Goal: Communication & Community: Answer question/provide support

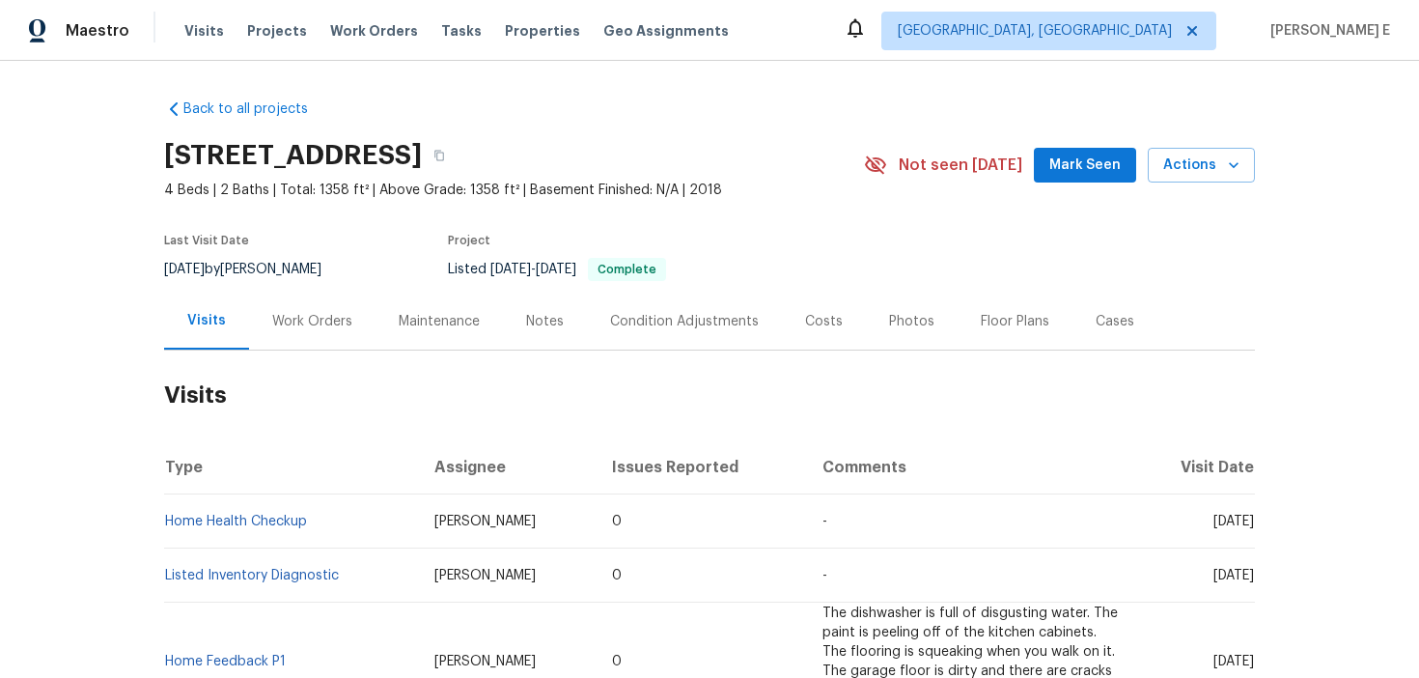
click at [320, 312] on div "Work Orders" at bounding box center [312, 321] width 80 height 19
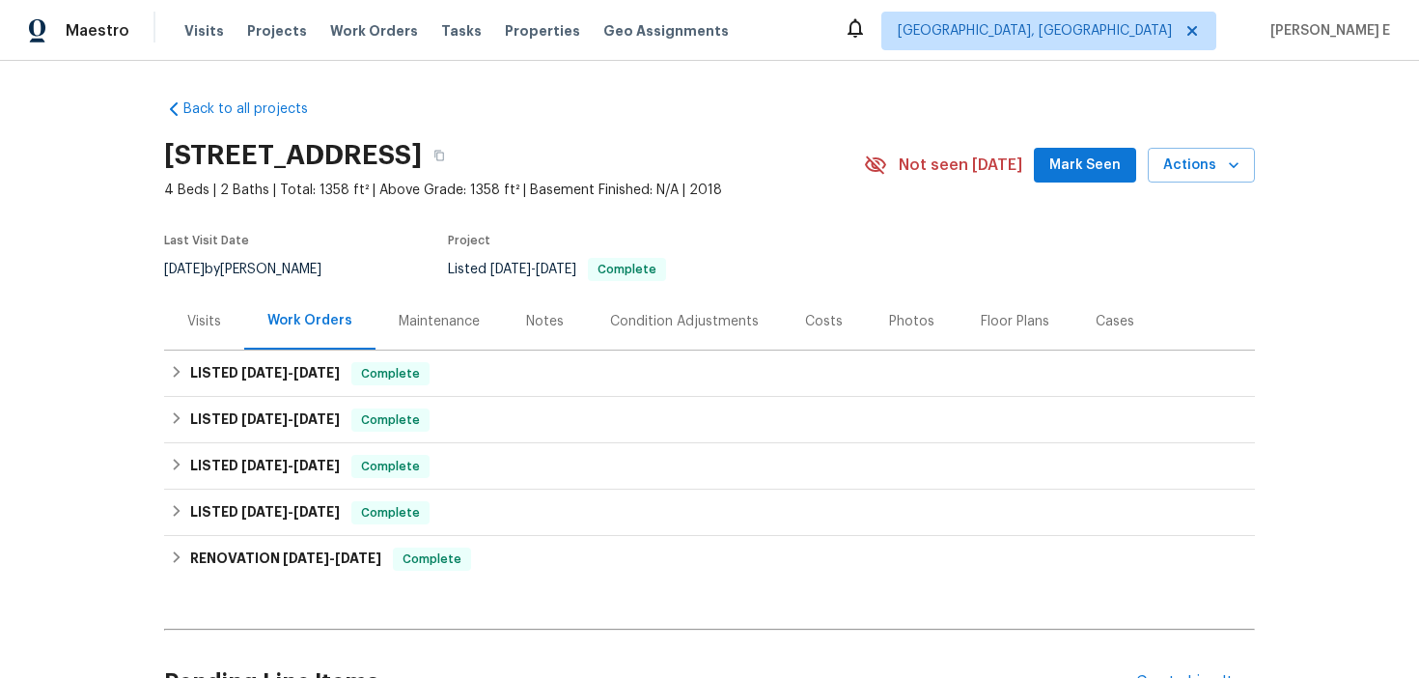
scroll to position [81, 0]
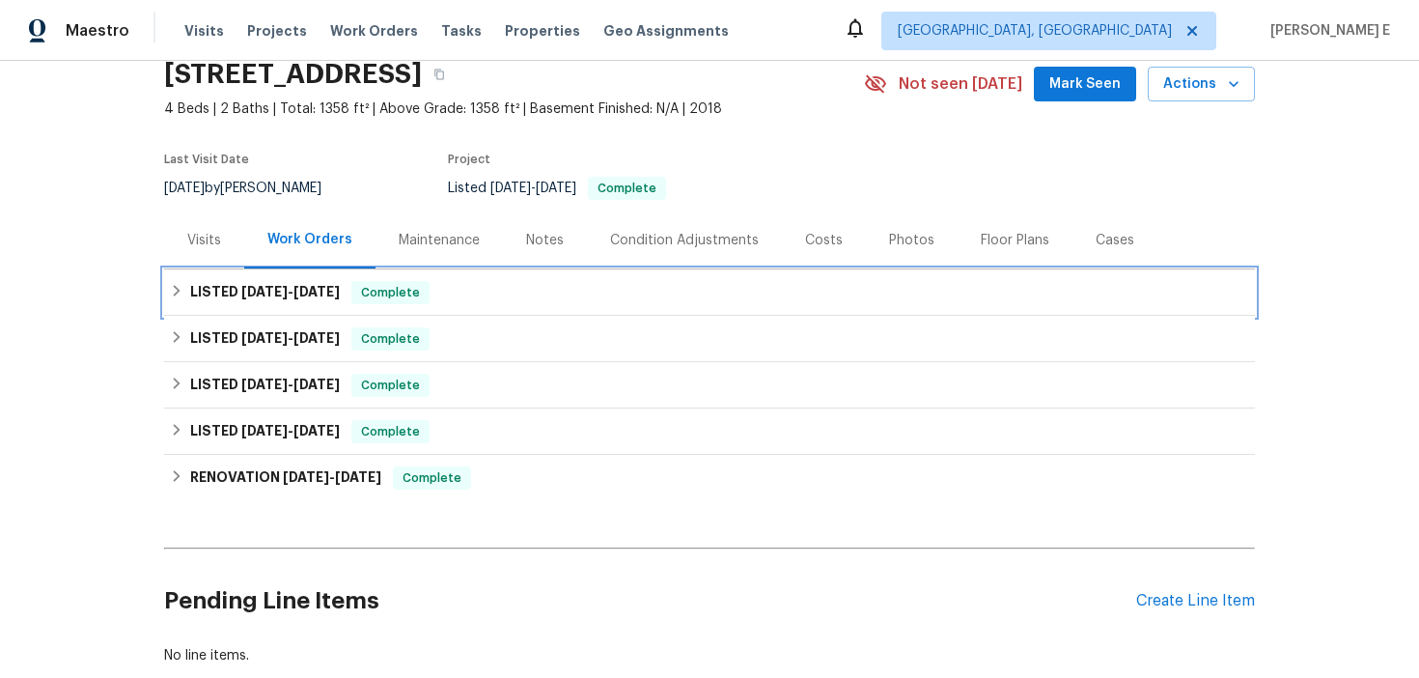
click at [265, 281] on h6 "LISTED 8/12/25 - 9/2/25" at bounding box center [265, 292] width 150 height 23
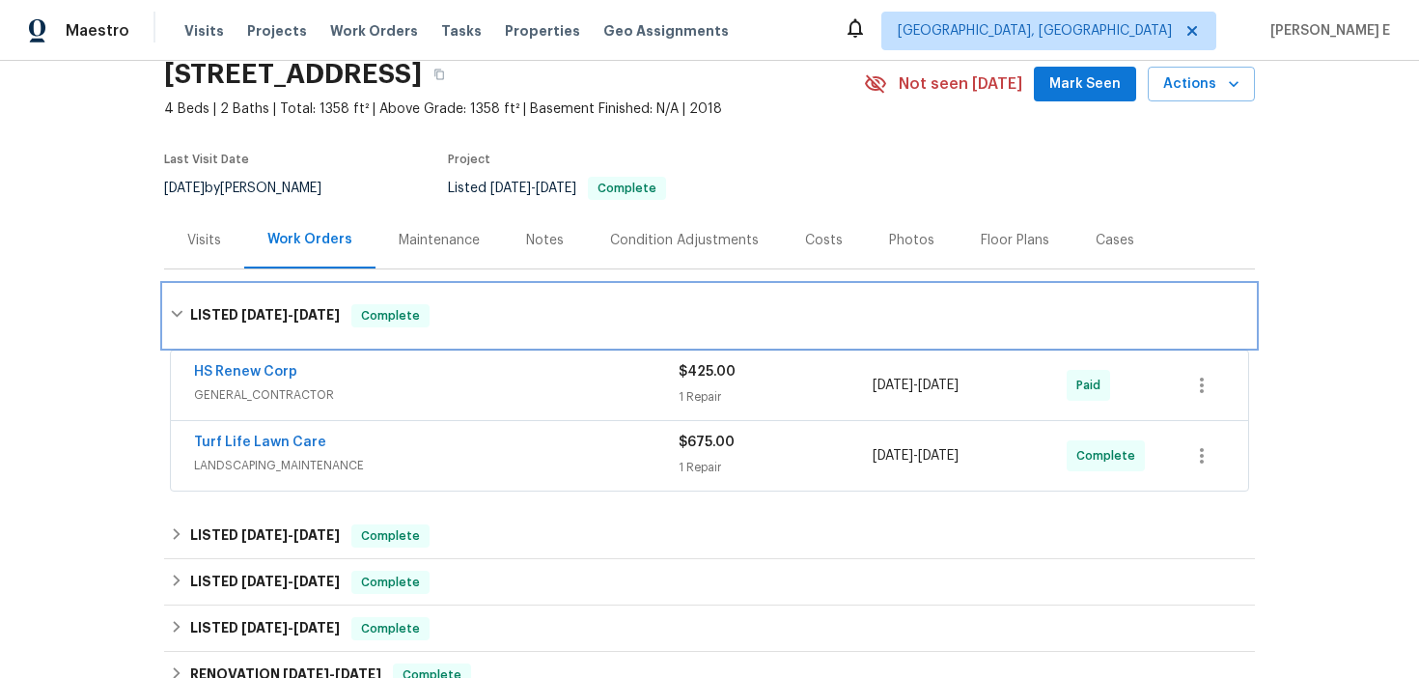
click at [269, 306] on h6 "LISTED 8/12/25 - 9/2/25" at bounding box center [265, 315] width 150 height 23
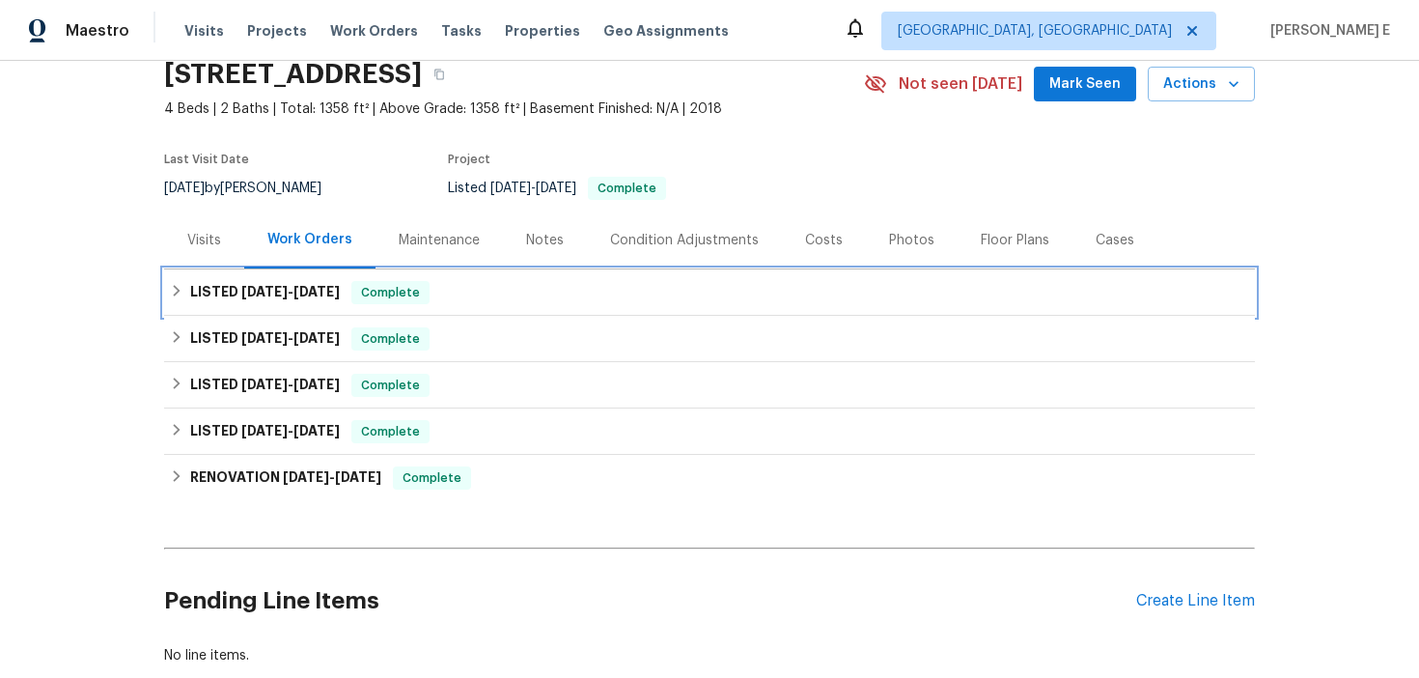
scroll to position [98, 0]
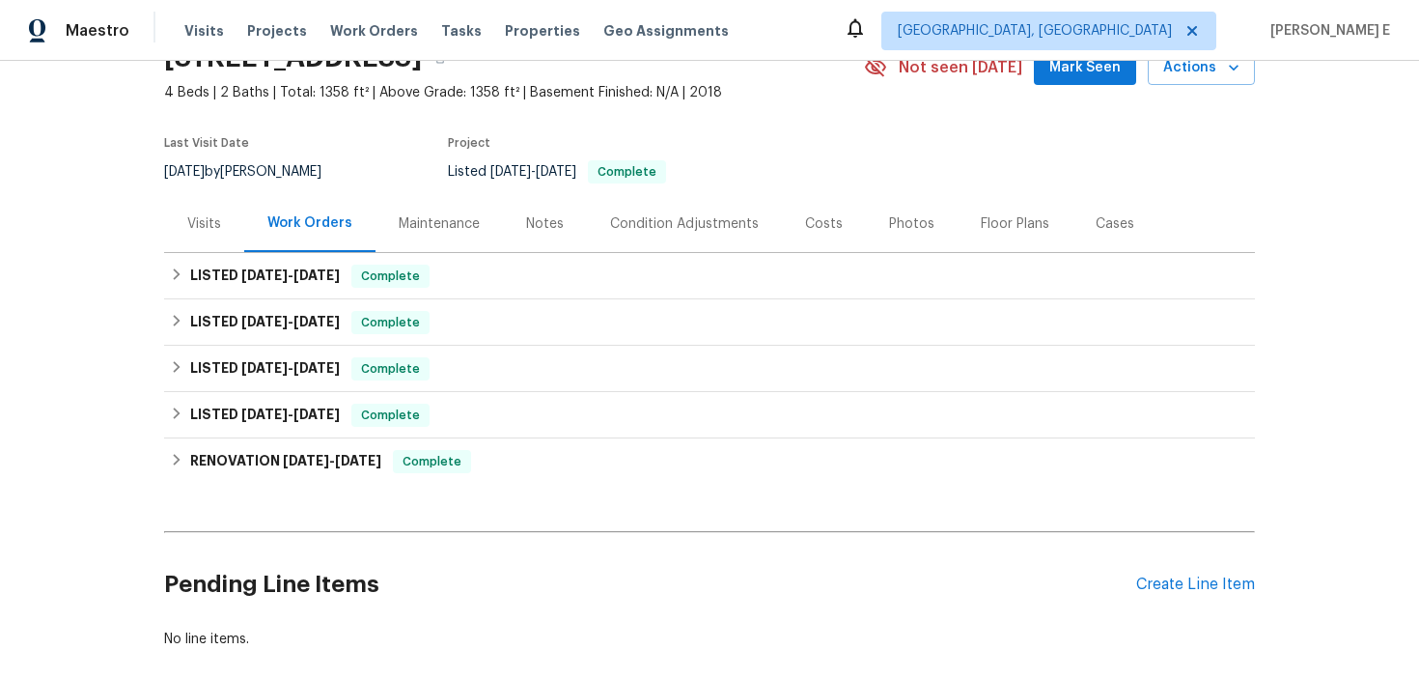
click at [816, 171] on div "Listed 8/12/2025 - 9/2/2025 Complete" at bounding box center [633, 171] width 371 height 23
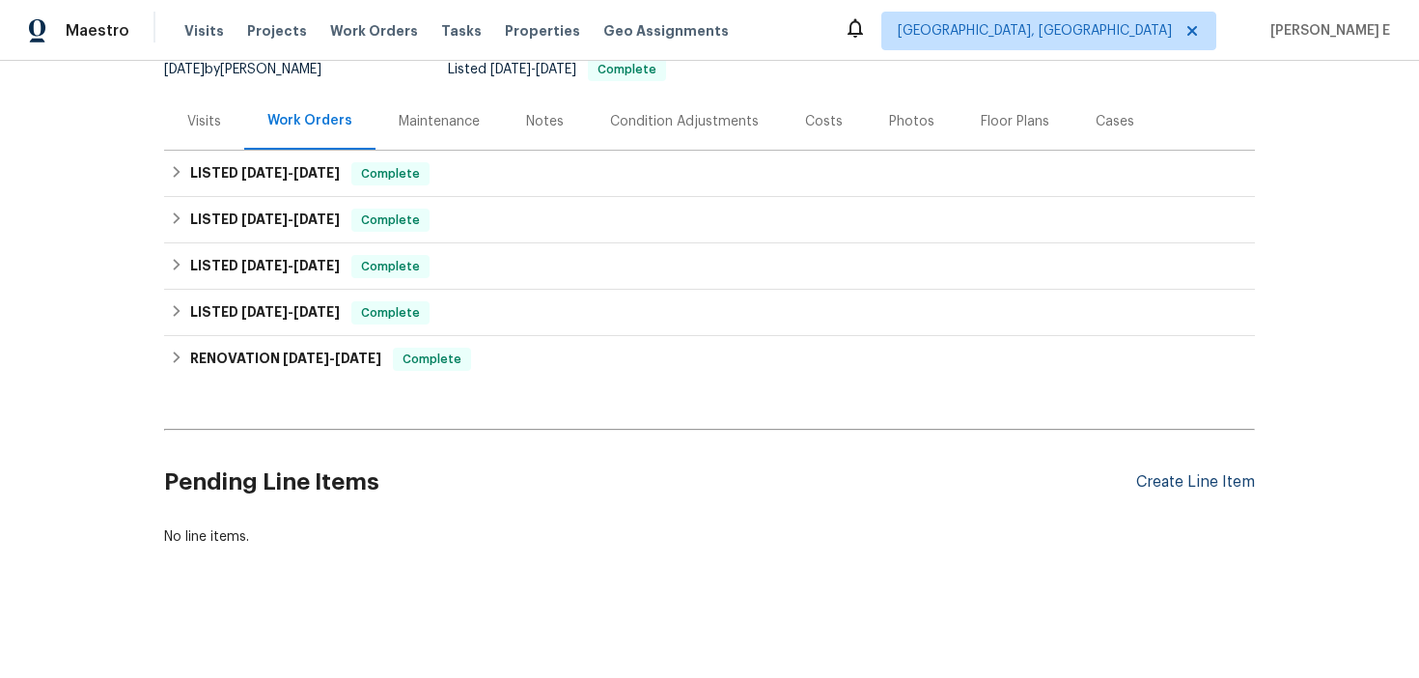
click at [1166, 478] on div "Create Line Item" at bounding box center [1195, 482] width 119 height 18
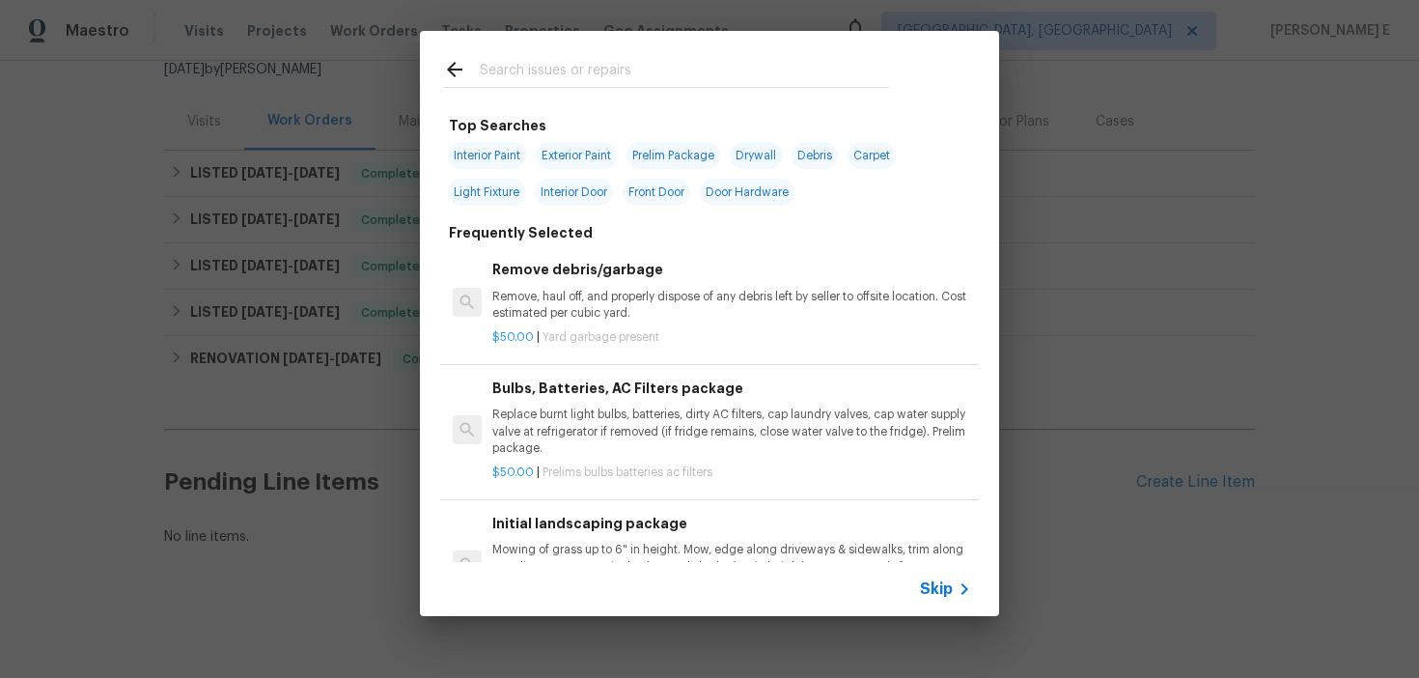
click at [941, 591] on span "Skip" at bounding box center [936, 588] width 33 height 19
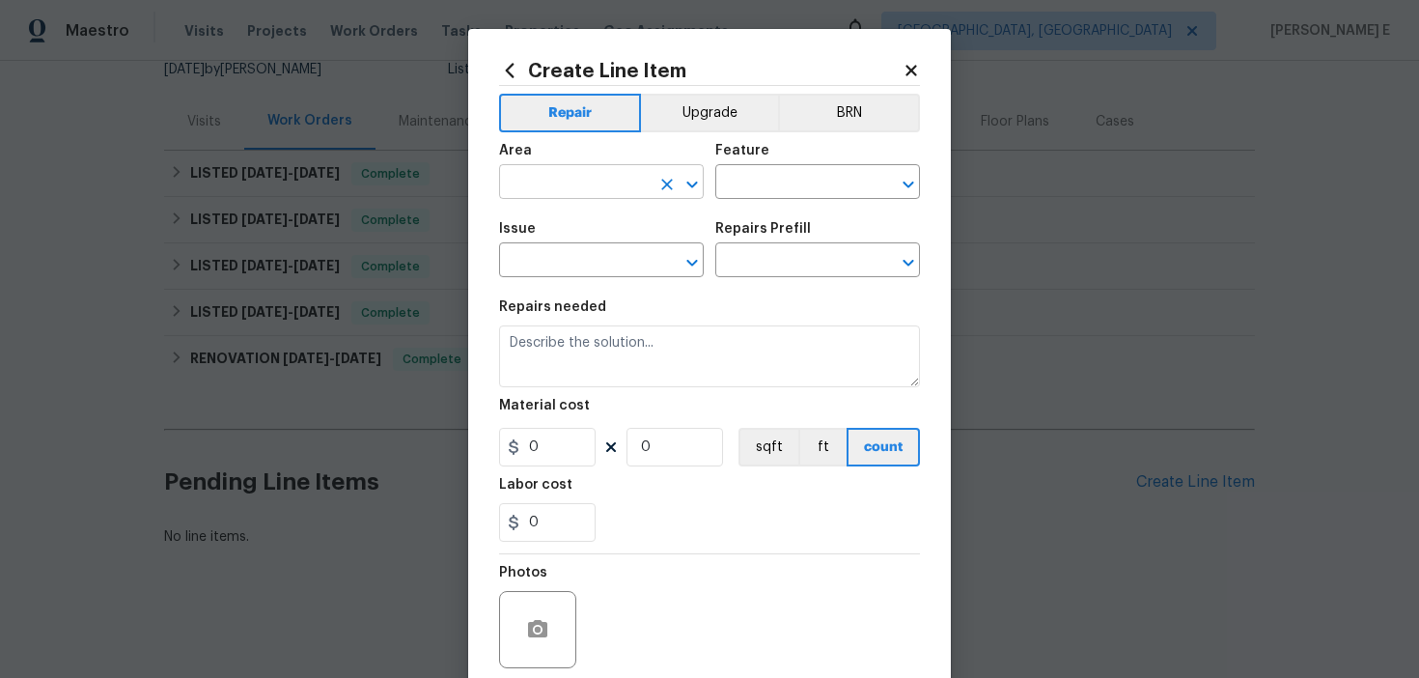
click at [626, 171] on input "text" at bounding box center [574, 184] width 151 height 30
type input "Interior Overall"
type input "Pests"
type input "Pest present"
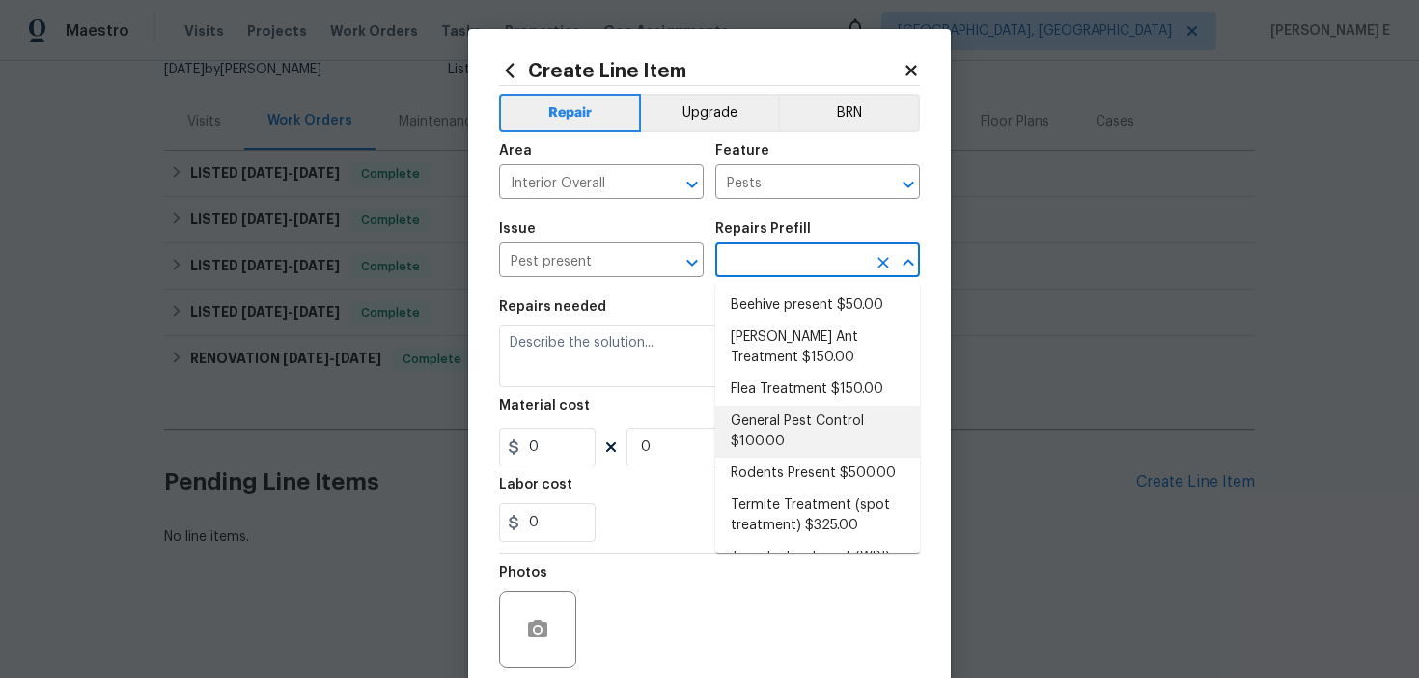
scroll to position [48, 0]
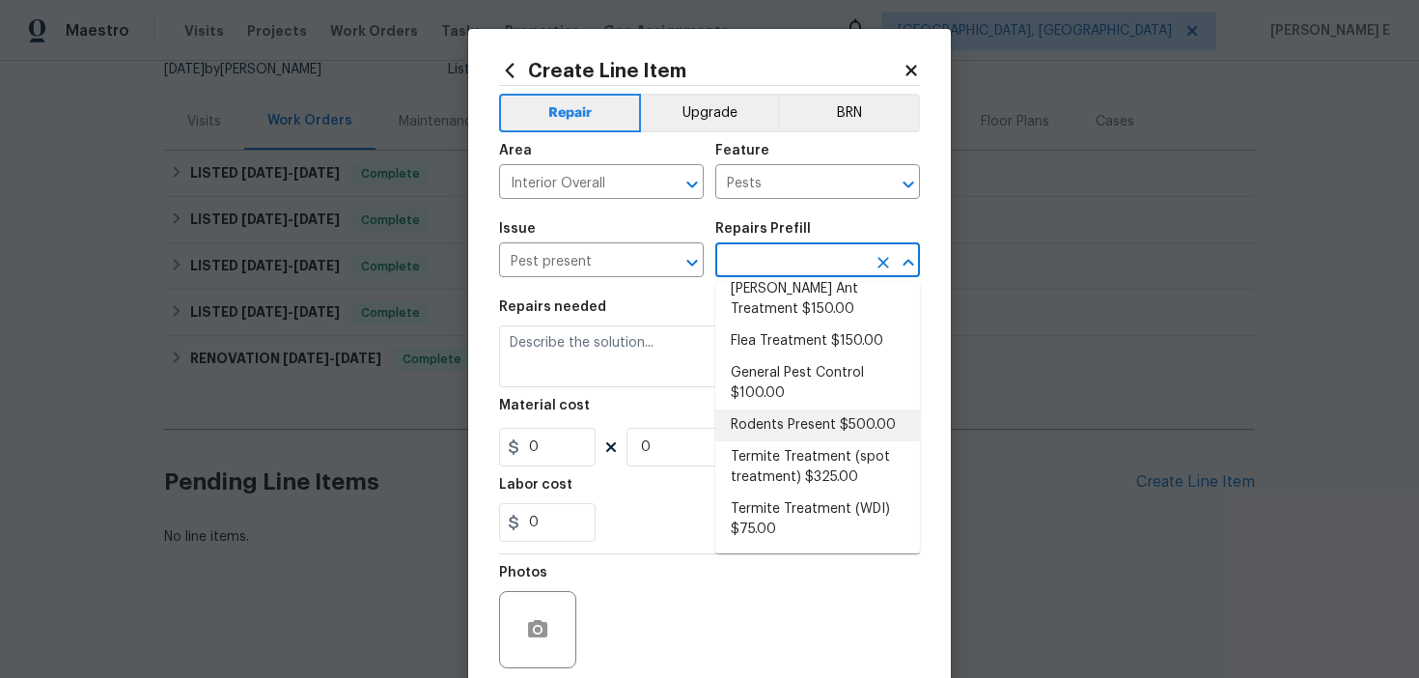
click at [781, 425] on li "Rodents Present $500.00" at bounding box center [817, 425] width 205 height 32
type input "Rodents Present $500.00"
type textarea "Remove rodents, close opening, remove debris, feces from rodents, set trap. Mus…"
type input "500"
type input "1"
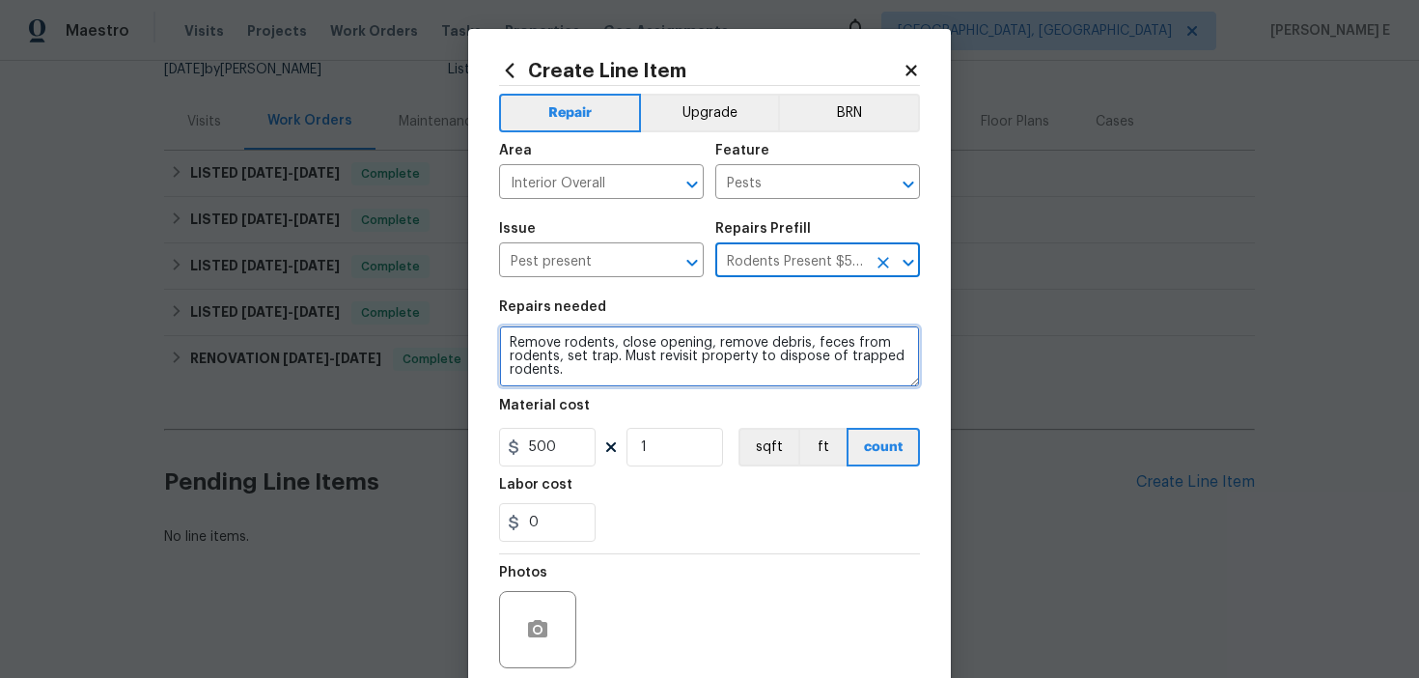
click at [590, 352] on textarea "Remove rodents, close opening, remove debris, feces from rodents, set trap. Mus…" at bounding box center [709, 356] width 421 height 62
paste textarea "Feedback received that there is a rat and bug problem. Please provide a quote t…"
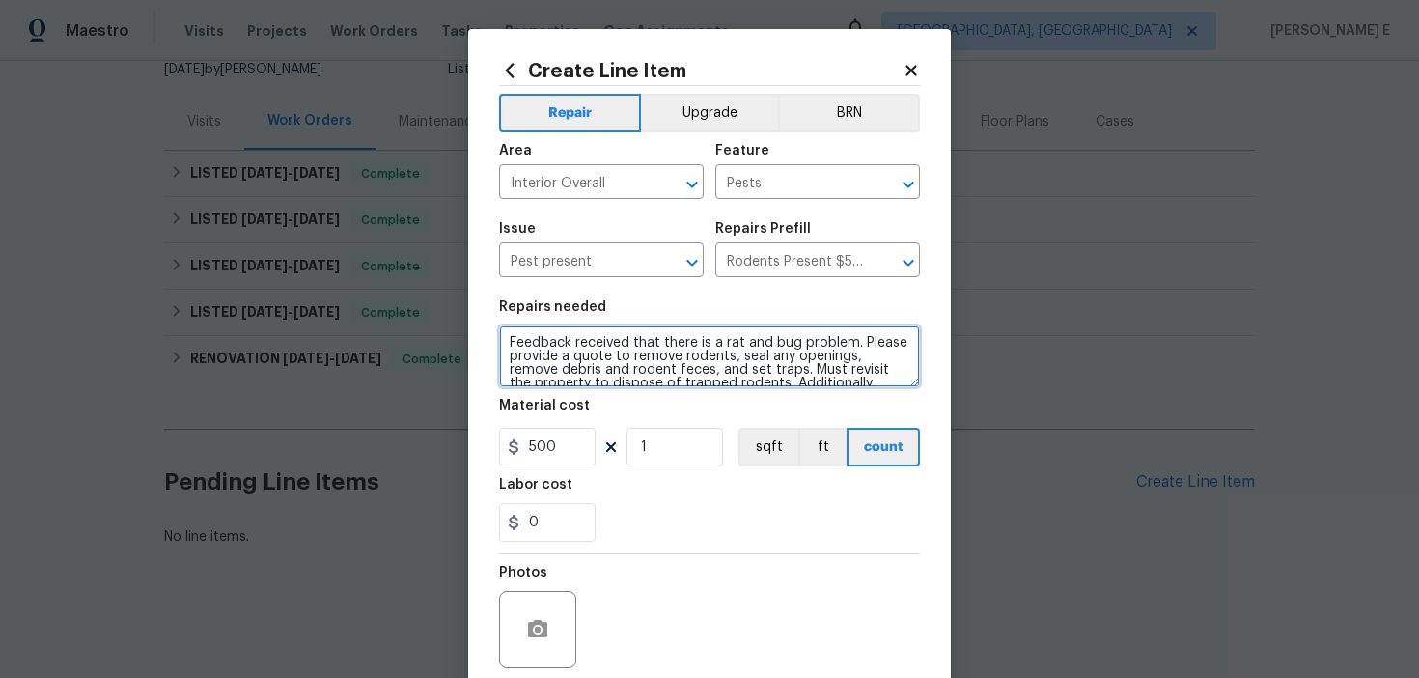
scroll to position [31, 0]
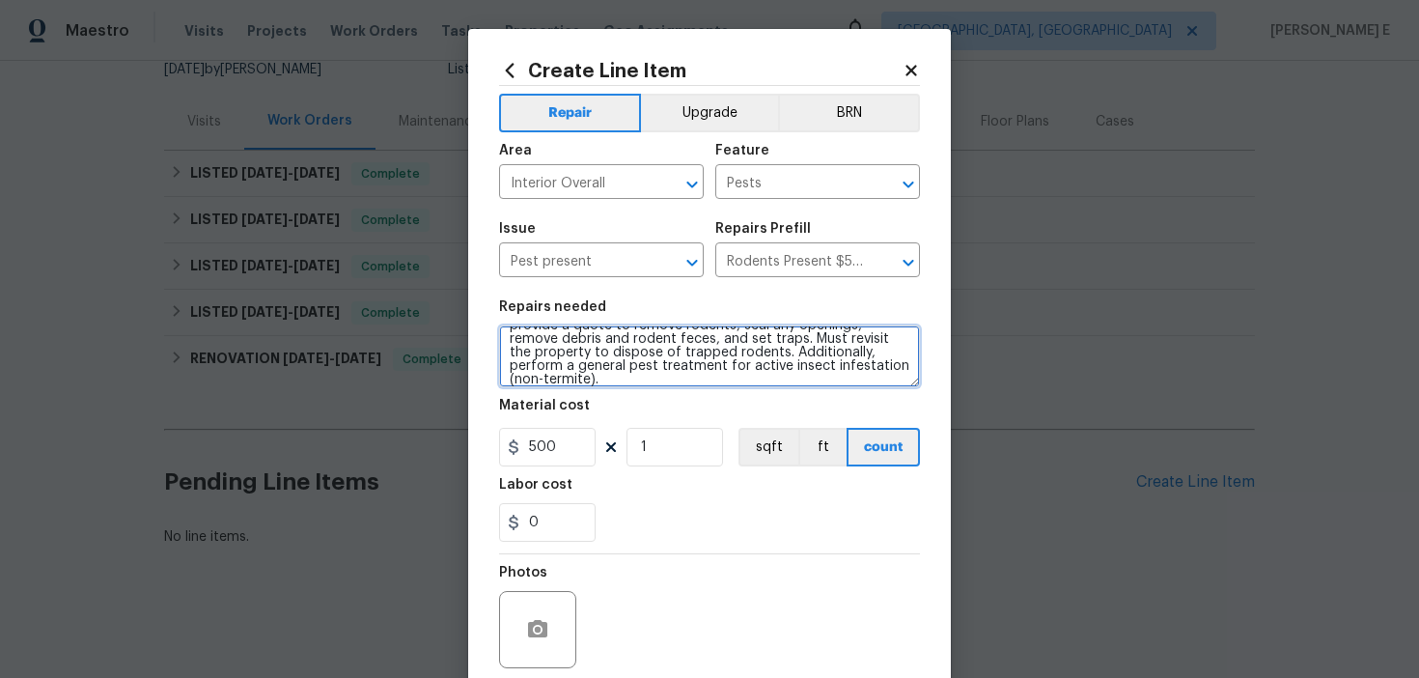
type textarea "Feedback received that there is a rat and bug problem. Please provide a quote t…"
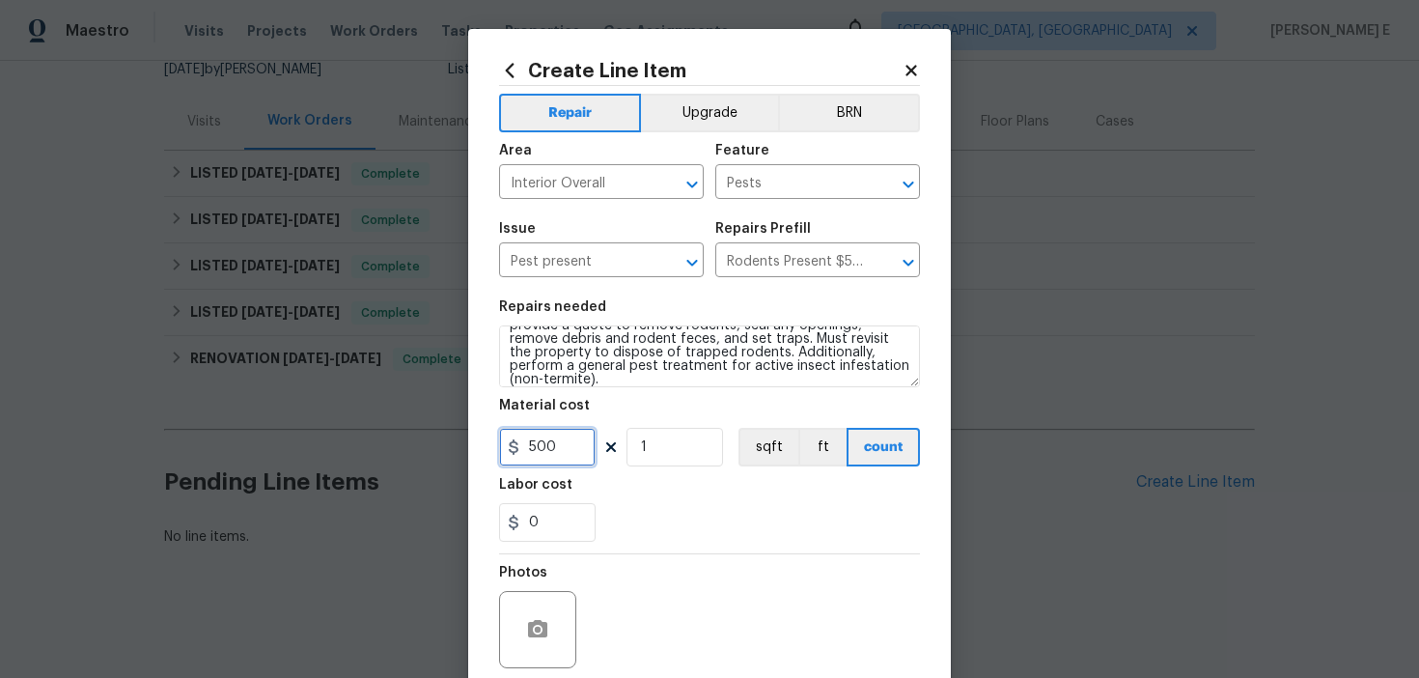
click at [543, 457] on input "500" at bounding box center [547, 447] width 97 height 39
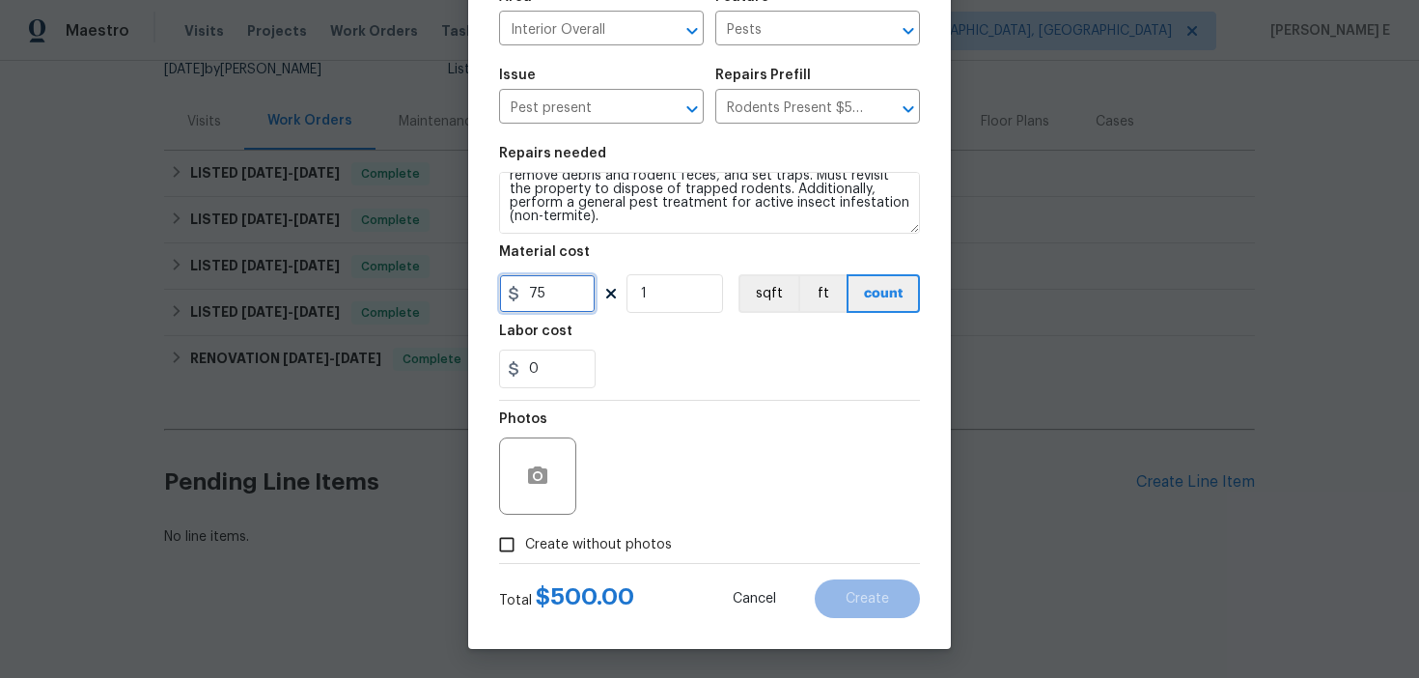
type input "75"
click at [602, 556] on label "Create without photos" at bounding box center [579, 544] width 183 height 37
click at [525, 556] on input "Create without photos" at bounding box center [506, 544] width 37 height 37
checkbox input "true"
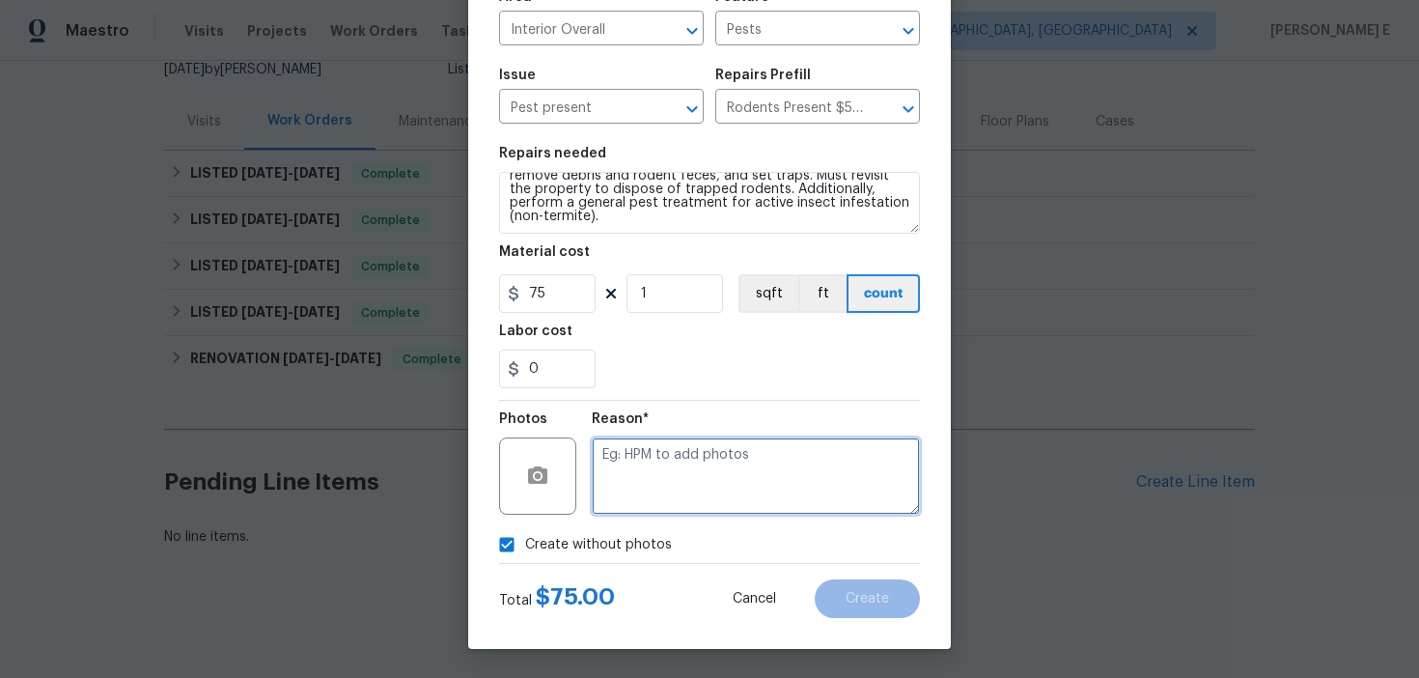
click at [699, 509] on textarea at bounding box center [756, 475] width 328 height 77
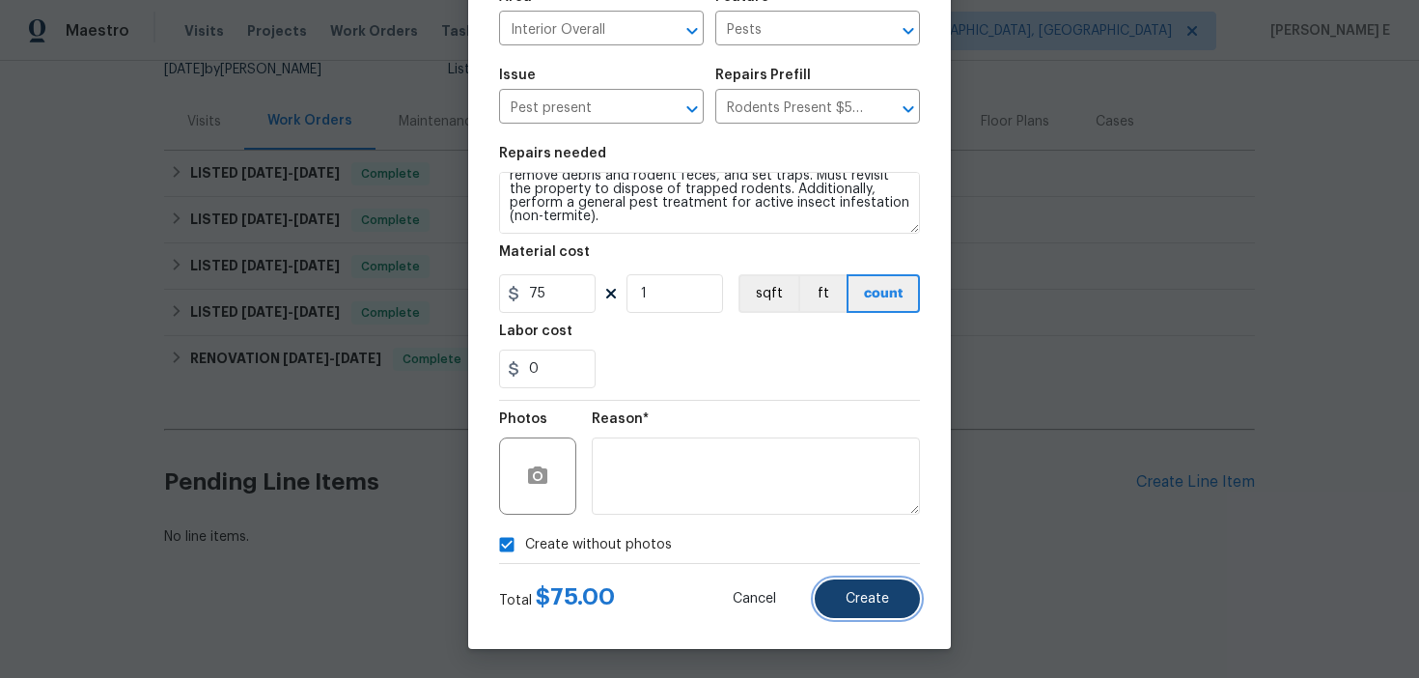
click at [885, 579] on button "Create" at bounding box center [867, 598] width 105 height 39
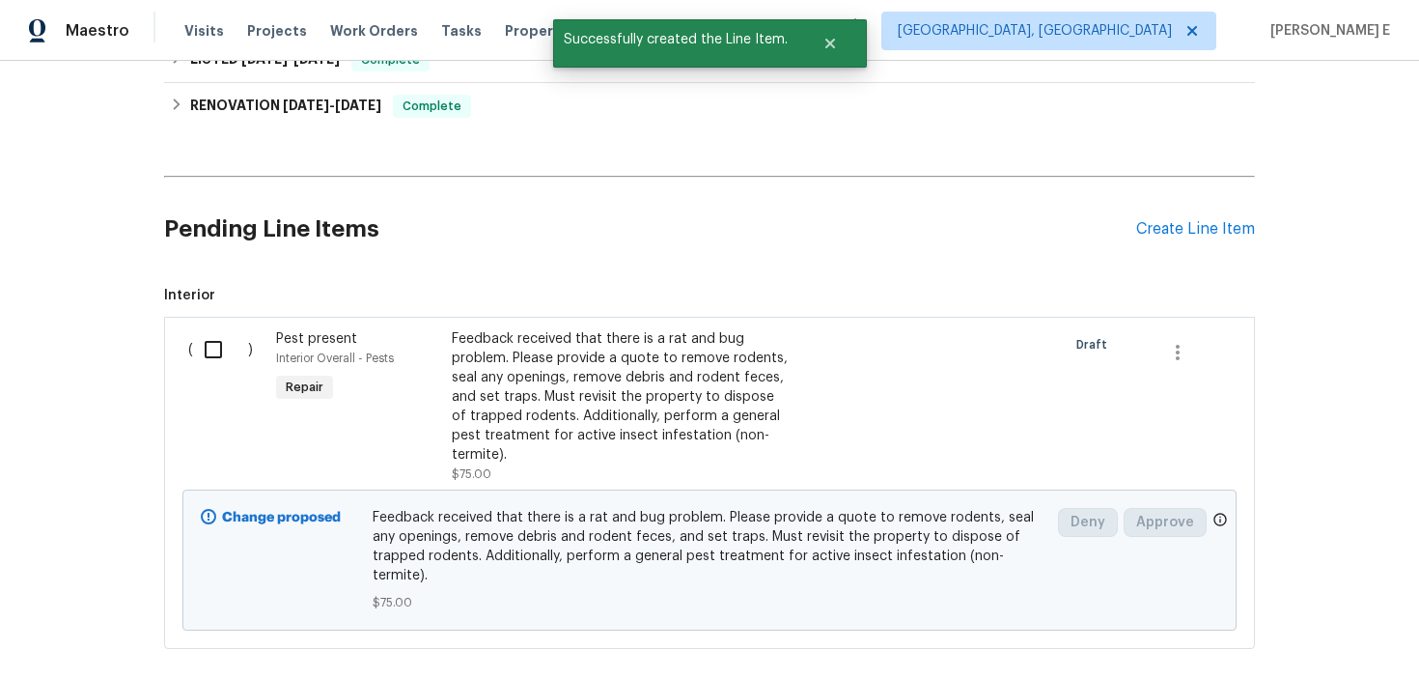
scroll to position [516, 0]
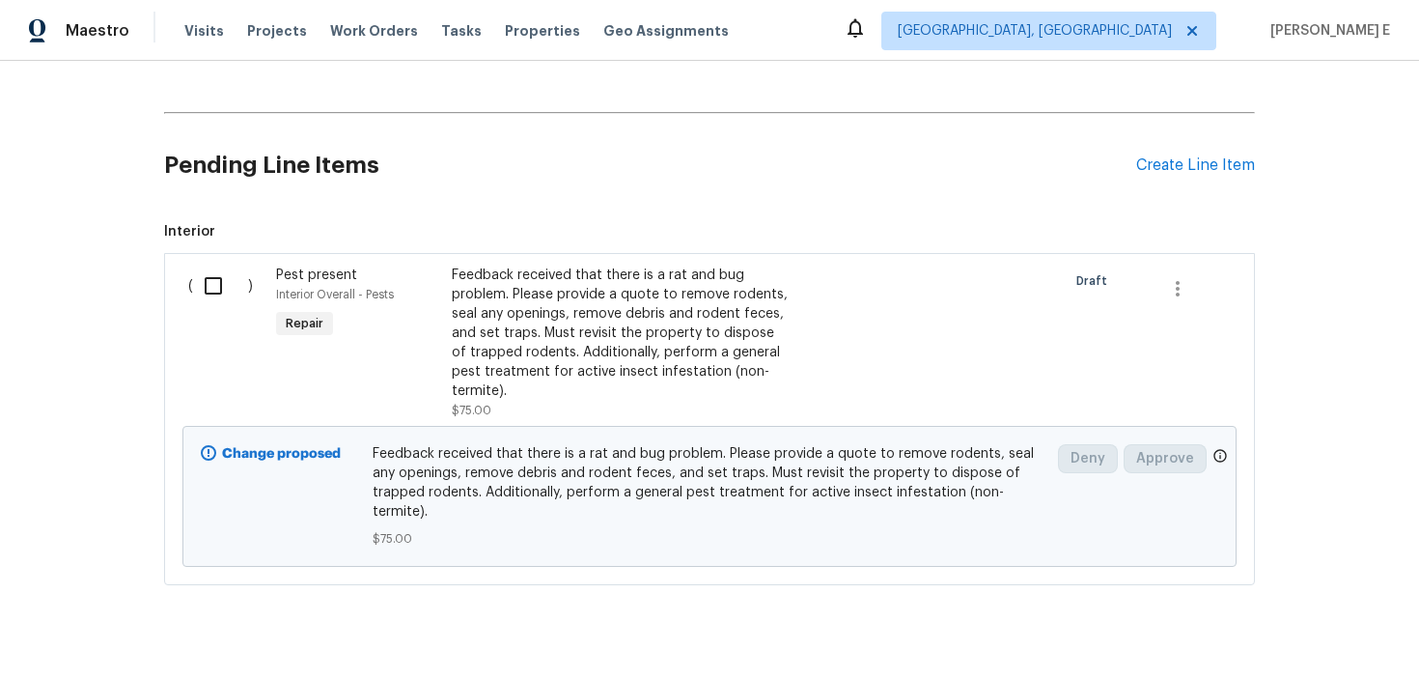
click at [200, 293] on input "checkbox" at bounding box center [220, 285] width 55 height 41
checkbox input "true"
click at [1275, 631] on span "Create Work Order" at bounding box center [1308, 630] width 128 height 24
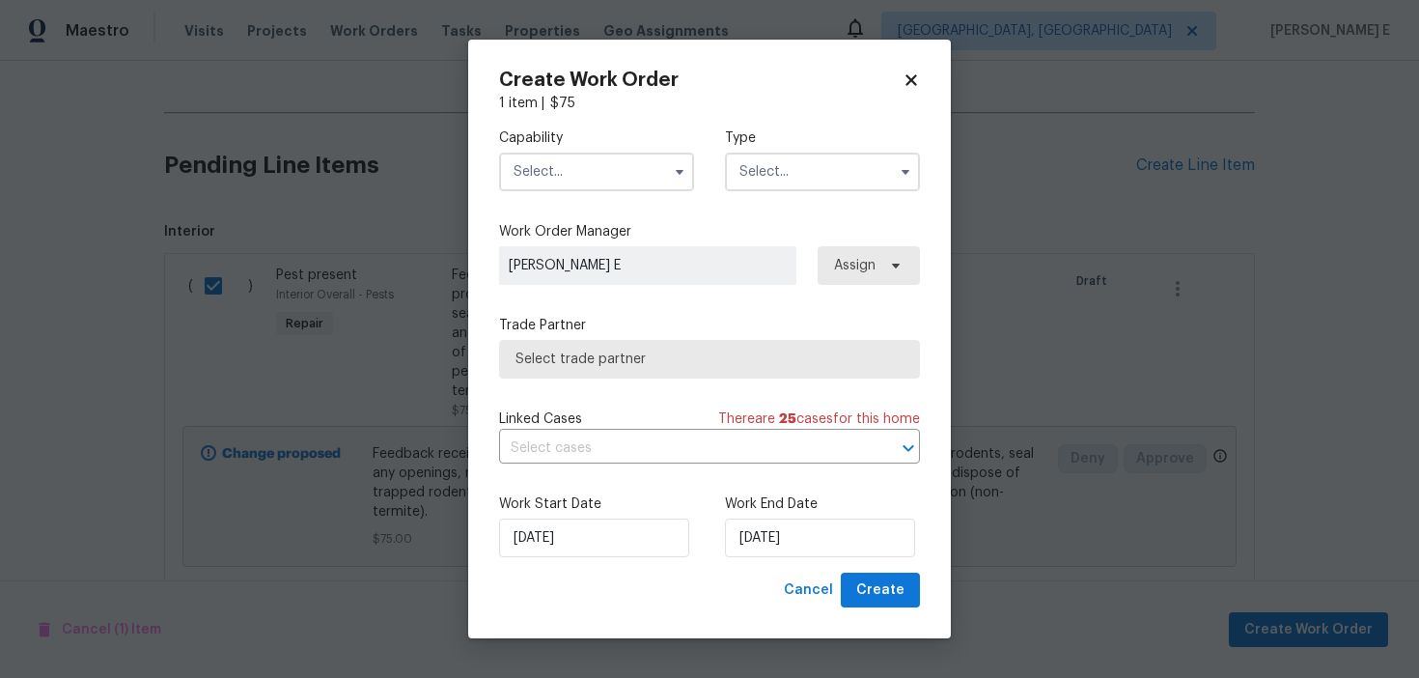
click at [567, 174] on input "text" at bounding box center [596, 172] width 195 height 39
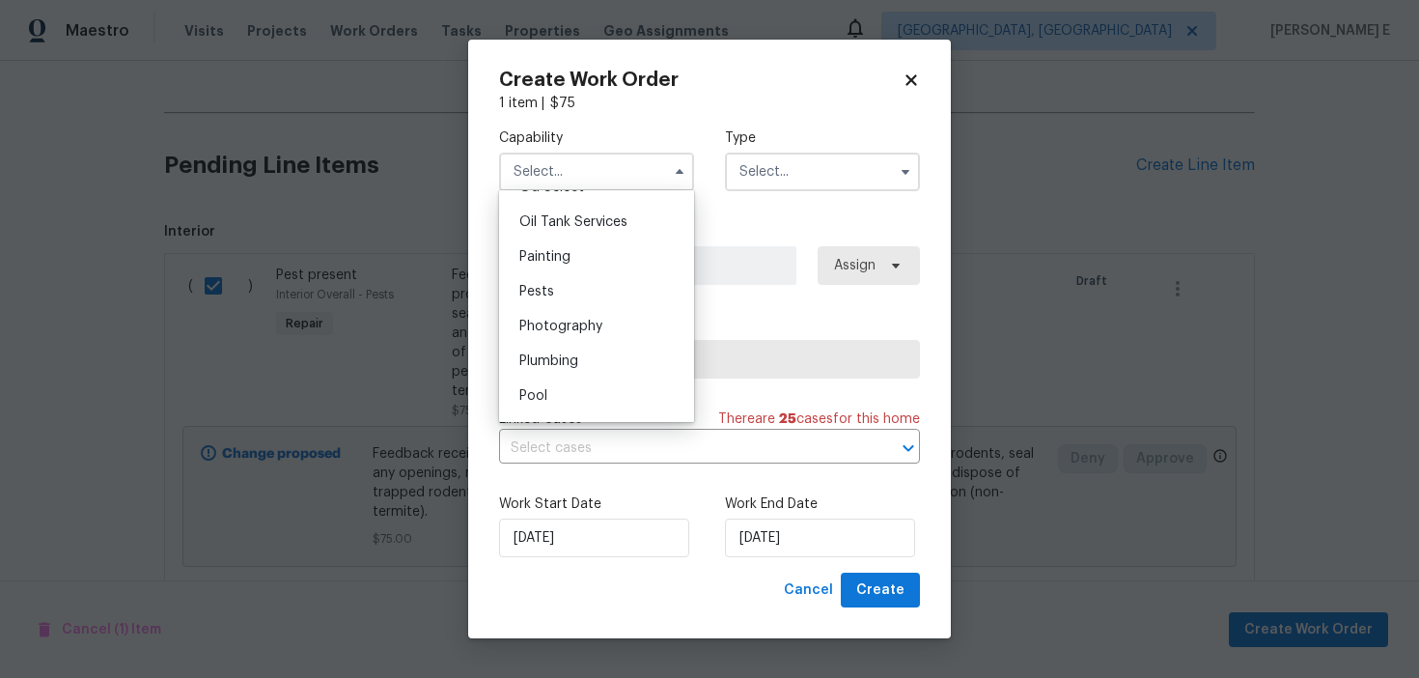
scroll to position [1609, 0]
click at [553, 257] on div "Pests" at bounding box center [596, 259] width 185 height 35
type input "Pests"
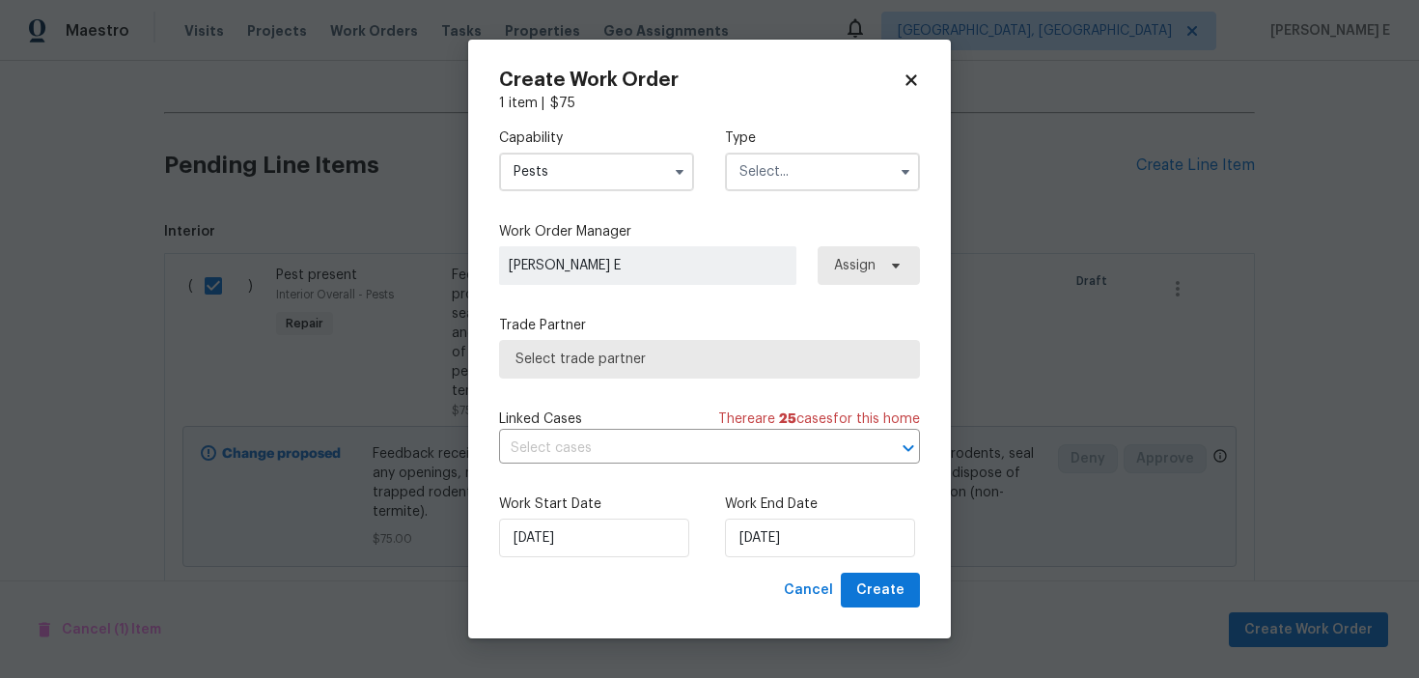
click at [817, 191] on div "Capability Pests Type" at bounding box center [709, 160] width 421 height 94
click at [826, 180] on input "text" at bounding box center [822, 172] width 195 height 39
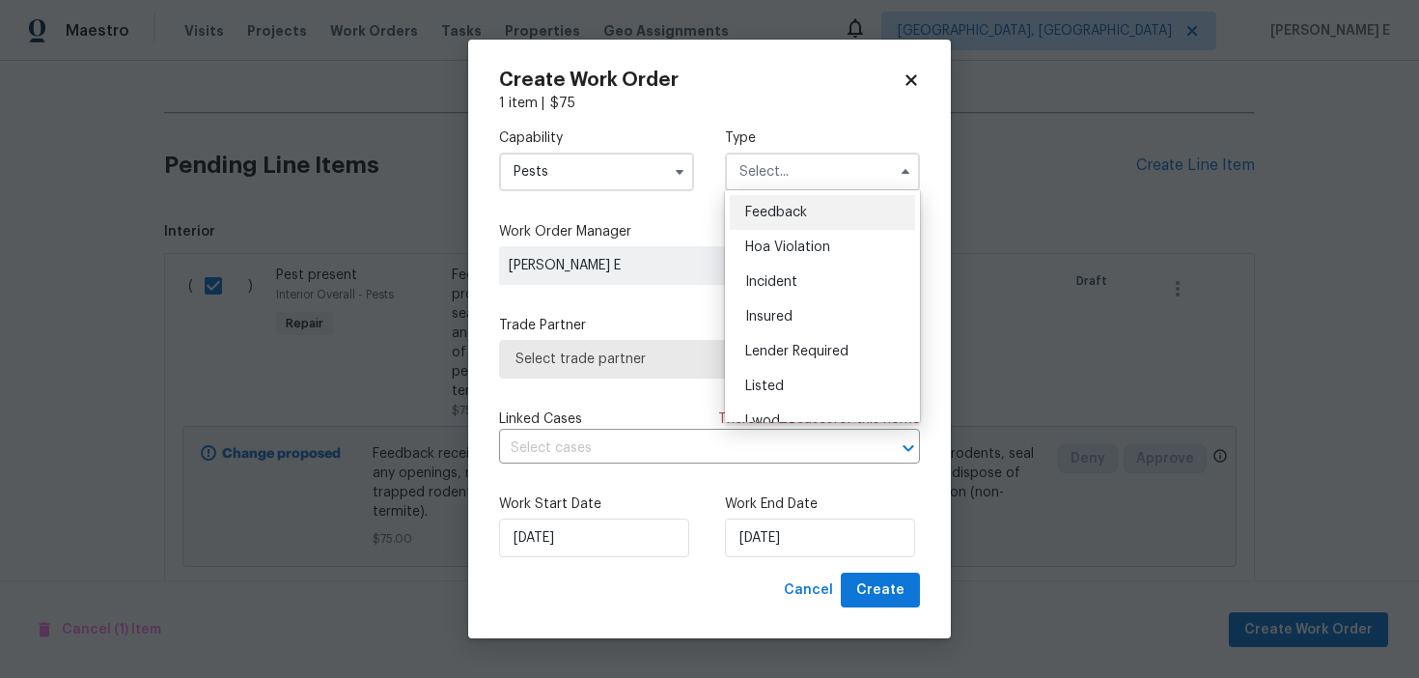
click at [795, 212] on span "Feedback" at bounding box center [776, 213] width 62 height 14
type input "Feedback"
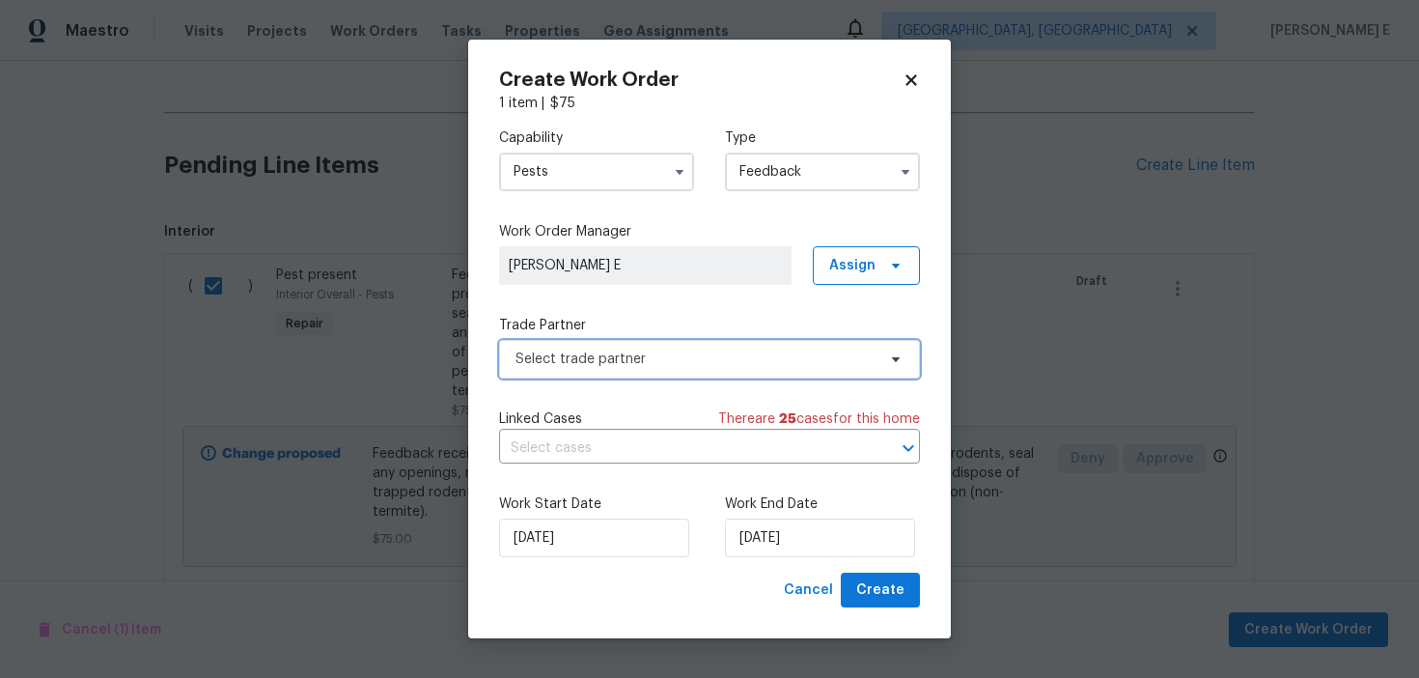
click at [612, 350] on span "Select trade partner" at bounding box center [695, 358] width 360 height 19
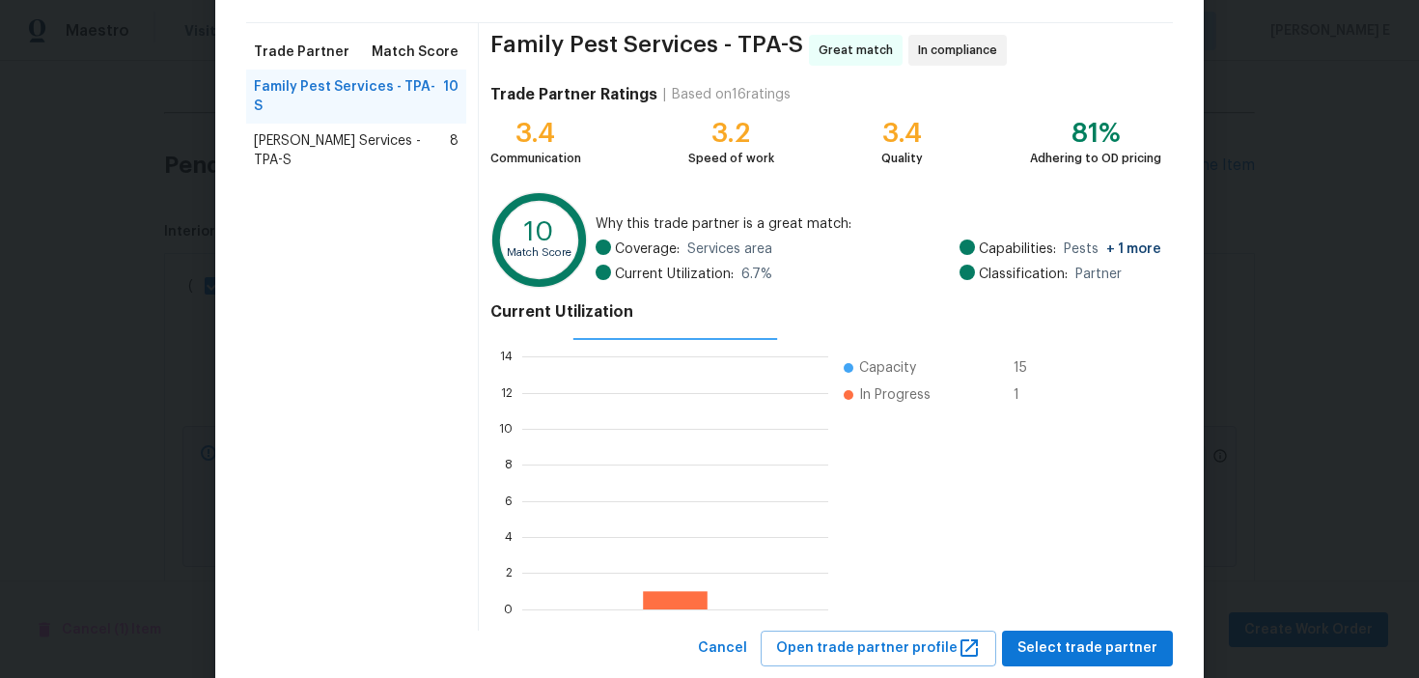
scroll to position [174, 0]
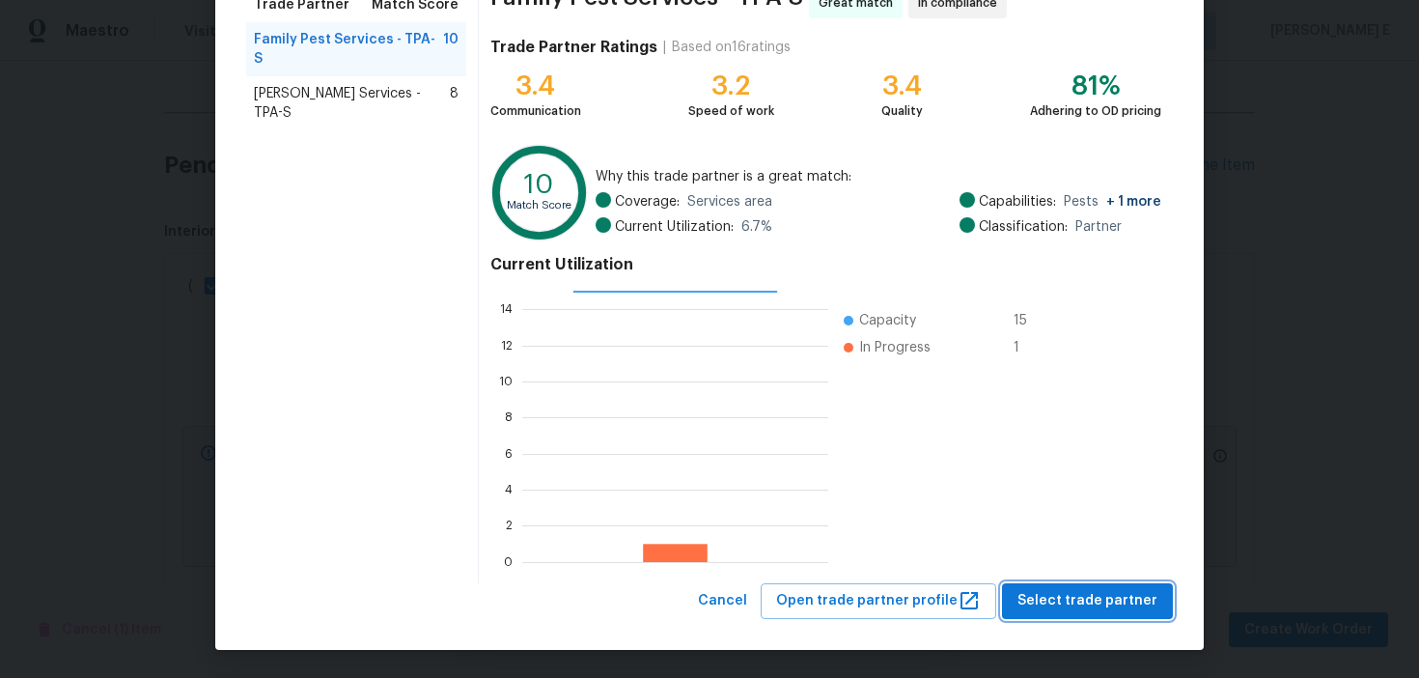
click at [1038, 593] on span "Select trade partner" at bounding box center [1087, 601] width 140 height 24
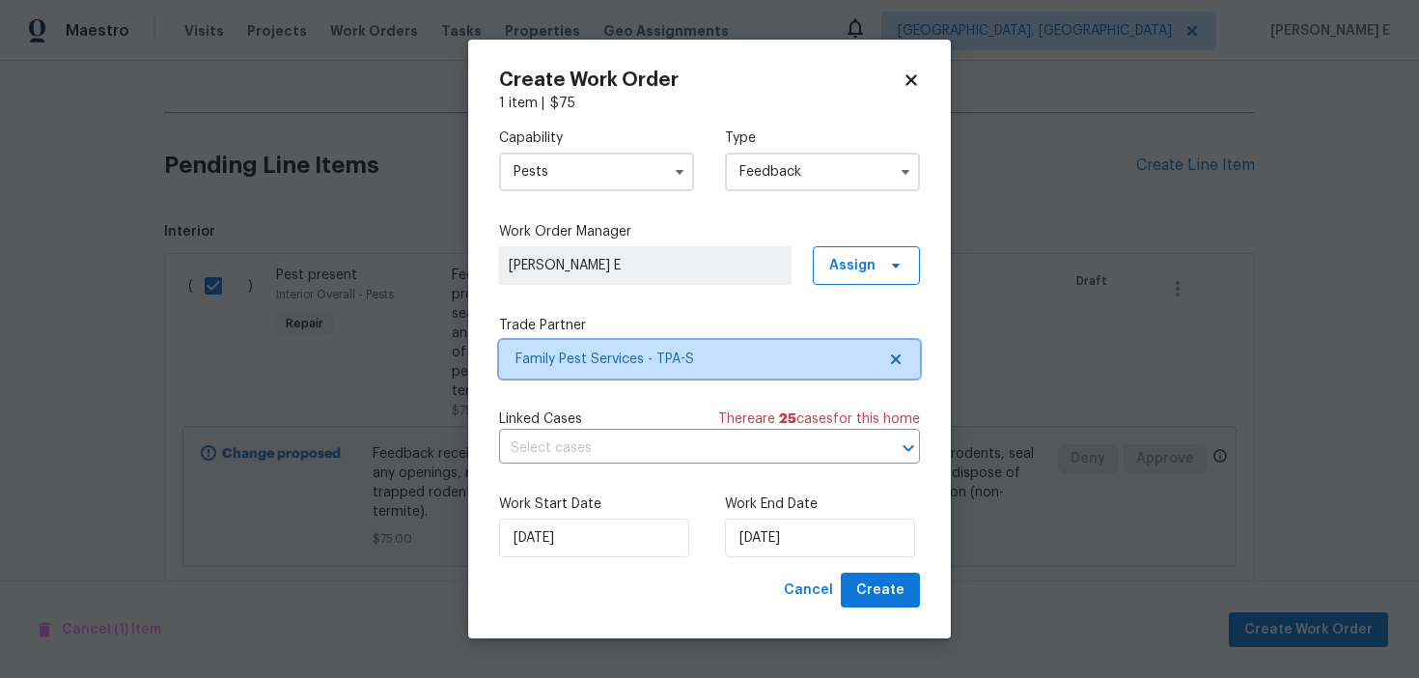
scroll to position [0, 0]
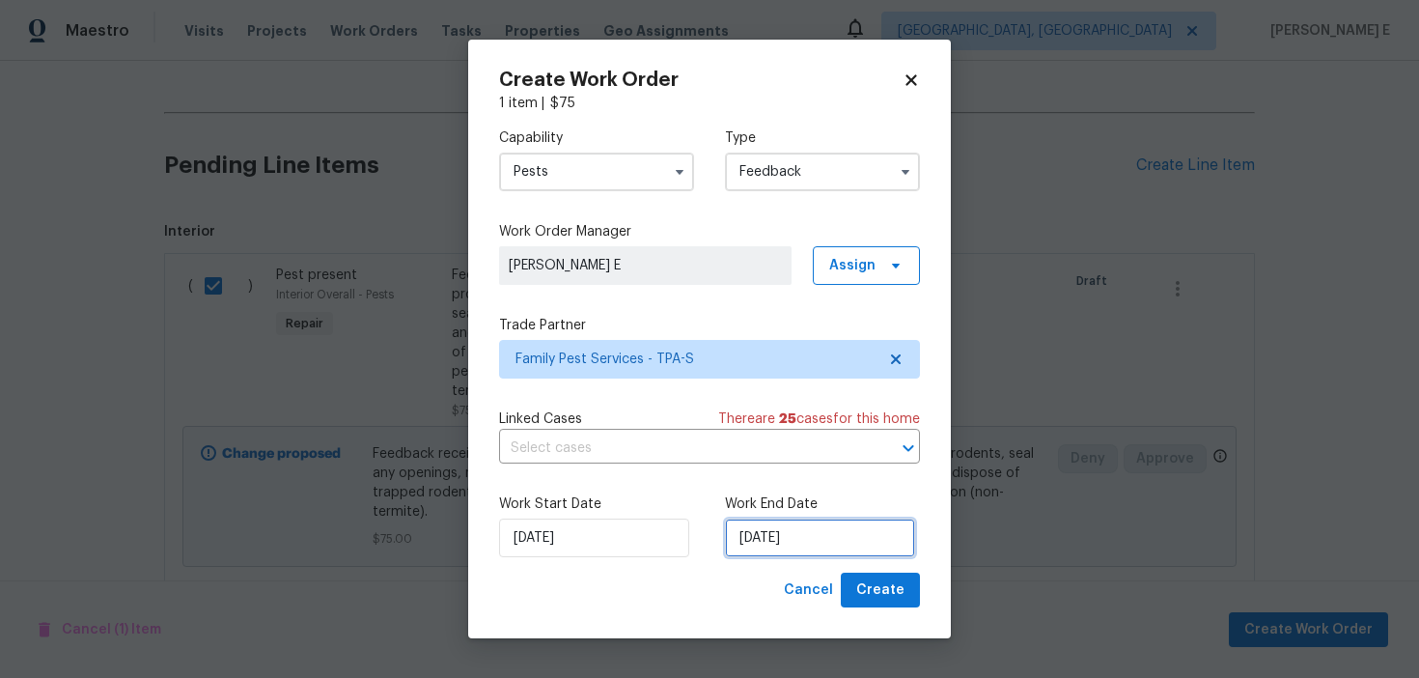
click at [766, 532] on input "23/09/2025" at bounding box center [820, 537] width 190 height 39
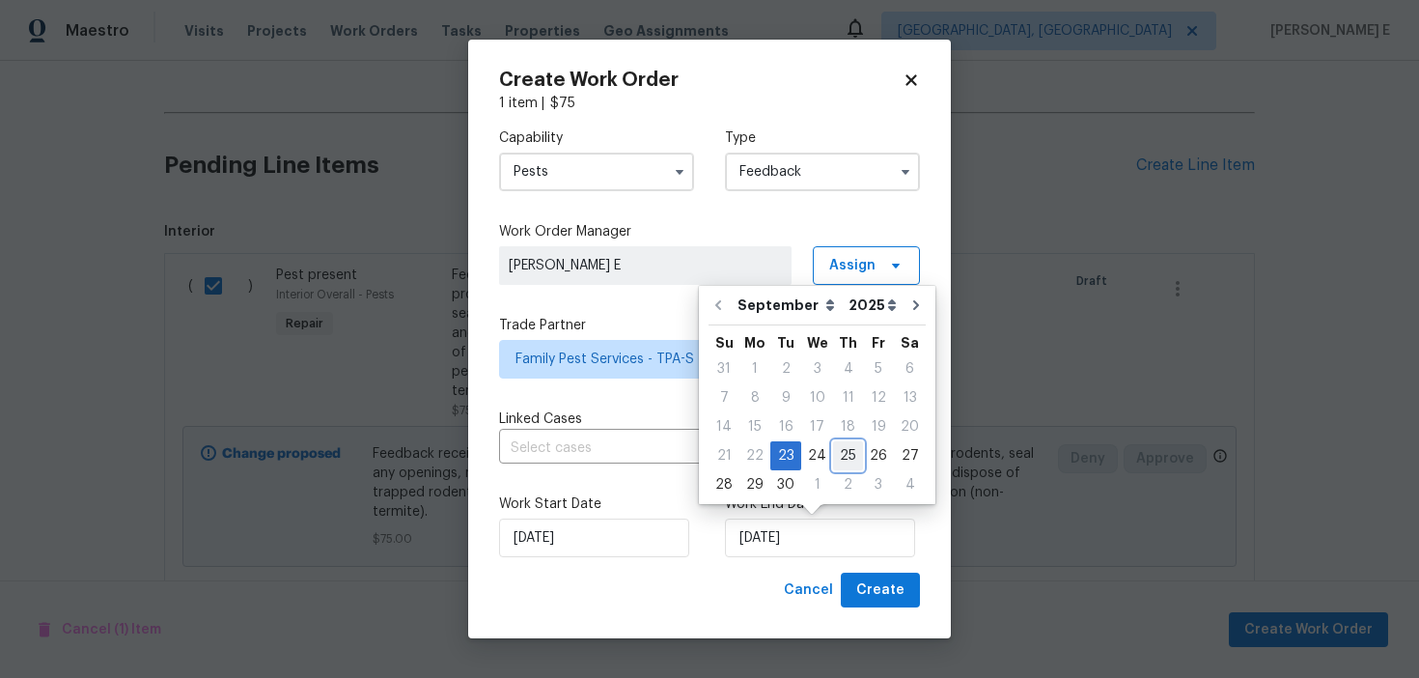
click at [845, 453] on div "25" at bounding box center [848, 455] width 30 height 27
type input "25/09/2025"
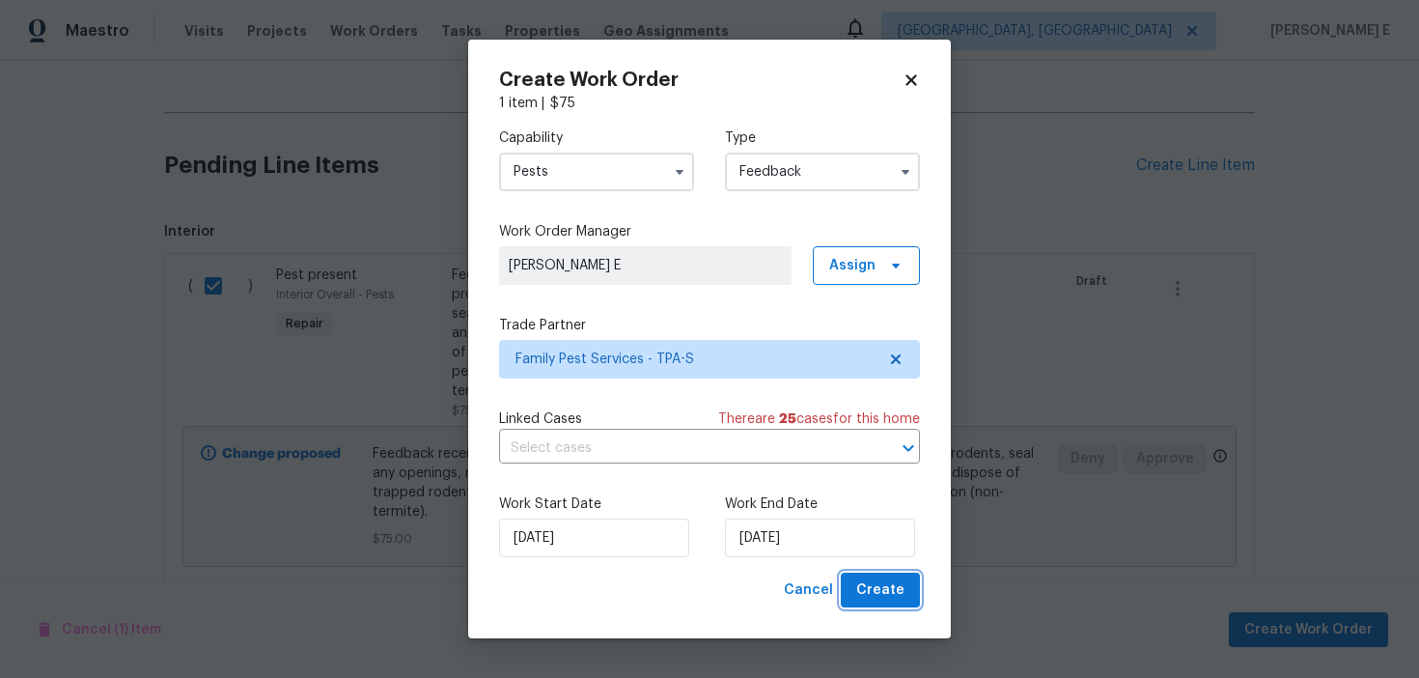
click at [891, 589] on span "Create" at bounding box center [880, 590] width 48 height 24
checkbox input "false"
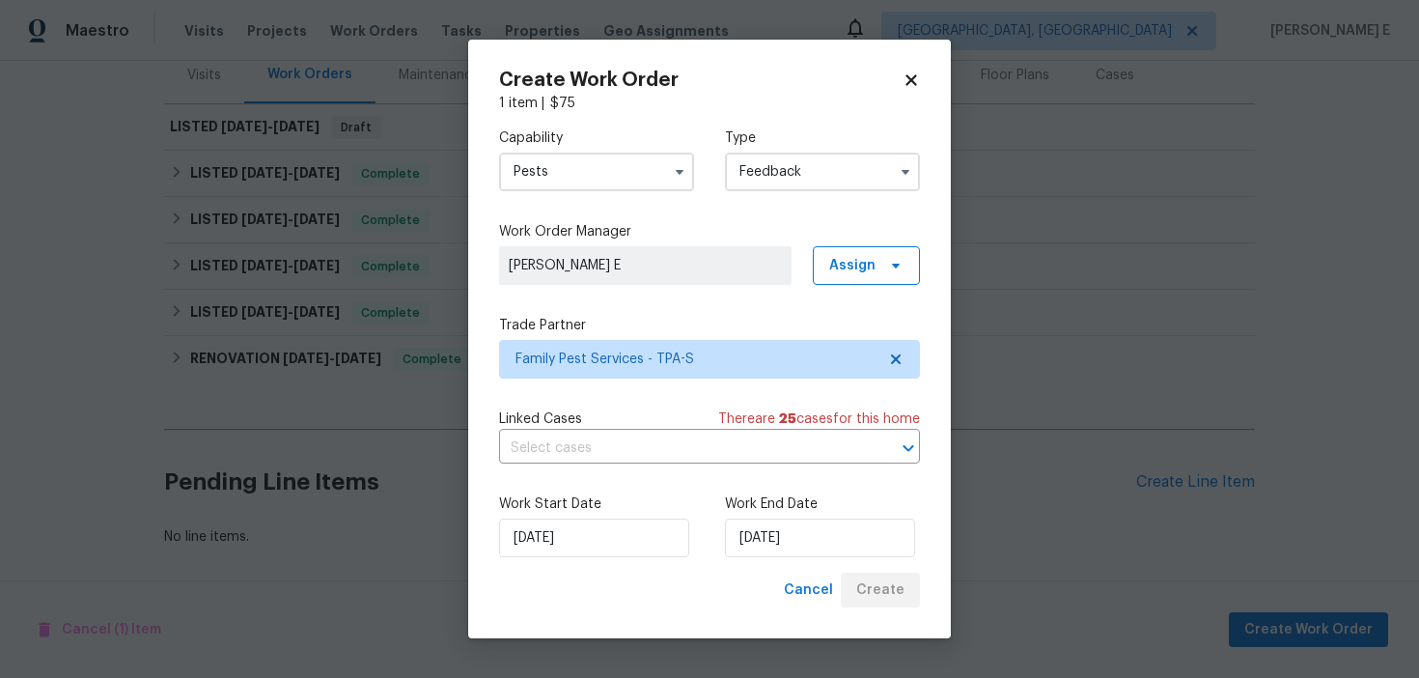
scroll to position [246, 0]
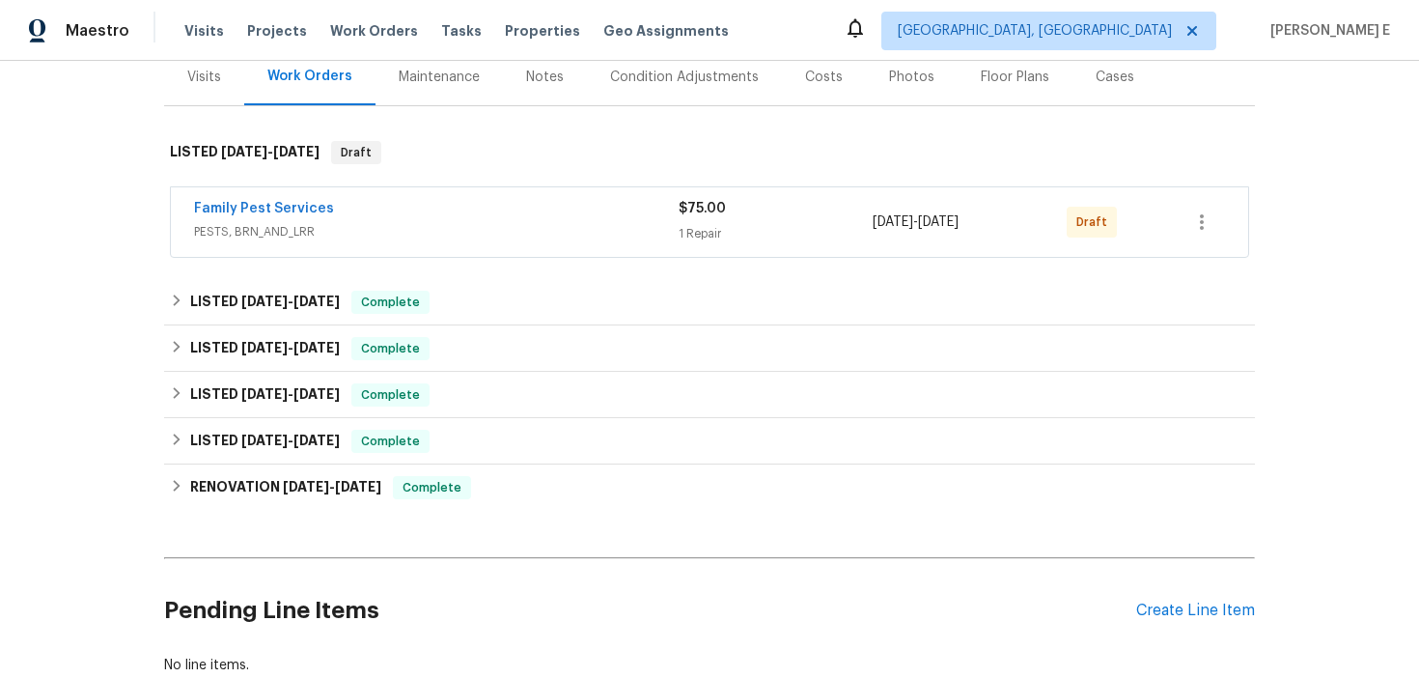
scroll to position [255, 0]
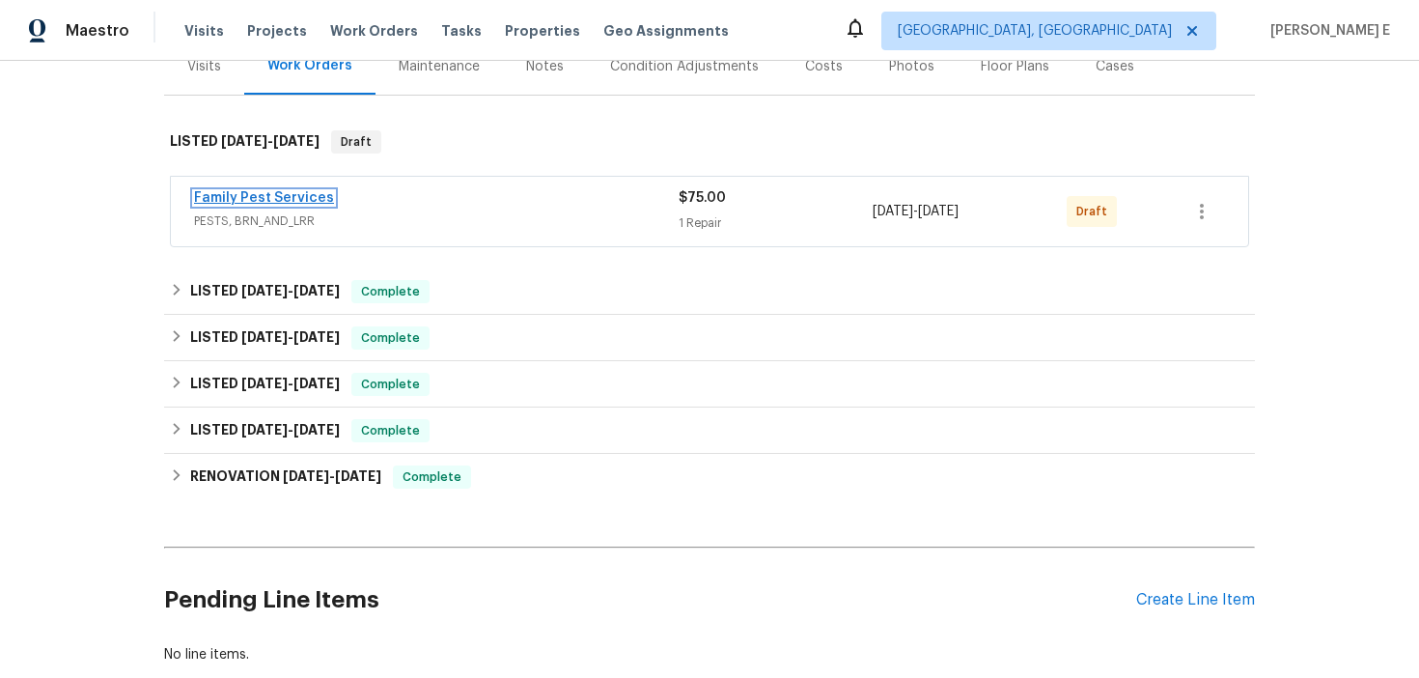
click at [307, 200] on link "Family Pest Services" at bounding box center [264, 198] width 140 height 14
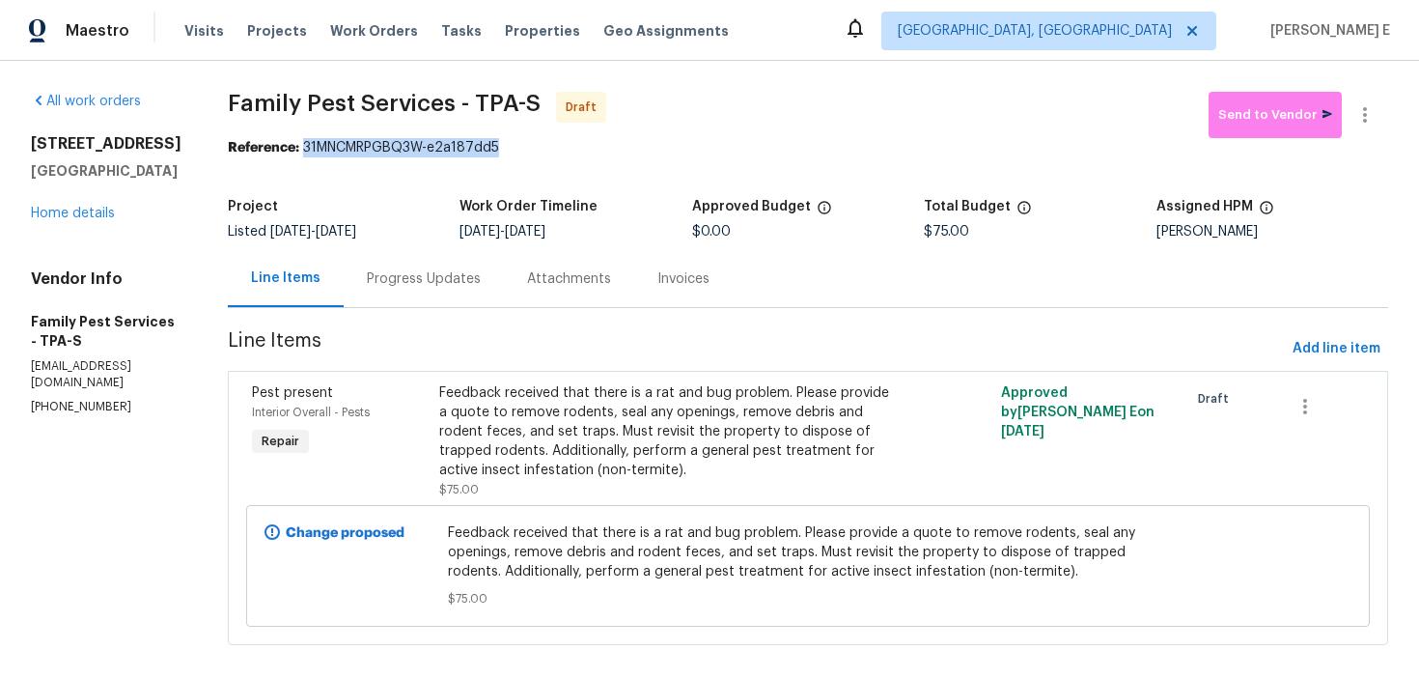
drag, startPoint x: 314, startPoint y: 150, endPoint x: 542, endPoint y: 150, distance: 227.8
click at [542, 150] on div "Reference: 31MNCMRPGBQ3W-e2a187dd5" at bounding box center [808, 147] width 1160 height 19
copy div "31MNCMRPGBQ3W-e2a187dd5"
click at [433, 307] on div "Progress Updates" at bounding box center [424, 278] width 160 height 57
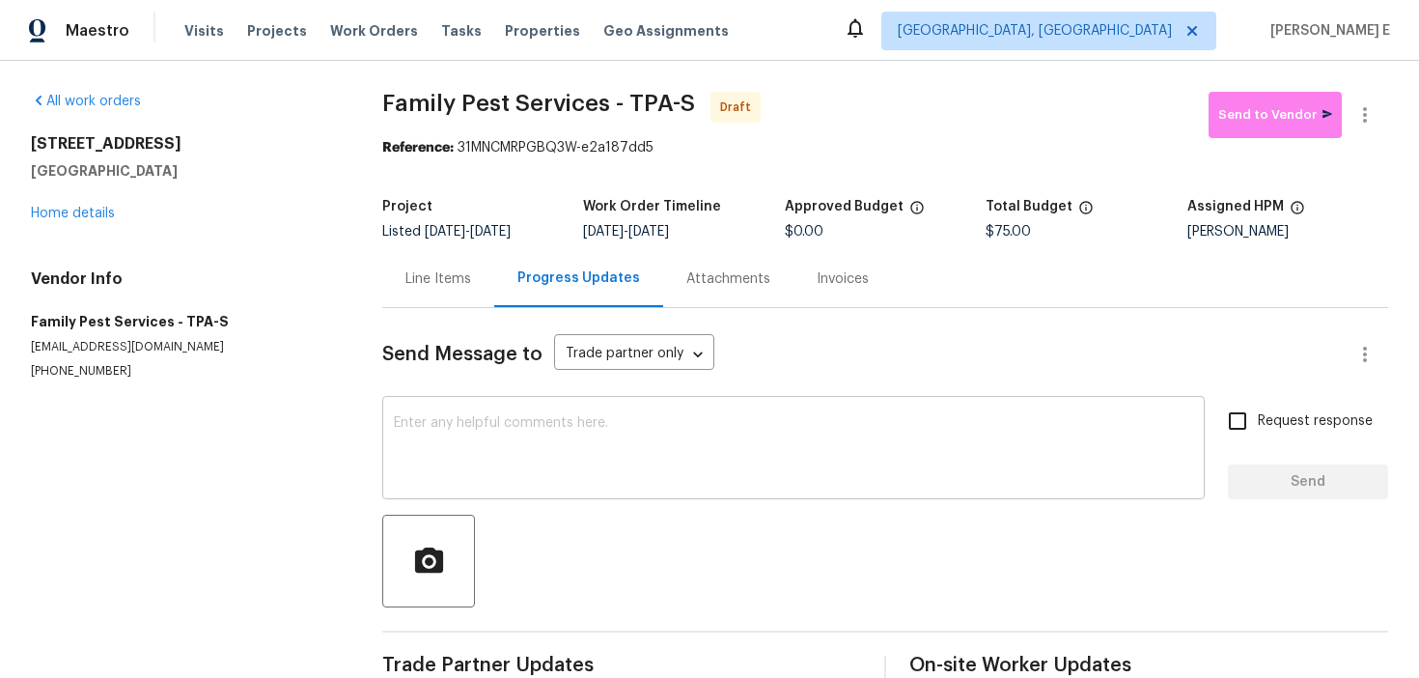
click at [418, 432] on textarea at bounding box center [793, 450] width 799 height 68
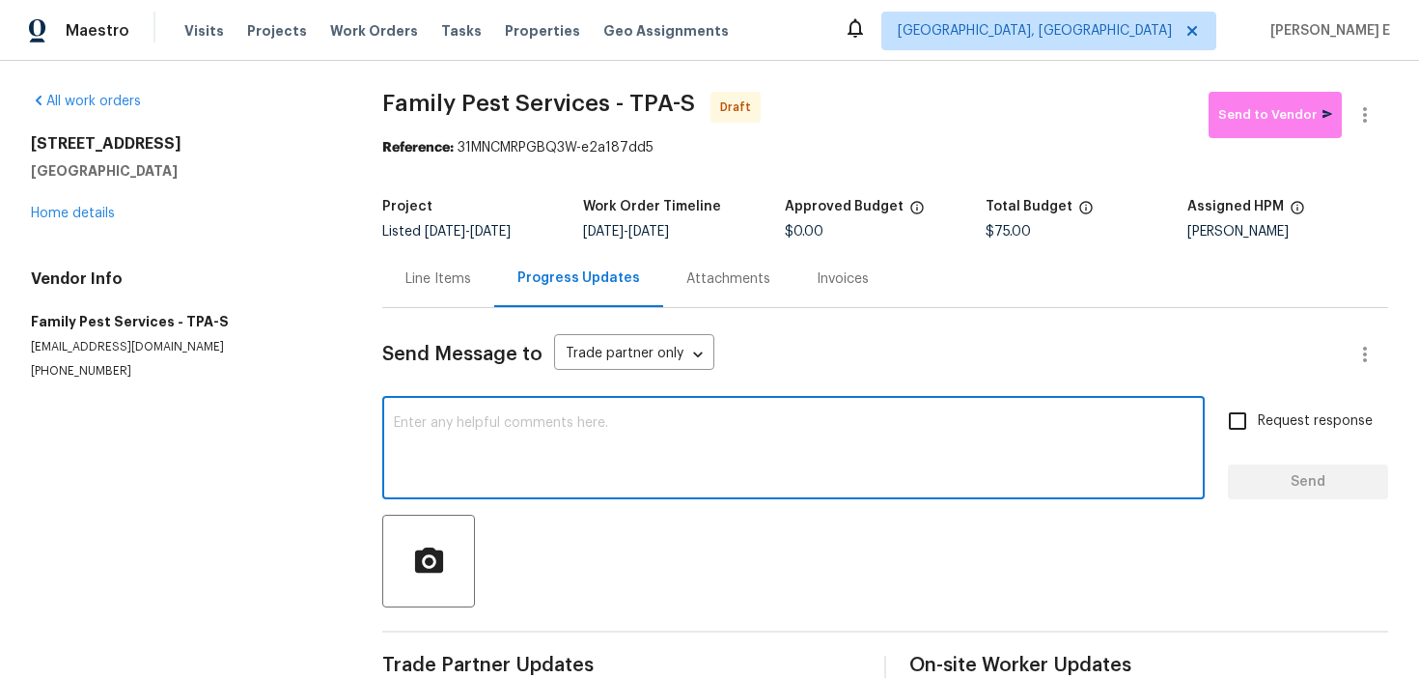
paste textarea "Hi this is Keerthana with Opendoor. I’m confirming you received the WO for the …"
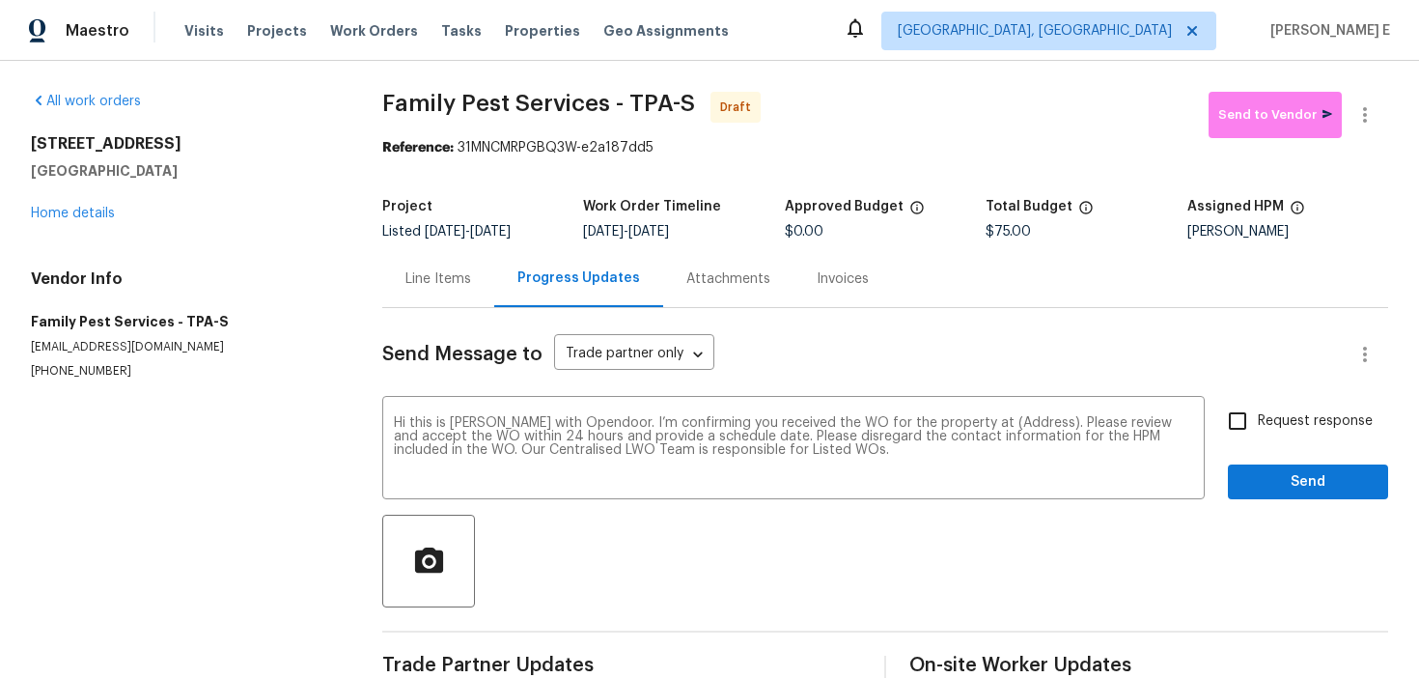
drag, startPoint x: 19, startPoint y: 145, endPoint x: 224, endPoint y: 173, distance: 206.6
click at [224, 172] on div "All work orders 27118 Fernery Ave Brooksville, FL 34602 Home details Vendor Inf…" at bounding box center [709, 389] width 1419 height 656
copy div "27118 Fernery Ave Brooksville, FL 34602"
click at [1020, 426] on textarea "Hi this is Keerthana with Opendoor. I’m confirming you received the WO for the …" at bounding box center [793, 450] width 799 height 68
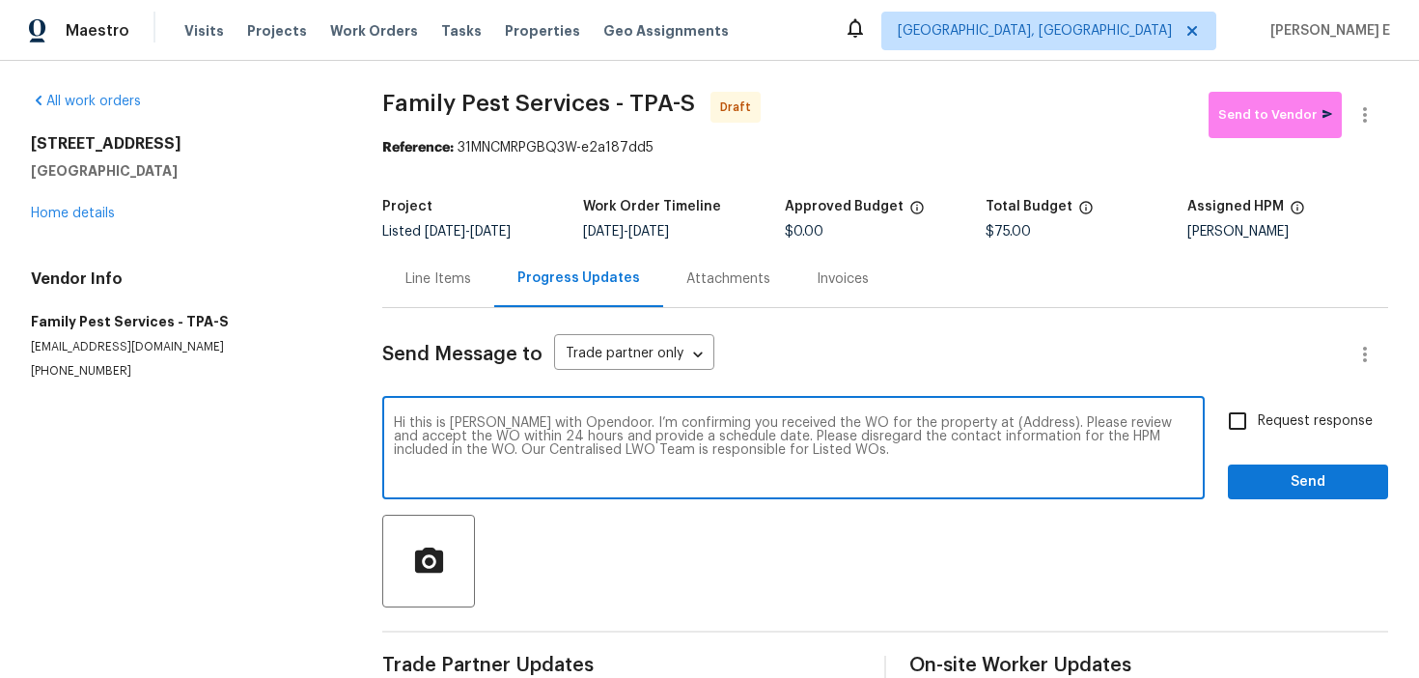
click at [1020, 426] on textarea "Hi this is Keerthana with Opendoor. I’m confirming you received the WO for the …" at bounding box center [793, 450] width 799 height 68
paste textarea "27118 Fernery Ave Brooksville, FL 34602"
type textarea "Hi this is Keerthana with Opendoor. I’m confirming you received the WO for the …"
click at [1257, 442] on div "Request response Send" at bounding box center [1308, 450] width 160 height 98
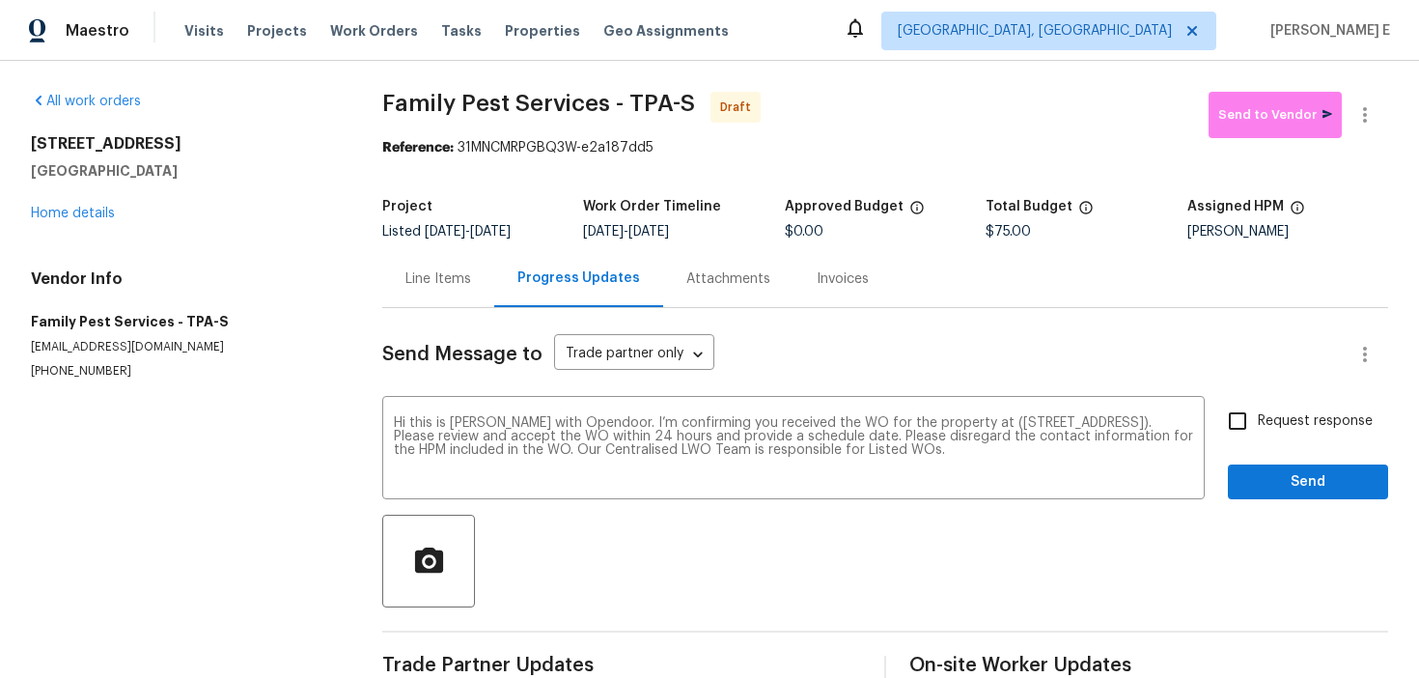
click at [1261, 430] on span "Request response" at bounding box center [1315, 421] width 115 height 20
click at [1258, 430] on input "Request response" at bounding box center [1237, 421] width 41 height 41
checkbox input "true"
click at [1276, 474] on span "Send" at bounding box center [1307, 482] width 129 height 24
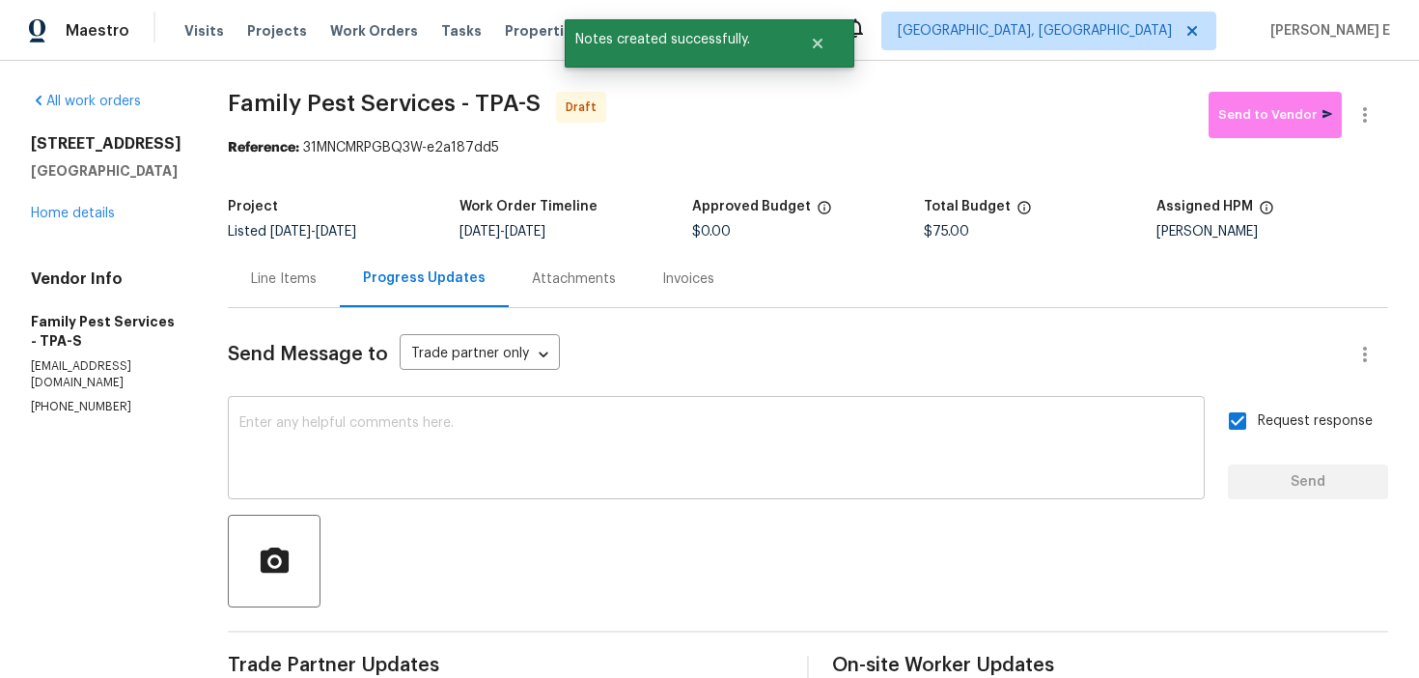
click at [695, 481] on textarea at bounding box center [716, 450] width 954 height 68
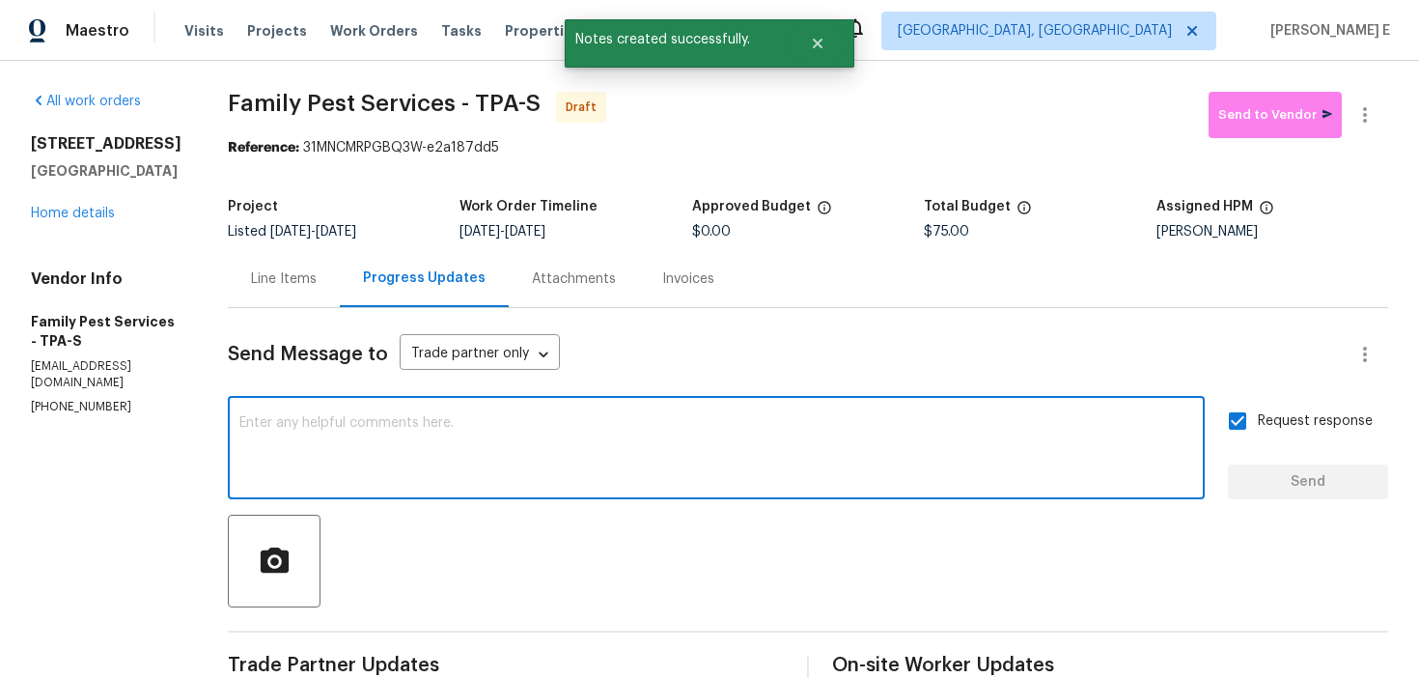
paste textarea "Attention All Work Orders must include before-photos (both close-up and wide-an…"
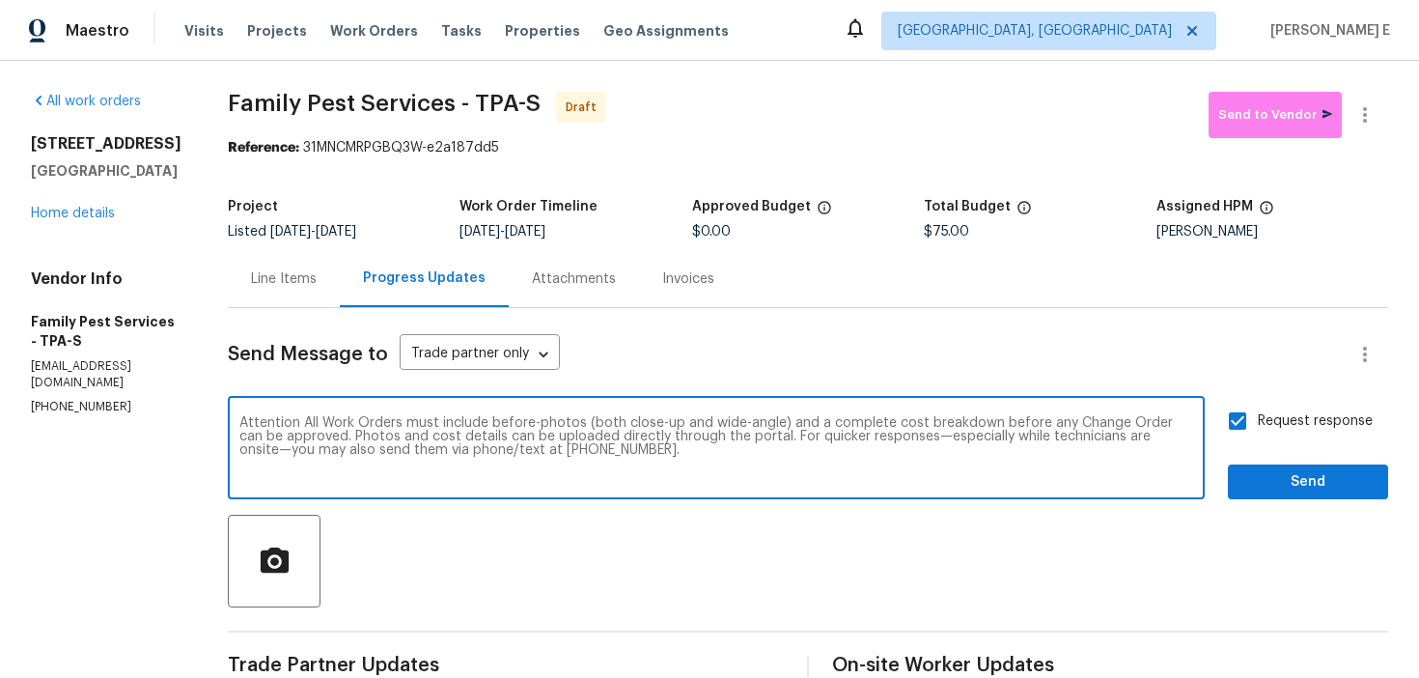
type textarea "Attention All Work Orders must include before-photos (both close-up and wide-an…"
click at [1303, 498] on button "Send" at bounding box center [1308, 482] width 160 height 36
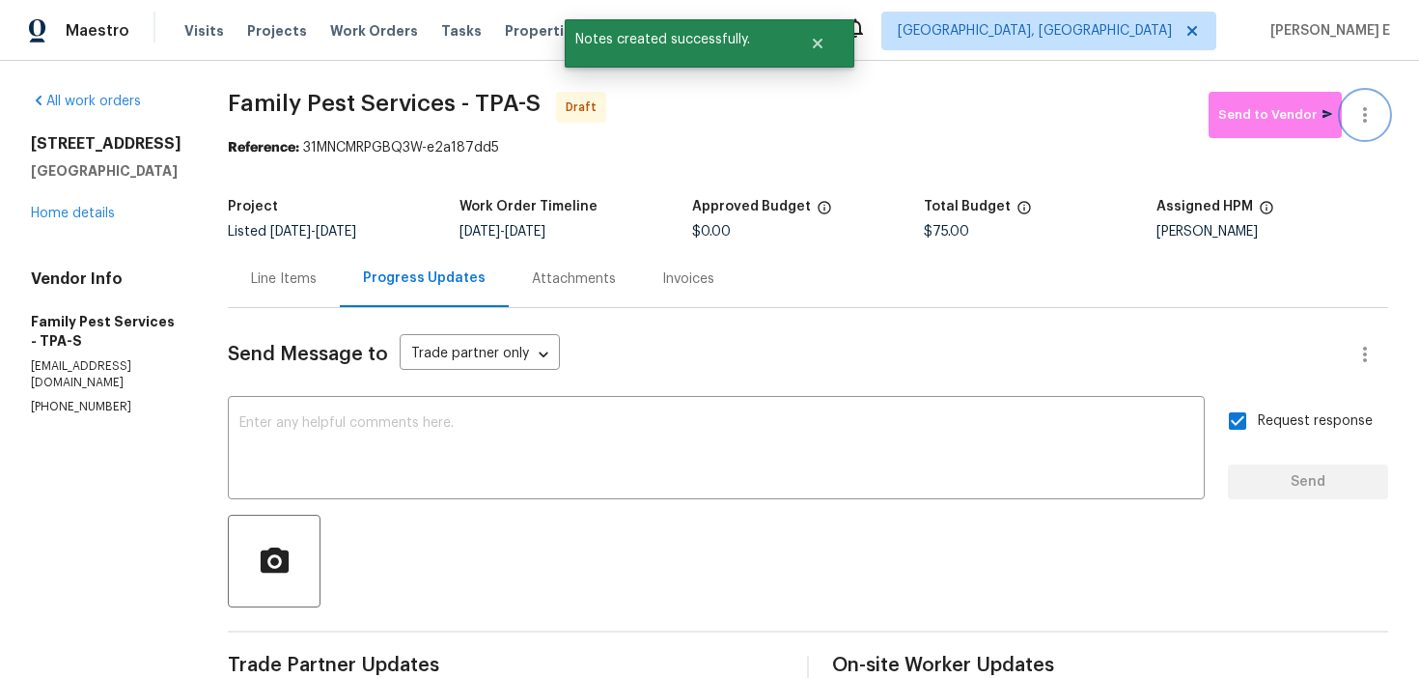
click at [1367, 116] on icon "button" at bounding box center [1364, 114] width 23 height 23
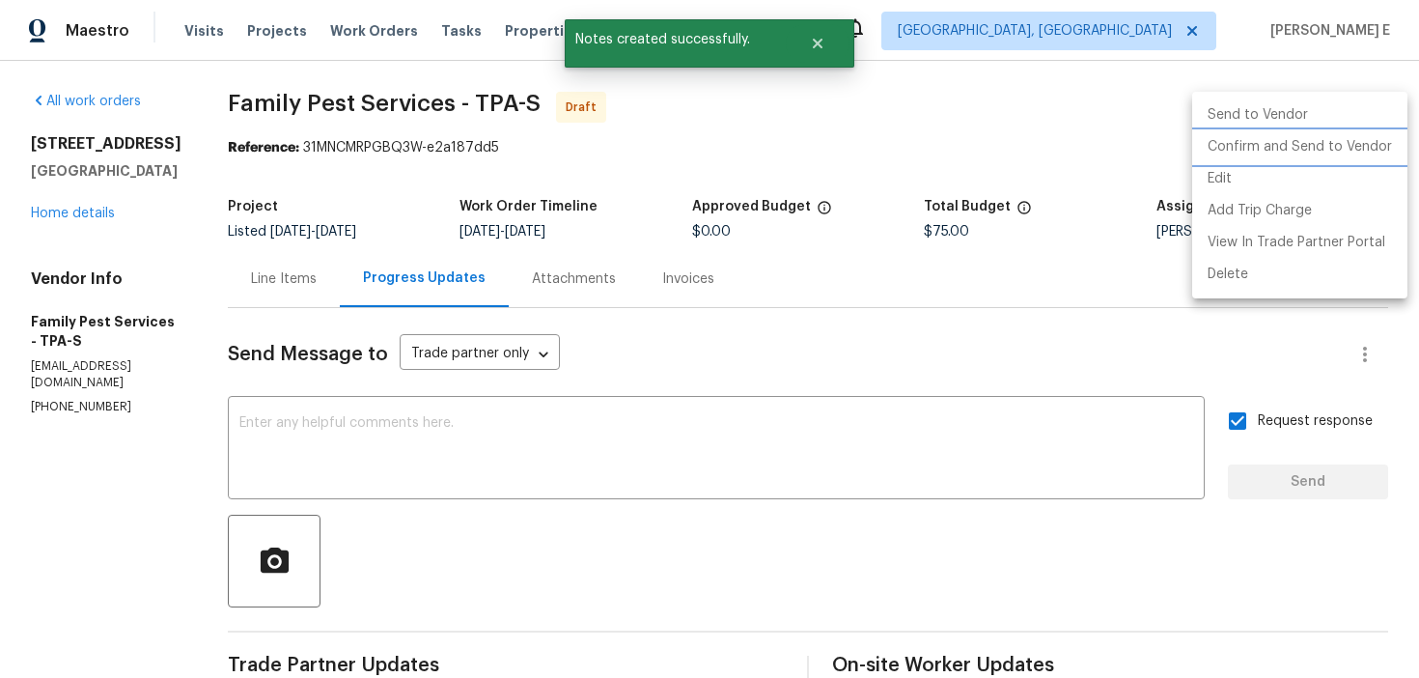
click at [1353, 154] on li "Confirm and Send to Vendor" at bounding box center [1299, 147] width 215 height 32
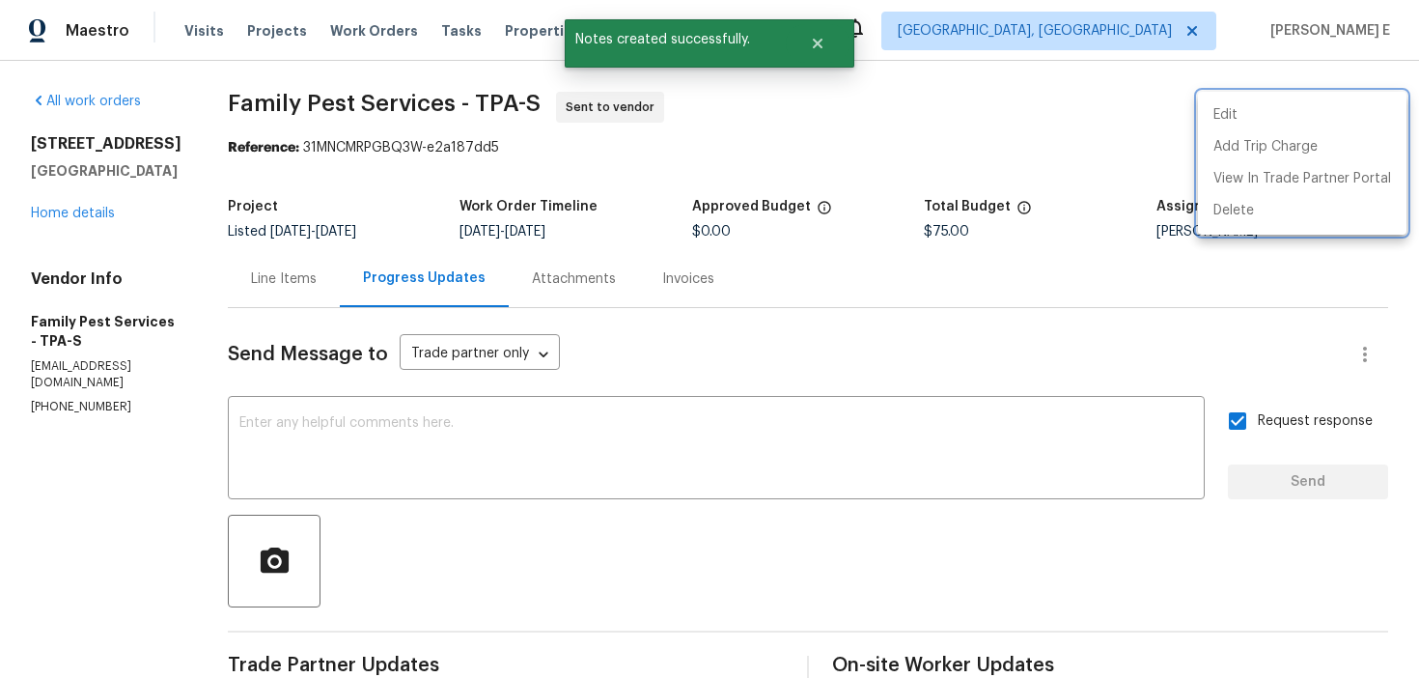
click at [742, 191] on div at bounding box center [709, 339] width 1419 height 678
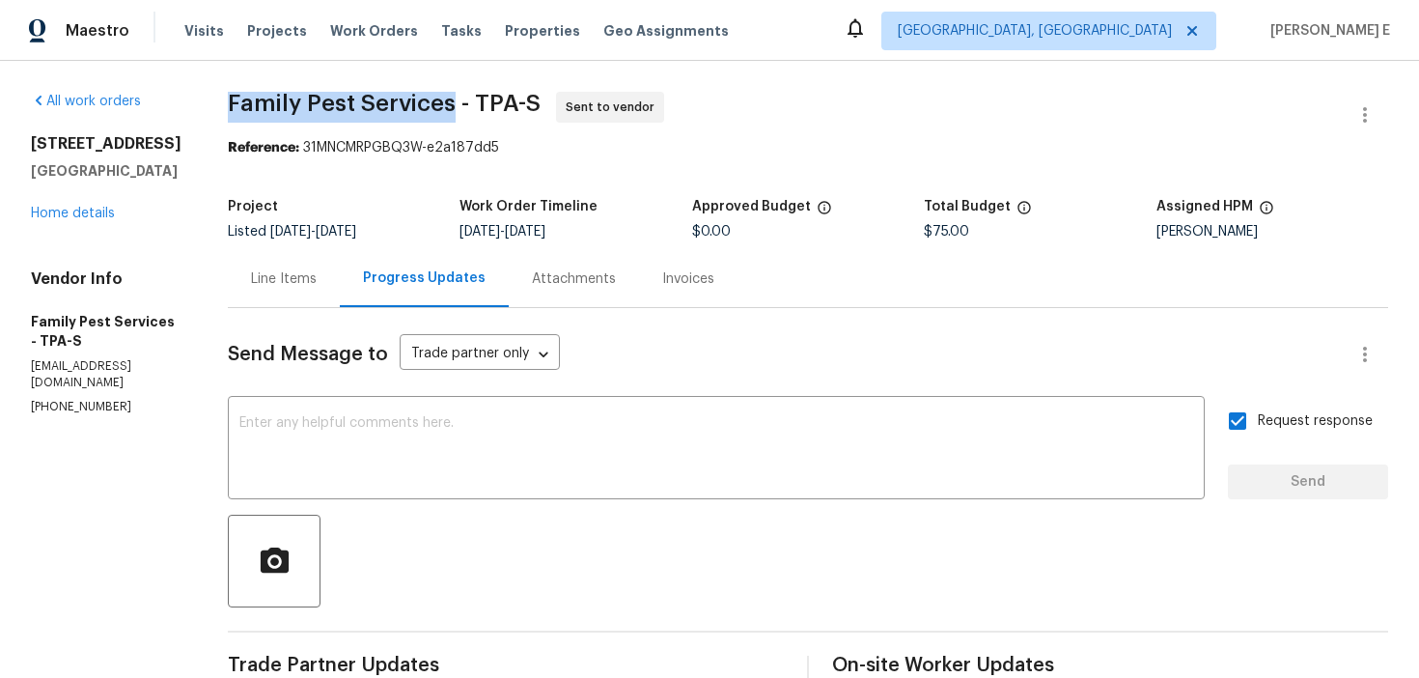
drag, startPoint x: 237, startPoint y: 97, endPoint x: 460, endPoint y: 104, distance: 223.1
click at [460, 104] on span "Family Pest Services - TPA-S" at bounding box center [384, 103] width 313 height 23
copy span "Family Pest Services"
click at [86, 208] on link "Home details" at bounding box center [73, 214] width 84 height 14
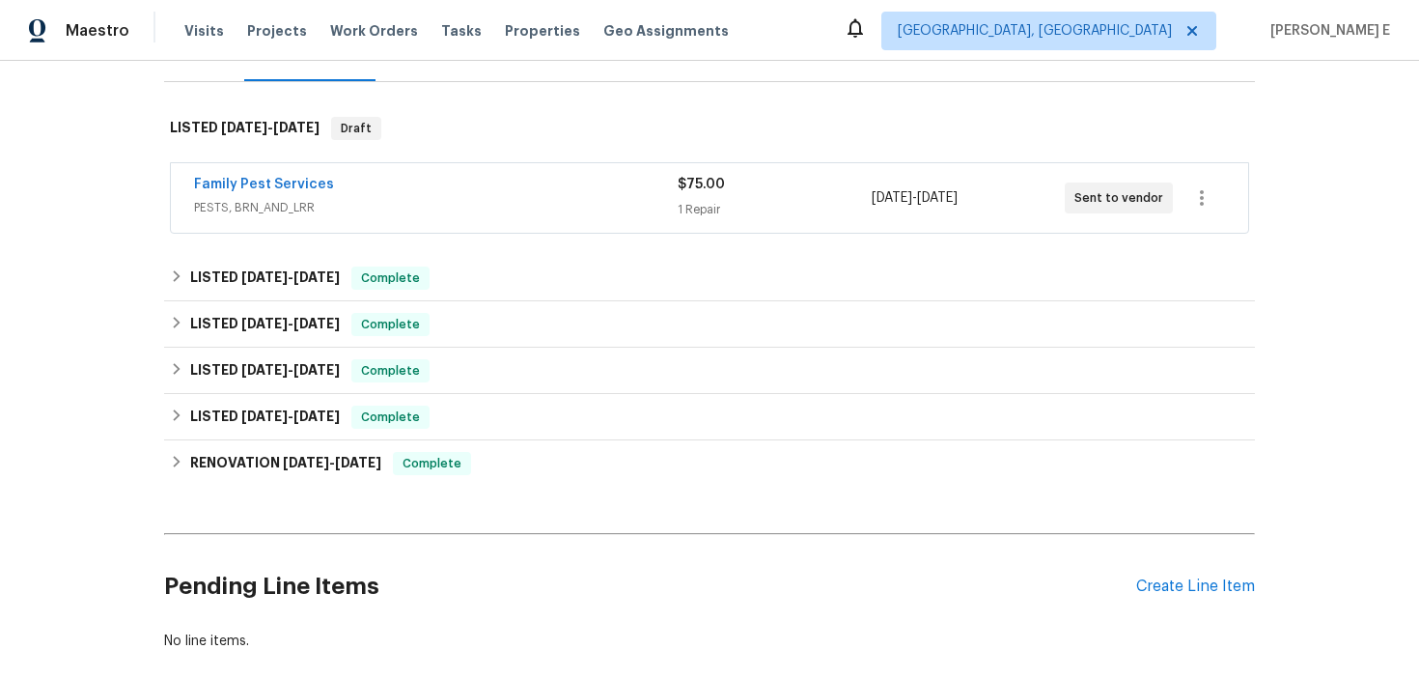
scroll to position [373, 0]
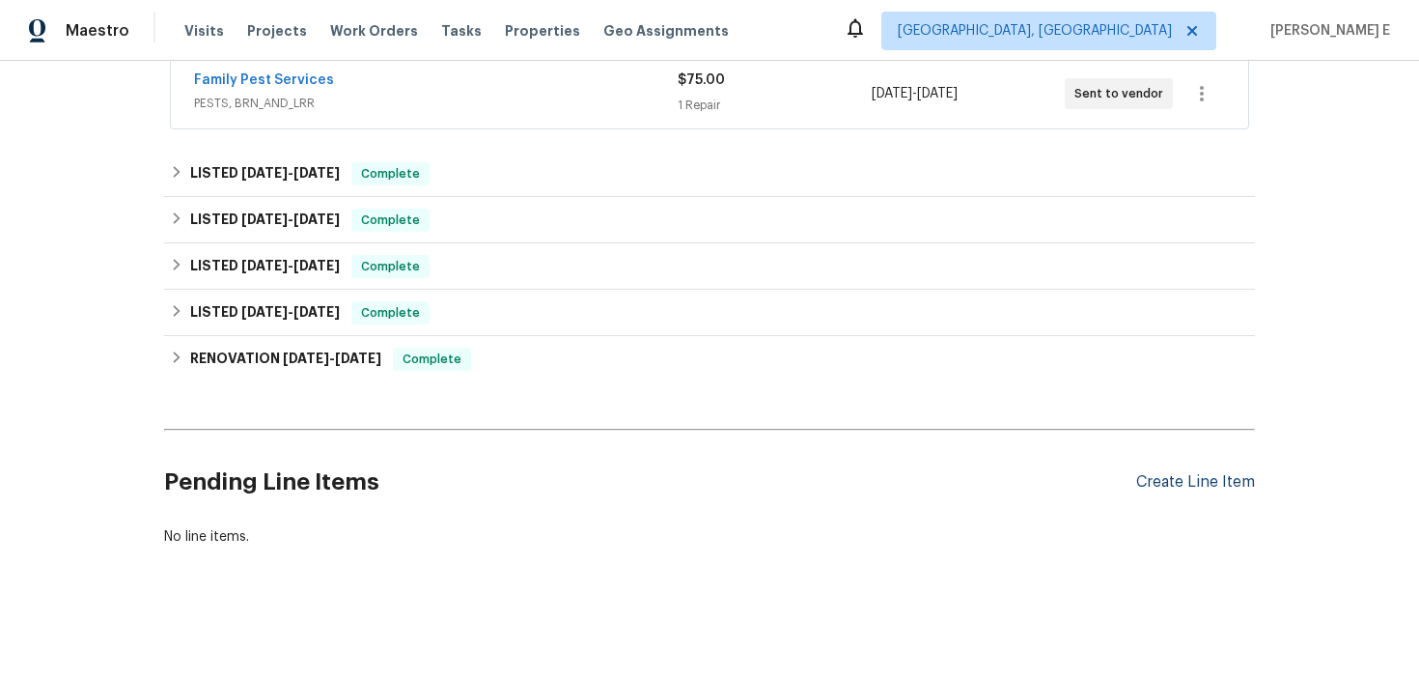
click at [1216, 487] on div "Create Line Item" at bounding box center [1195, 482] width 119 height 18
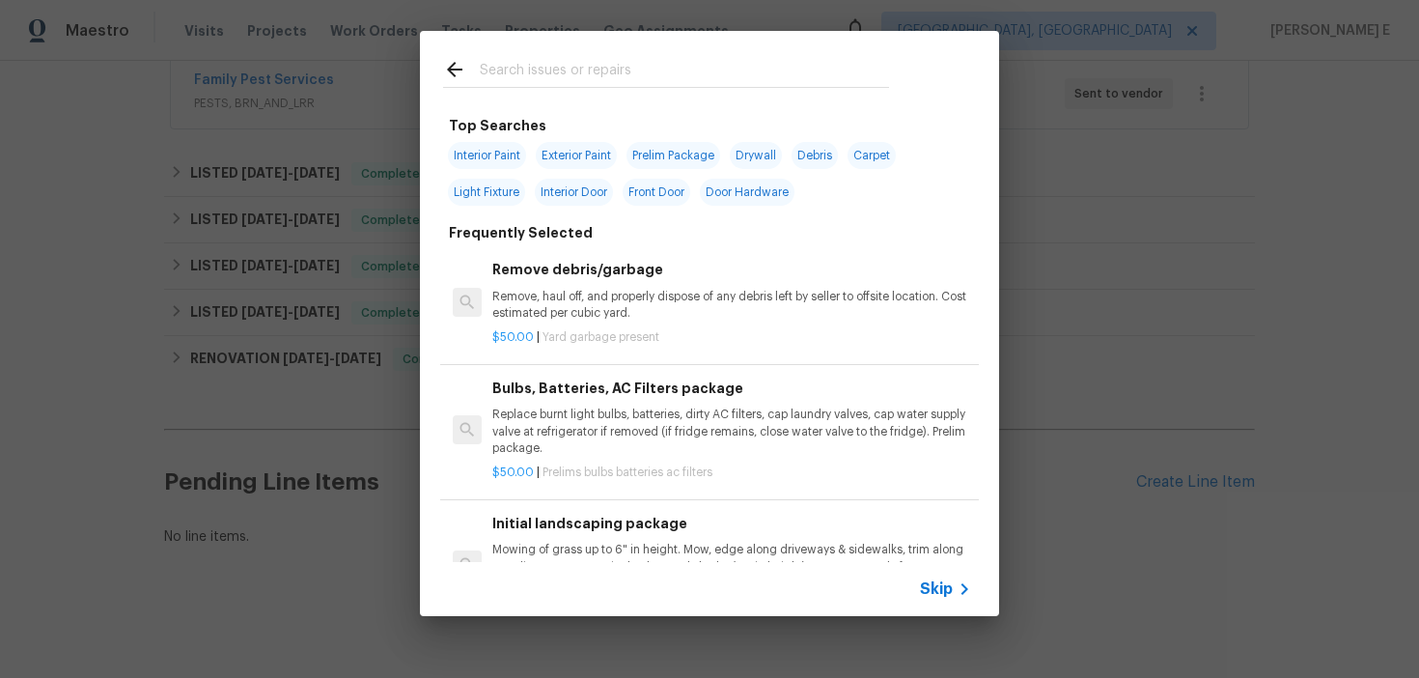
click at [939, 582] on span "Skip" at bounding box center [936, 588] width 33 height 19
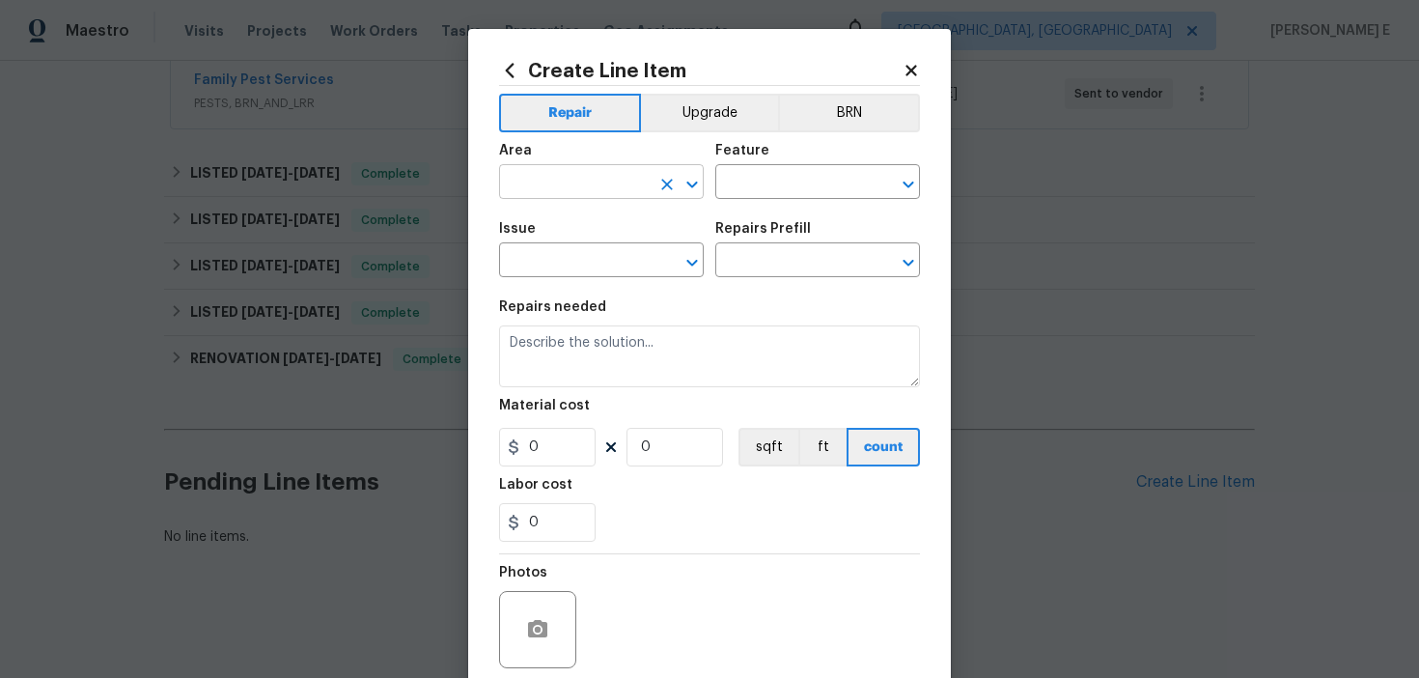
click at [537, 185] on input "text" at bounding box center [574, 184] width 151 height 30
type input "Kitchen"
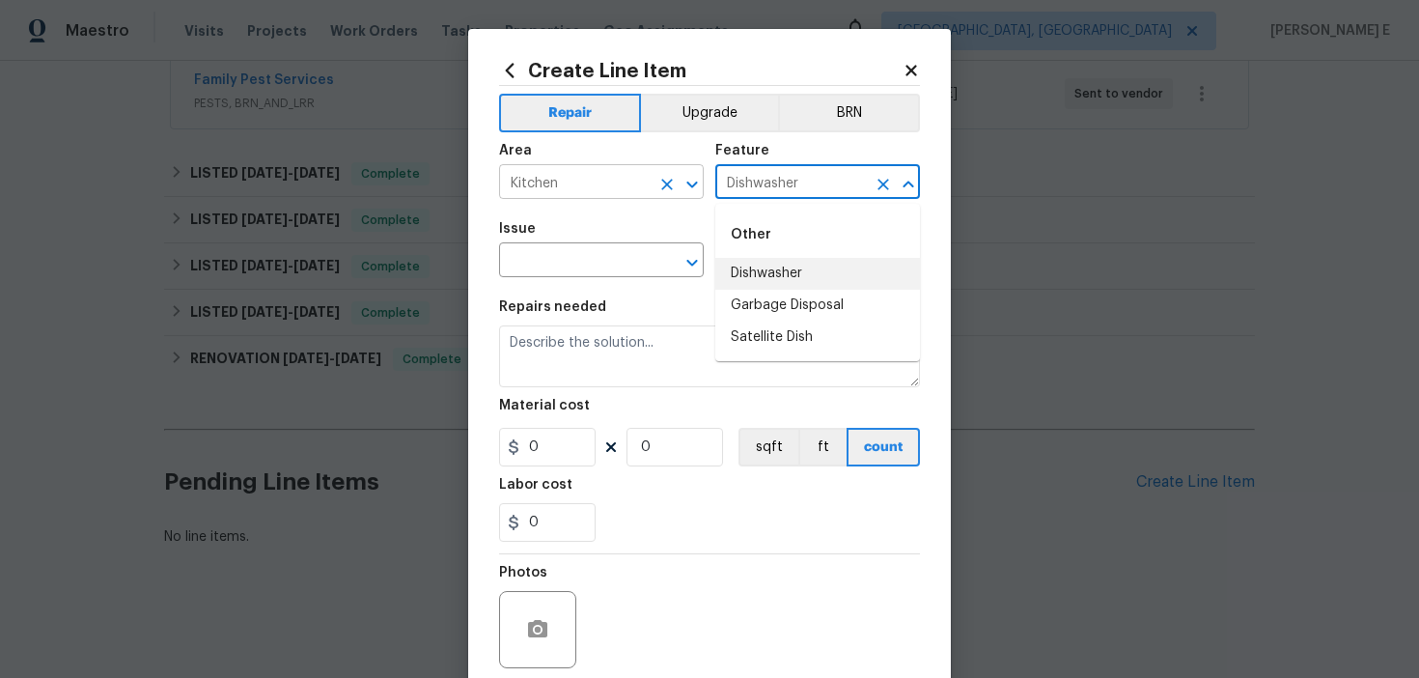
type input "Dishwasher"
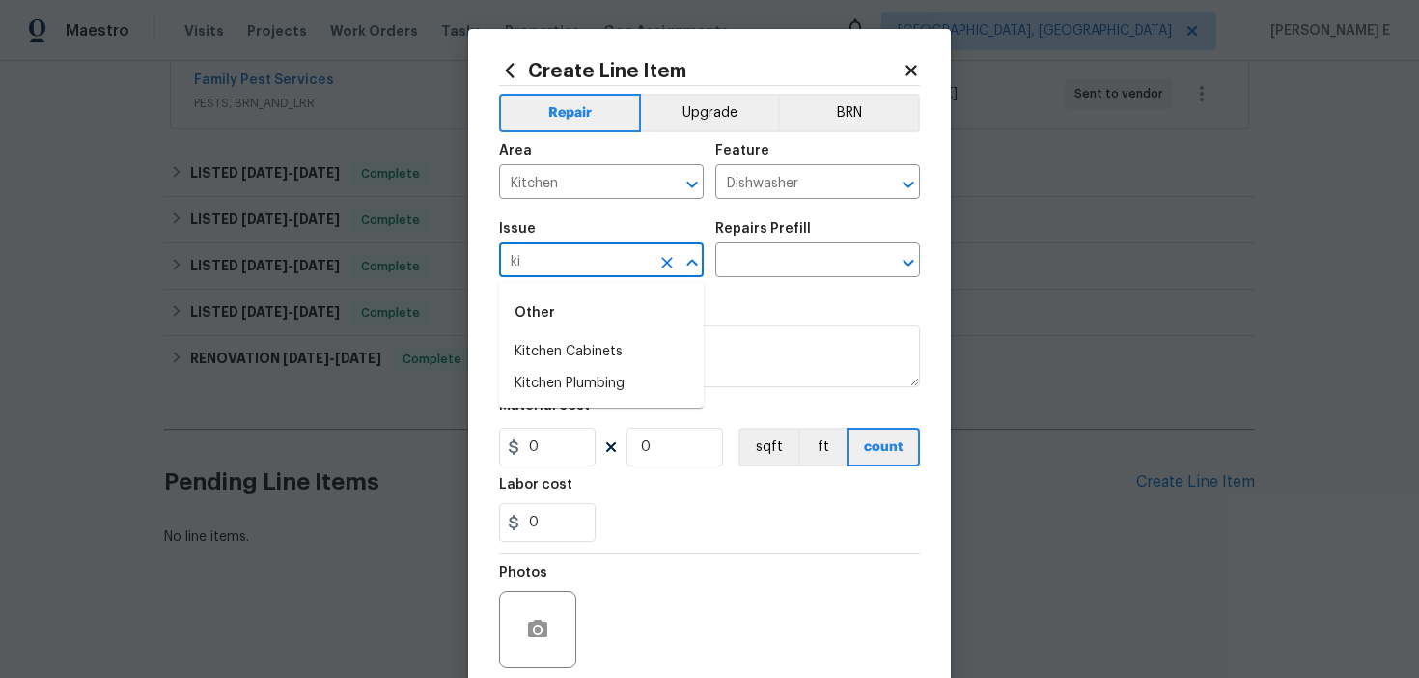
type input "ki"
type input "Appliances"
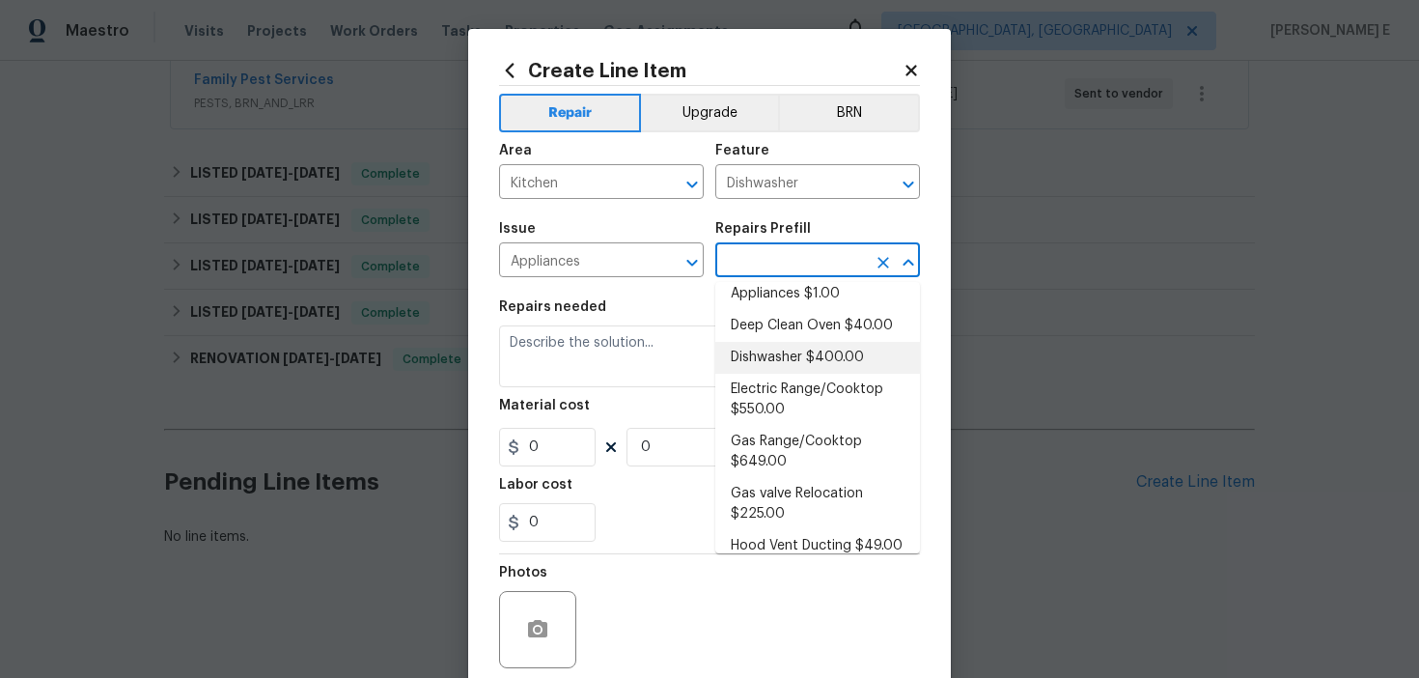
scroll to position [76, 0]
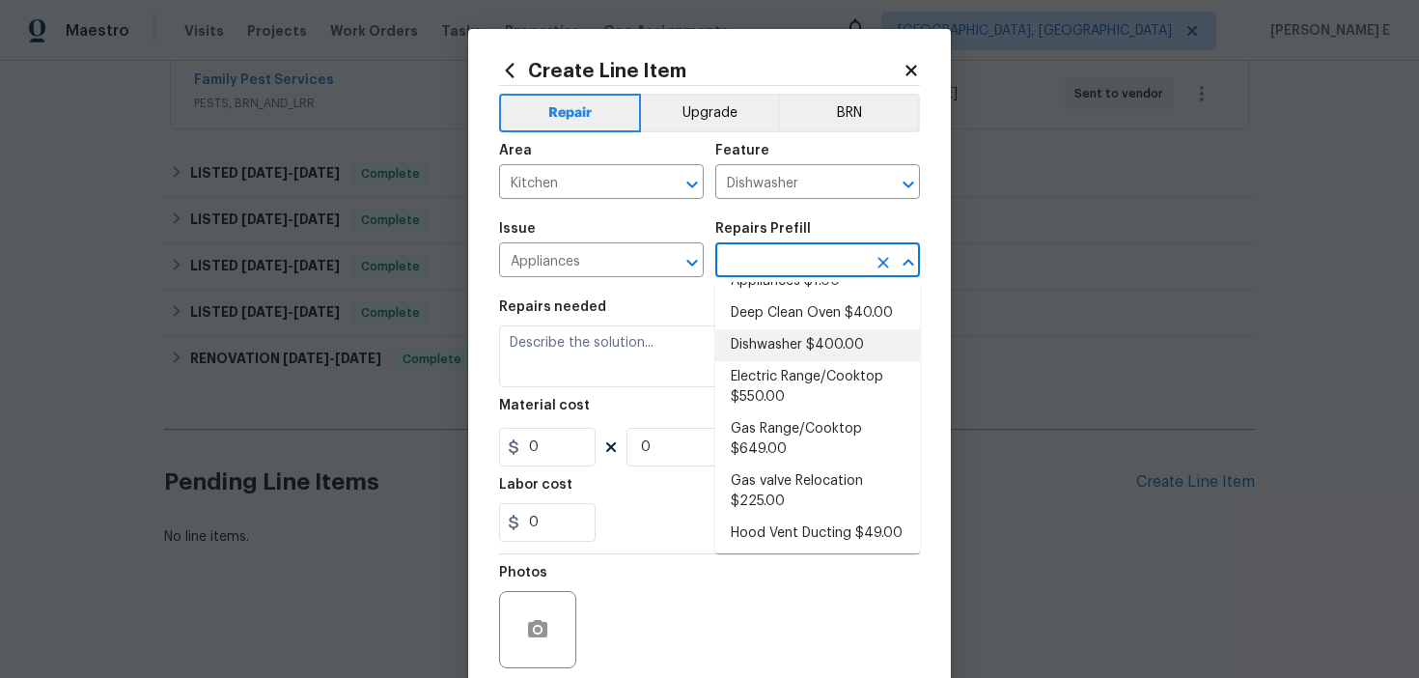
click at [793, 349] on li "Dishwasher $400.00" at bounding box center [817, 345] width 205 height 32
type input "Appliances"
type input "Dishwasher $400.00"
type textarea "Remove the existing dishwasher and prep the area for a new unit. Install a new …"
type input "400"
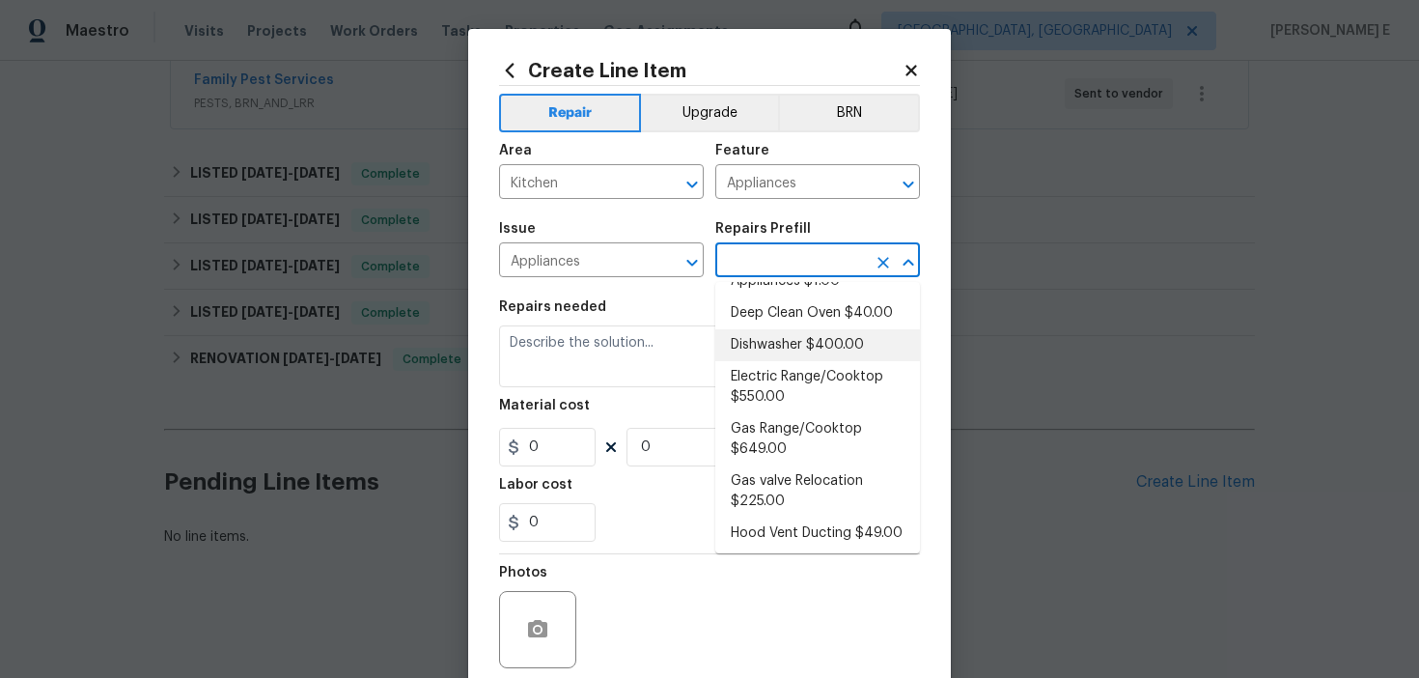
type input "1"
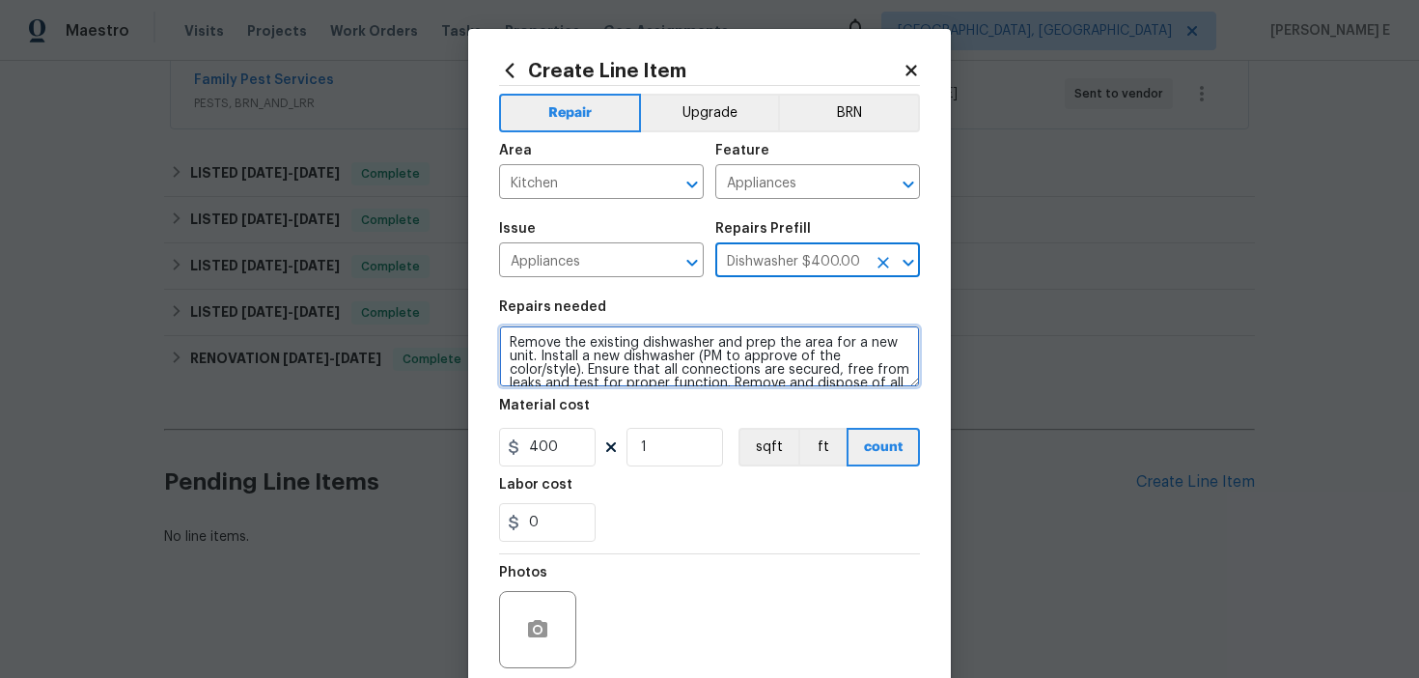
click at [674, 359] on textarea "Remove the existing dishwasher and prep the area for a new unit. Install a new …" at bounding box center [709, 356] width 421 height 62
paste textarea "work: Feedback received again that the dishwasher has standing water. Please in…"
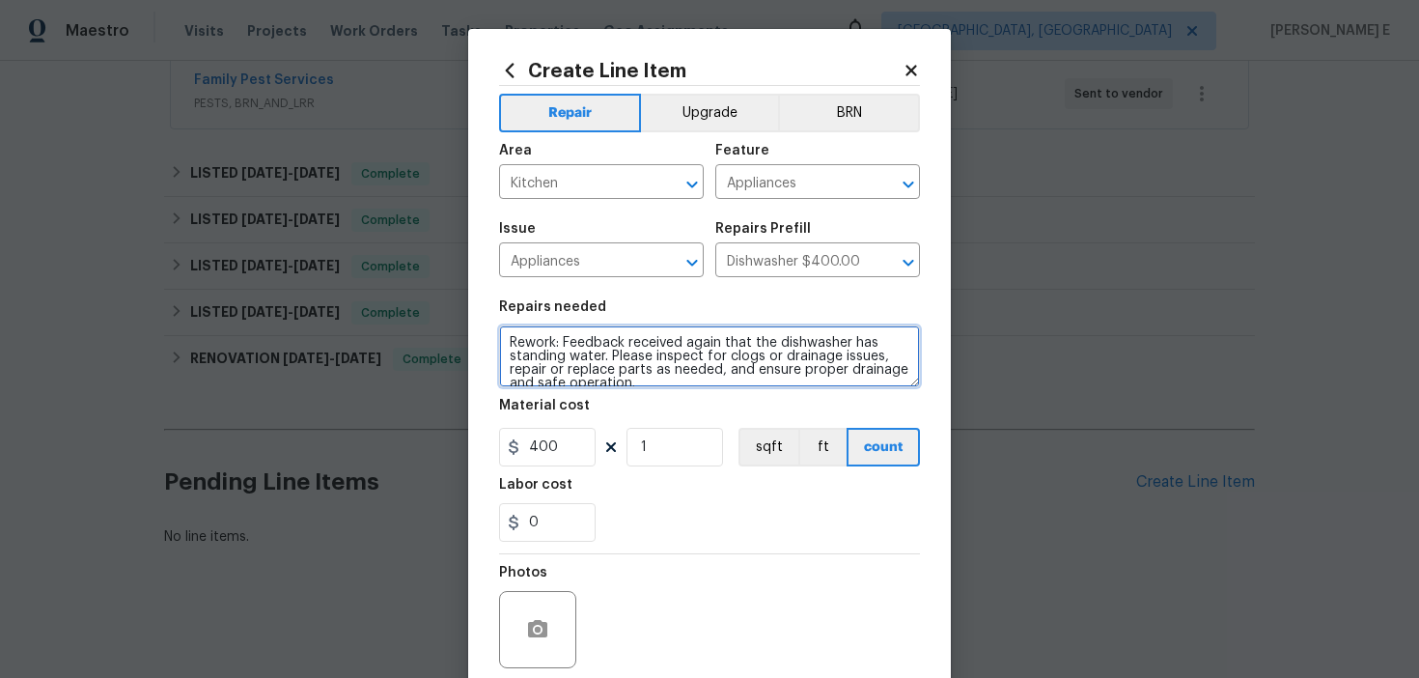
scroll to position [4, 0]
type textarea "Rework: Feedback received again that the dishwasher has standing water. Please …"
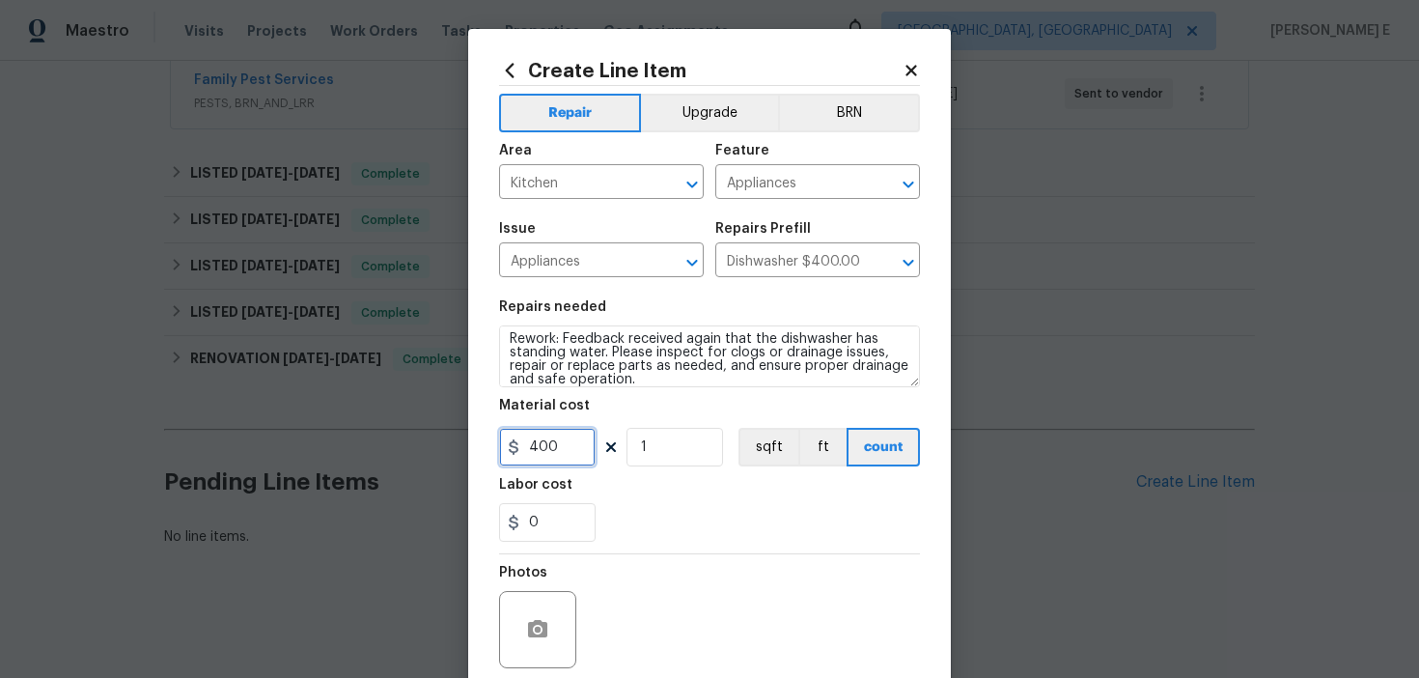
click at [544, 446] on input "400" at bounding box center [547, 447] width 97 height 39
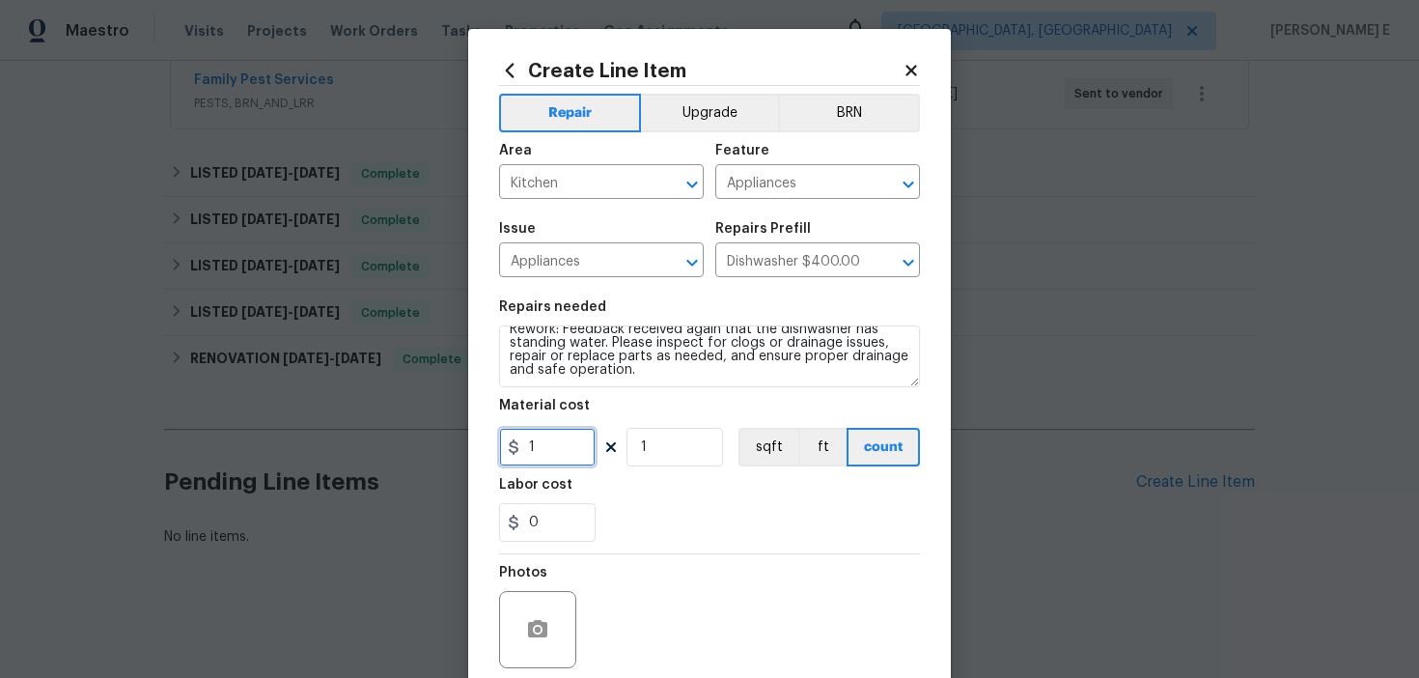
scroll to position [154, 0]
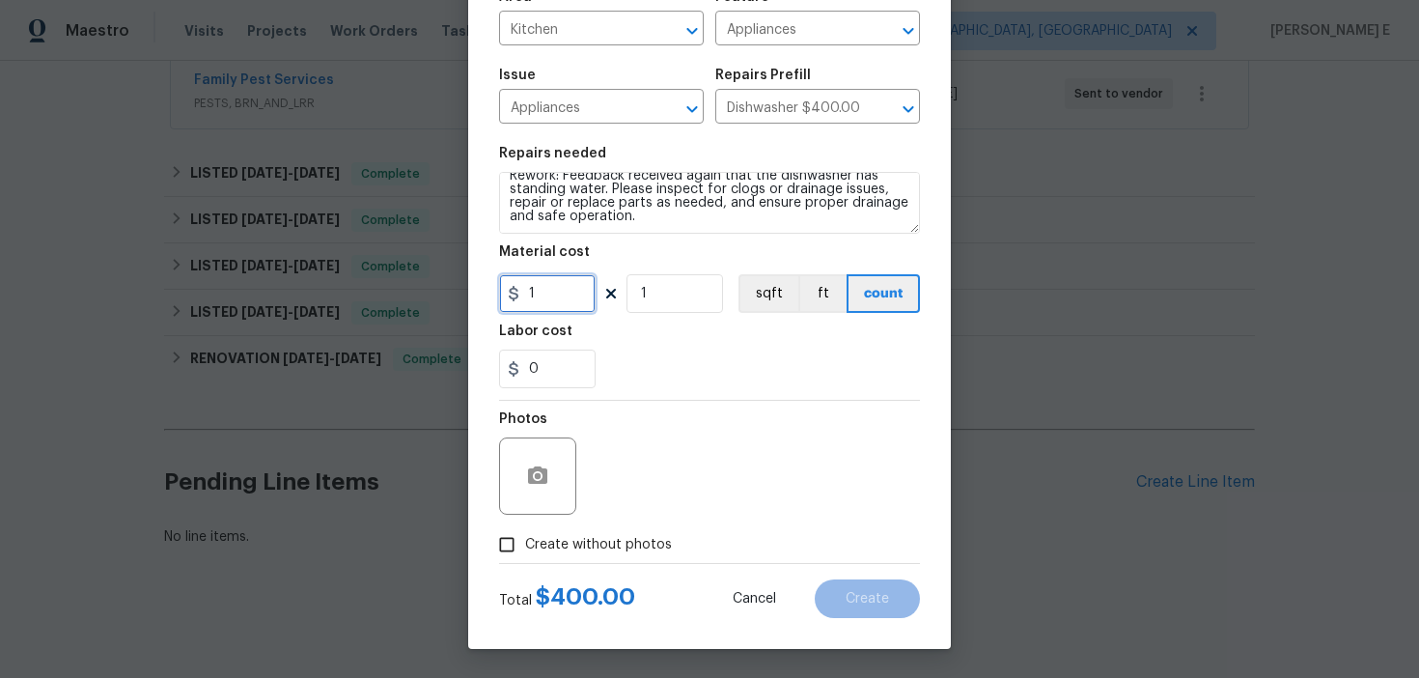
type input "1"
click at [570, 536] on span "Create without photos" at bounding box center [598, 545] width 147 height 20
click at [525, 536] on input "Create without photos" at bounding box center [506, 544] width 37 height 37
checkbox input "true"
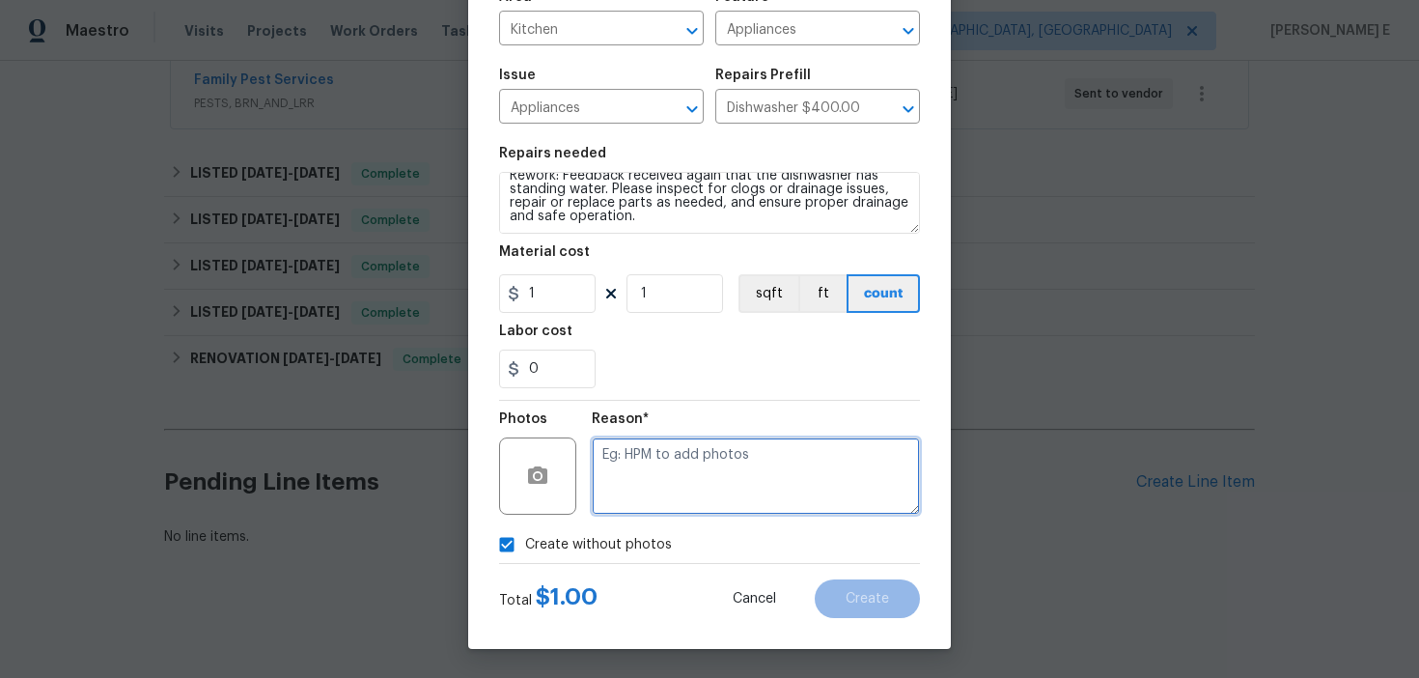
click at [699, 475] on textarea at bounding box center [756, 475] width 328 height 77
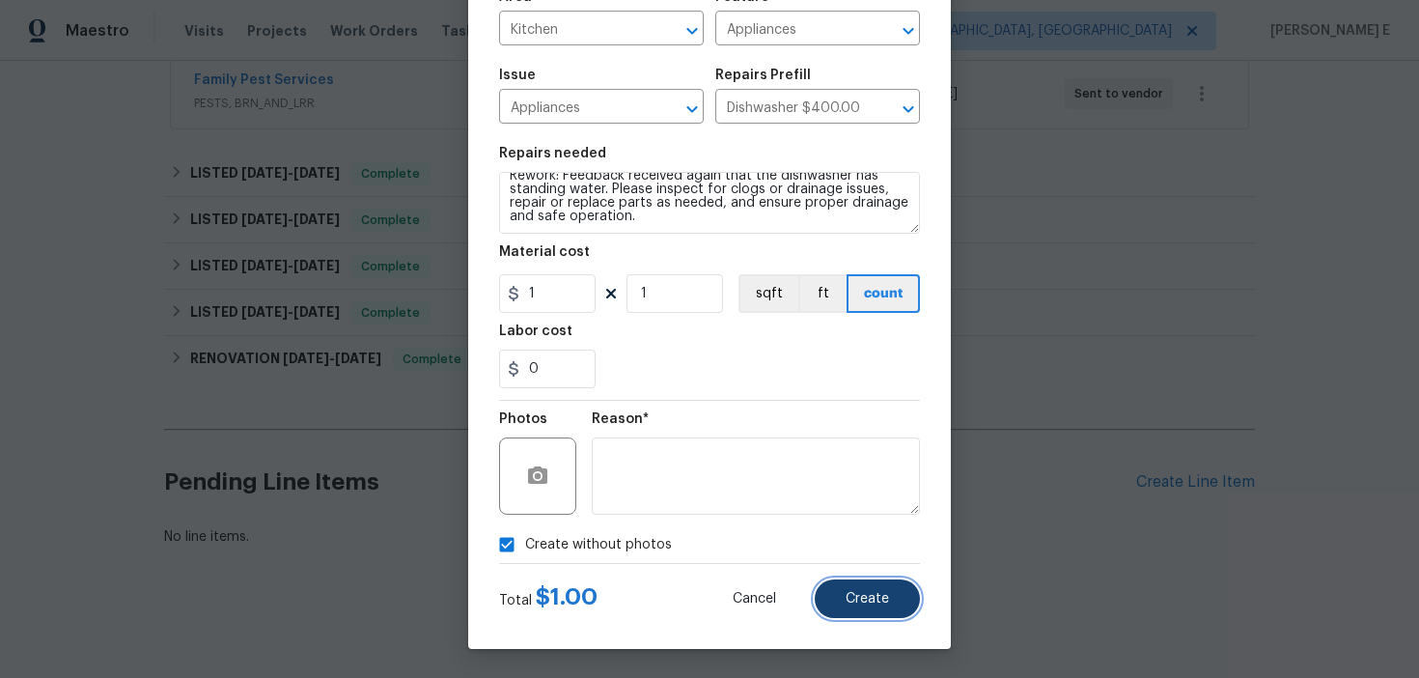
click at [886, 597] on span "Create" at bounding box center [867, 599] width 43 height 14
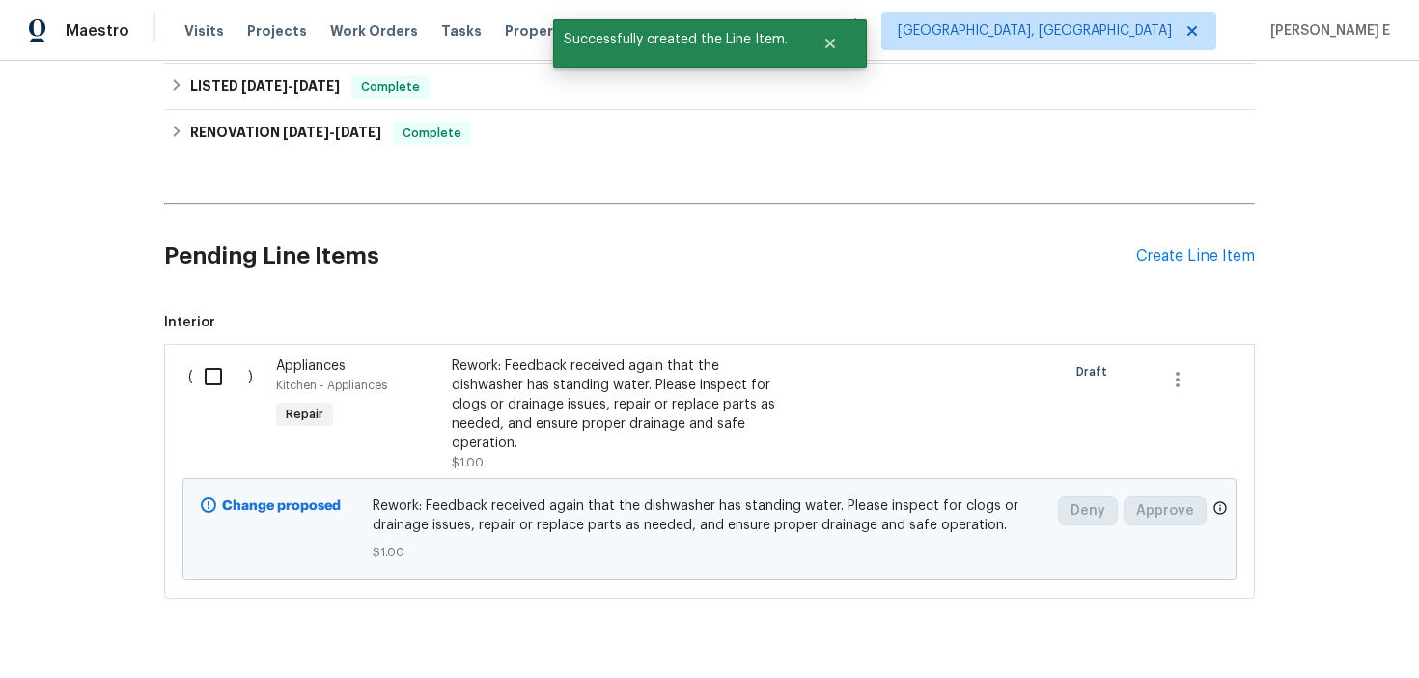
scroll to position [631, 0]
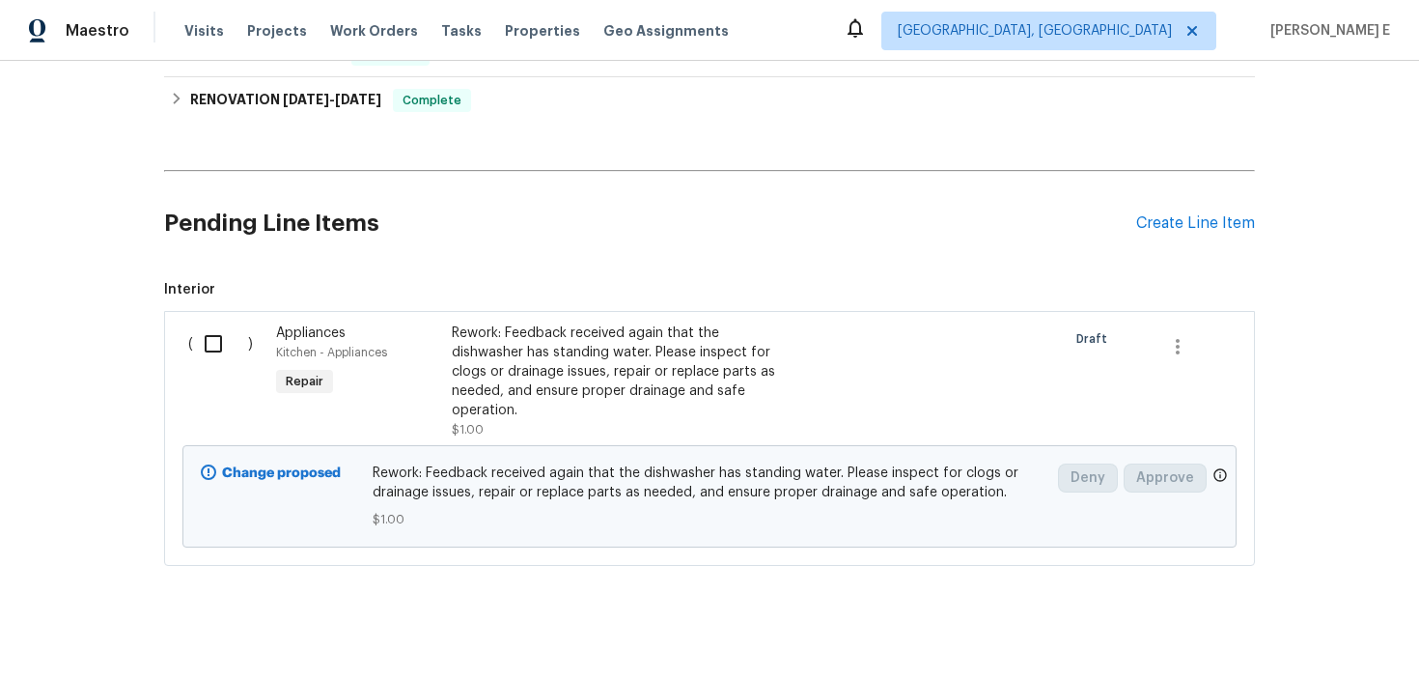
click at [237, 359] on input "checkbox" at bounding box center [220, 343] width 55 height 41
checkbox input "true"
click at [1285, 623] on span "Create Work Order" at bounding box center [1308, 630] width 128 height 24
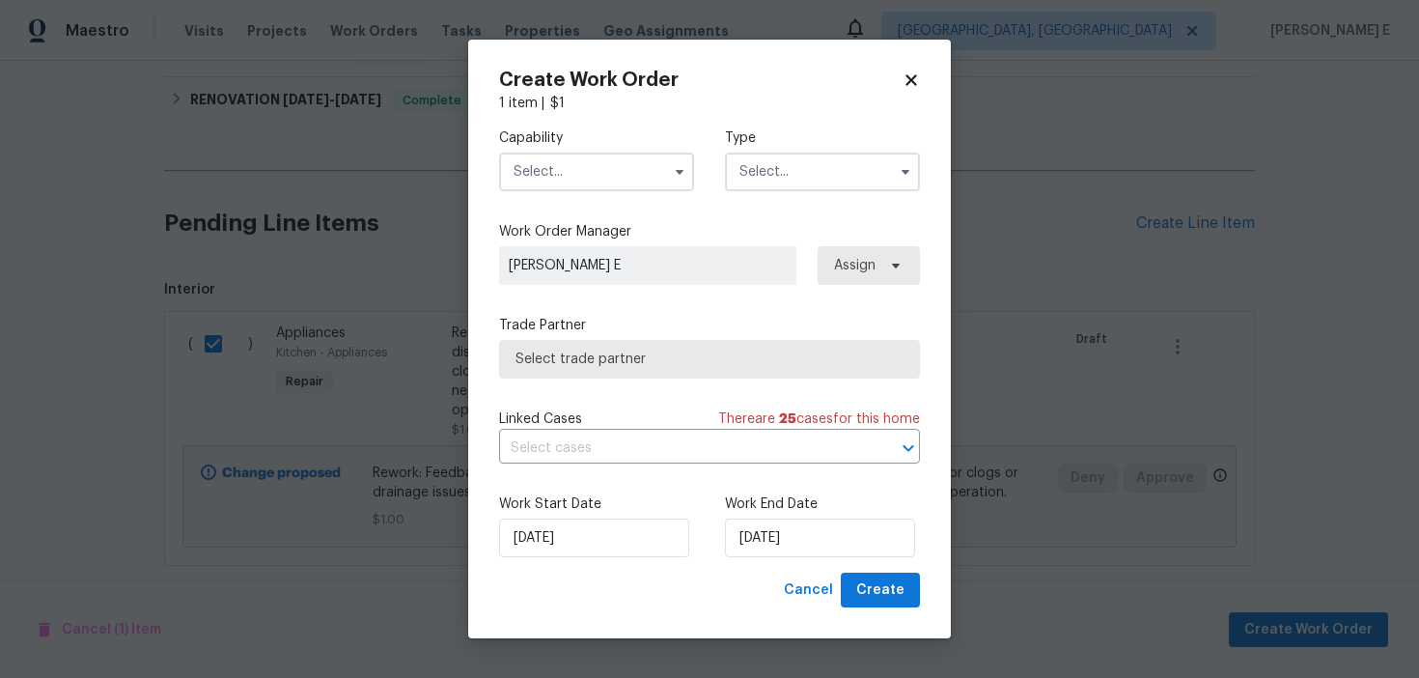
click at [658, 184] on input "text" at bounding box center [596, 172] width 195 height 39
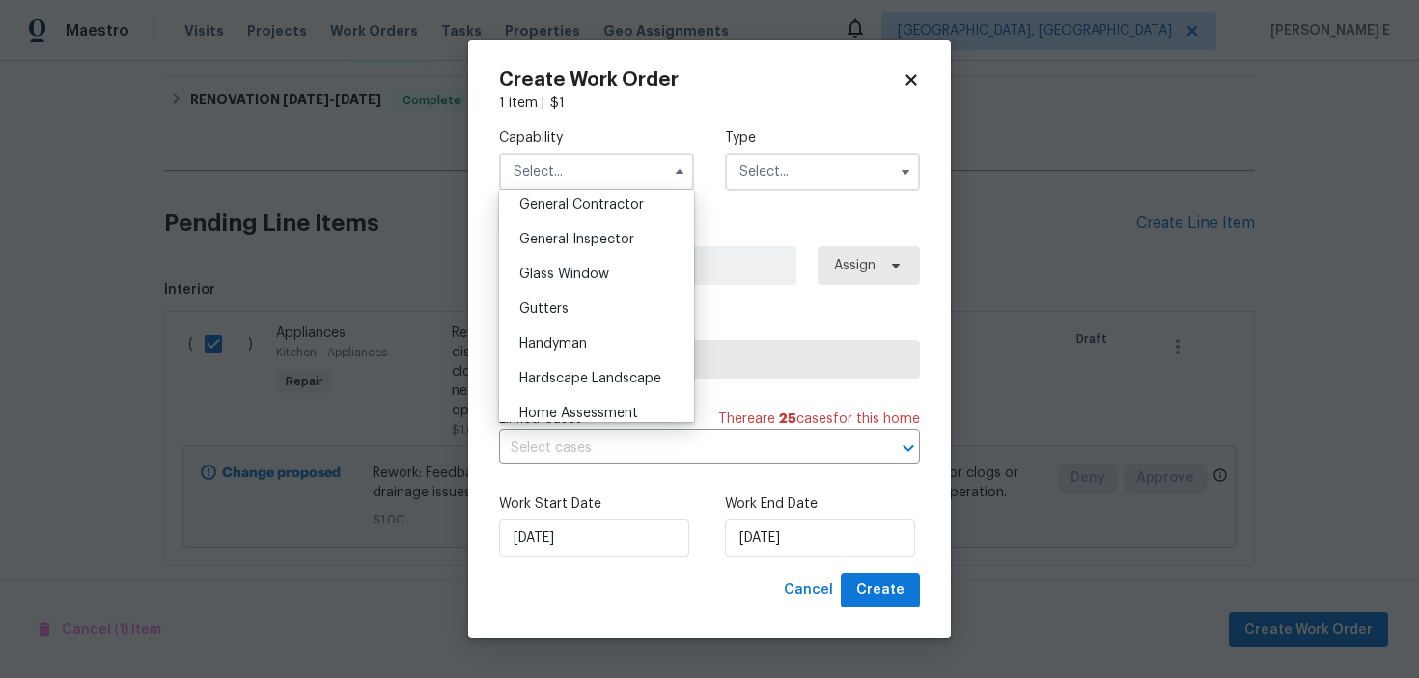
scroll to position [936, 0]
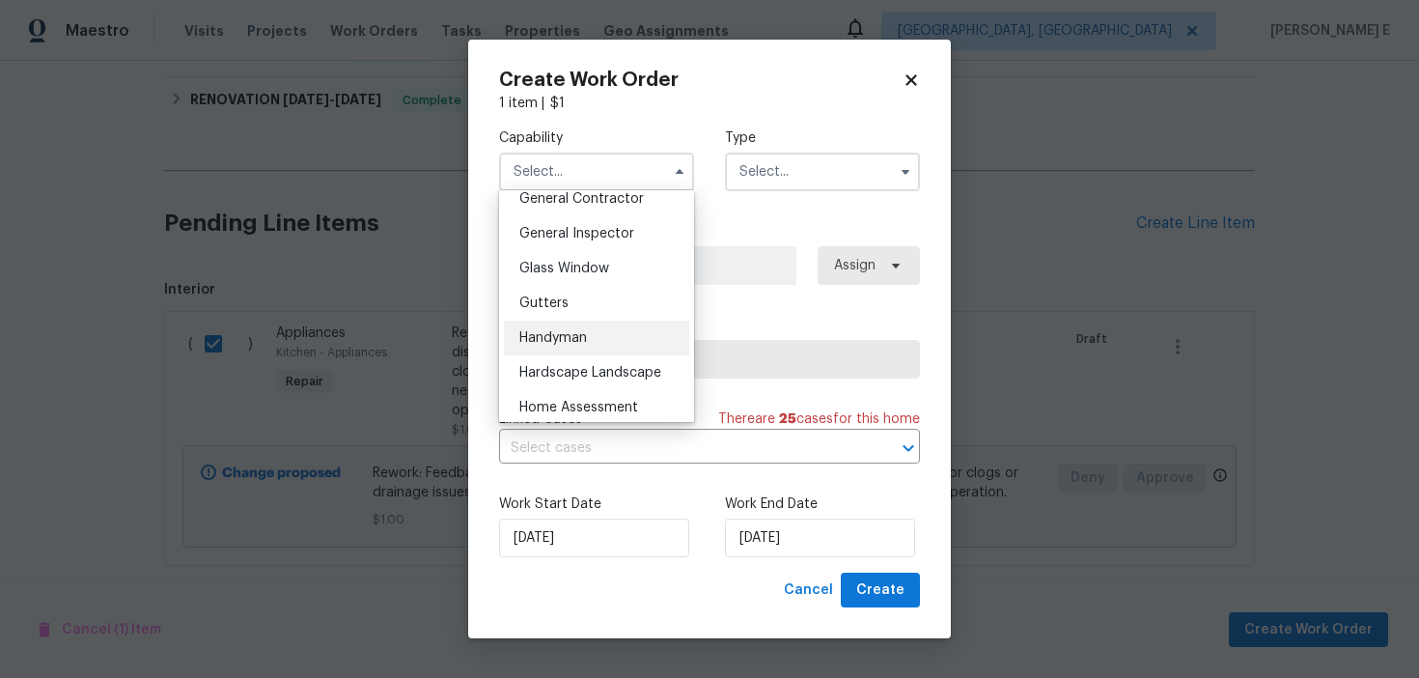
click at [573, 345] on div "Handyman" at bounding box center [596, 337] width 185 height 35
type input "Handyman"
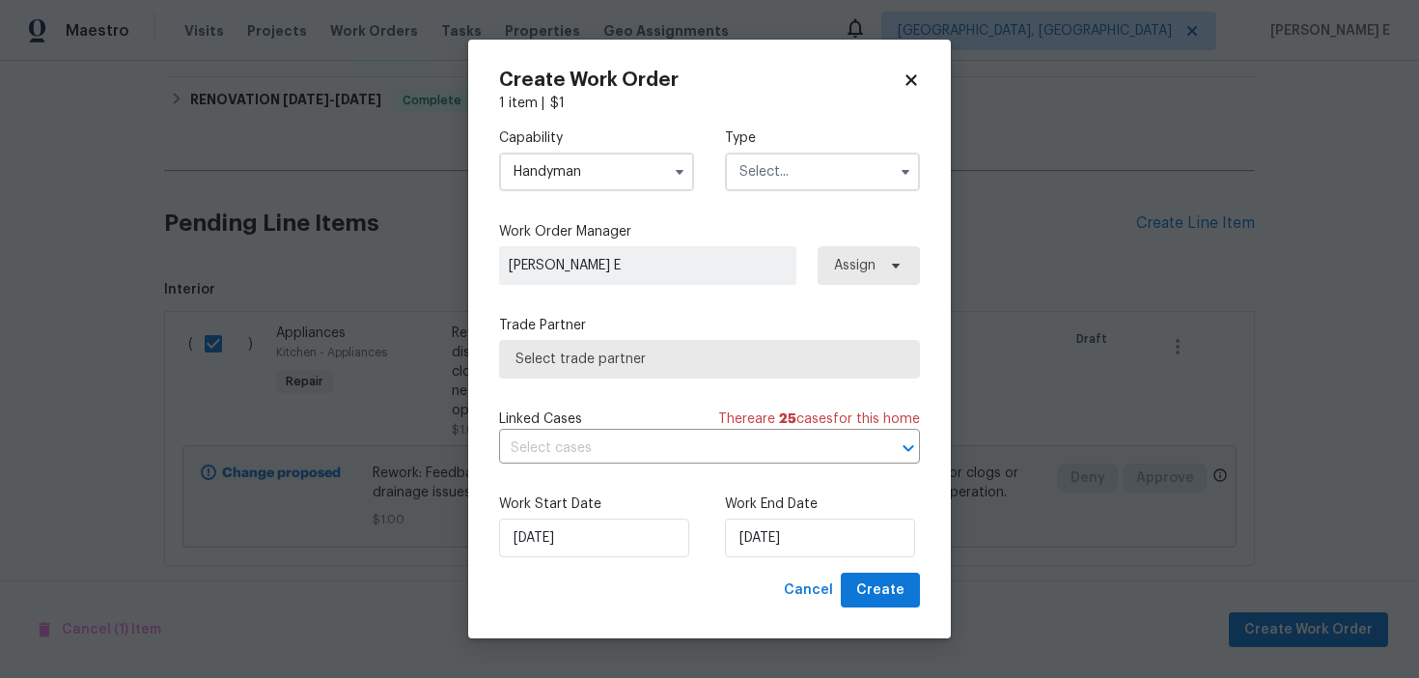
click at [790, 187] on input "text" at bounding box center [822, 172] width 195 height 39
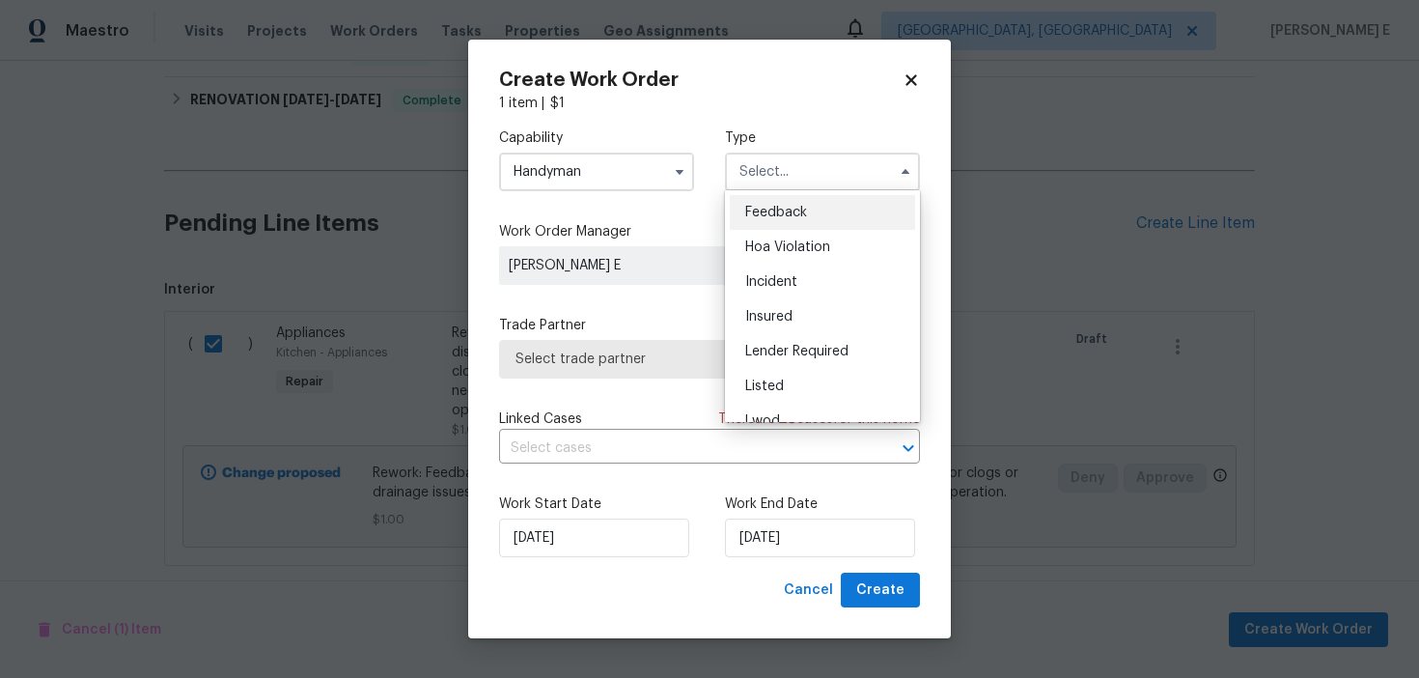
click at [772, 211] on span "Feedback" at bounding box center [776, 213] width 62 height 14
type input "Feedback"
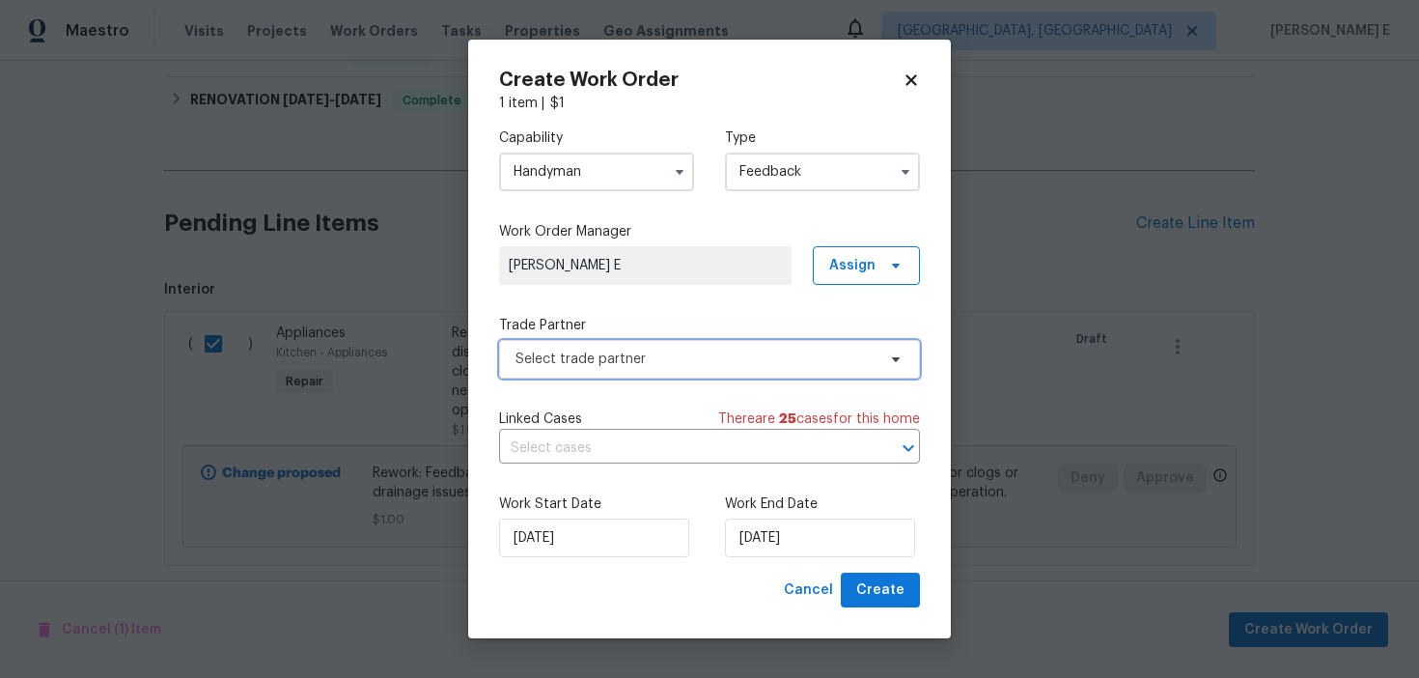
click at [599, 342] on span "Select trade partner" at bounding box center [709, 359] width 421 height 39
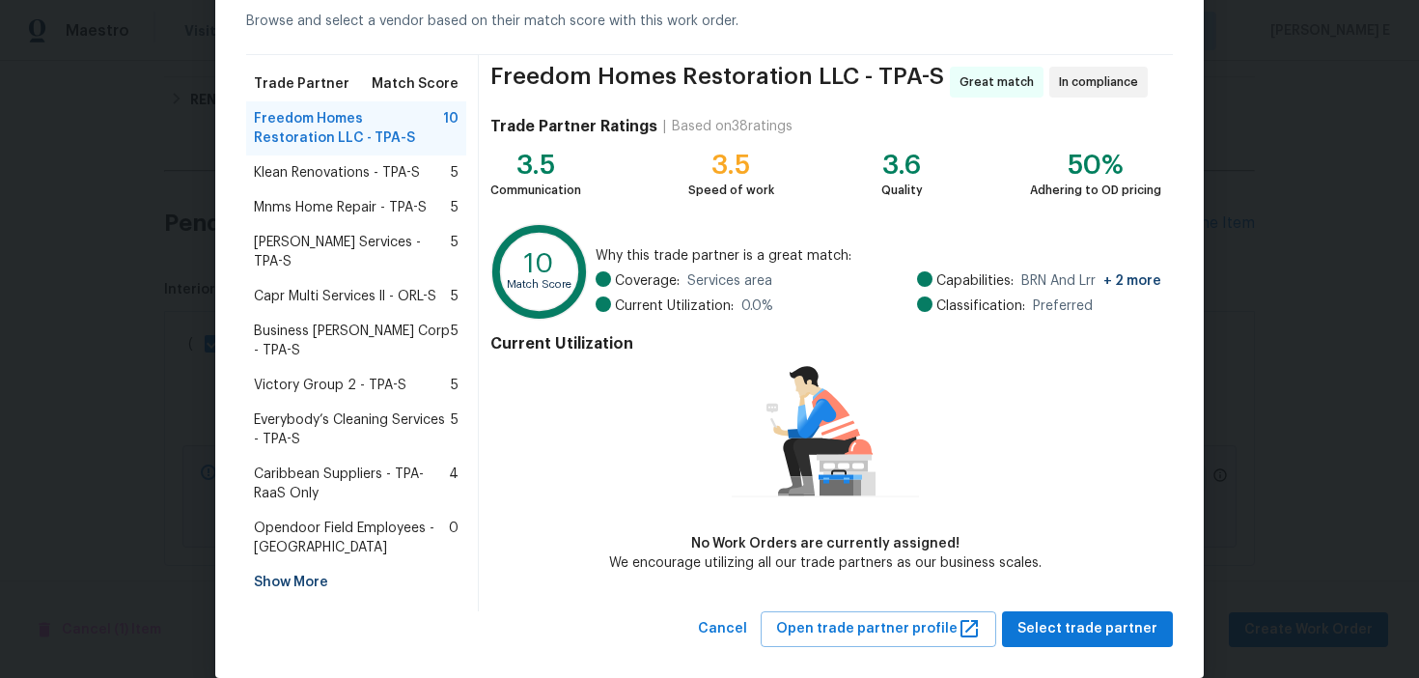
scroll to position [0, 0]
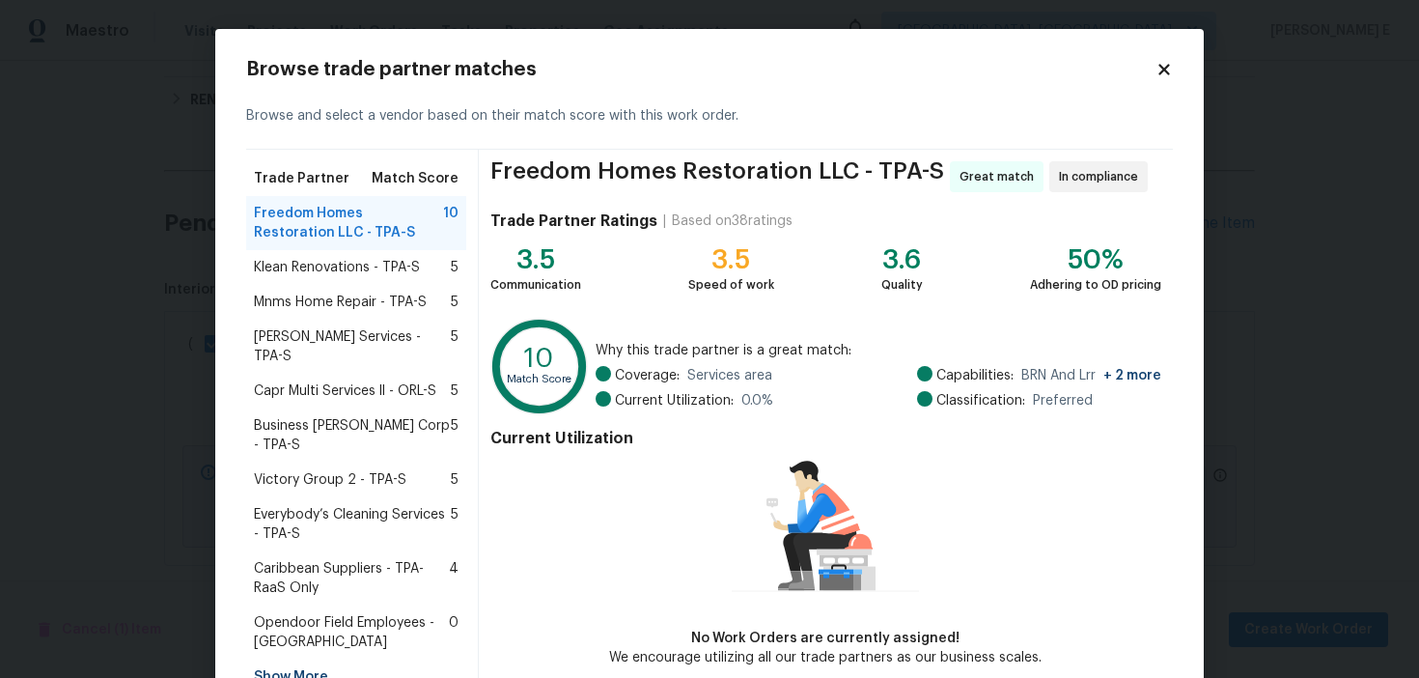
click at [1161, 76] on icon at bounding box center [1164, 69] width 17 height 17
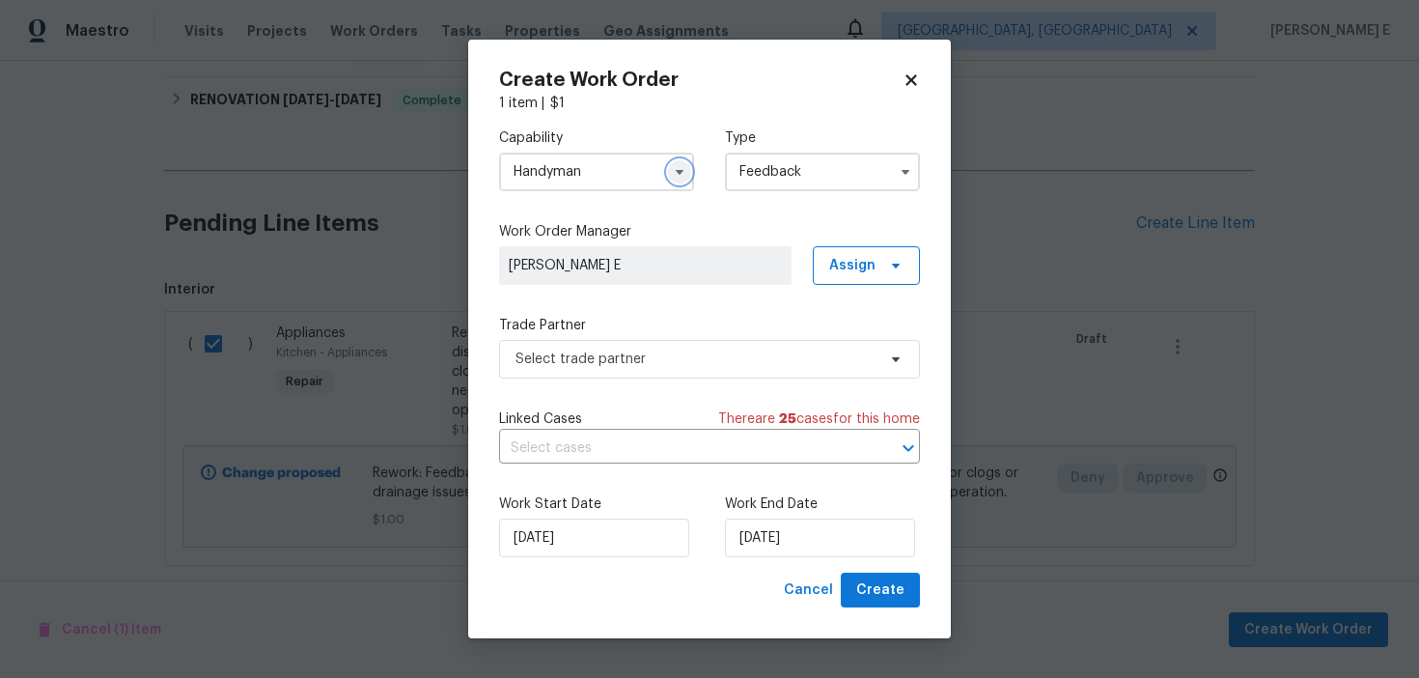
click at [689, 175] on button "button" at bounding box center [679, 171] width 23 height 23
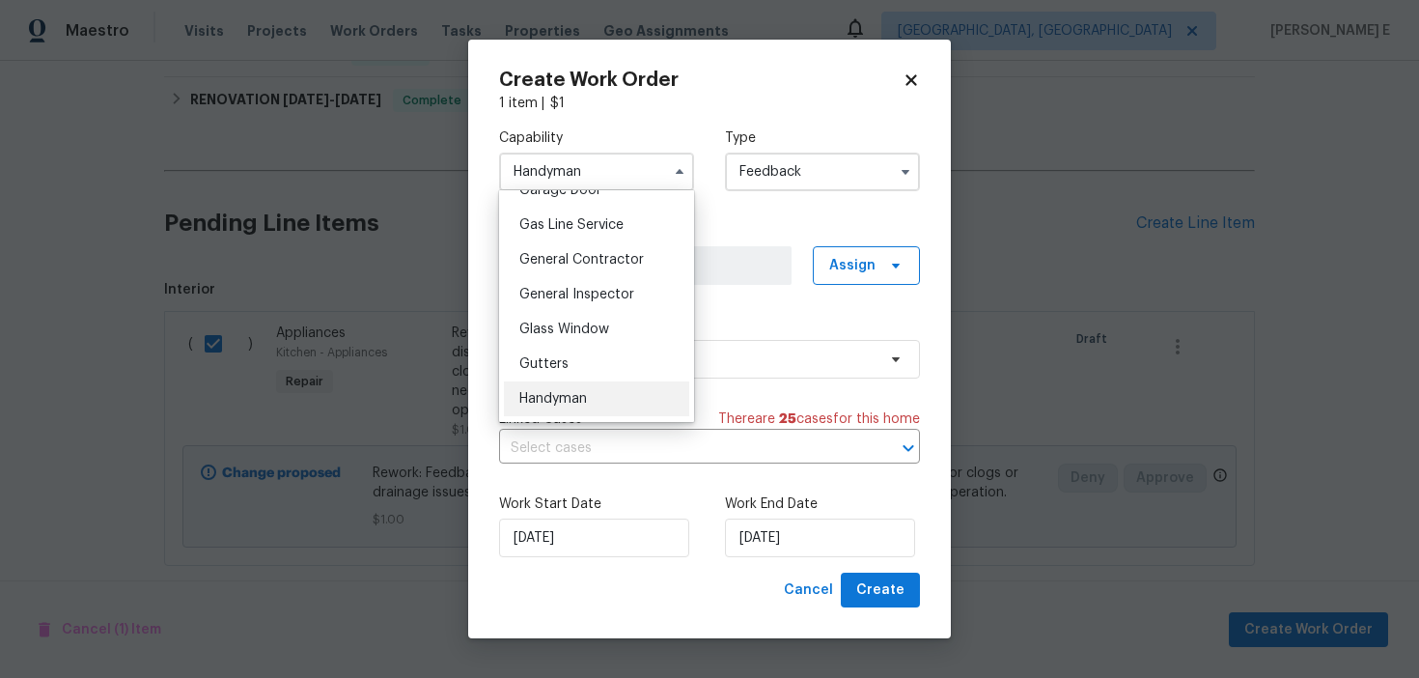
scroll to position [849, 0]
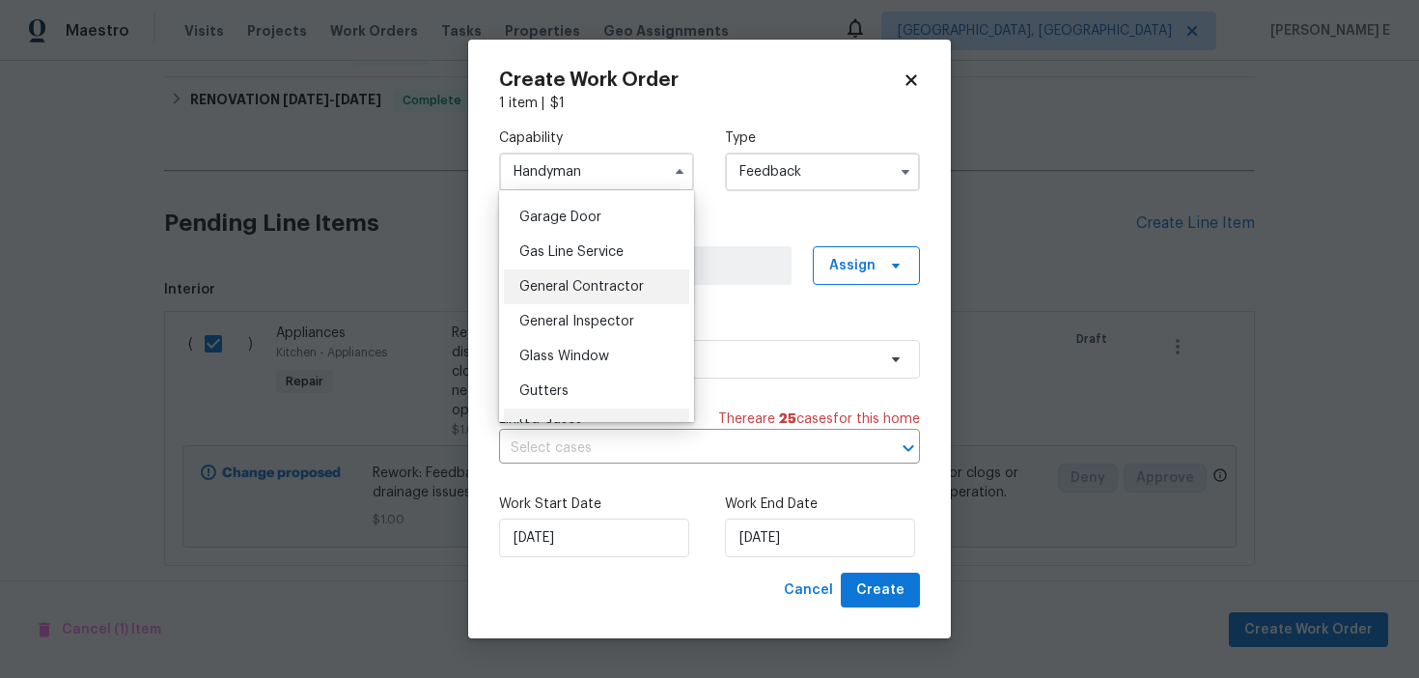
click at [615, 286] on span "General Contractor" at bounding box center [581, 287] width 125 height 14
type input "General Contractor"
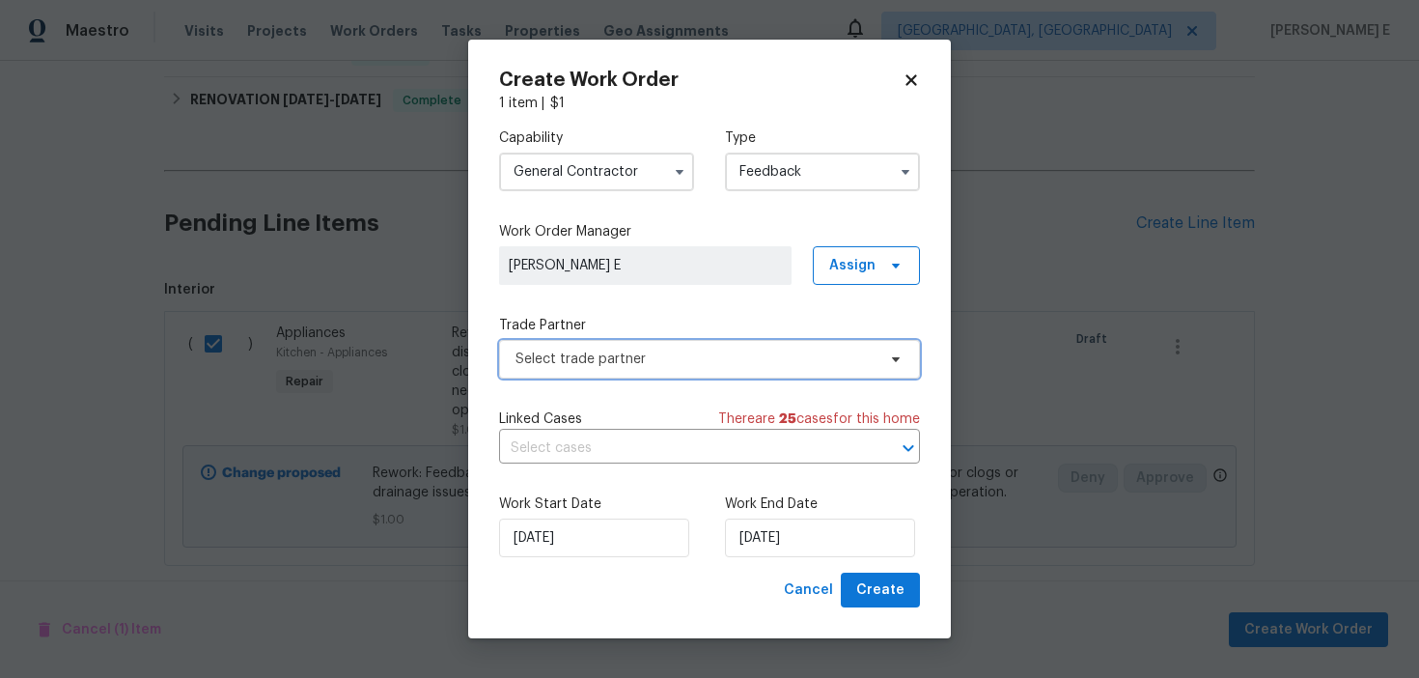
click at [593, 344] on span "Select trade partner" at bounding box center [709, 359] width 421 height 39
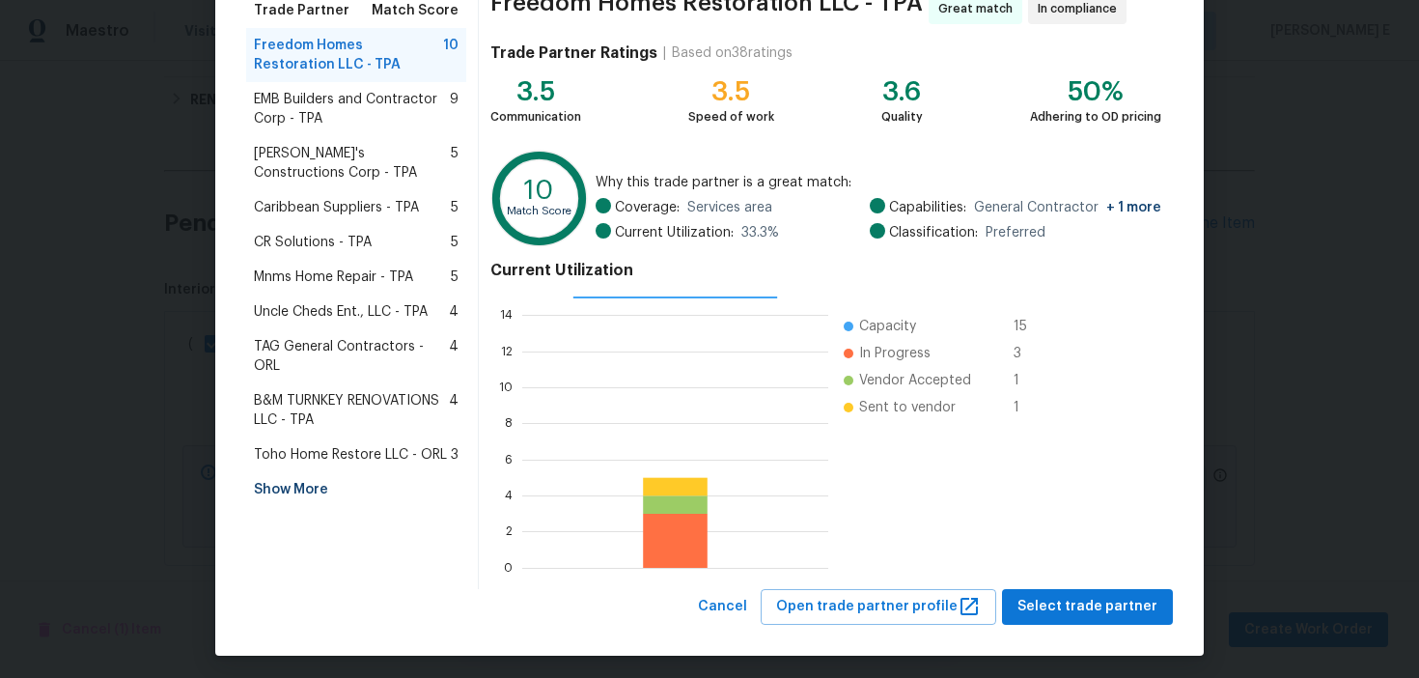
scroll to position [174, 0]
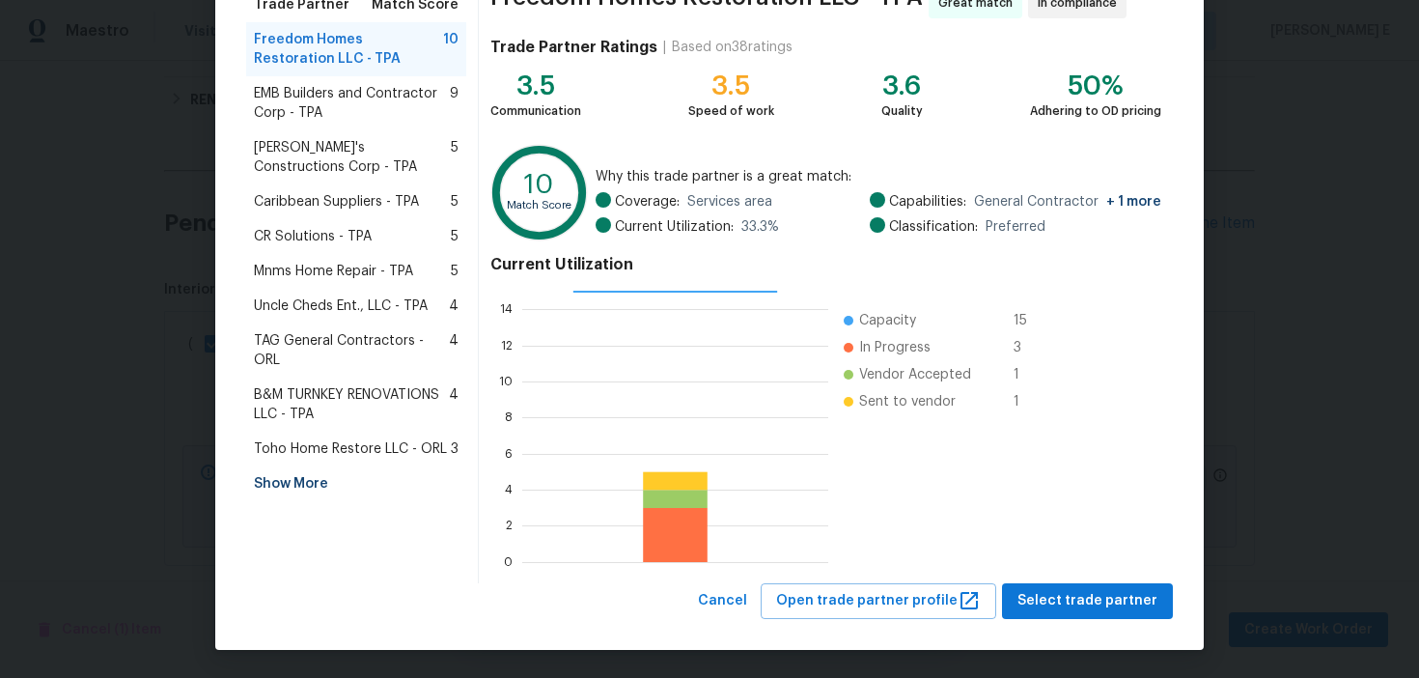
click at [266, 472] on div "Show More" at bounding box center [356, 483] width 220 height 35
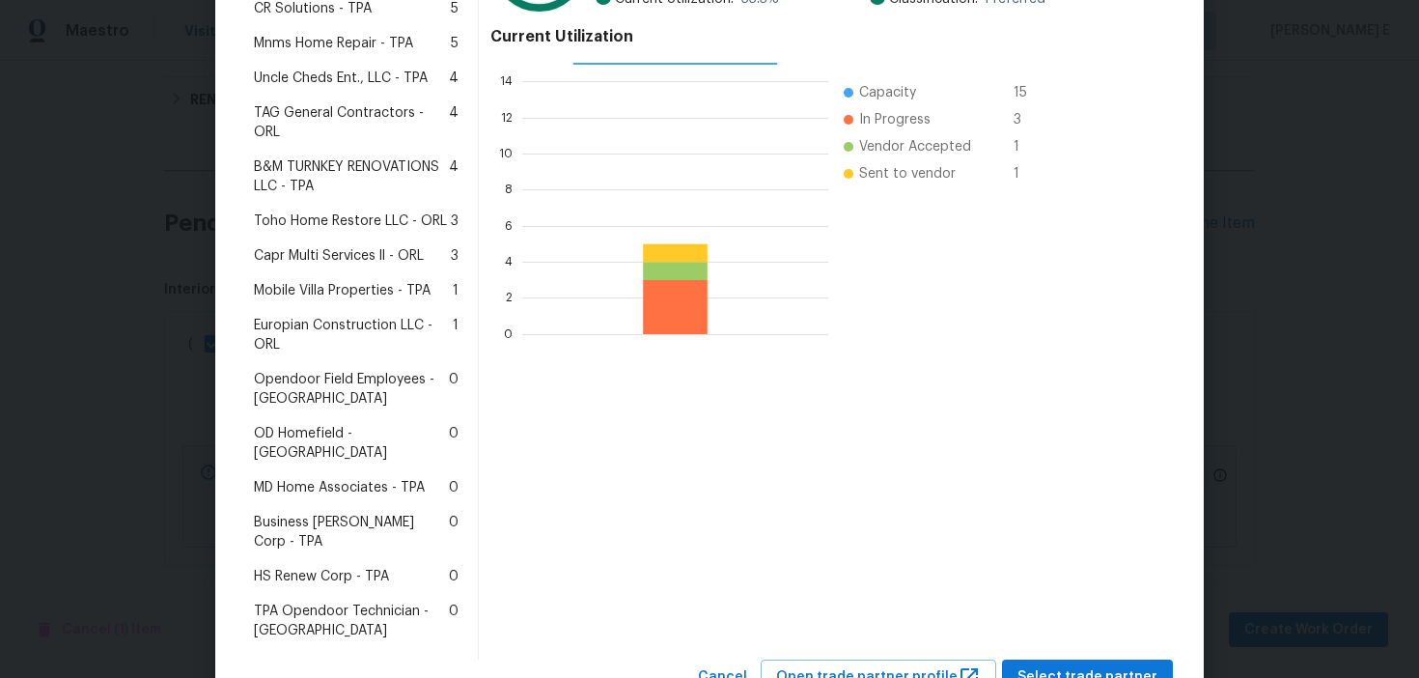
scroll to position [420, 0]
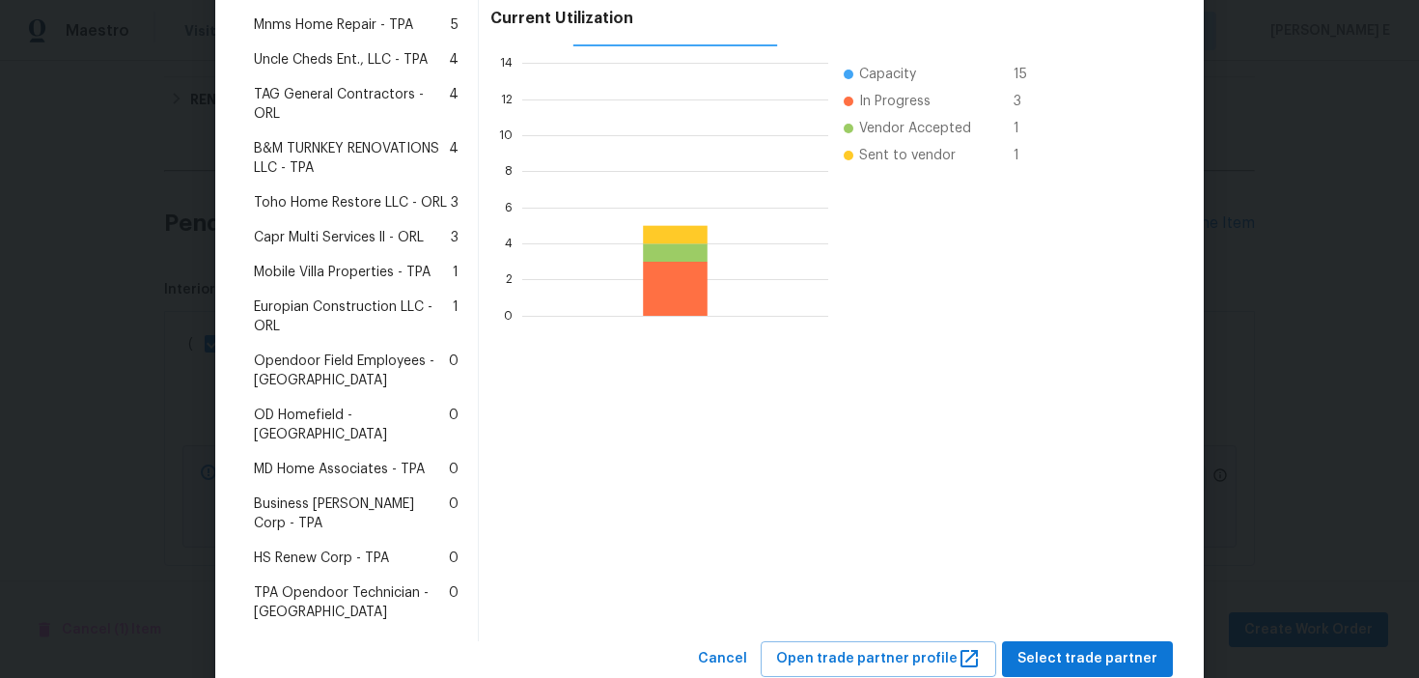
click at [306, 548] on span "HS Renew Corp - TPA" at bounding box center [321, 557] width 135 height 19
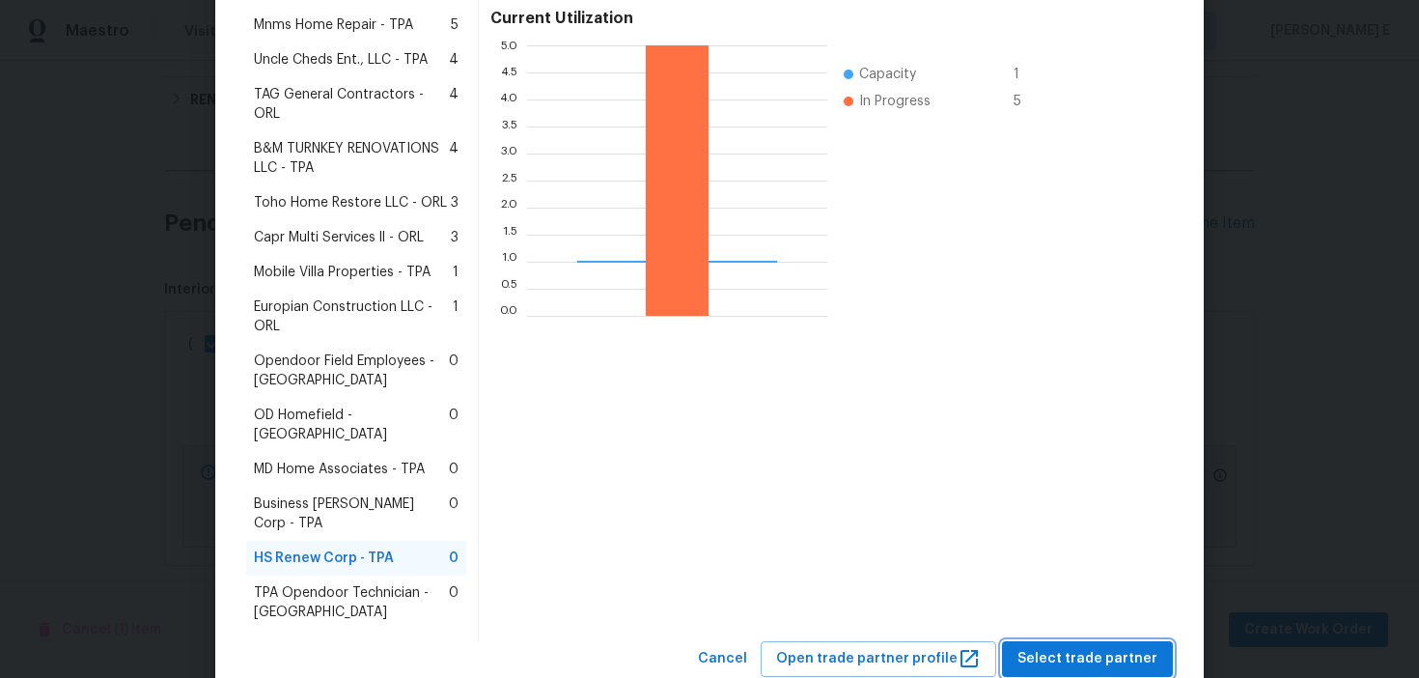
click at [1088, 647] on span "Select trade partner" at bounding box center [1087, 659] width 140 height 24
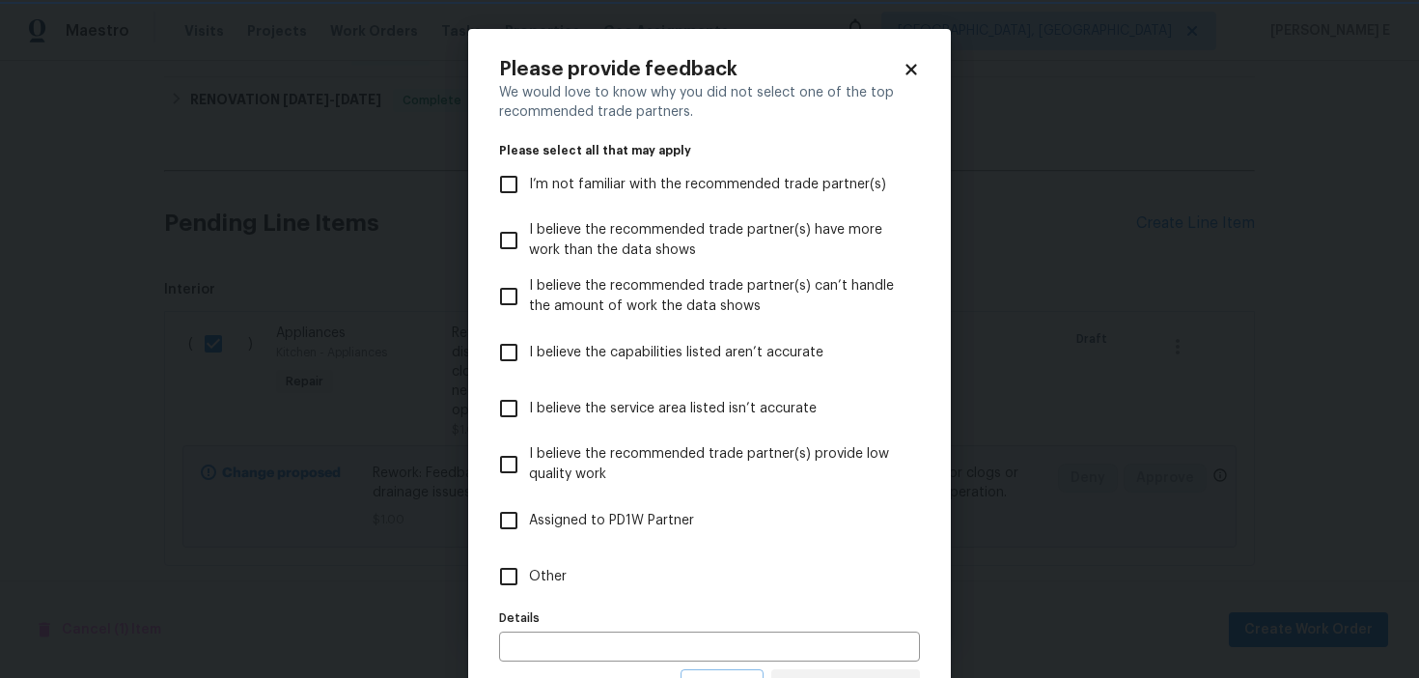
scroll to position [0, 0]
click at [627, 585] on label "Other" at bounding box center [696, 576] width 416 height 56
click at [529, 585] on input "Other" at bounding box center [508, 576] width 41 height 41
checkbox input "true"
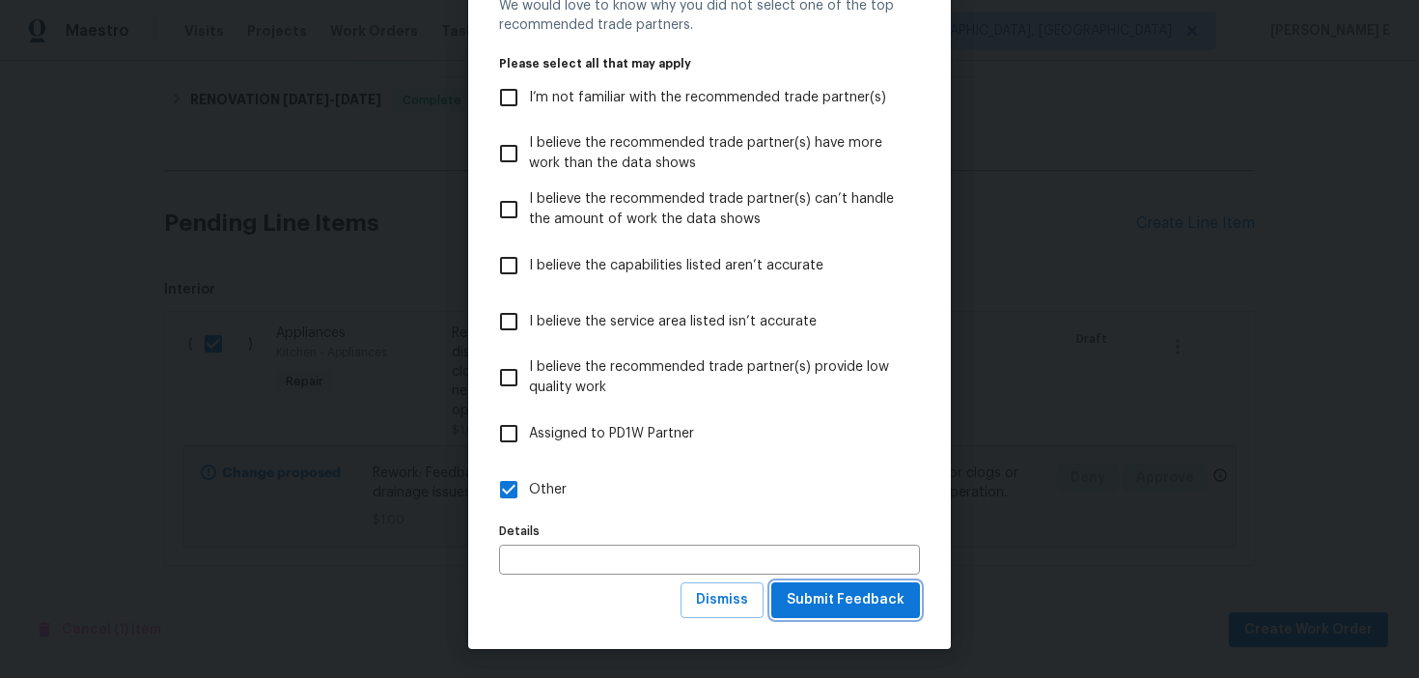
click at [807, 603] on span "Submit Feedback" at bounding box center [846, 600] width 118 height 24
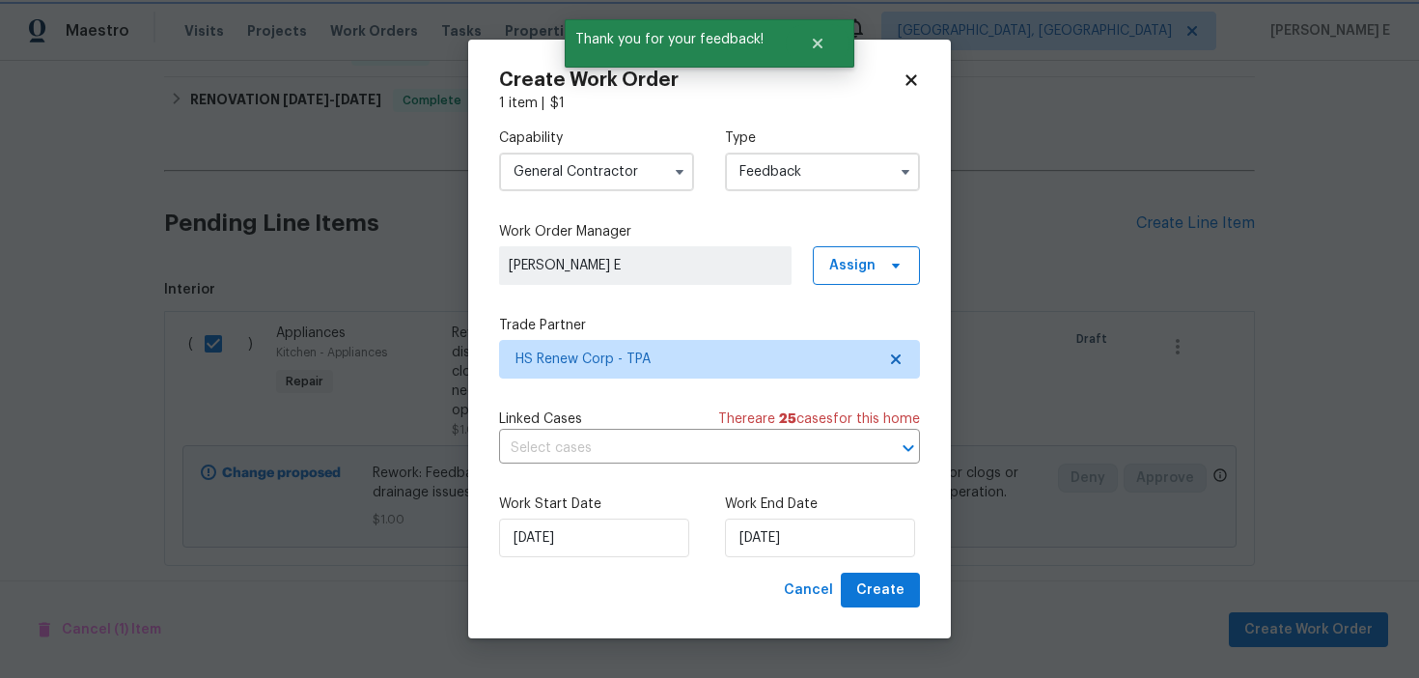
scroll to position [0, 0]
click at [772, 533] on input "23/09/2025" at bounding box center [820, 537] width 190 height 39
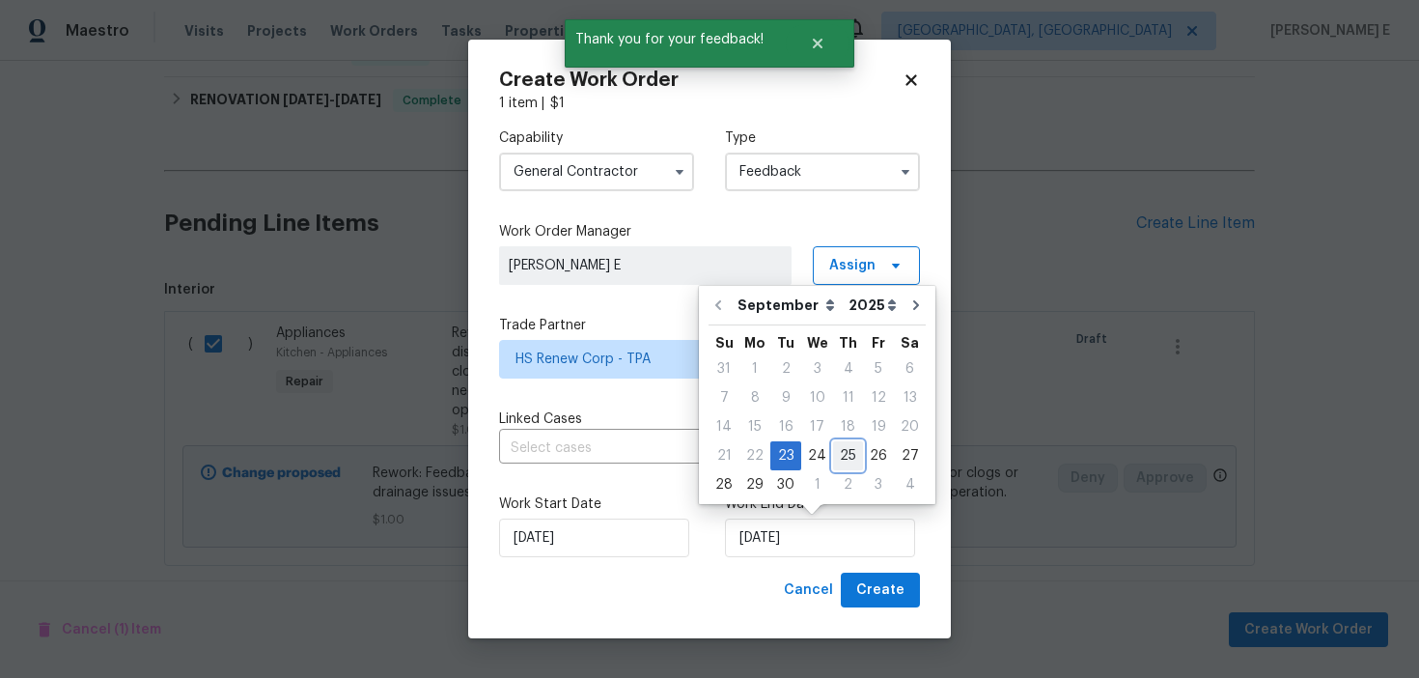
click at [842, 452] on div "25" at bounding box center [848, 455] width 30 height 27
type input "25/09/2025"
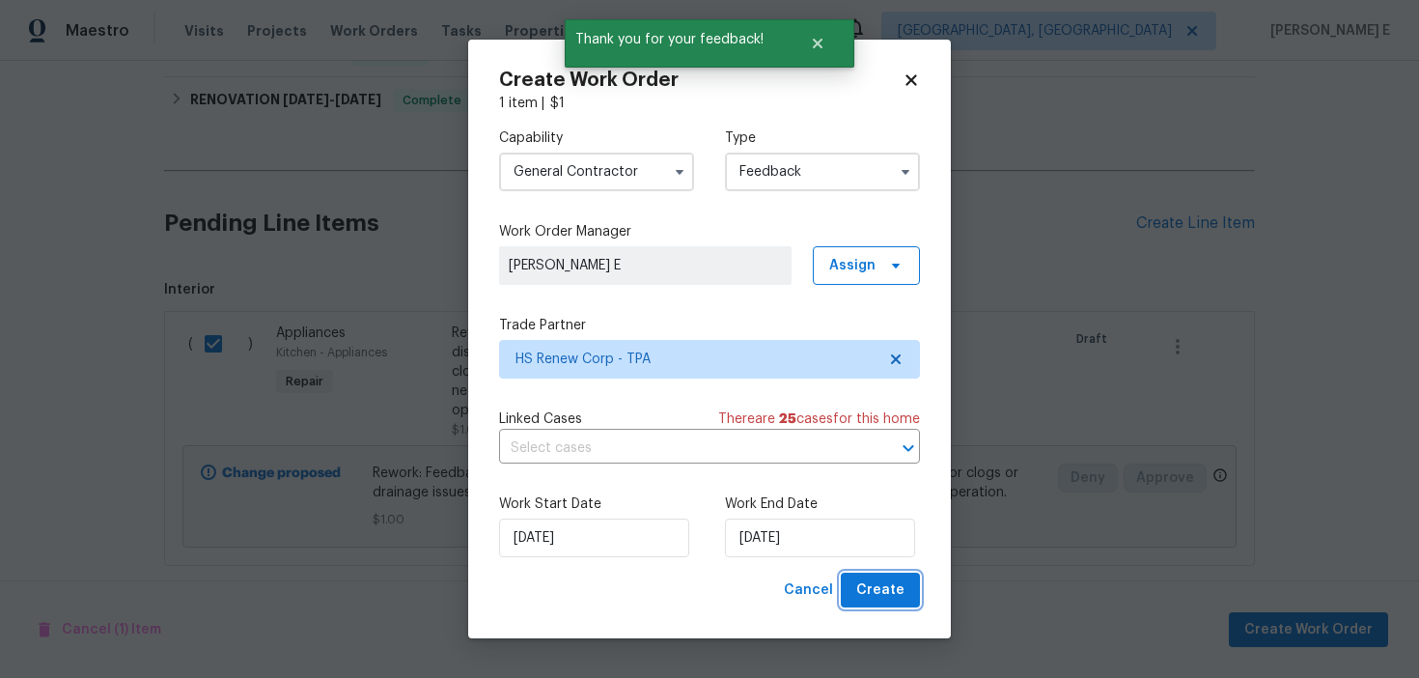
click at [876, 572] on button "Create" at bounding box center [880, 590] width 79 height 36
checkbox input "false"
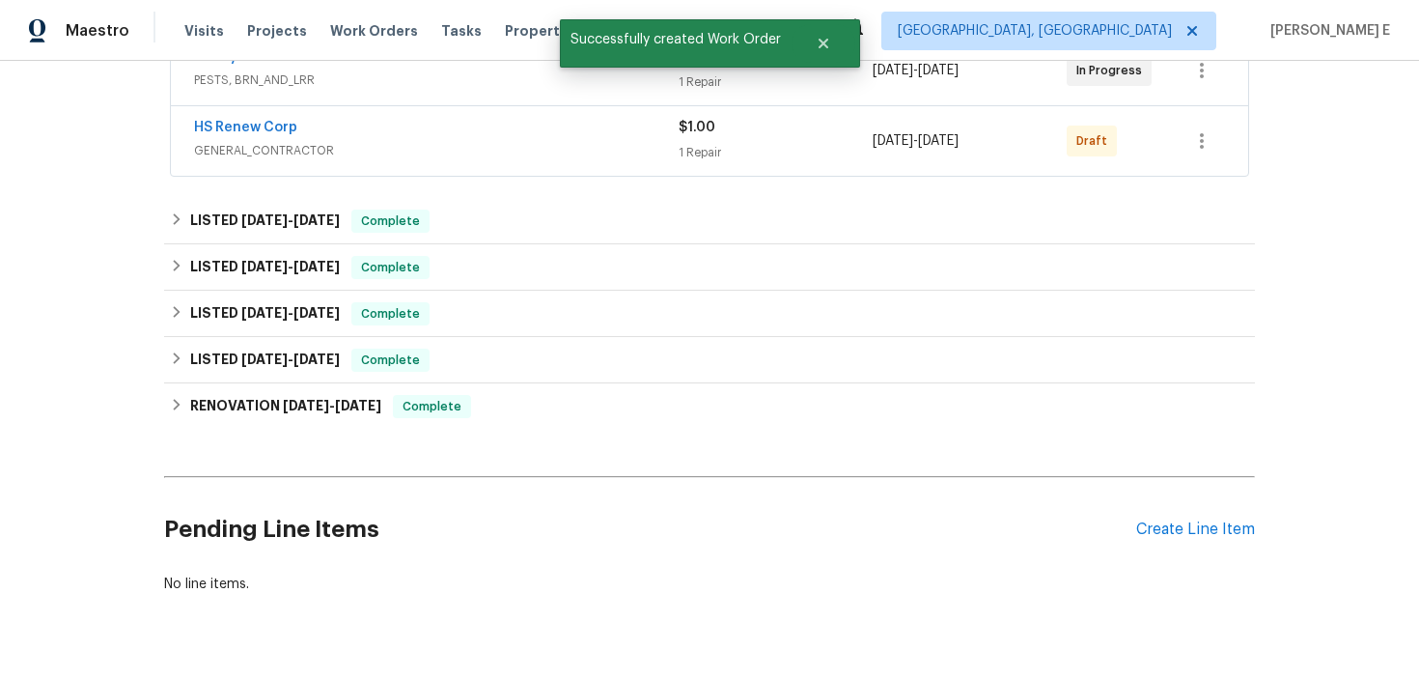
scroll to position [407, 0]
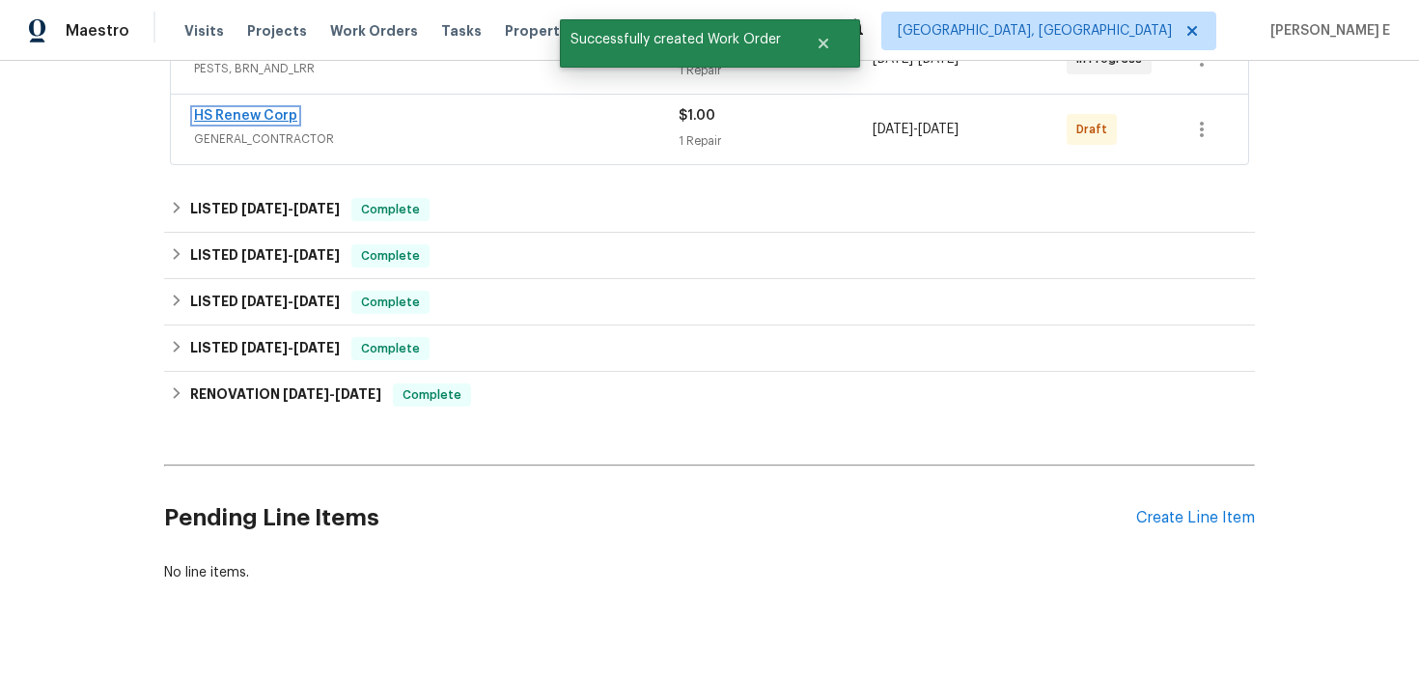
click at [277, 117] on link "HS Renew Corp" at bounding box center [245, 116] width 103 height 14
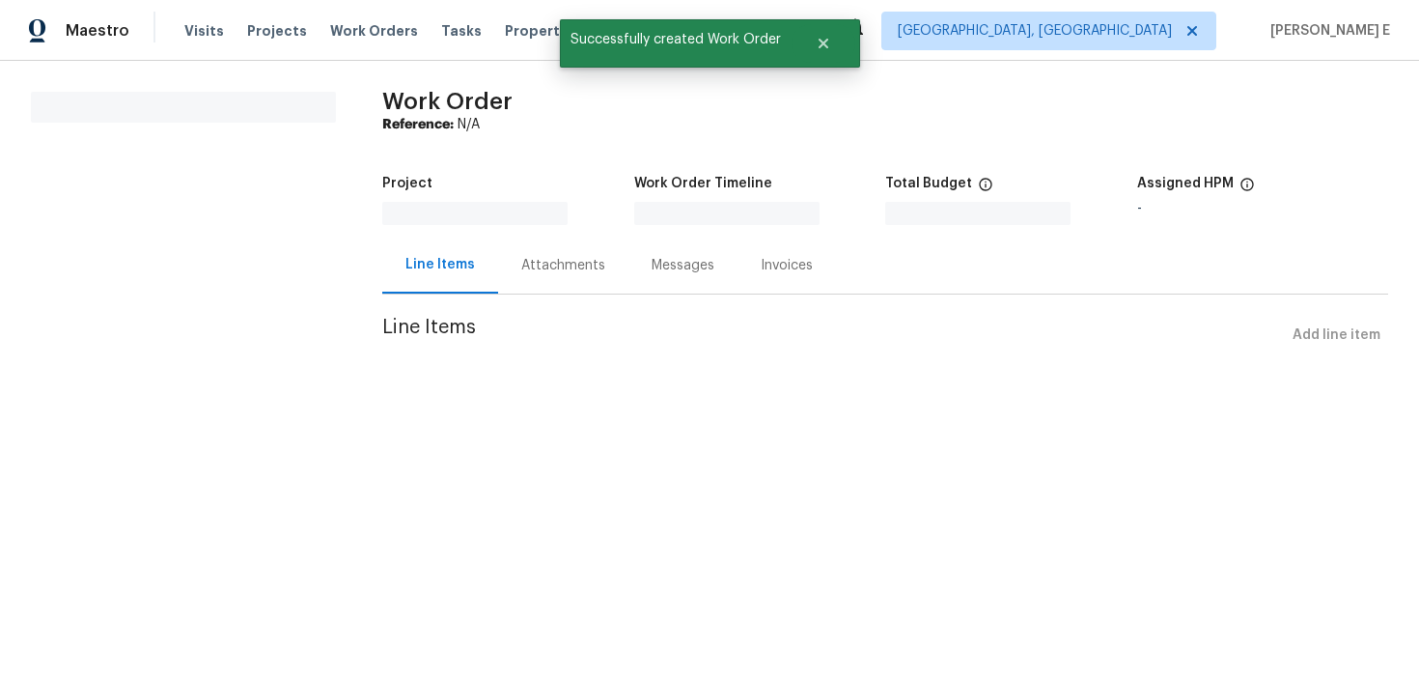
click at [277, 117] on section "All work orders" at bounding box center [183, 234] width 305 height 285
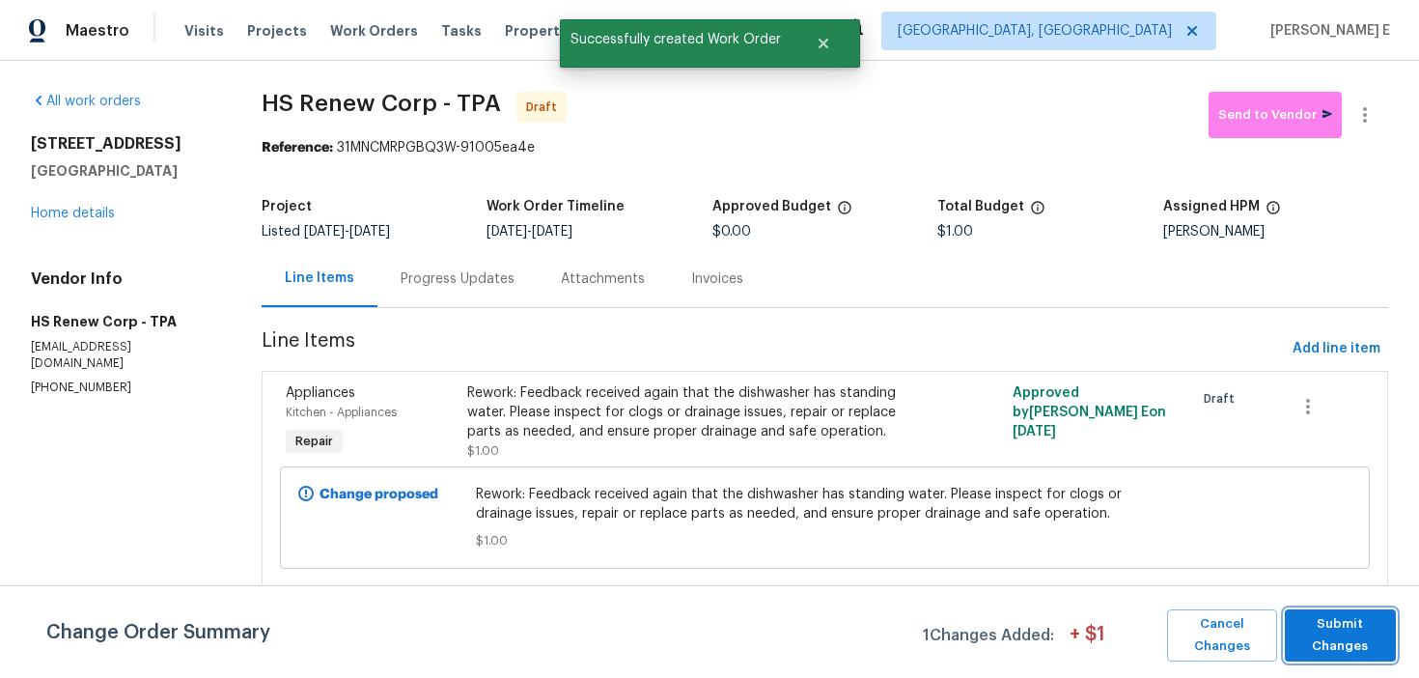
click at [1349, 627] on span "Submit Changes" at bounding box center [1341, 635] width 92 height 44
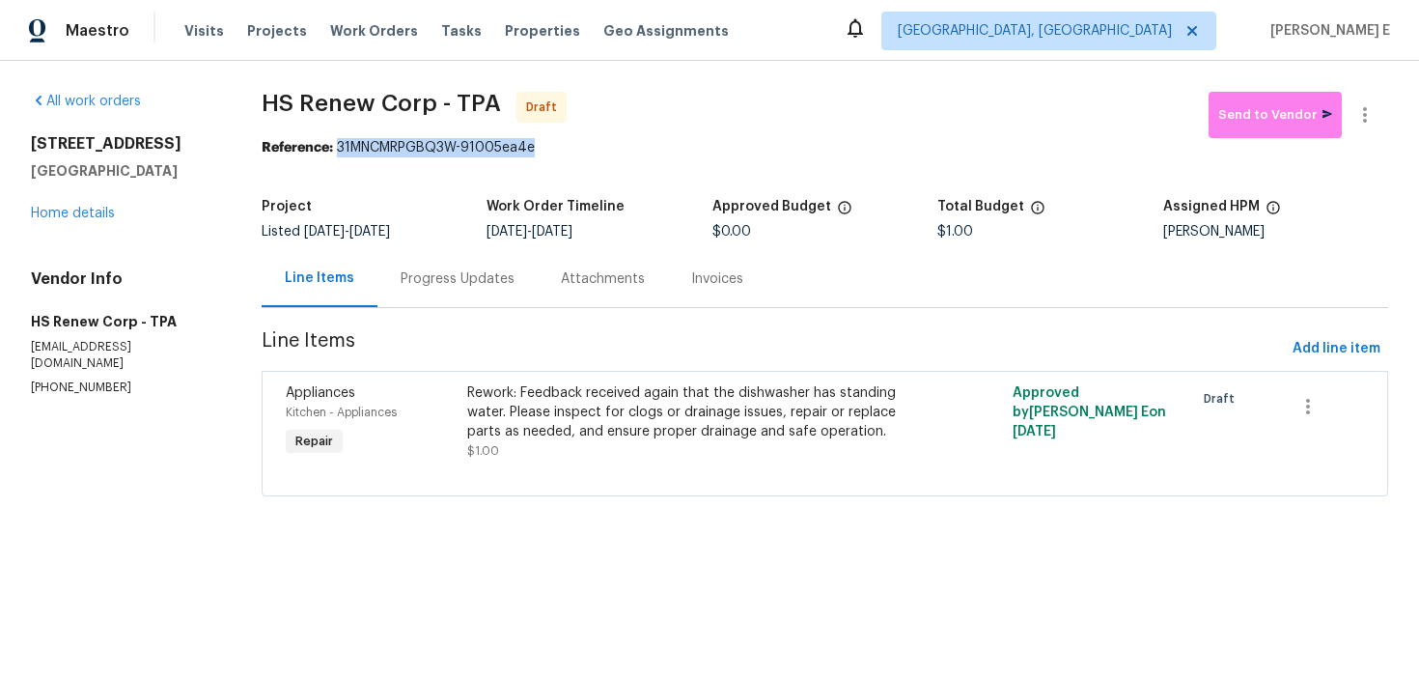
drag, startPoint x: 341, startPoint y: 151, endPoint x: 539, endPoint y: 151, distance: 197.9
click at [539, 151] on div "Reference: 31MNCMRPGBQ3W-91005ea4e" at bounding box center [825, 147] width 1127 height 19
copy div "31MNCMRPGBQ3W-91005ea4e"
click at [443, 271] on div "Progress Updates" at bounding box center [458, 278] width 114 height 19
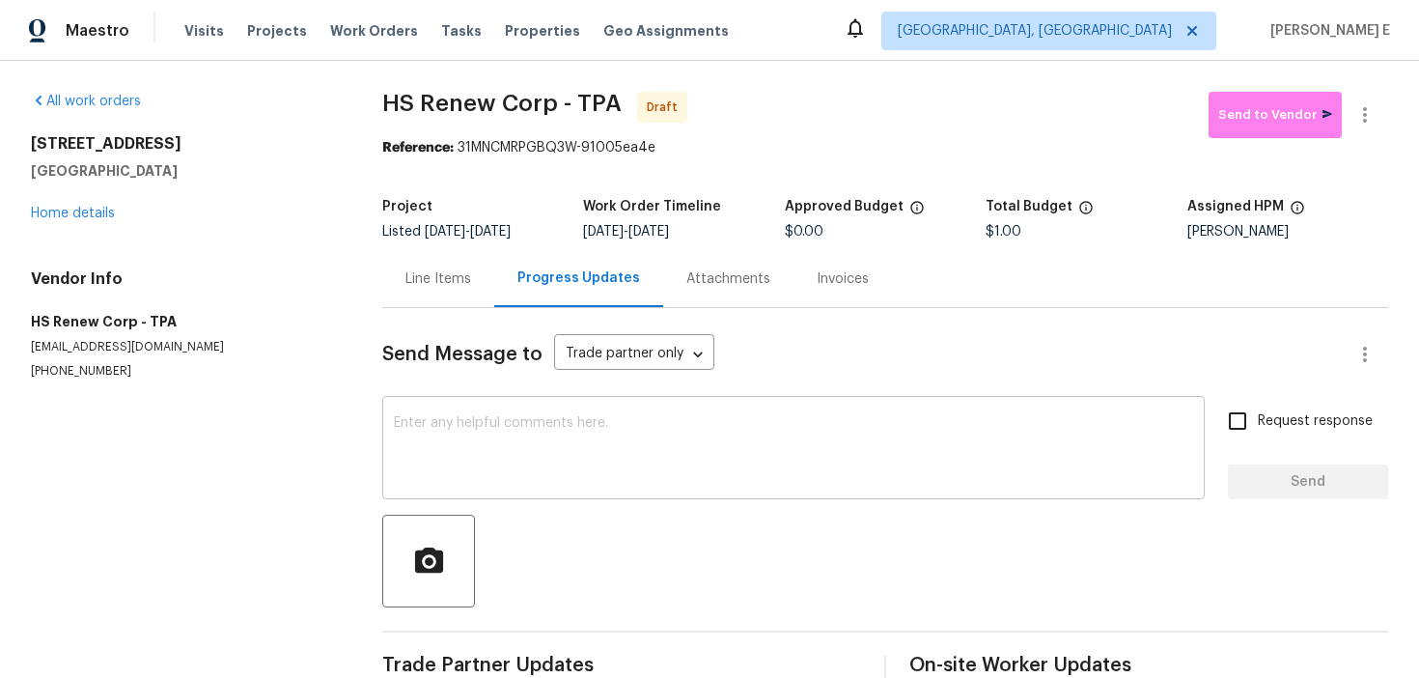
click at [529, 438] on textarea at bounding box center [793, 450] width 799 height 68
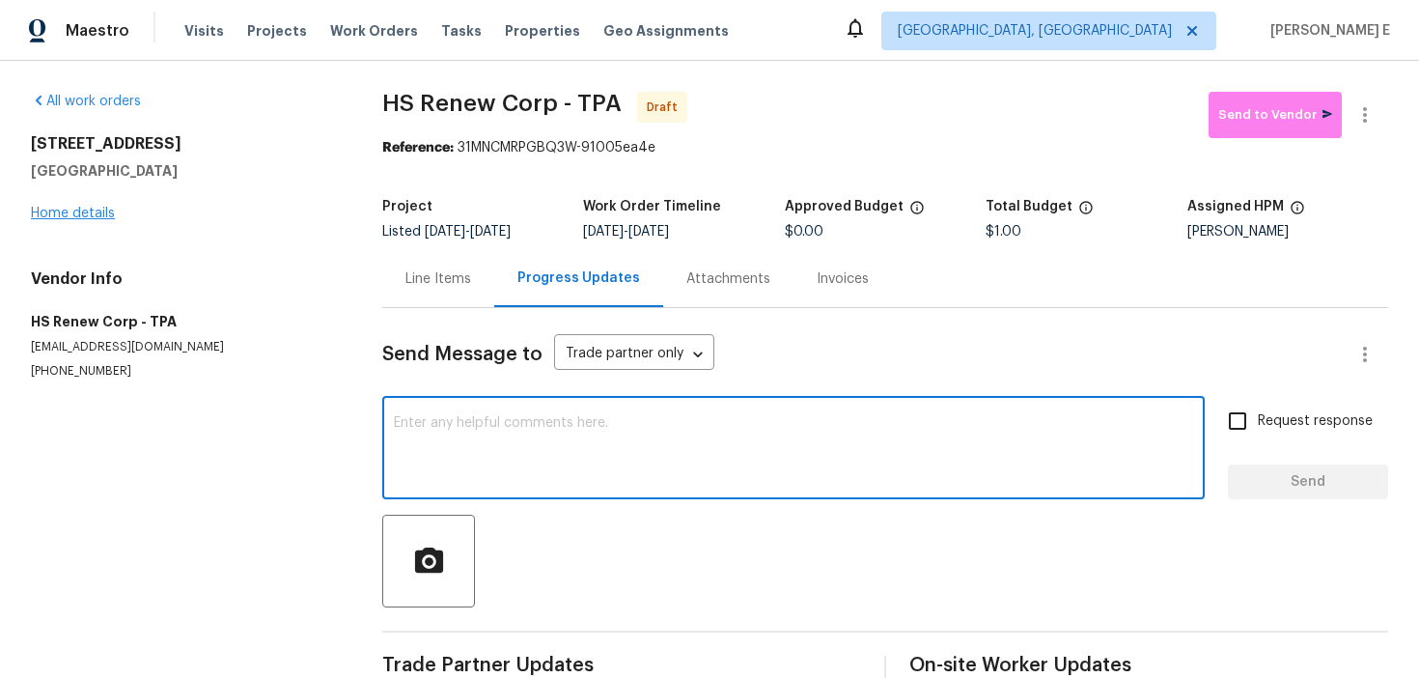
paste textarea "Hi this is Keerthana with Opendoor. I’m confirming you received the WO for the …"
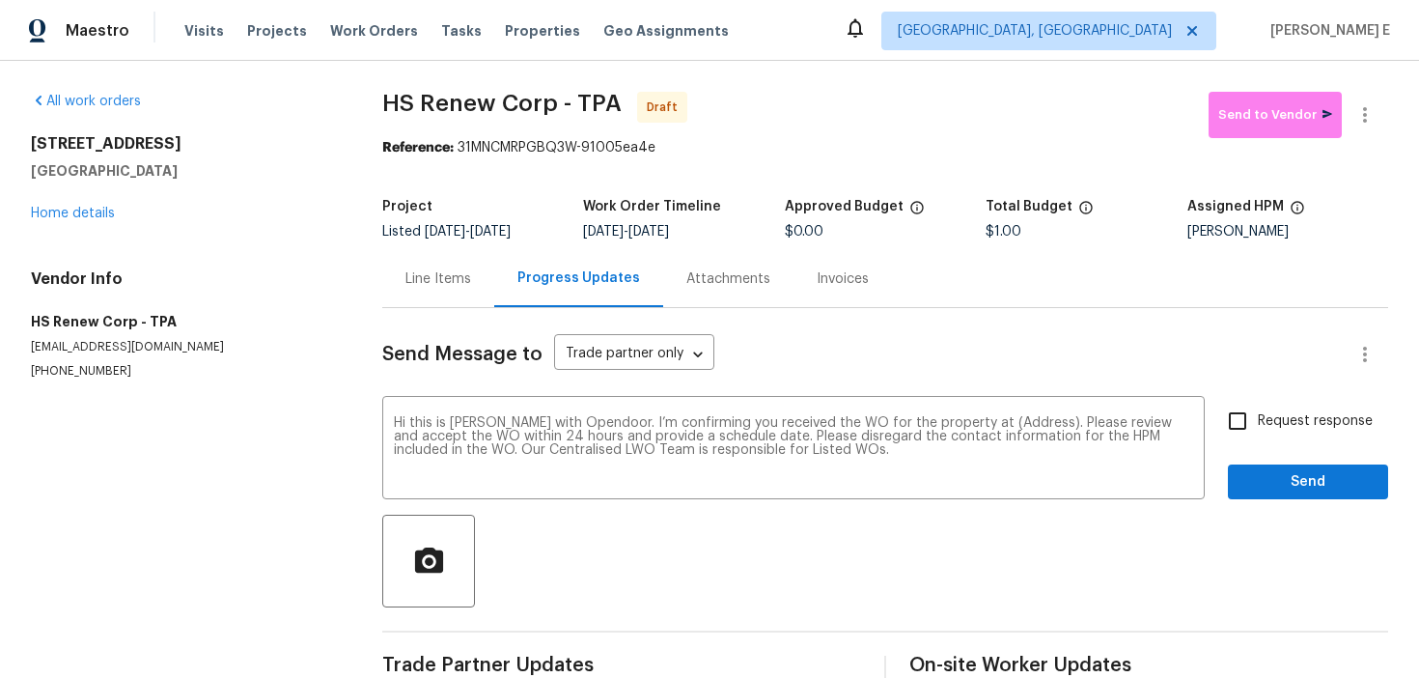
drag, startPoint x: 33, startPoint y: 143, endPoint x: 185, endPoint y: 181, distance: 157.3
click at [185, 181] on div "27118 Fernery Ave Brooksville, FL 34602 Home details" at bounding box center [183, 178] width 305 height 89
copy div "27118 Fernery Ave Brooksville, FL 34602"
click at [993, 424] on textarea "Hi this is Keerthana with Opendoor. I’m confirming you received the WO for the …" at bounding box center [793, 450] width 799 height 68
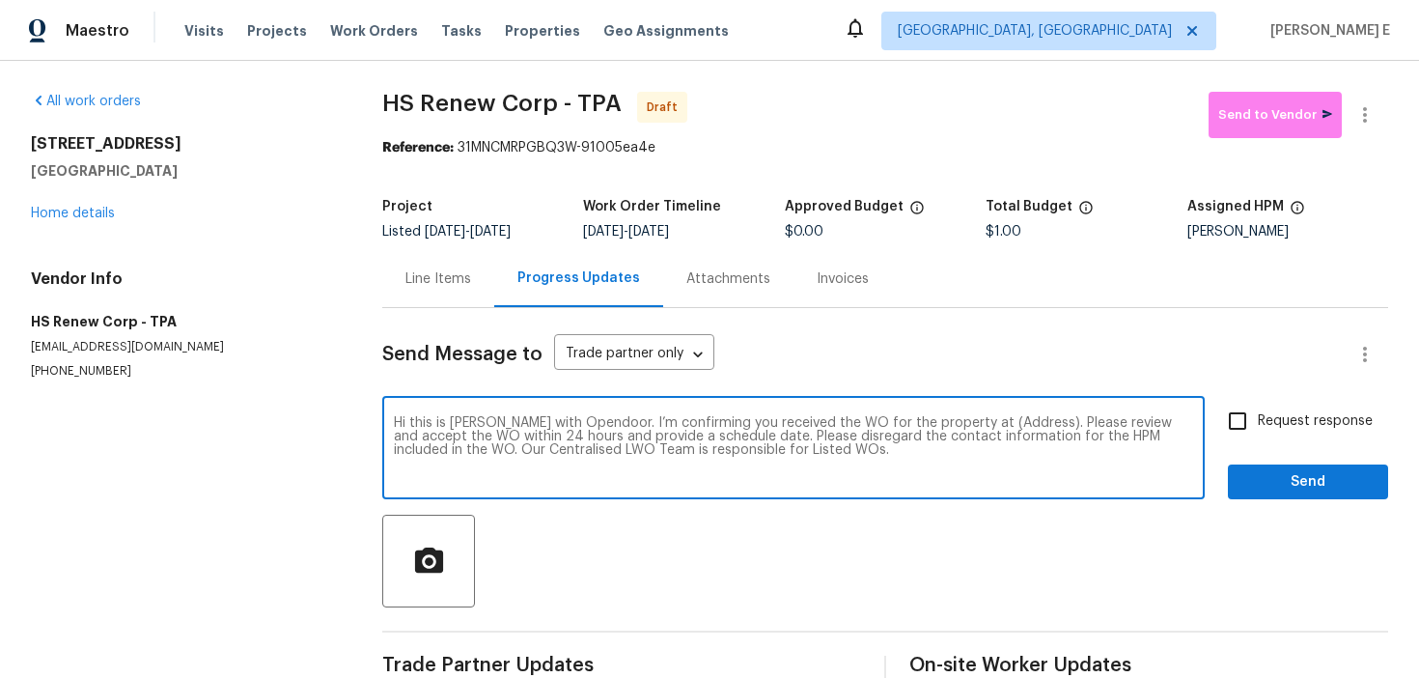
paste textarea "27118 Fernery Ave Brooksville, FL 34602"
type textarea "Hi this is Keerthana with Opendoor. I’m confirming you received the WO for the …"
click at [1201, 426] on div "Hi this is Keerthana with Opendoor. I’m confirming you received the WO for the …" at bounding box center [793, 450] width 822 height 98
click at [1268, 434] on label "Request response" at bounding box center [1294, 421] width 155 height 41
click at [1258, 434] on input "Request response" at bounding box center [1237, 421] width 41 height 41
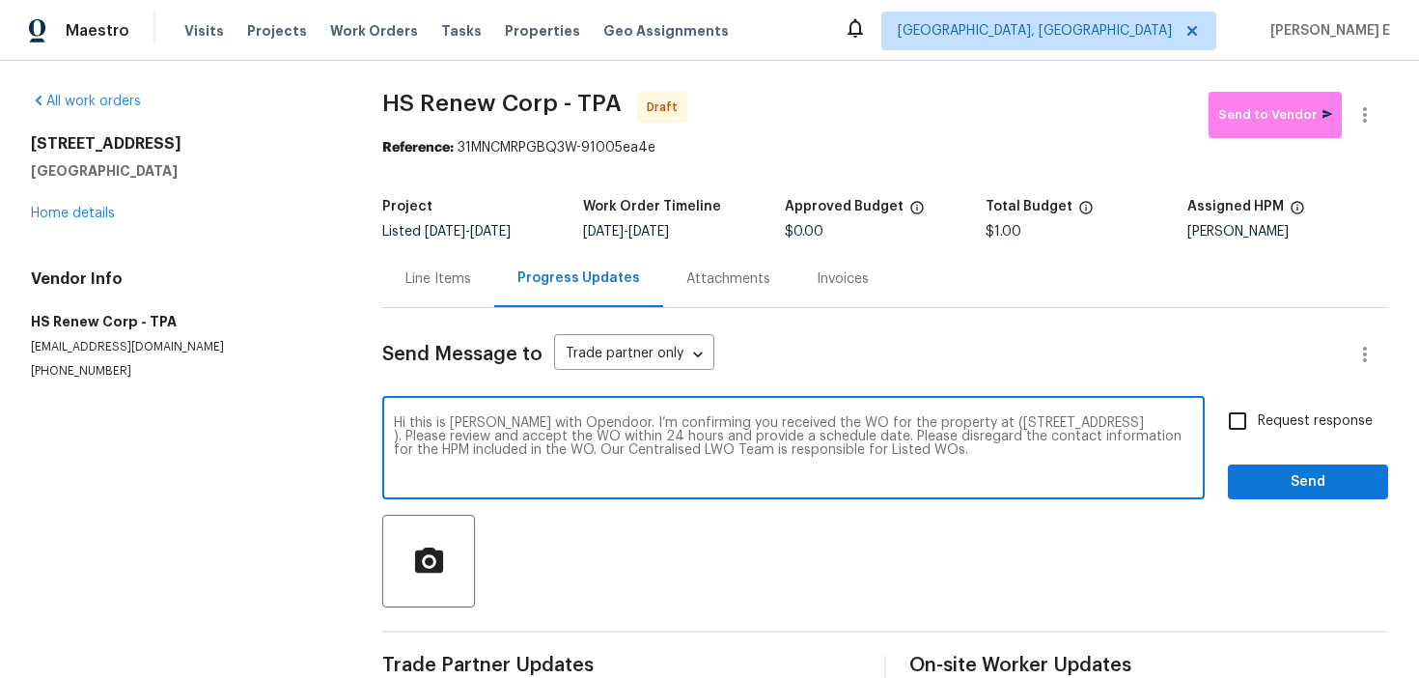
checkbox input "true"
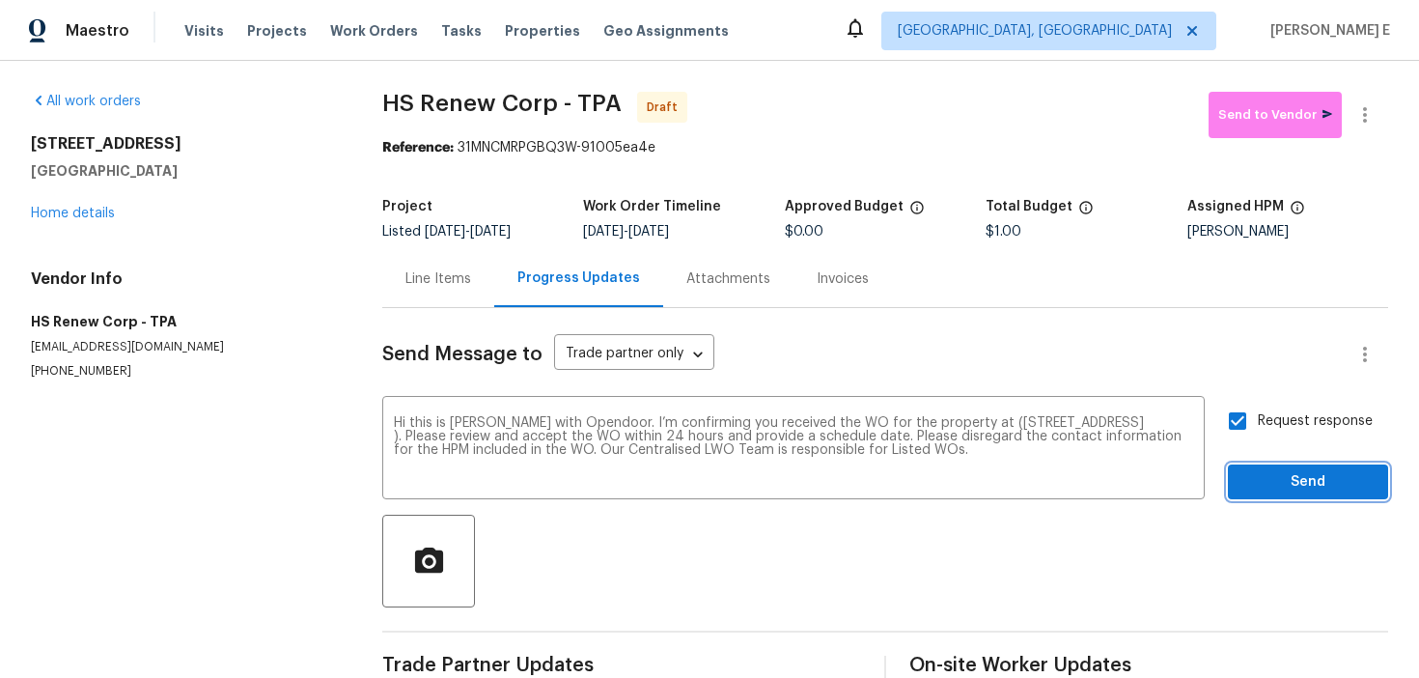
click at [1277, 487] on span "Send" at bounding box center [1307, 482] width 129 height 24
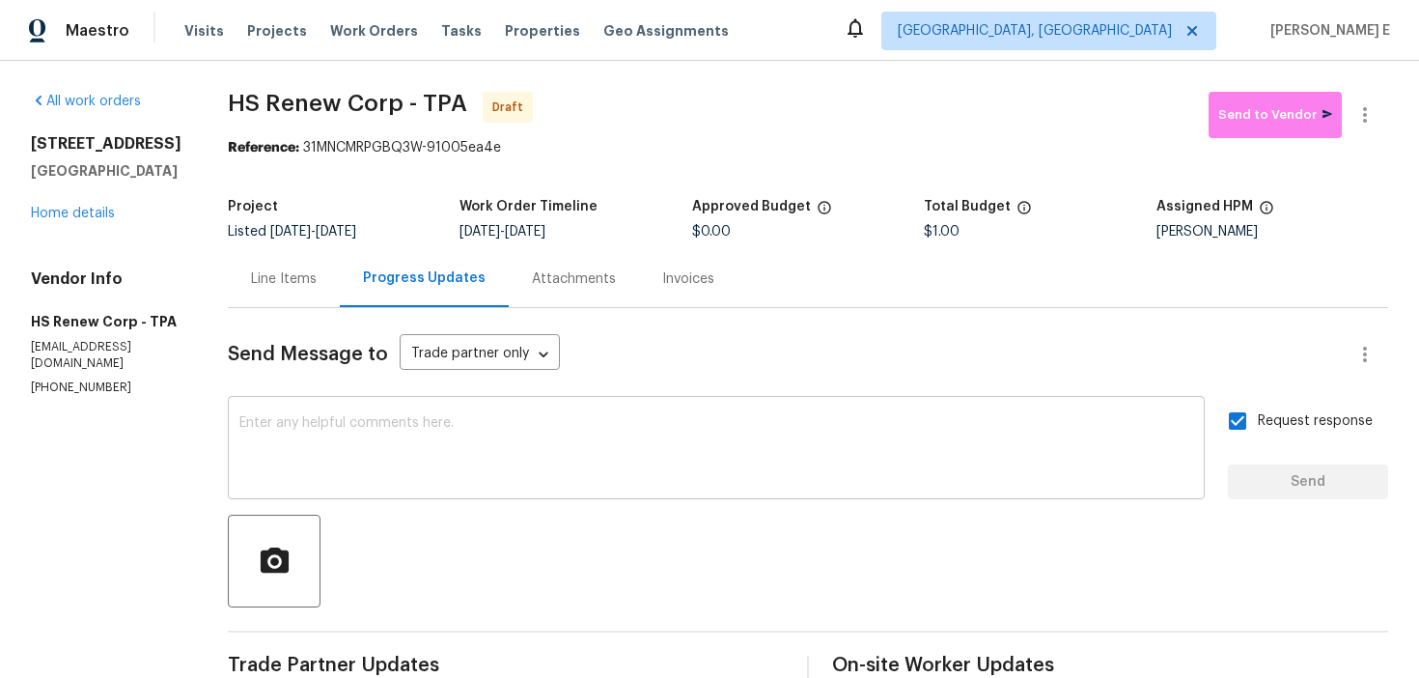
click at [766, 432] on textarea at bounding box center [716, 450] width 954 height 68
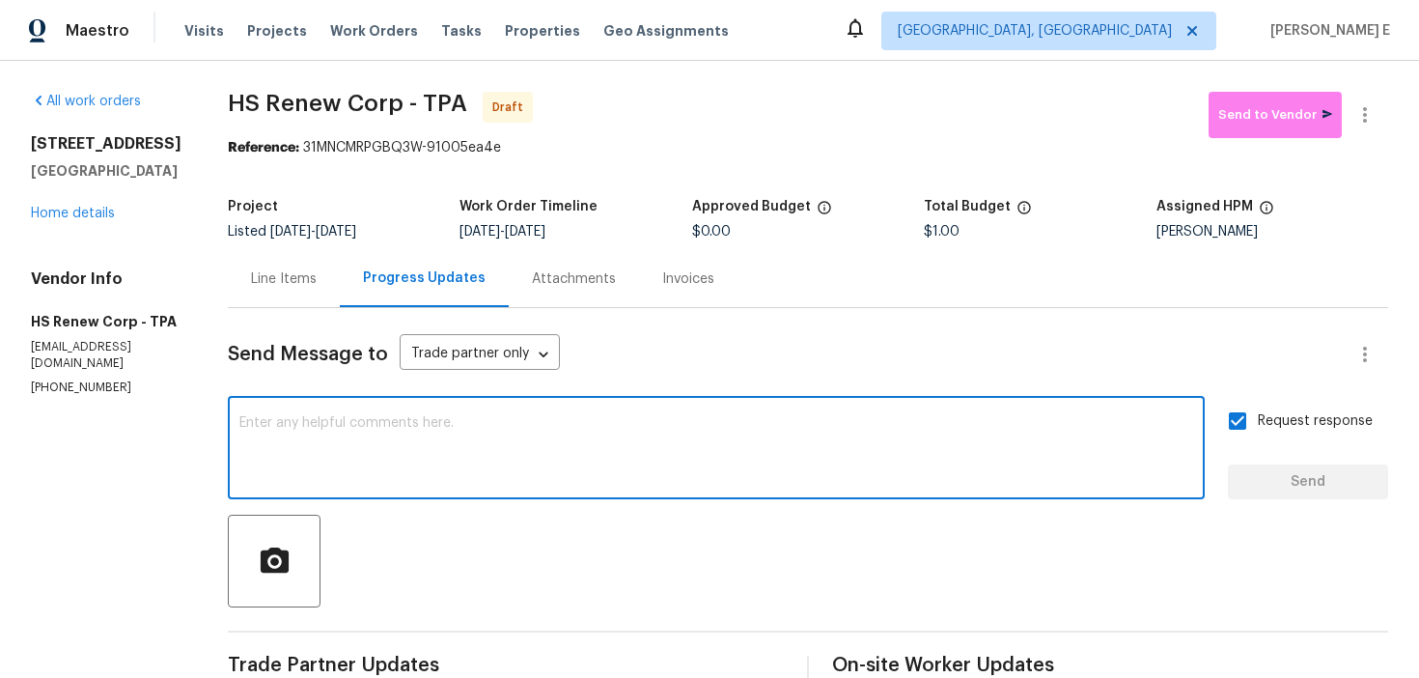
paste textarea "Attention All Work Orders must include before-photos (both close-up and wide-an…"
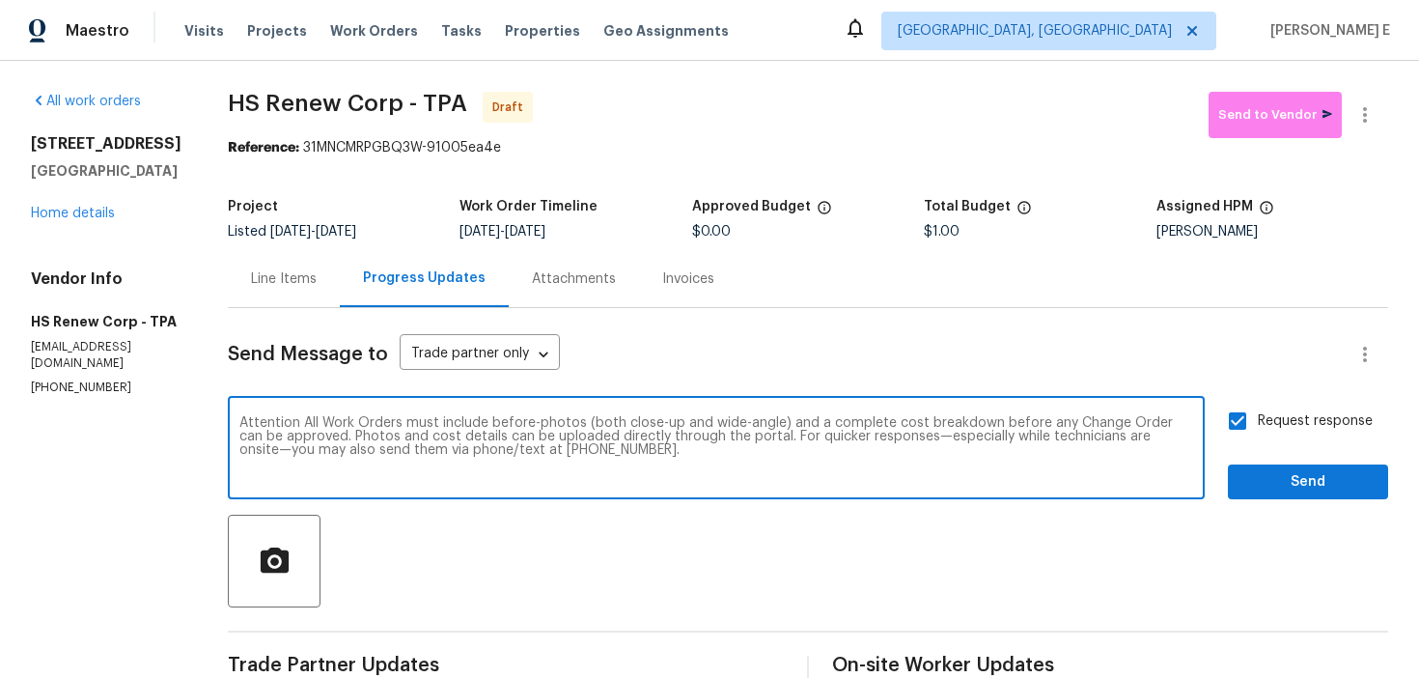
type textarea "Attention All Work Orders must include before-photos (both close-up and wide-an…"
click at [1333, 479] on span "Send" at bounding box center [1307, 482] width 129 height 24
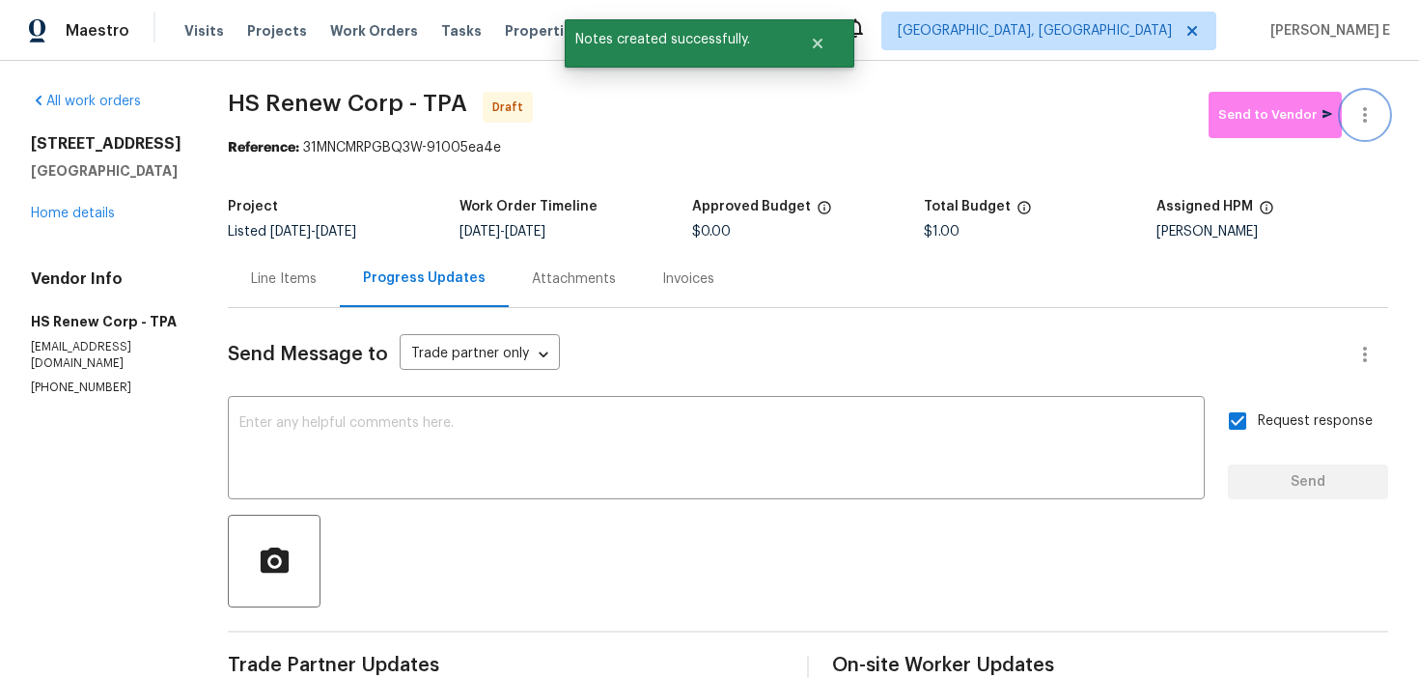
click at [1368, 124] on icon "button" at bounding box center [1364, 114] width 23 height 23
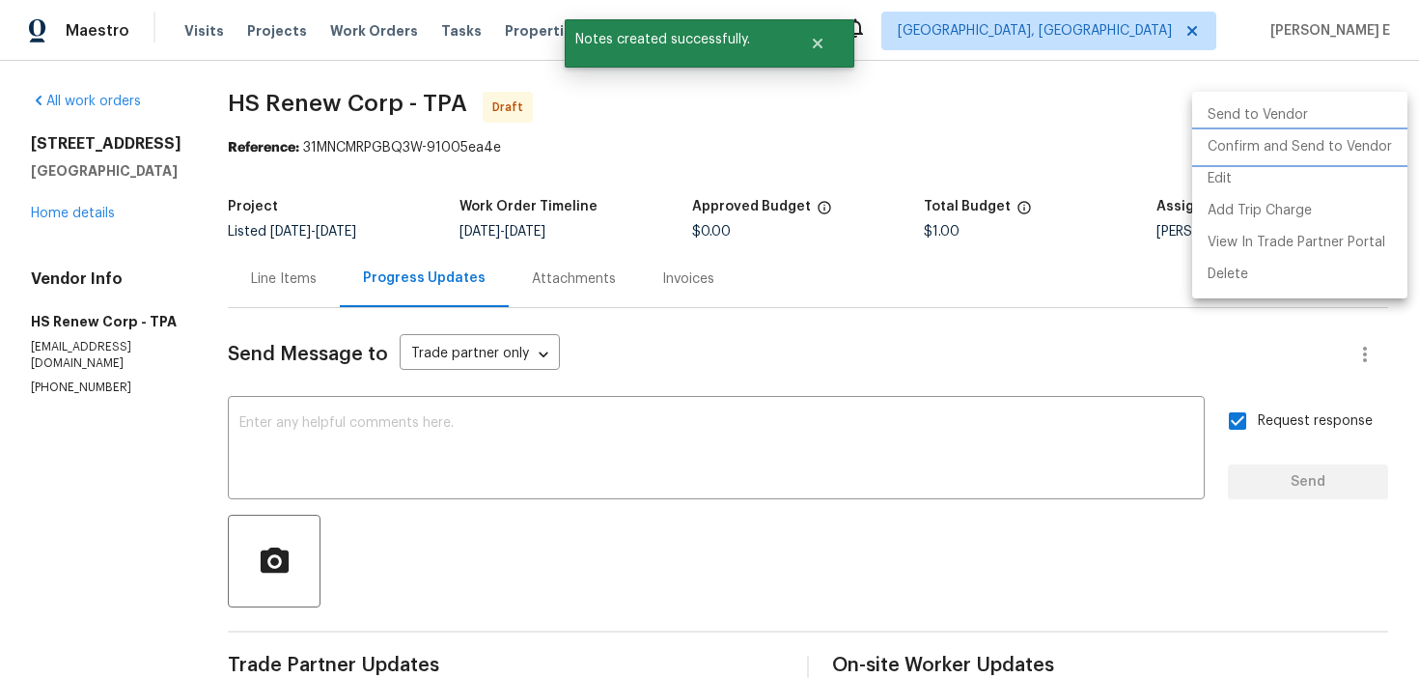
click at [1308, 149] on li "Confirm and Send to Vendor" at bounding box center [1299, 147] width 215 height 32
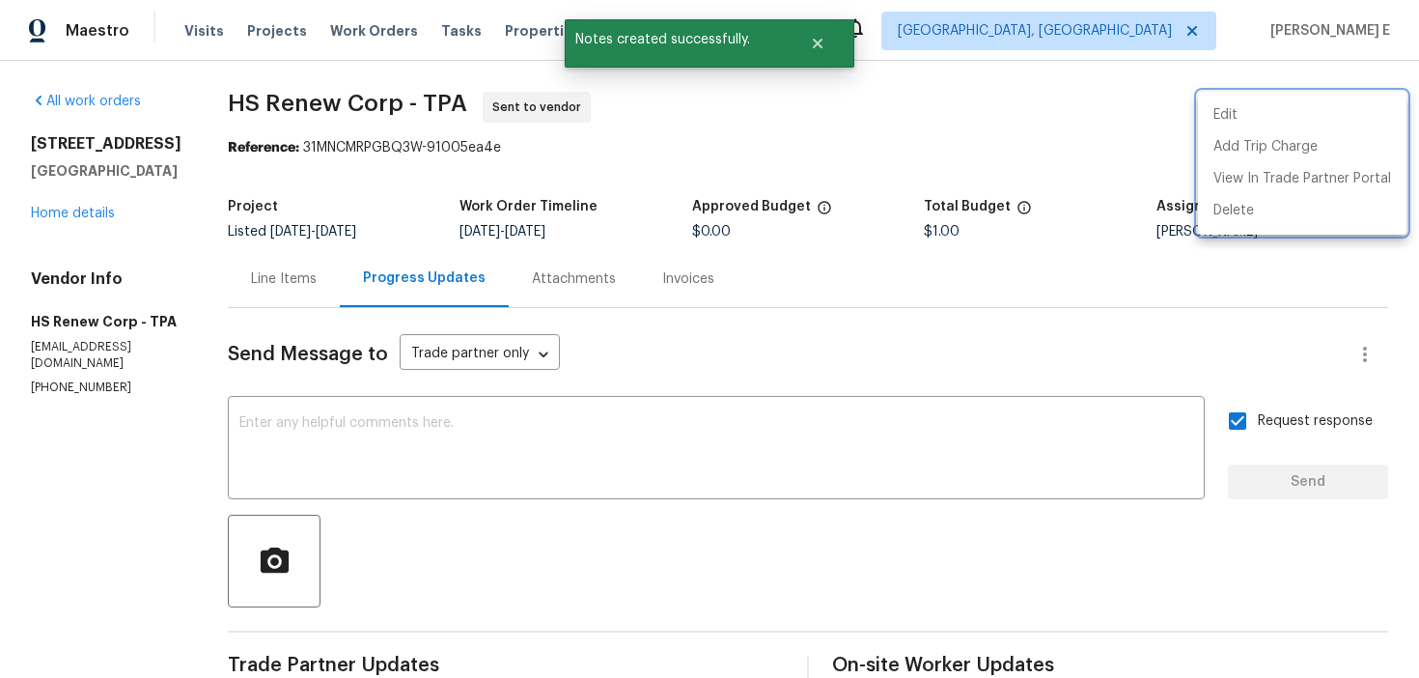
click at [687, 201] on div at bounding box center [709, 339] width 1419 height 678
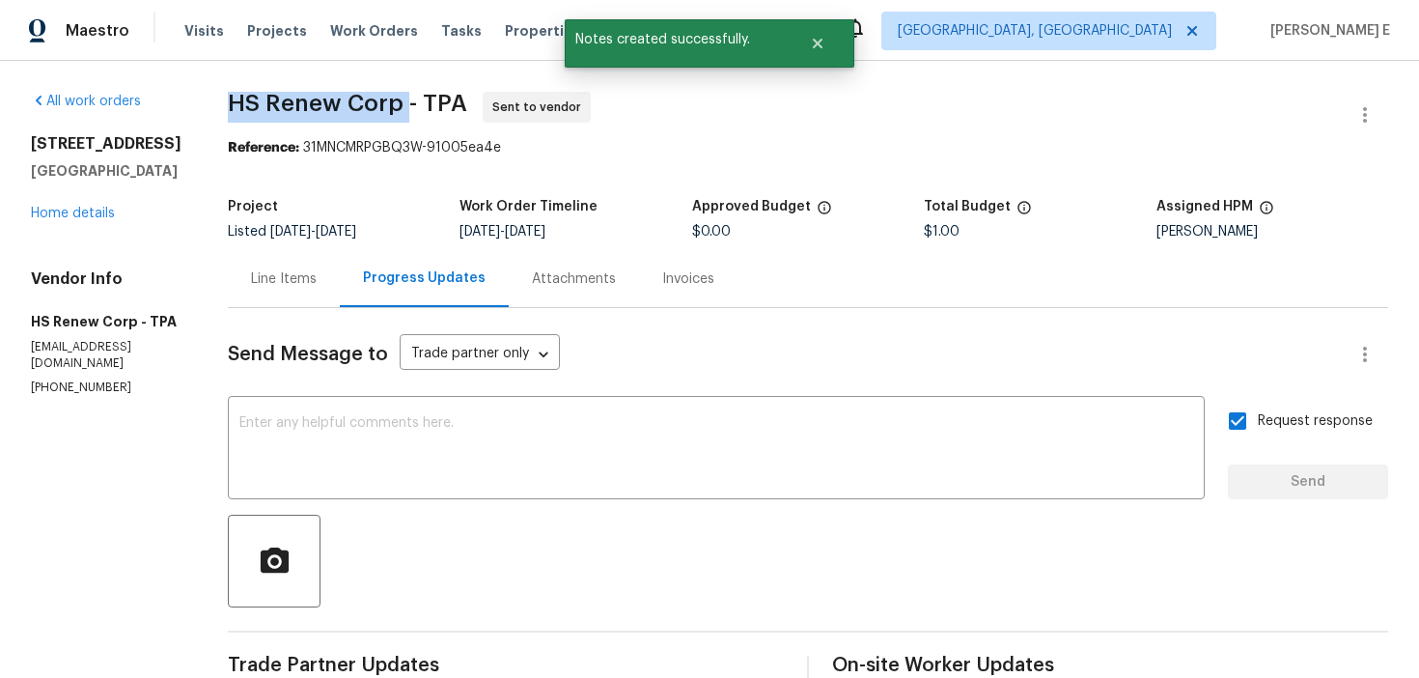
drag, startPoint x: 222, startPoint y: 100, endPoint x: 397, endPoint y: 106, distance: 174.8
click at [397, 106] on span "HS Renew Corp - TPA" at bounding box center [347, 103] width 239 height 23
copy span "HS Renew Corp"
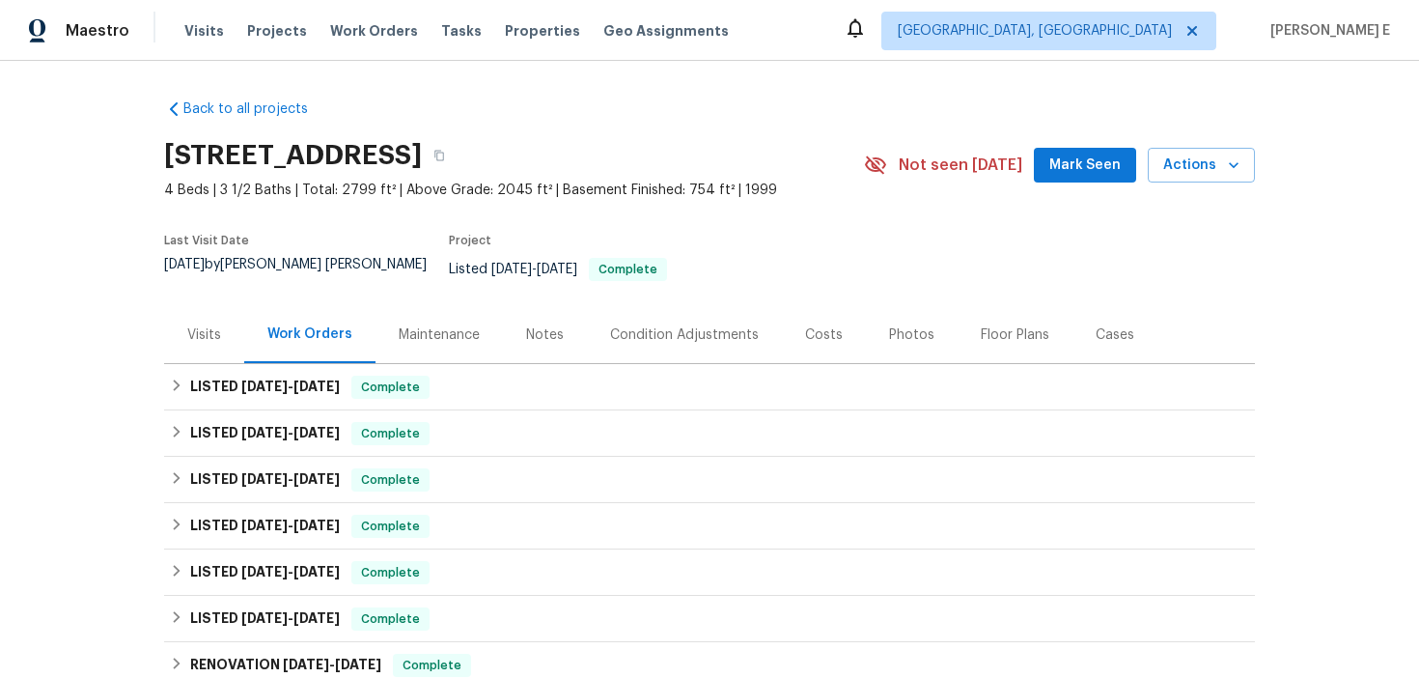
scroll to position [385, 0]
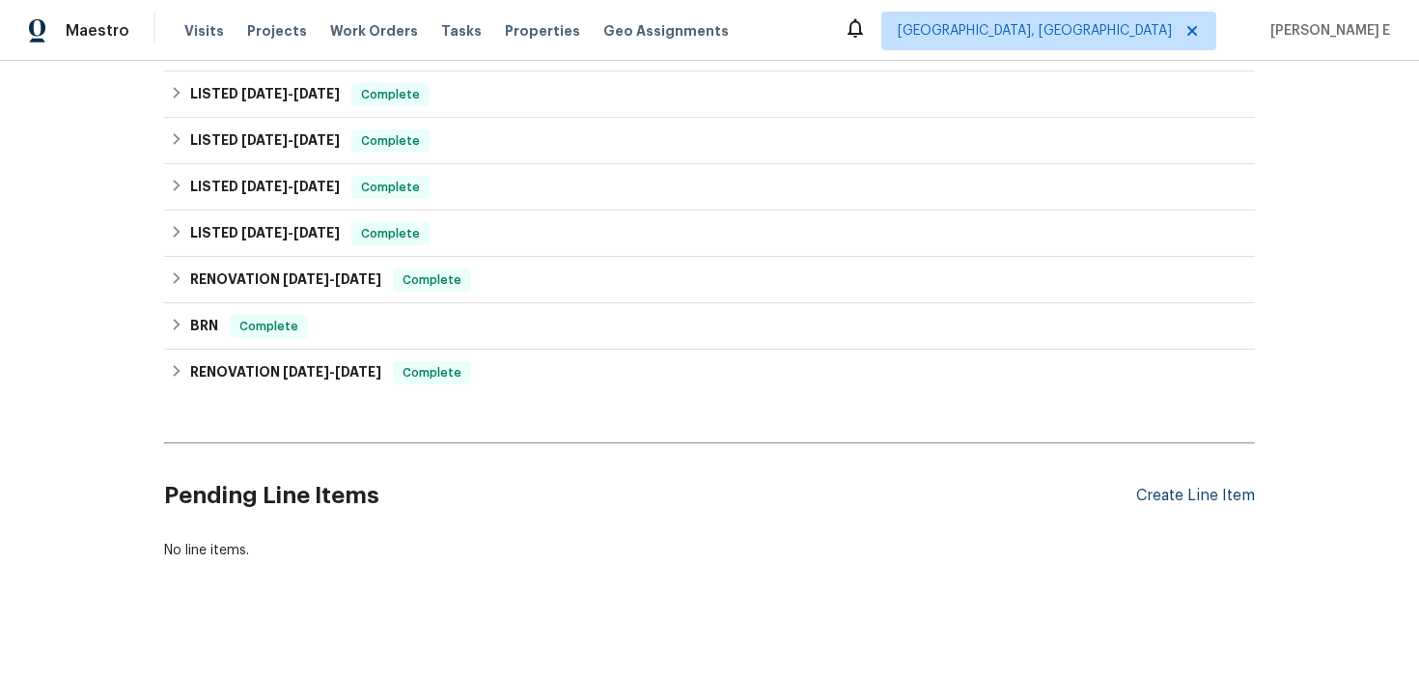
click at [1200, 489] on div "Create Line Item" at bounding box center [1195, 496] width 119 height 18
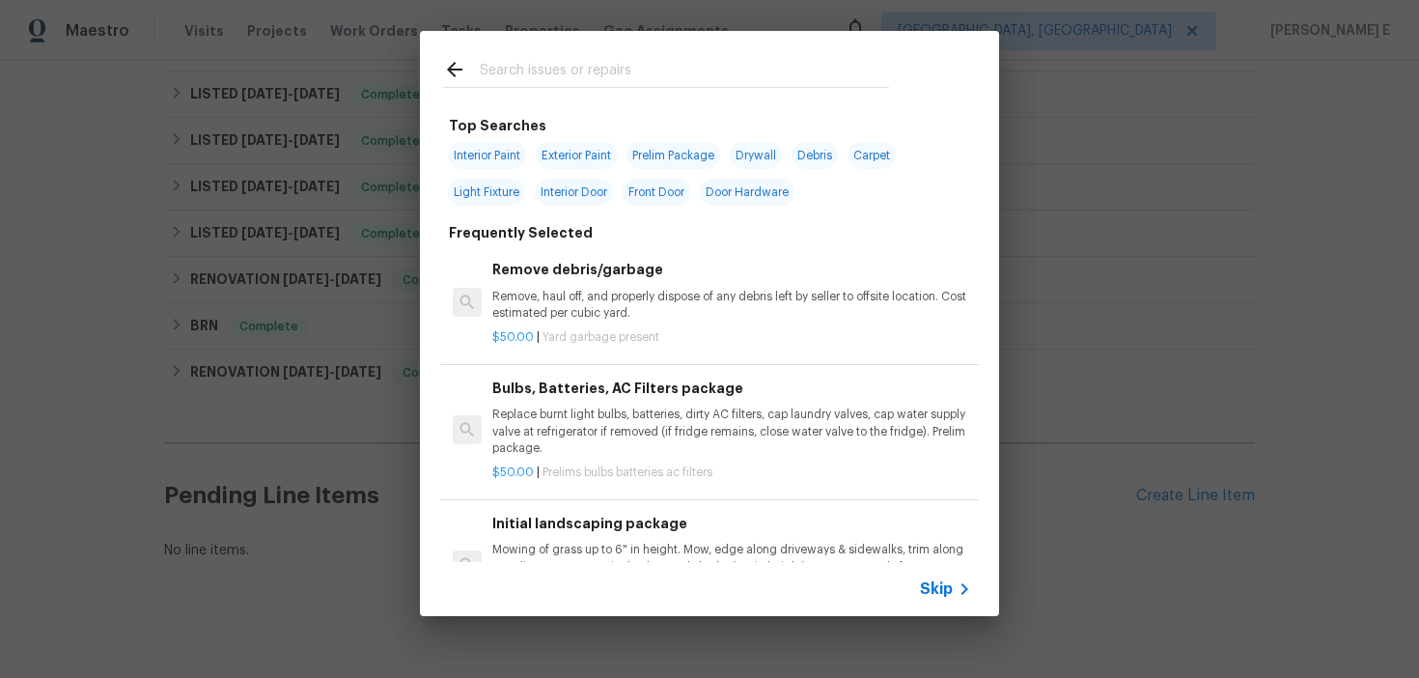
click at [934, 595] on span "Skip" at bounding box center [936, 588] width 33 height 19
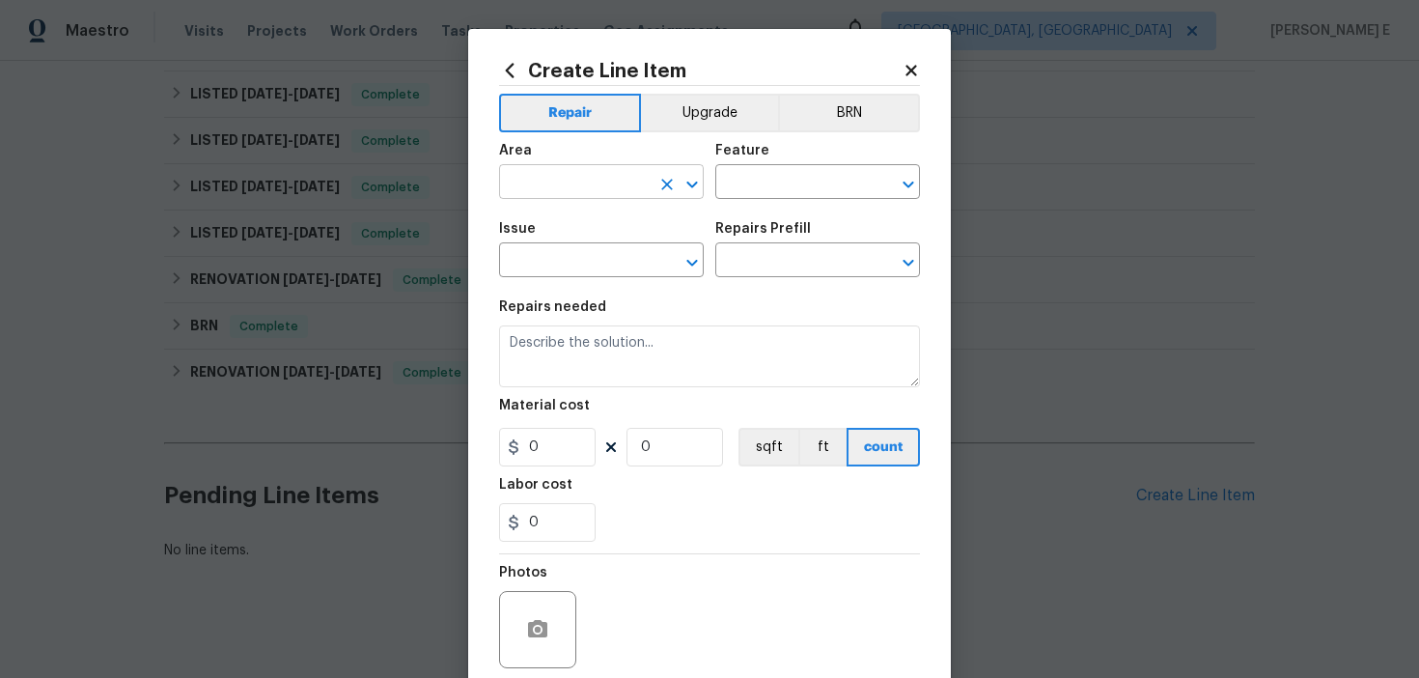
click at [558, 185] on input "text" at bounding box center [574, 184] width 151 height 30
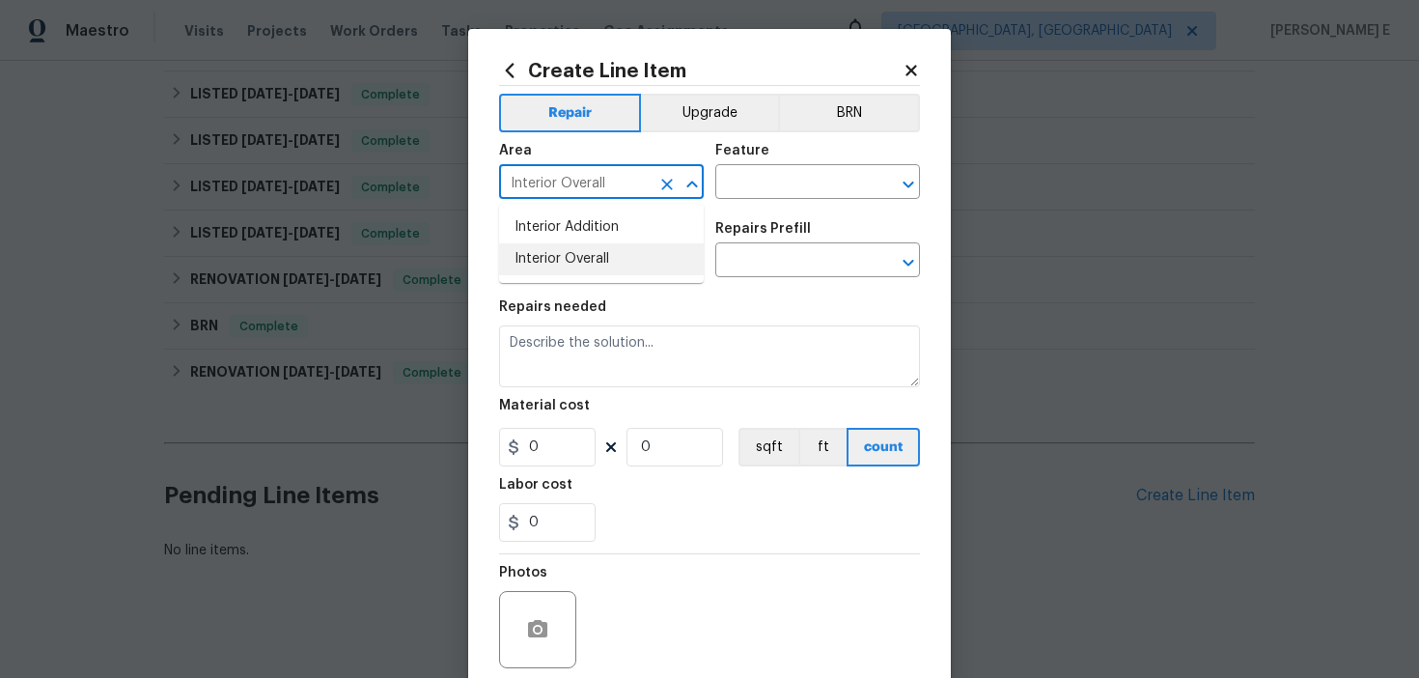
type input "Interior Overall"
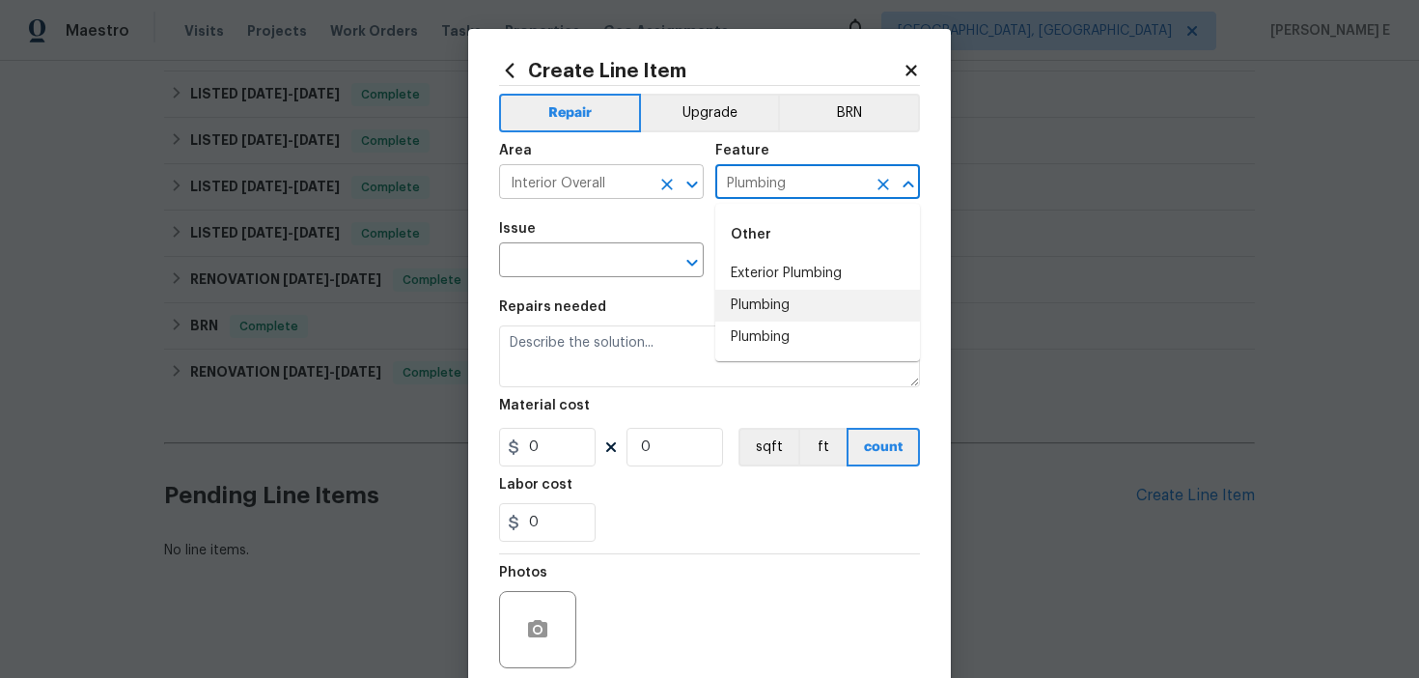
type input "Plumbing"
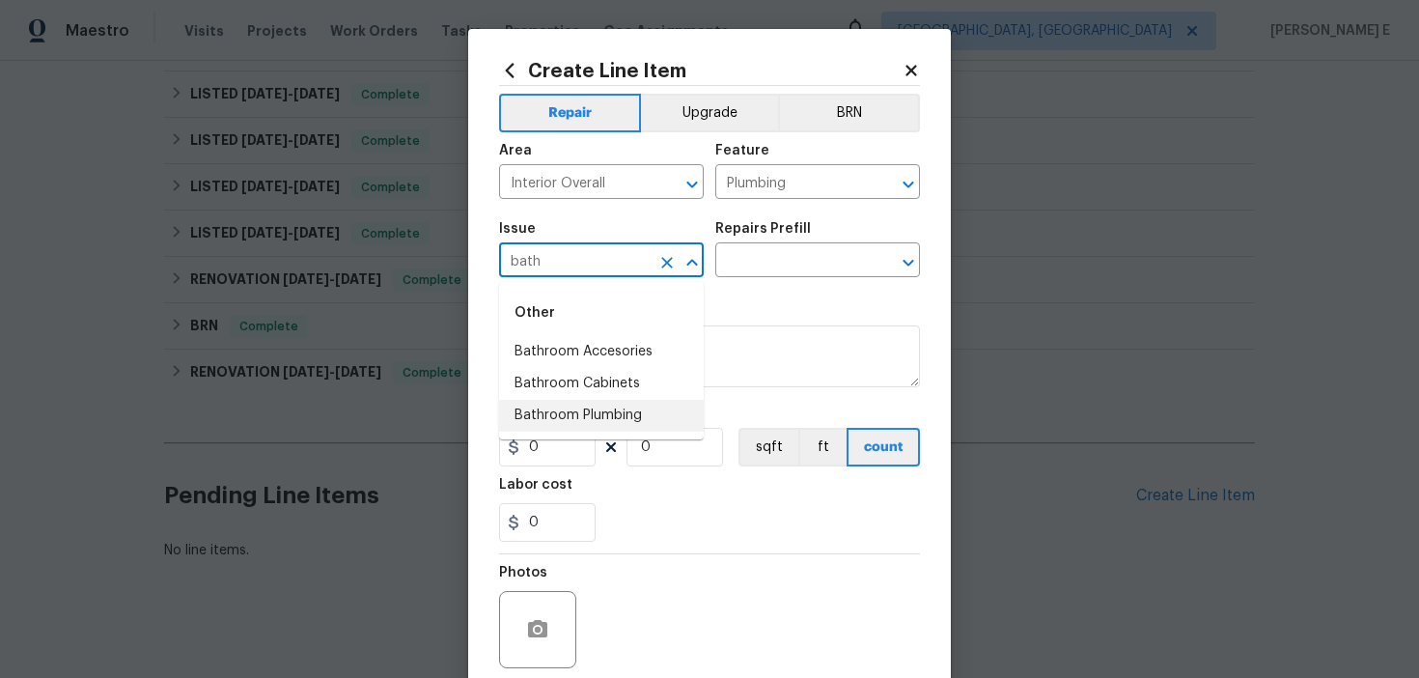
click at [620, 415] on li "Bathroom Plumbing" at bounding box center [601, 416] width 205 height 32
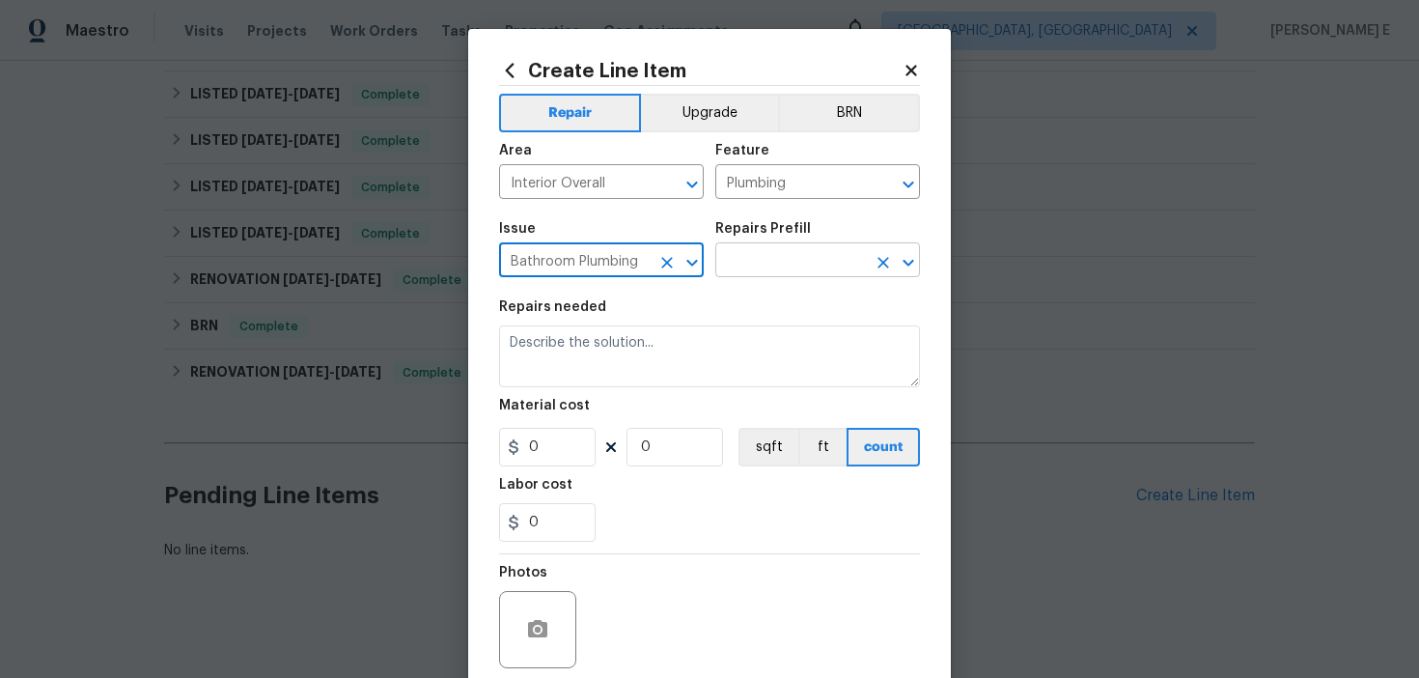
type input "Bathroom Plumbing"
click at [772, 266] on input "text" at bounding box center [790, 262] width 151 height 30
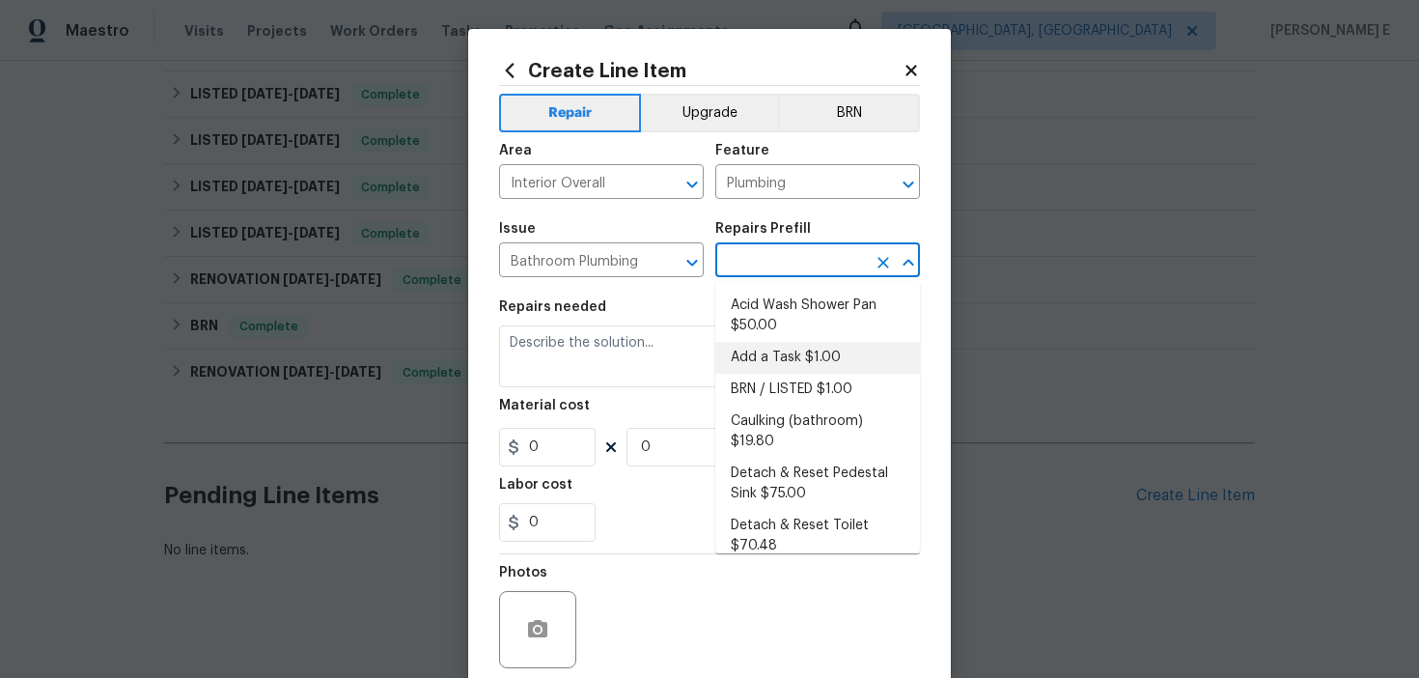
click at [753, 357] on li "Add a Task $1.00" at bounding box center [817, 358] width 205 height 32
type input "Add a Task $1.00"
type textarea "HPM to detail"
type input "1"
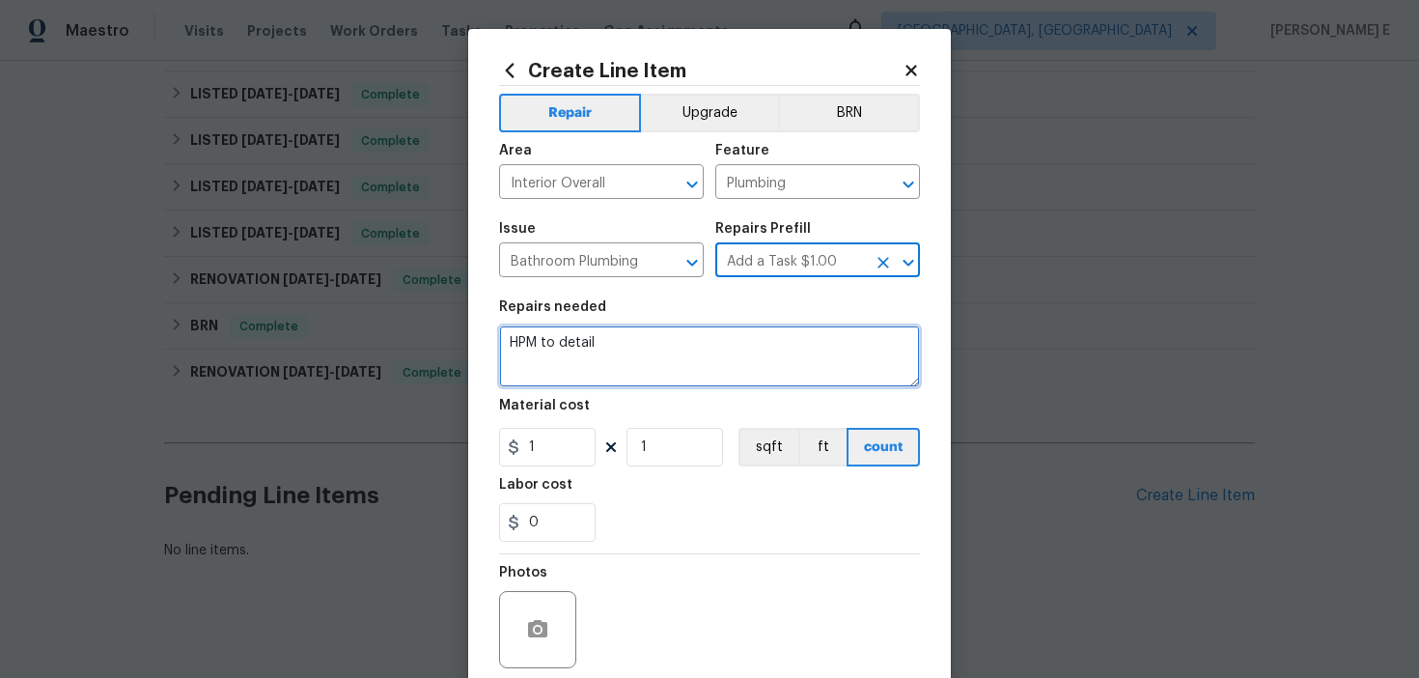
click at [700, 364] on textarea "HPM to detail" at bounding box center [709, 356] width 421 height 62
paste textarea "Received feedback - No water bathroom upstairs - Please check the main valve an…"
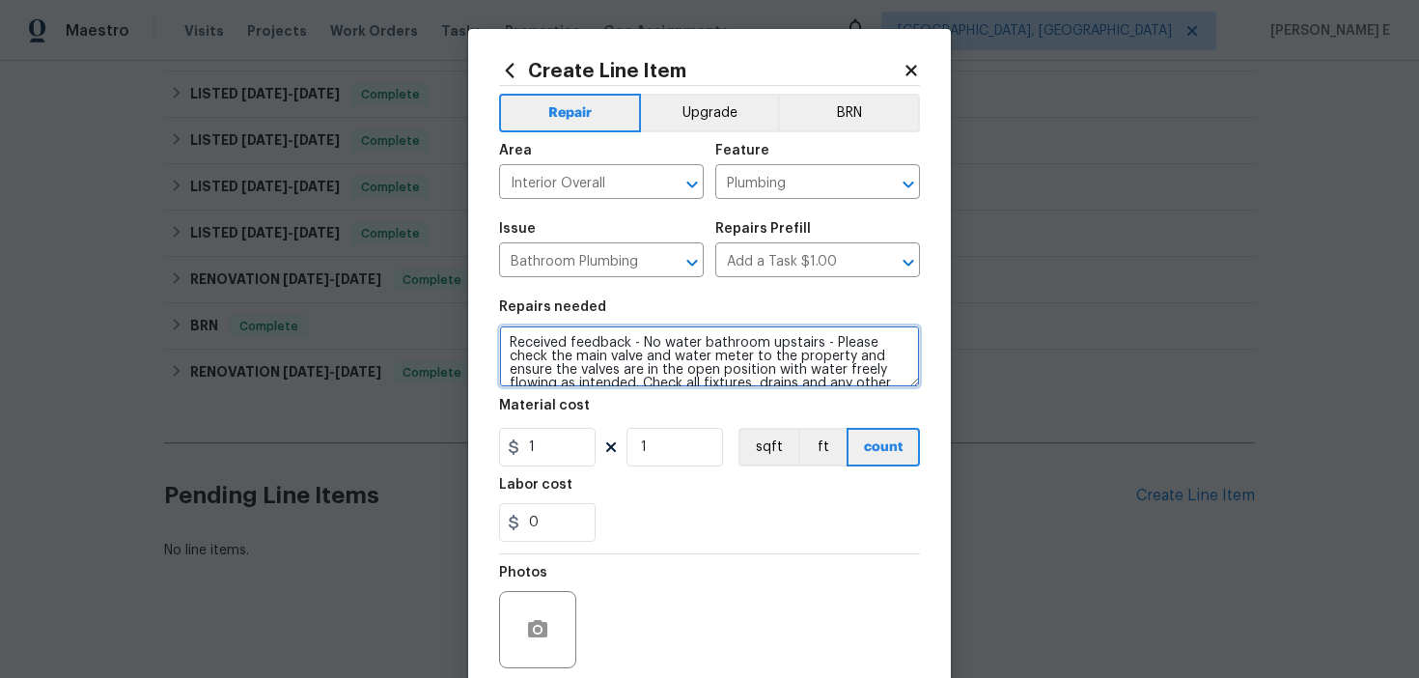
scroll to position [68, 0]
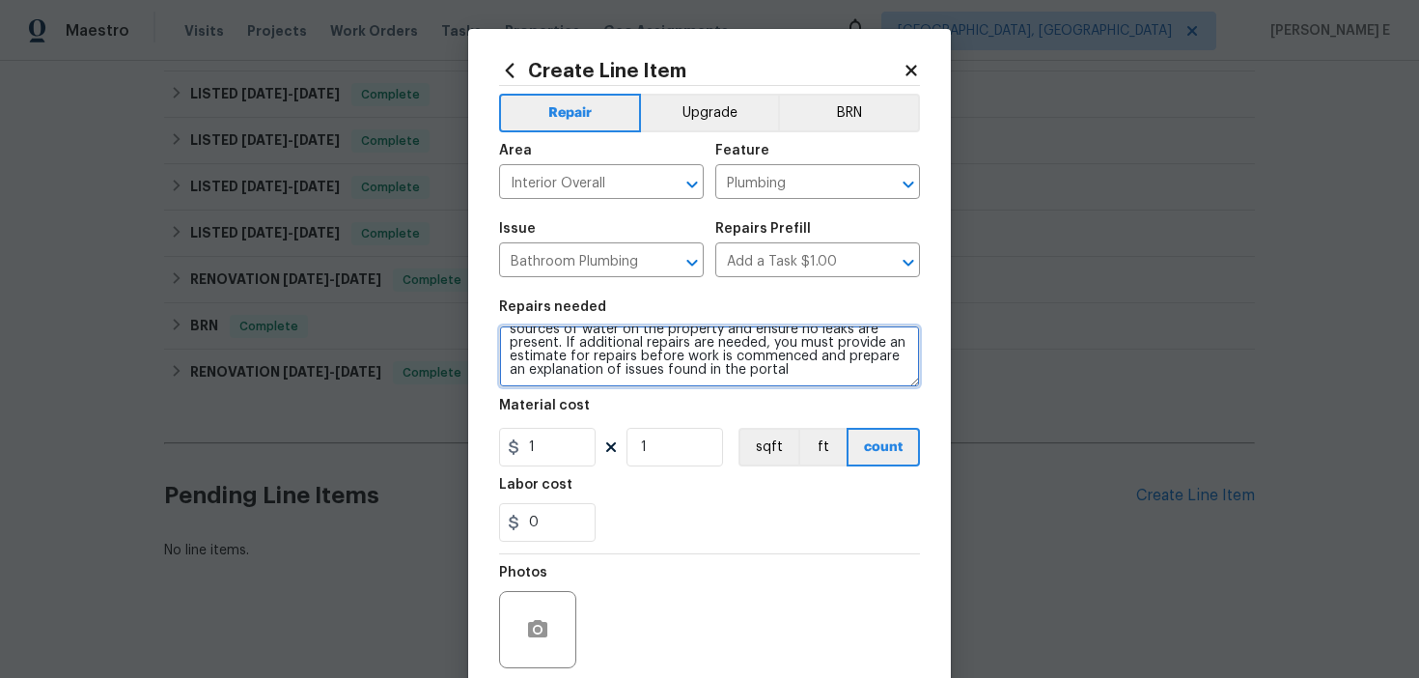
type textarea "Received feedback - No water bathroom upstairs - Please check the main valve an…"
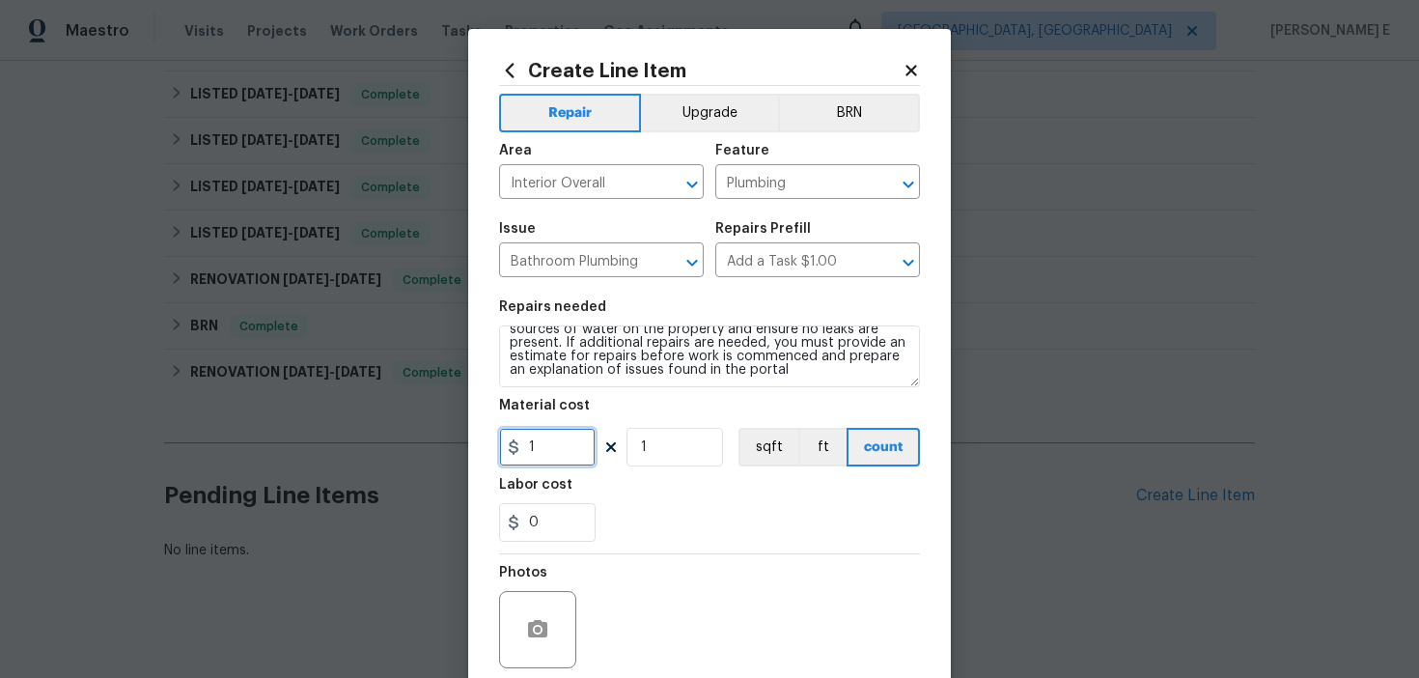
drag, startPoint x: 546, startPoint y: 453, endPoint x: 486, endPoint y: 453, distance: 60.8
click at [491, 453] on div "Create Line Item Repair Upgrade BRN Area Interior Overall ​ Feature Plumbing ​ …" at bounding box center [709, 415] width 483 height 773
type input "75"
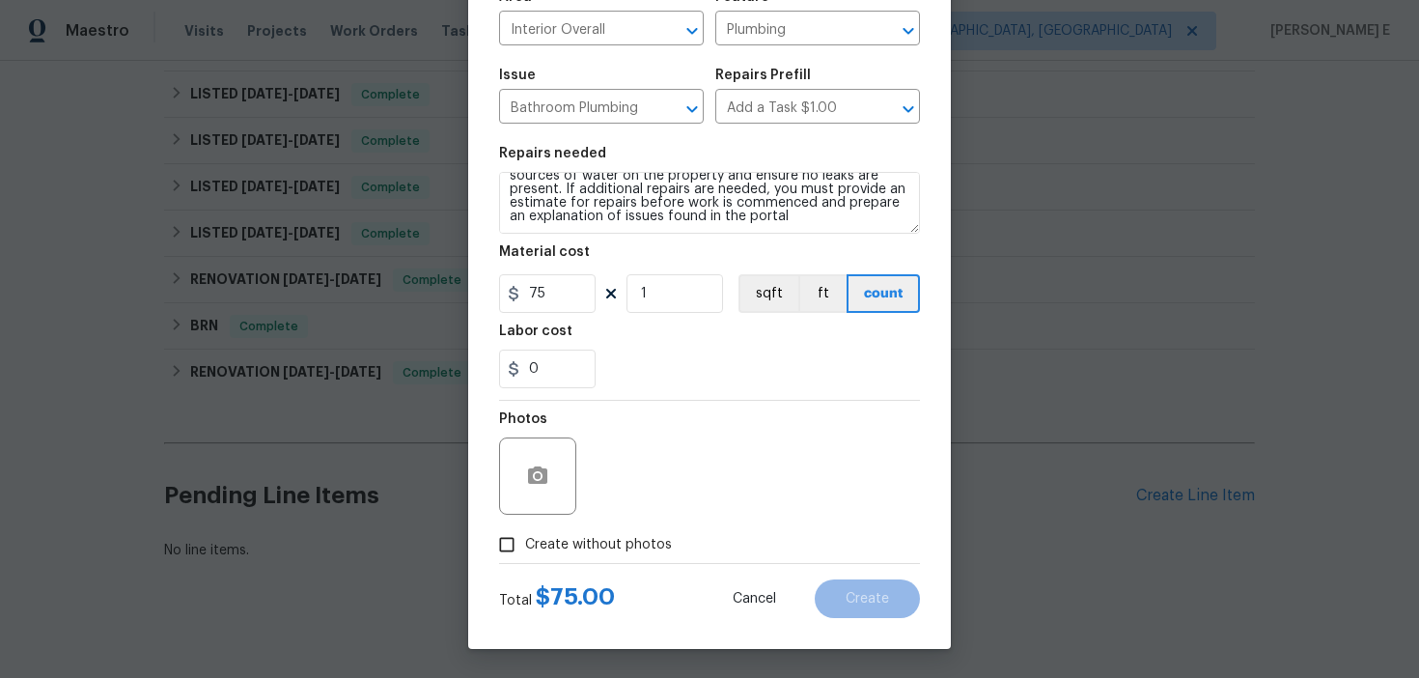
click at [511, 541] on input "Create without photos" at bounding box center [506, 544] width 37 height 37
checkbox input "true"
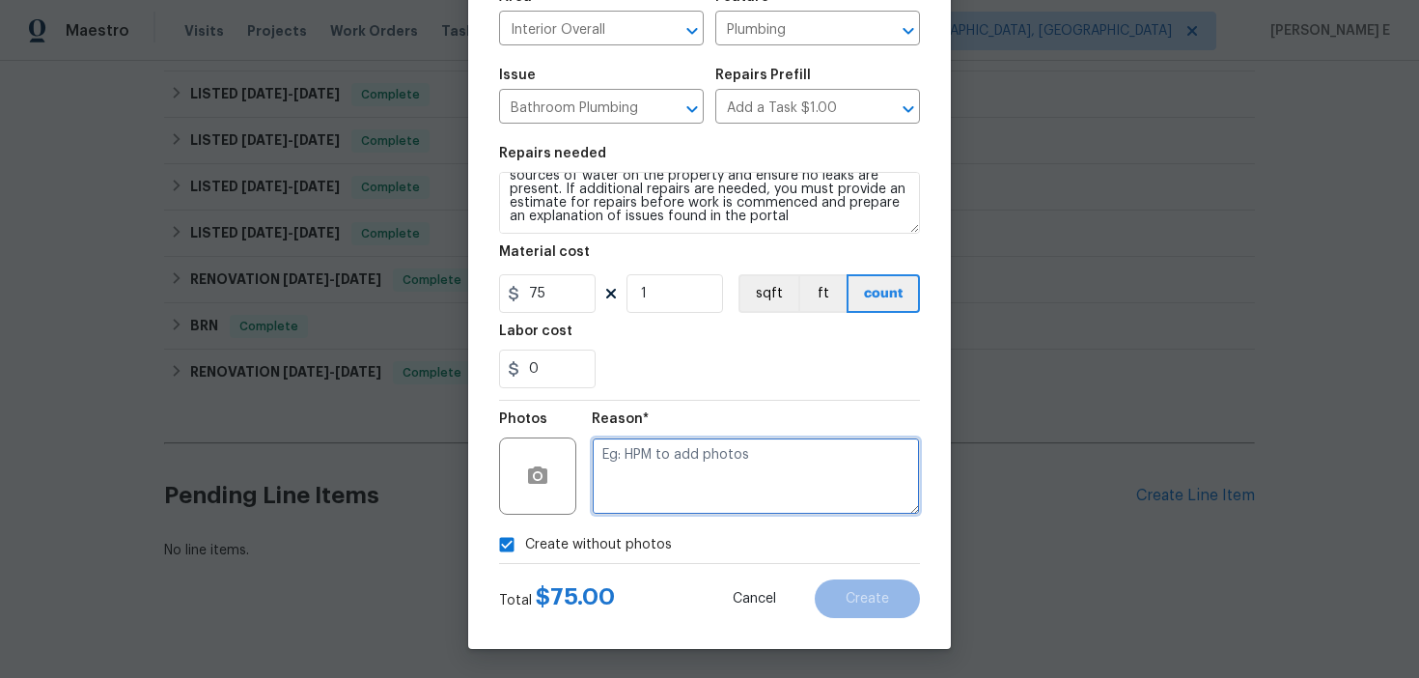
click at [654, 487] on textarea at bounding box center [756, 475] width 328 height 77
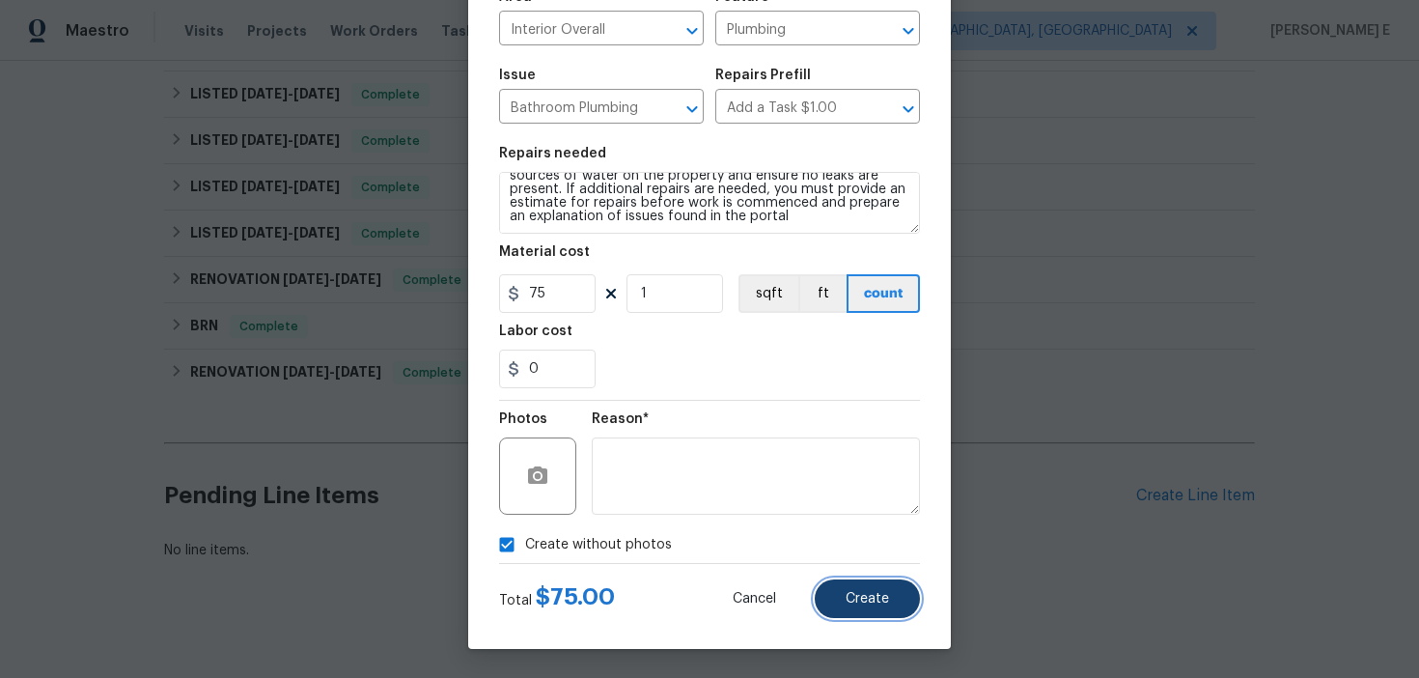
click at [876, 597] on span "Create" at bounding box center [867, 599] width 43 height 14
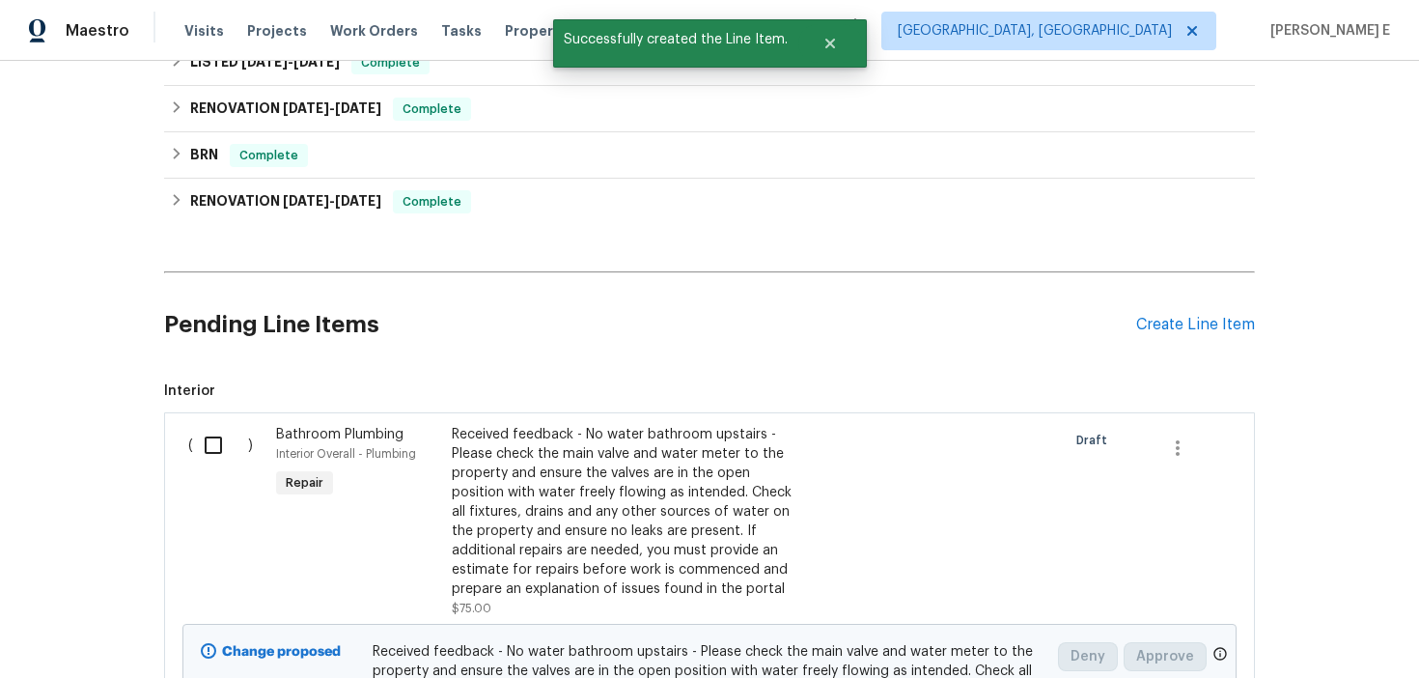
scroll to position [720, 0]
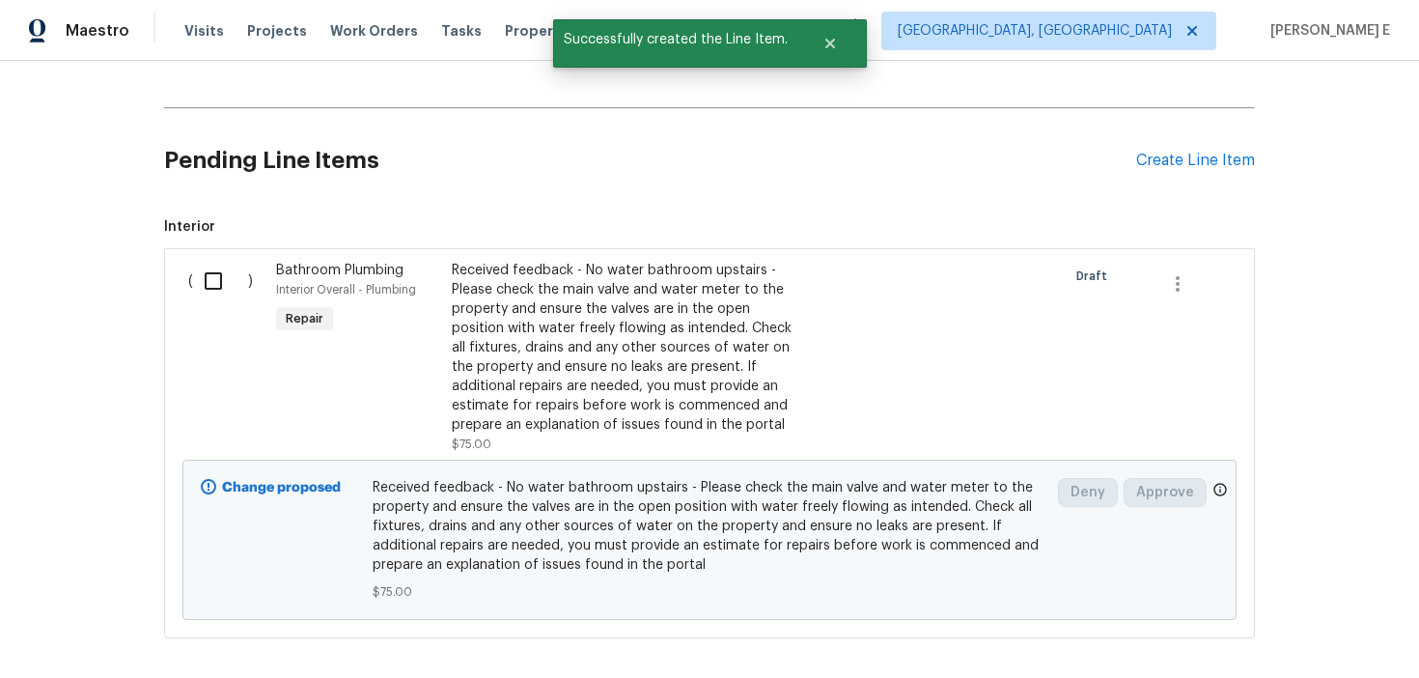
click at [212, 277] on input "checkbox" at bounding box center [220, 281] width 55 height 41
checkbox input "true"
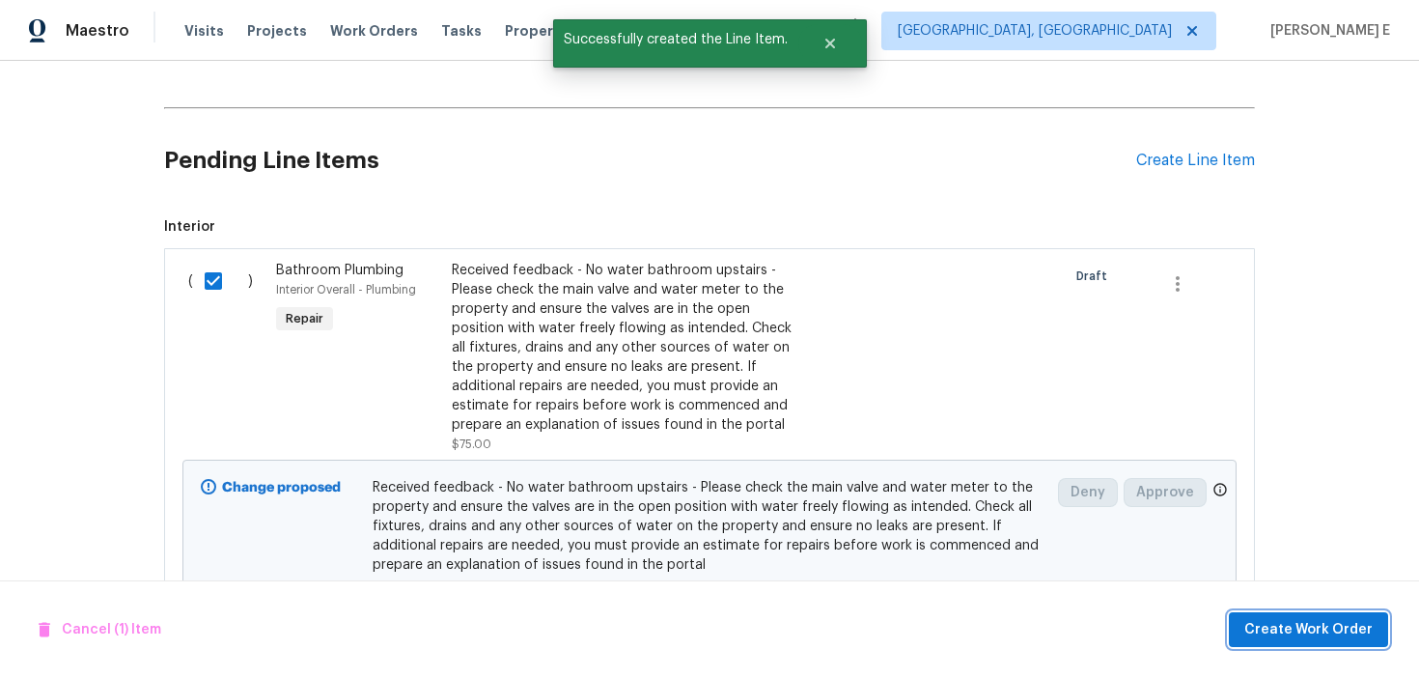
click at [1329, 639] on span "Create Work Order" at bounding box center [1308, 630] width 128 height 24
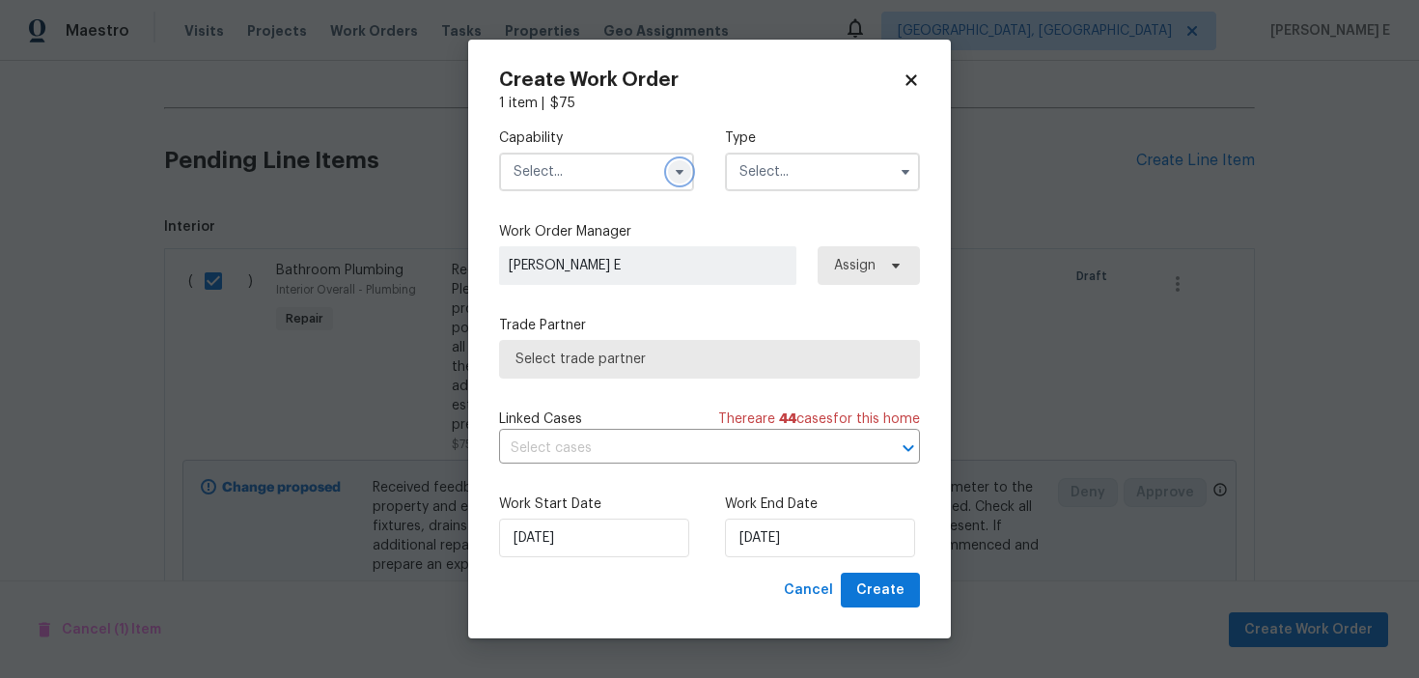
click at [685, 169] on icon "button" at bounding box center [679, 171] width 15 height 15
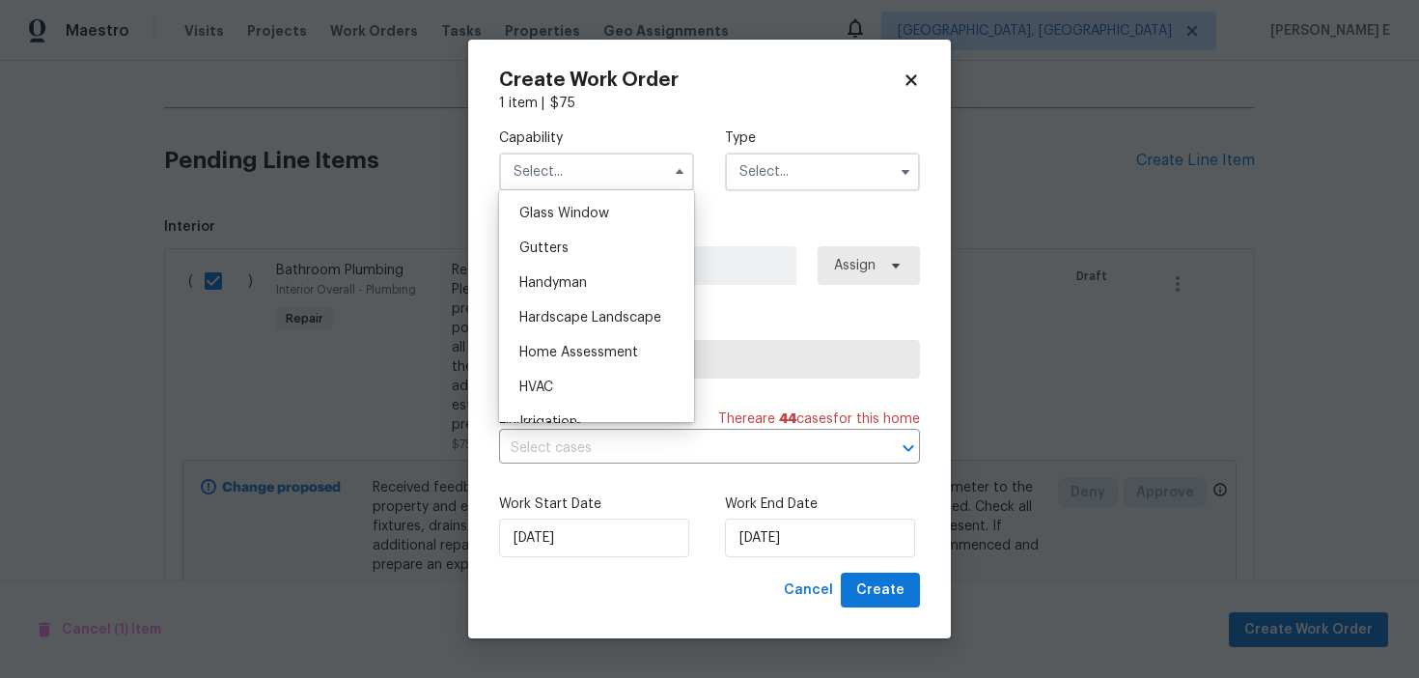
scroll to position [1006, 0]
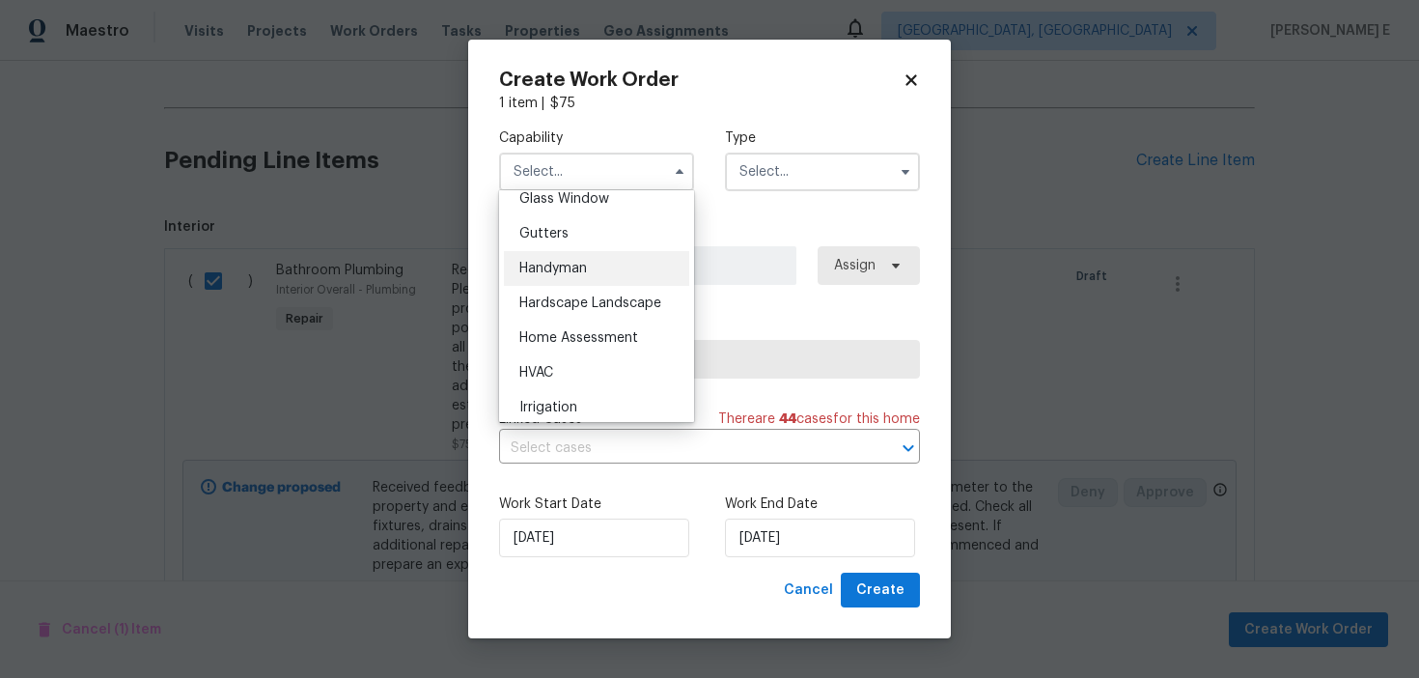
click at [605, 262] on div "Handyman" at bounding box center [596, 268] width 185 height 35
type input "Handyman"
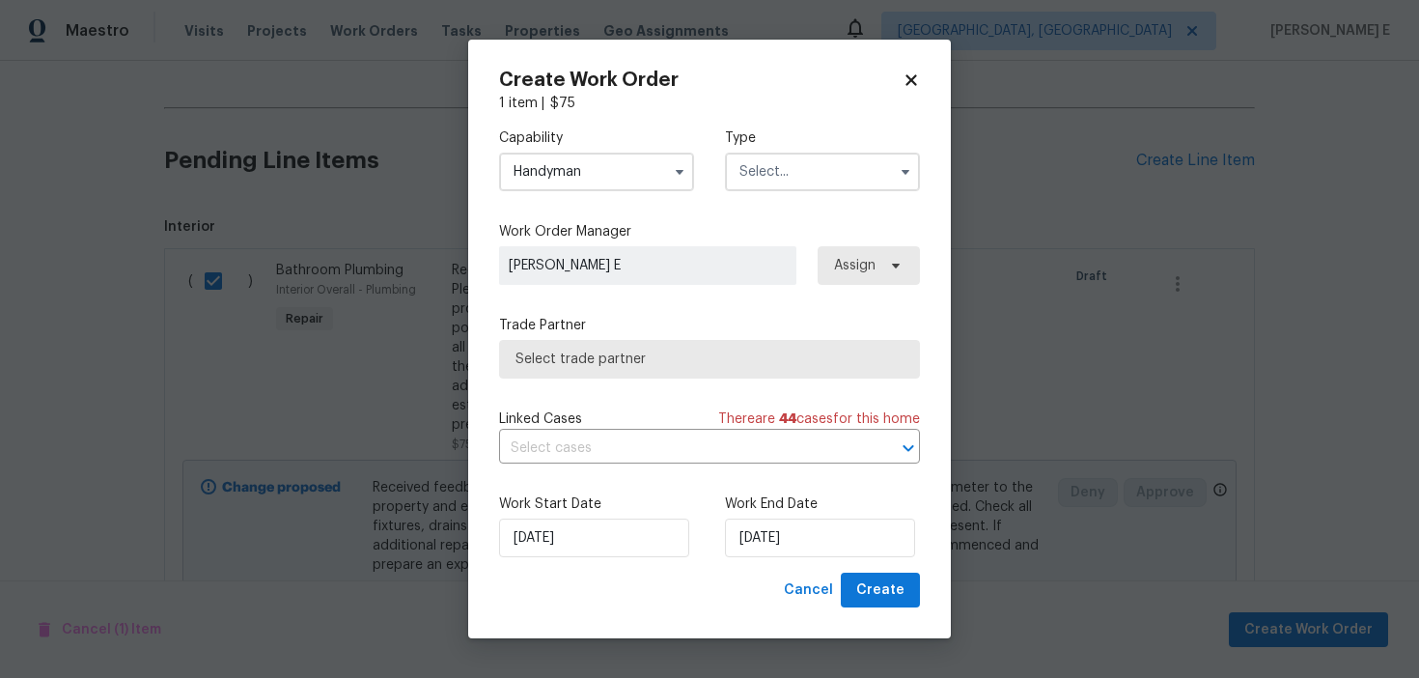
click at [792, 168] on input "text" at bounding box center [822, 172] width 195 height 39
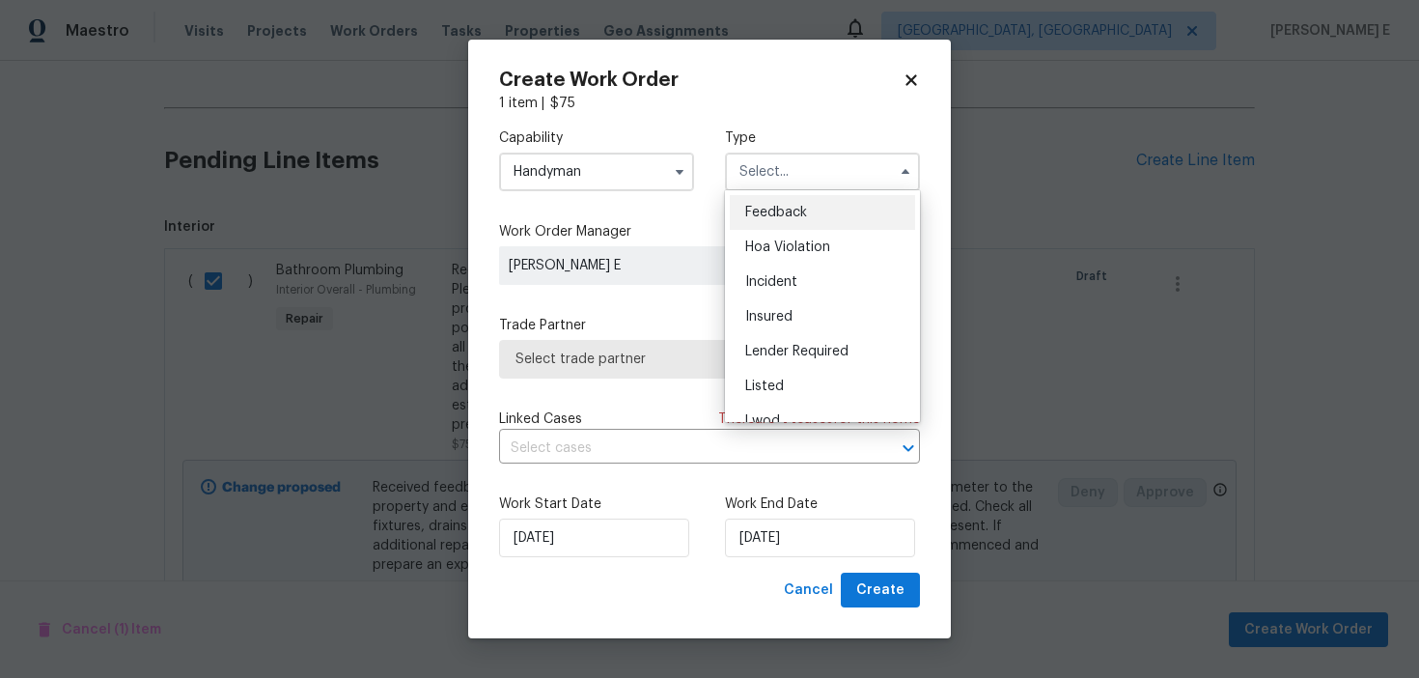
click at [771, 225] on div "Feedback" at bounding box center [822, 212] width 185 height 35
type input "Feedback"
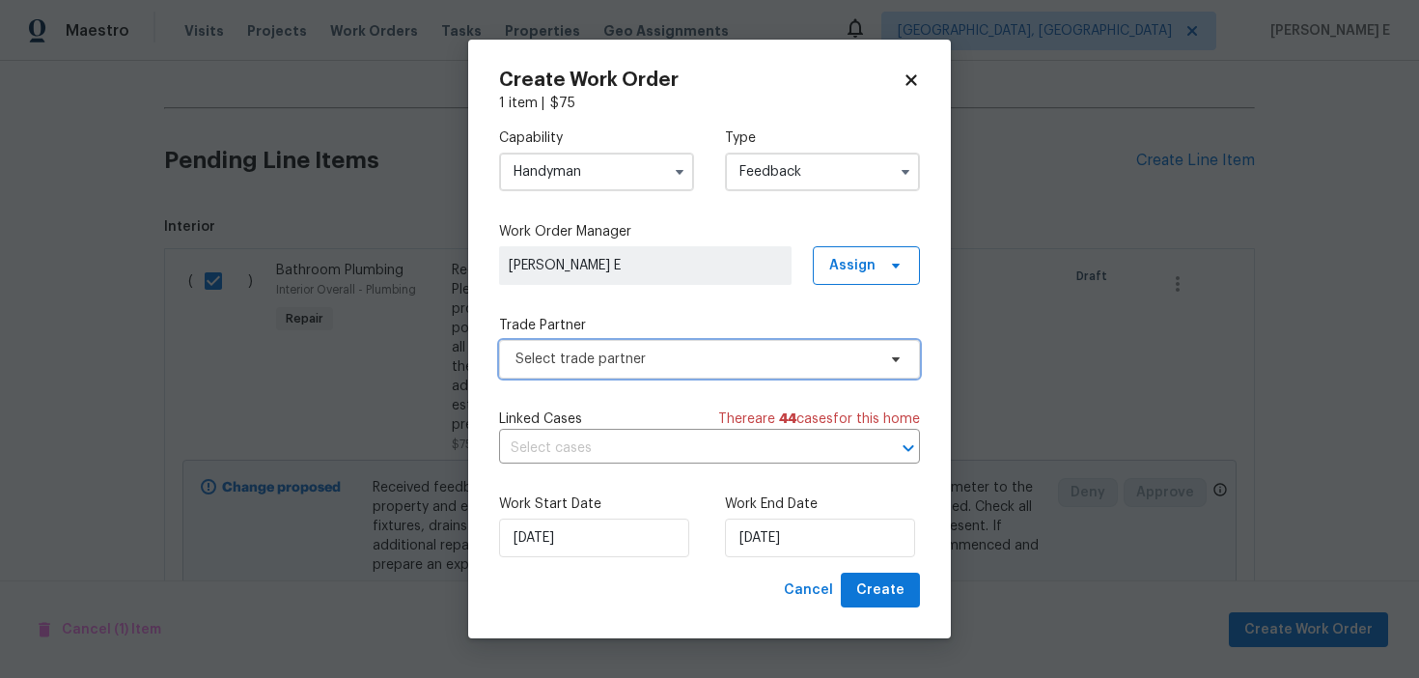
click at [678, 366] on span "Select trade partner" at bounding box center [695, 358] width 360 height 19
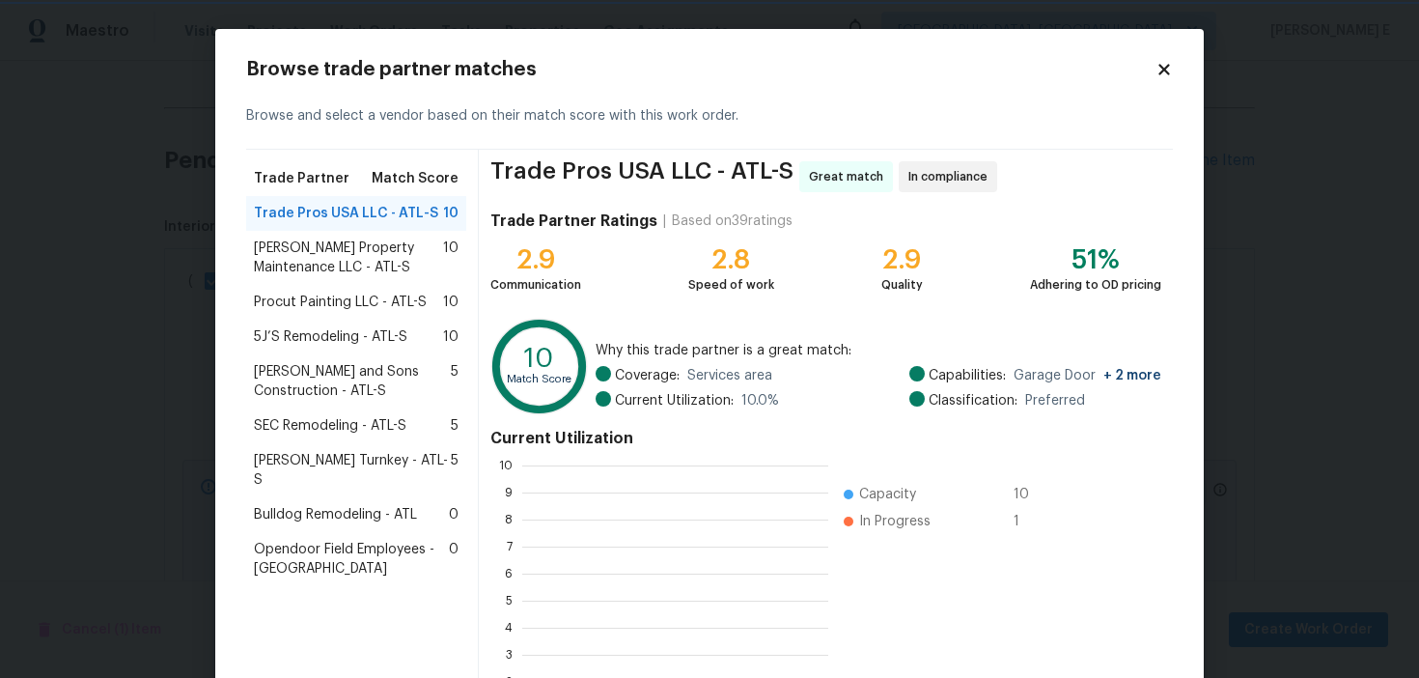
scroll to position [270, 306]
click at [370, 256] on span "Glen Property Maintenance LLC - ATL-S" at bounding box center [348, 257] width 189 height 39
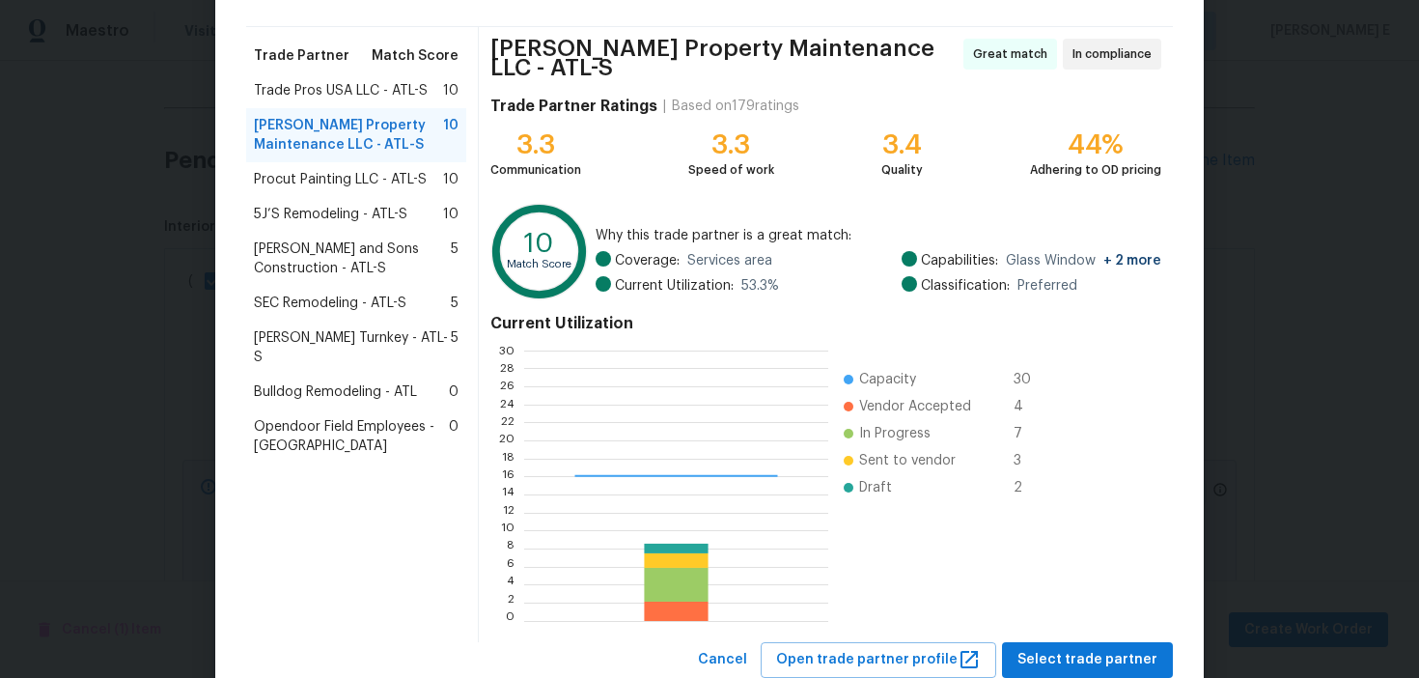
scroll to position [174, 0]
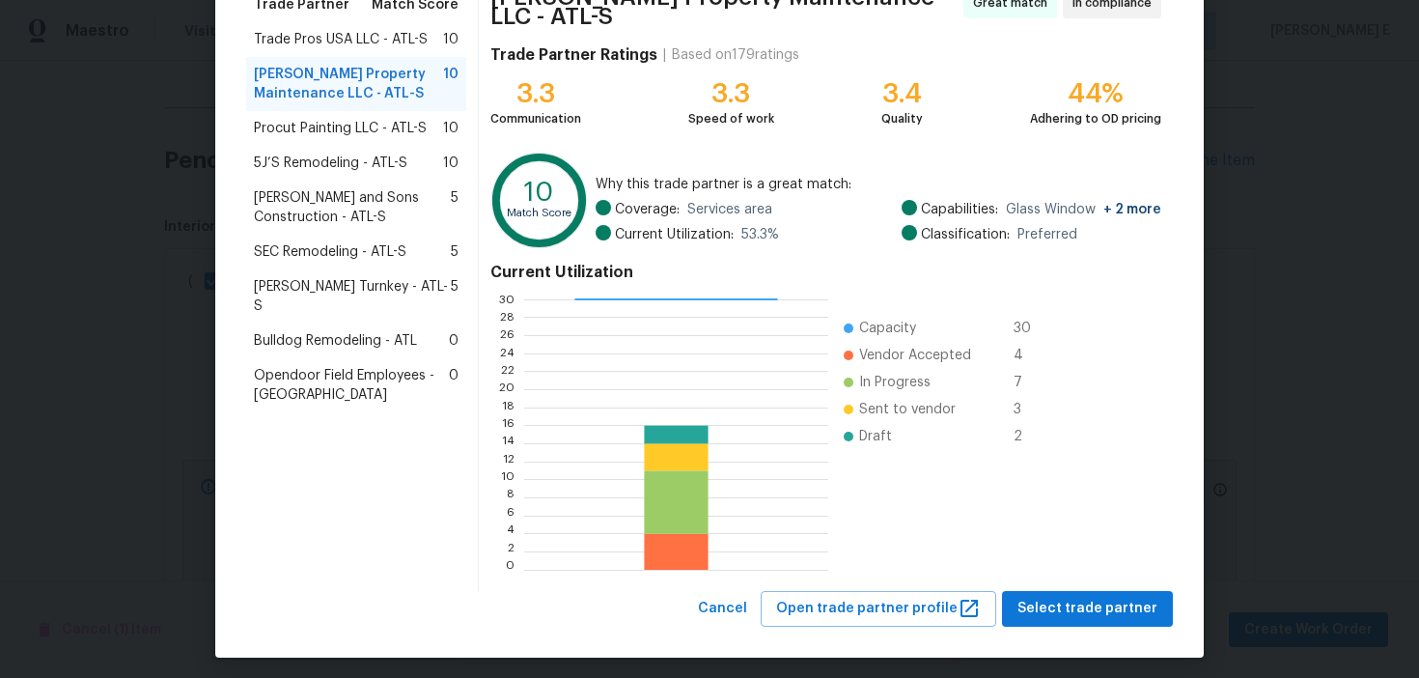
click at [1033, 576] on div "Glen Property Maintenance LLC - ATL-S Great match In compliance Trade Partner R…" at bounding box center [826, 283] width 694 height 615
click at [1033, 597] on span "Select trade partner" at bounding box center [1087, 609] width 140 height 24
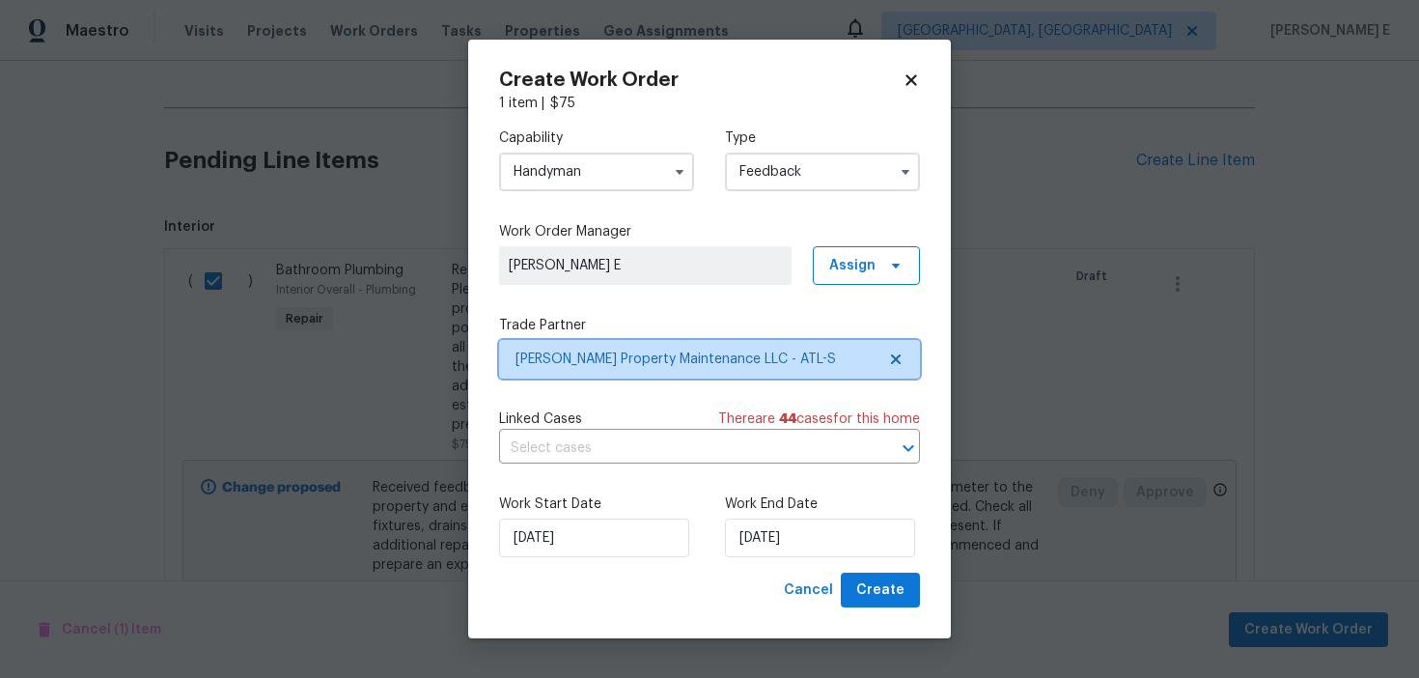
scroll to position [0, 0]
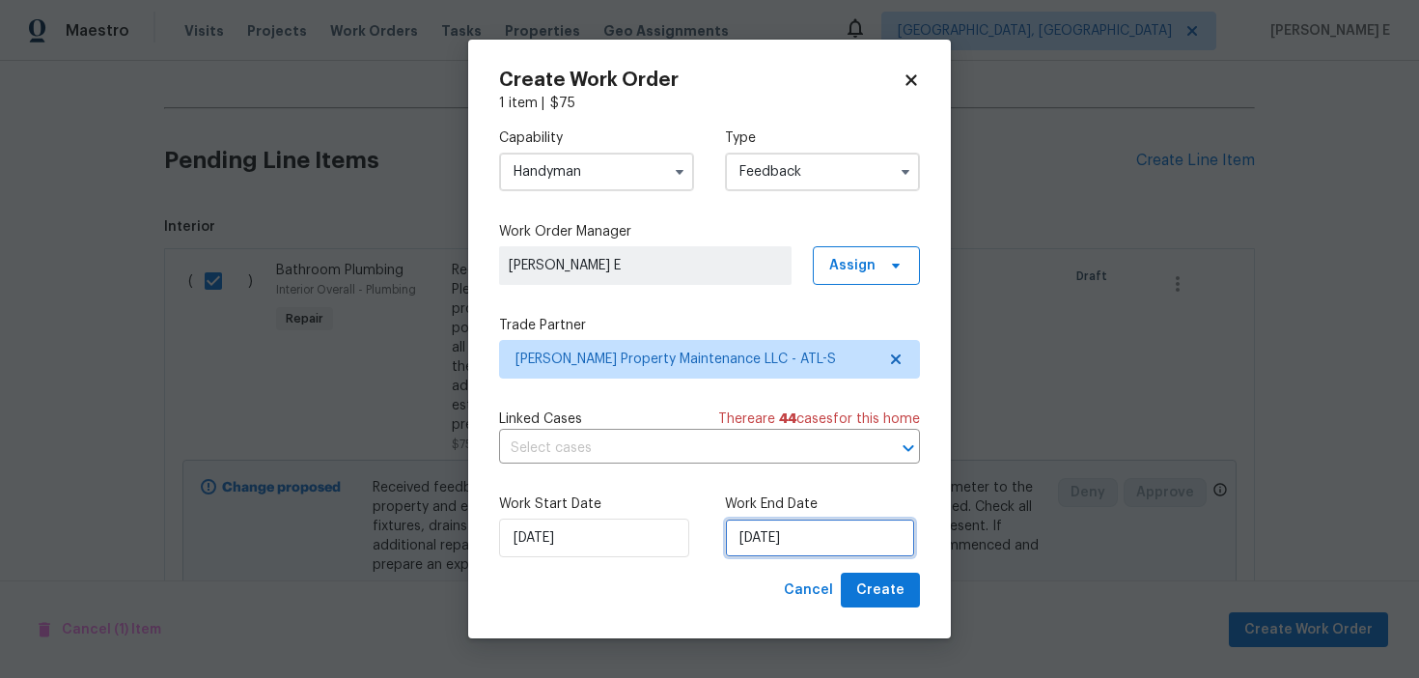
click at [774, 537] on input "[DATE]" at bounding box center [820, 537] width 190 height 39
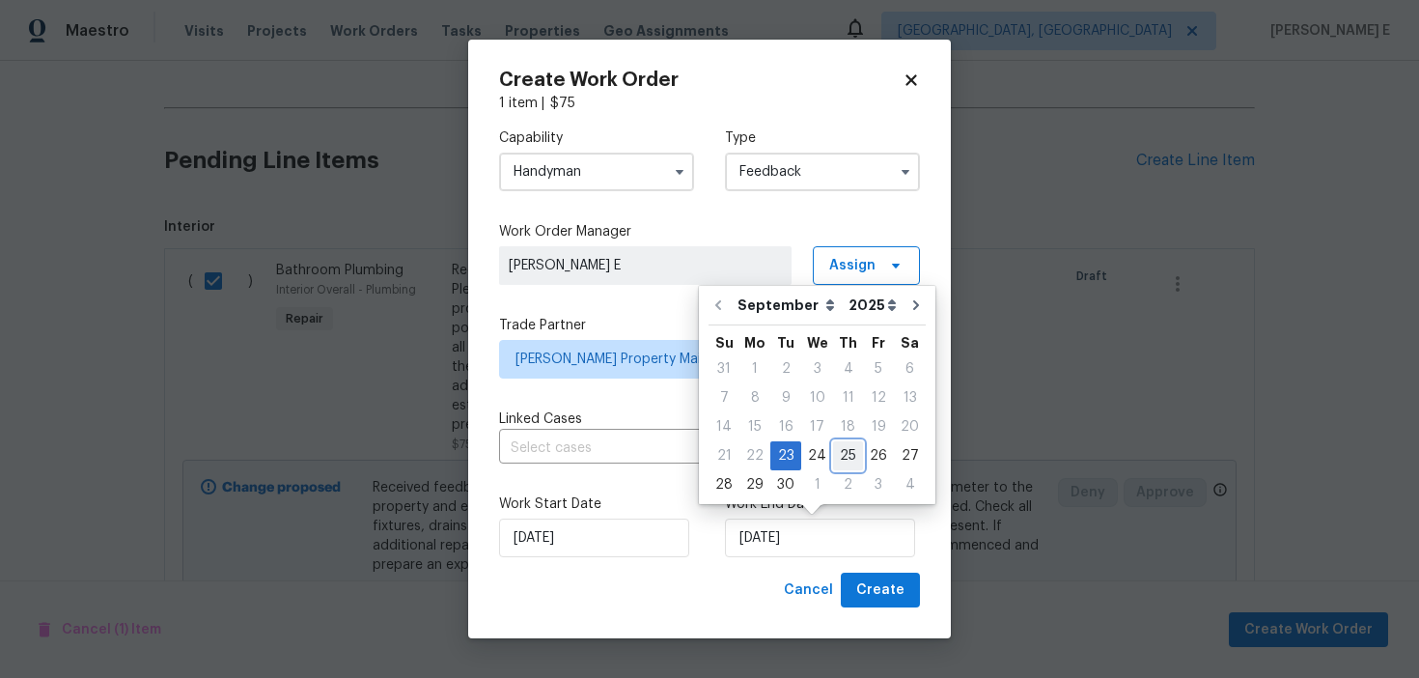
click at [838, 456] on div "25" at bounding box center [848, 455] width 30 height 27
type input "[DATE]"
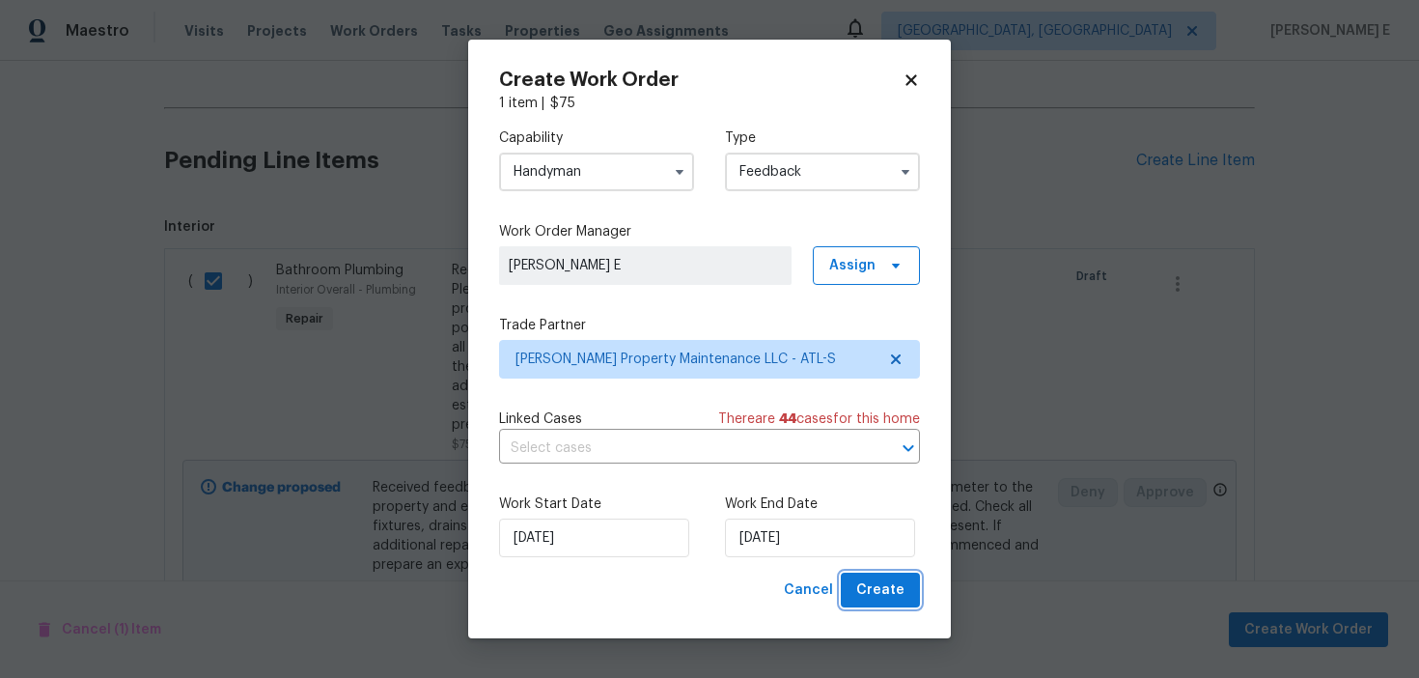
click at [871, 579] on span "Create" at bounding box center [880, 590] width 48 height 24
checkbox input "false"
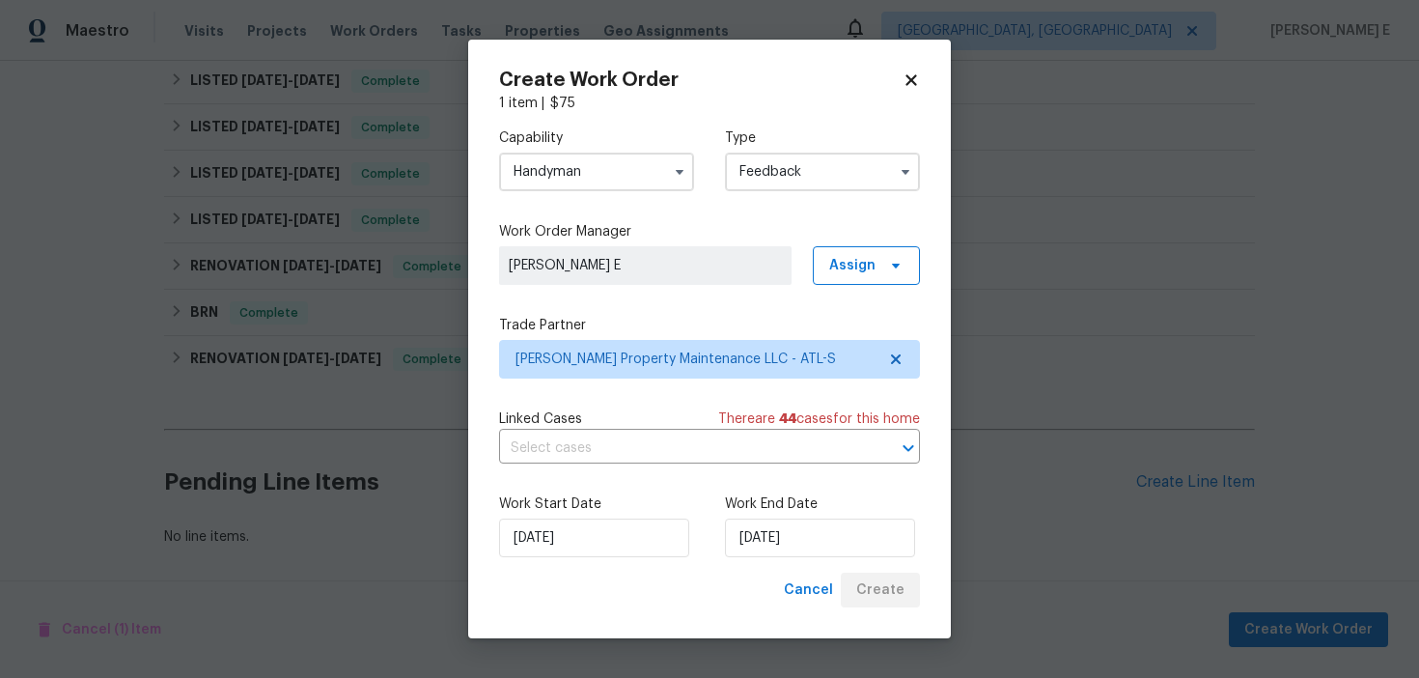
scroll to position [432, 0]
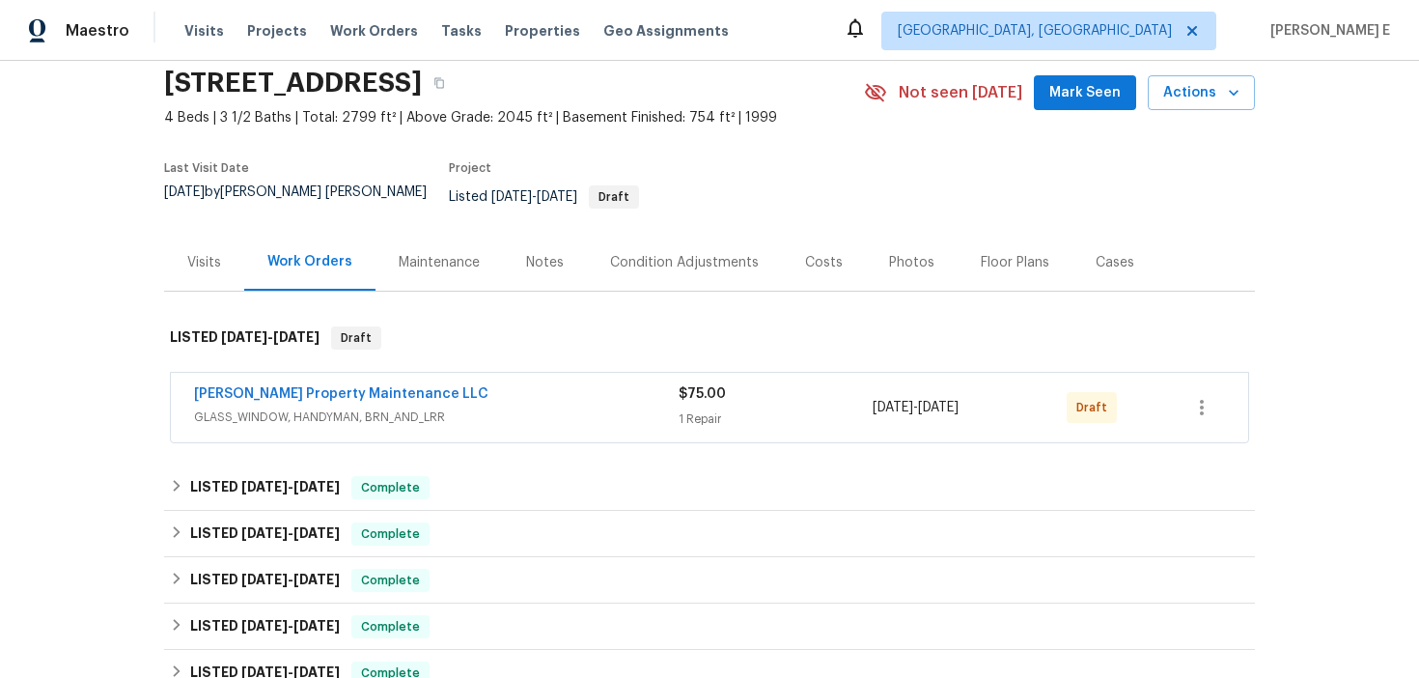
scroll to position [99, 0]
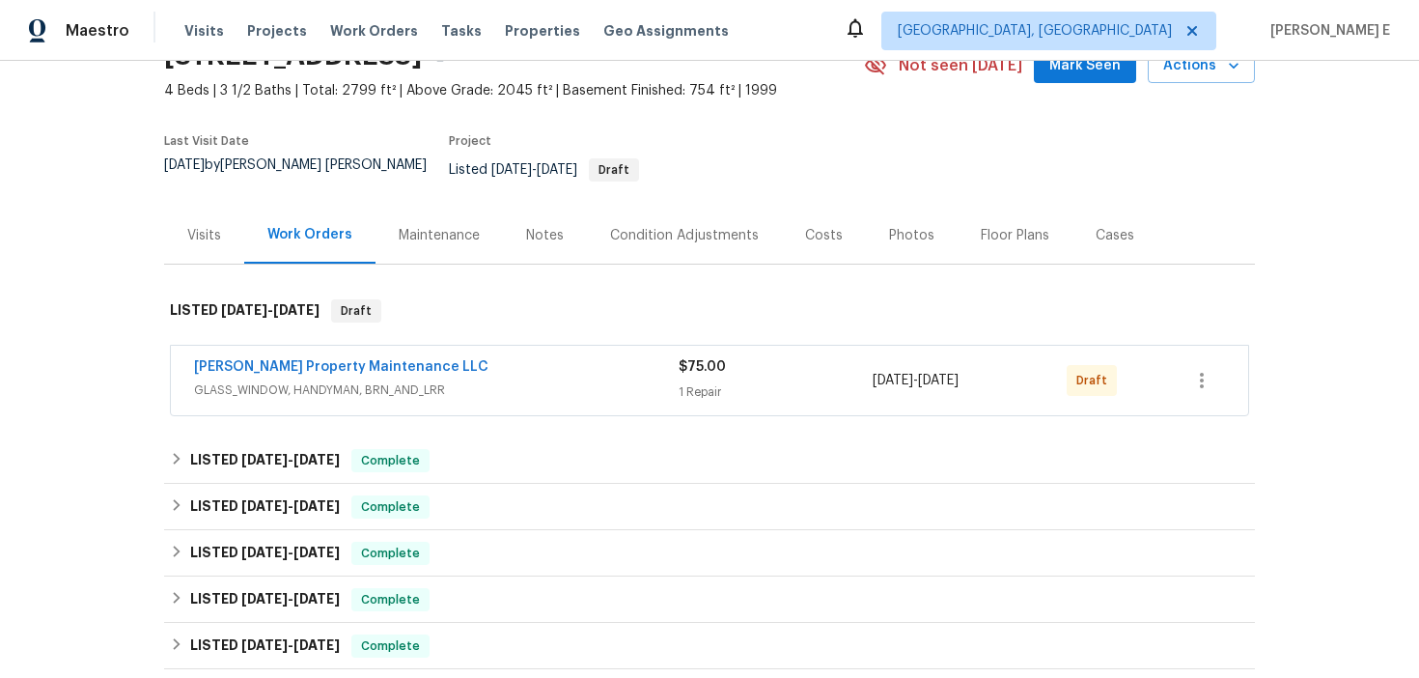
click at [328, 357] on span "Glen Property Maintenance LLC" at bounding box center [341, 366] width 294 height 19
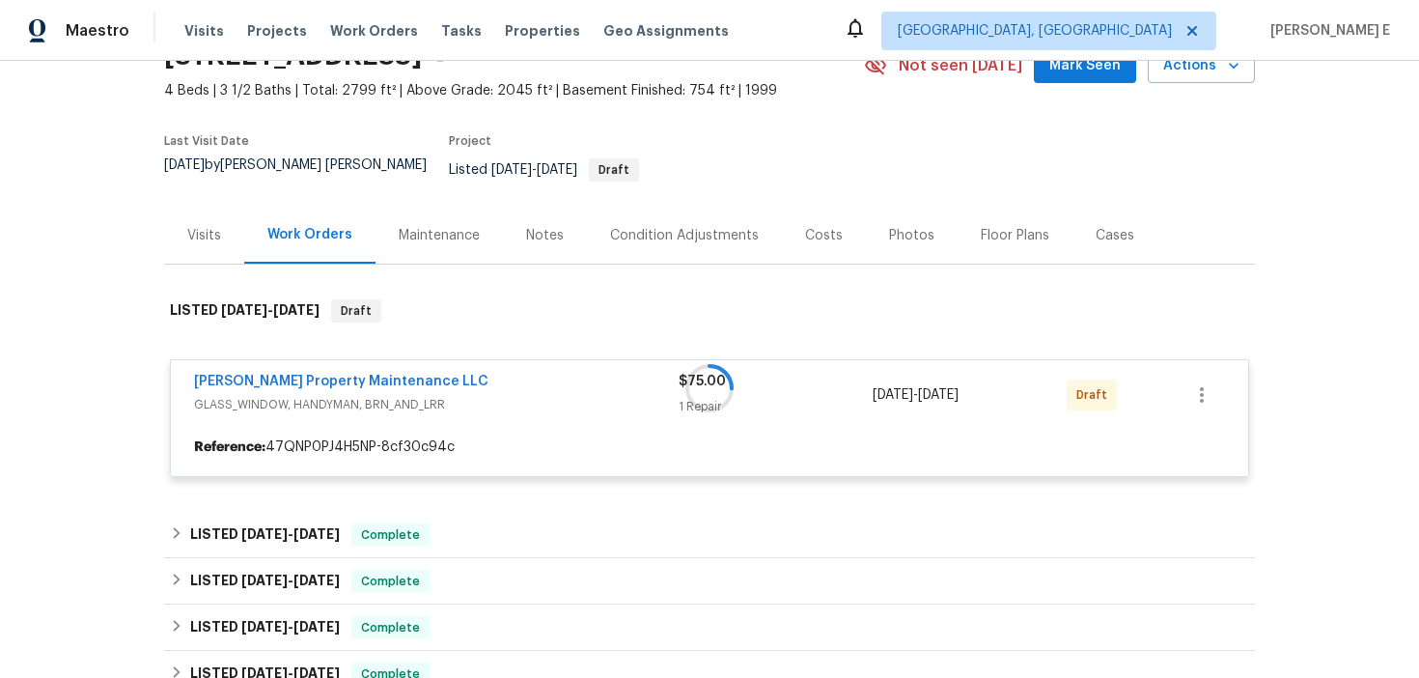
click at [320, 360] on div at bounding box center [709, 388] width 1091 height 216
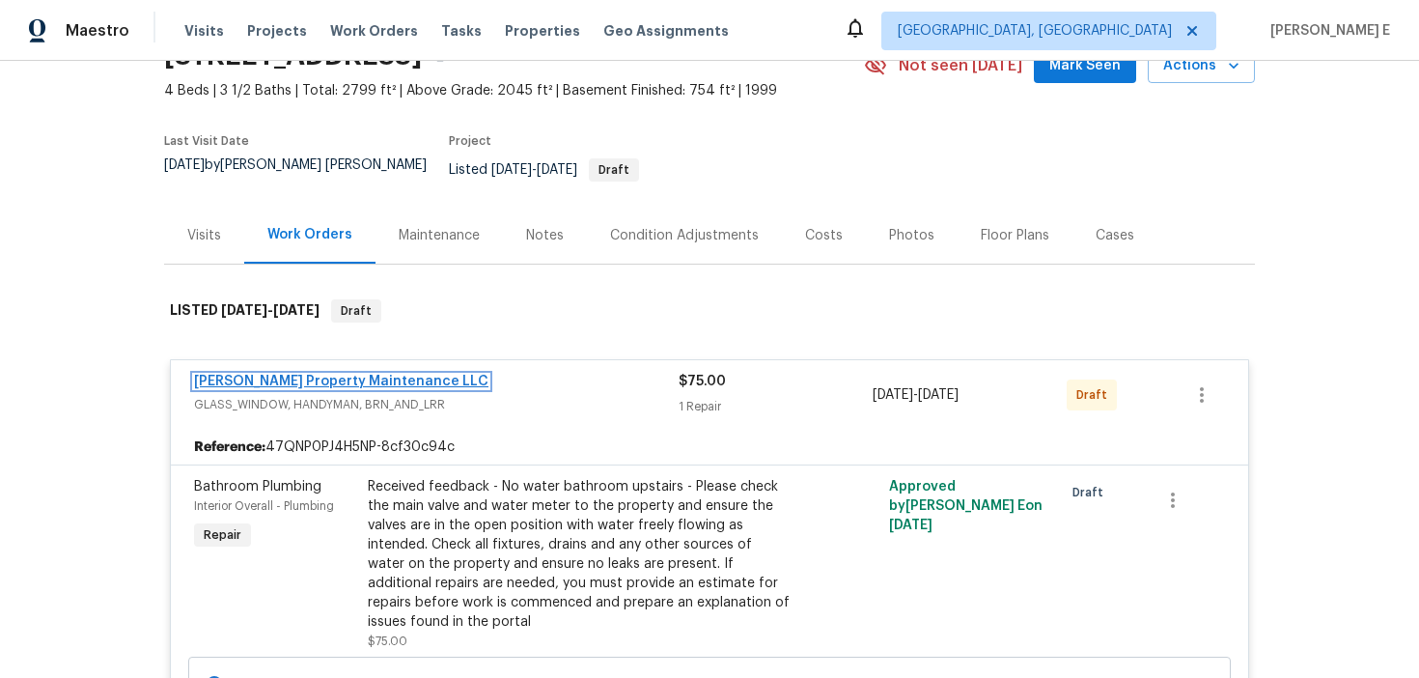
click at [312, 375] on link "Glen Property Maintenance LLC" at bounding box center [341, 382] width 294 height 14
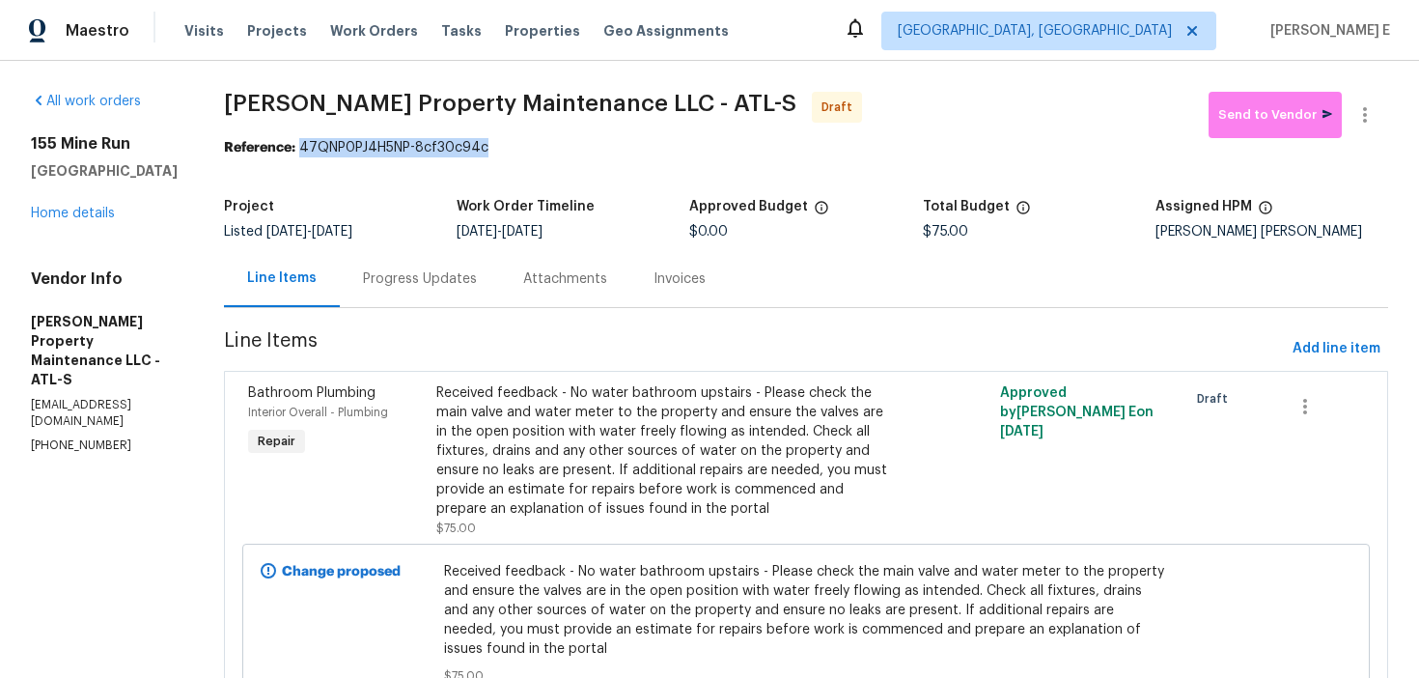
drag, startPoint x: 307, startPoint y: 145, endPoint x: 573, endPoint y: 146, distance: 266.4
click at [573, 145] on div "Reference: 47QNP0PJ4H5NP-8cf30c94c" at bounding box center [806, 147] width 1164 height 19
copy div "47QNP0PJ4H5NP-8cf30c94c"
click at [438, 270] on div "Progress Updates" at bounding box center [420, 278] width 114 height 19
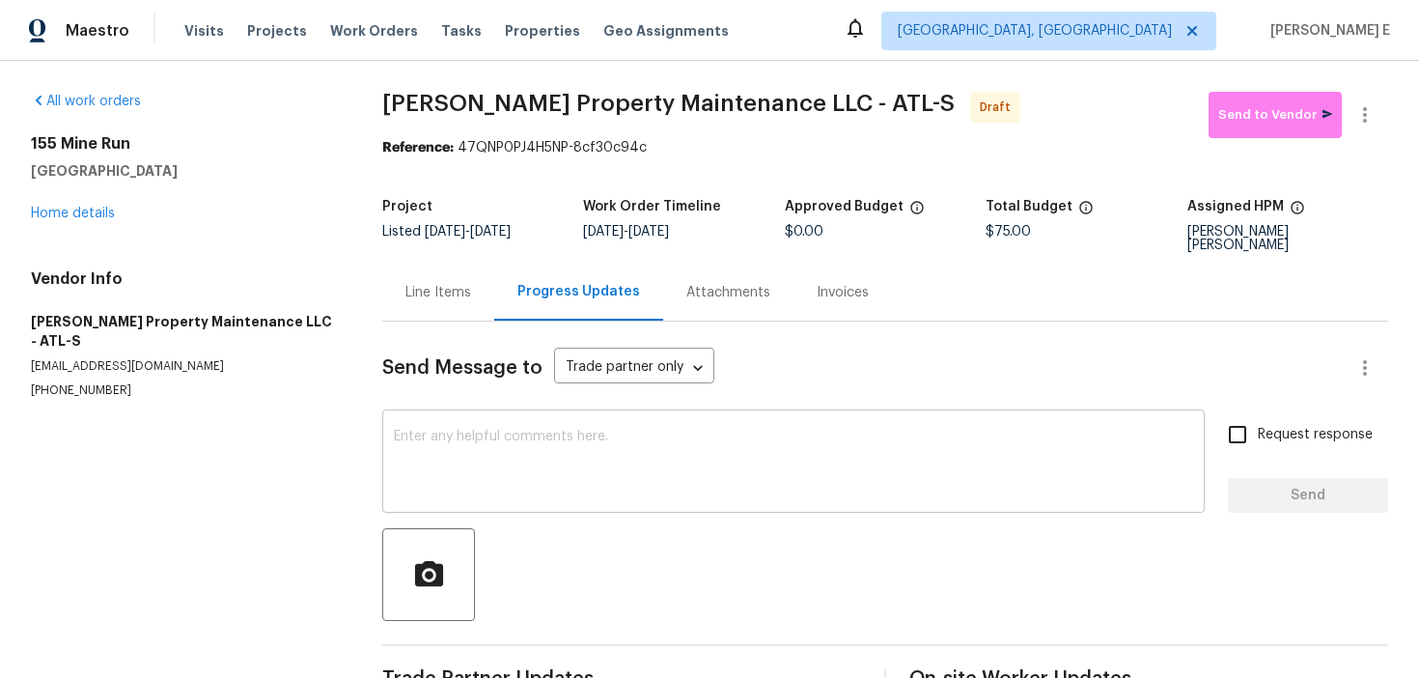
click at [448, 456] on textarea at bounding box center [793, 464] width 799 height 68
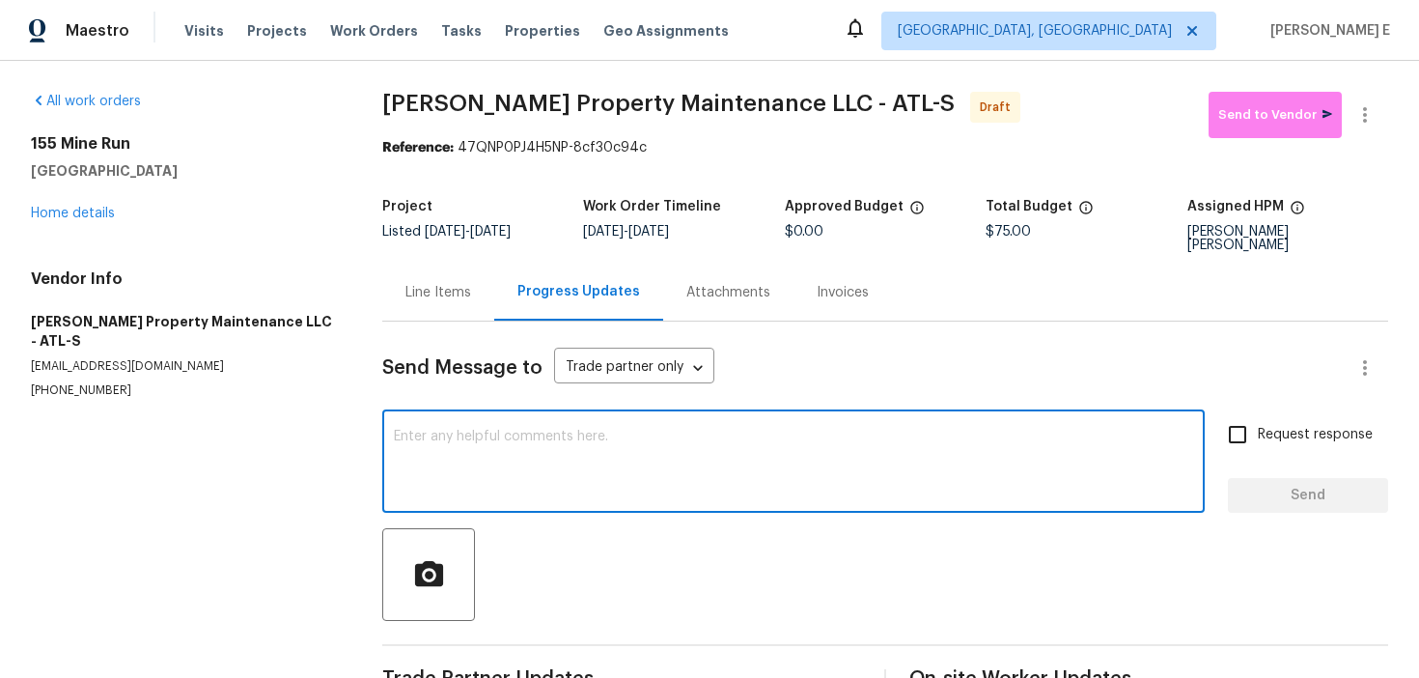
paste textarea "Hi this is [PERSON_NAME] with Opendoor. I’m confirming you received the WO for …"
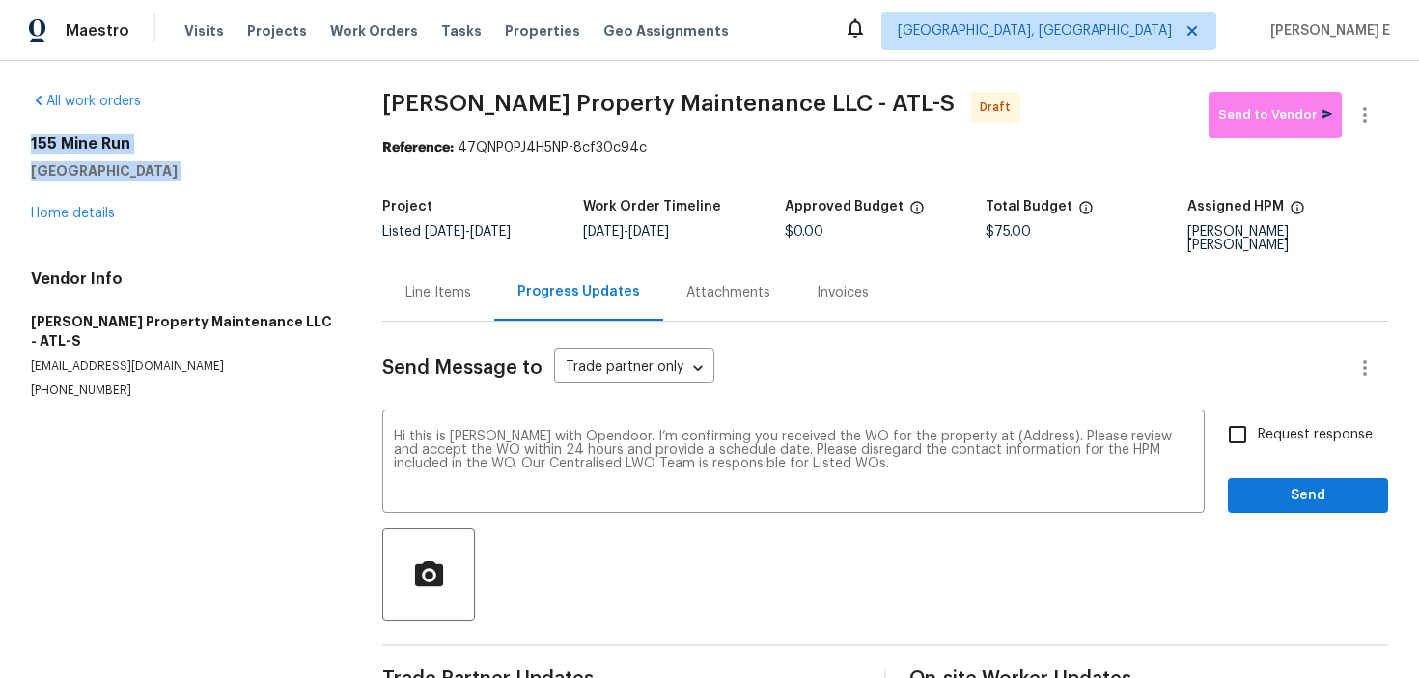
drag, startPoint x: 29, startPoint y: 147, endPoint x: 221, endPoint y: 189, distance: 196.7
click at [221, 188] on div "All work orders 155 Mine Run Fayetteville, GA 30215 Home details Vendor Info Gl…" at bounding box center [709, 396] width 1419 height 670
copy div "155 Mine Run Fayetteville, GA 30215"
click at [1002, 430] on textarea "Hi this is Keerthana with Opendoor. I’m confirming you received the WO for the …" at bounding box center [793, 464] width 799 height 68
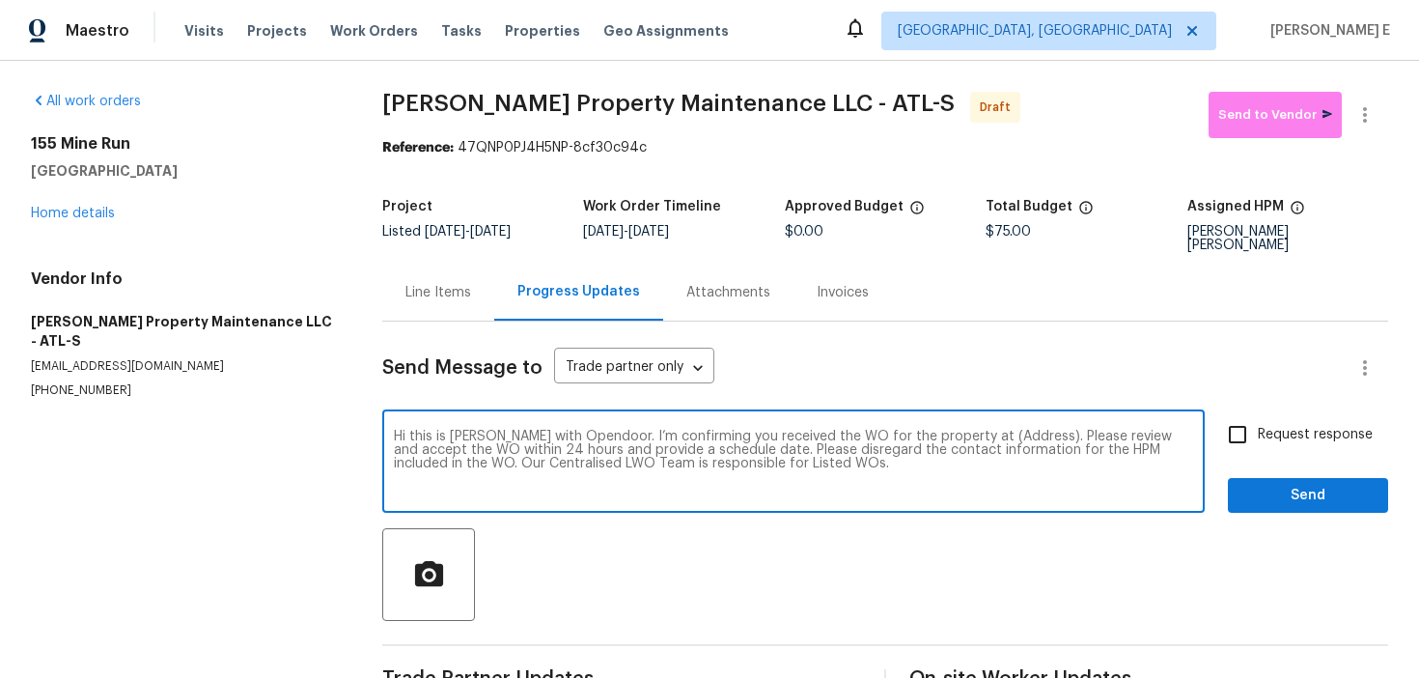
click at [1002, 430] on textarea "Hi this is Keerthana with Opendoor. I’m confirming you received the WO for the …" at bounding box center [793, 464] width 799 height 68
paste textarea "155 Mine Run Fayetteville, GA 30215"
type textarea "Hi this is Keerthana with Opendoor. I’m confirming you received the WO for the …"
click at [1272, 435] on label "Request response" at bounding box center [1294, 434] width 155 height 41
click at [1258, 435] on input "Request response" at bounding box center [1237, 434] width 41 height 41
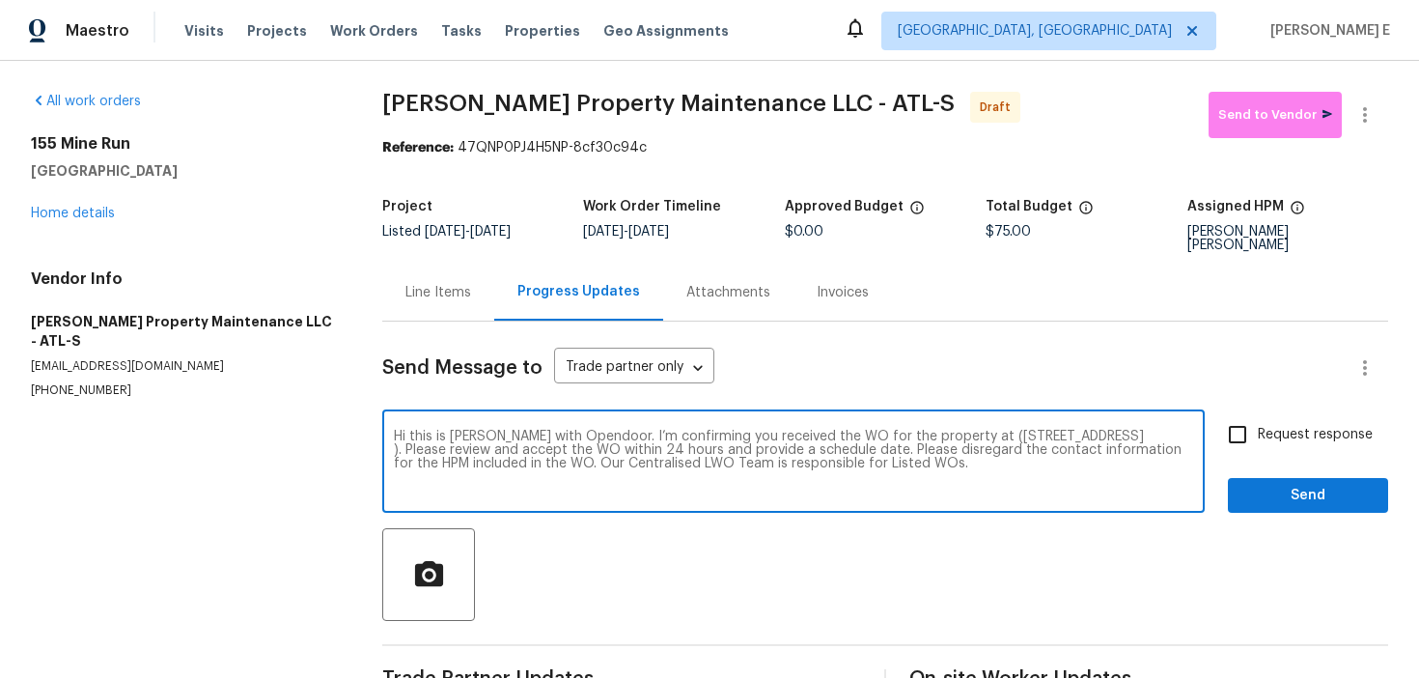
checkbox input "true"
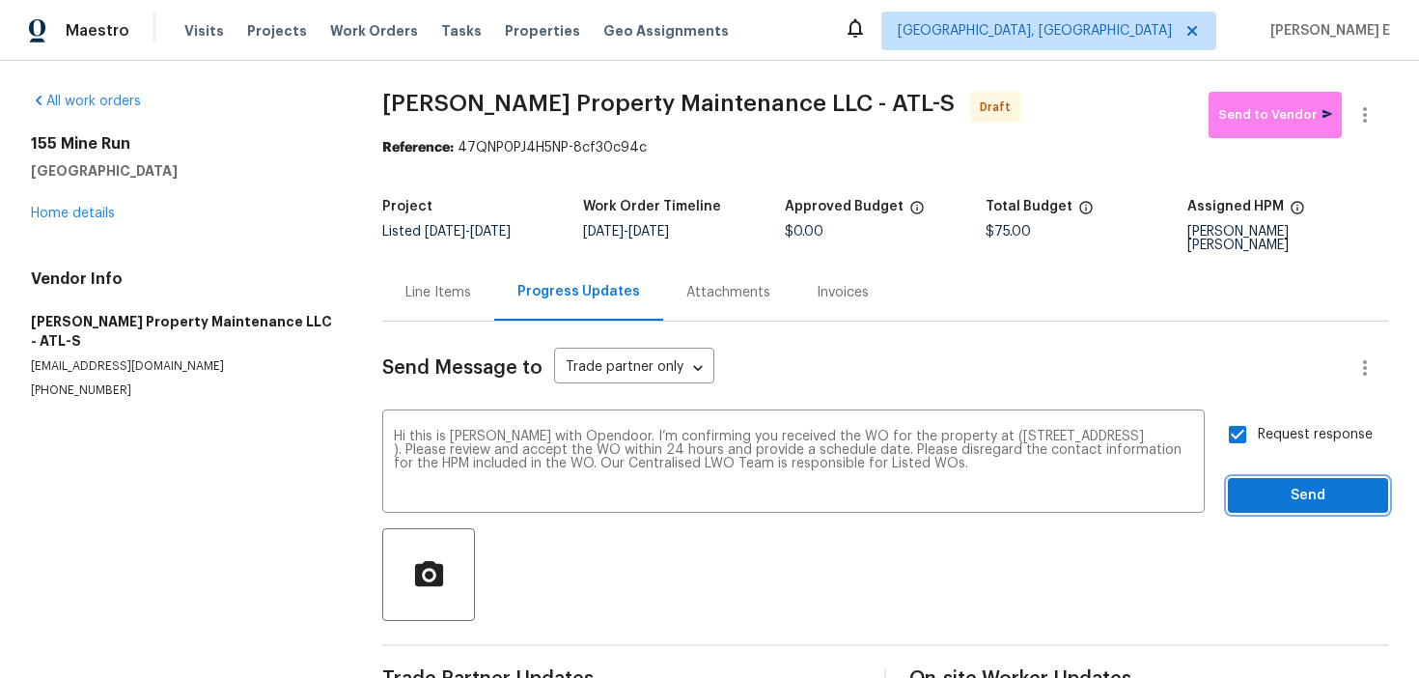
click at [1250, 499] on button "Send" at bounding box center [1308, 496] width 160 height 36
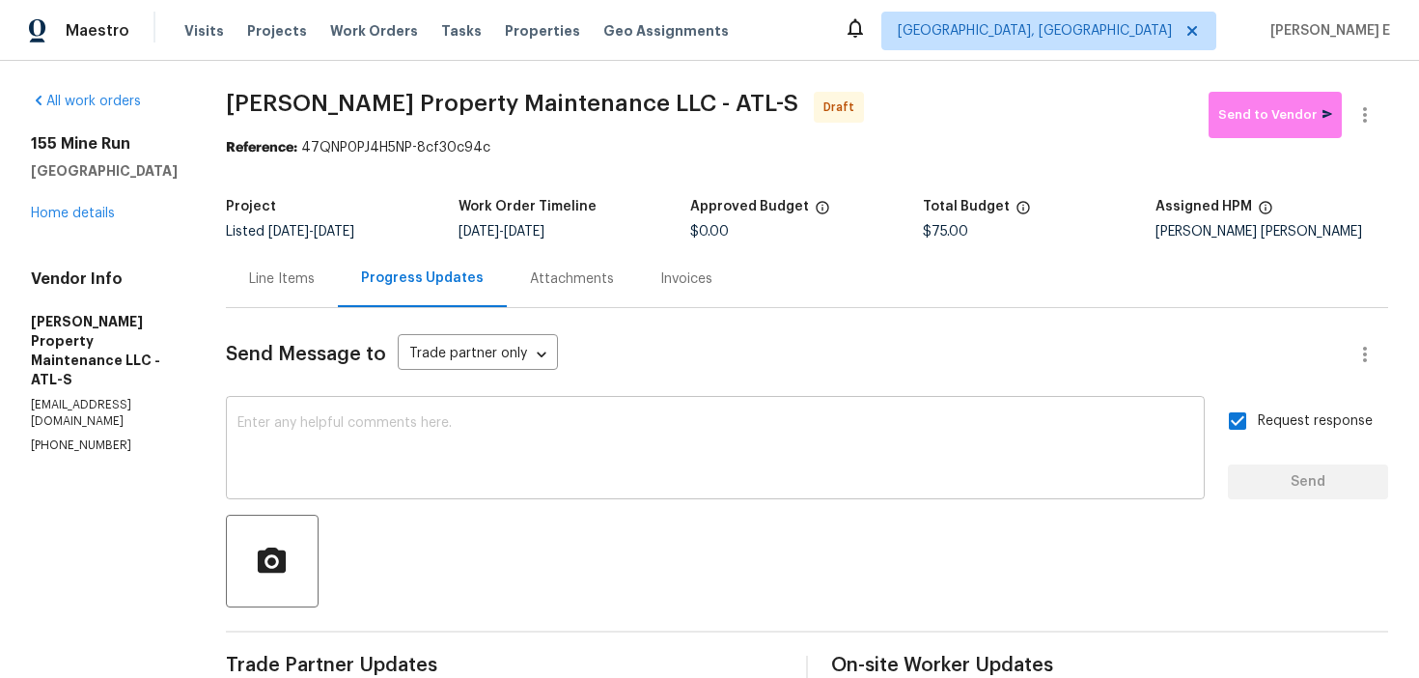
click at [656, 472] on textarea at bounding box center [715, 450] width 956 height 68
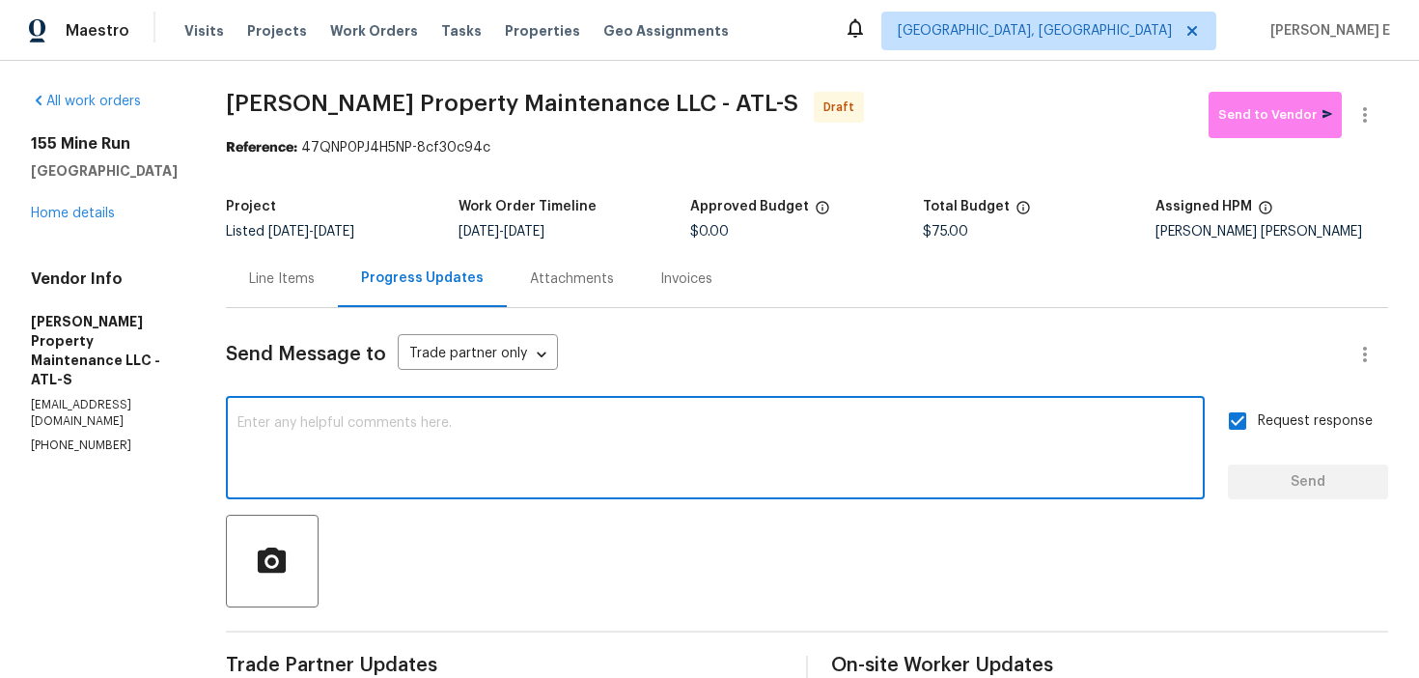
paste textarea "Attention All Work Orders must include before-photos (both close-up and wide-an…"
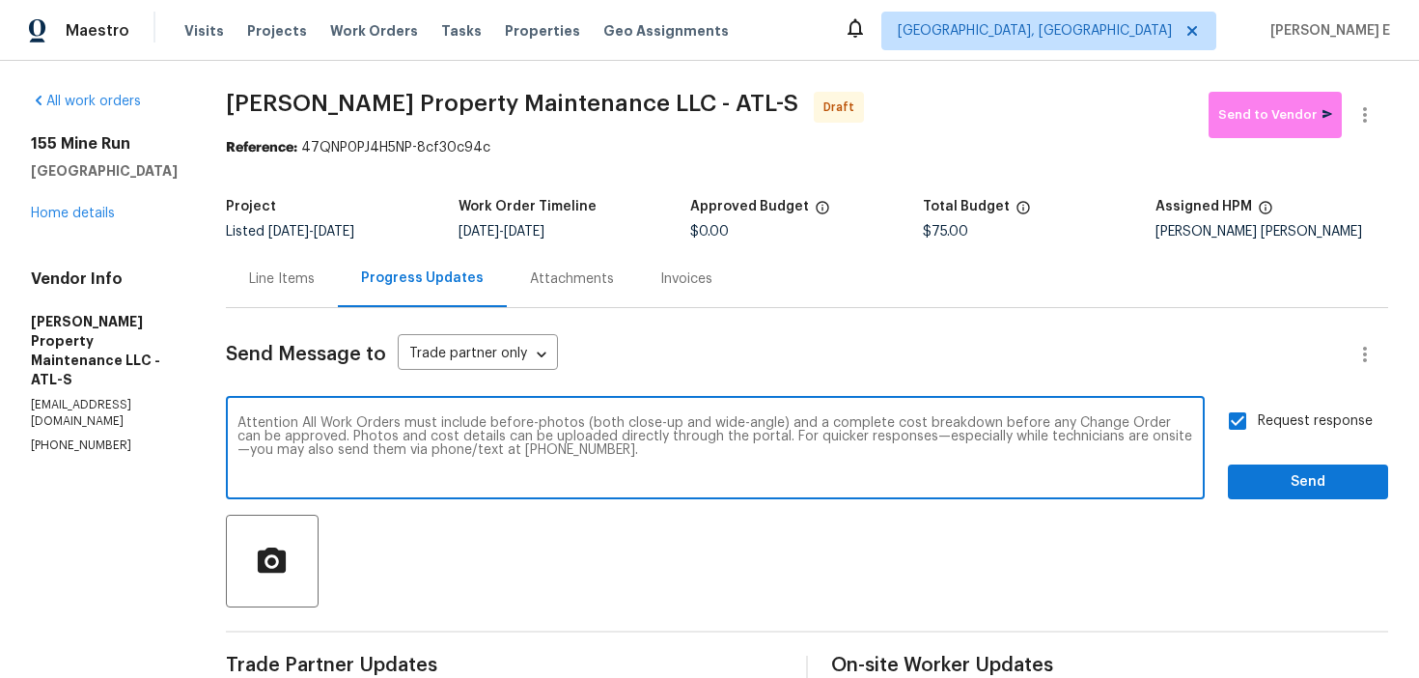
type textarea "Attention All Work Orders must include before-photos (both close-up and wide-an…"
click at [1314, 482] on span "Send" at bounding box center [1307, 482] width 129 height 24
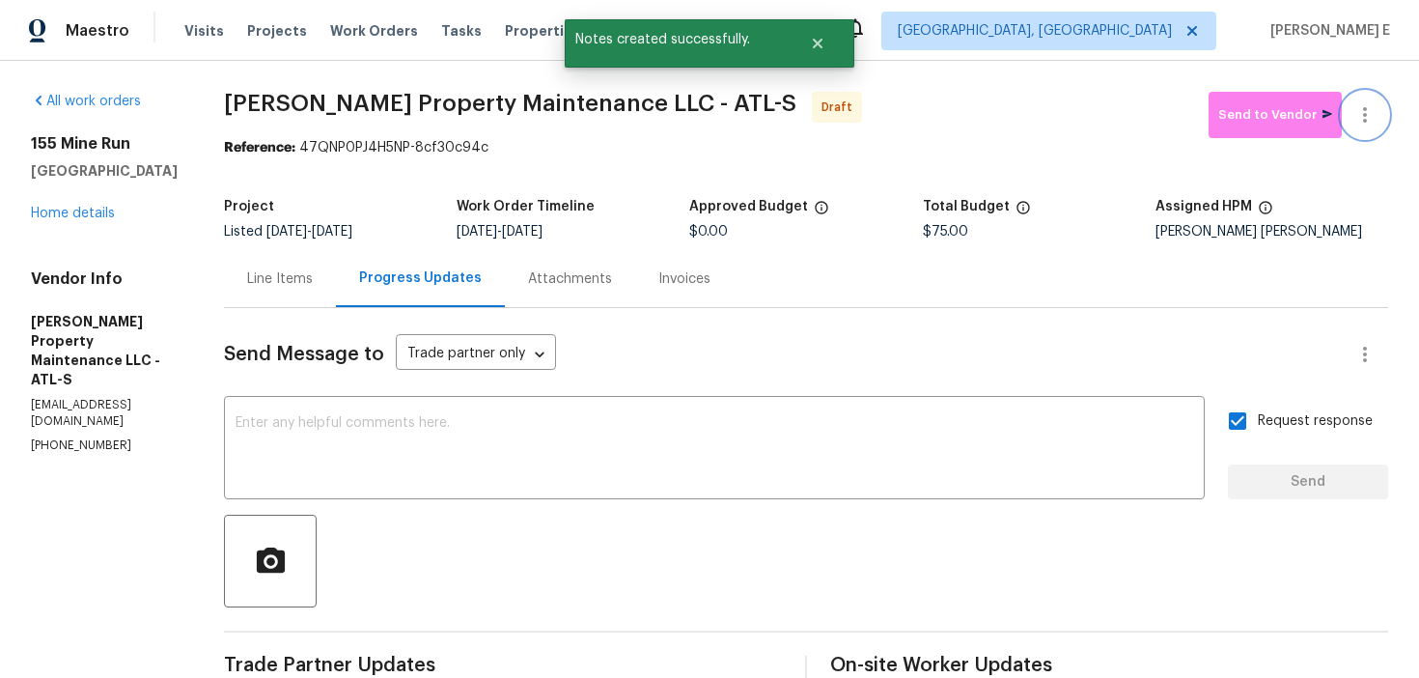
click at [1373, 106] on icon "button" at bounding box center [1364, 114] width 23 height 23
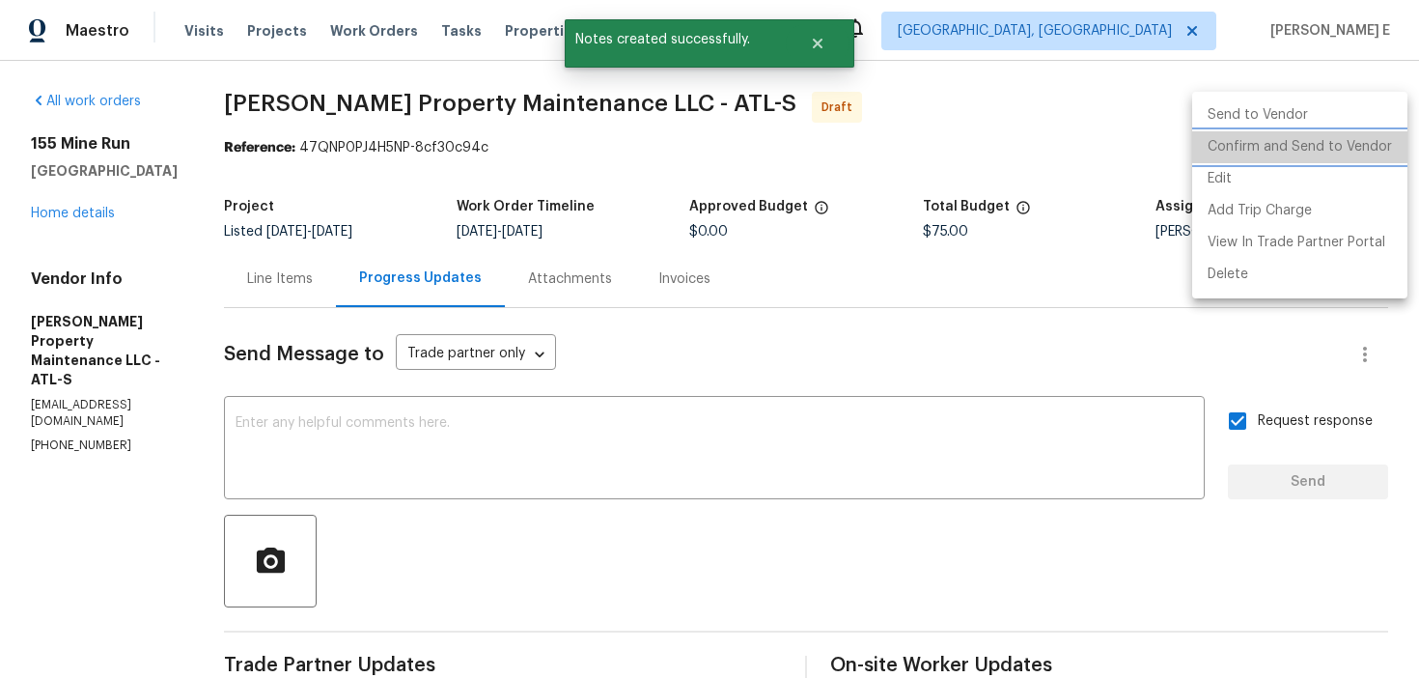
click at [1342, 143] on li "Confirm and Send to Vendor" at bounding box center [1299, 147] width 215 height 32
click at [670, 226] on div at bounding box center [709, 339] width 1419 height 678
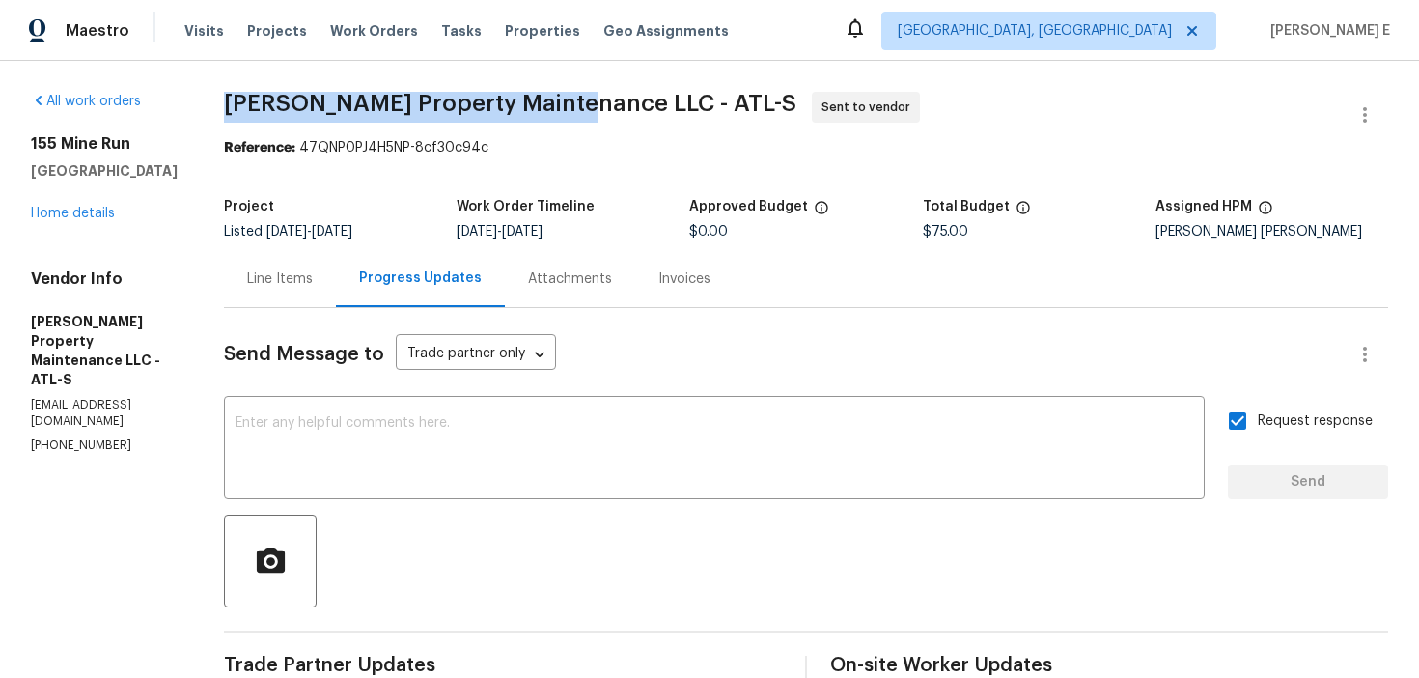
drag, startPoint x: 238, startPoint y: 100, endPoint x: 577, endPoint y: 95, distance: 338.9
click at [577, 95] on span "Glen Property Maintenance LLC - ATL-S" at bounding box center [510, 103] width 572 height 23
copy span "Glen Property Maintenance LLC"
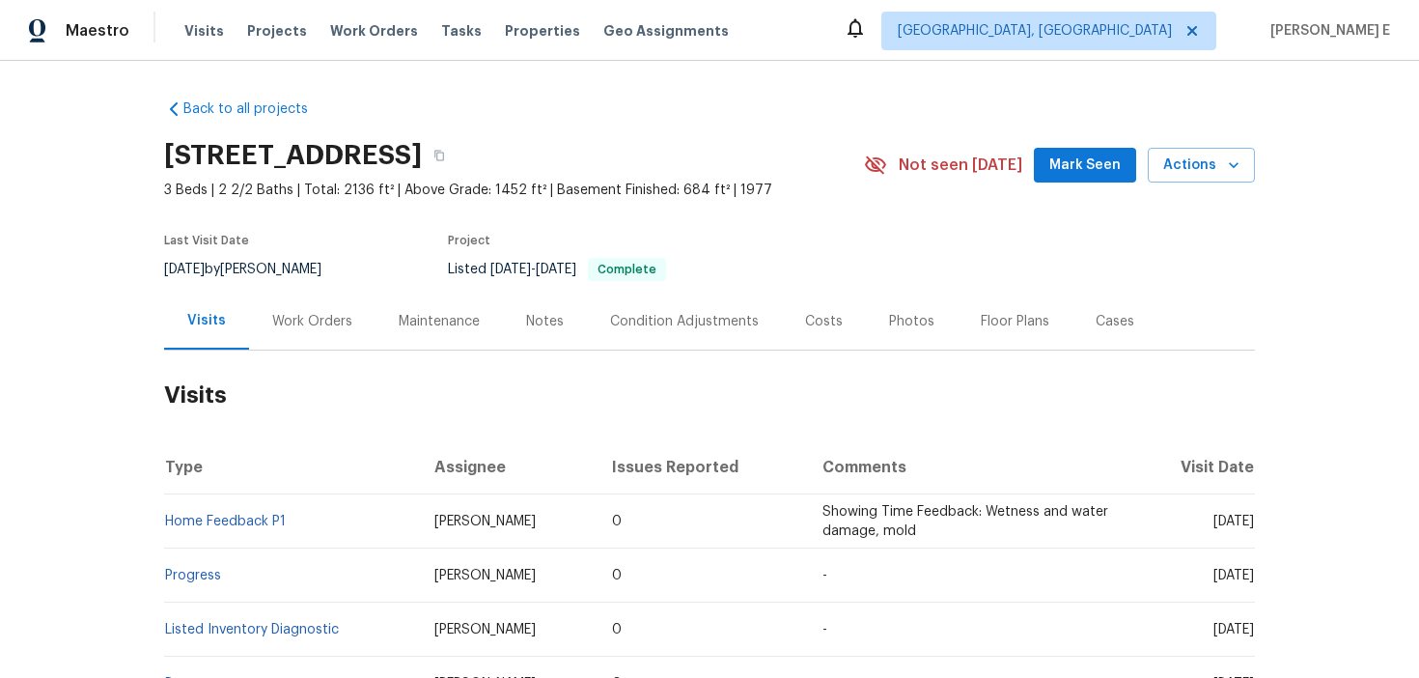
click at [279, 323] on div "Work Orders" at bounding box center [312, 321] width 80 height 19
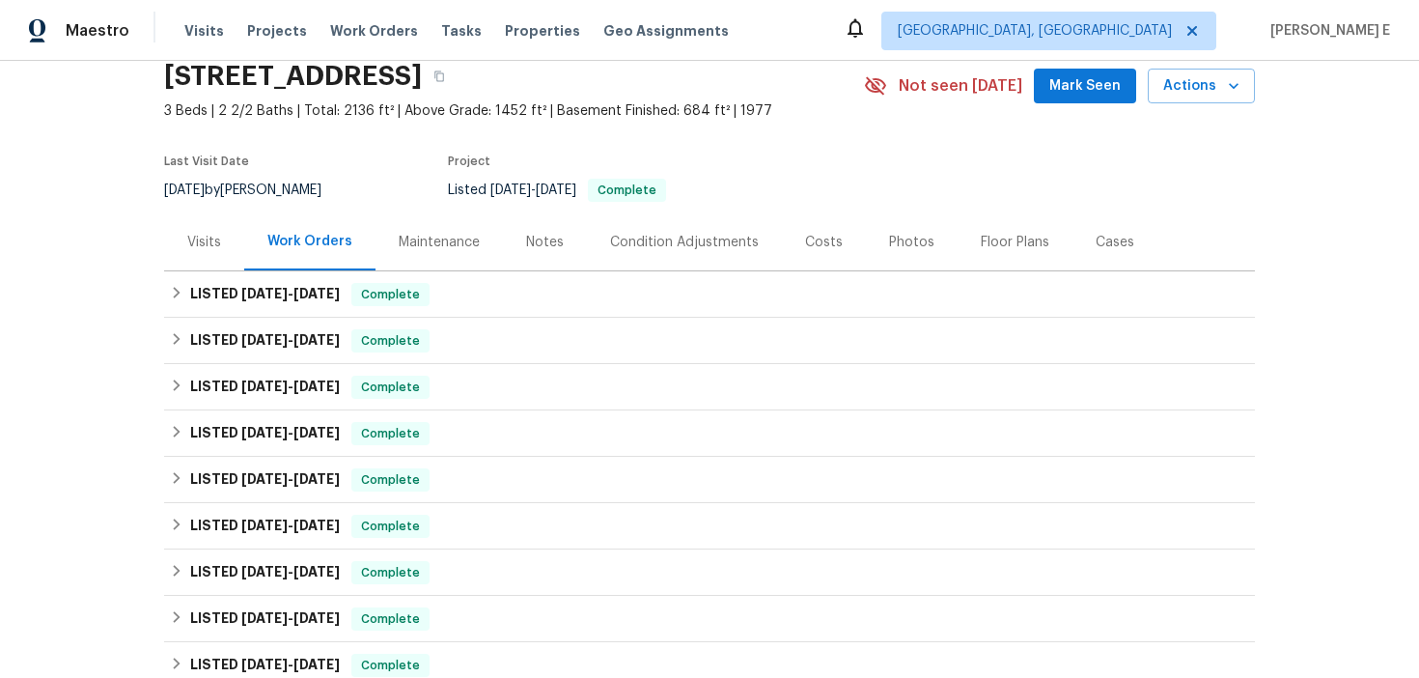
scroll to position [663, 0]
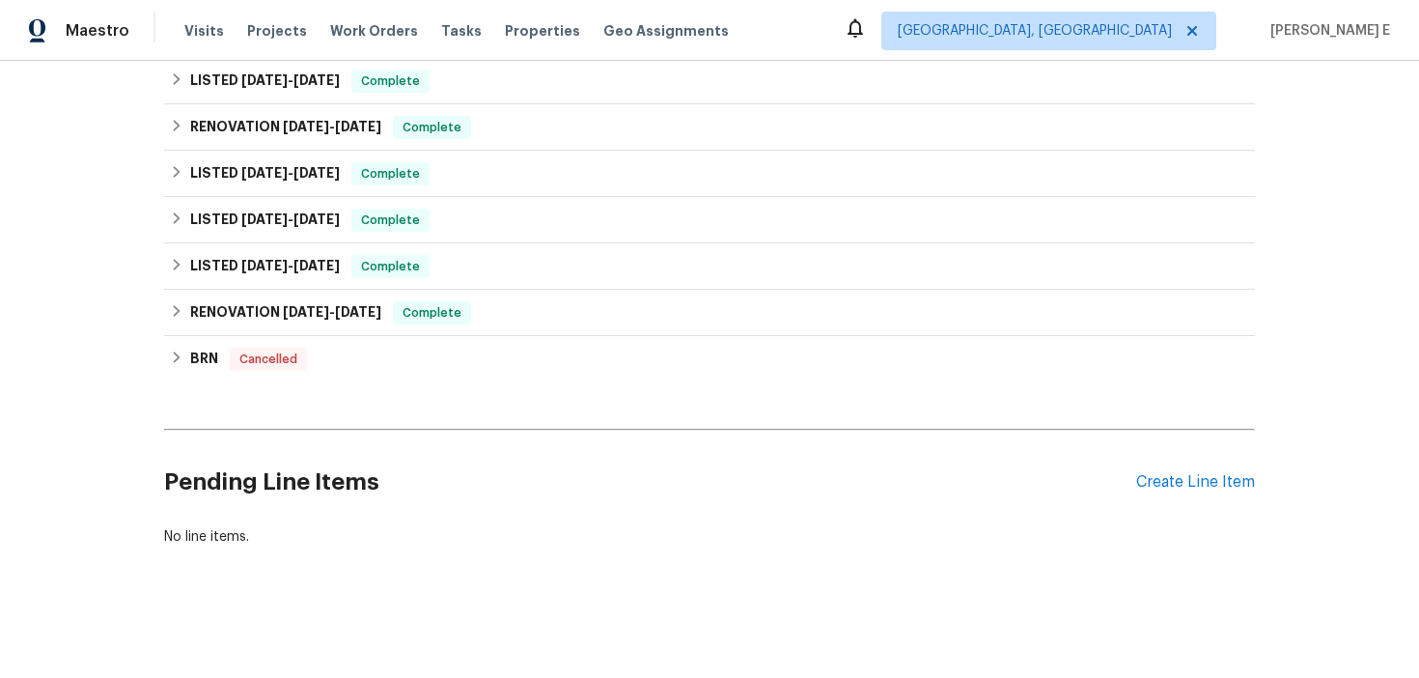
click at [1193, 464] on div "Pending Line Items Create Line Item" at bounding box center [709, 482] width 1091 height 90
click at [1156, 487] on div "Create Line Item" at bounding box center [1195, 482] width 119 height 18
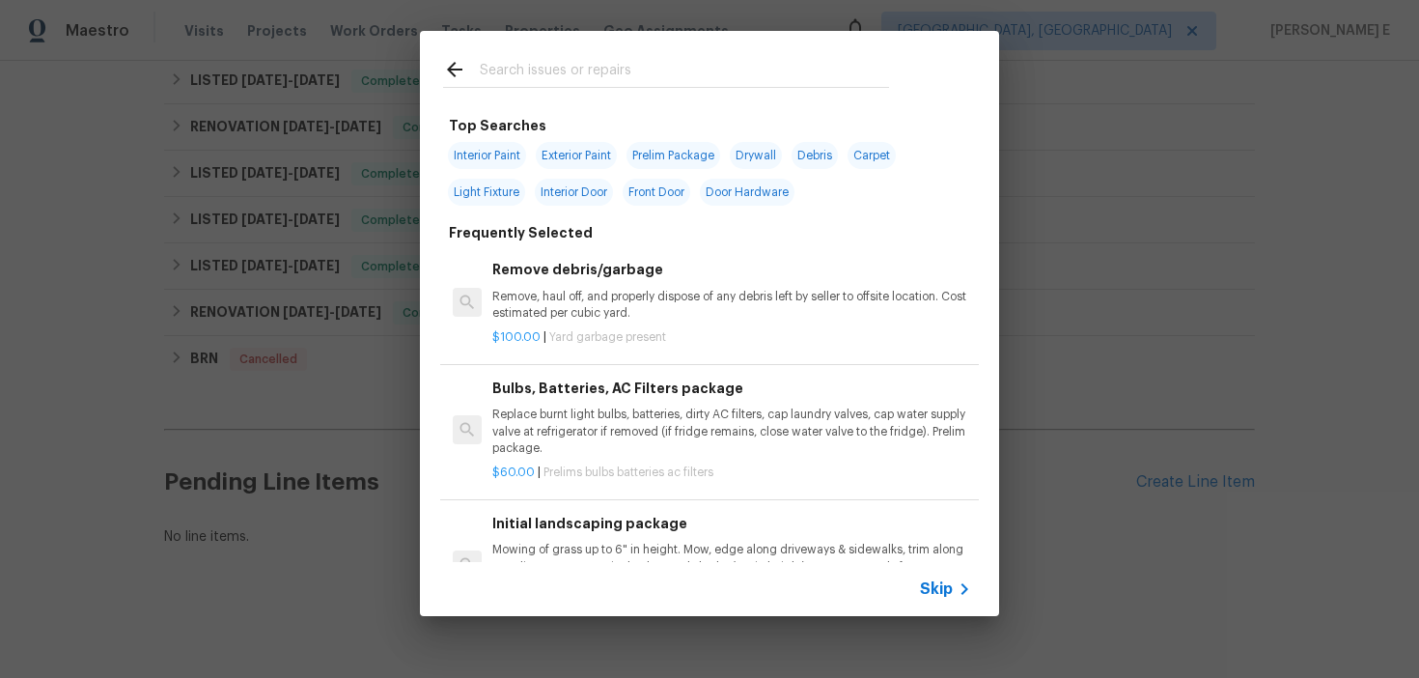
click at [932, 582] on span "Skip" at bounding box center [936, 588] width 33 height 19
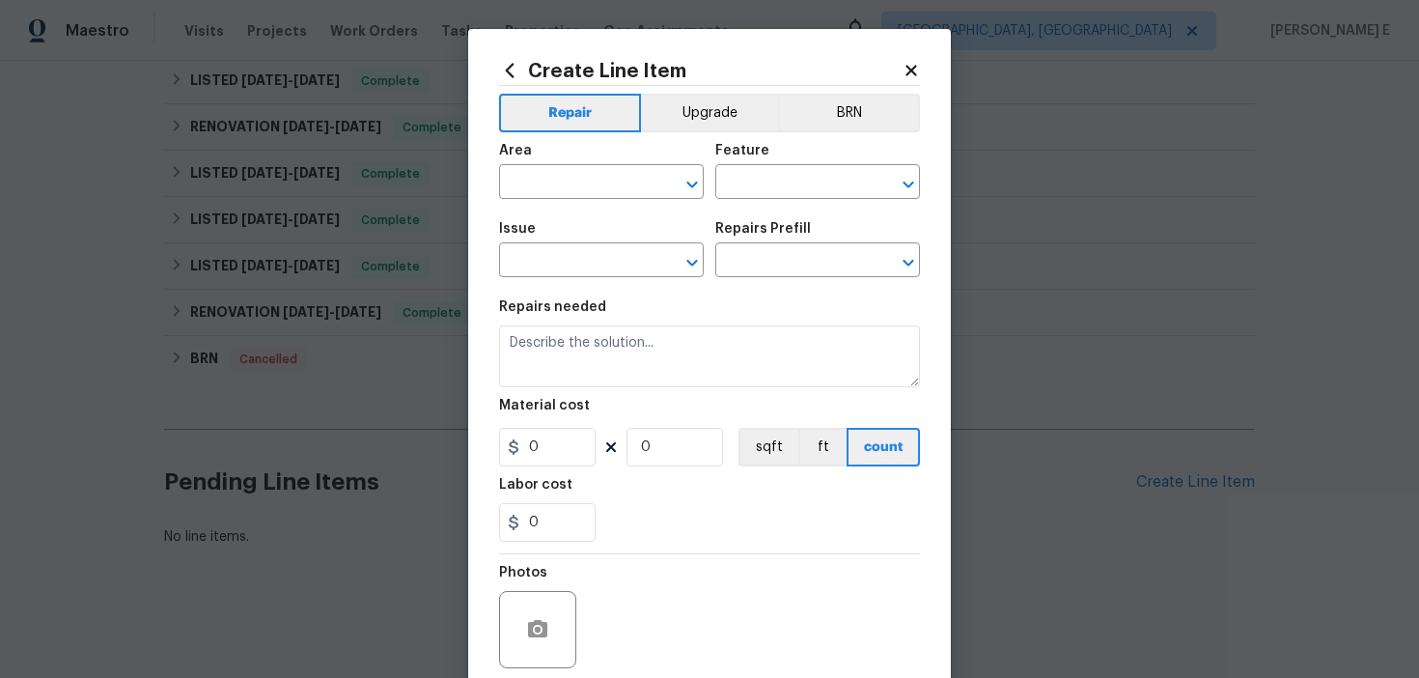
scroll to position [154, 0]
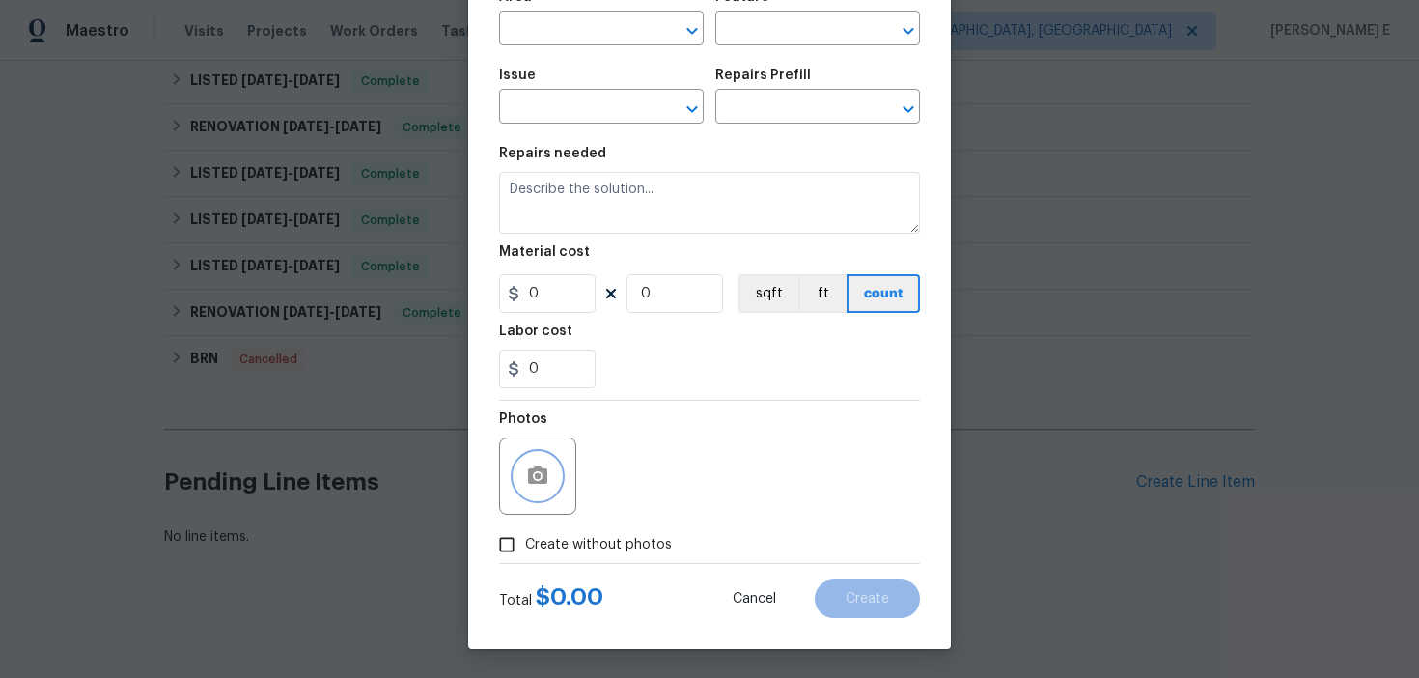
click at [528, 473] on icon "button" at bounding box center [537, 474] width 19 height 17
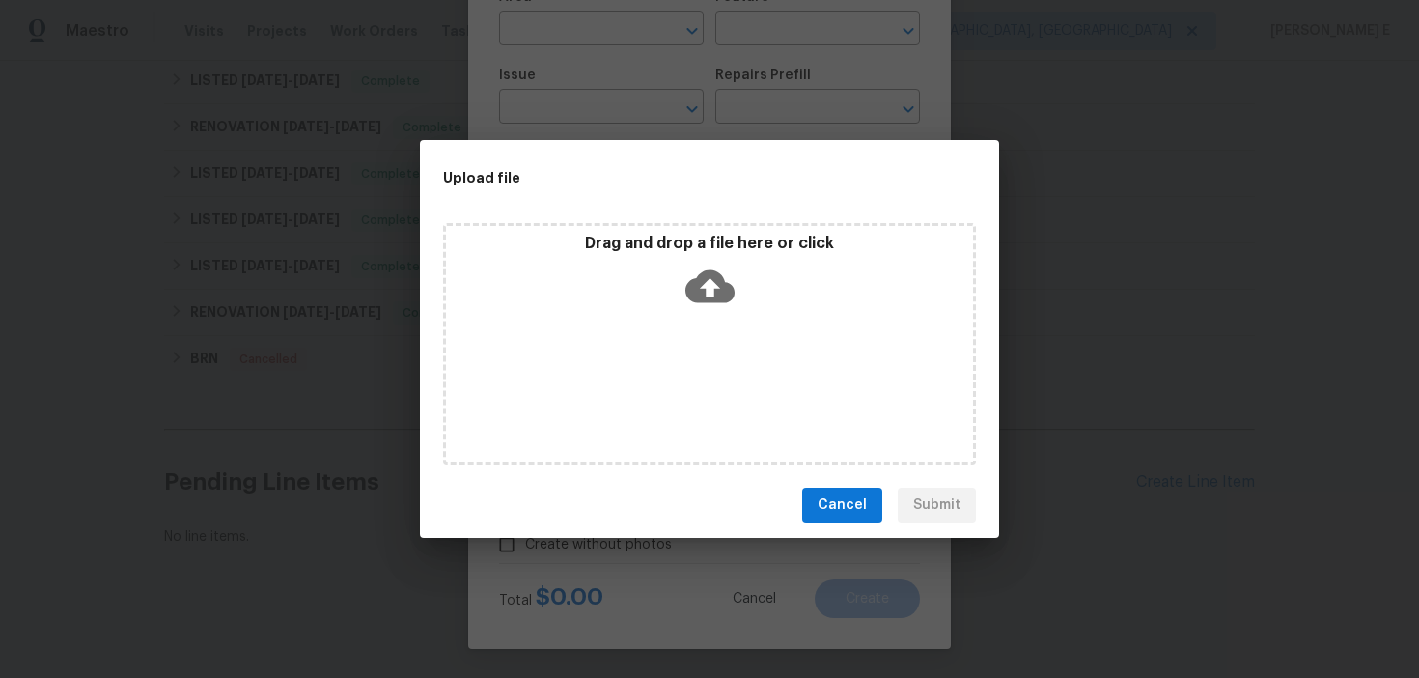
click at [710, 286] on icon at bounding box center [709, 286] width 49 height 49
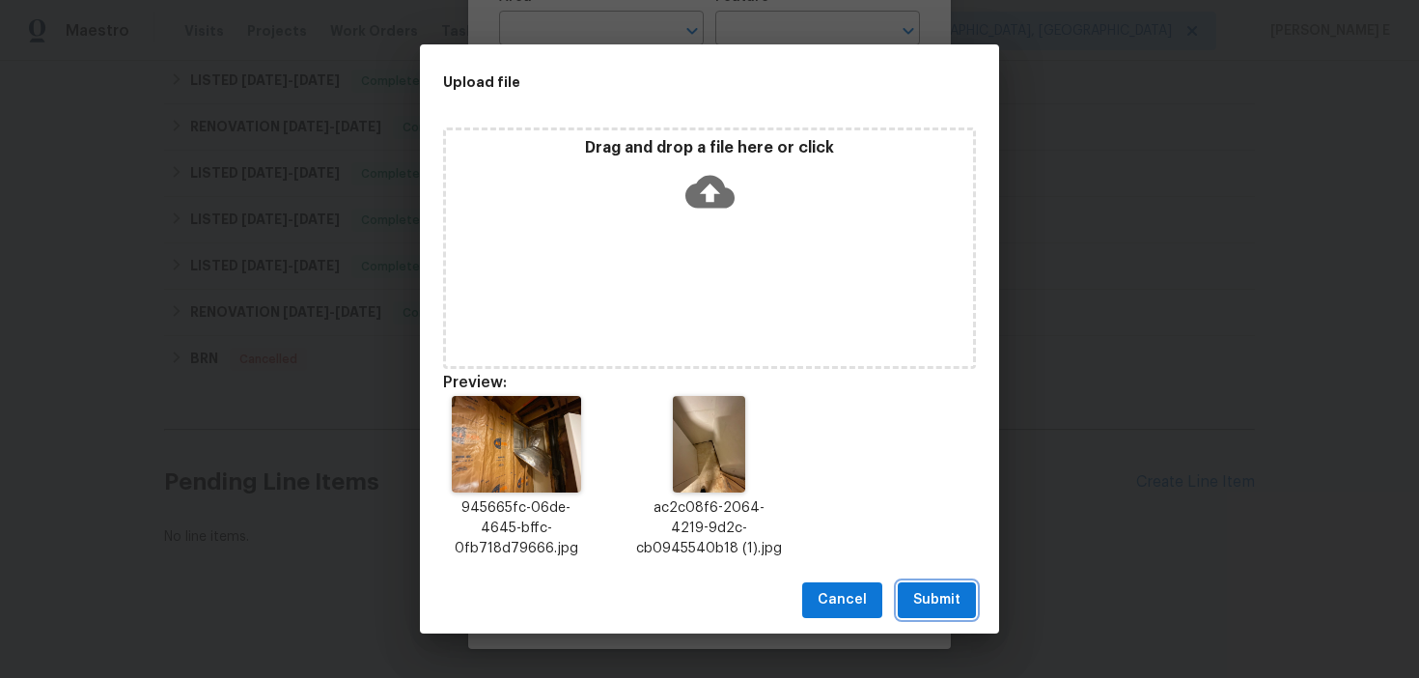
click at [927, 599] on span "Submit" at bounding box center [936, 600] width 47 height 24
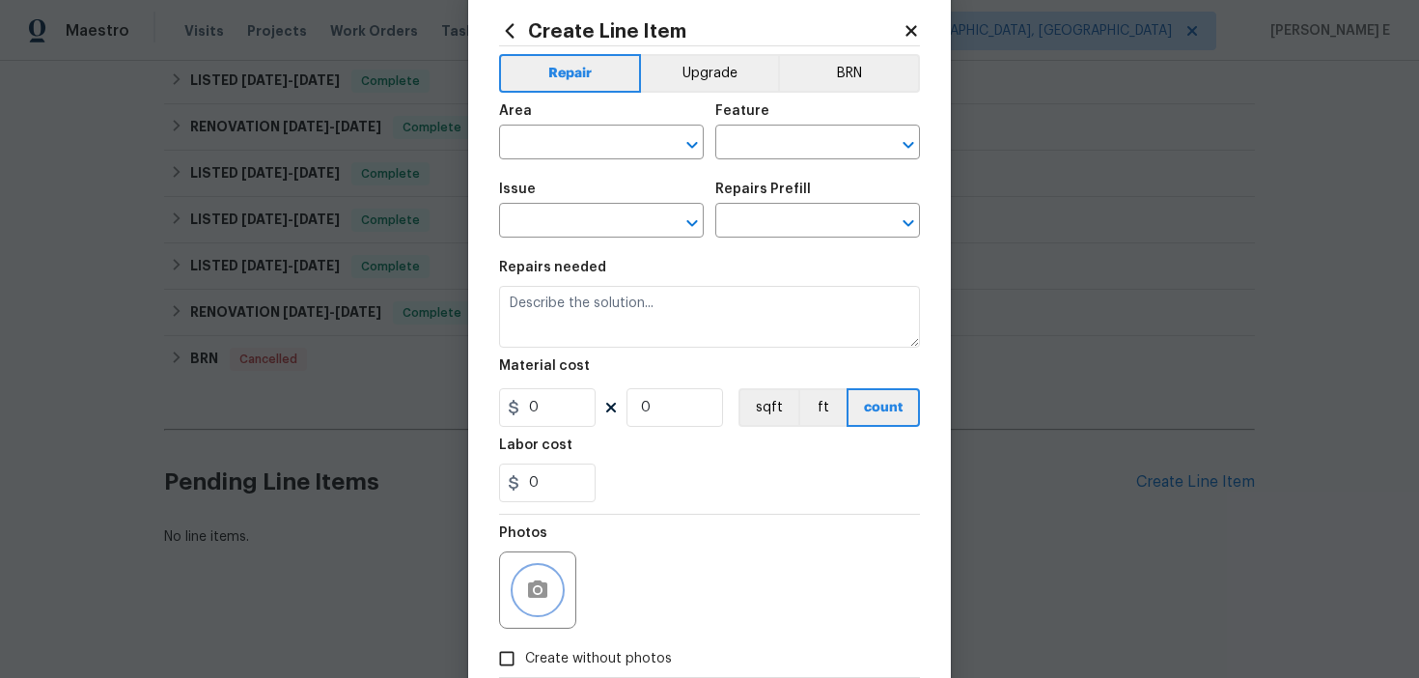
scroll to position [0, 0]
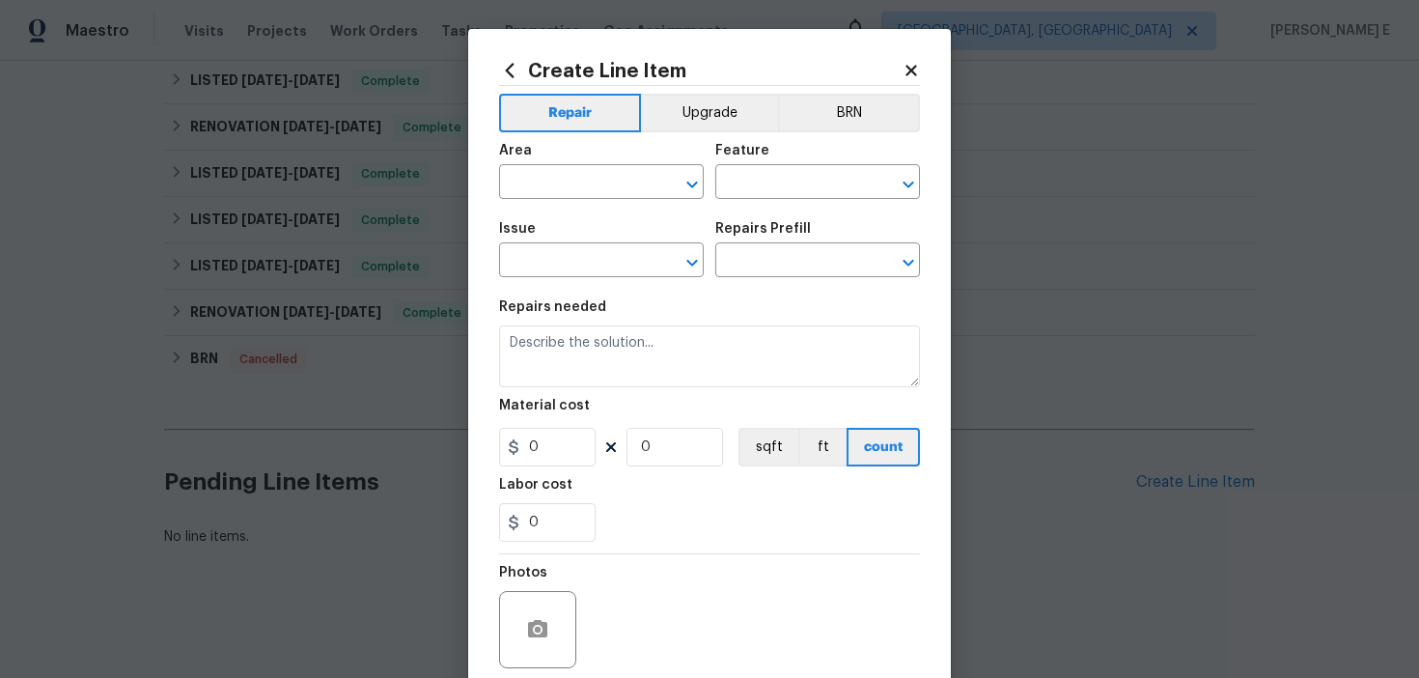
click at [571, 167] on div "Area" at bounding box center [601, 156] width 205 height 25
click at [563, 178] on input "text" at bounding box center [574, 184] width 151 height 30
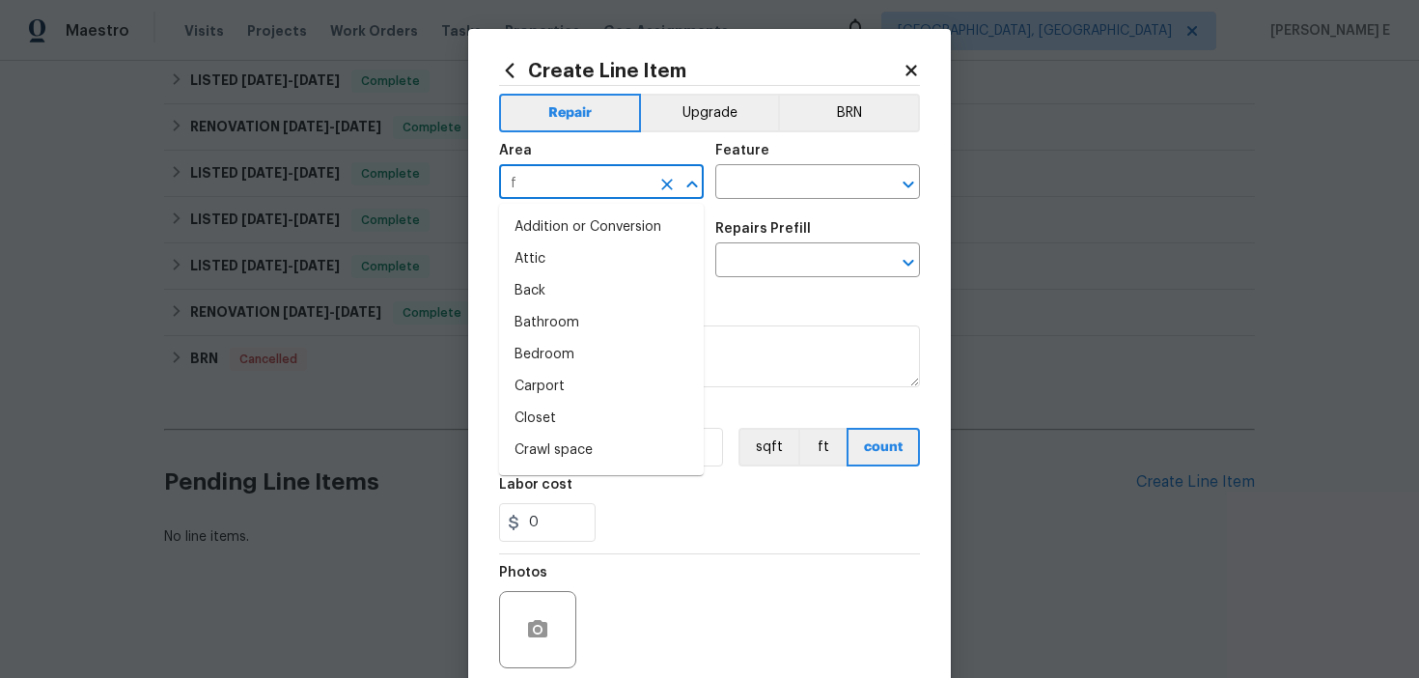
type input "fi"
type input "n"
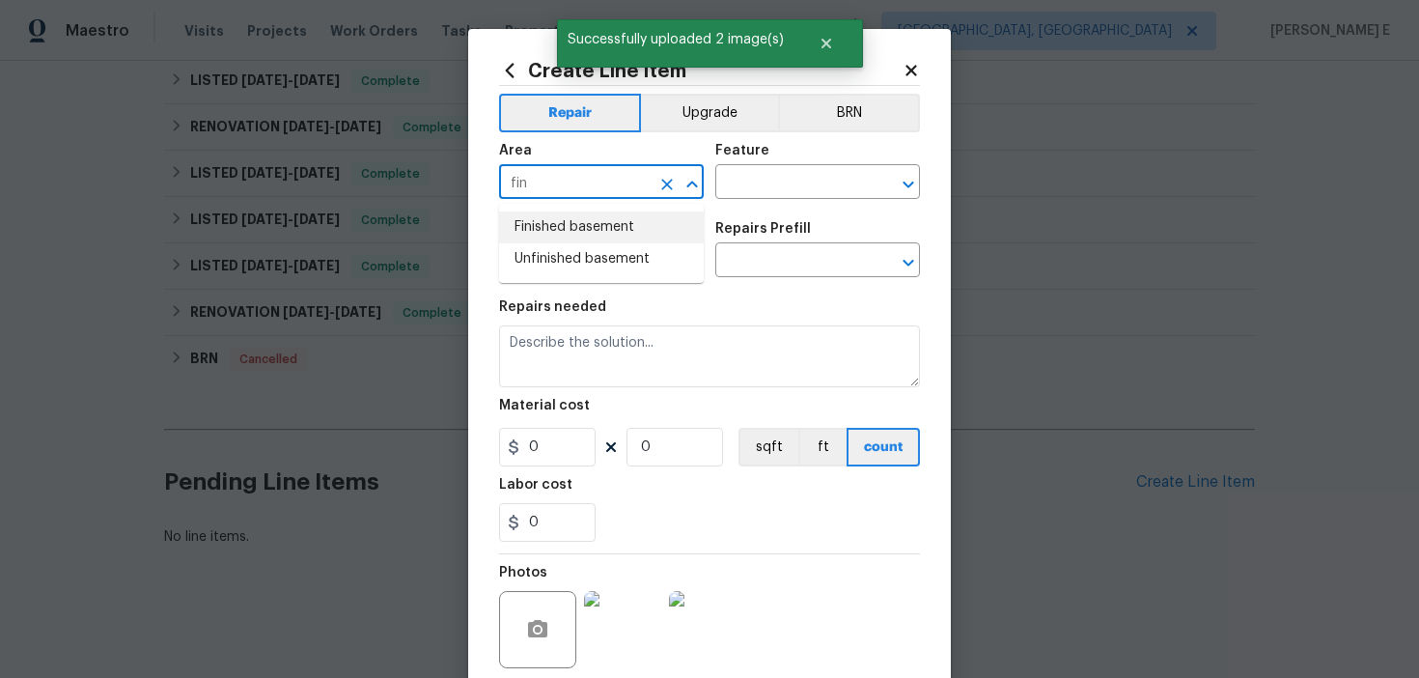
click at [582, 216] on li "Finished basement" at bounding box center [601, 227] width 205 height 32
type input "Finished basement"
click at [763, 185] on input "text" at bounding box center [790, 184] width 151 height 30
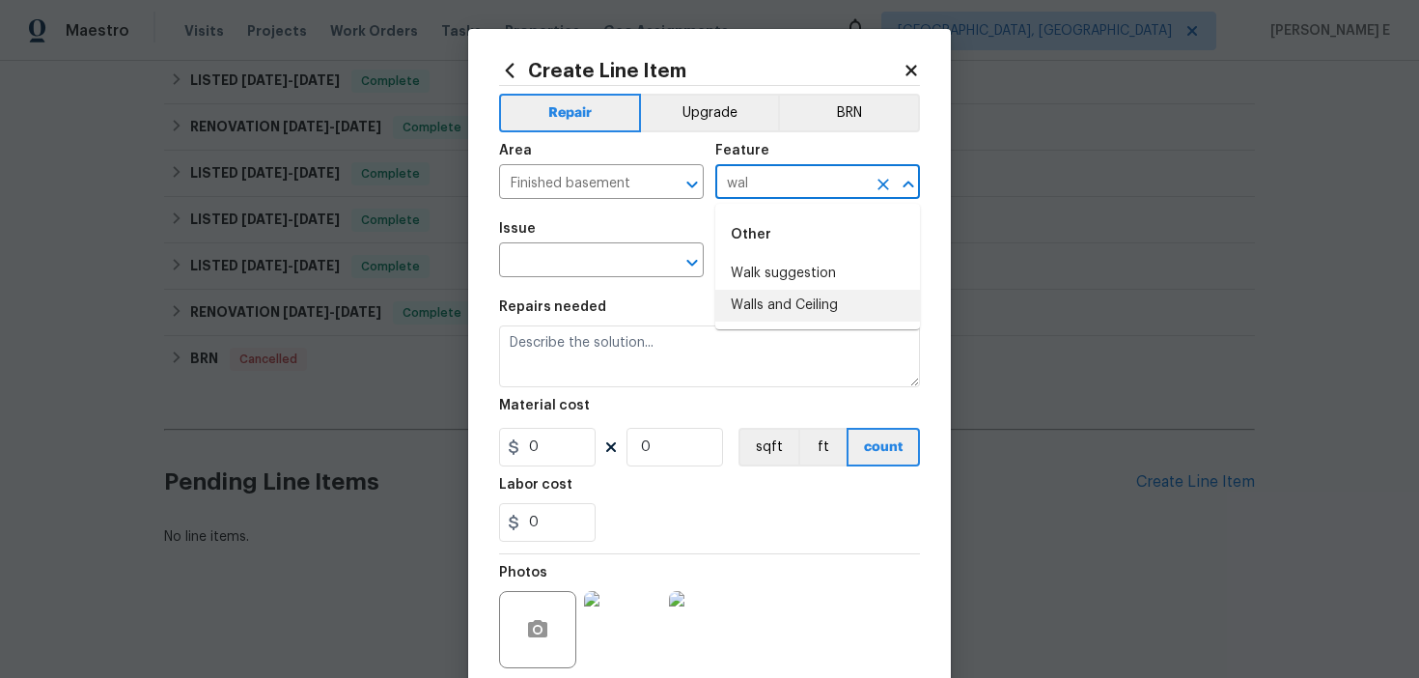
click at [807, 313] on li "Walls and Ceiling" at bounding box center [817, 306] width 205 height 32
type input "Walls and Ceiling"
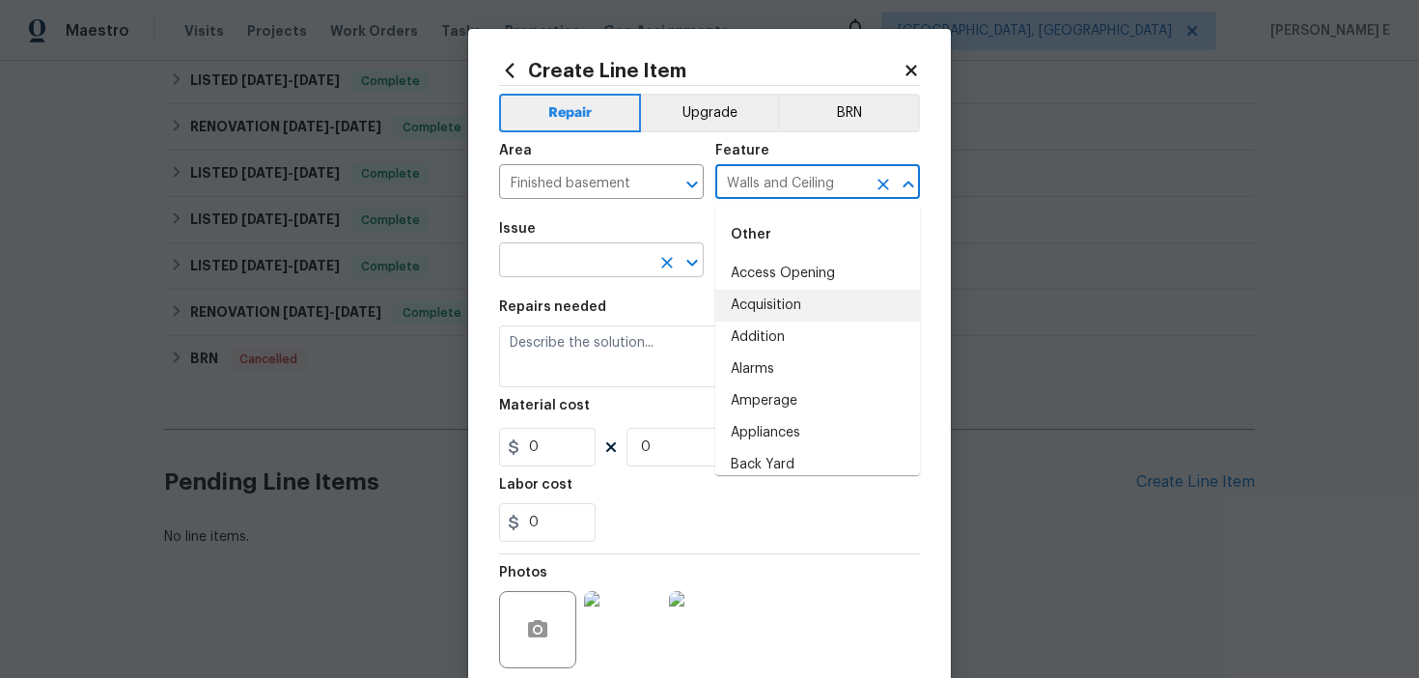
click at [537, 269] on input "text" at bounding box center [574, 262] width 151 height 30
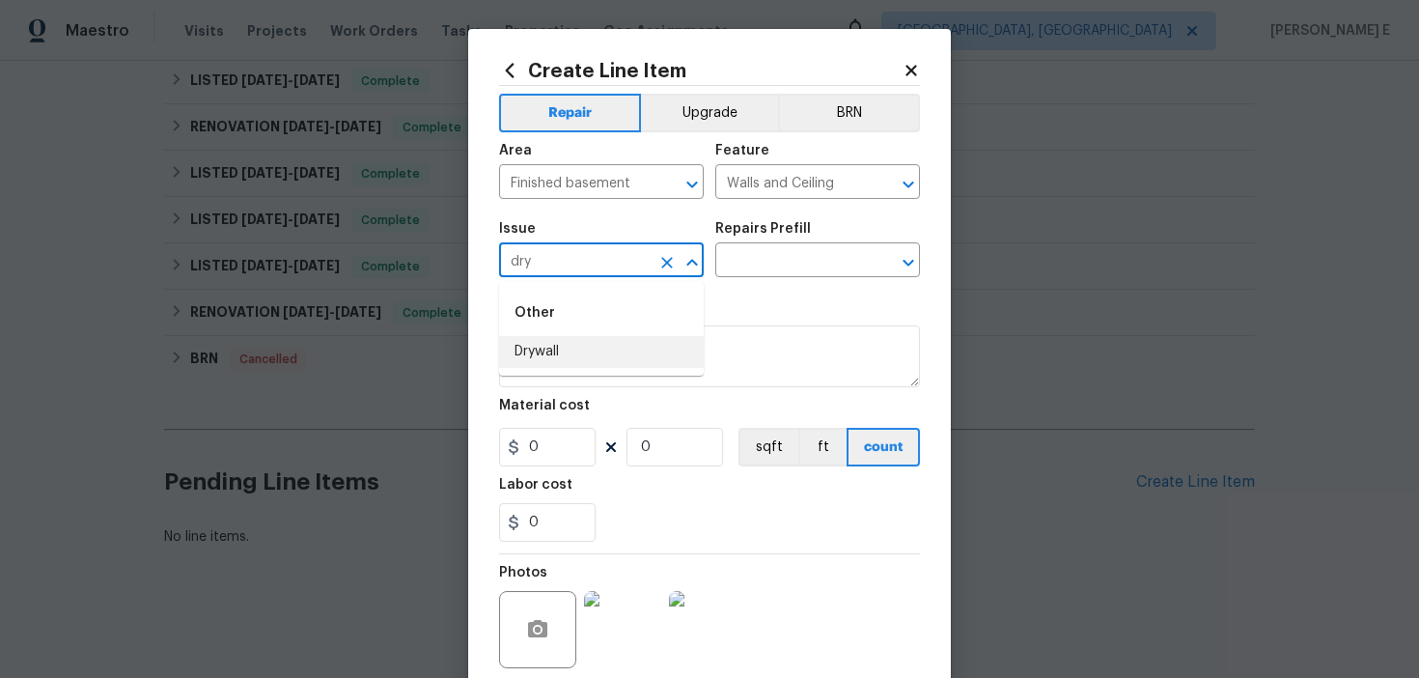
type input "dry"
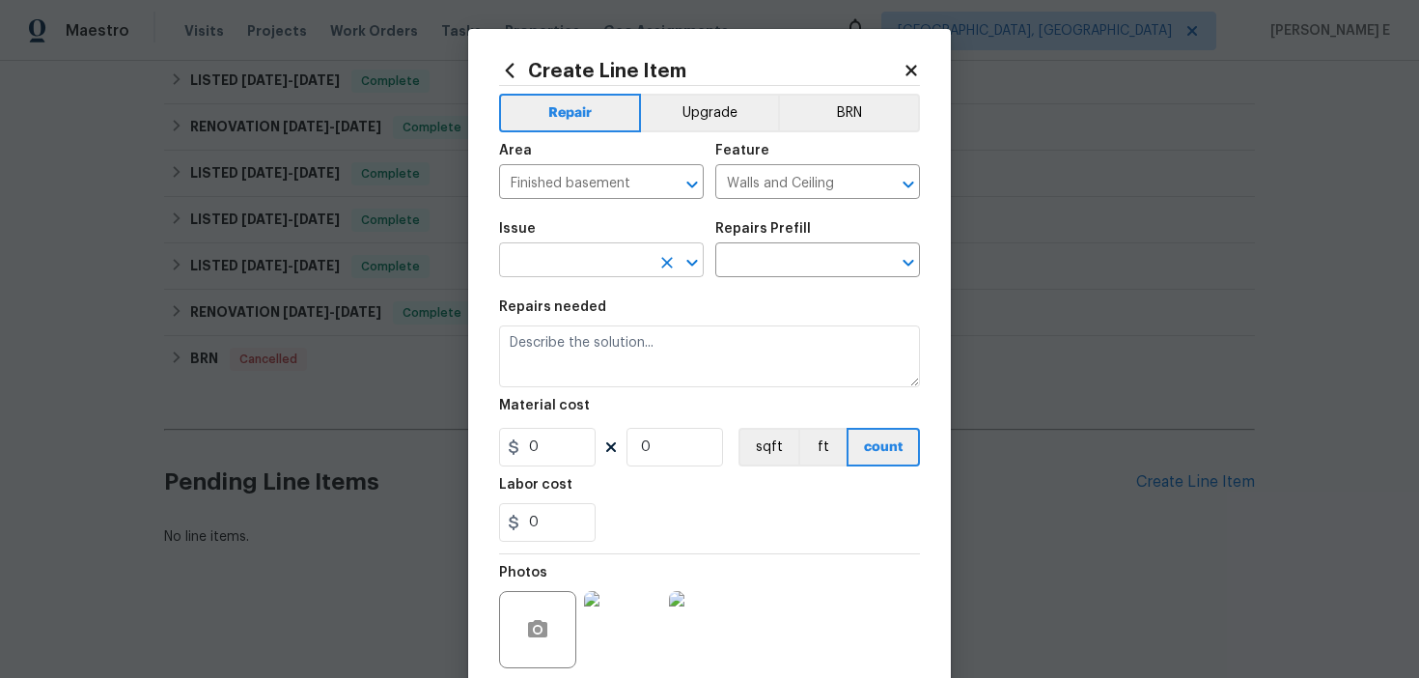
click at [559, 265] on input "text" at bounding box center [574, 262] width 151 height 30
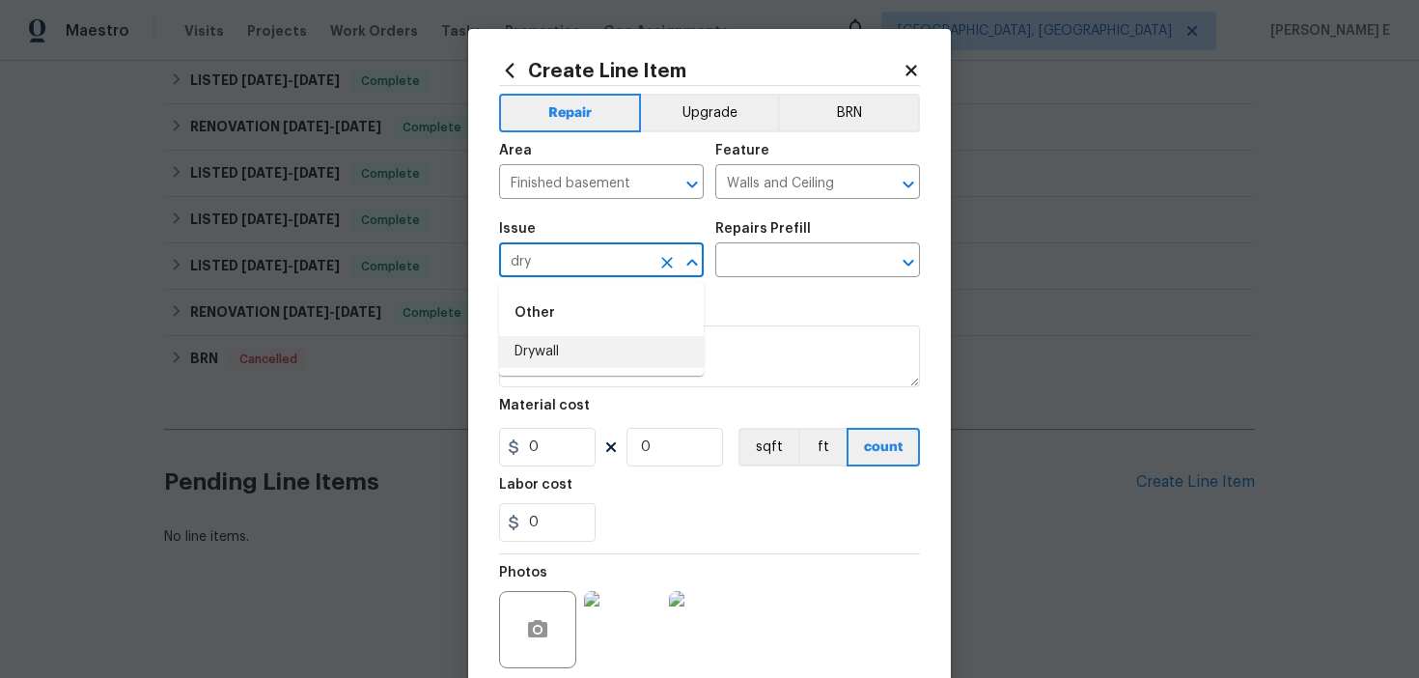
click at [538, 346] on li "Drywall" at bounding box center [601, 352] width 205 height 32
type input "Drywall"
click at [755, 268] on input "text" at bounding box center [790, 262] width 151 height 30
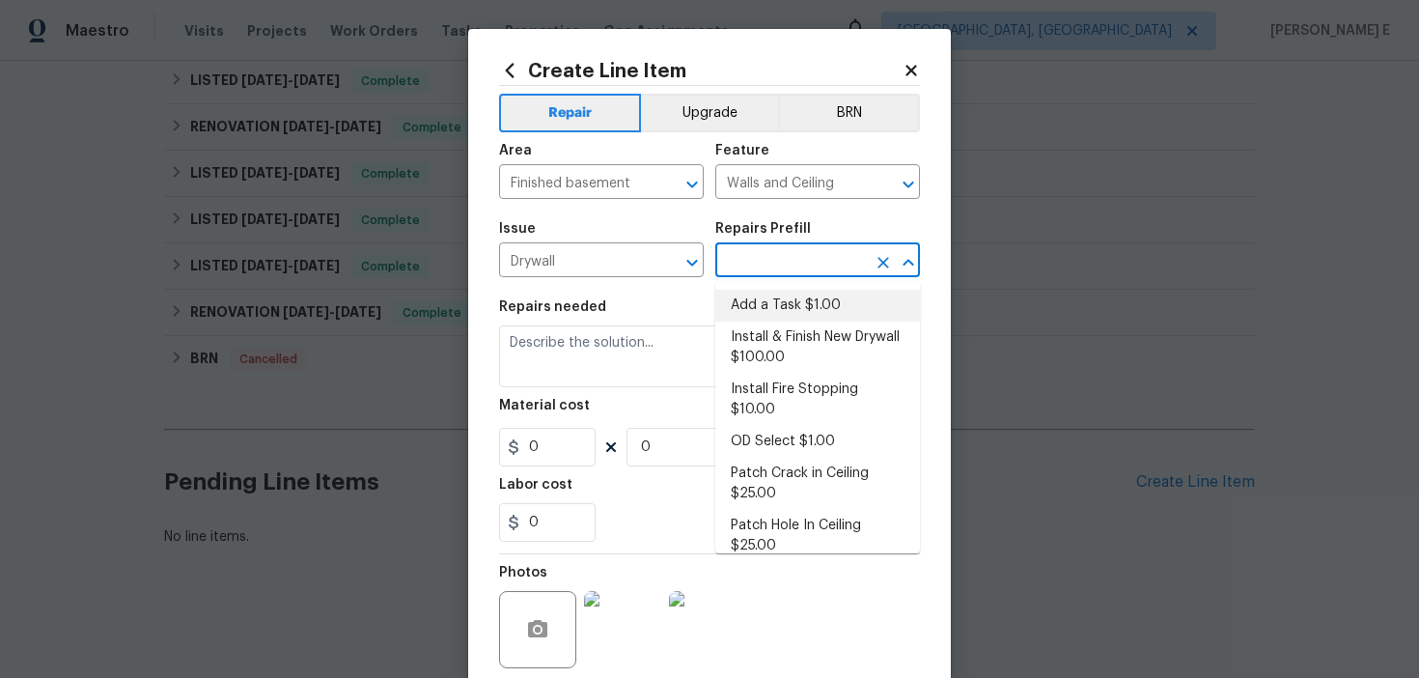
click at [743, 314] on li "Add a Task $1.00" at bounding box center [817, 306] width 205 height 32
type input "Add a Task $1.00"
type textarea "HPM to detail"
type input "1"
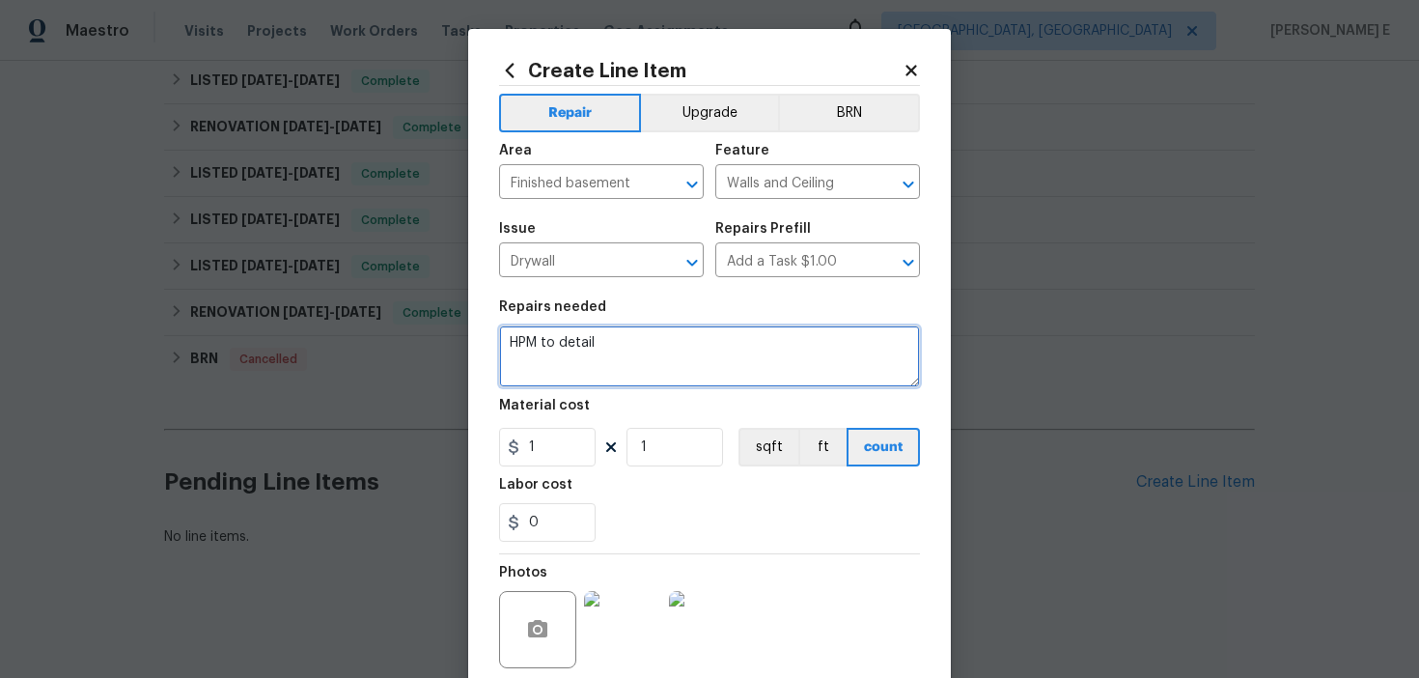
click at [667, 330] on textarea "HPM to detail" at bounding box center [709, 356] width 421 height 62
paste textarea "Feedback received that there is slight water intrusion into the basement. Ident…"
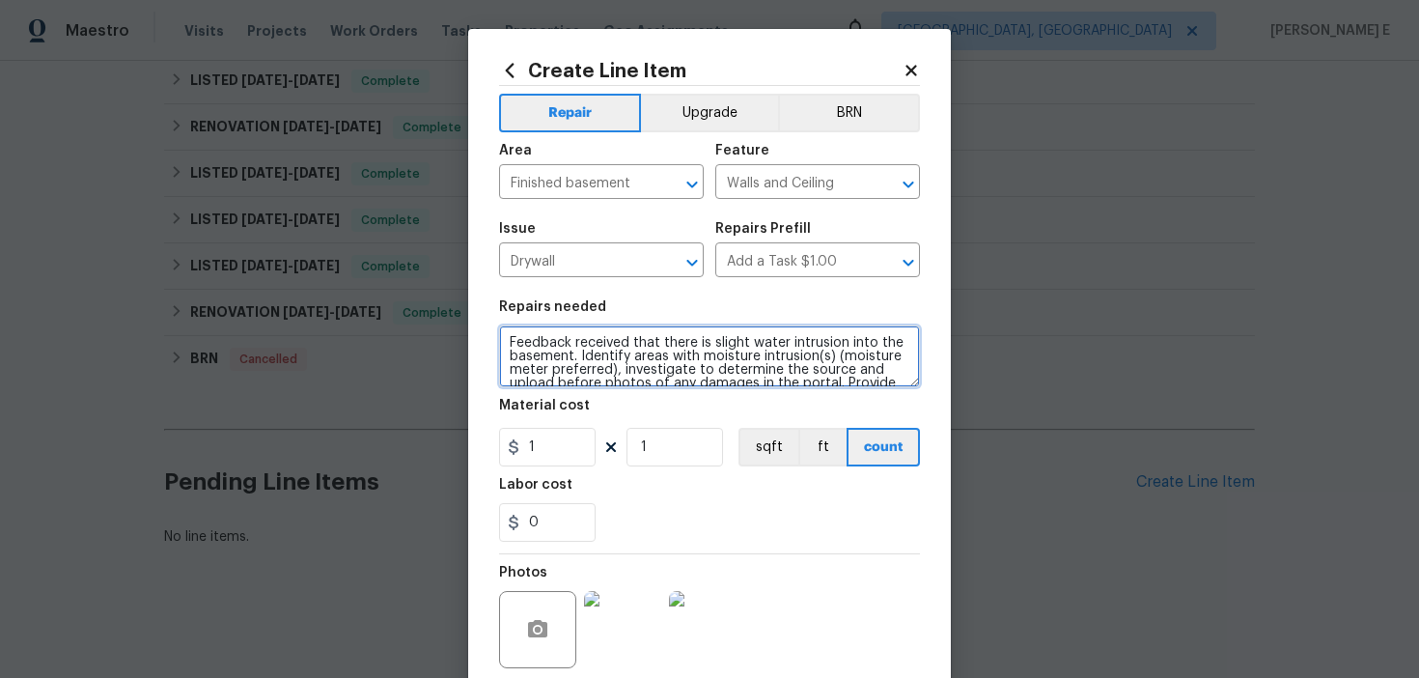
scroll to position [58, 0]
type textarea "Feedback received that there is slight water intrusion into the basement. Ident…"
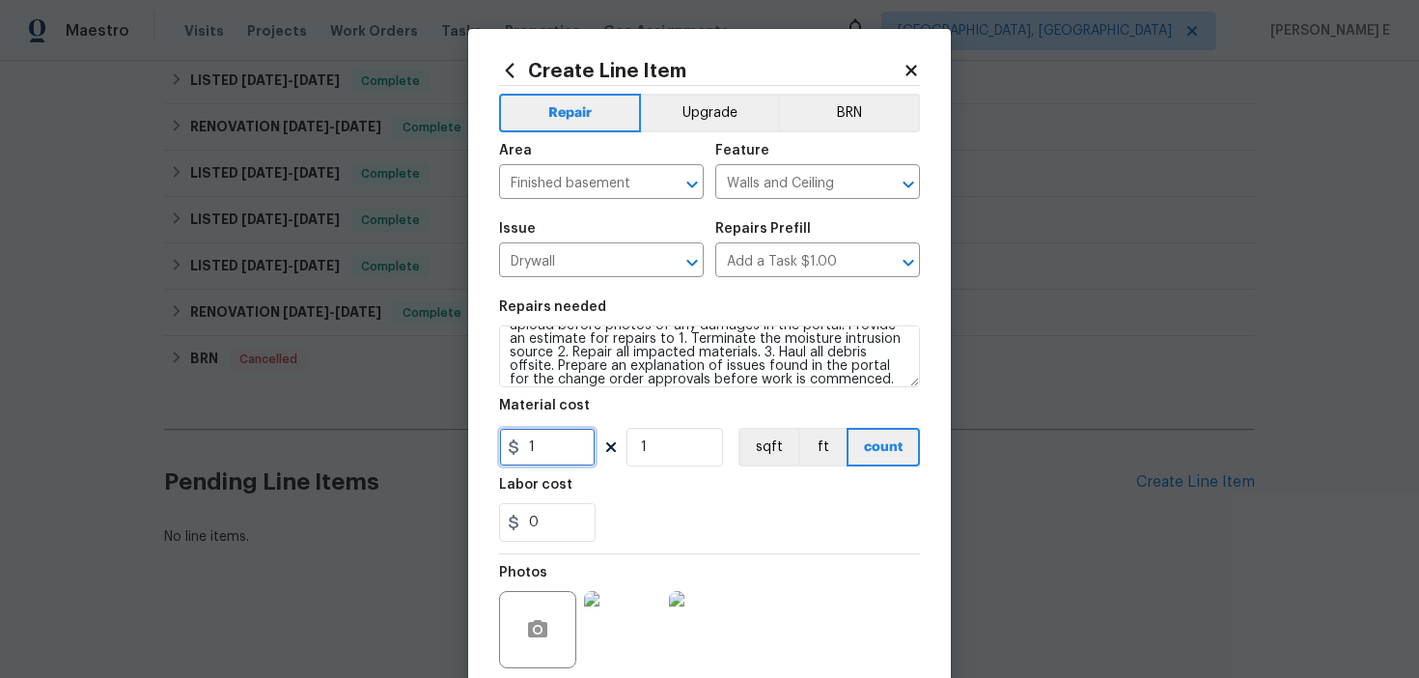
drag, startPoint x: 547, startPoint y: 452, endPoint x: 476, endPoint y: 452, distance: 71.4
click at [476, 452] on div "Create Line Item Repair Upgrade BRN Area Finished basement ​ Feature Walls and …" at bounding box center [709, 415] width 483 height 773
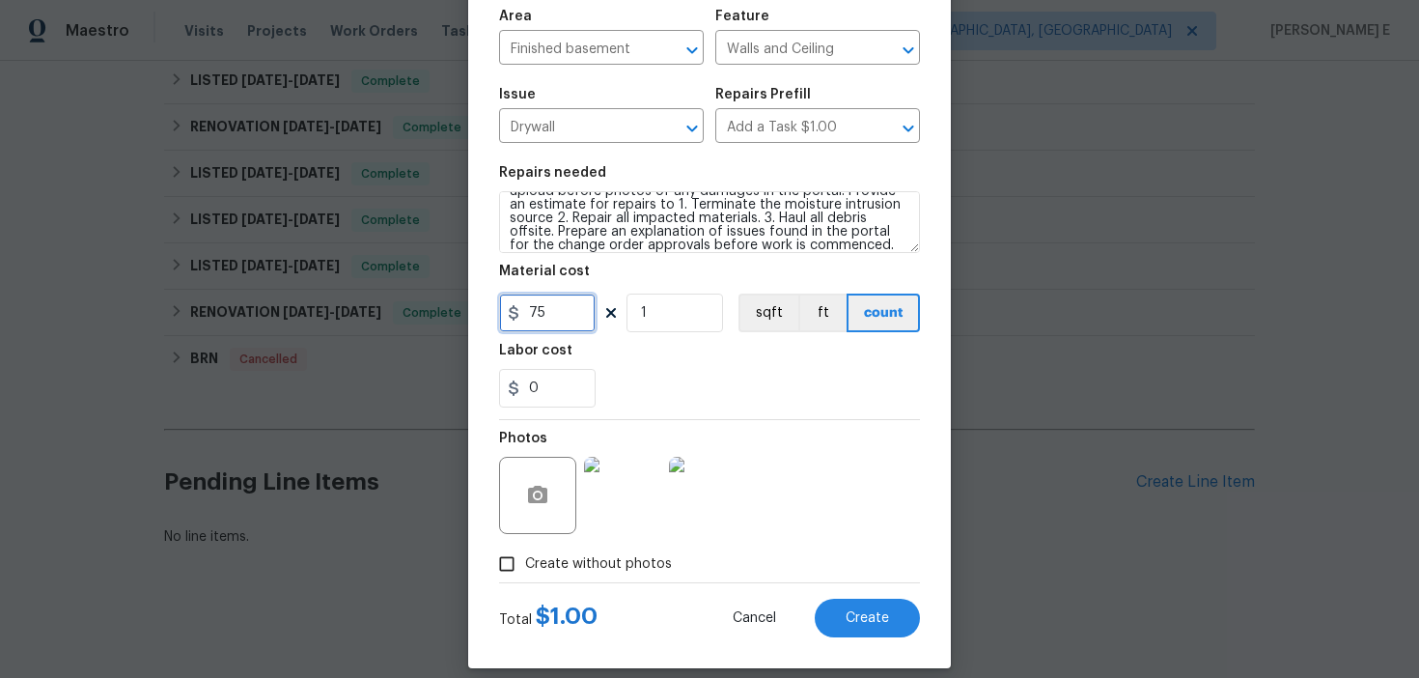
scroll to position [154, 0]
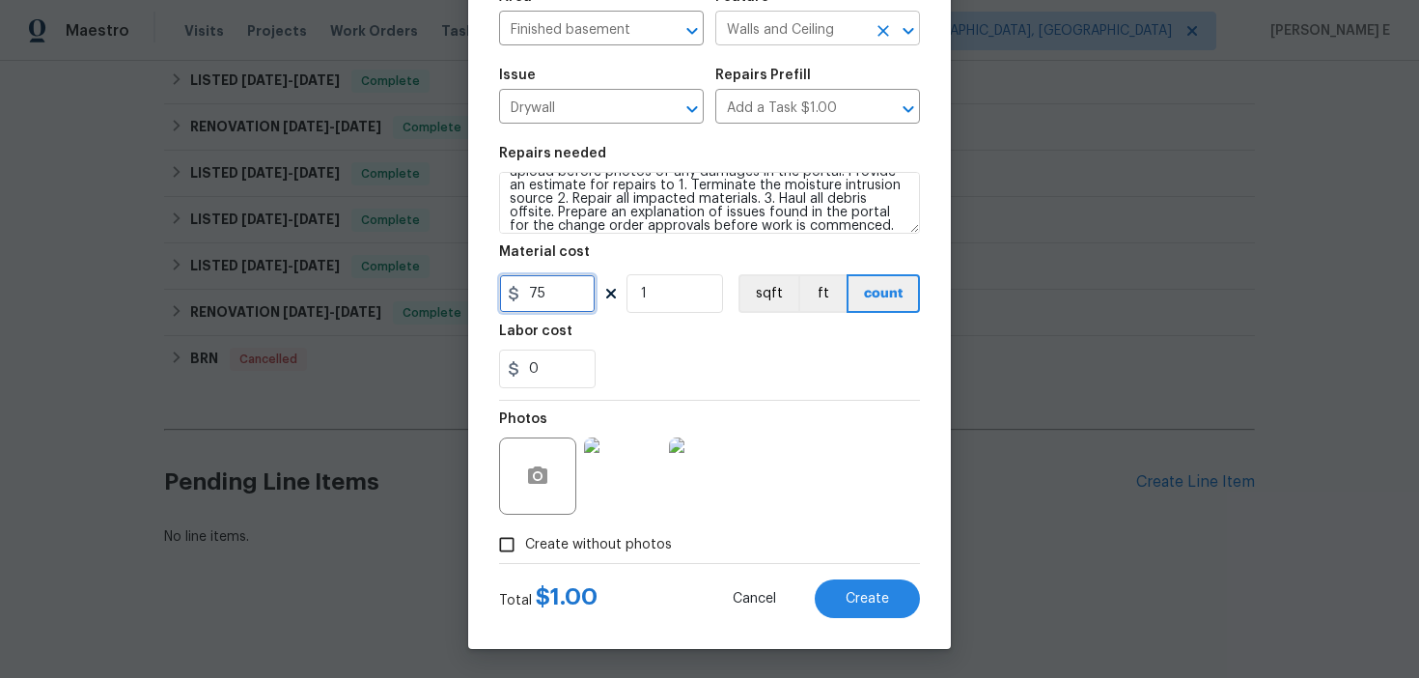
type input "75"
click at [860, 607] on button "Create" at bounding box center [867, 598] width 105 height 39
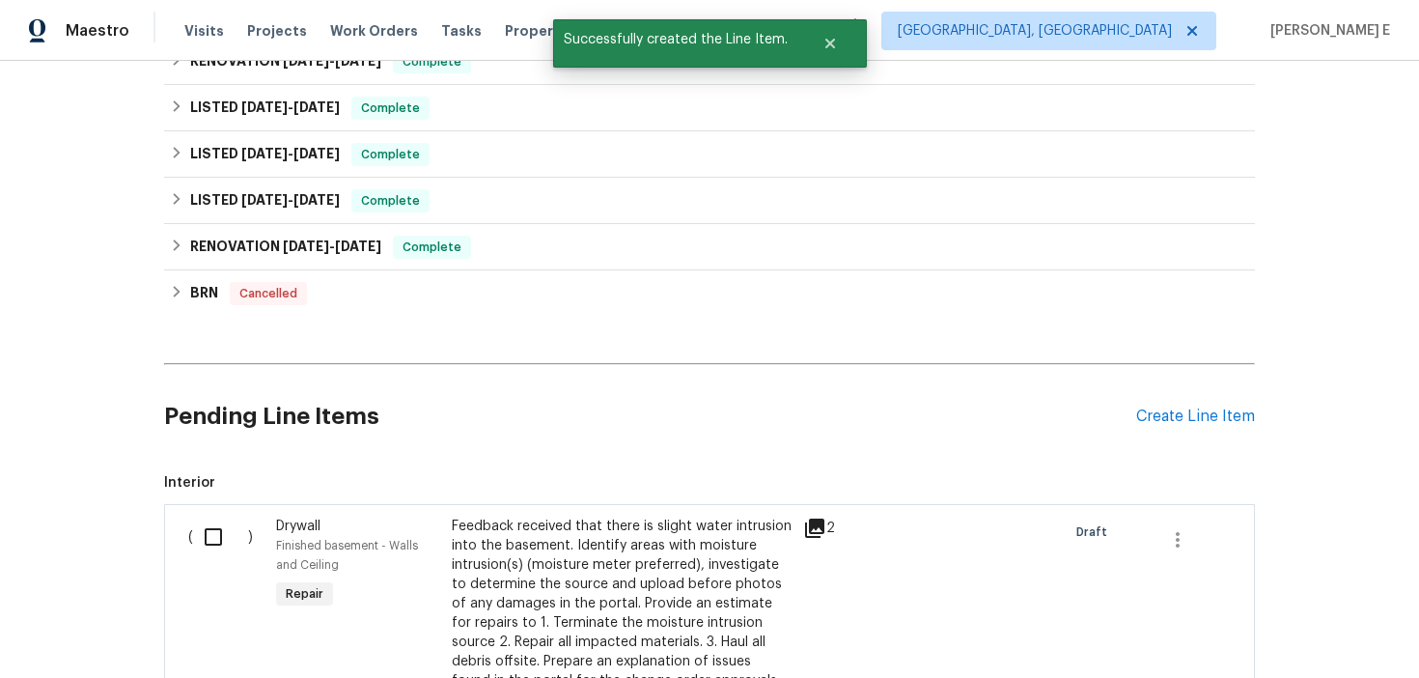
scroll to position [812, 0]
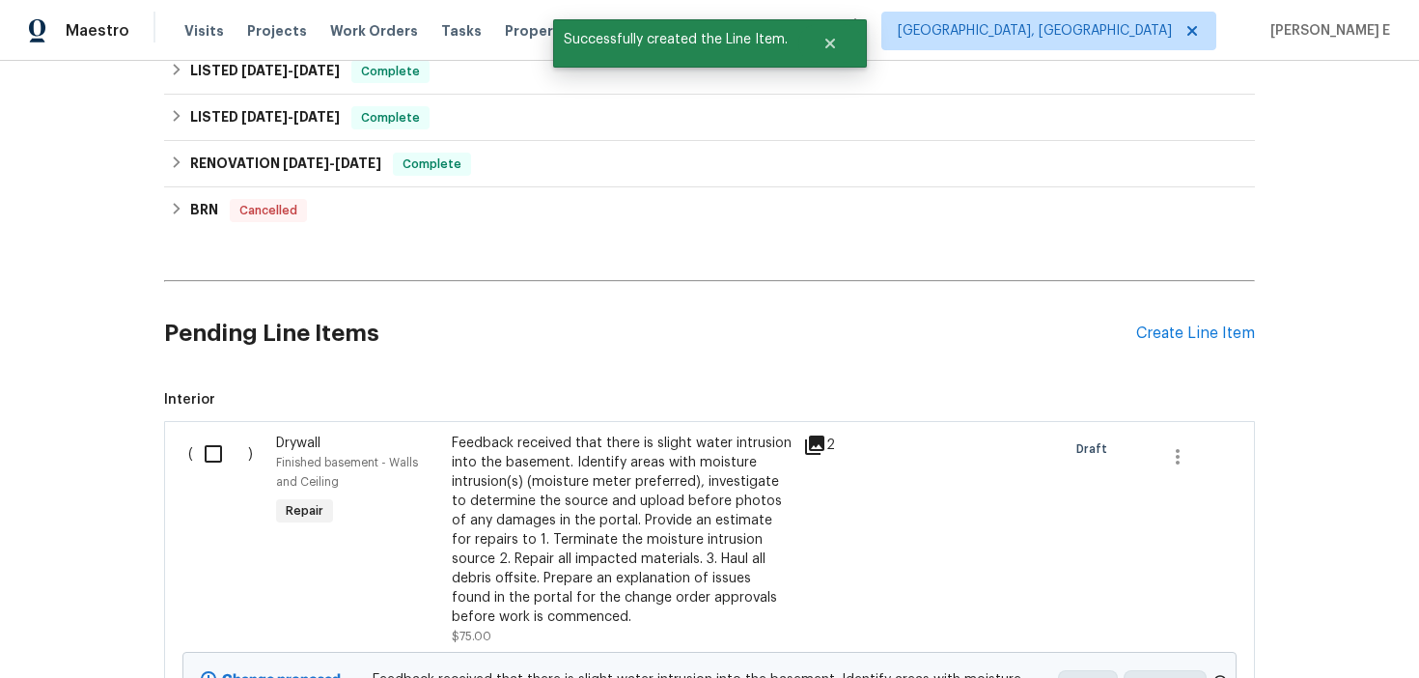
click at [207, 474] on div "( )" at bounding box center [226, 540] width 88 height 224
click at [211, 472] on input "checkbox" at bounding box center [220, 453] width 55 height 41
checkbox input "true"
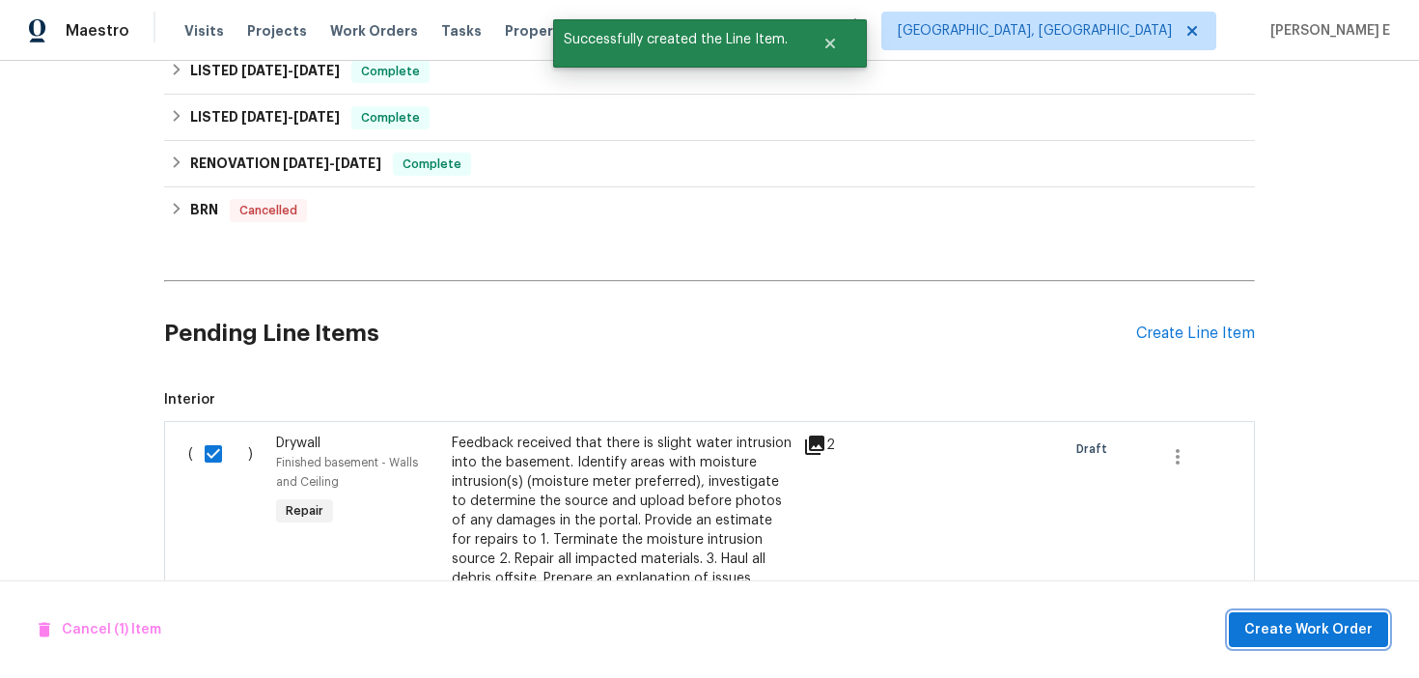
click at [1275, 632] on span "Create Work Order" at bounding box center [1308, 630] width 128 height 24
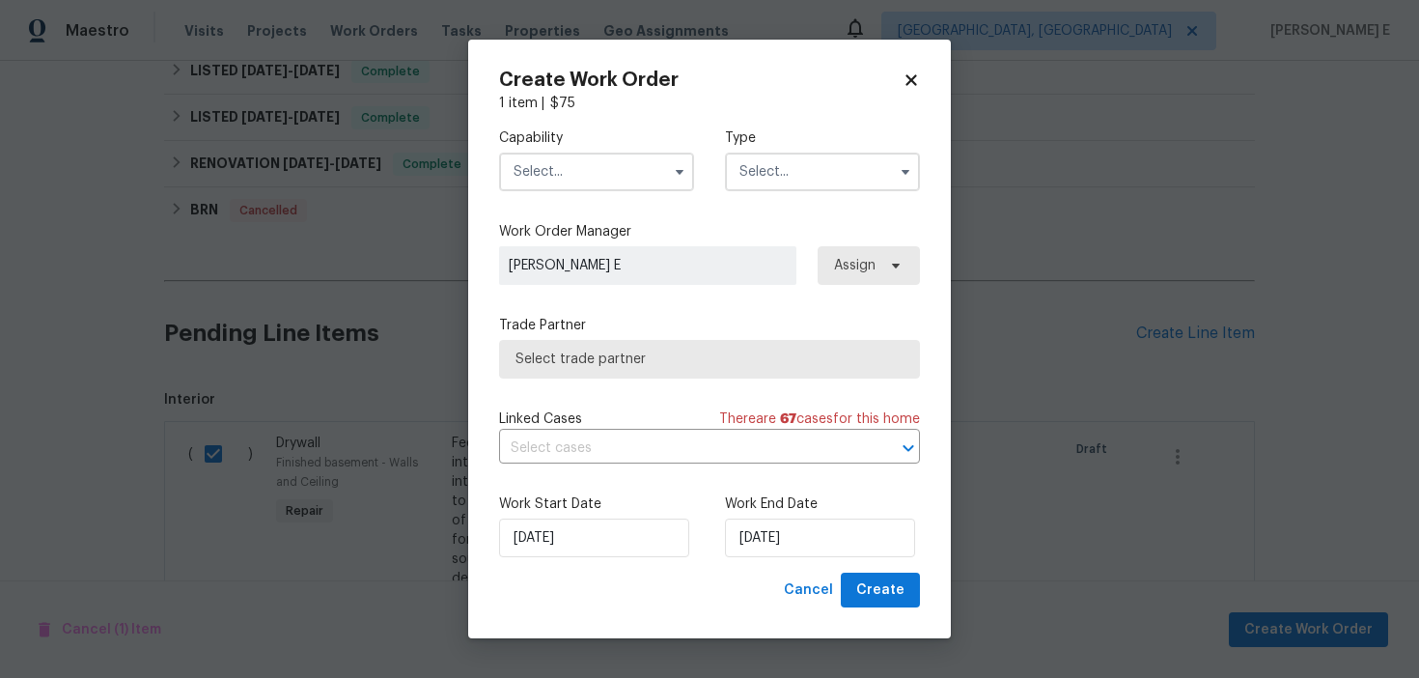
click at [683, 188] on input "text" at bounding box center [596, 172] width 195 height 39
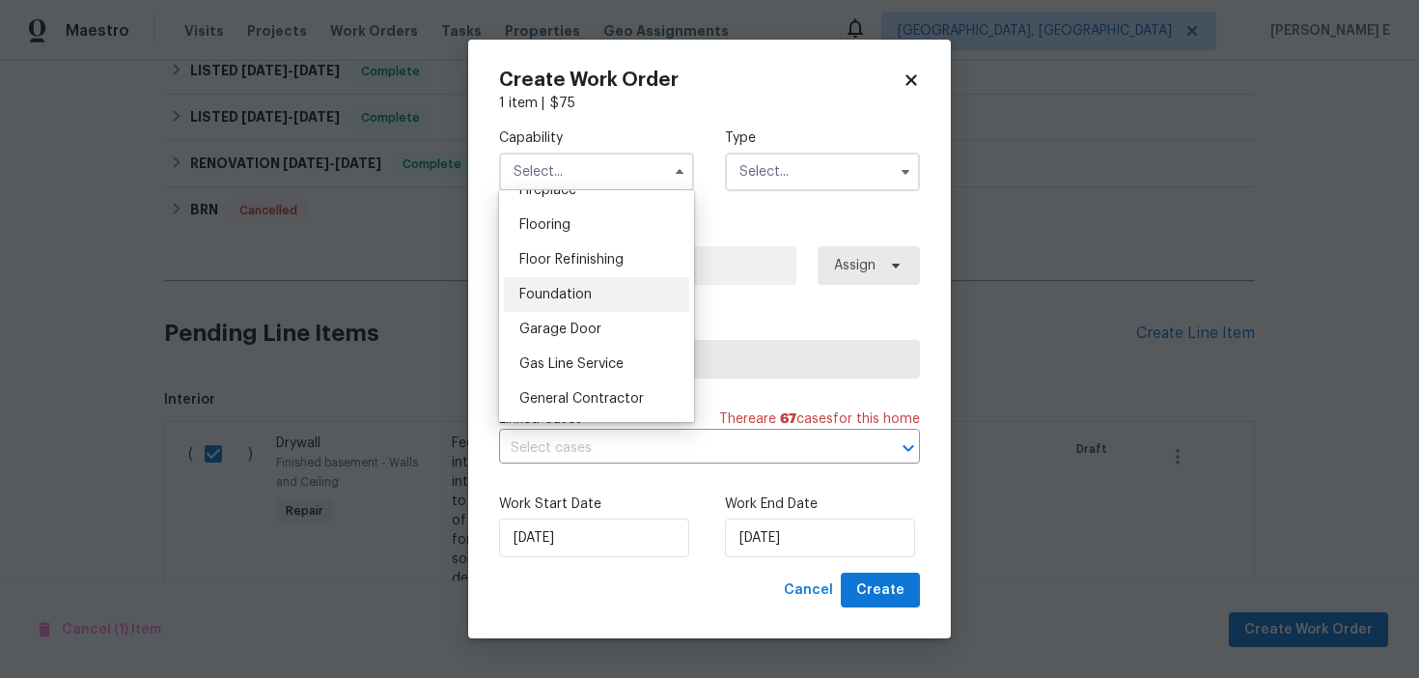
scroll to position [739, 0]
click at [592, 294] on div "Foundation" at bounding box center [596, 291] width 185 height 35
type input "Foundation"
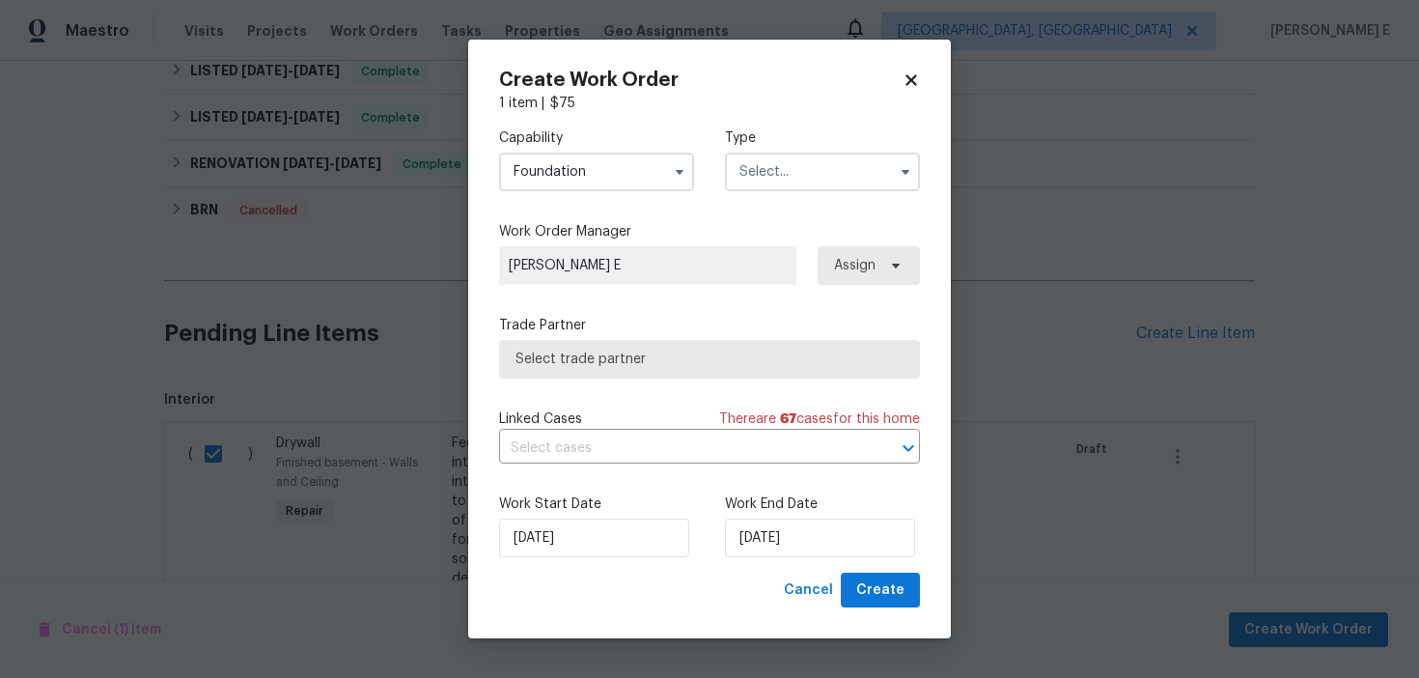
click at [756, 181] on input "text" at bounding box center [822, 172] width 195 height 39
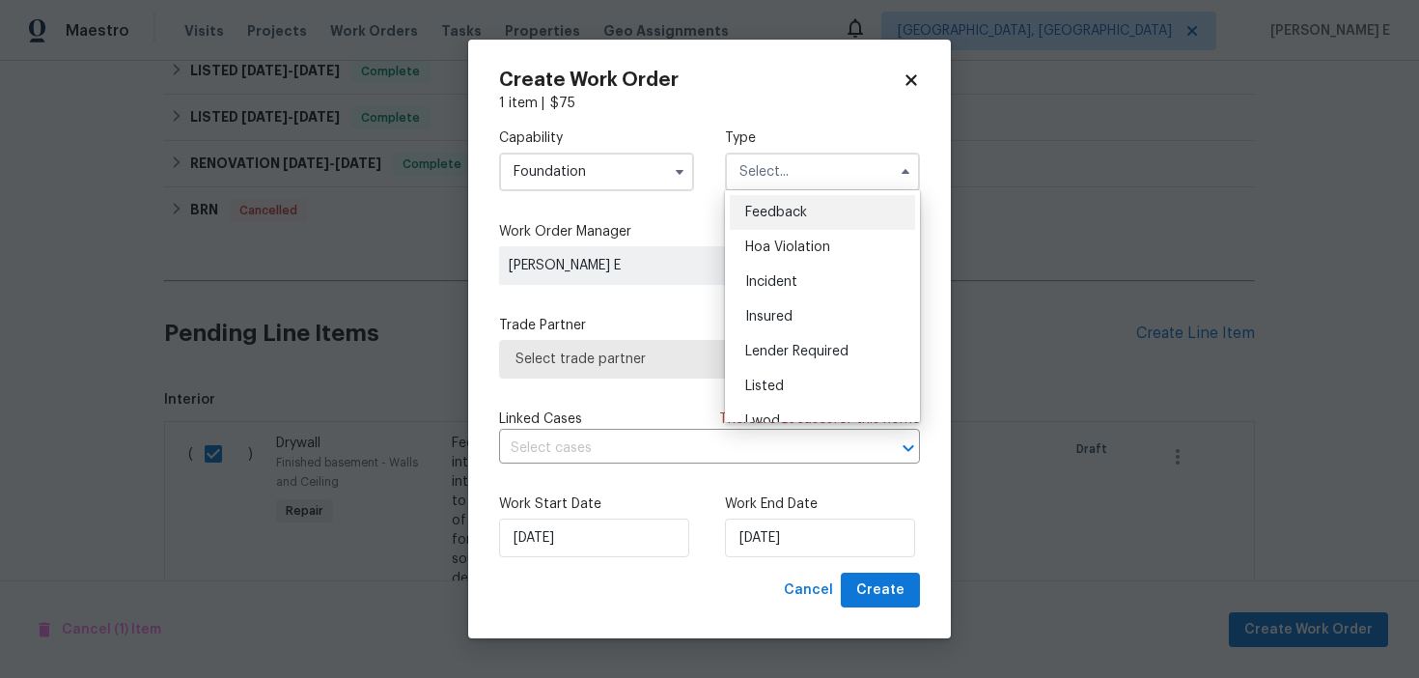
click at [768, 209] on span "Feedback" at bounding box center [776, 213] width 62 height 14
type input "Feedback"
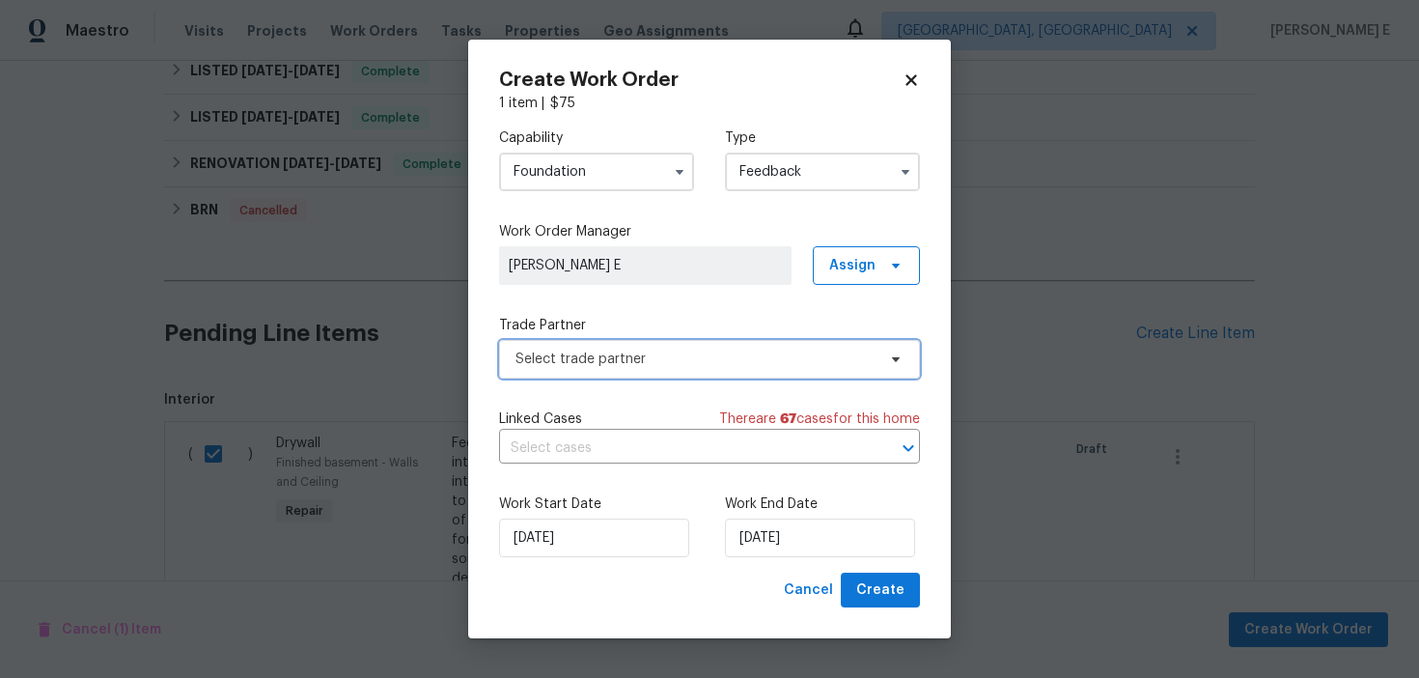
click at [618, 364] on span "Select trade partner" at bounding box center [695, 358] width 360 height 19
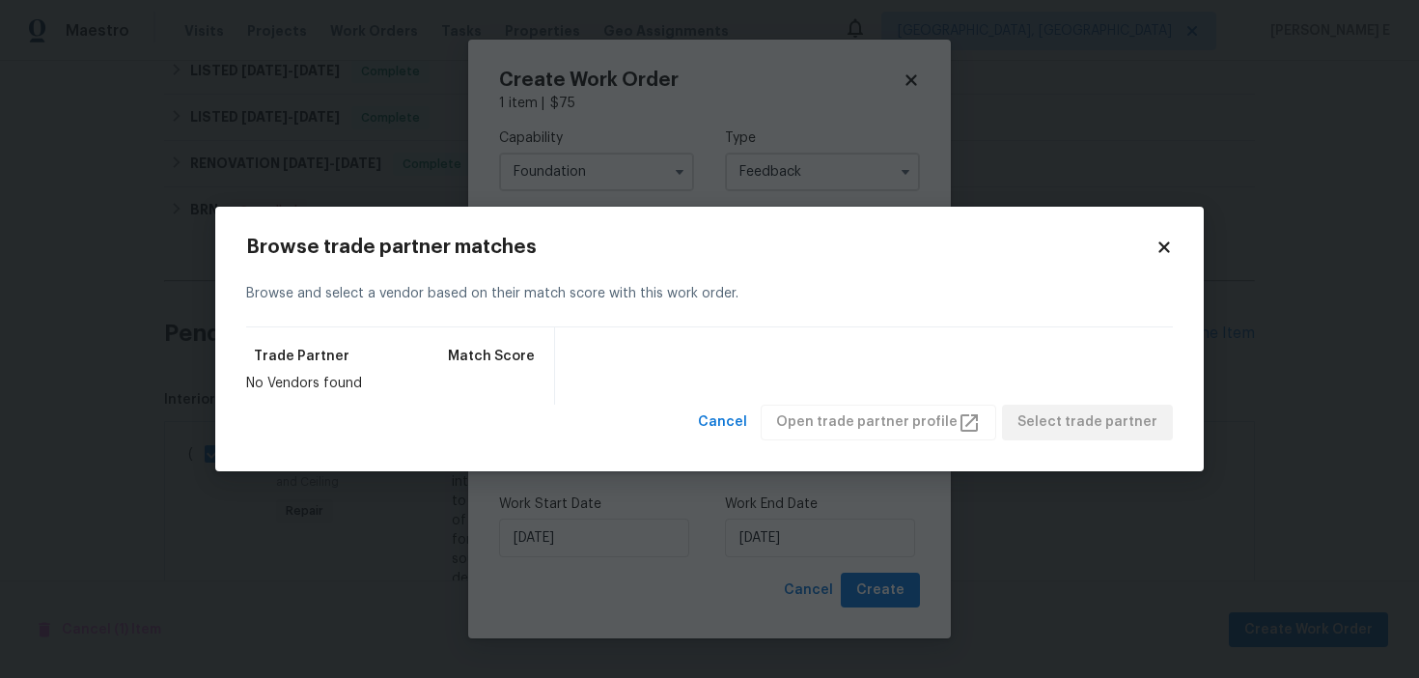
click at [553, 214] on div "Browse trade partner matches Browse and select a vendor based on their match sc…" at bounding box center [709, 339] width 989 height 265
click at [646, 134] on body "Maestro Visits Projects Work Orders Tasks Properties Geo Assignments [GEOGRAPHI…" at bounding box center [709, 339] width 1419 height 678
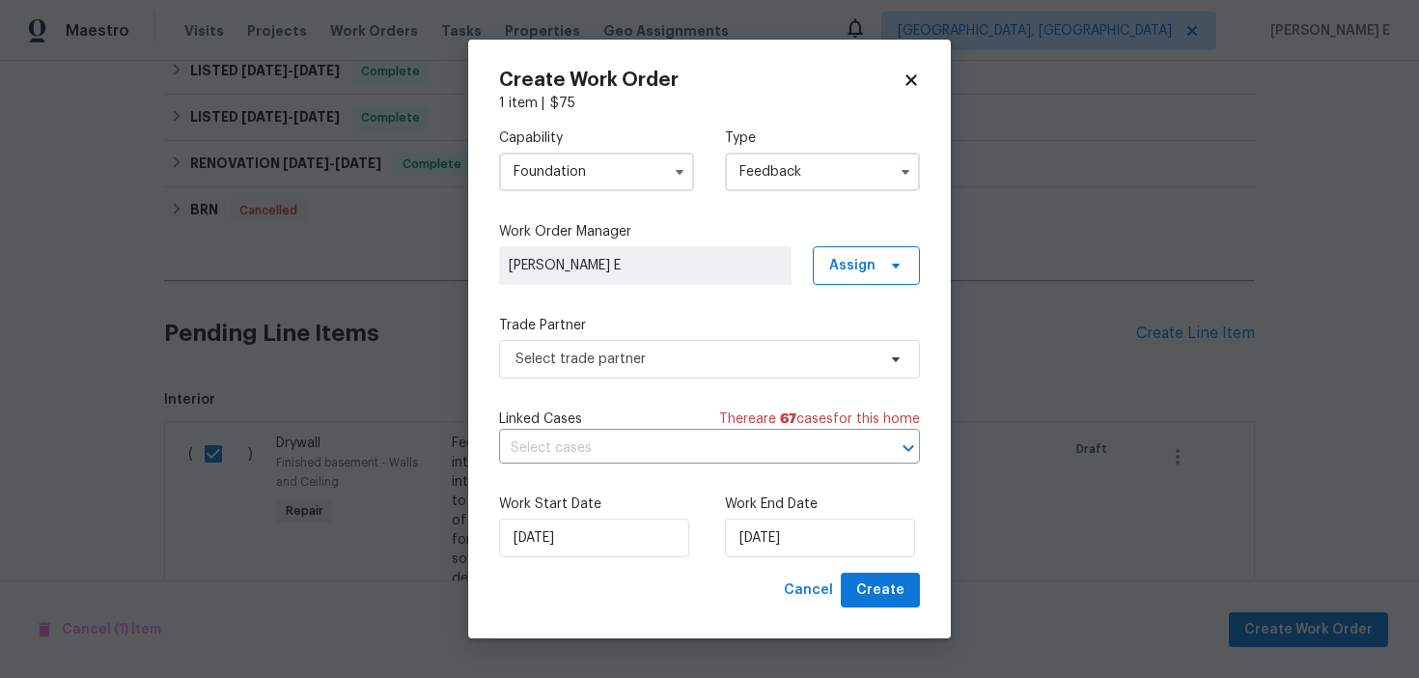
click at [606, 185] on input "Foundation" at bounding box center [596, 172] width 195 height 39
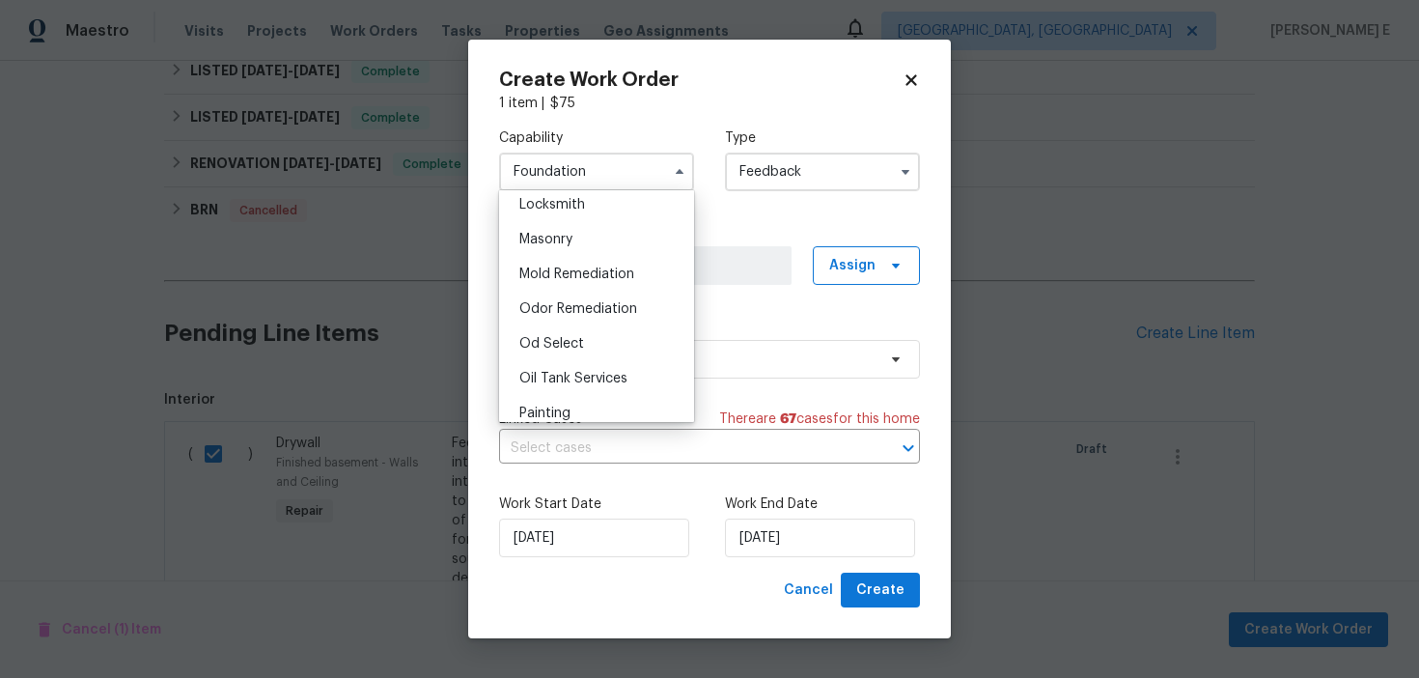
scroll to position [1427, 0]
click at [584, 278] on div "Mold Remediation" at bounding box center [596, 268] width 185 height 35
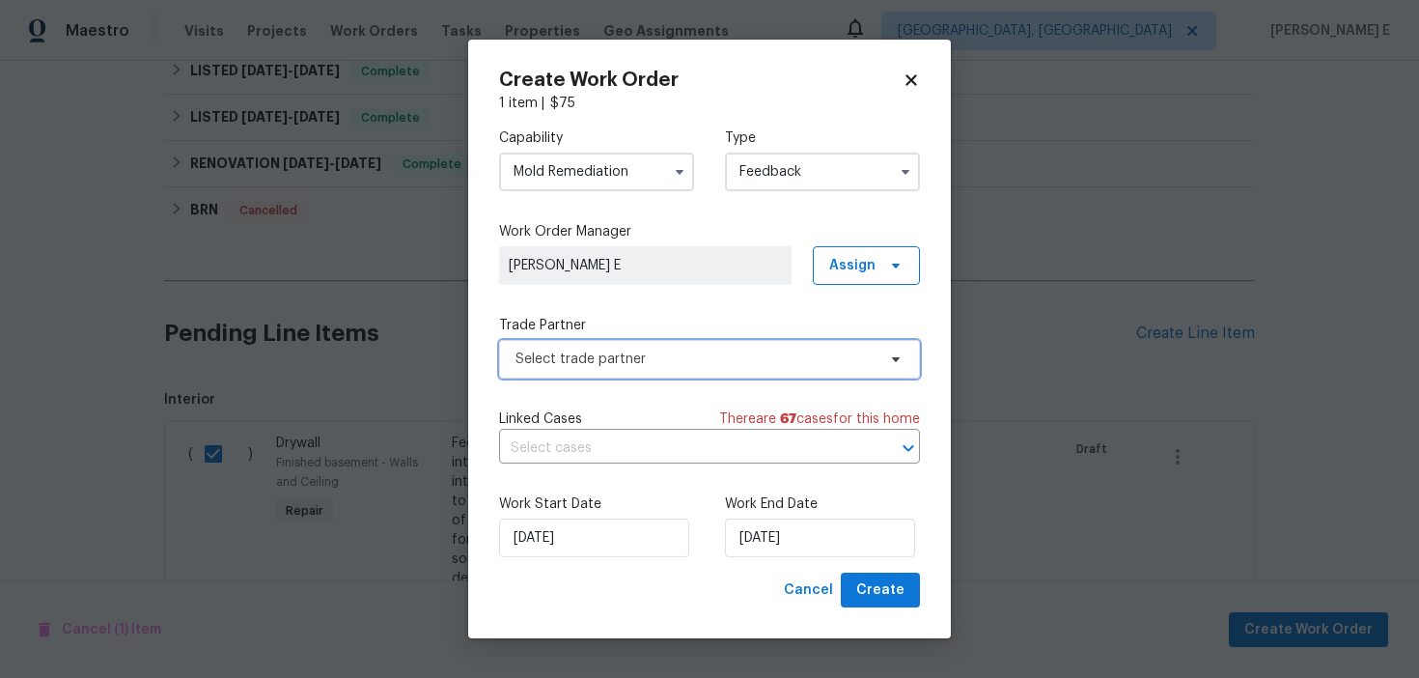
click at [618, 345] on span "Select trade partner" at bounding box center [709, 359] width 421 height 39
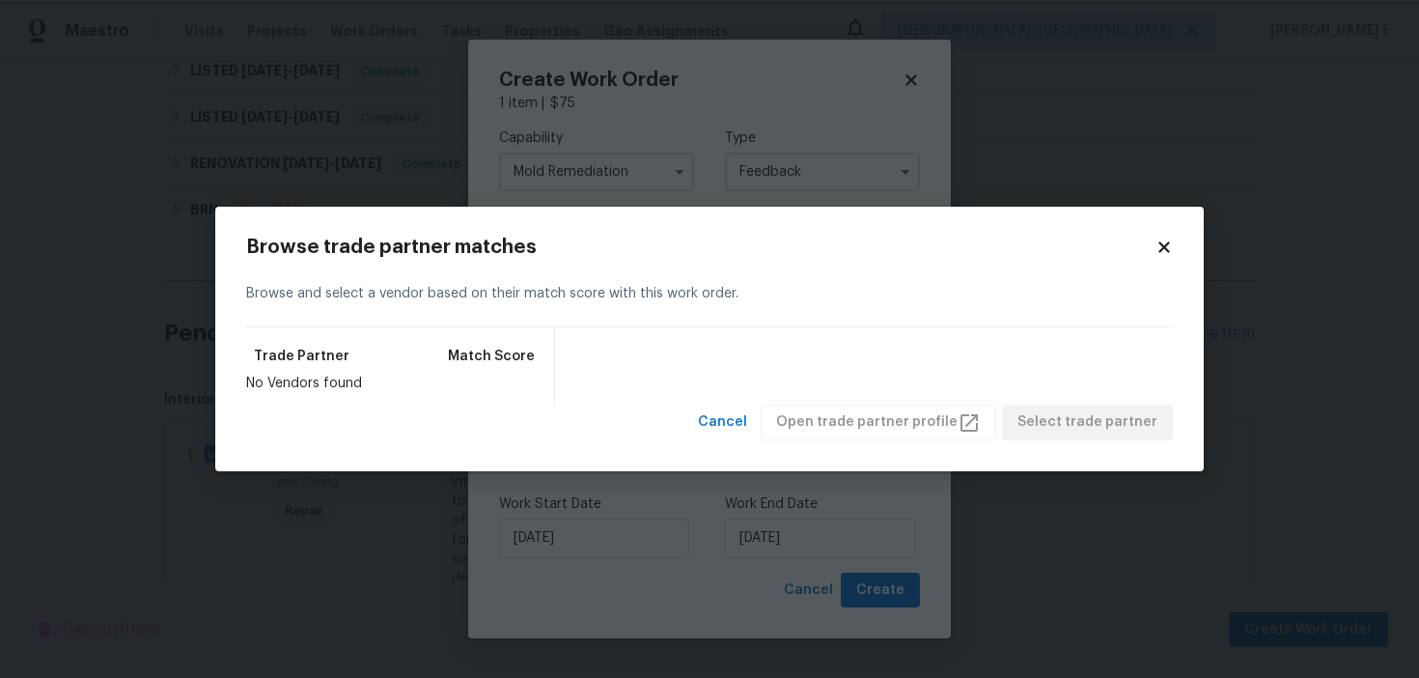
click at [859, 164] on body "Maestro Visits Projects Work Orders Tasks Properties Geo Assignments [GEOGRAPHI…" at bounding box center [709, 339] width 1419 height 678
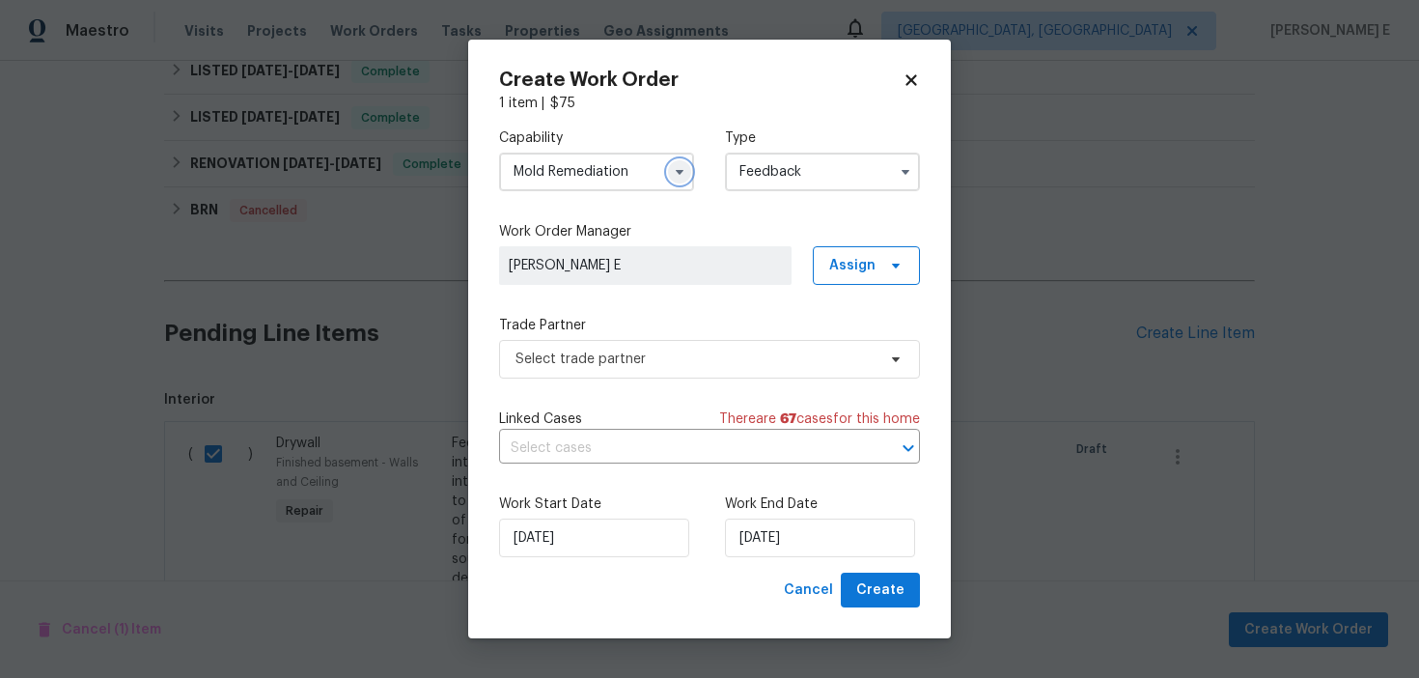
click at [678, 176] on icon "button" at bounding box center [679, 171] width 15 height 15
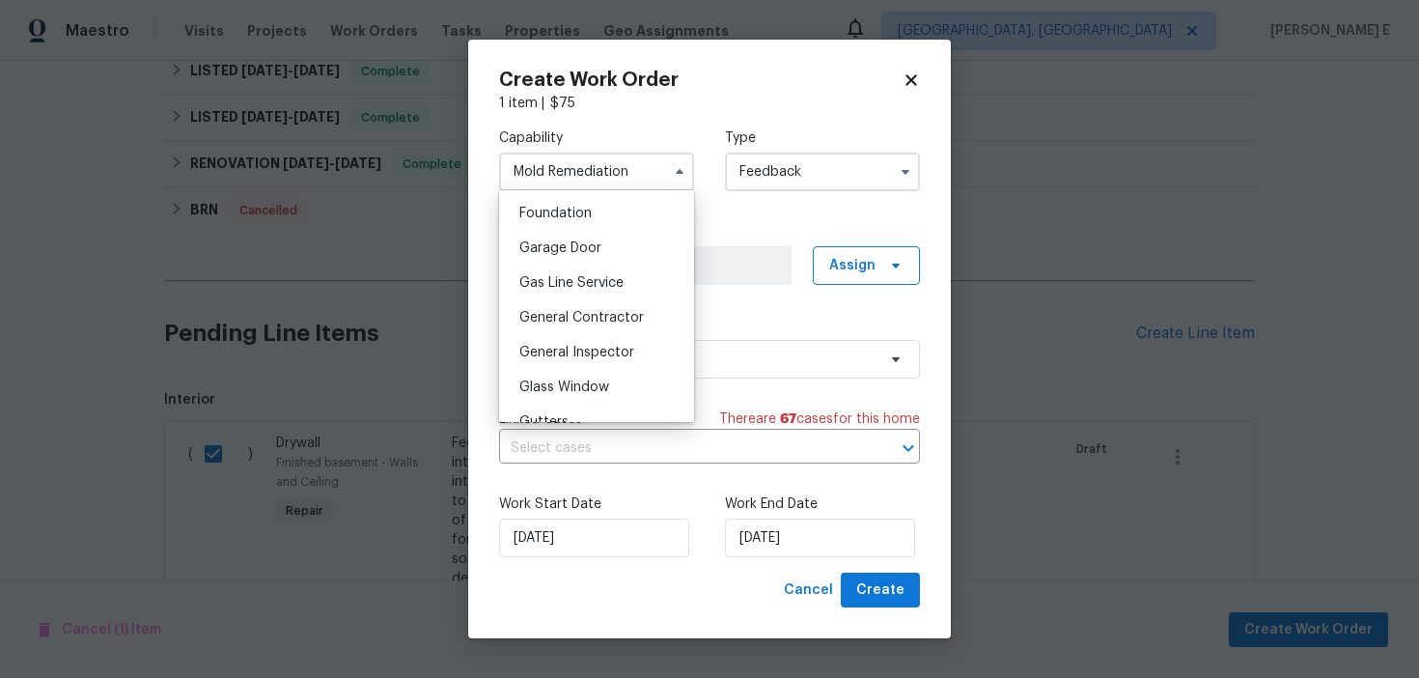
scroll to position [820, 0]
click at [626, 304] on div "General Contractor" at bounding box center [596, 315] width 185 height 35
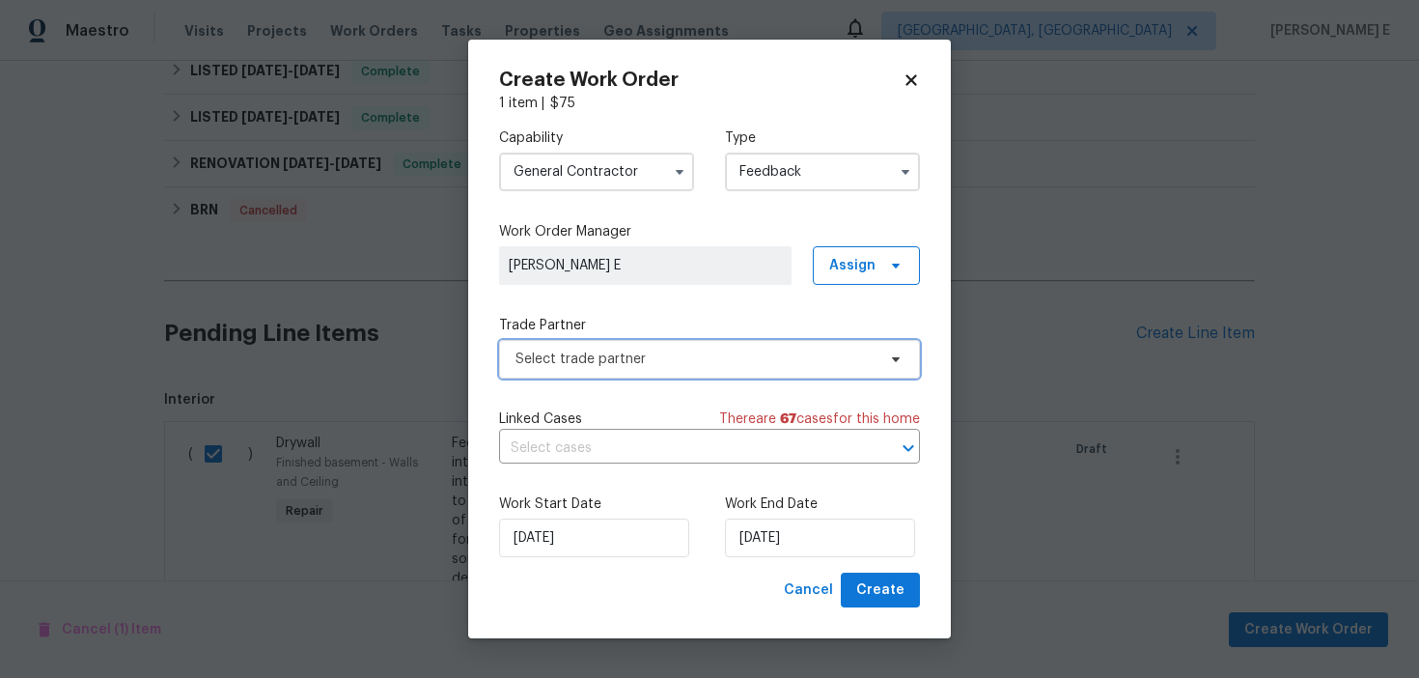
click at [623, 349] on span "Select trade partner" at bounding box center [695, 358] width 360 height 19
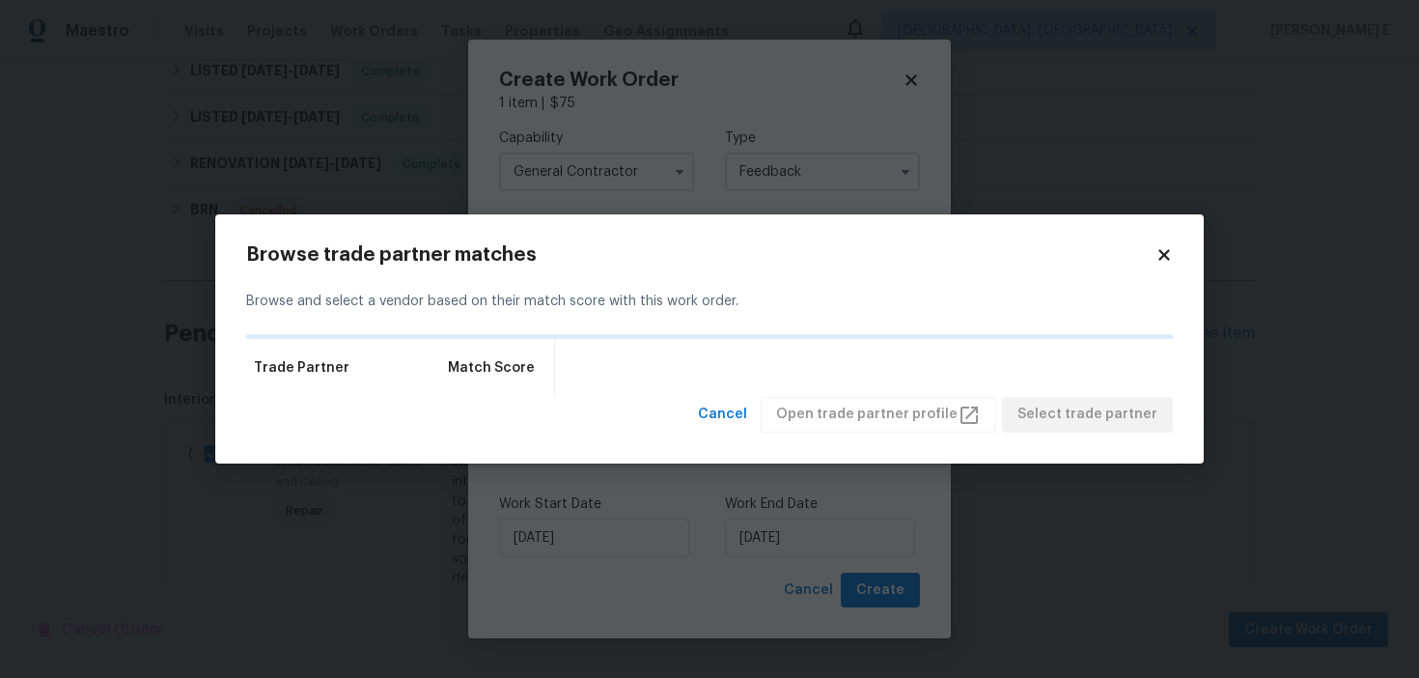
click at [623, 349] on div "Trade Partner Match Score" at bounding box center [709, 368] width 927 height 58
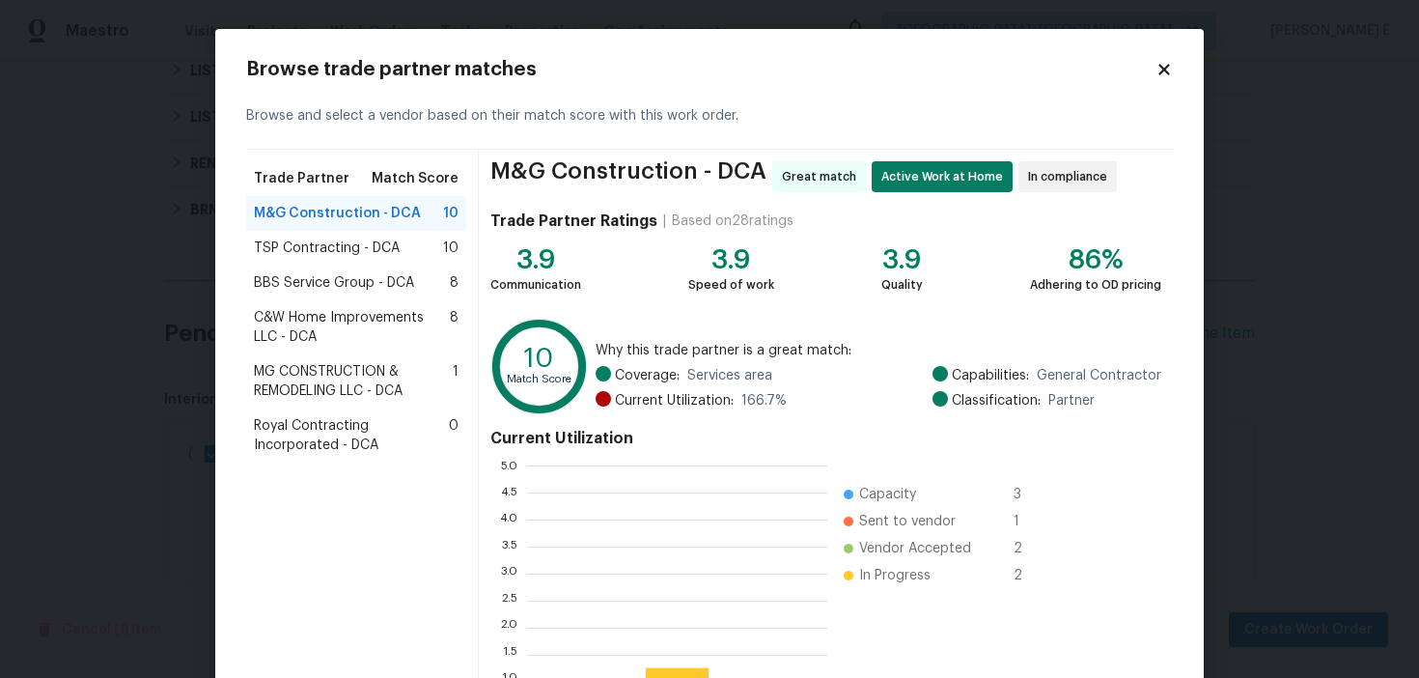
scroll to position [270, 300]
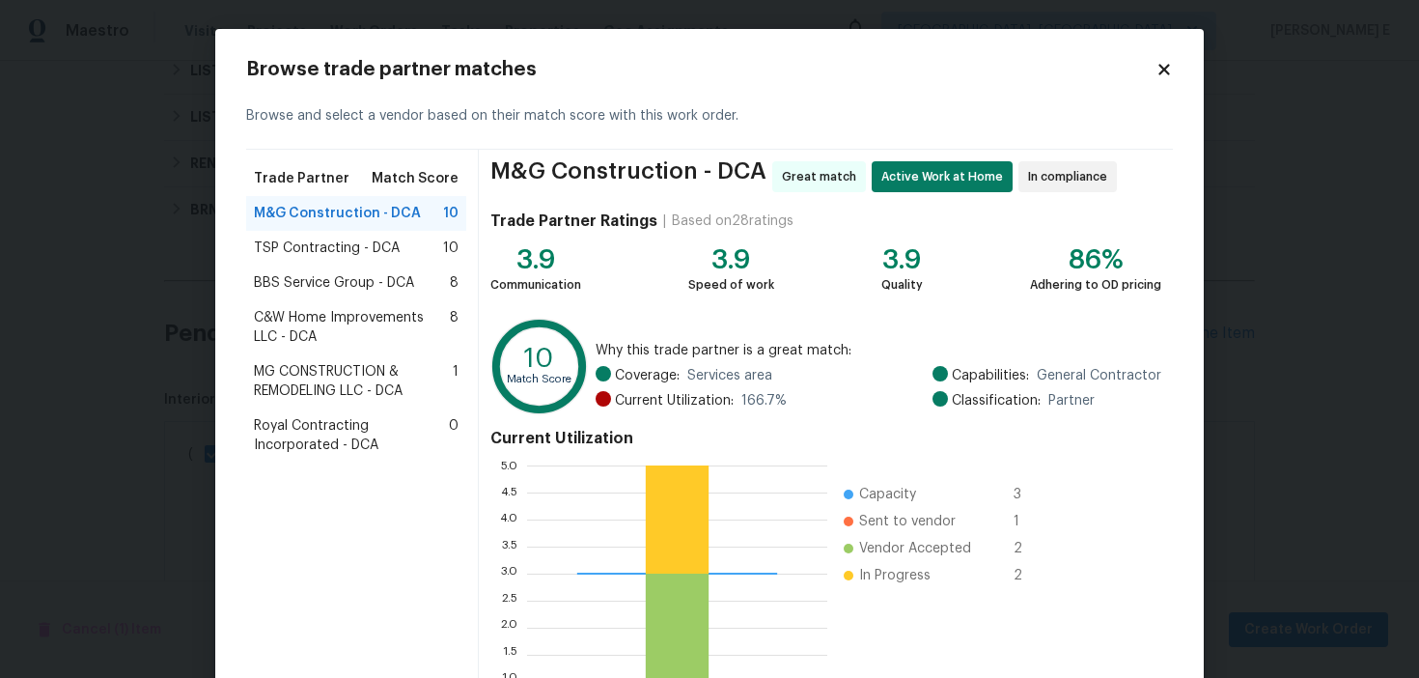
click at [305, 249] on span "TSP Contracting - DCA" at bounding box center [327, 247] width 146 height 19
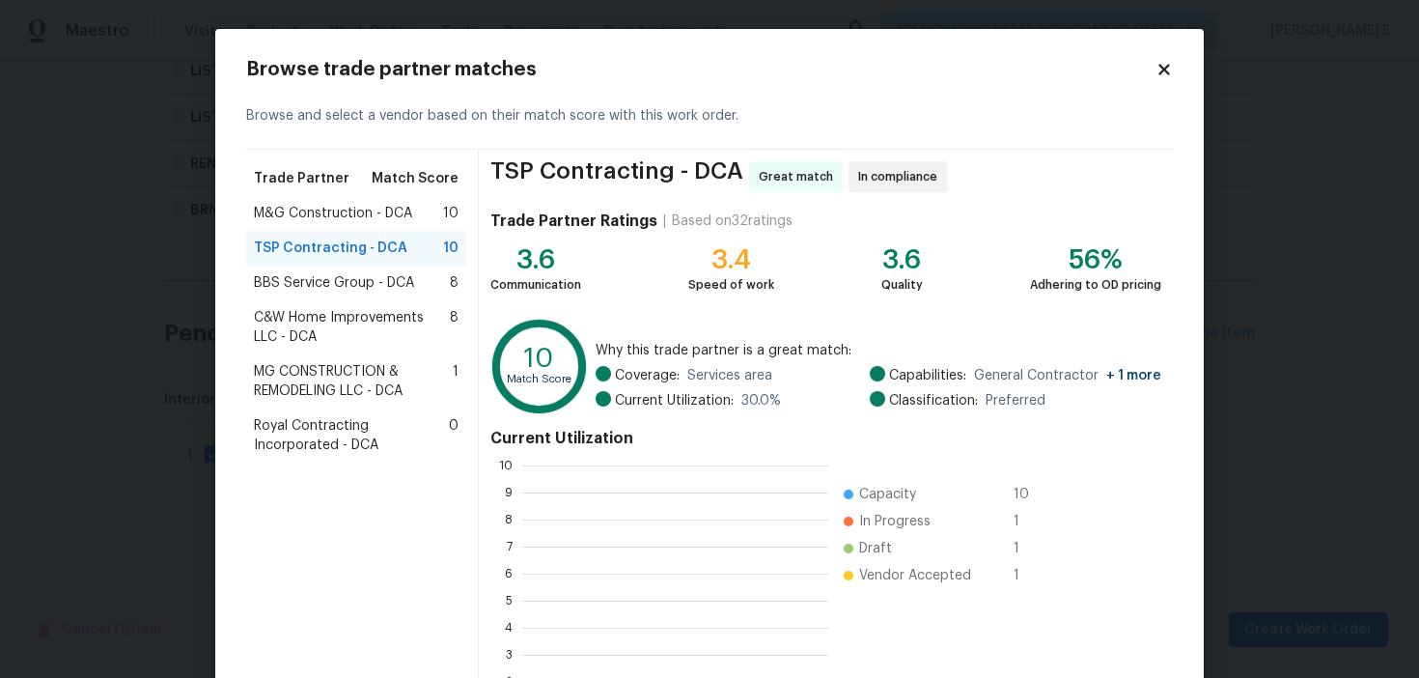
scroll to position [270, 306]
click at [466, 278] on div "Trade Partner Match Score M&G Construction - DCA 10 TSP Contracting - DCA 10 BB…" at bounding box center [362, 453] width 233 height 607
click at [450, 283] on span "8" at bounding box center [454, 282] width 9 height 19
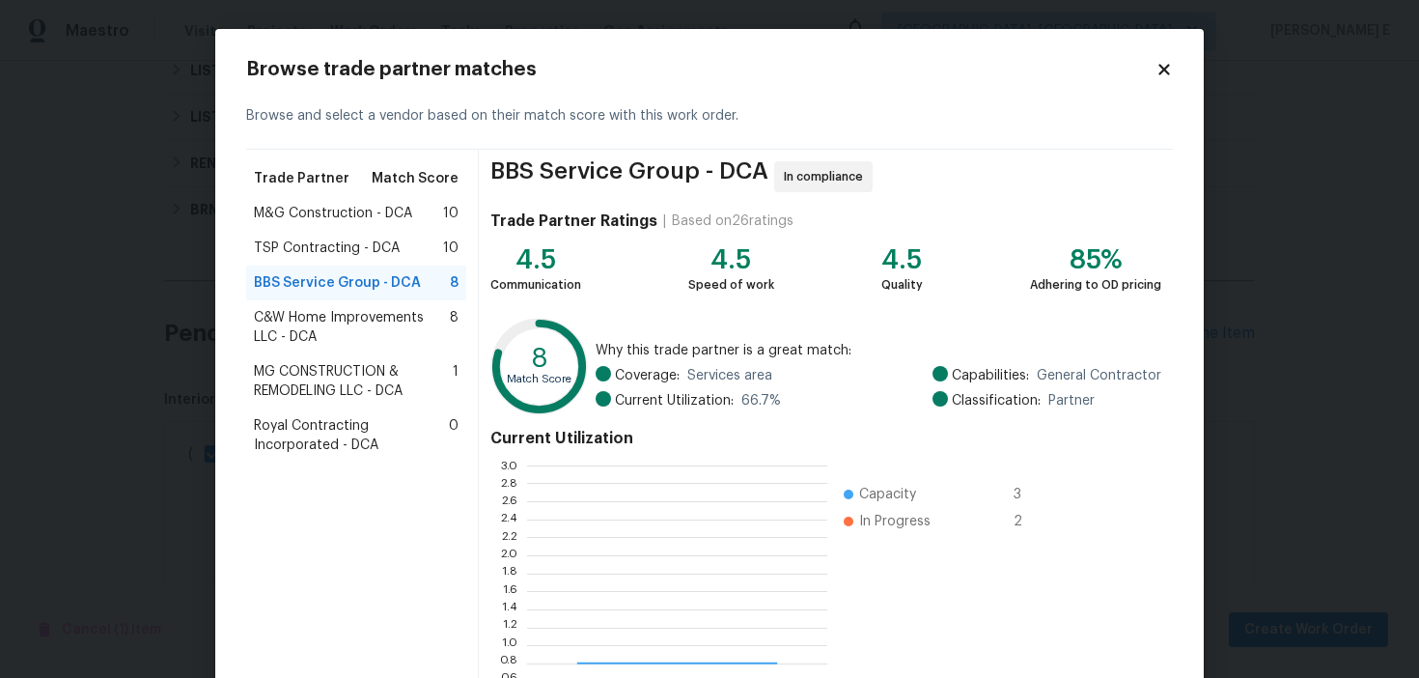
scroll to position [270, 300]
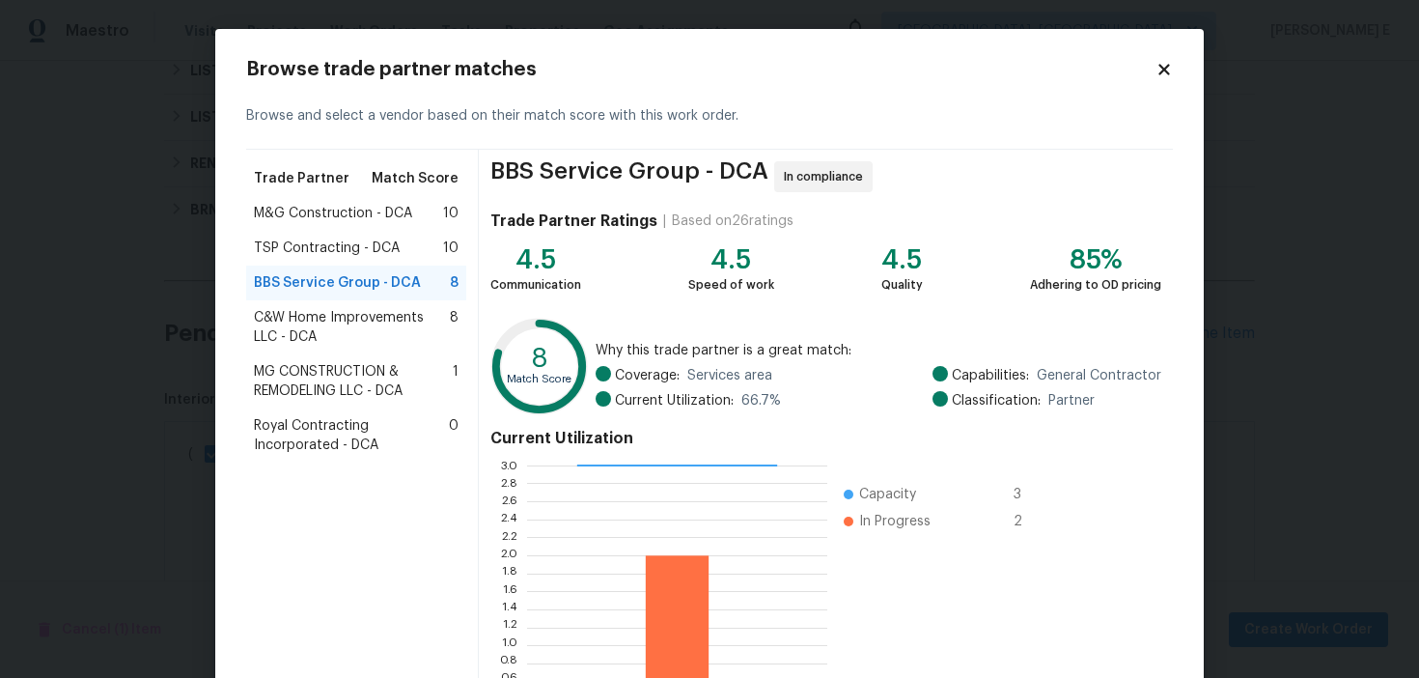
click at [281, 319] on span "C&W Home Improvements LLC - DCA" at bounding box center [352, 327] width 196 height 39
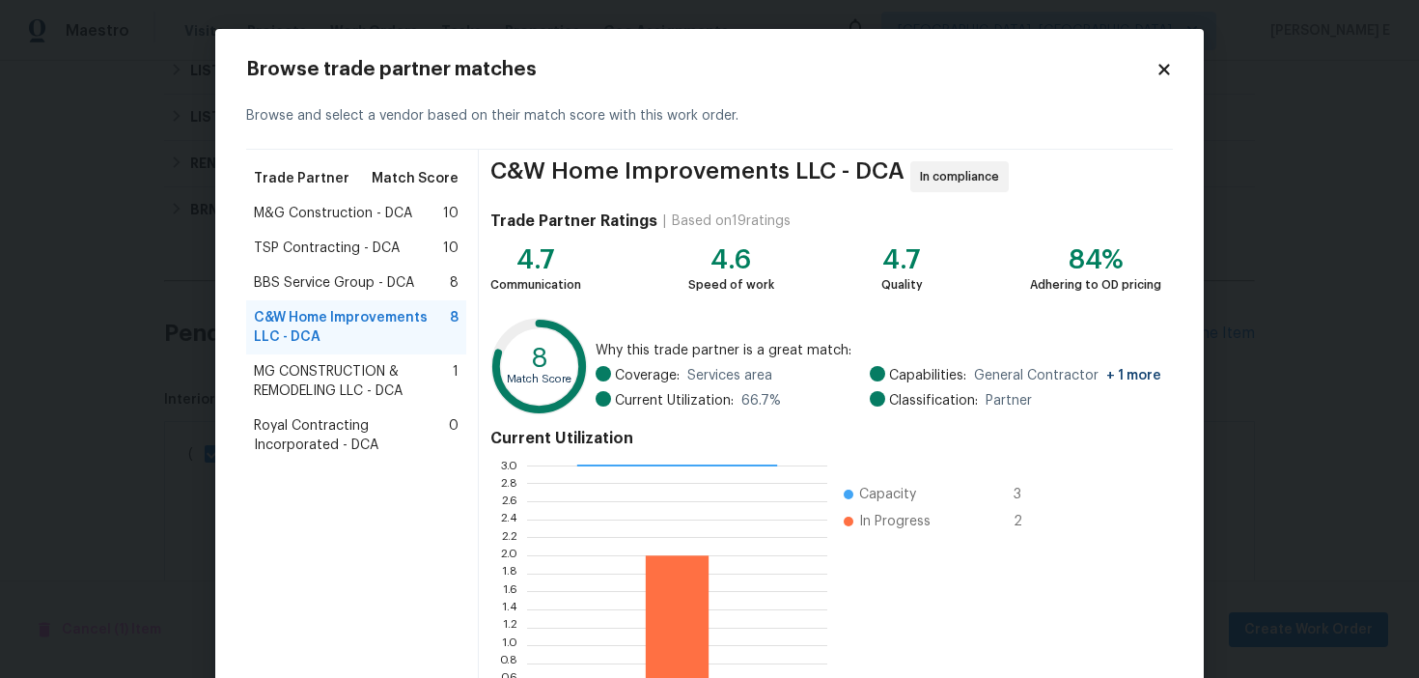
click at [290, 390] on span "MG CONSTRUCTION & REMODELING LLC - DCA" at bounding box center [353, 381] width 199 height 39
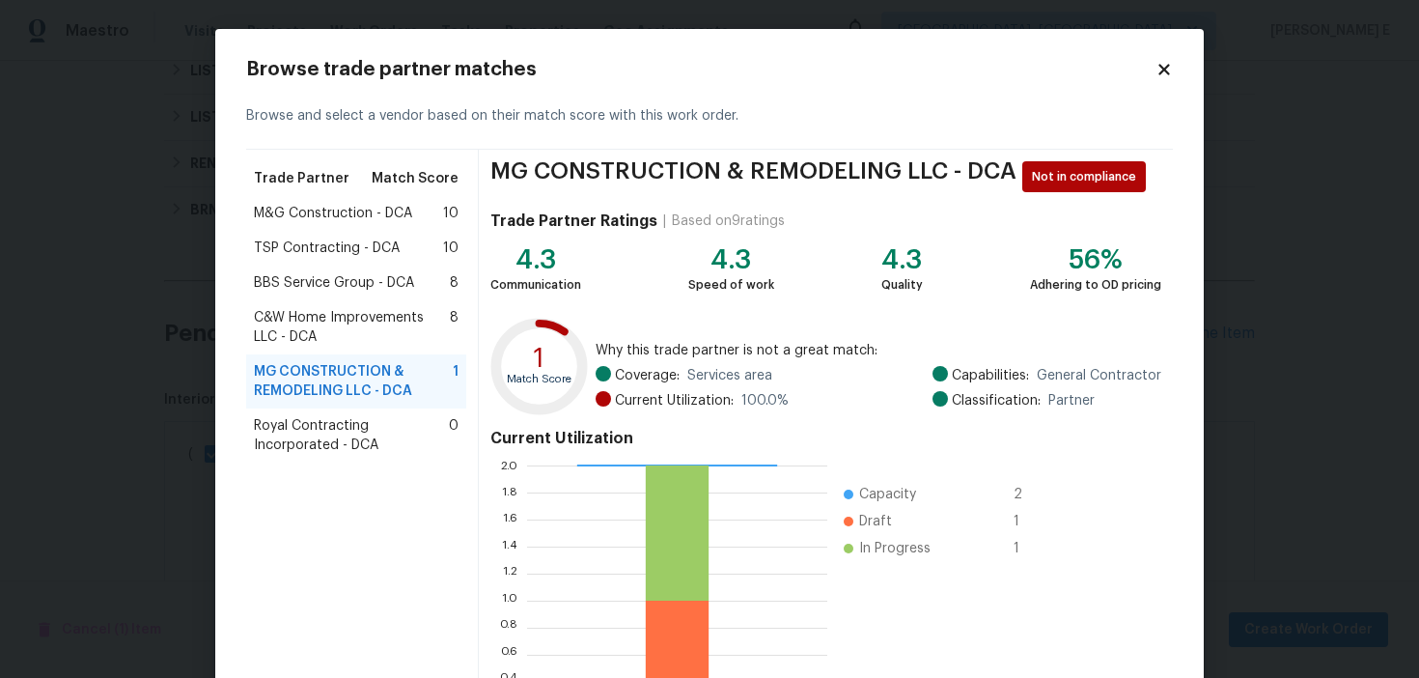
click at [346, 437] on span "Royal Contracting Incorporated - DCA" at bounding box center [351, 435] width 195 height 39
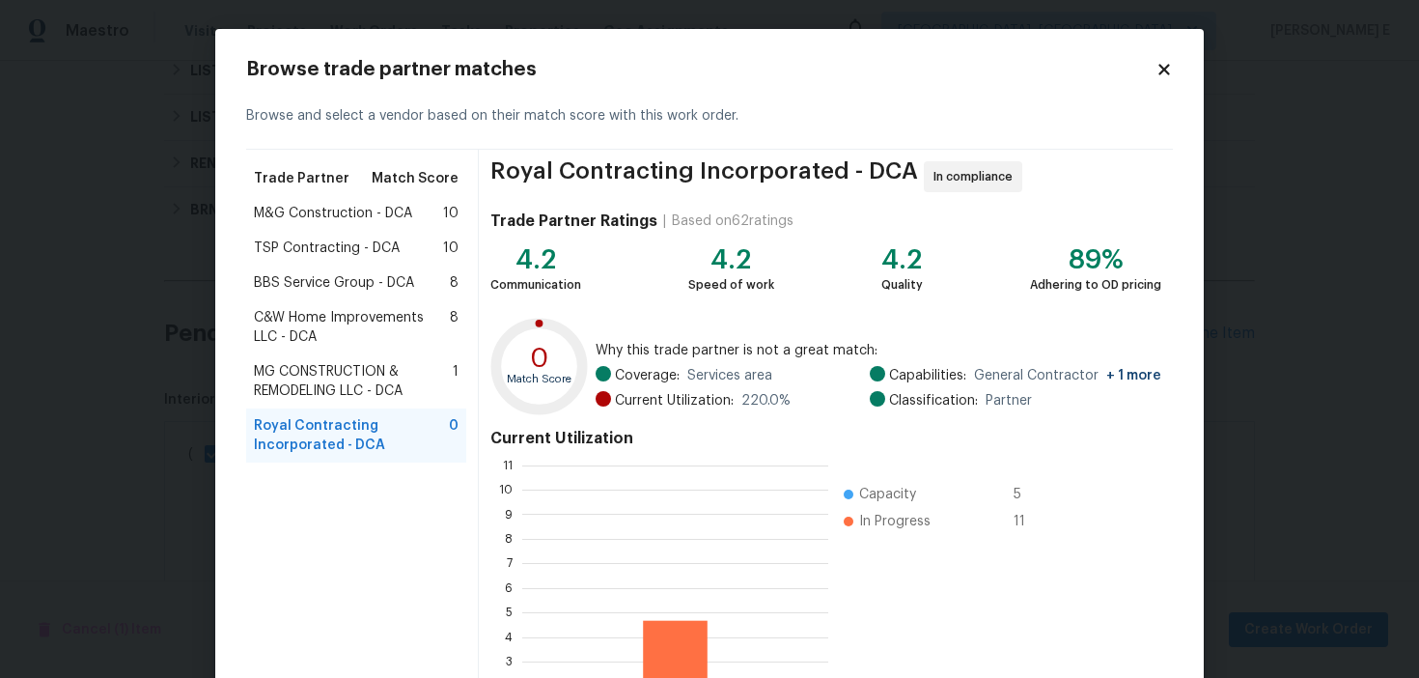
scroll to position [270, 306]
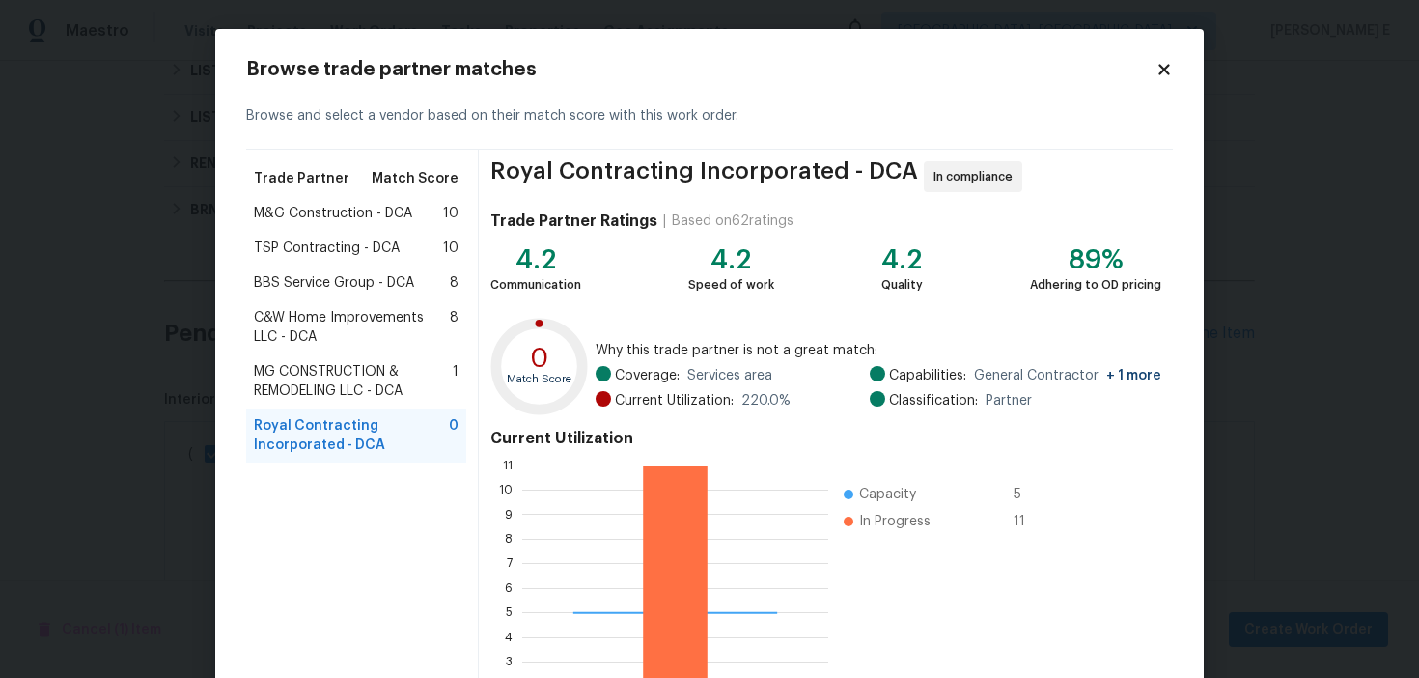
click at [1167, 69] on icon at bounding box center [1164, 69] width 17 height 17
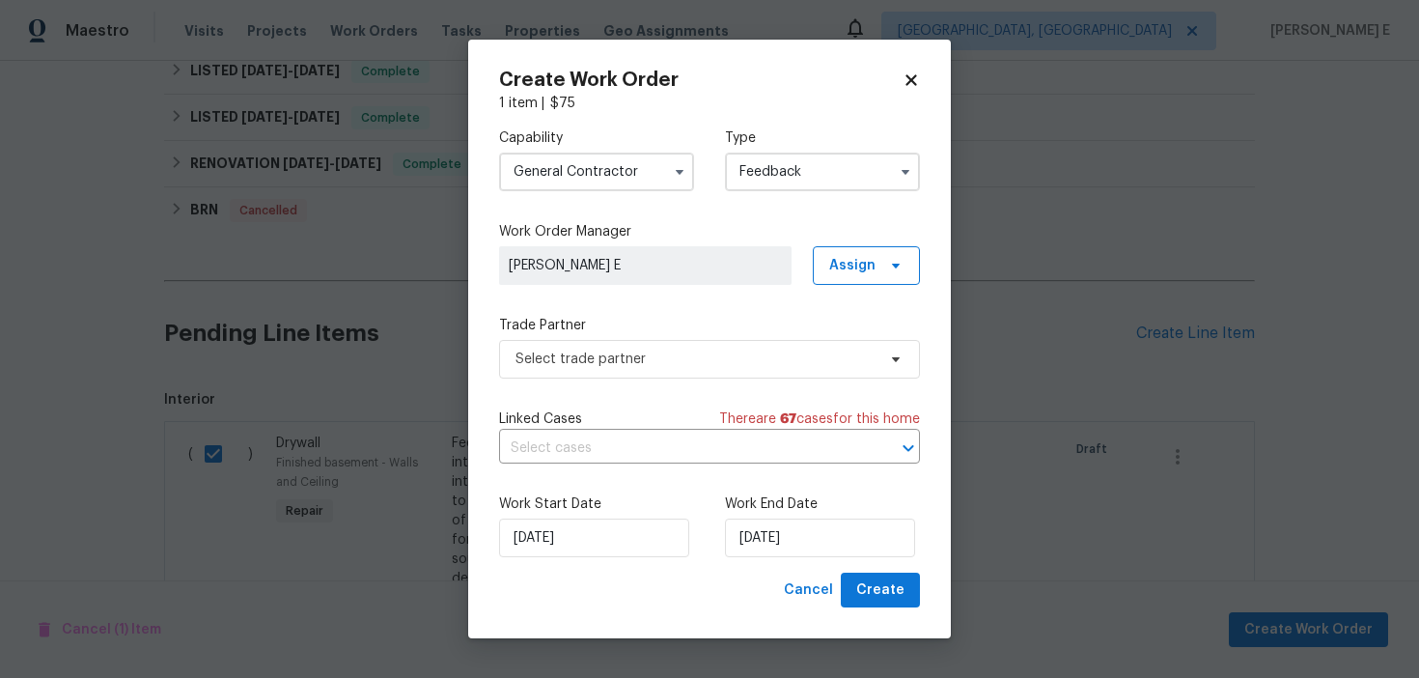
click at [646, 172] on input "General Contractor" at bounding box center [596, 172] width 195 height 39
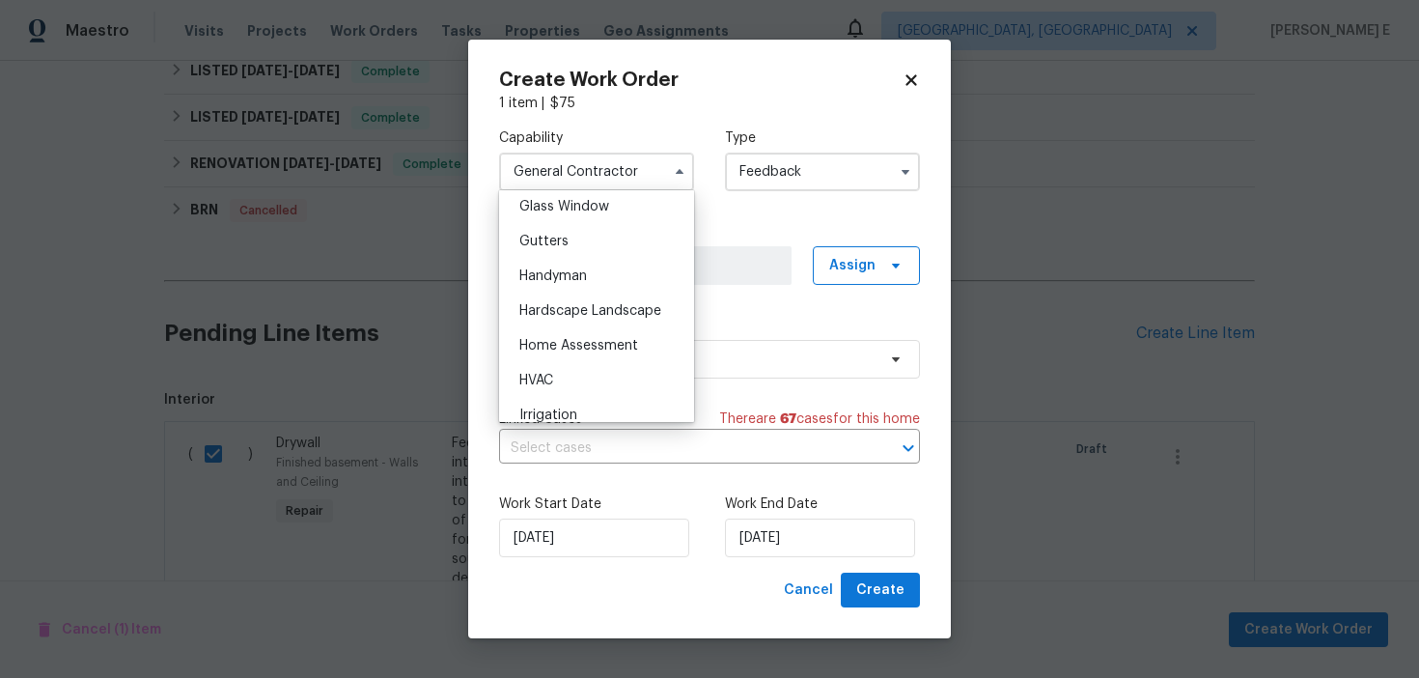
scroll to position [1012, 0]
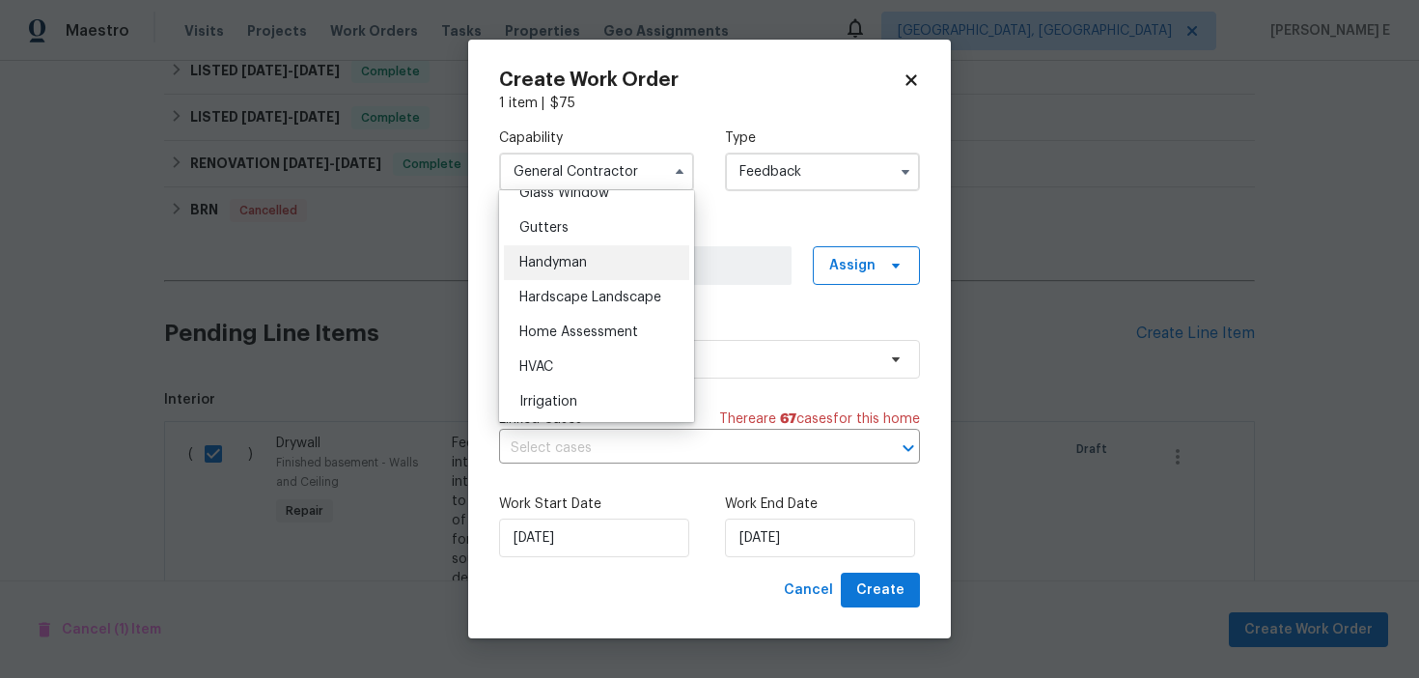
click at [600, 257] on div "Handyman" at bounding box center [596, 262] width 185 height 35
type input "Handyman"
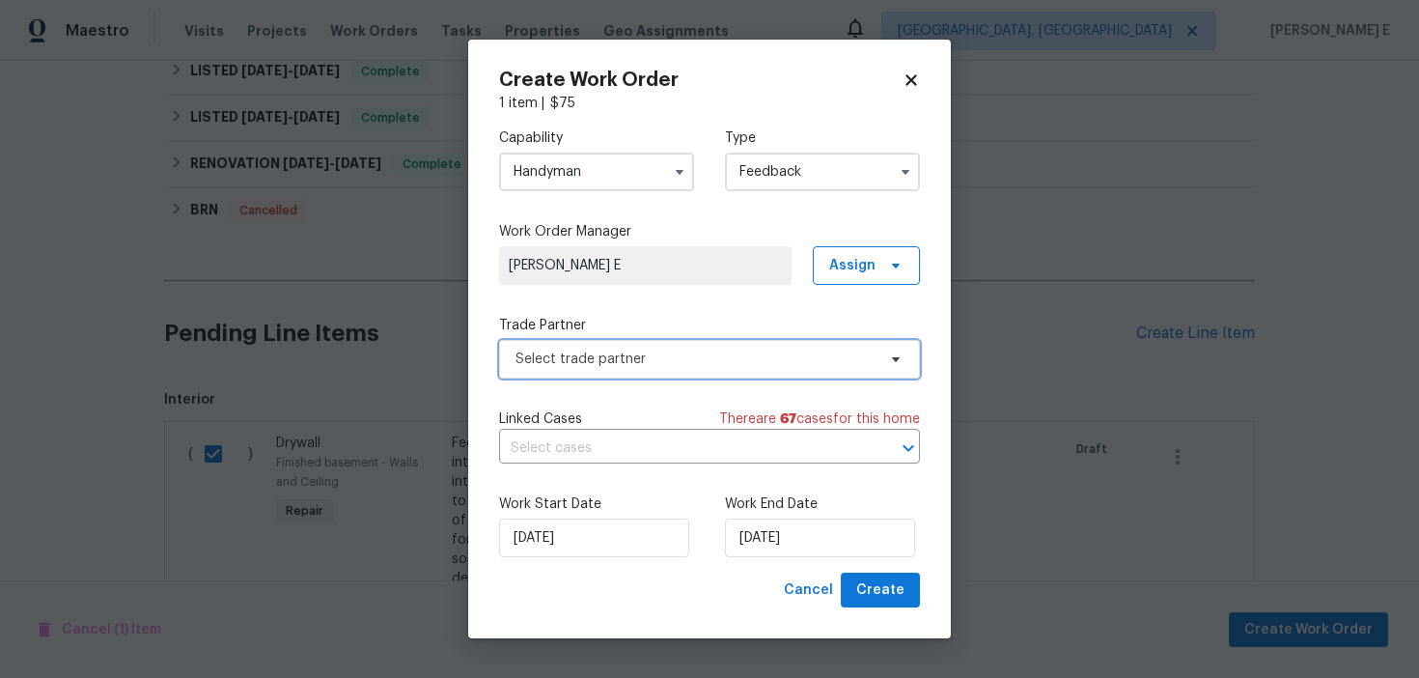
click at [672, 360] on span "Select trade partner" at bounding box center [695, 358] width 360 height 19
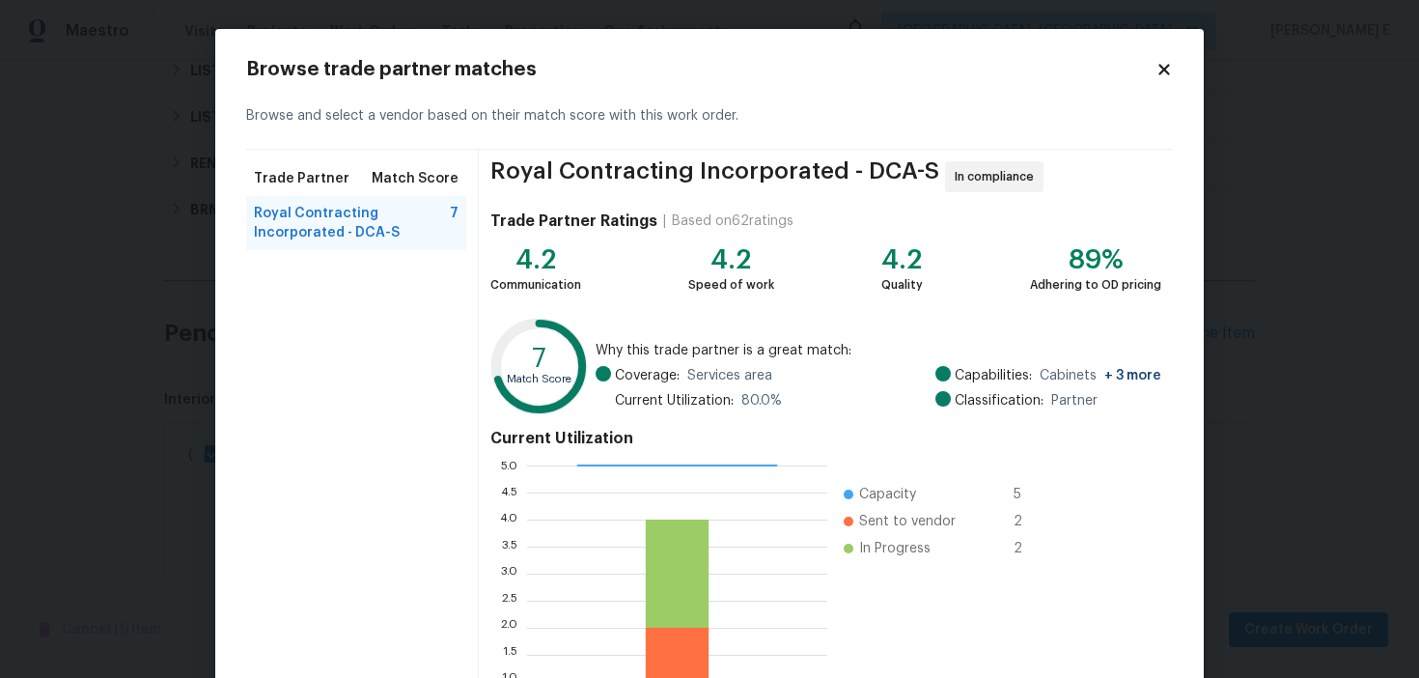
scroll to position [60, 0]
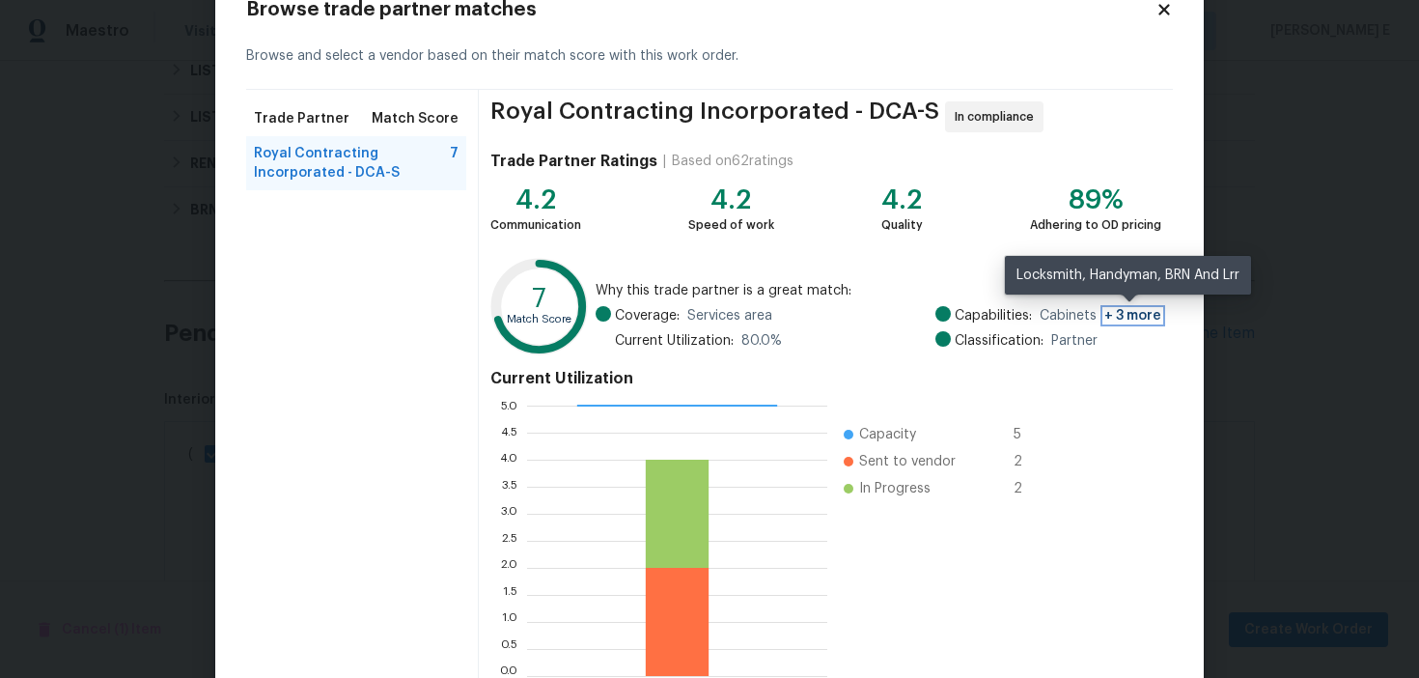
click at [1130, 315] on span "+ 3 more" at bounding box center [1132, 316] width 57 height 14
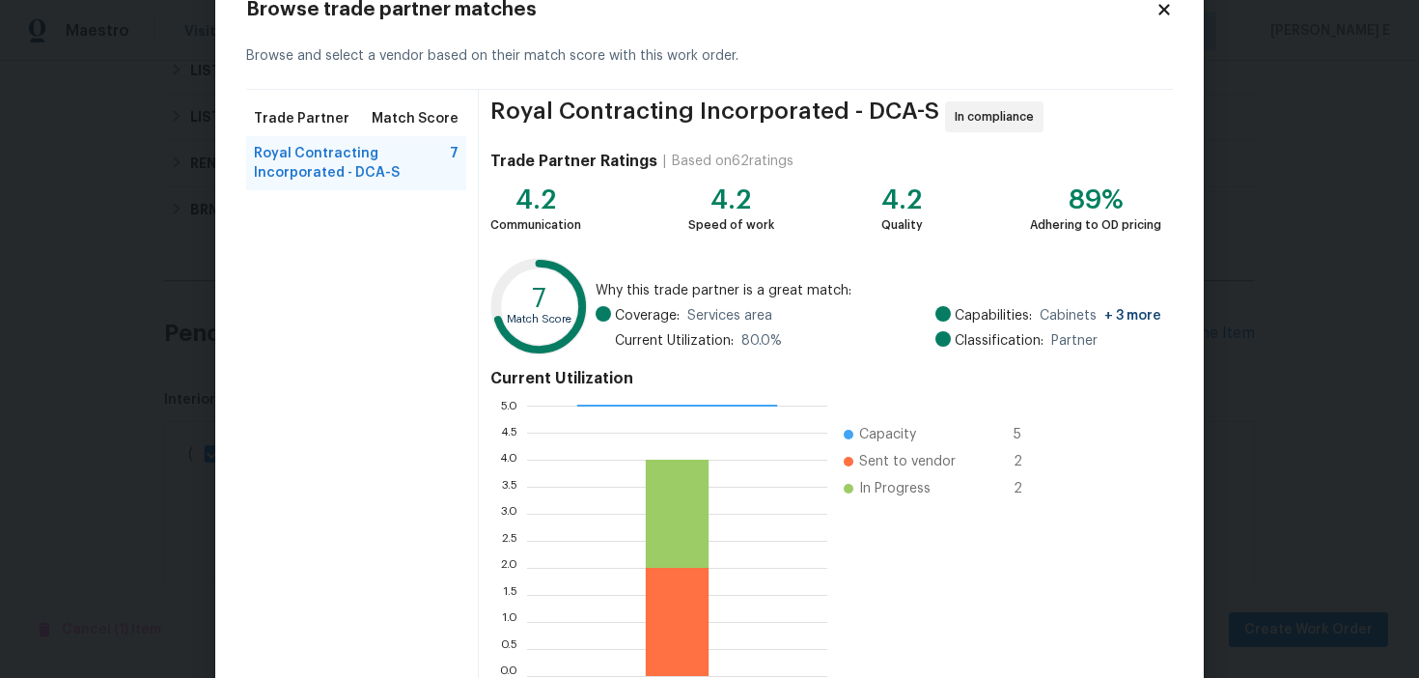
click at [1084, 411] on div "Current Utilization 0.0 0.5 1.0 1.5 2.0 2.5 3.0 3.5 4.0 4.5 5.0 Capacity 5 Sent…" at bounding box center [825, 523] width 671 height 324
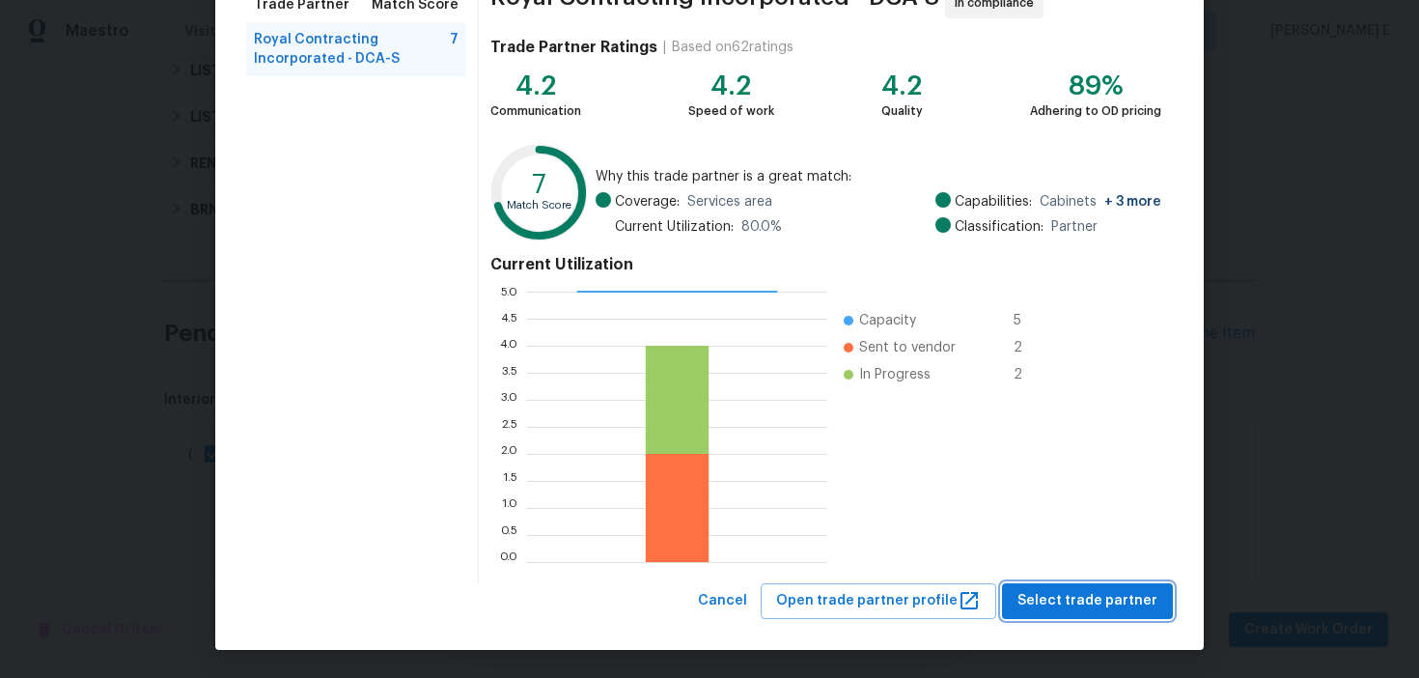
click at [1105, 589] on span "Select trade partner" at bounding box center [1087, 601] width 140 height 24
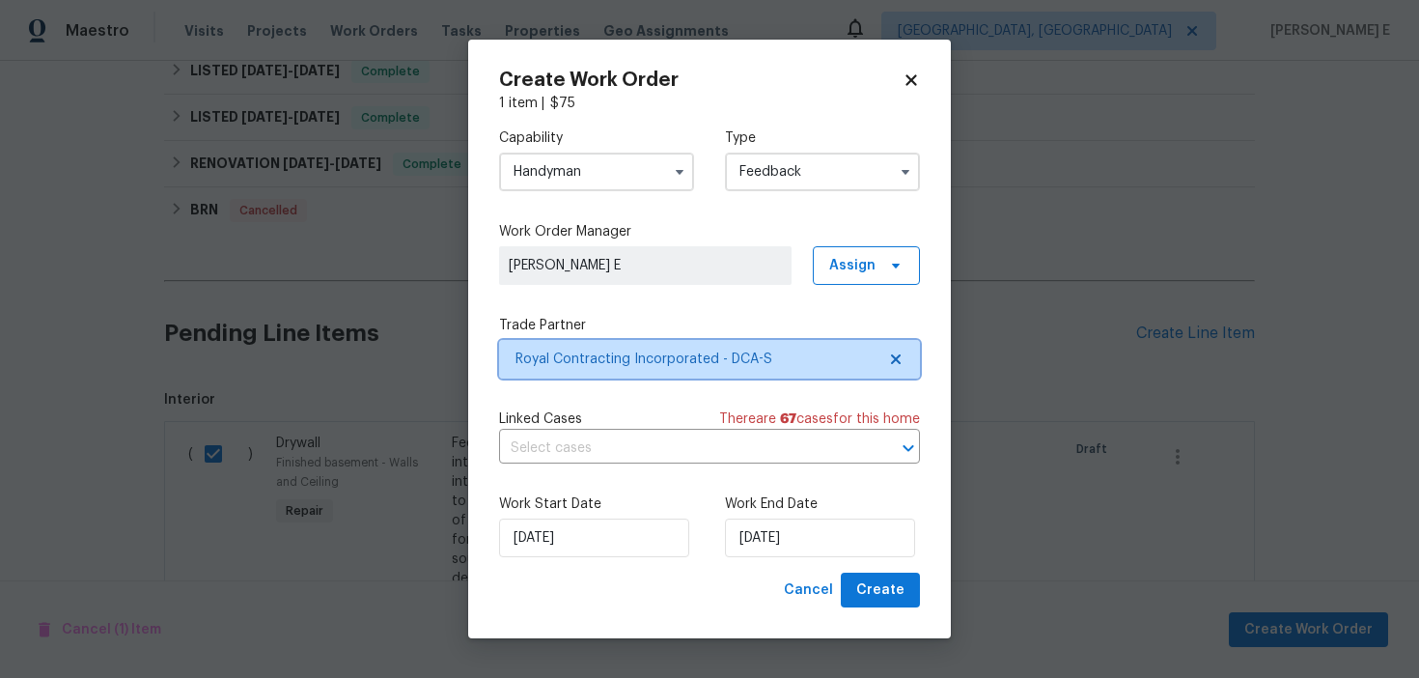
scroll to position [0, 0]
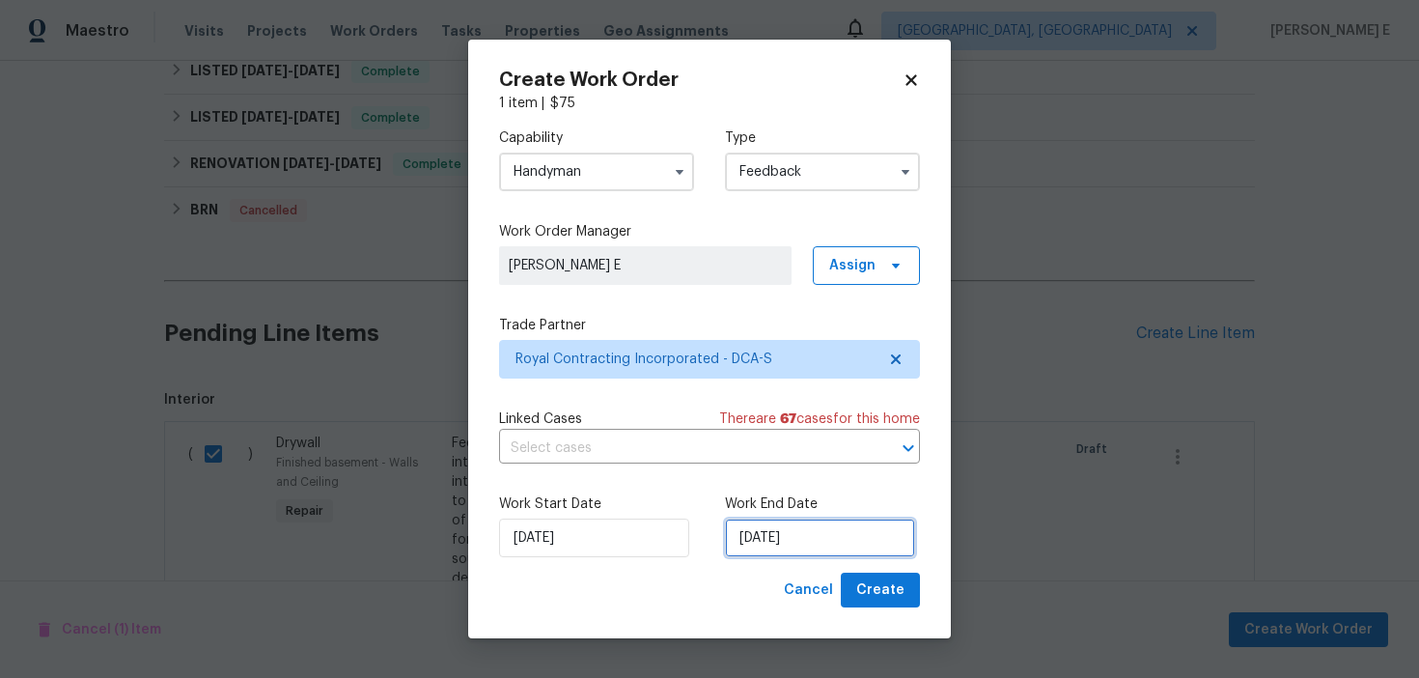
click at [853, 530] on input "[DATE]" at bounding box center [820, 537] width 190 height 39
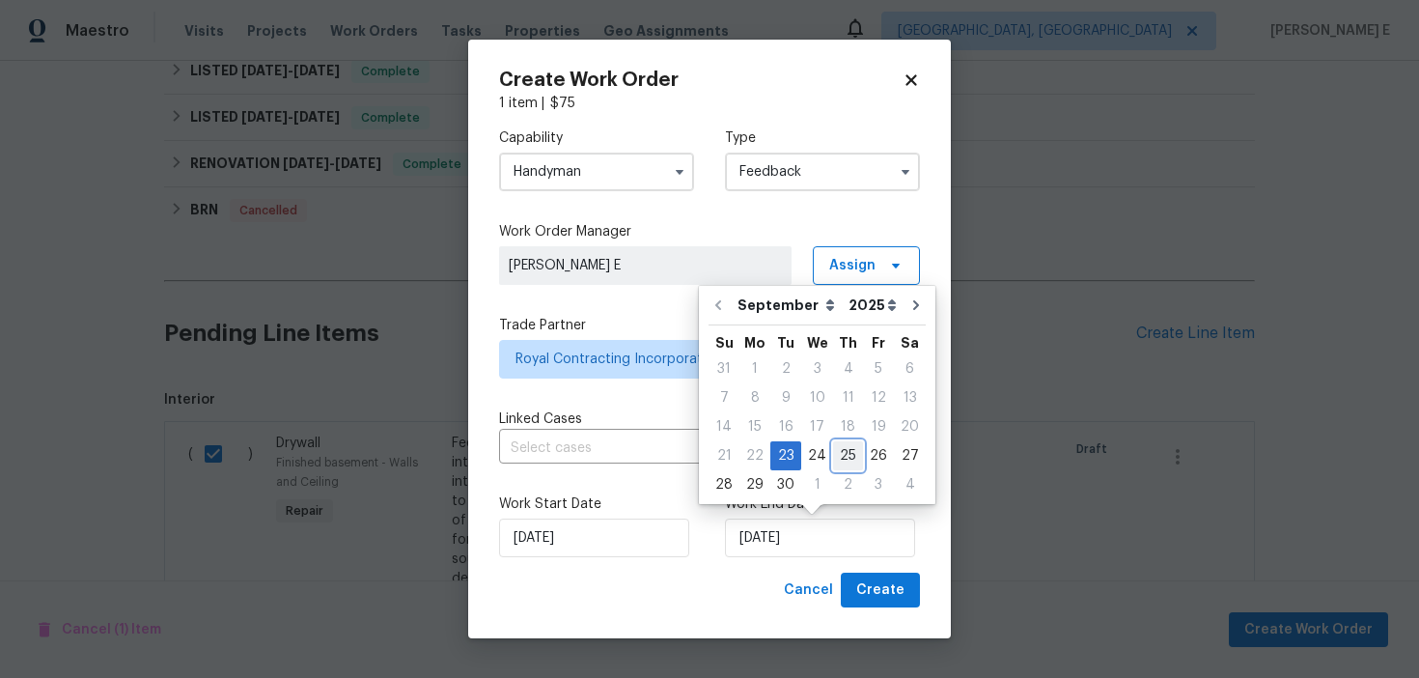
click at [839, 457] on div "25" at bounding box center [848, 455] width 30 height 27
type input "[DATE]"
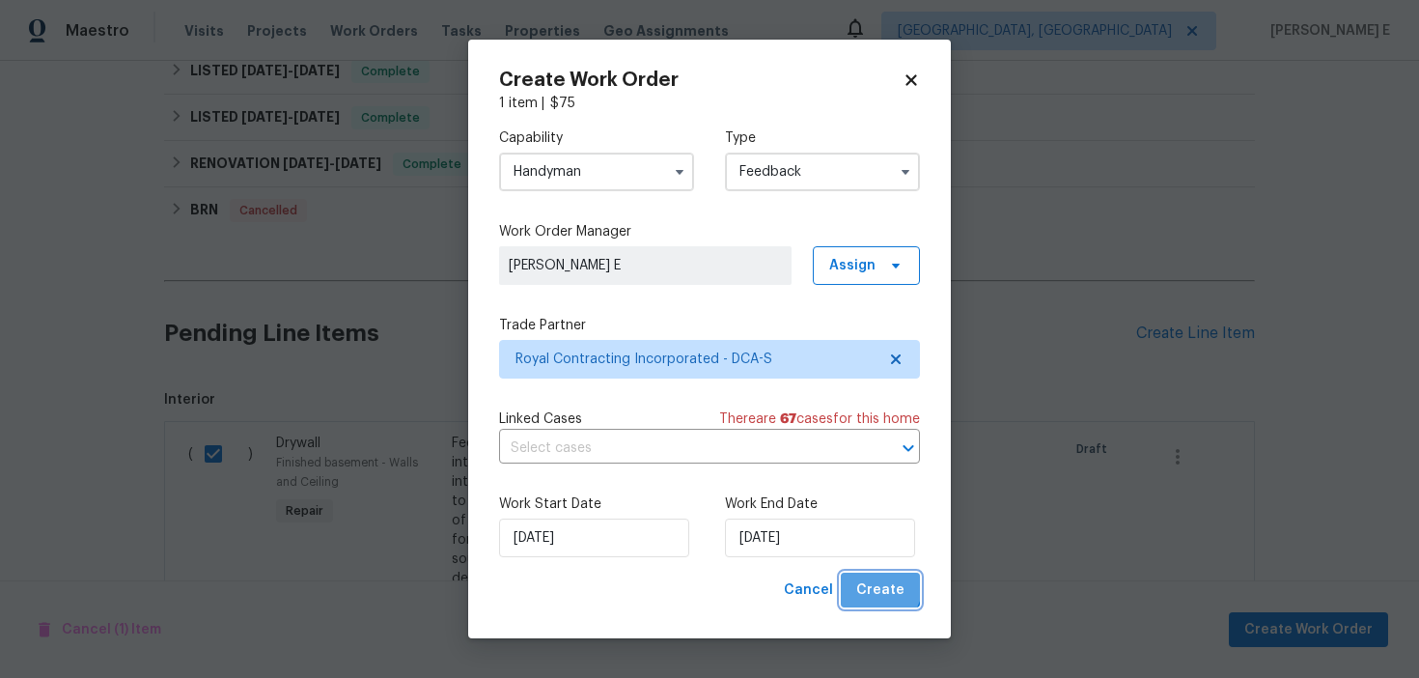
click at [872, 581] on span "Create" at bounding box center [880, 590] width 48 height 24
checkbox input "false"
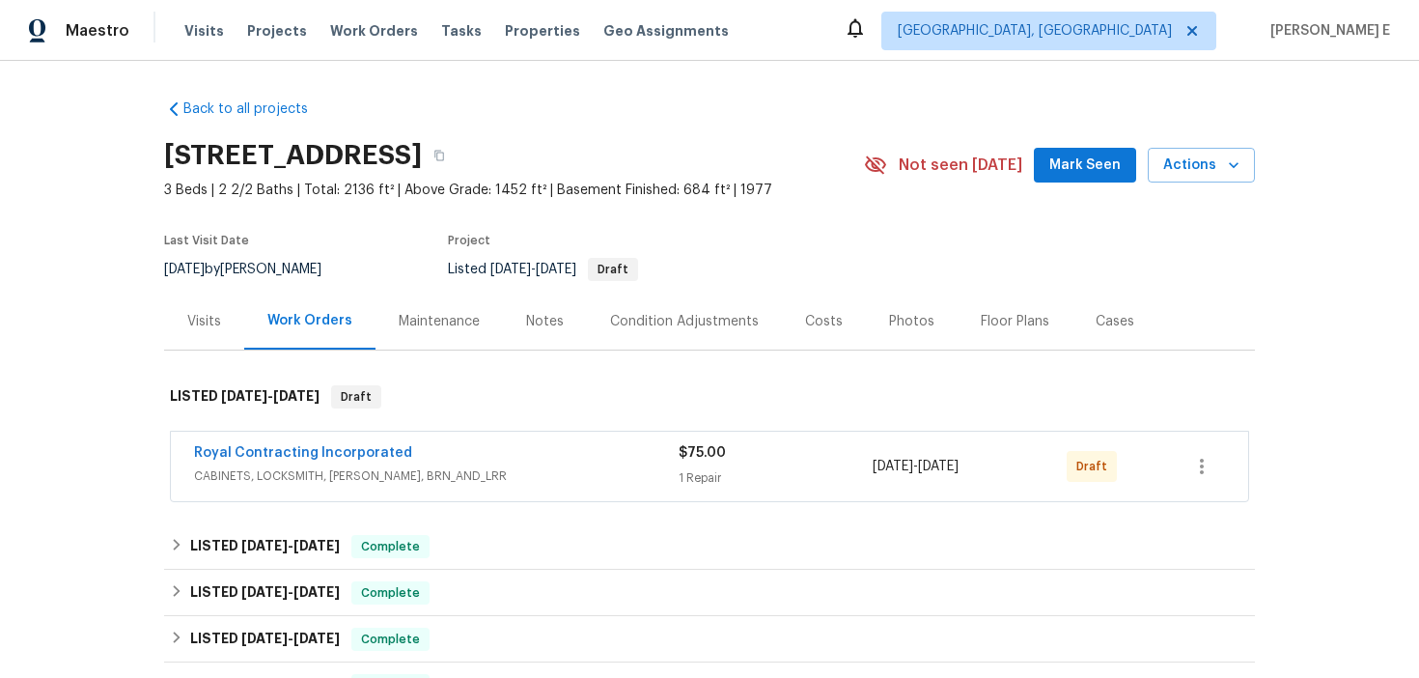
click at [153, 86] on div "Back to all projects [STREET_ADDRESS] 3 Beds | 2 2/2 Baths | Total: 2136 ft² | …" at bounding box center [709, 369] width 1419 height 617
click at [256, 455] on link "Royal Contracting Incorporated" at bounding box center [303, 453] width 218 height 14
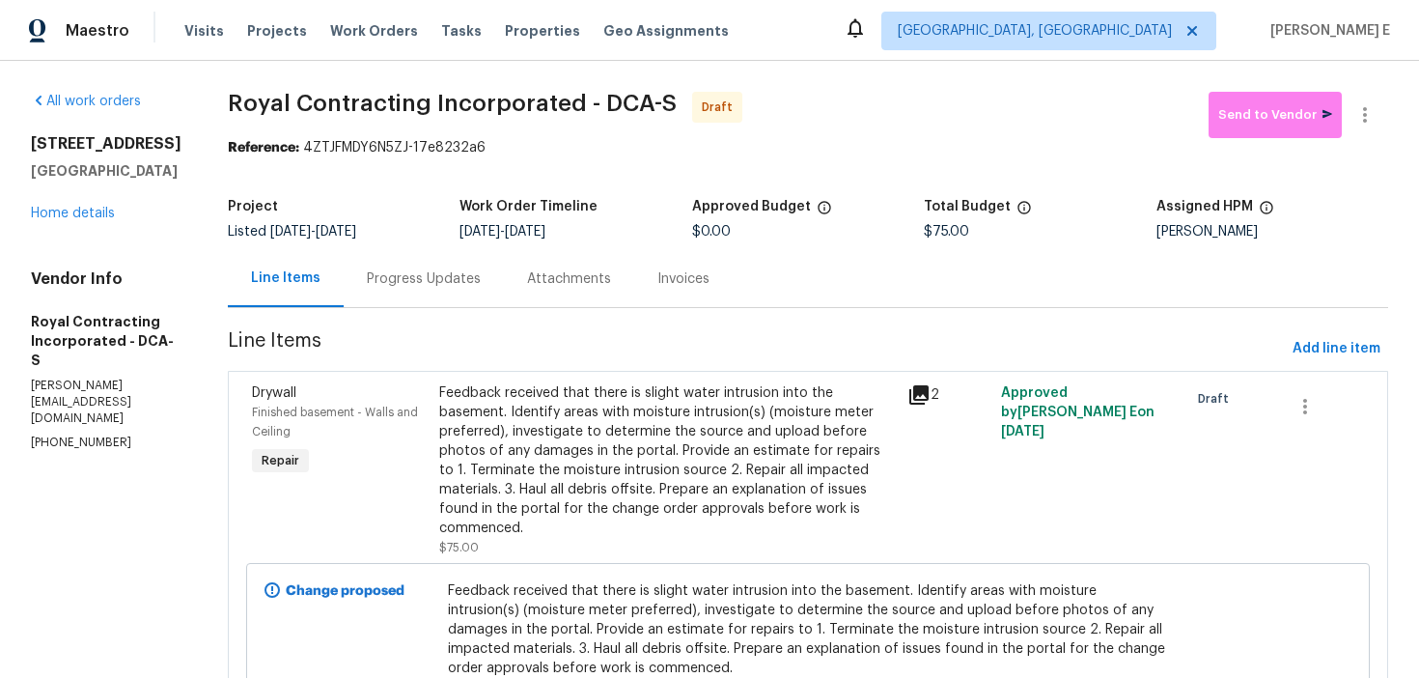
click at [635, 406] on div "Feedback received that there is slight water intrusion into the basement. Ident…" at bounding box center [667, 460] width 457 height 154
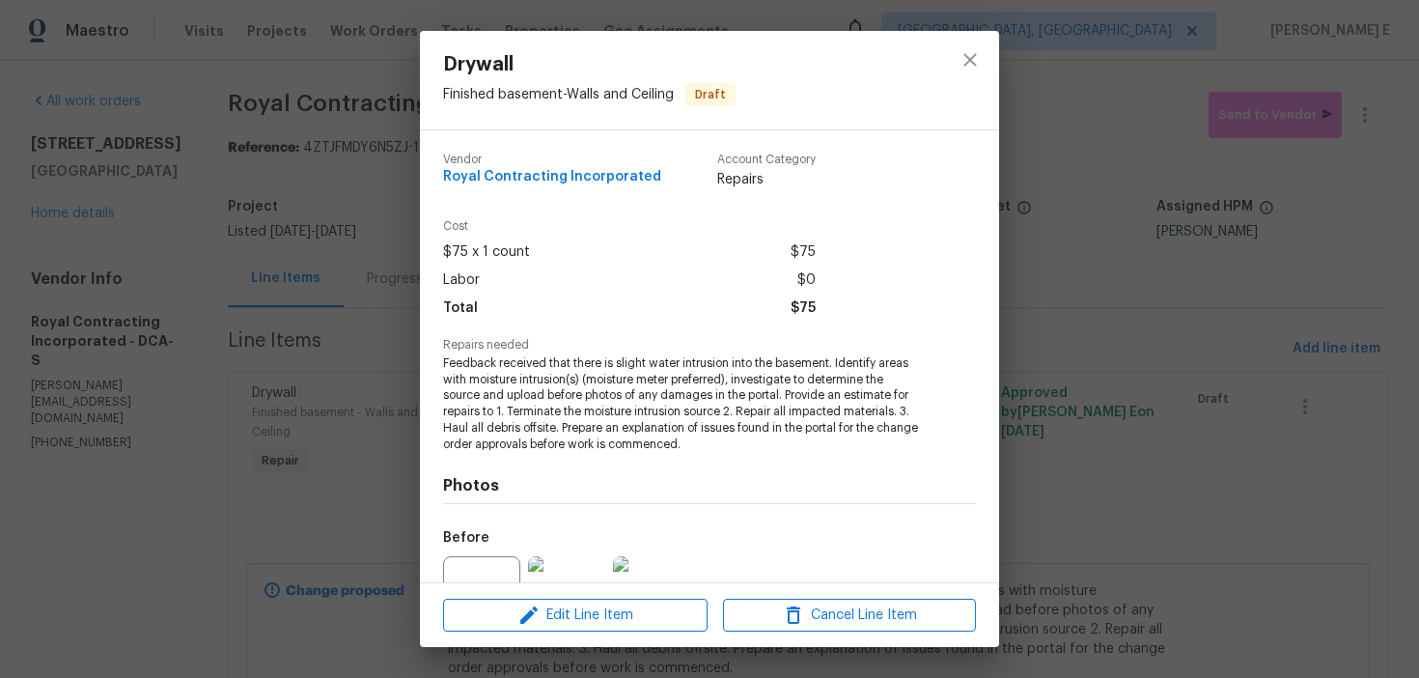
scroll to position [195, 0]
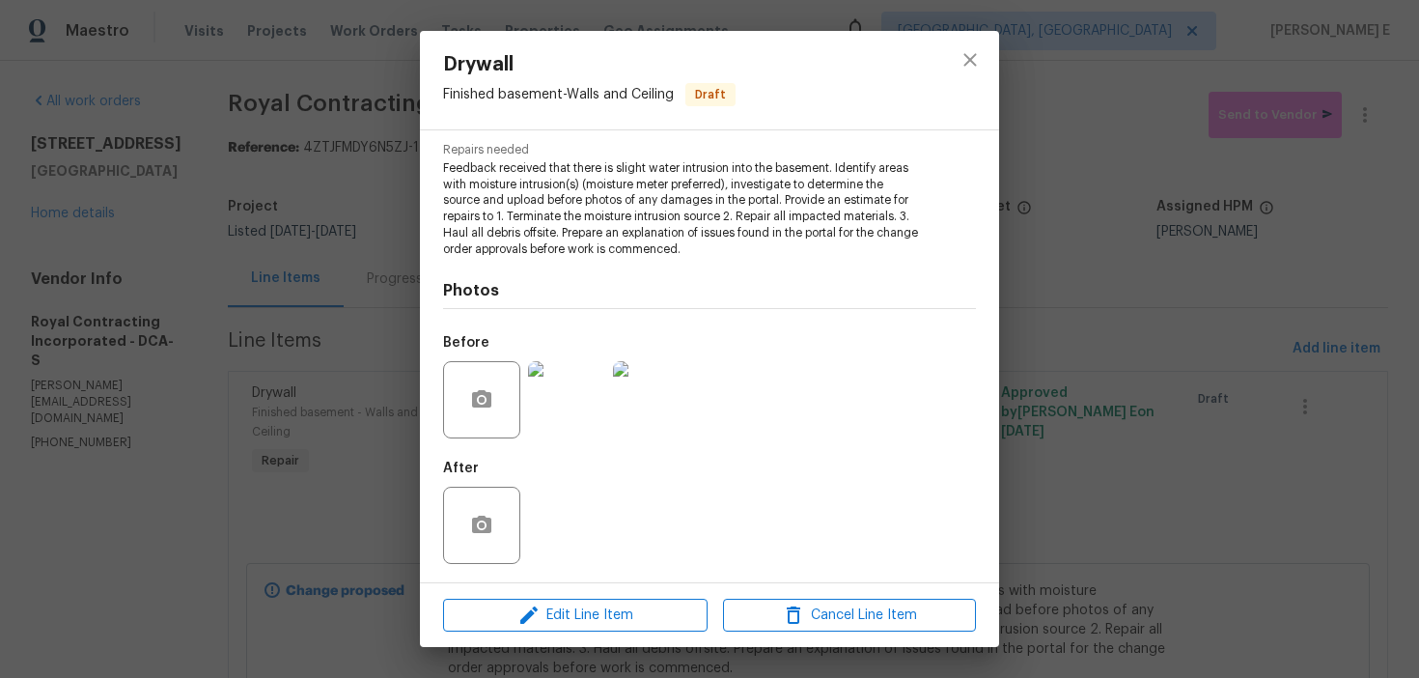
click at [578, 391] on img at bounding box center [566, 399] width 77 height 77
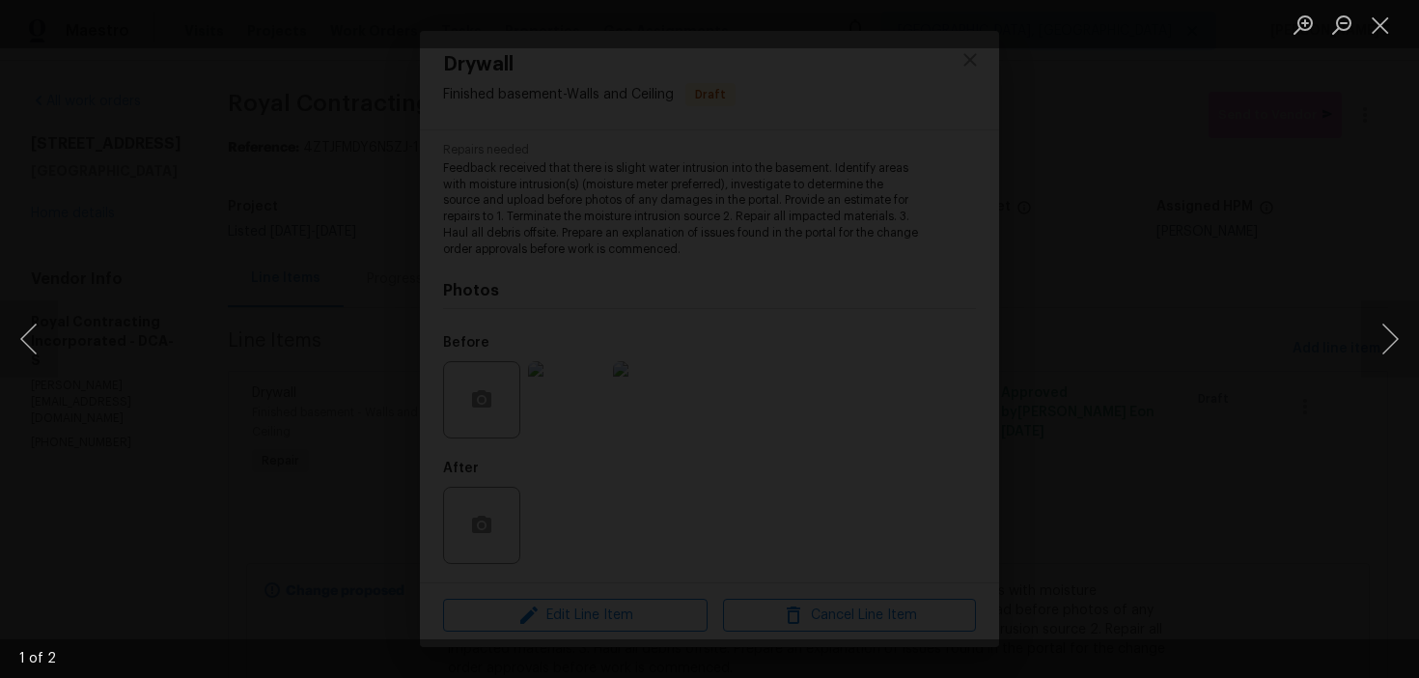
click at [731, 439] on img "Lightbox" at bounding box center [652, 73] width 2595 height 1240
click at [1103, 357] on div "Lightbox" at bounding box center [709, 339] width 1419 height 678
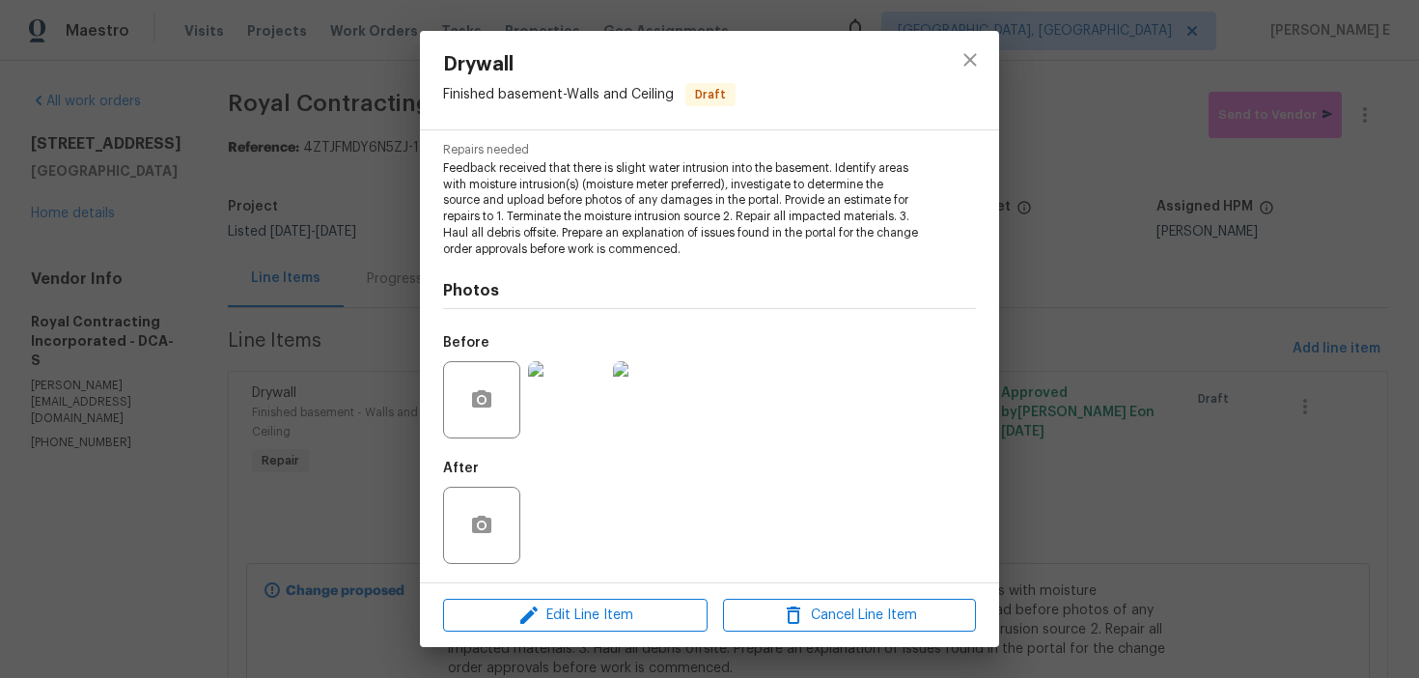
click at [1103, 357] on div "Drywall Finished basement - Walls and Ceiling Draft Vendor Royal Contracting In…" at bounding box center [709, 339] width 1419 height 678
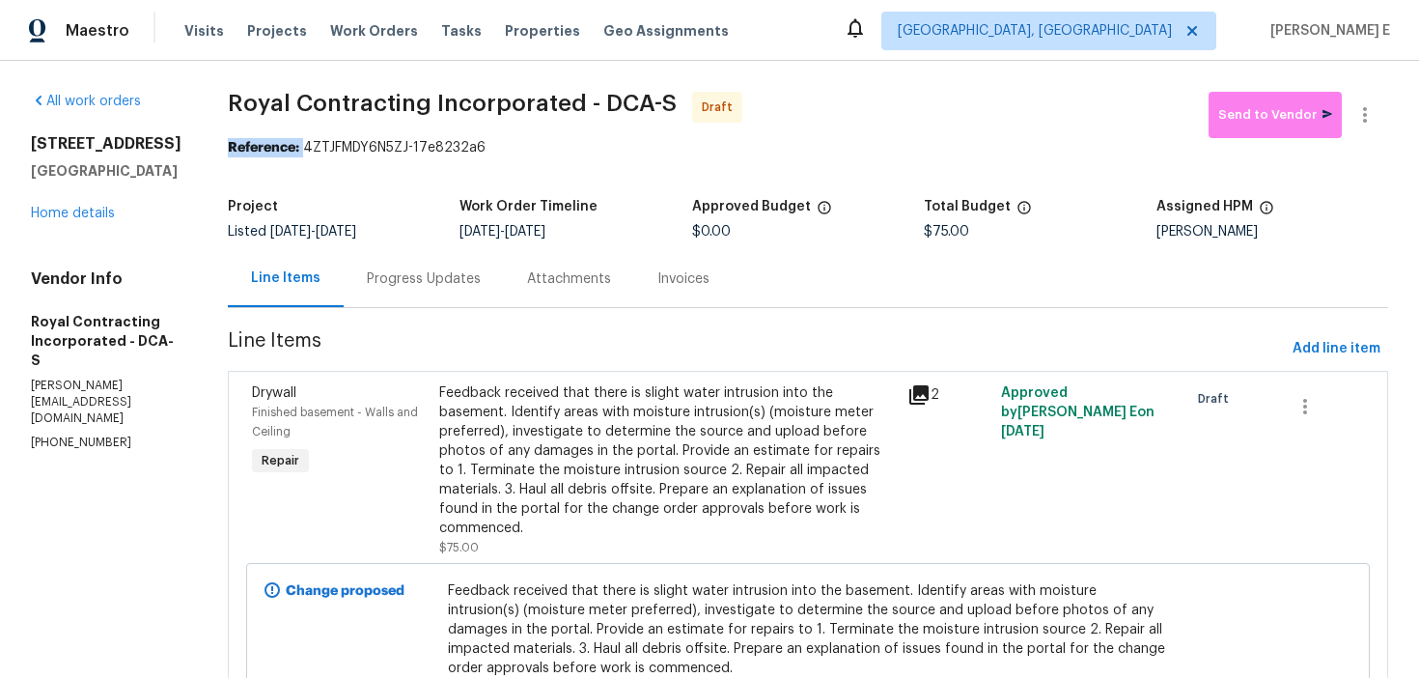
drag, startPoint x: 327, startPoint y: 146, endPoint x: 517, endPoint y: 138, distance: 190.3
click at [517, 137] on section "Royal Contracting Incorporated - DCA-S Draft Send to Vendor Reference: 4ZTJFMDY…" at bounding box center [808, 428] width 1160 height 673
drag, startPoint x: 325, startPoint y: 151, endPoint x: 508, endPoint y: 155, distance: 182.5
click at [508, 155] on div "Reference: 4ZTJFMDY6N5ZJ-17e8232a6" at bounding box center [808, 147] width 1160 height 19
copy div "4ZTJFMDY6N5ZJ-17e8232a6"
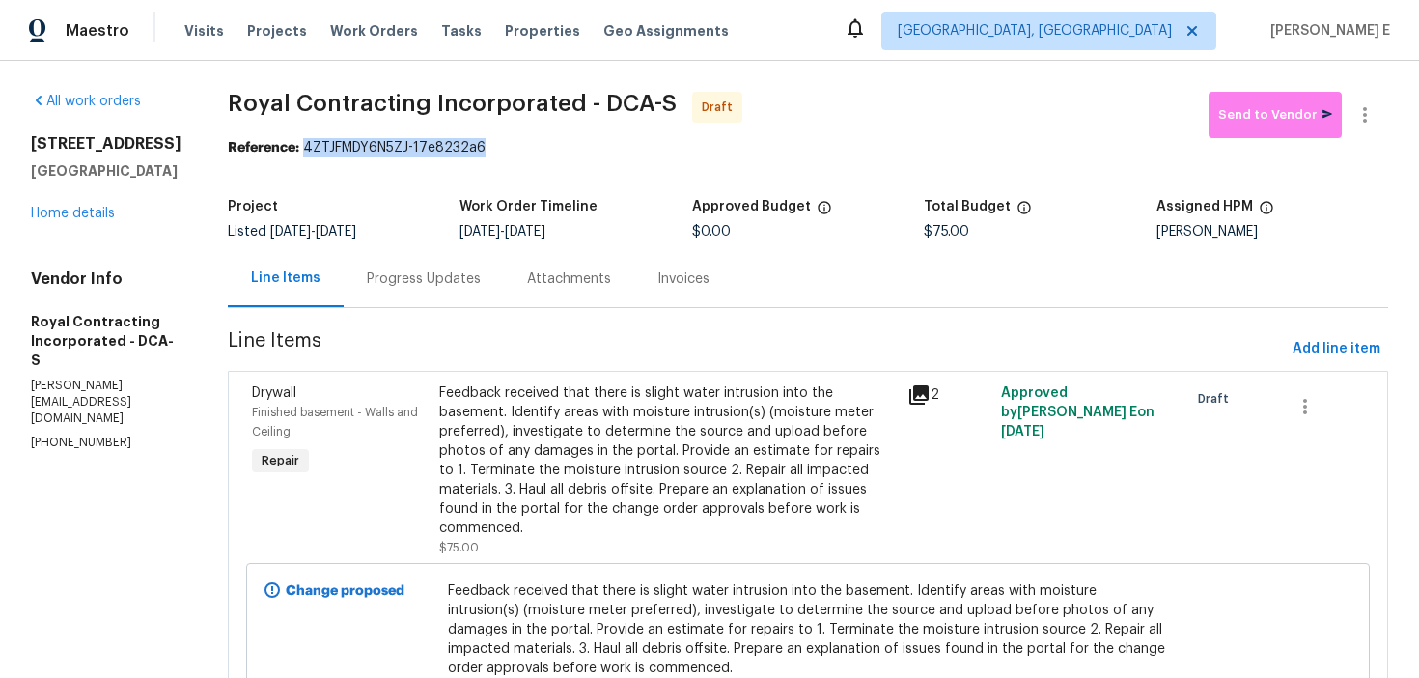
click at [422, 279] on div "Progress Updates" at bounding box center [424, 278] width 114 height 19
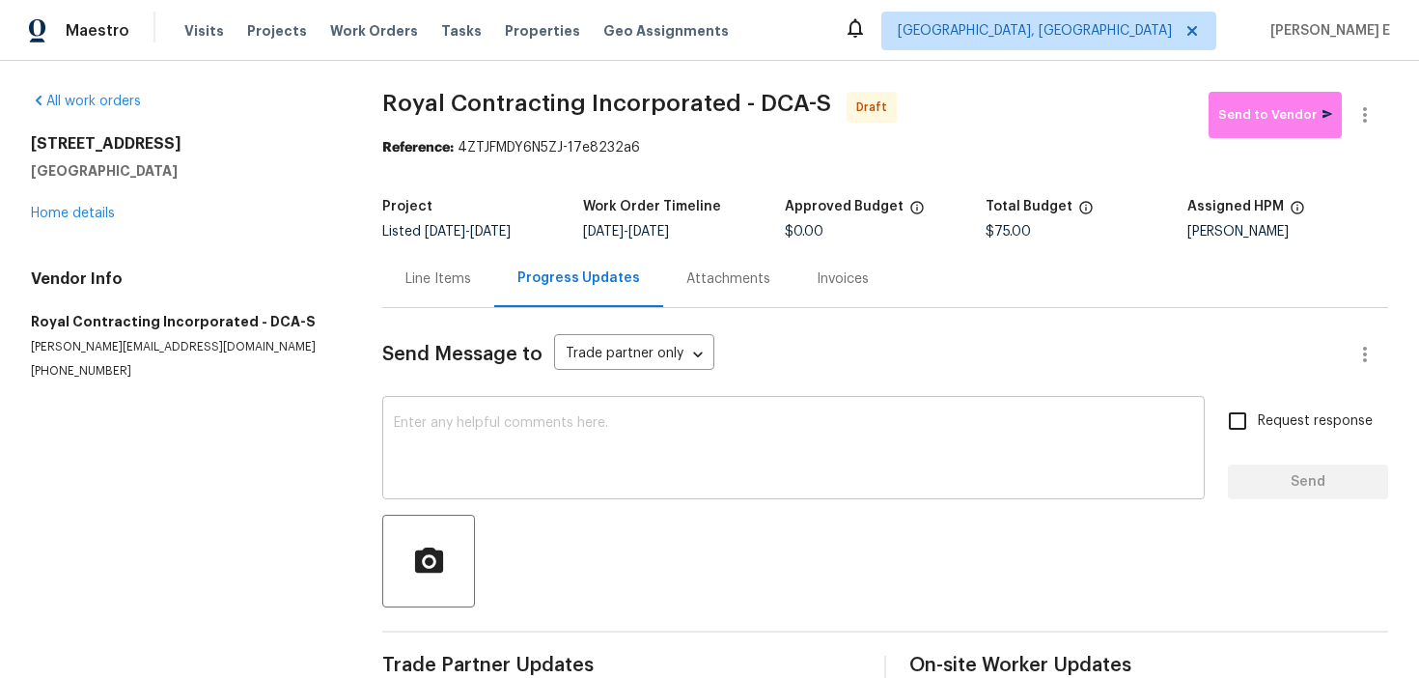
click at [736, 447] on textarea at bounding box center [793, 450] width 799 height 68
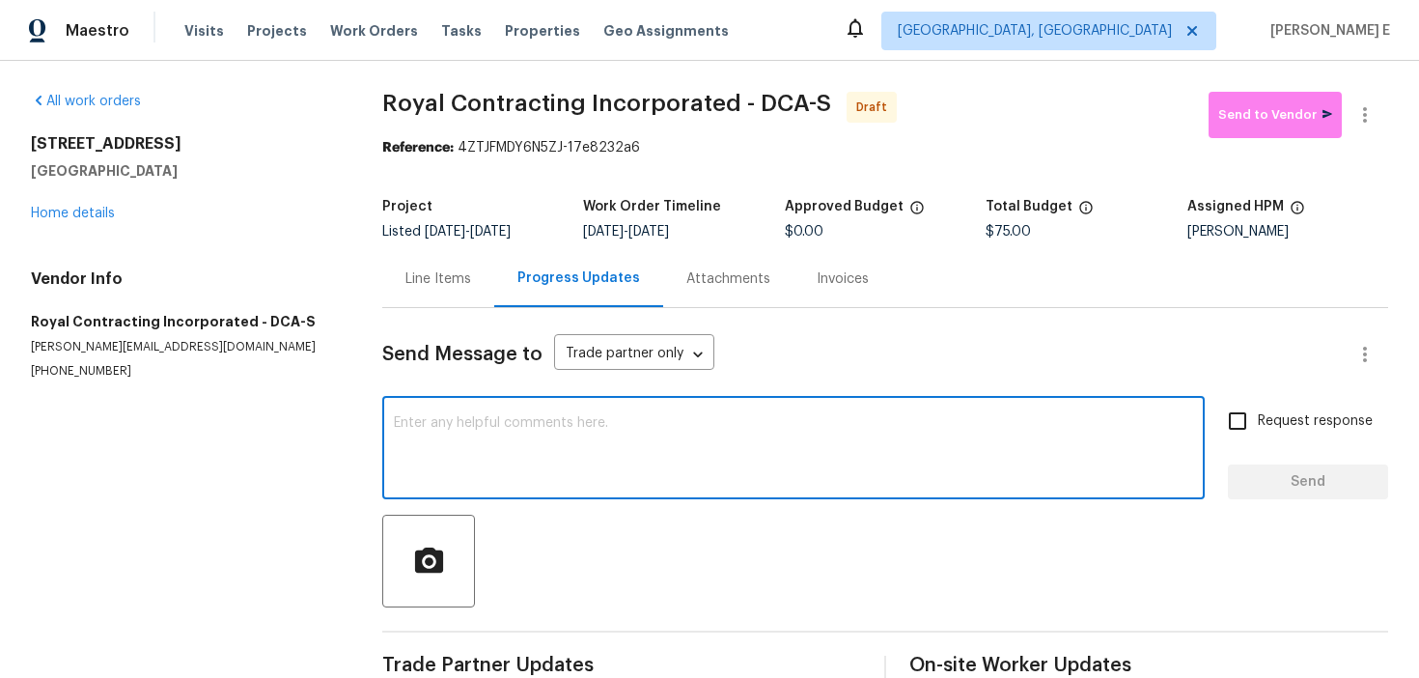
paste textarea "Hi this is [PERSON_NAME] with Opendoor. I’m confirming you received the WO for …"
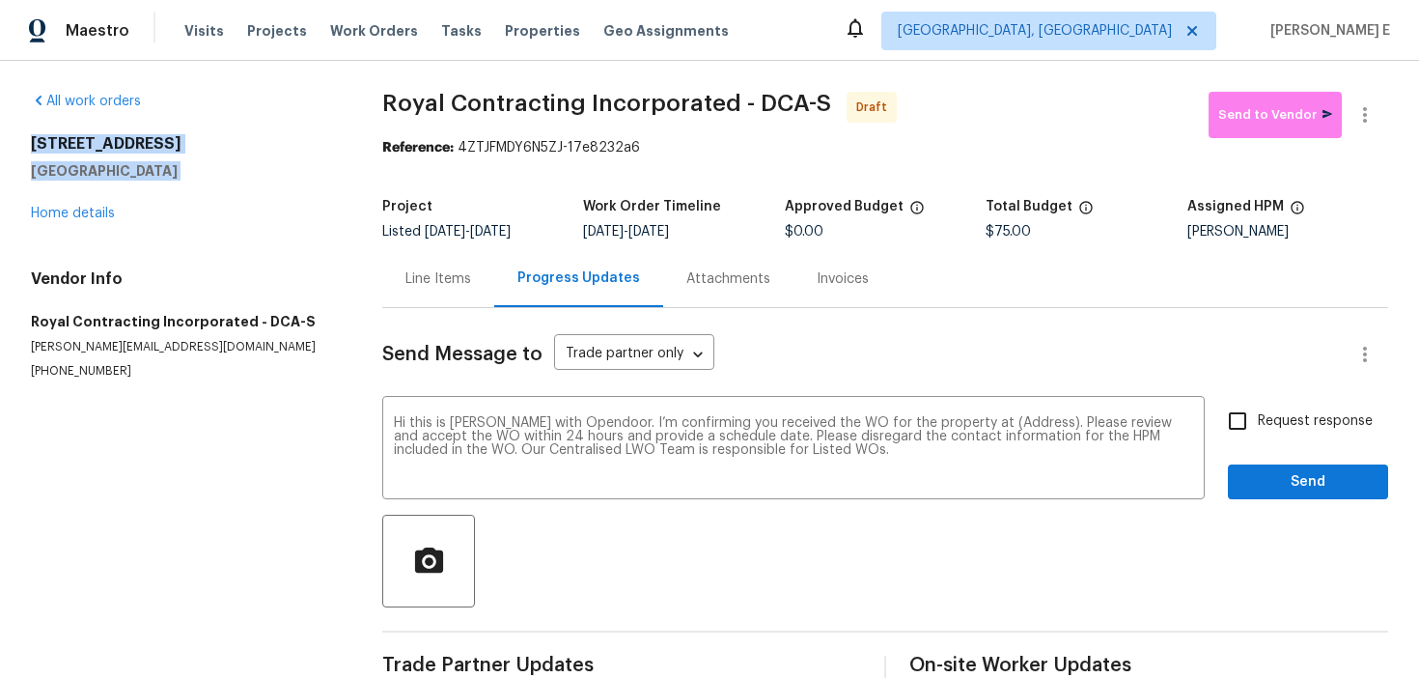
drag, startPoint x: 28, startPoint y: 141, endPoint x: 164, endPoint y: 183, distance: 142.6
click at [164, 183] on div "All work orders [STREET_ADDRESS] Home details Vendor Info Royal Contracting Inc…" at bounding box center [709, 389] width 1419 height 656
copy div "[STREET_ADDRESS]"
click at [1006, 414] on div "Hi this is [PERSON_NAME] with Opendoor. I’m confirming you received the WO for …" at bounding box center [793, 450] width 822 height 98
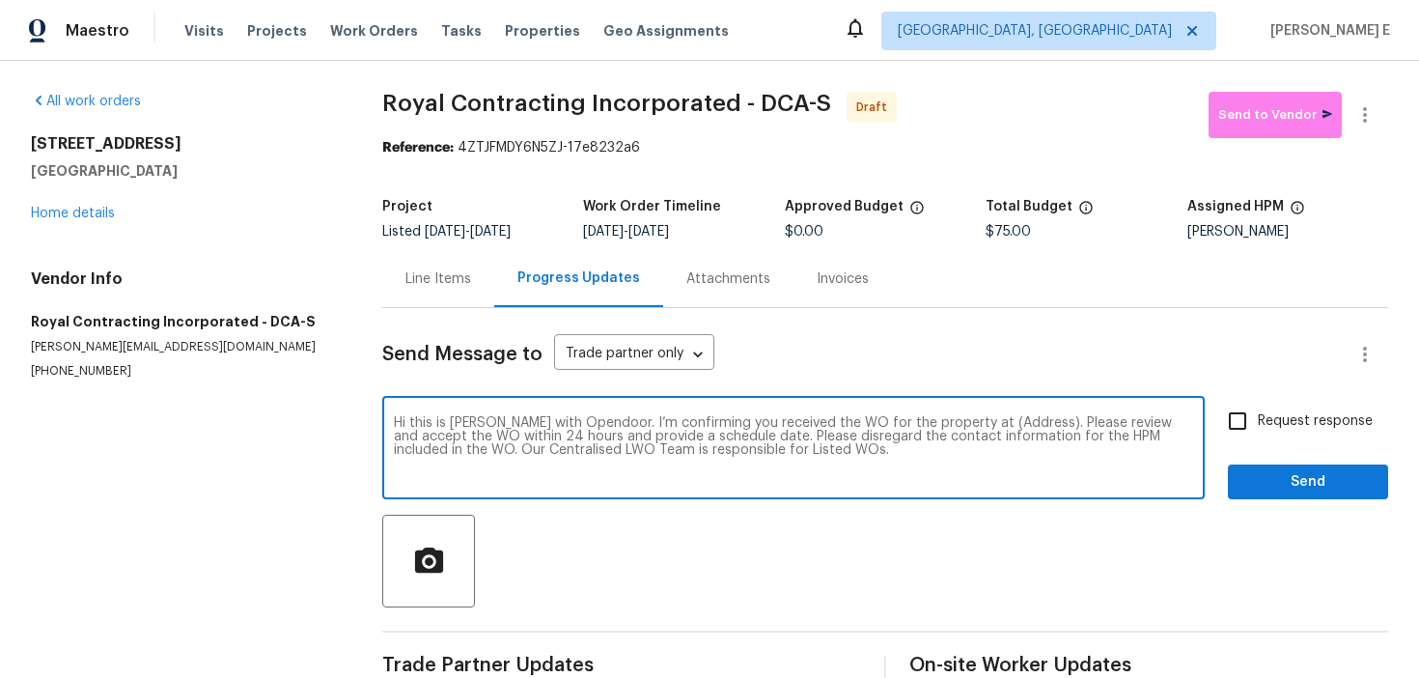
click at [1005, 423] on textarea "Hi this is [PERSON_NAME] with Opendoor. I’m confirming you received the WO for …" at bounding box center [793, 450] width 799 height 68
paste textarea "[STREET_ADDRESS]"
type textarea "Hi this is [PERSON_NAME] with Opendoor. I’m confirming you received the WO for …"
click at [1230, 417] on input "Request response" at bounding box center [1237, 421] width 41 height 41
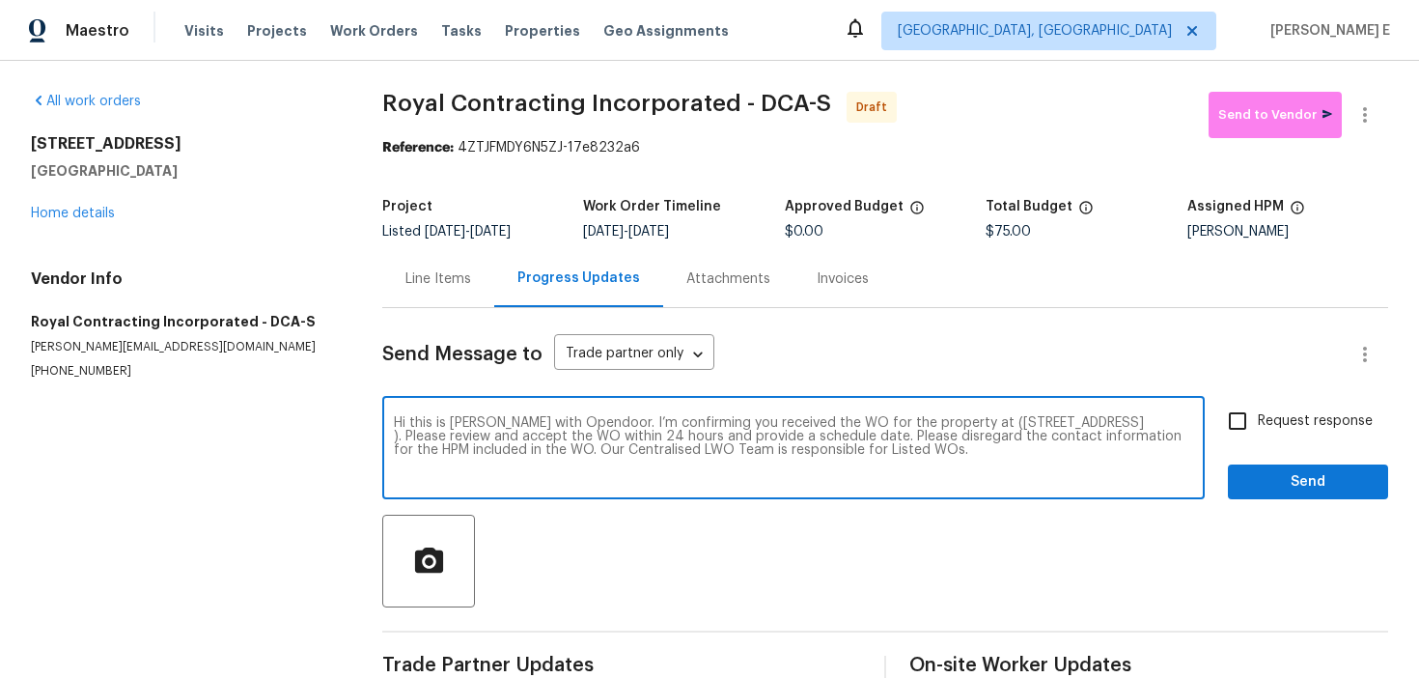
checkbox input "true"
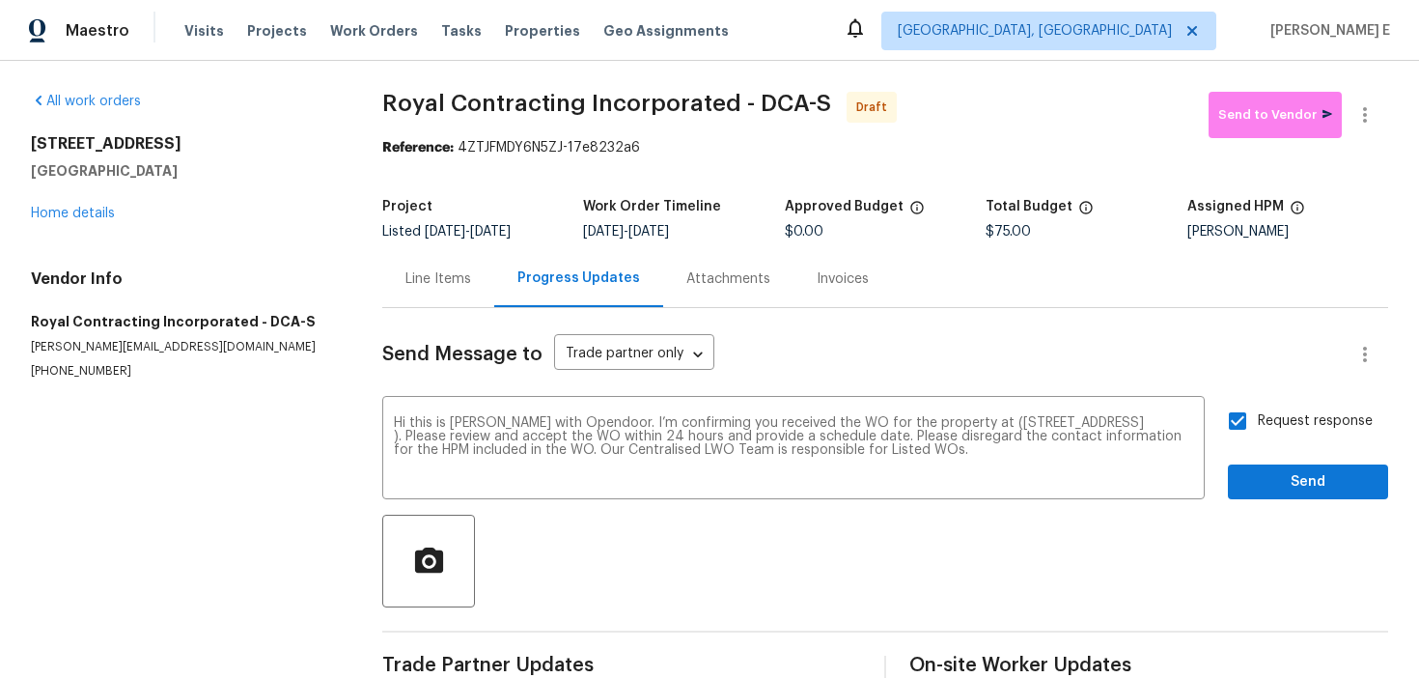
click at [1301, 504] on div "Send Message to Trade partner only Trade partner only ​ Hi this is [PERSON_NAME…" at bounding box center [885, 497] width 1006 height 378
click at [1310, 490] on span "Send" at bounding box center [1307, 482] width 129 height 24
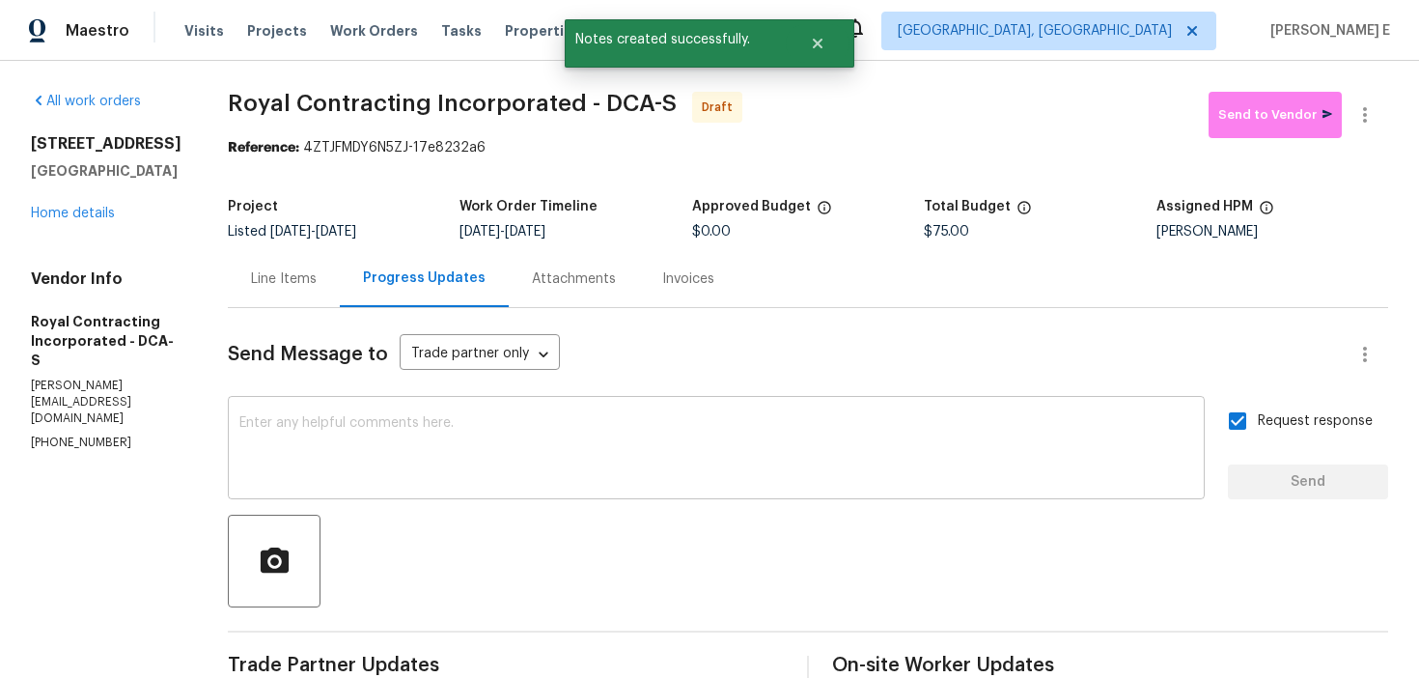
click at [856, 434] on textarea at bounding box center [716, 450] width 954 height 68
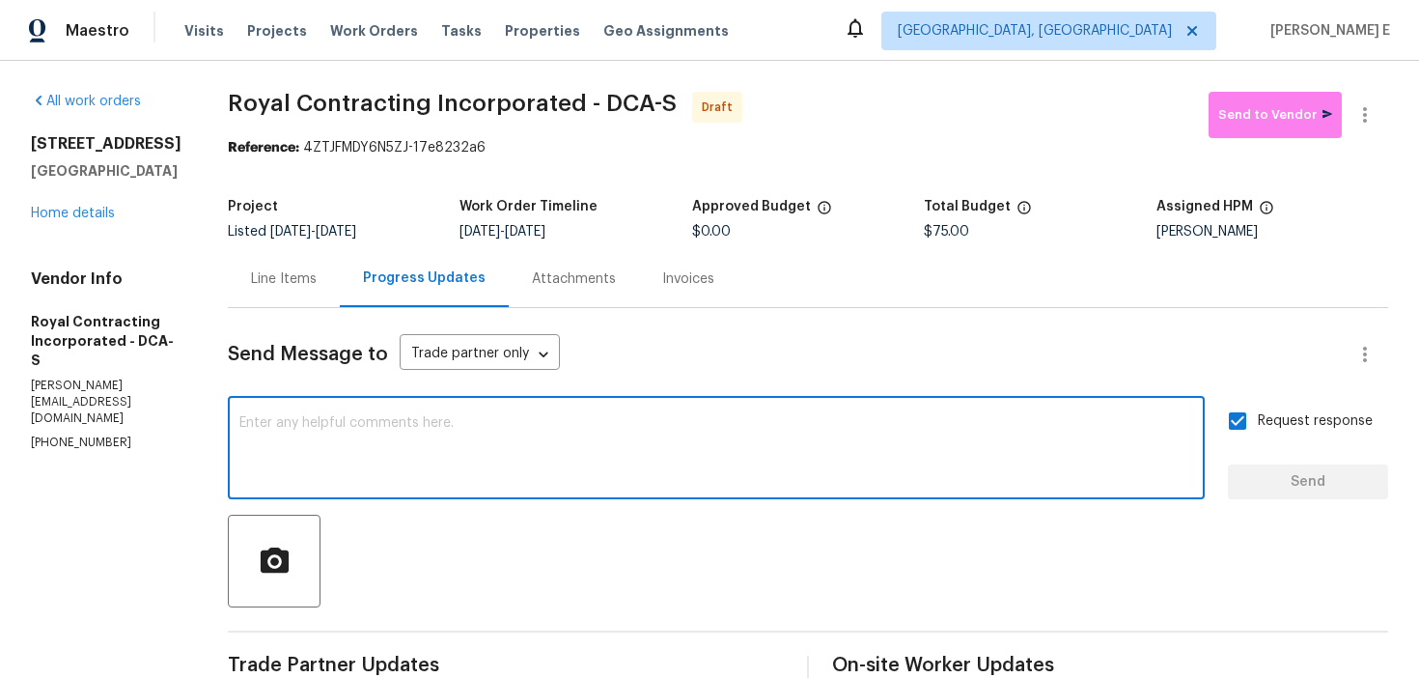
paste textarea "Attention All Work Orders must include before-photos (both close-up and wide-an…"
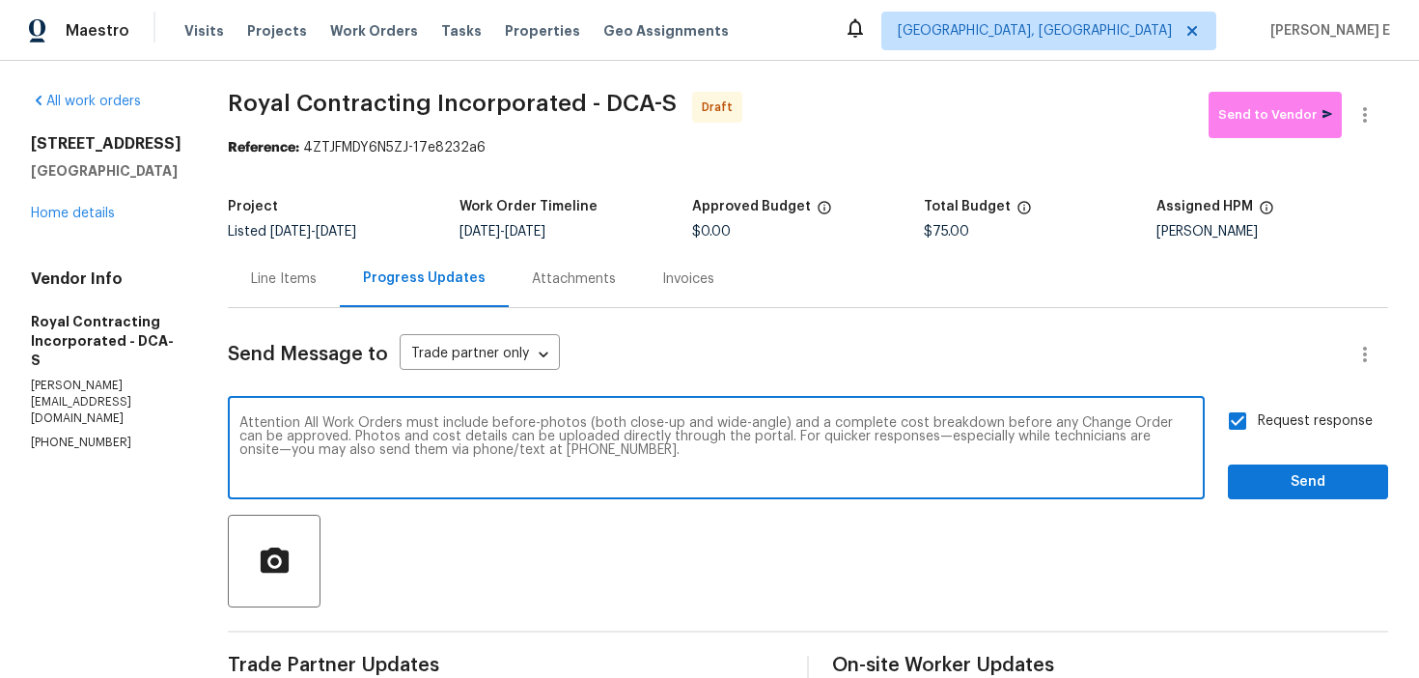
type textarea "Attention All Work Orders must include before-photos (both close-up and wide-an…"
click at [1305, 488] on span "Send" at bounding box center [1307, 482] width 129 height 24
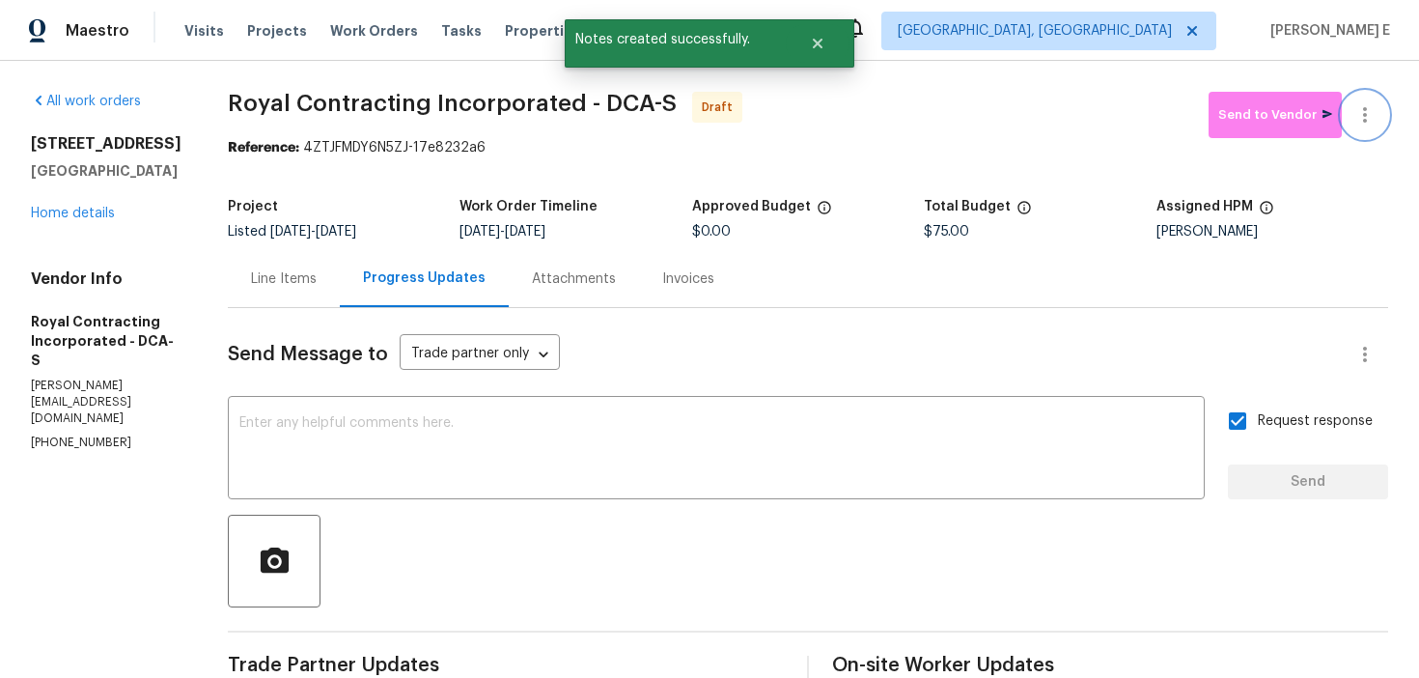
click at [1368, 119] on icon "button" at bounding box center [1364, 114] width 23 height 23
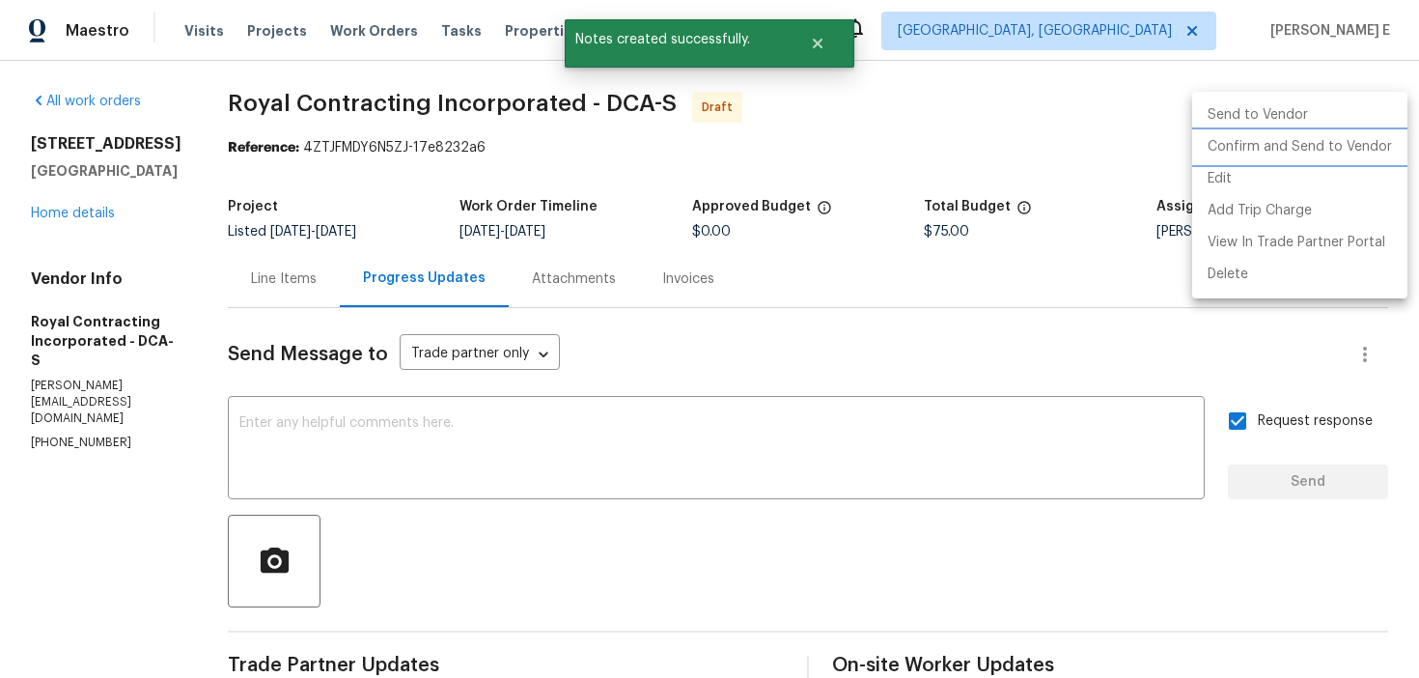
click at [1313, 149] on li "Confirm and Send to Vendor" at bounding box center [1299, 147] width 215 height 32
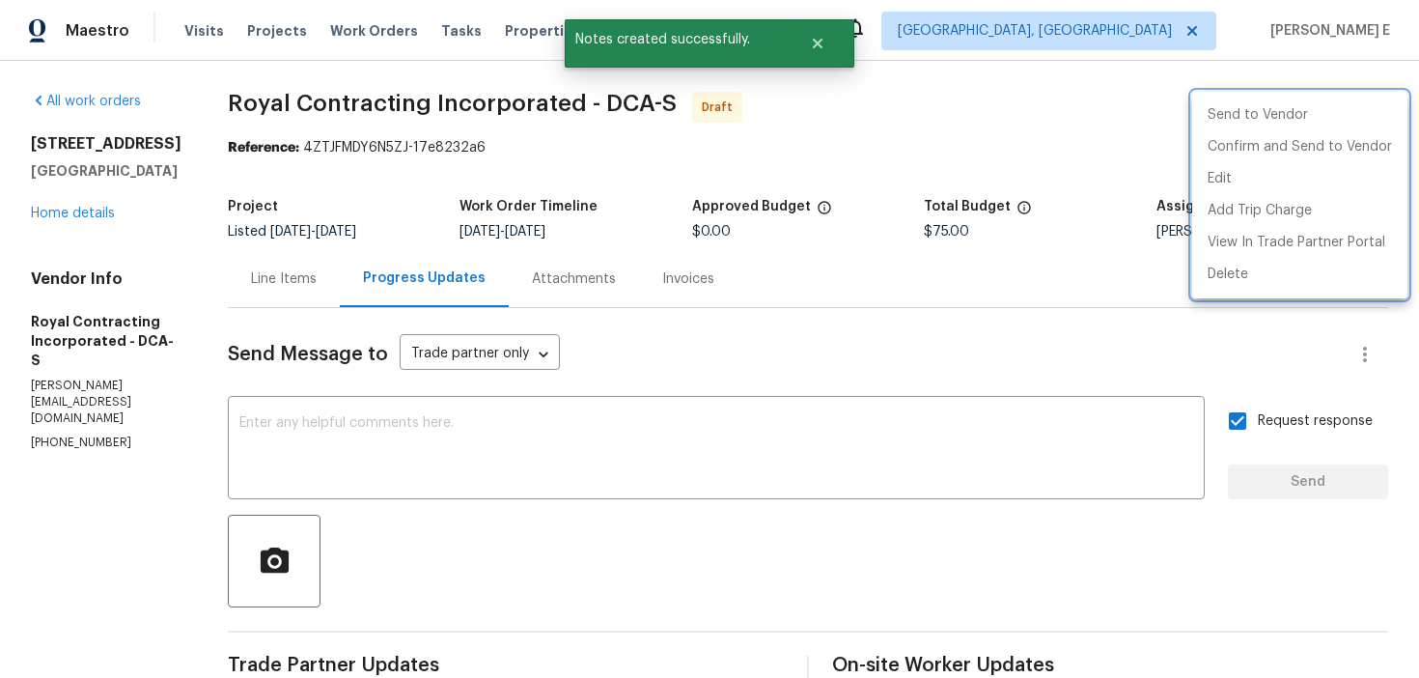
click at [669, 235] on div at bounding box center [709, 339] width 1419 height 678
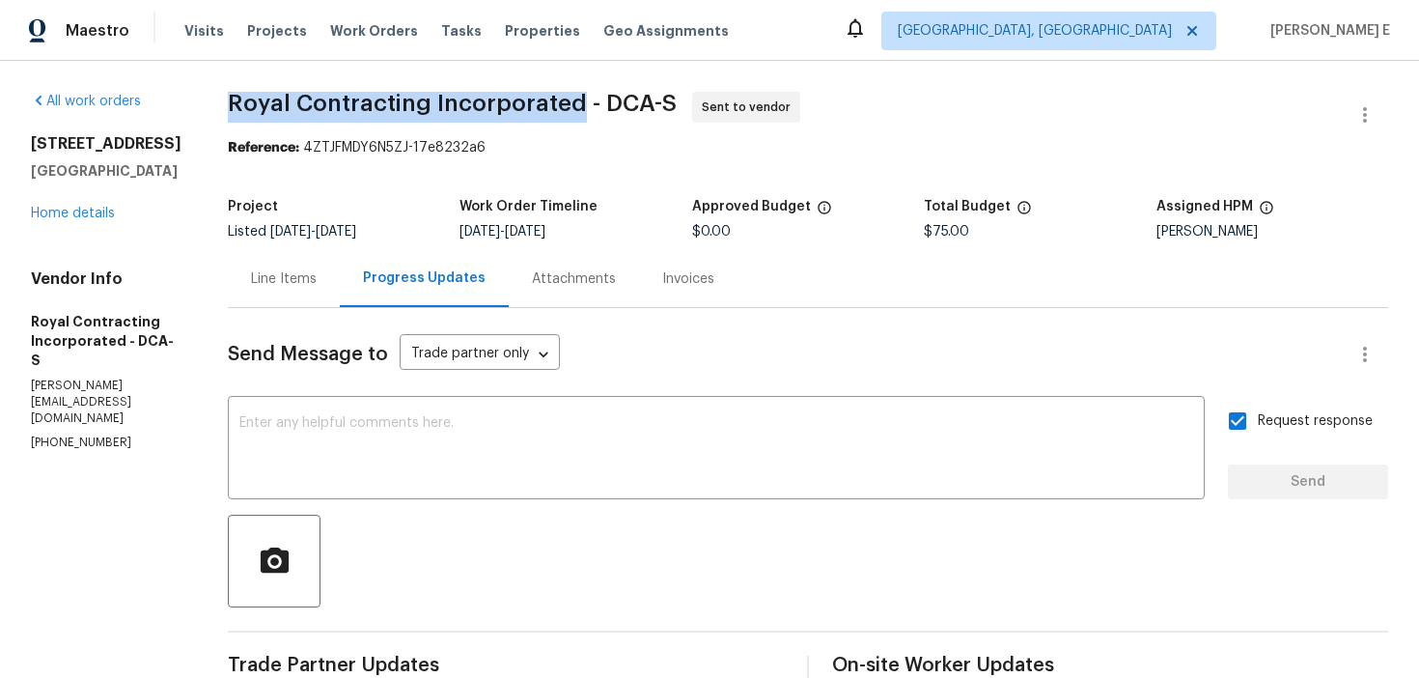
drag, startPoint x: 254, startPoint y: 104, endPoint x: 599, endPoint y: 108, distance: 345.6
click at [599, 108] on span "Royal Contracting Incorporated - DCA-S" at bounding box center [452, 103] width 449 height 23
copy span "Royal Contracting Incorporated"
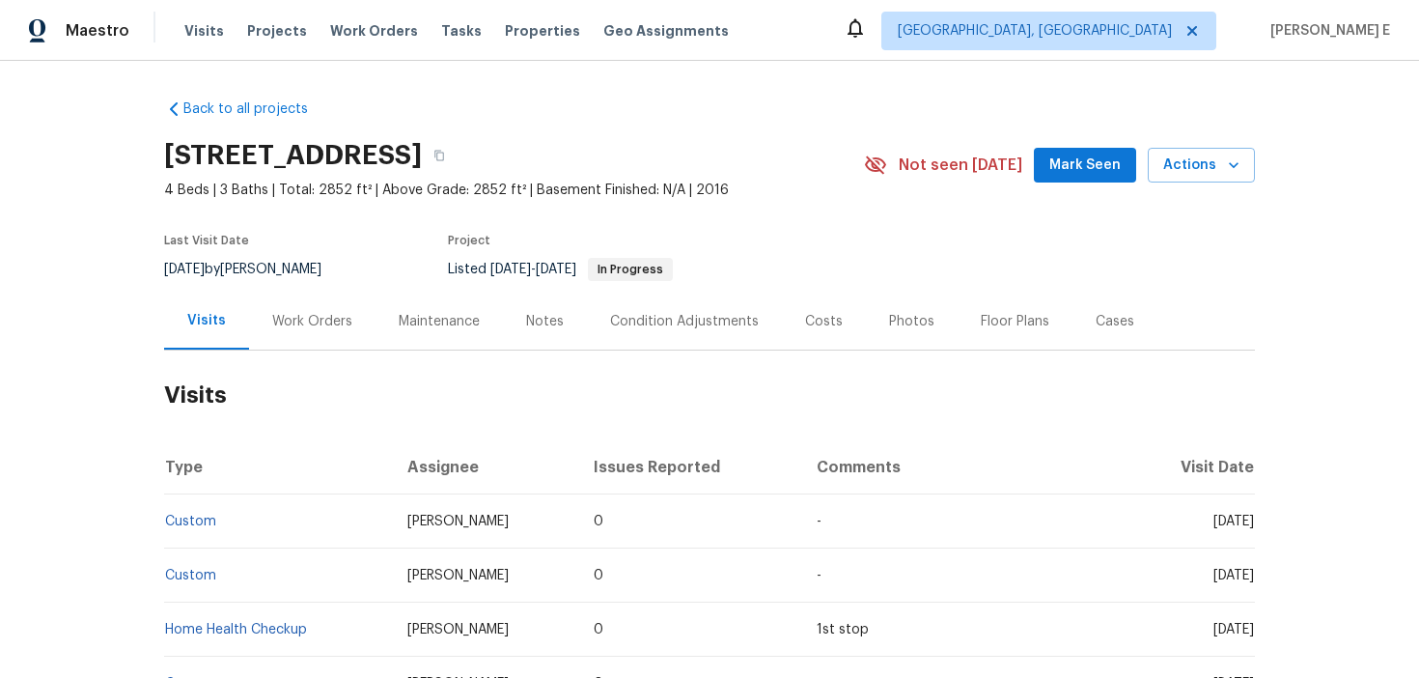
click at [345, 317] on div "Work Orders" at bounding box center [312, 321] width 126 height 57
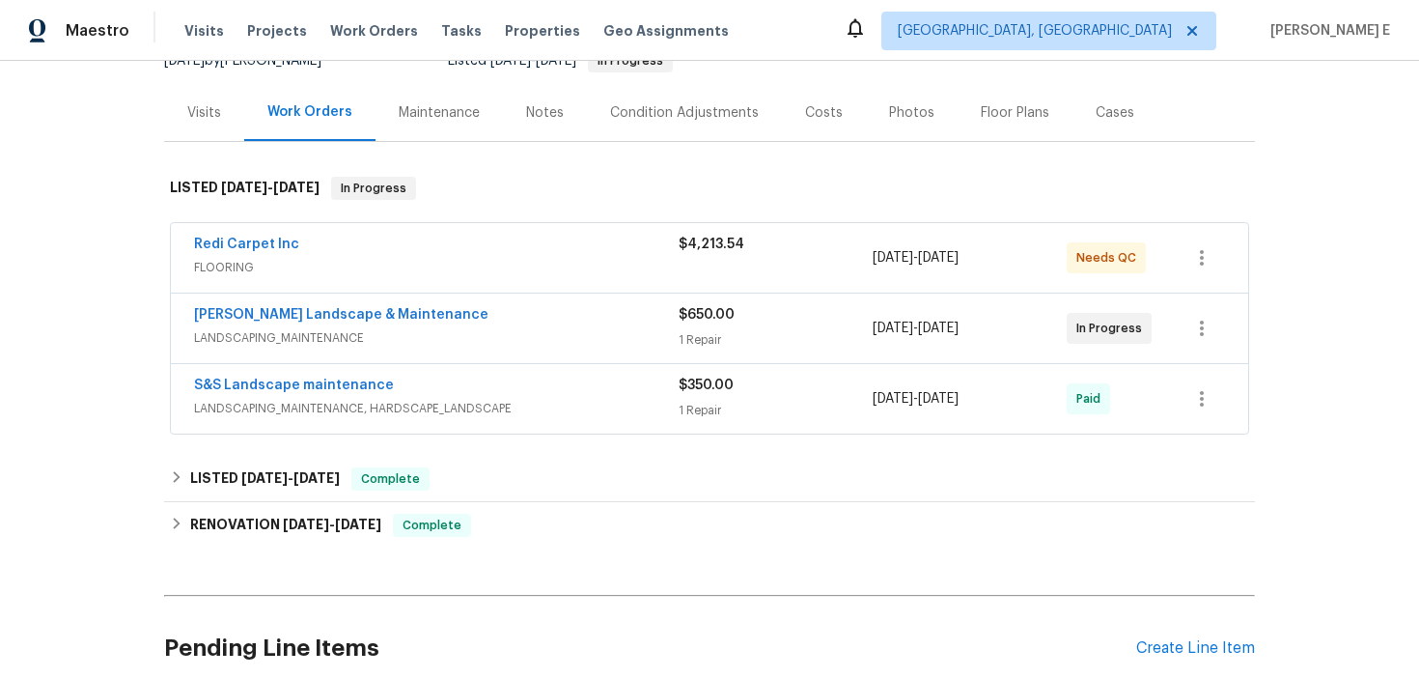
scroll to position [210, 0]
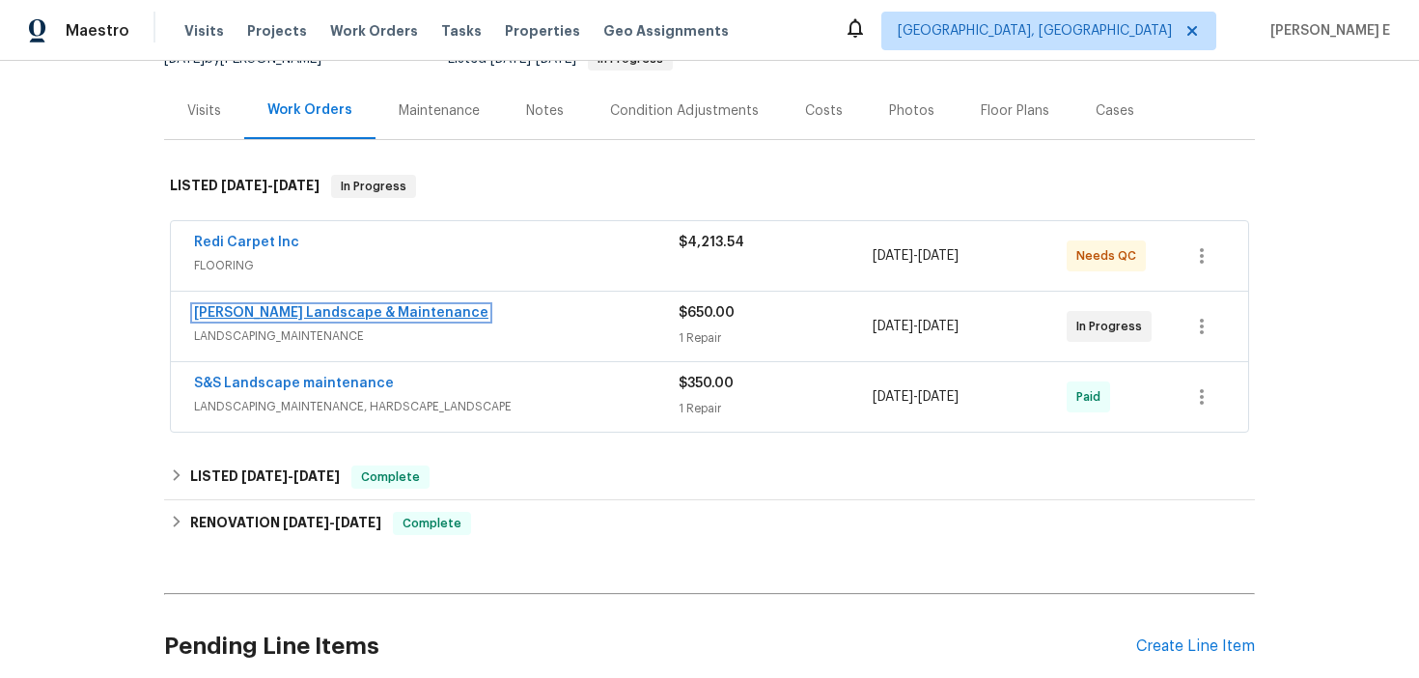
click at [317, 320] on link "[PERSON_NAME] Landscape & Maintenance" at bounding box center [341, 313] width 294 height 14
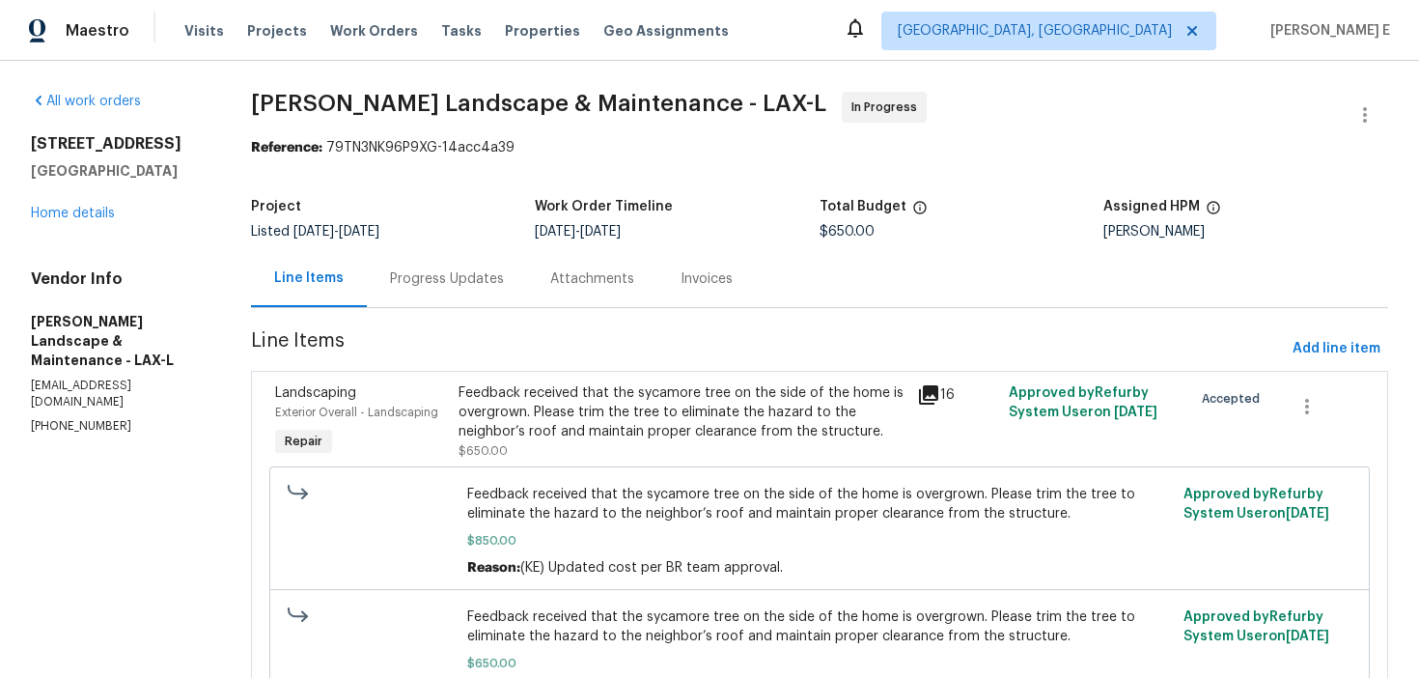
click at [481, 291] on div "Progress Updates" at bounding box center [447, 278] width 160 height 57
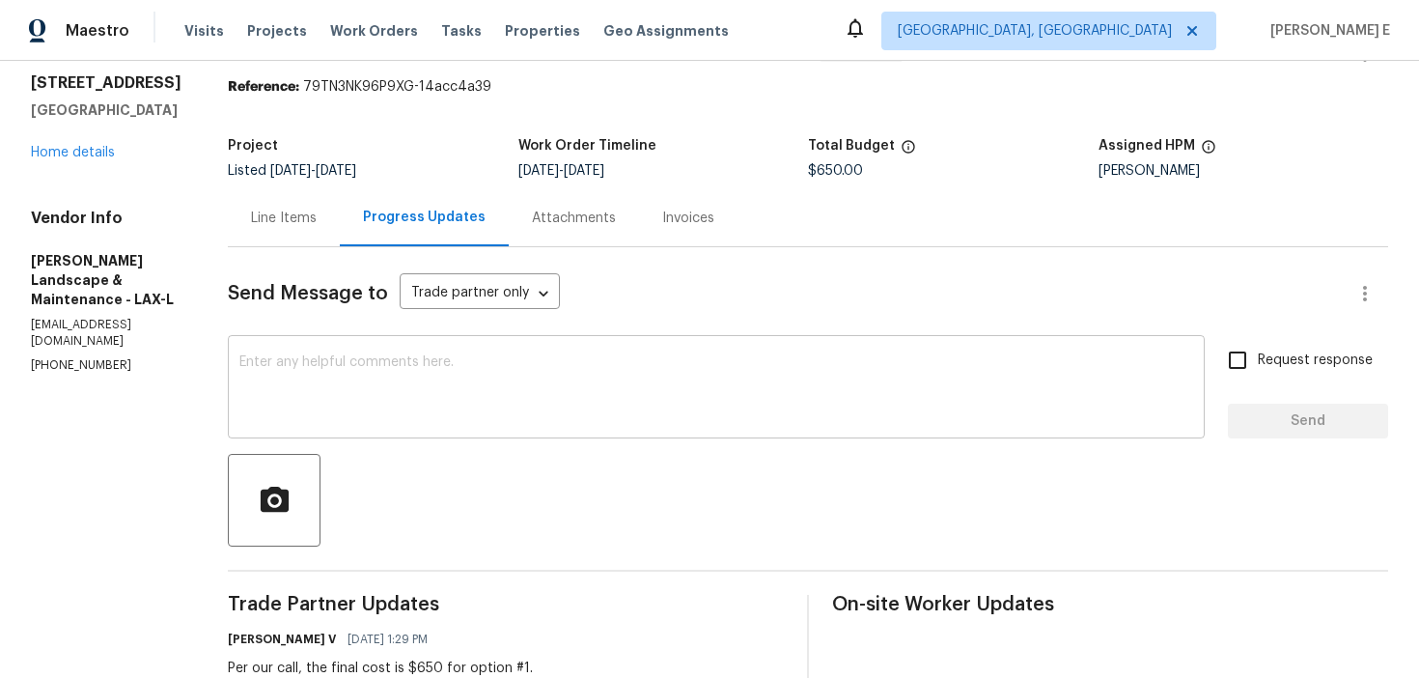
click at [478, 399] on textarea at bounding box center [716, 389] width 954 height 68
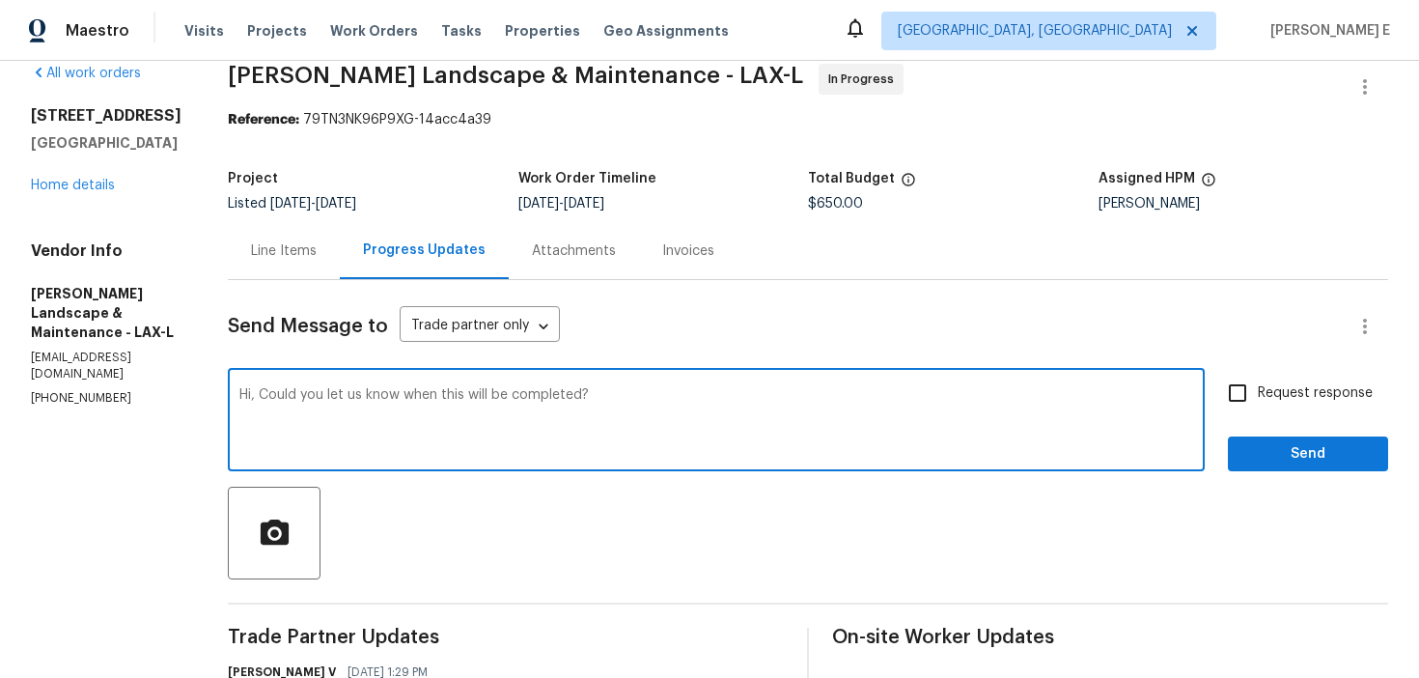
scroll to position [36, 0]
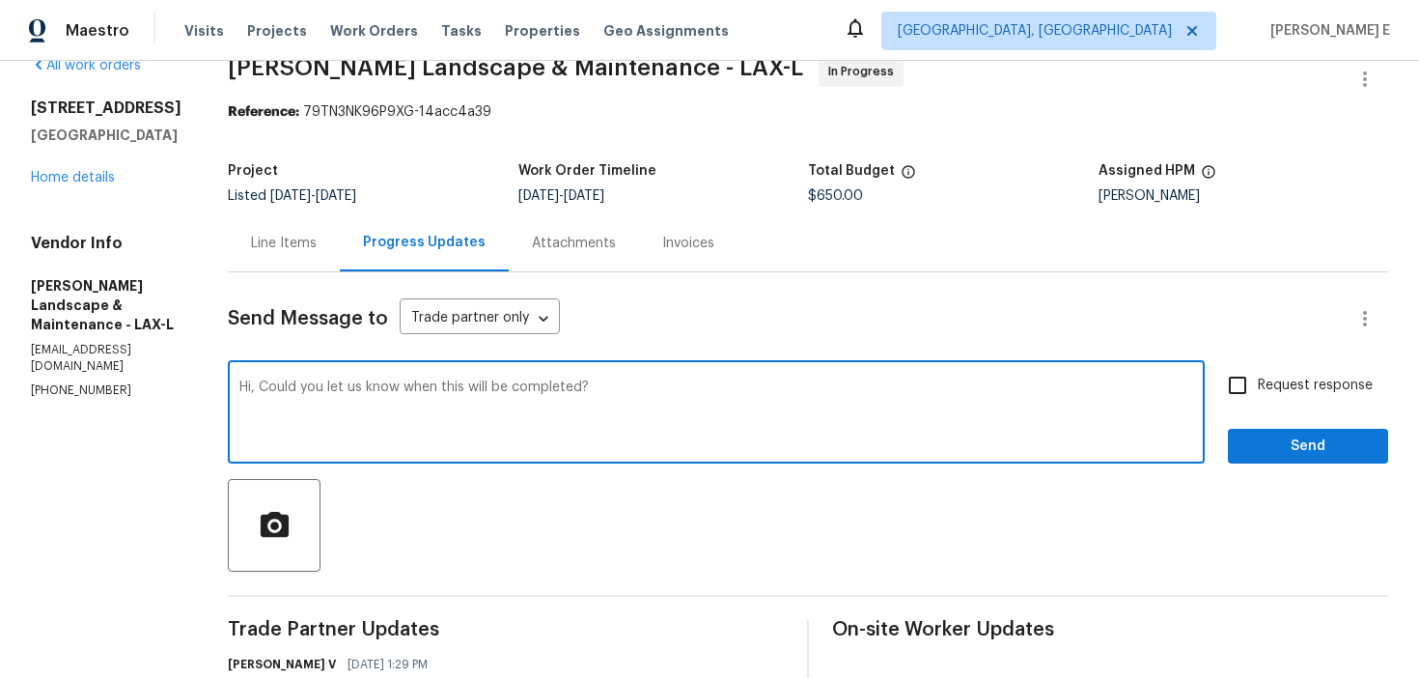
drag, startPoint x: 480, startPoint y: 389, endPoint x: 483, endPoint y: 460, distance: 70.5
click at [480, 390] on textarea "Hi, Could you let us know when this will be completed?" at bounding box center [716, 414] width 954 height 68
type textarea "Hi, Could you let us know when this work order would be completed?"
click at [1246, 392] on input "Request response" at bounding box center [1237, 385] width 41 height 41
checkbox input "true"
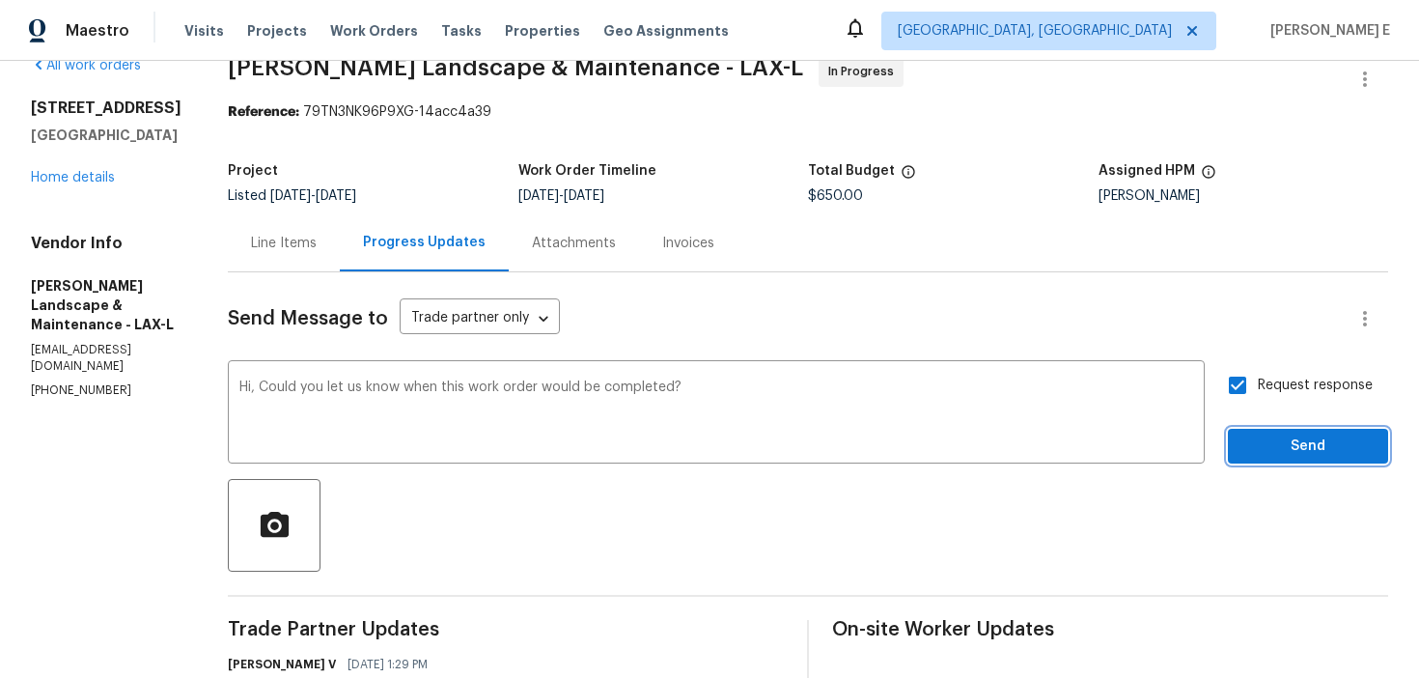
click at [1275, 463] on button "Send" at bounding box center [1308, 447] width 160 height 36
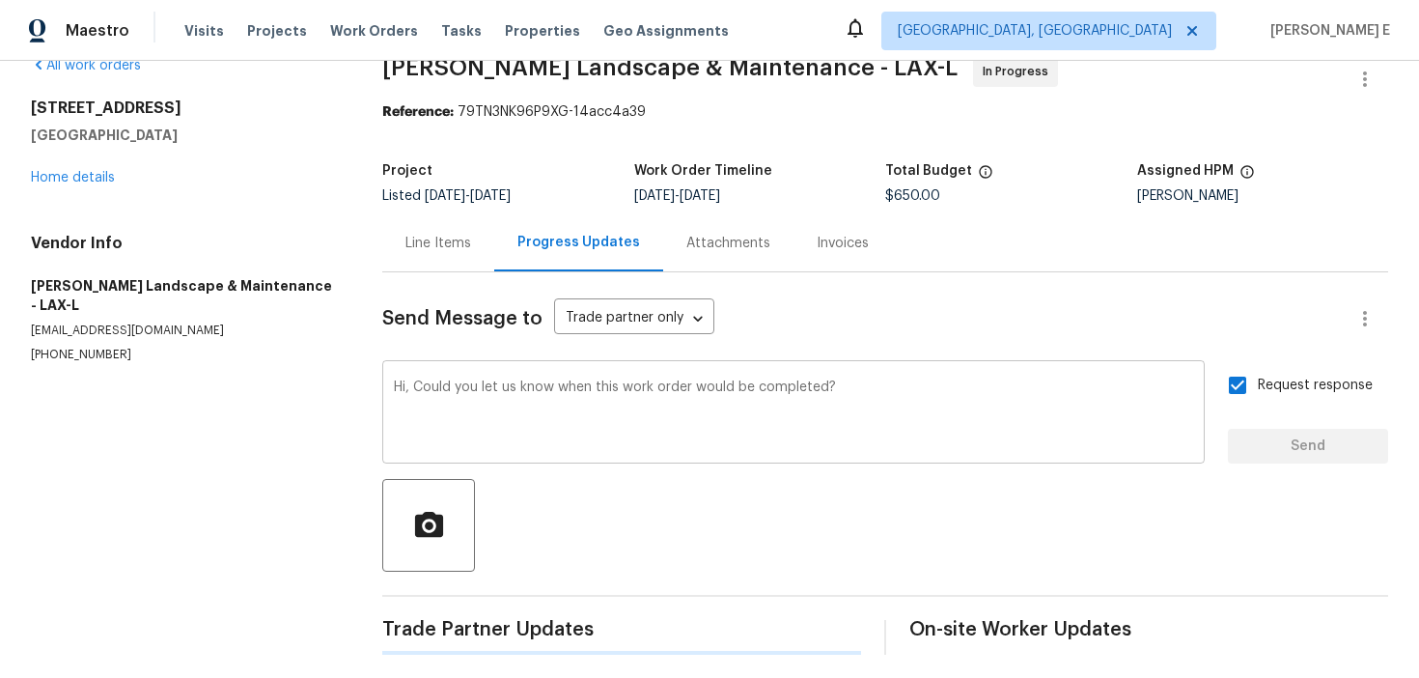
scroll to position [0, 0]
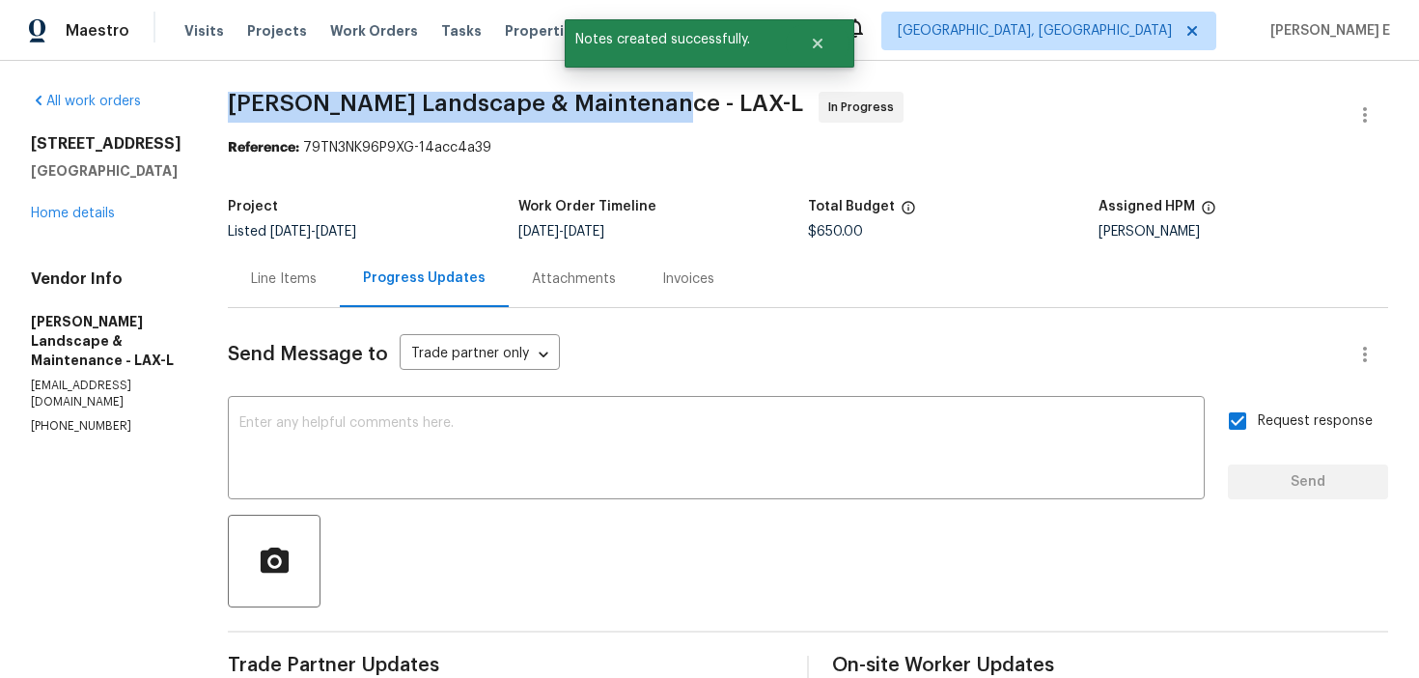
drag, startPoint x: 239, startPoint y: 98, endPoint x: 644, endPoint y: 111, distance: 404.7
click at [644, 111] on span "[PERSON_NAME] Landscape & Maintenance - LAX-L In Progress" at bounding box center [785, 115] width 1114 height 46
copy span "[PERSON_NAME] Landscape & Maintenance -"
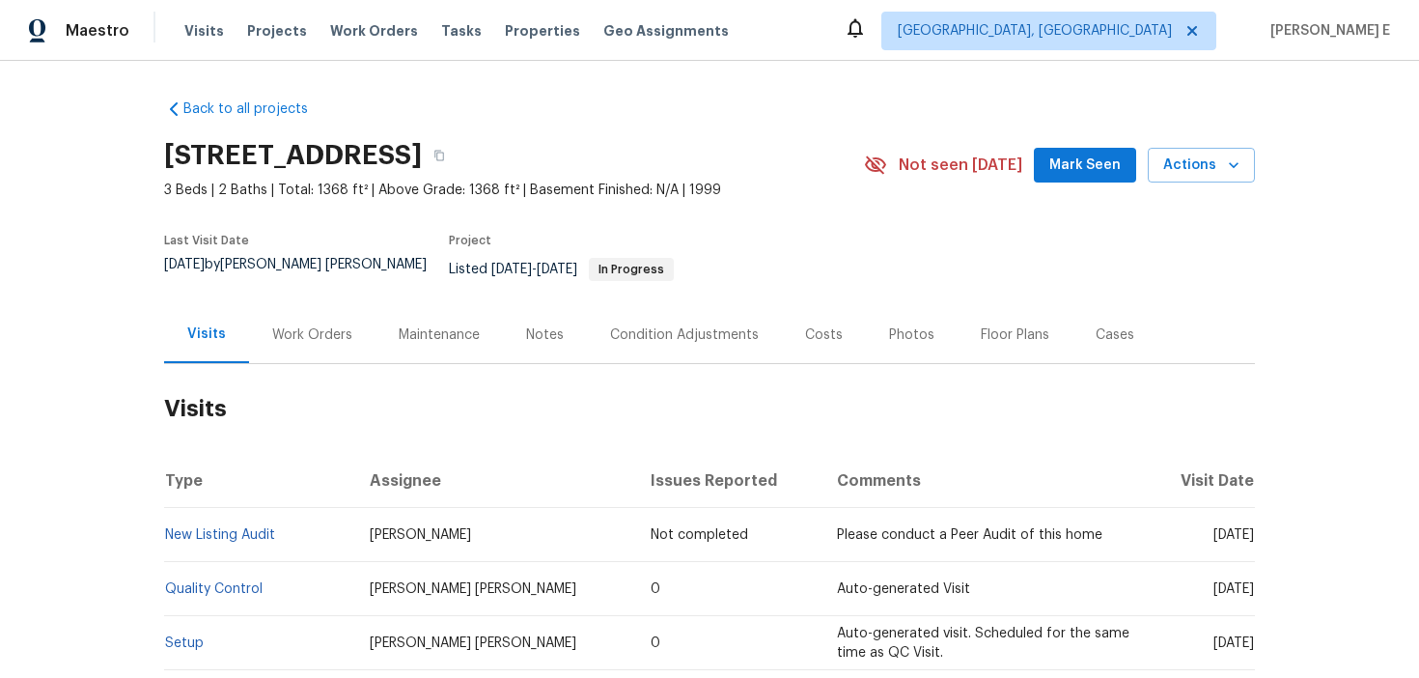
click at [309, 306] on div "Work Orders" at bounding box center [312, 334] width 126 height 57
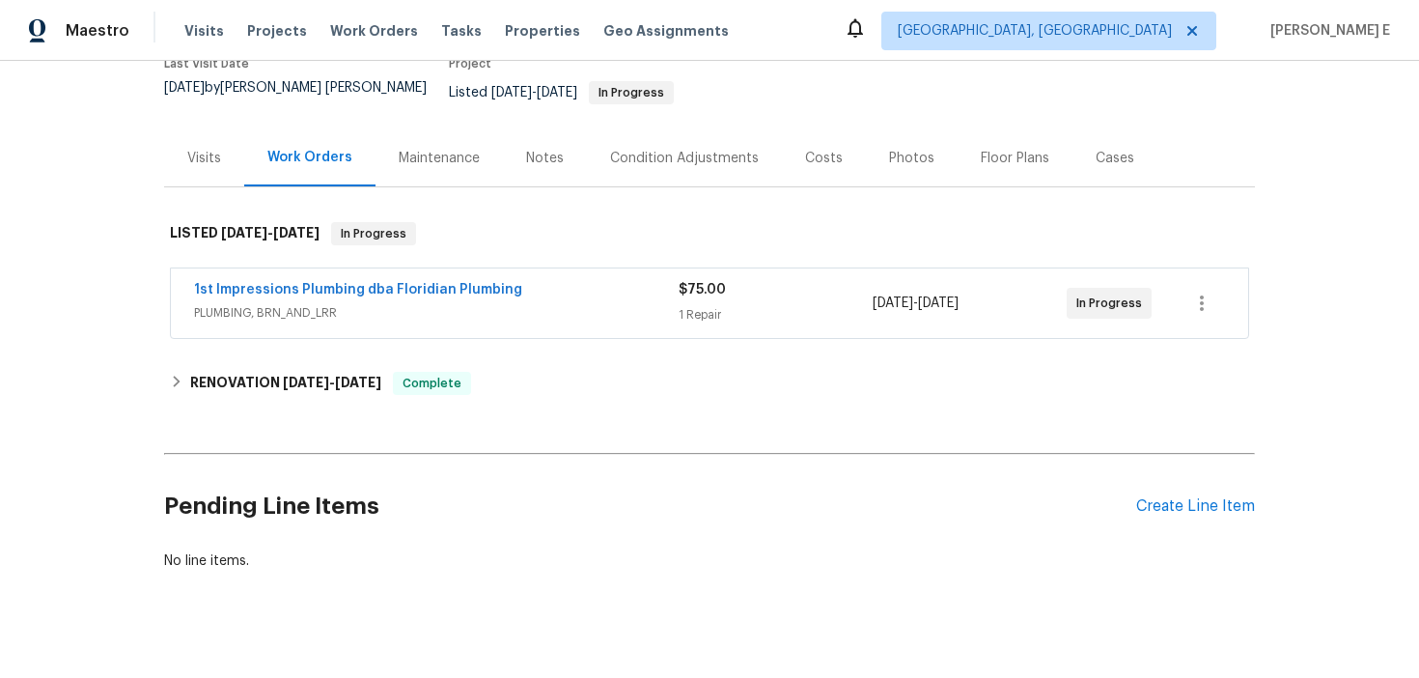
scroll to position [187, 0]
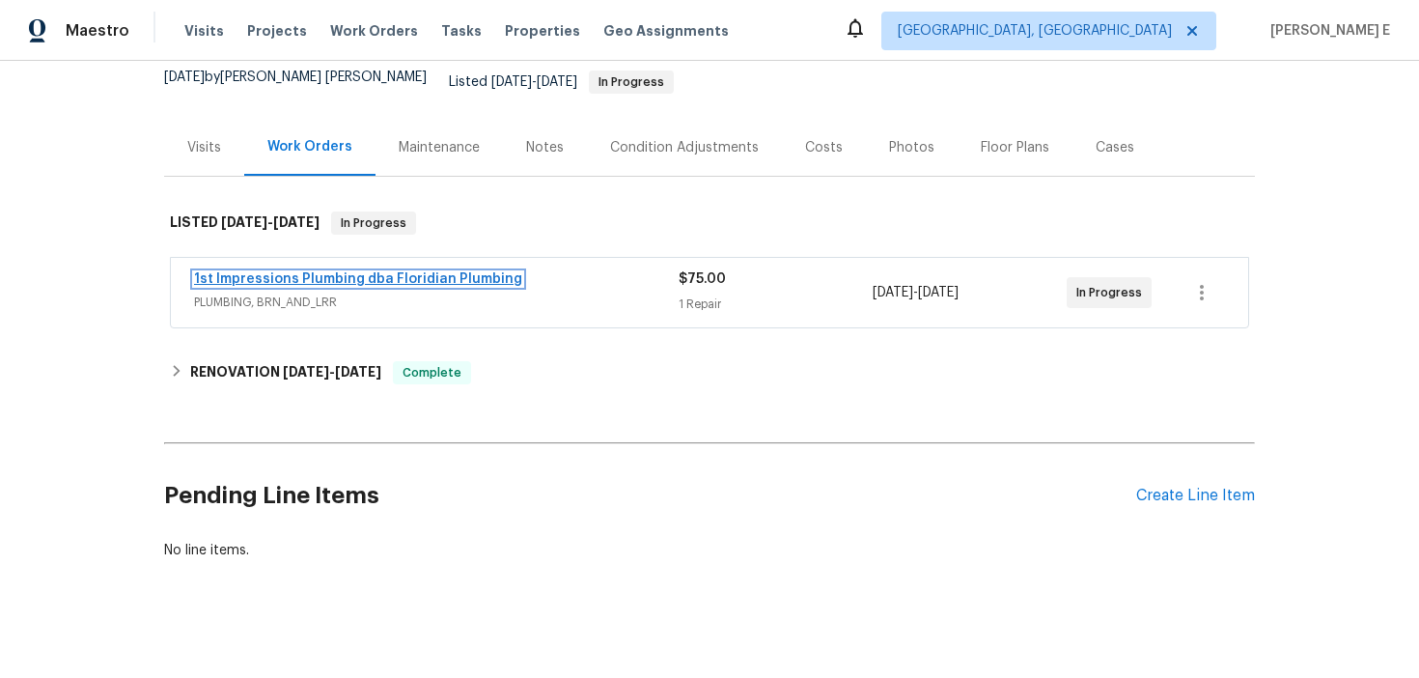
click at [435, 272] on link "1st Impressions Plumbing dba Floridian Plumbing" at bounding box center [358, 279] width 328 height 14
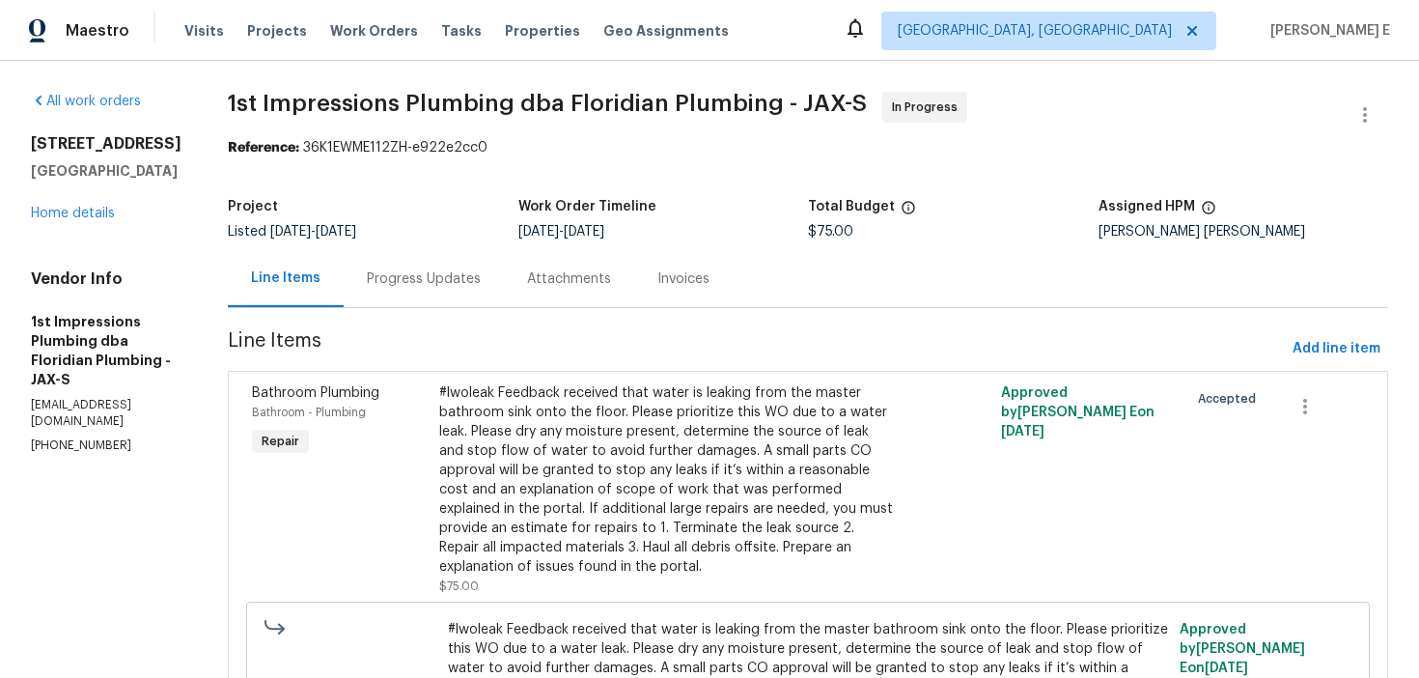
click at [416, 295] on div "Progress Updates" at bounding box center [424, 278] width 160 height 57
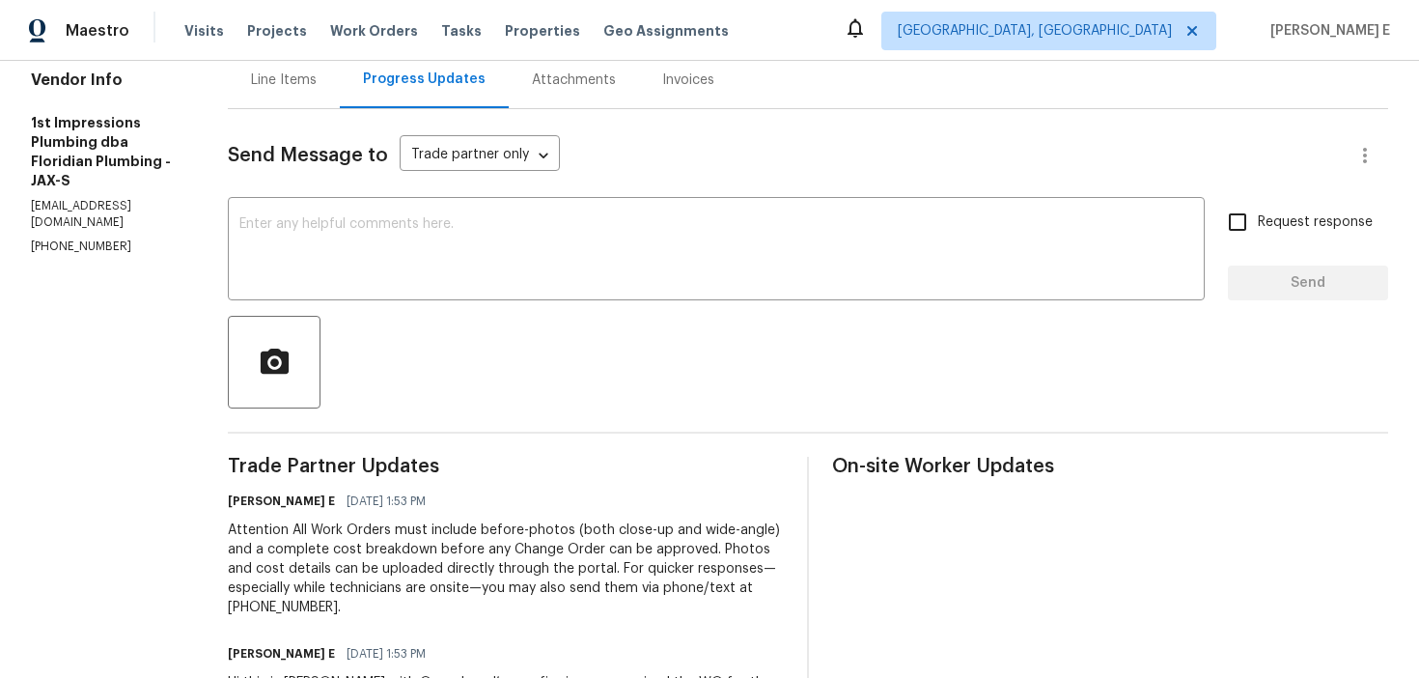
scroll to position [160, 0]
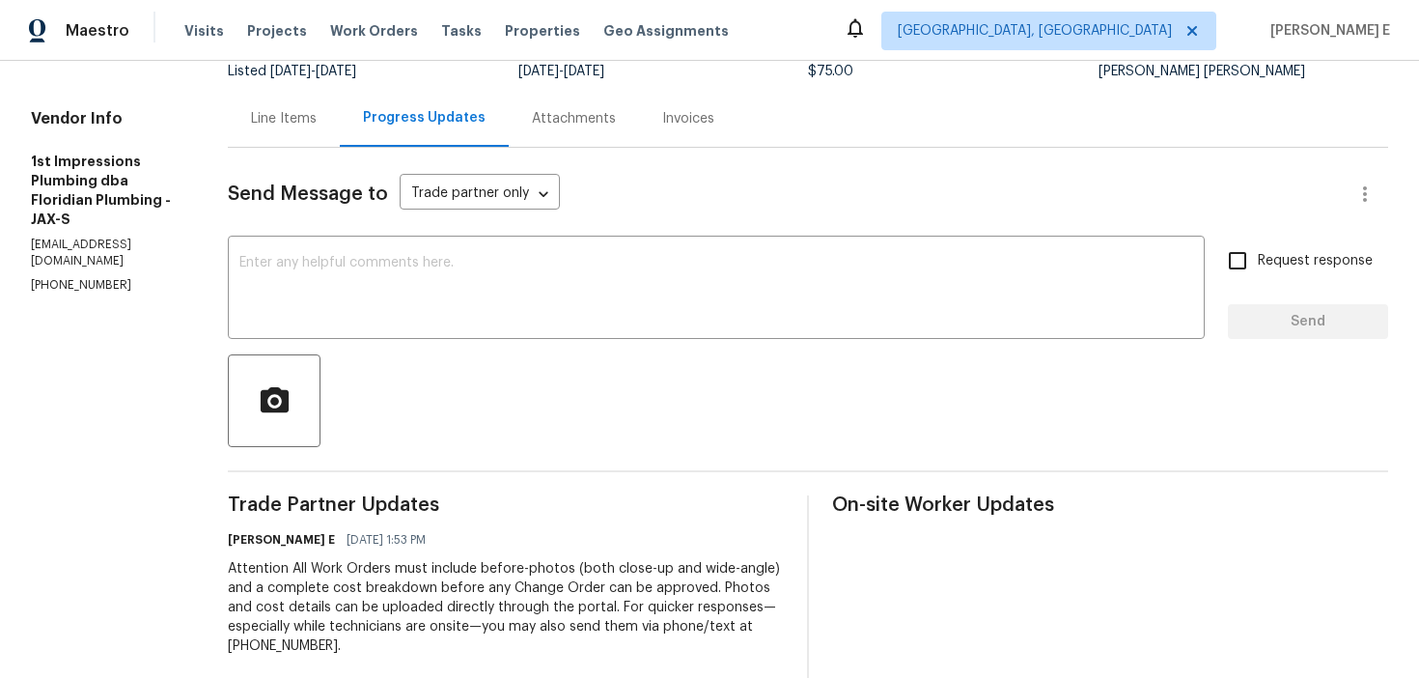
click at [938, 220] on div "Send Message to Trade partner only Trade partner only ​ x ​ Request response Se…" at bounding box center [808, 480] width 1160 height 664
click at [922, 250] on div "x ​" at bounding box center [716, 289] width 977 height 98
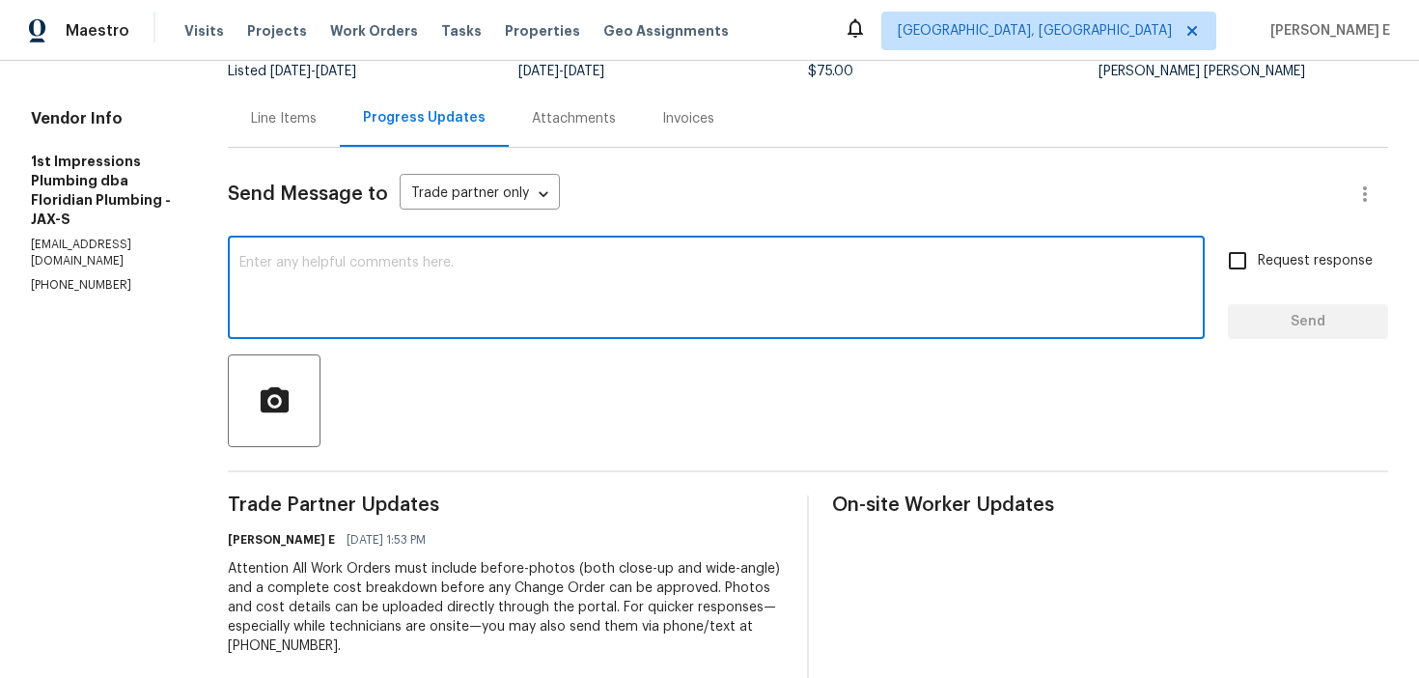
paste textarea "Thanks for accepting the work order! Just checking—do you have a scheduled date…"
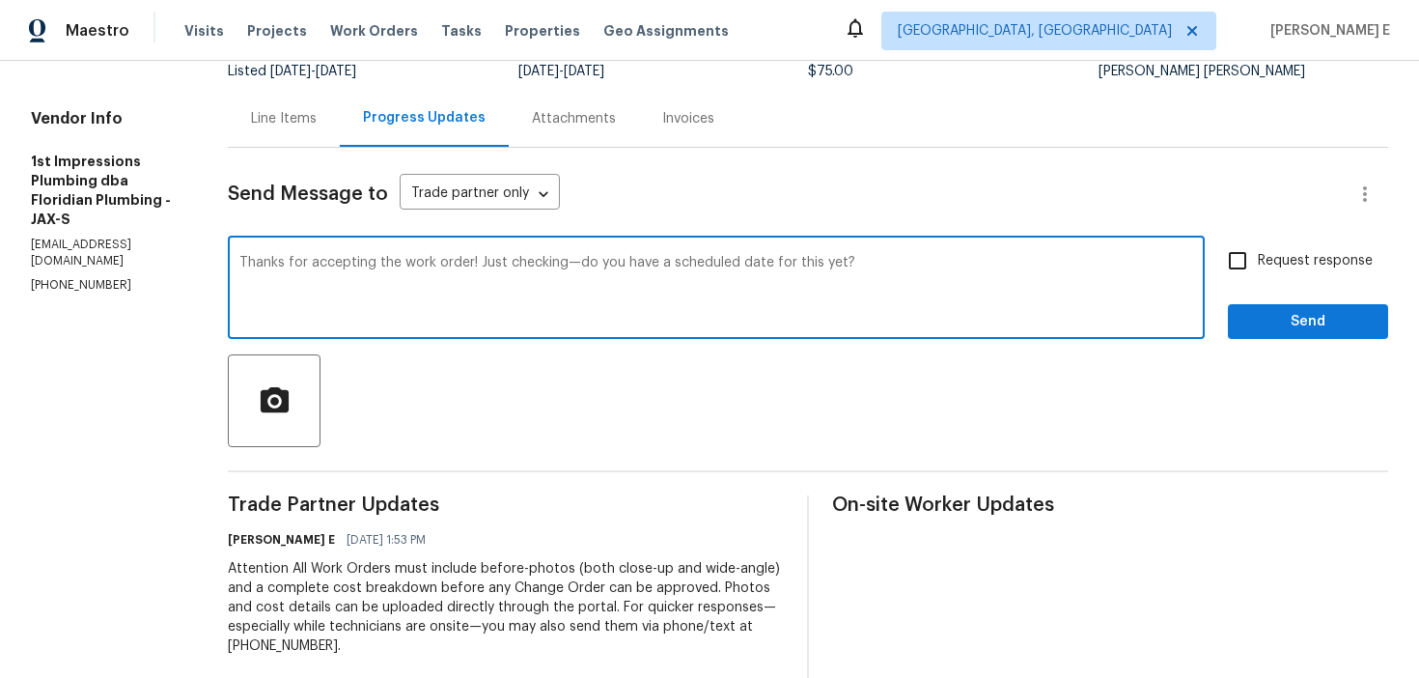
type textarea "Thanks for accepting the work order! Just checking—do you have a scheduled date…"
click at [1244, 265] on input "Request response" at bounding box center [1237, 260] width 41 height 41
checkbox input "true"
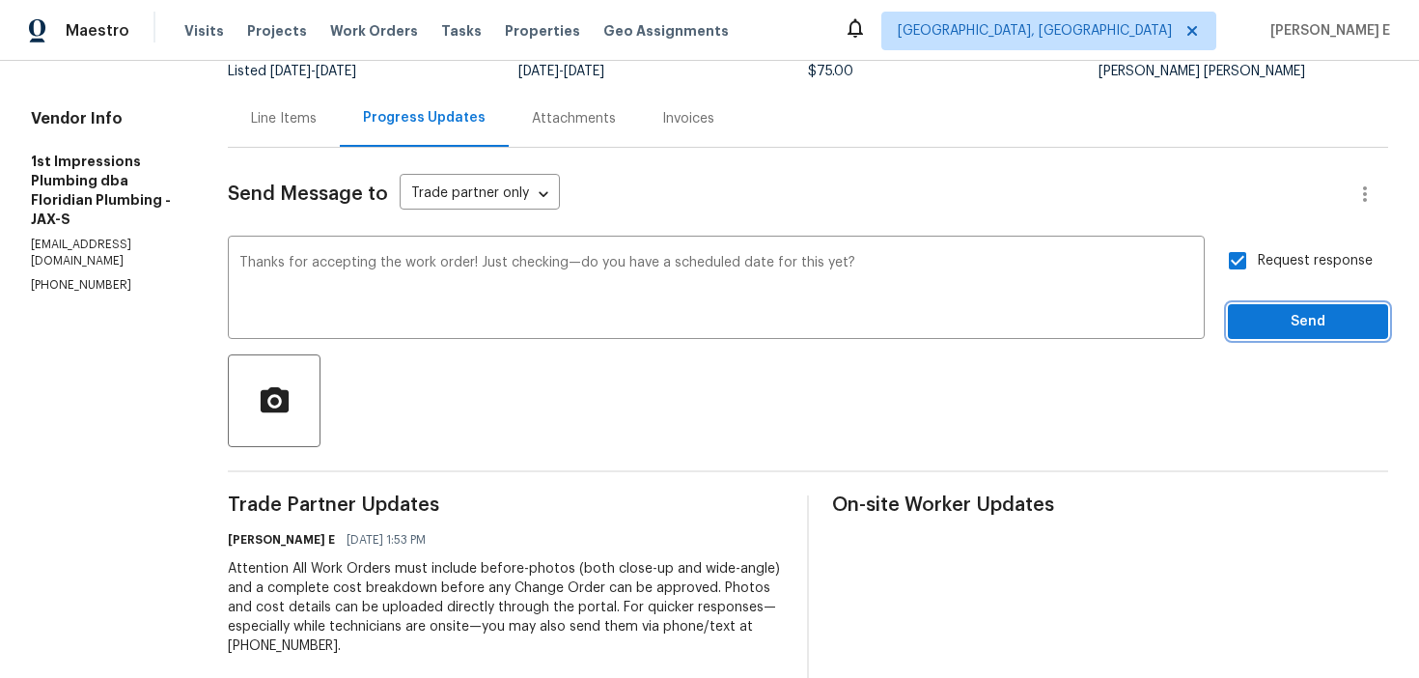
click at [1261, 325] on span "Send" at bounding box center [1307, 322] width 129 height 24
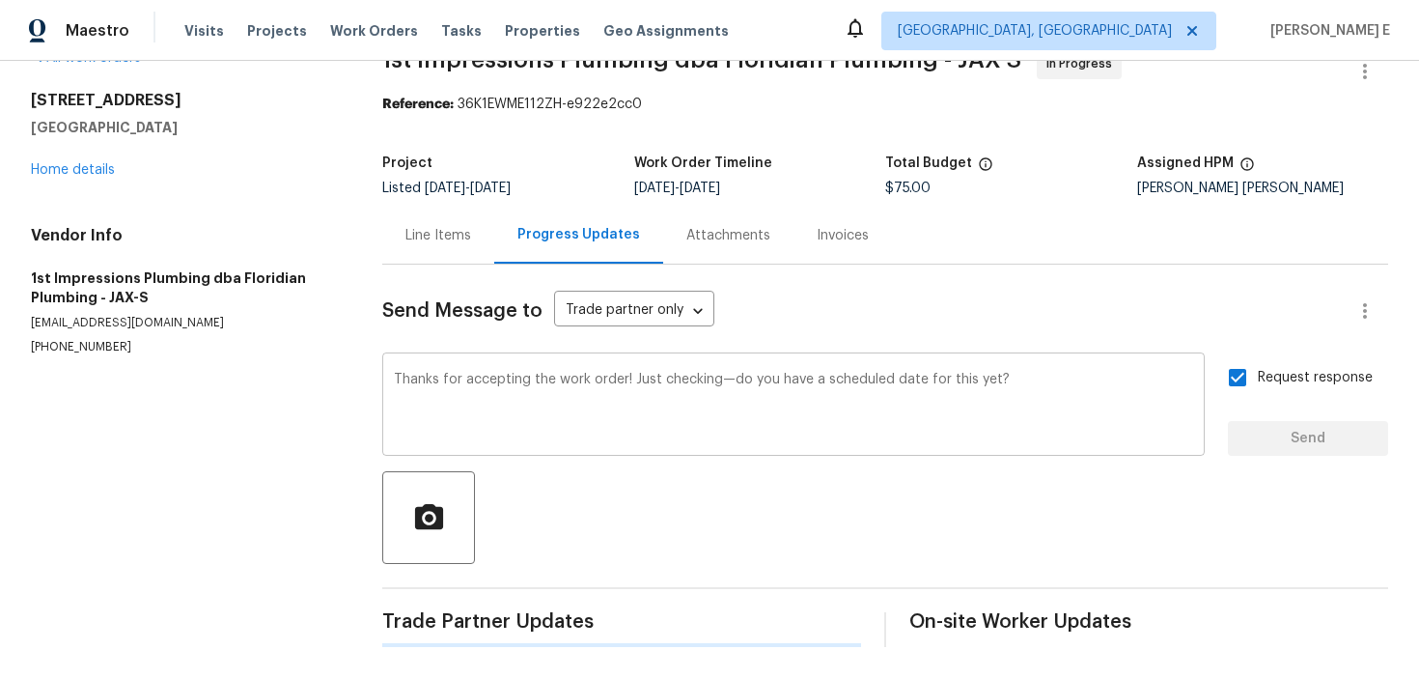
scroll to position [0, 0]
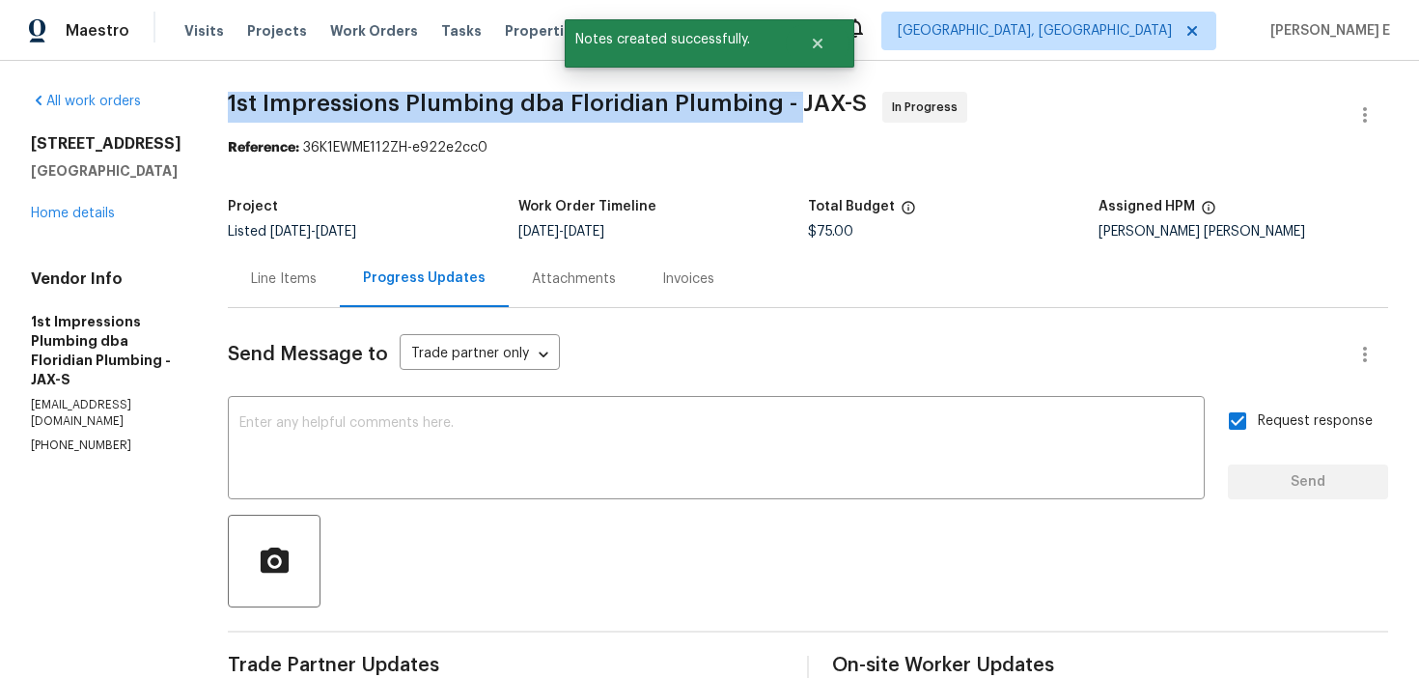
drag, startPoint x: 222, startPoint y: 103, endPoint x: 779, endPoint y: 102, distance: 557.0
click at [779, 102] on span "1st Impressions Plumbing dba Floridian Plumbing - JAX-S" at bounding box center [547, 103] width 639 height 23
copy span "1st Impressions Plumbing dba Floridian Plumbing -"
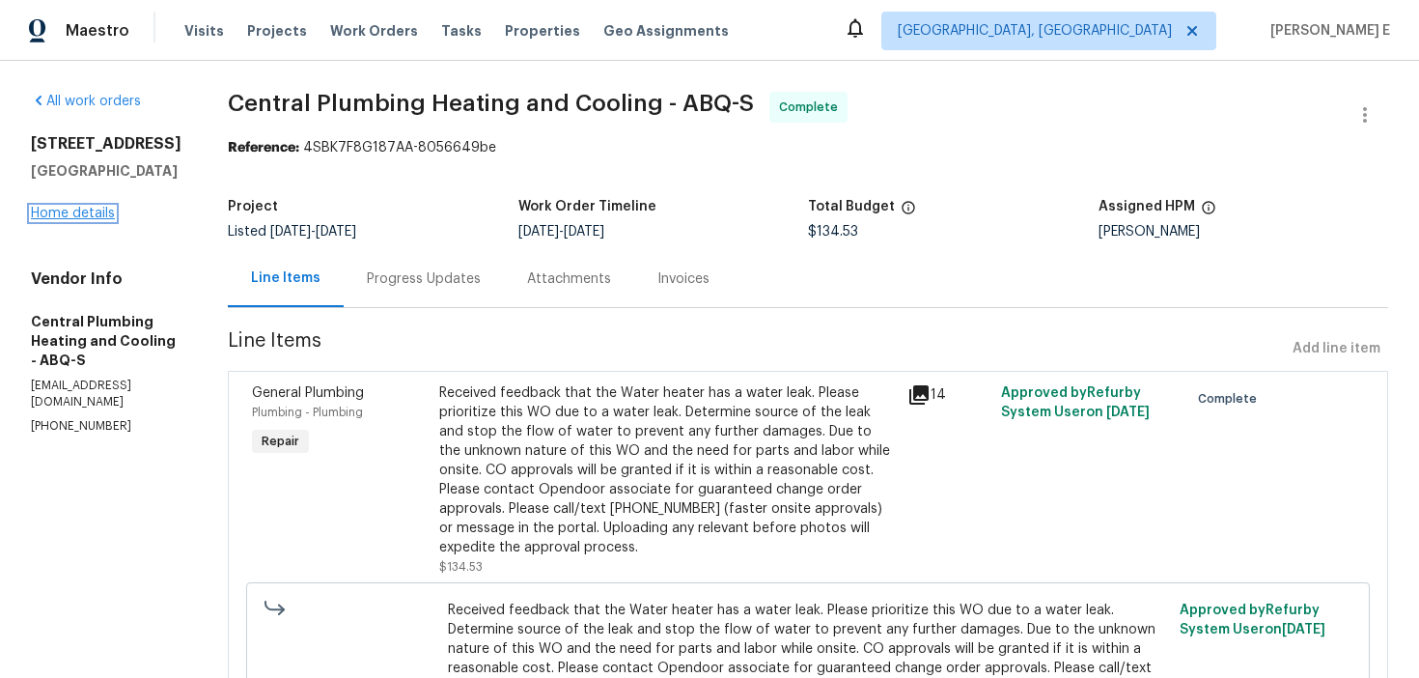
click at [71, 208] on link "Home details" at bounding box center [73, 214] width 84 height 14
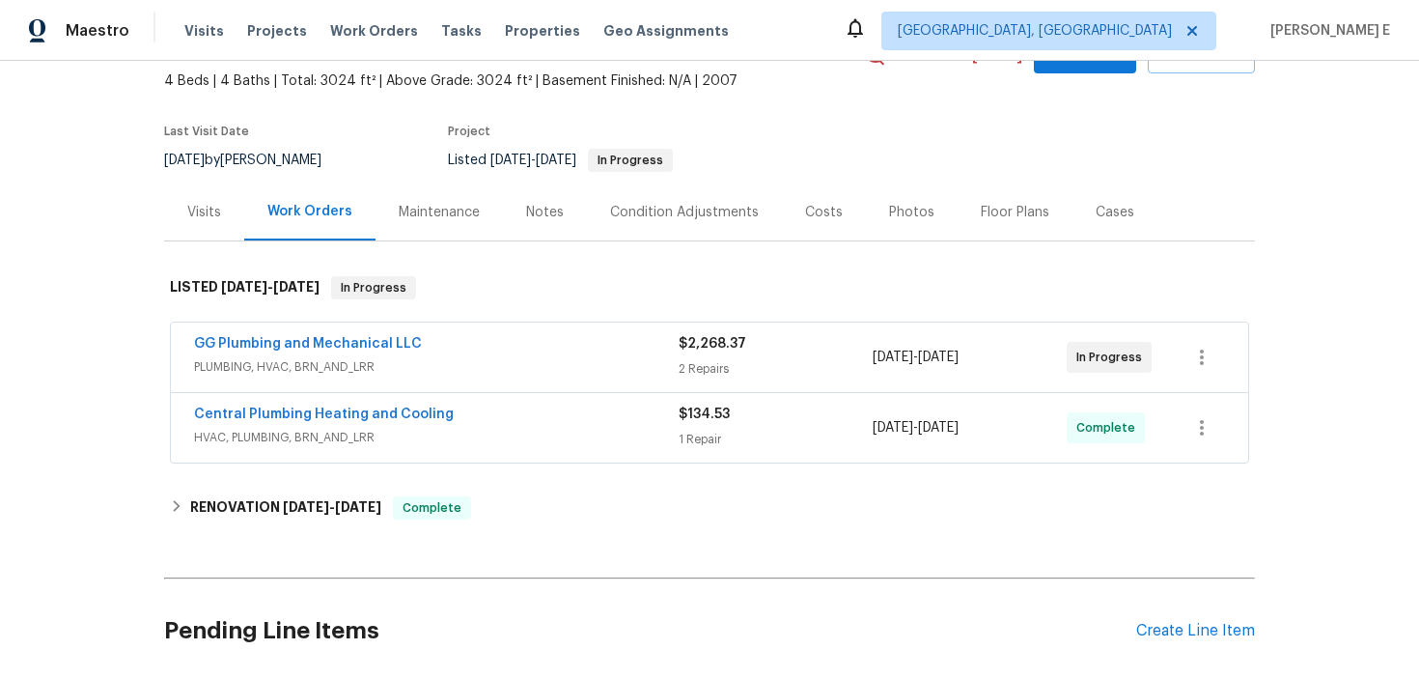
scroll to position [117, 0]
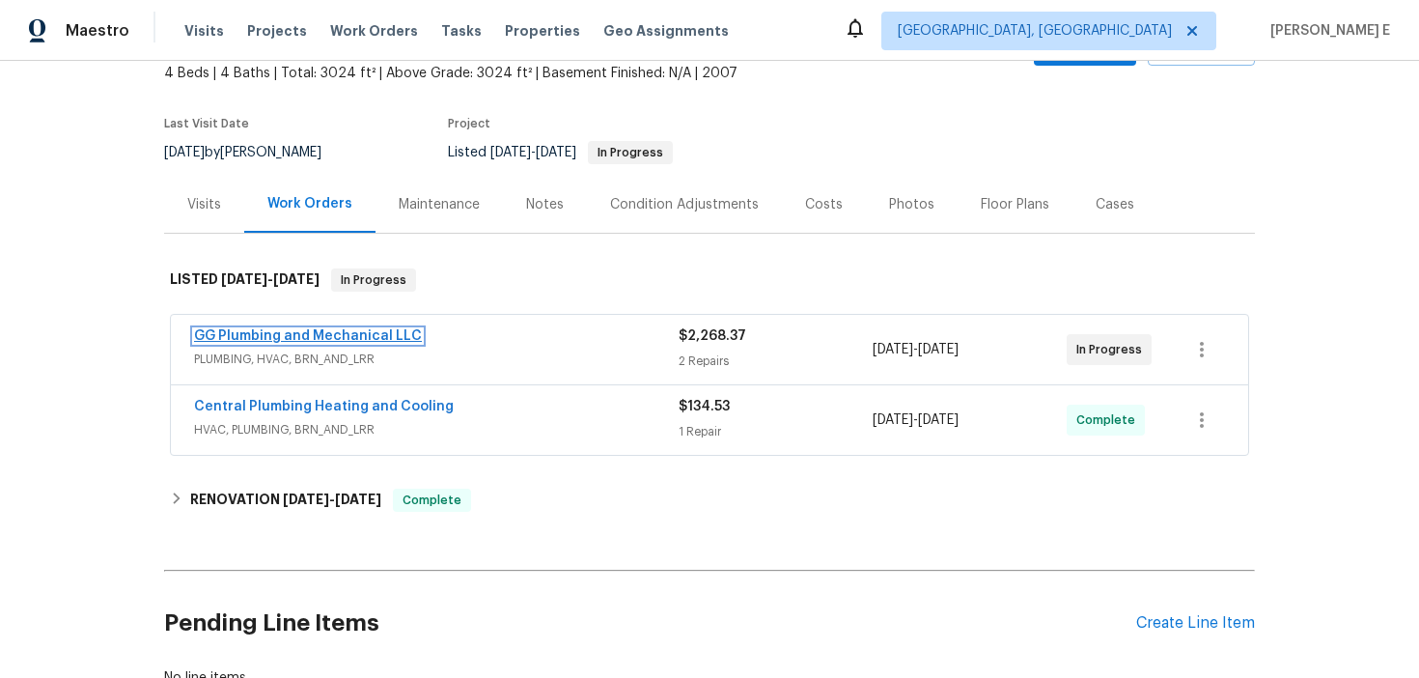
click at [336, 329] on link "GG Plumbing and Mechanical LLC" at bounding box center [308, 336] width 228 height 14
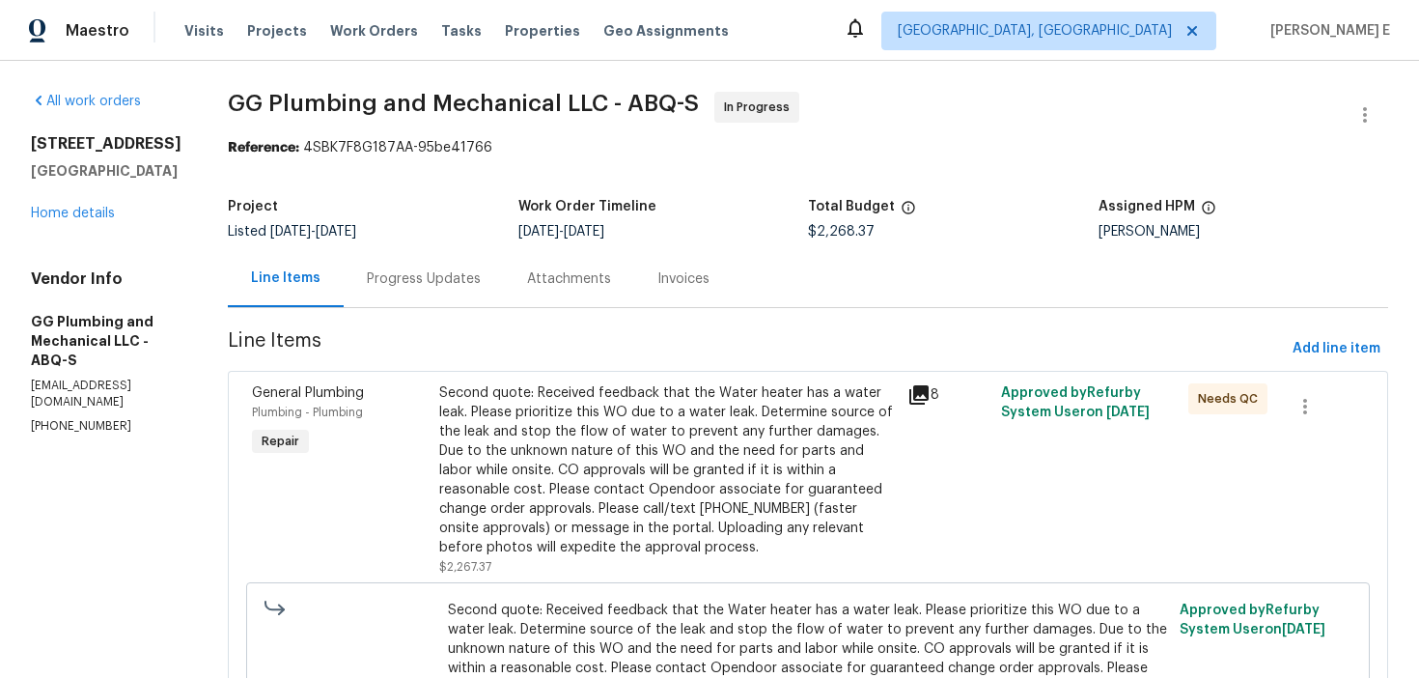
click at [481, 278] on div "Progress Updates" at bounding box center [424, 278] width 114 height 19
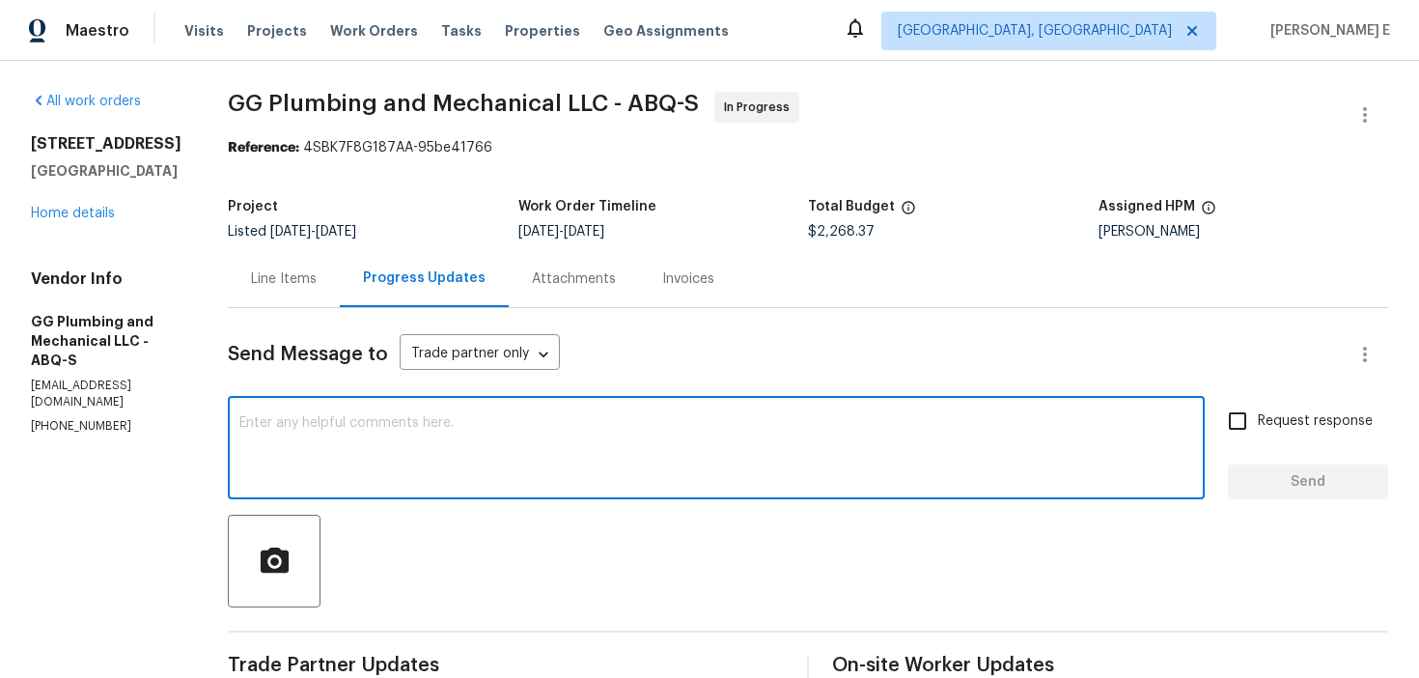
click at [871, 482] on textarea at bounding box center [716, 450] width 954 height 68
paste textarea "Just checking in—has this work order been wrapped up yet?"
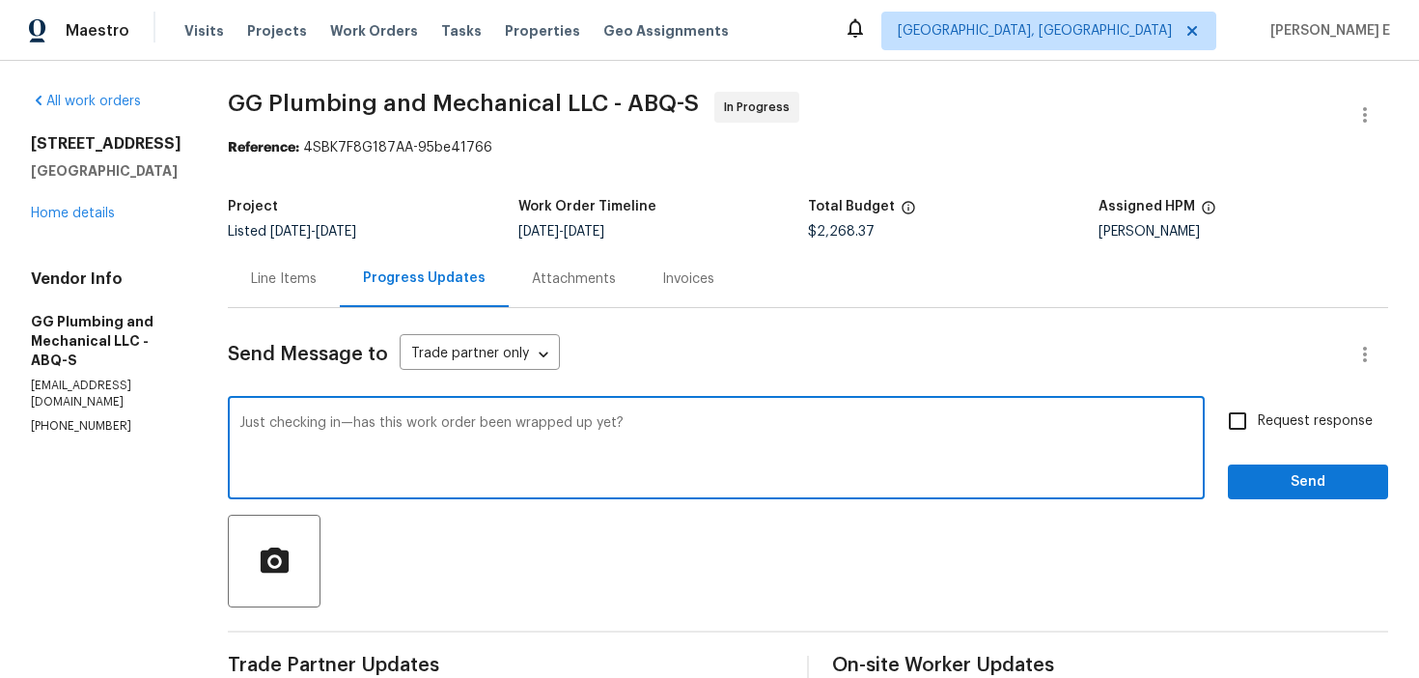
type textarea "Just checking in—has this work order been wrapped up yet?"
click at [1301, 420] on span "Request response" at bounding box center [1315, 421] width 115 height 20
click at [1258, 420] on input "Request response" at bounding box center [1237, 421] width 41 height 41
checkbox input "true"
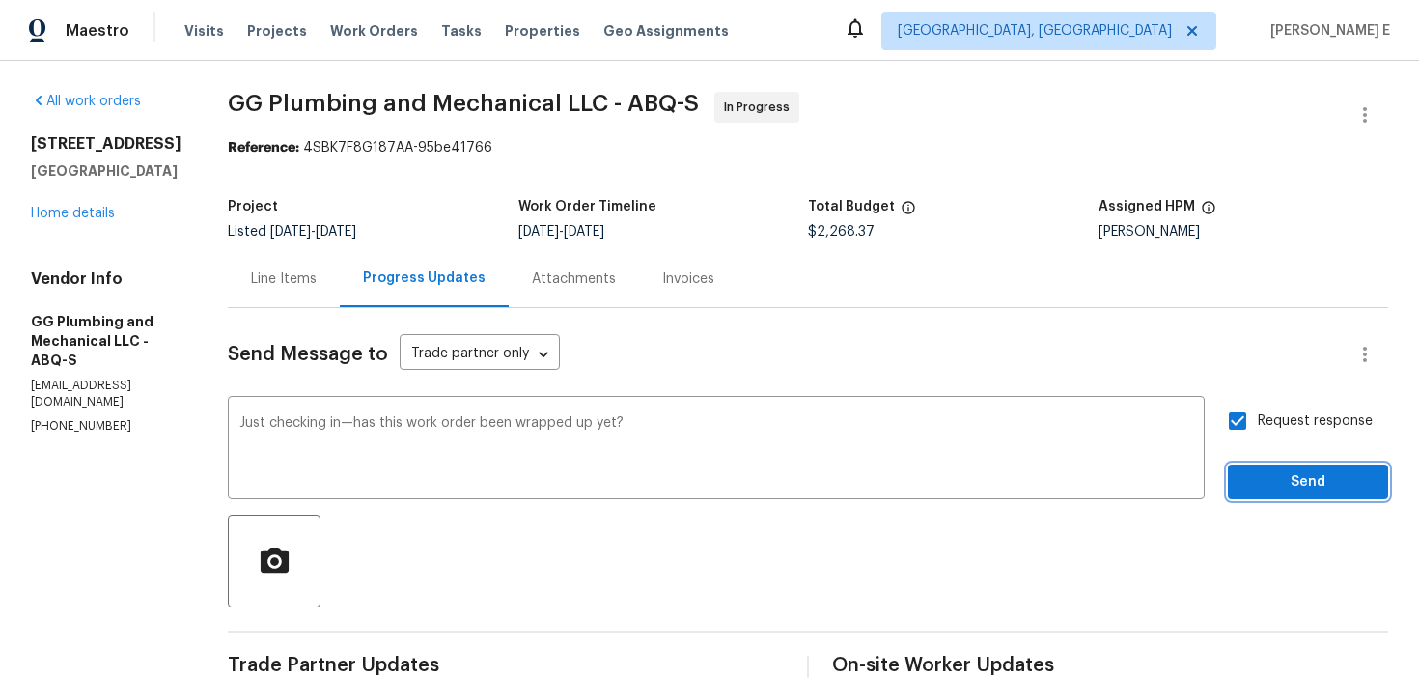
click at [1307, 488] on span "Send" at bounding box center [1307, 482] width 129 height 24
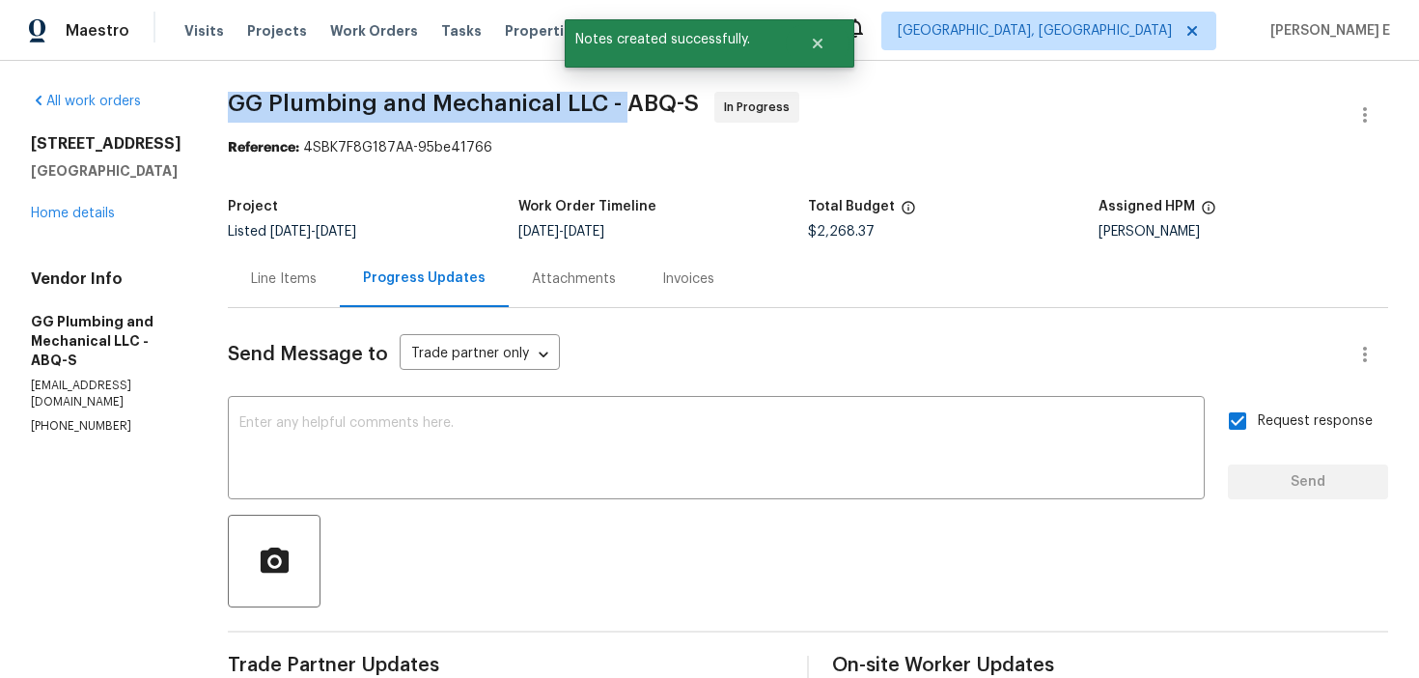
drag, startPoint x: 296, startPoint y: 98, endPoint x: 689, endPoint y: 107, distance: 393.0
click at [689, 107] on span "GG Plumbing and Mechanical LLC - ABQ-S" at bounding box center [463, 103] width 471 height 23
copy span "GG Plumbing and Mechanical LLC -"
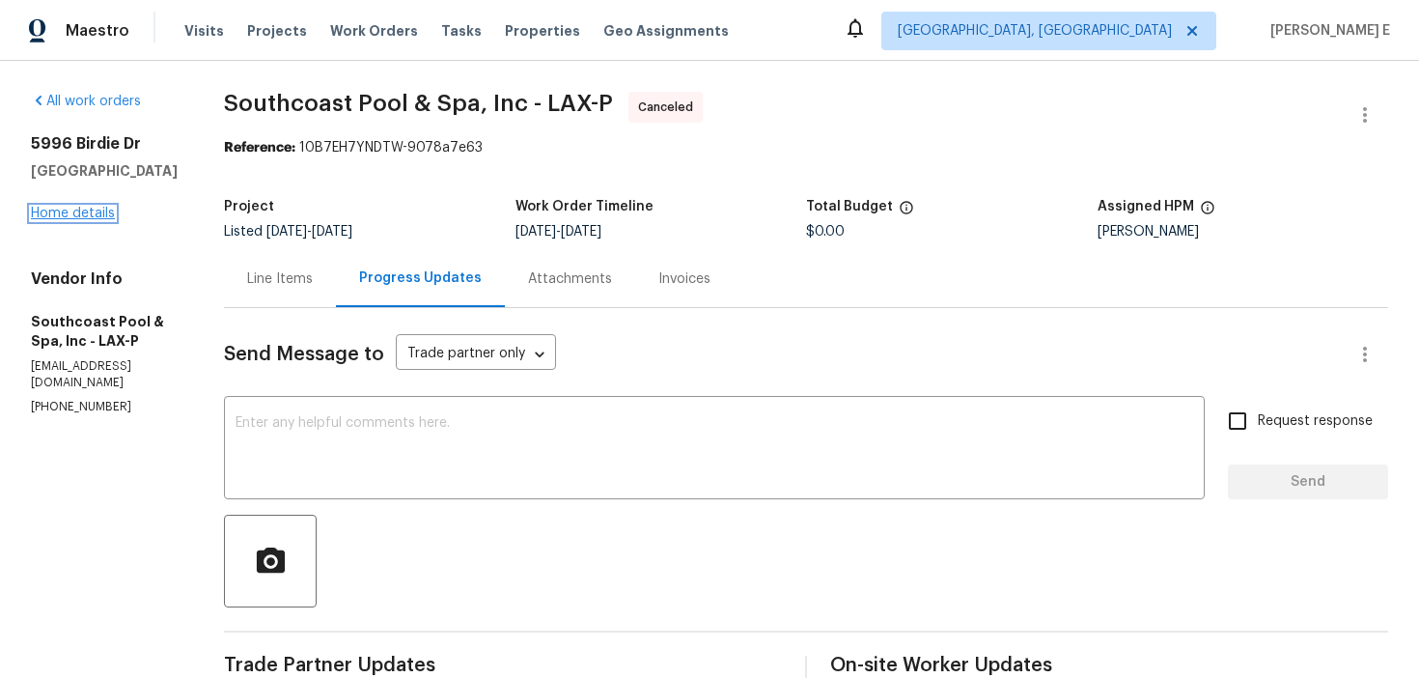
click at [110, 210] on link "Home details" at bounding box center [73, 214] width 84 height 14
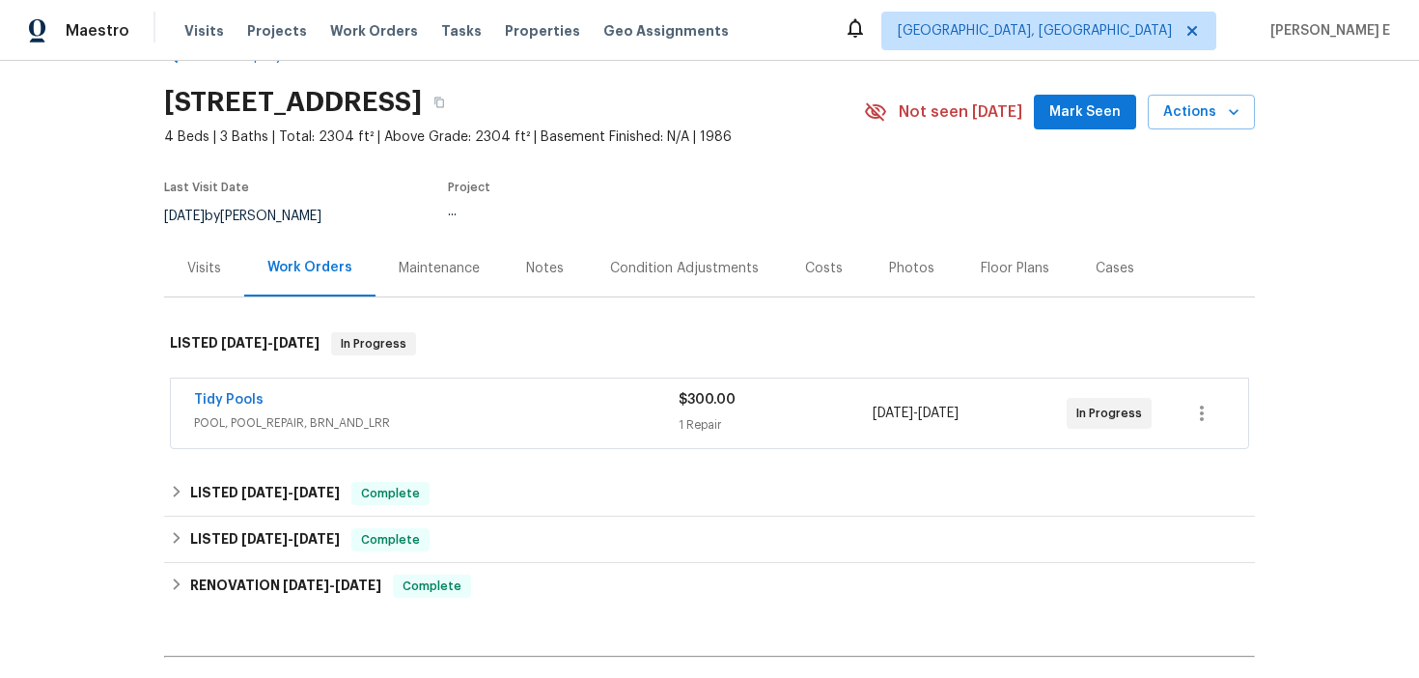
scroll to position [65, 0]
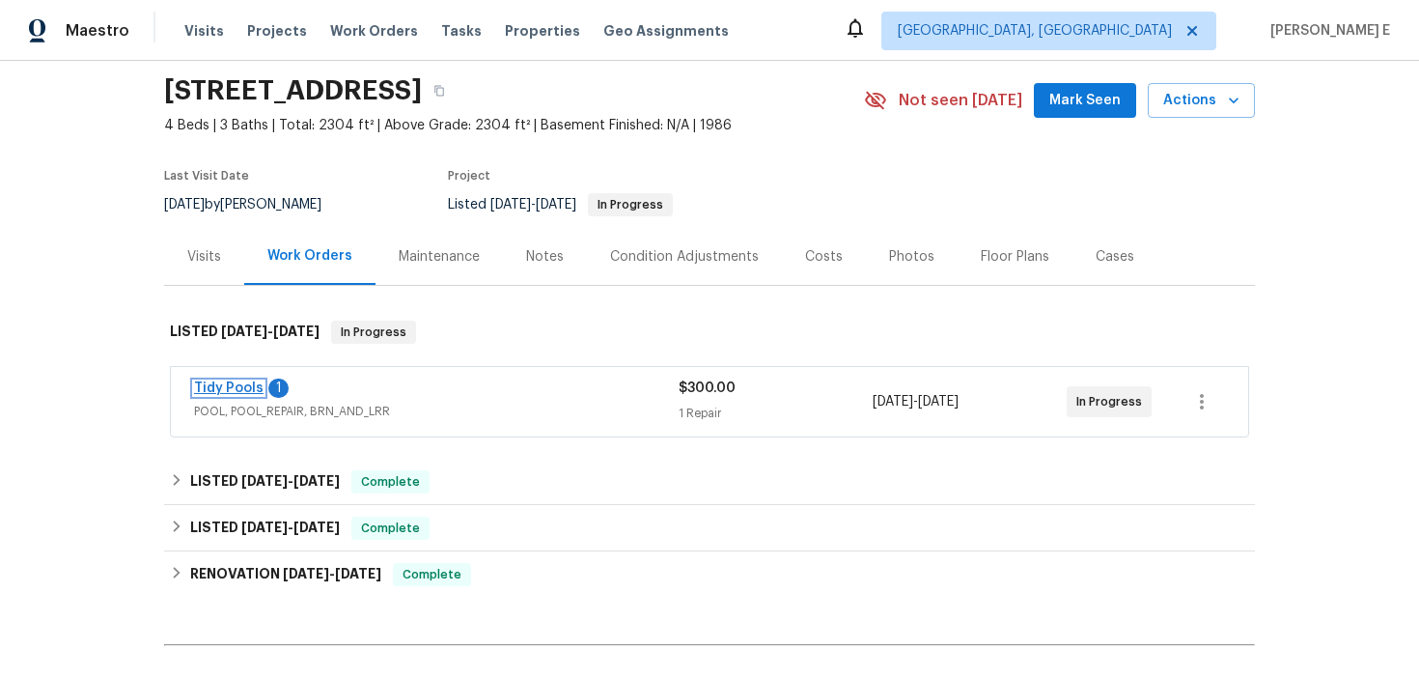
click at [244, 388] on link "Tidy Pools" at bounding box center [229, 388] width 70 height 14
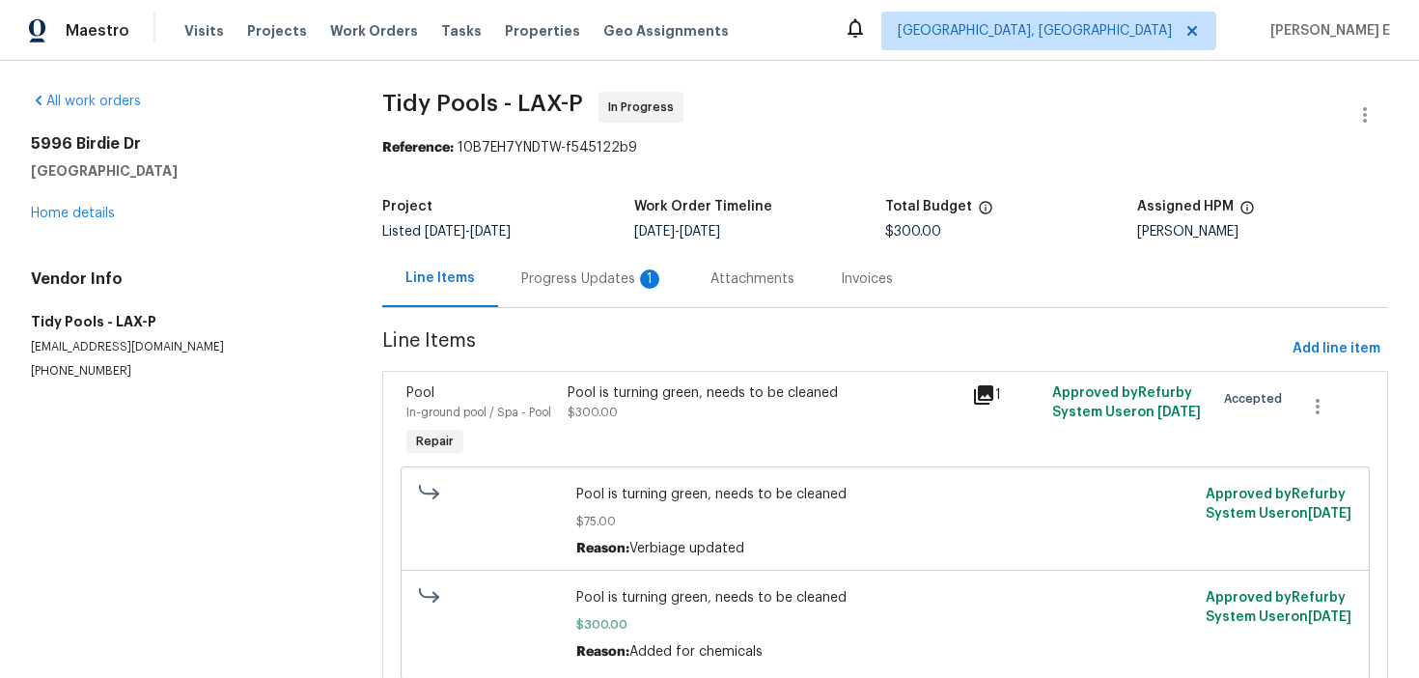
click at [515, 275] on div "Progress Updates 1" at bounding box center [592, 278] width 189 height 57
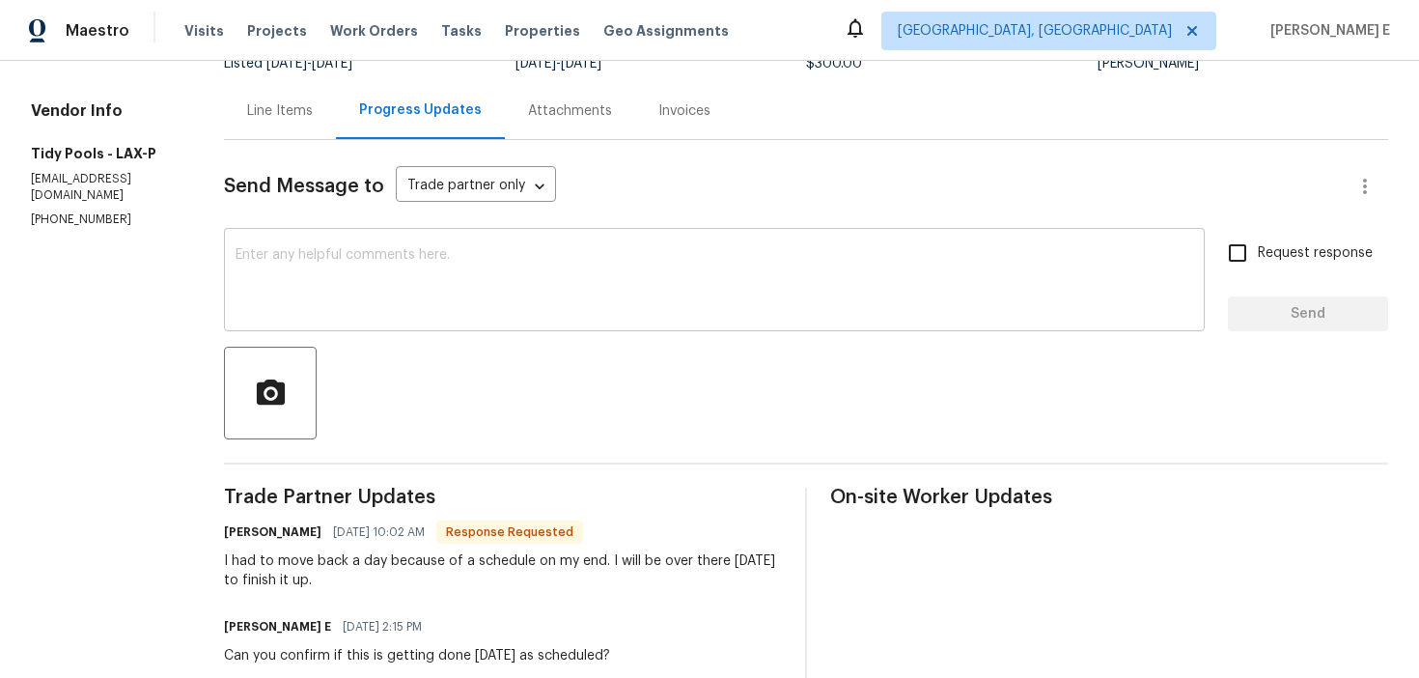
scroll to position [134, 0]
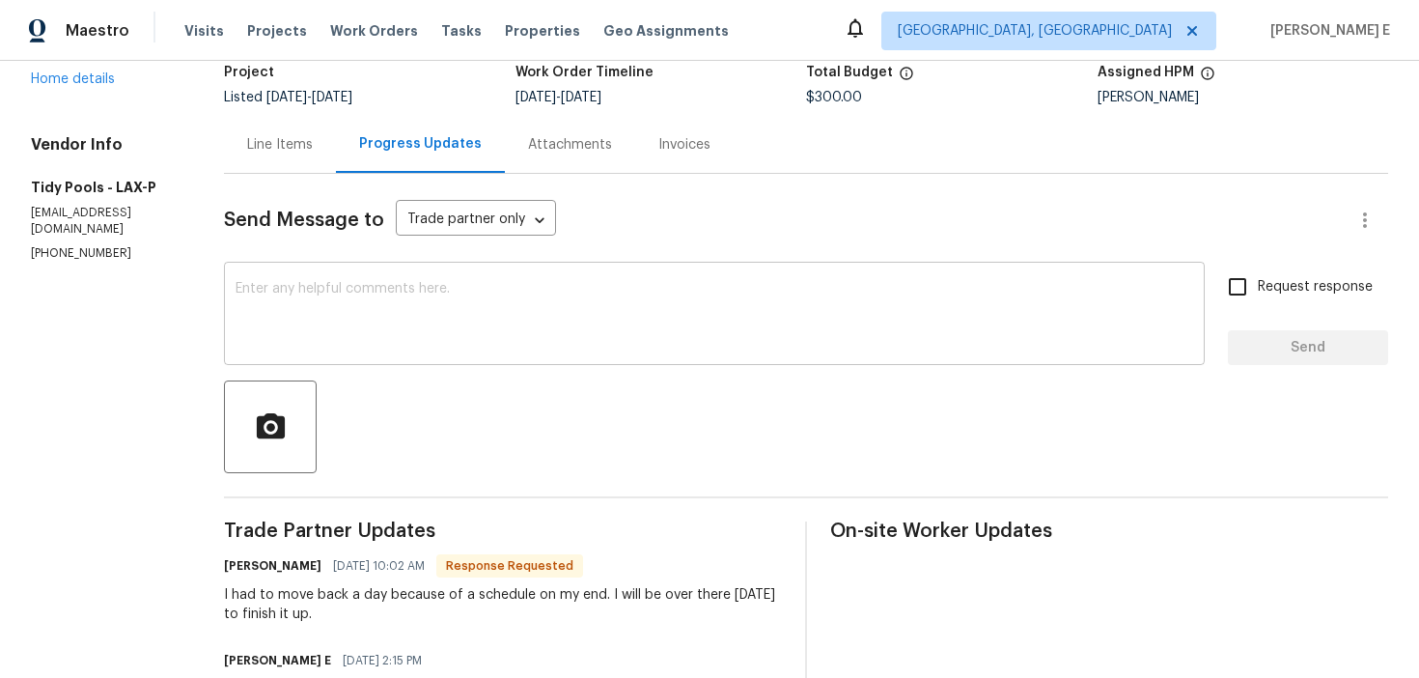
click at [580, 339] on textarea at bounding box center [715, 316] width 958 height 68
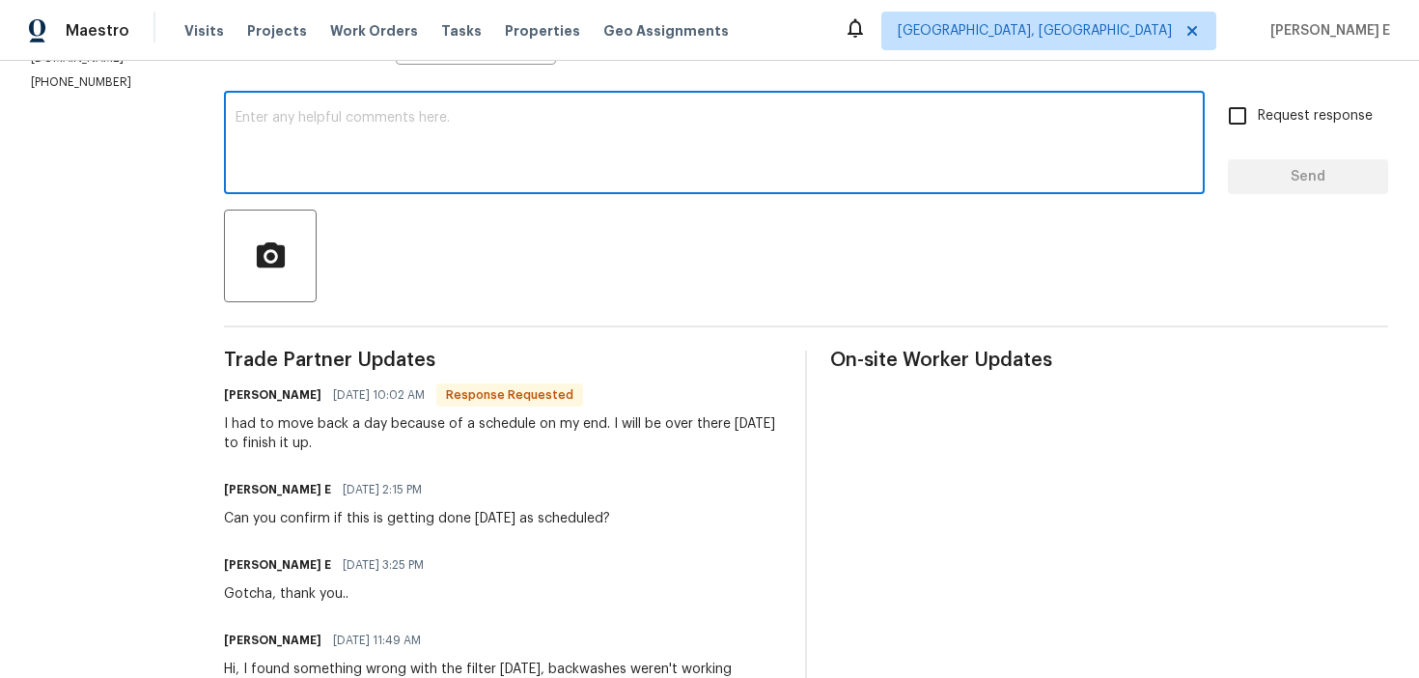
scroll to position [308, 0]
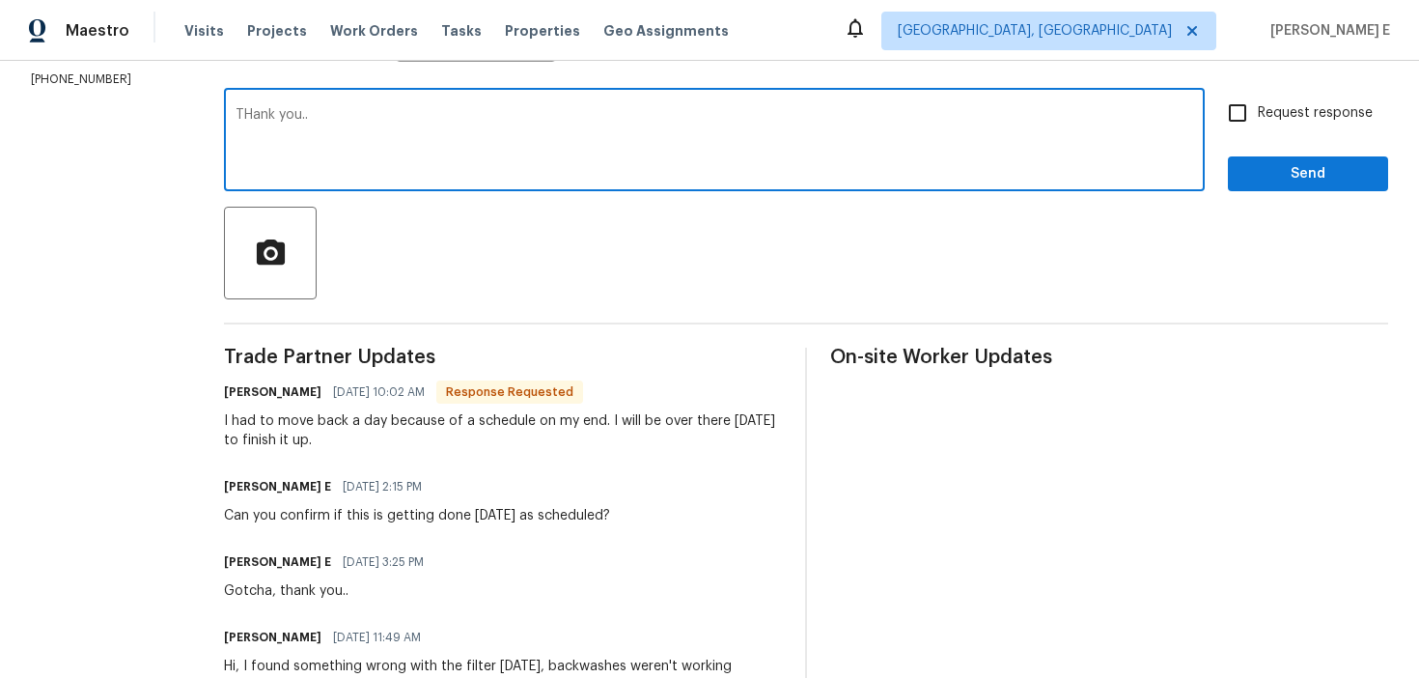
click at [237, 112] on textarea "THank you.." at bounding box center [715, 142] width 958 height 68
type textarea "Thank you.."
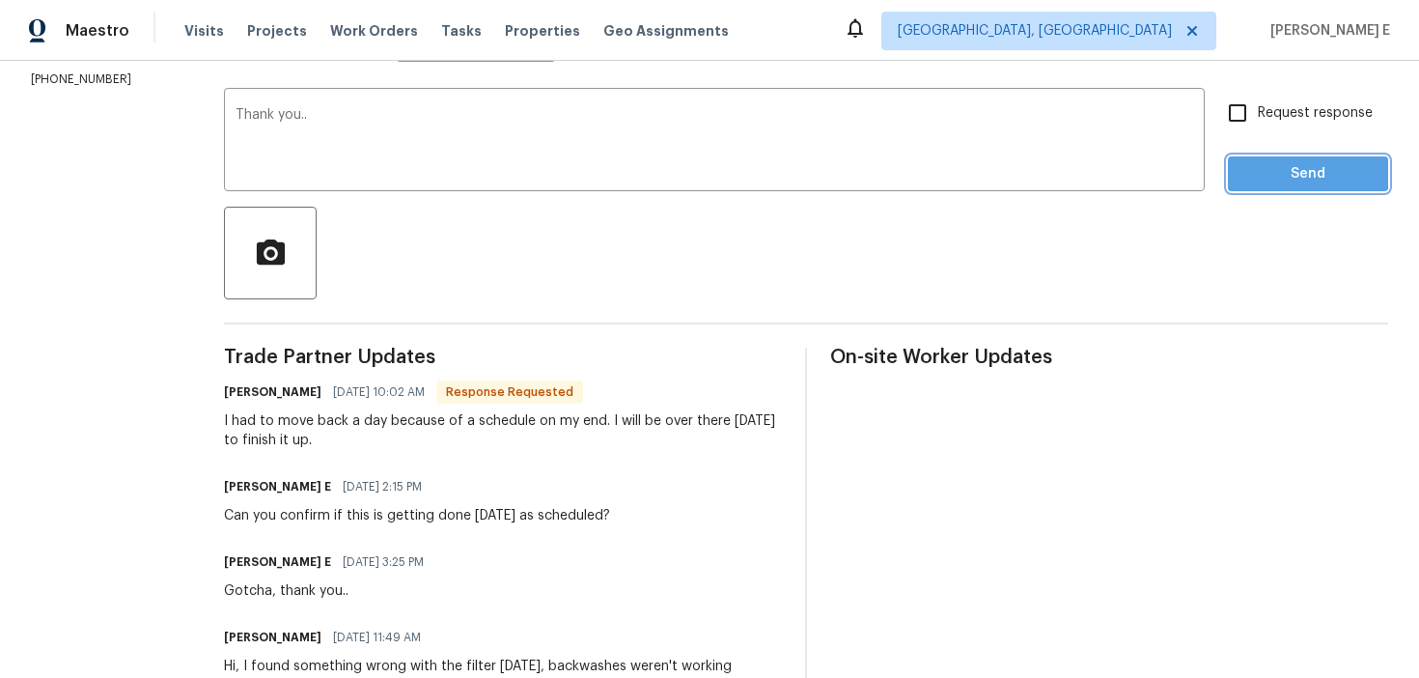
click at [1235, 166] on button "Send" at bounding box center [1308, 174] width 160 height 36
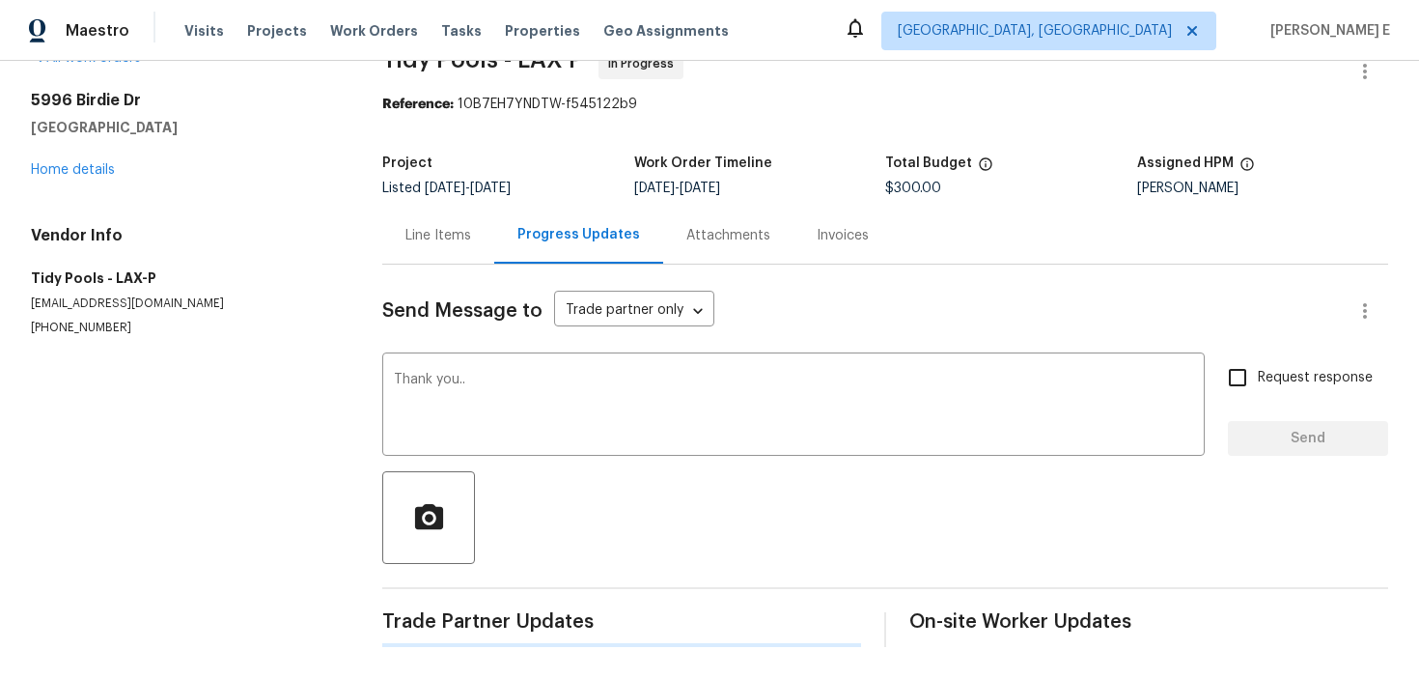
scroll to position [0, 0]
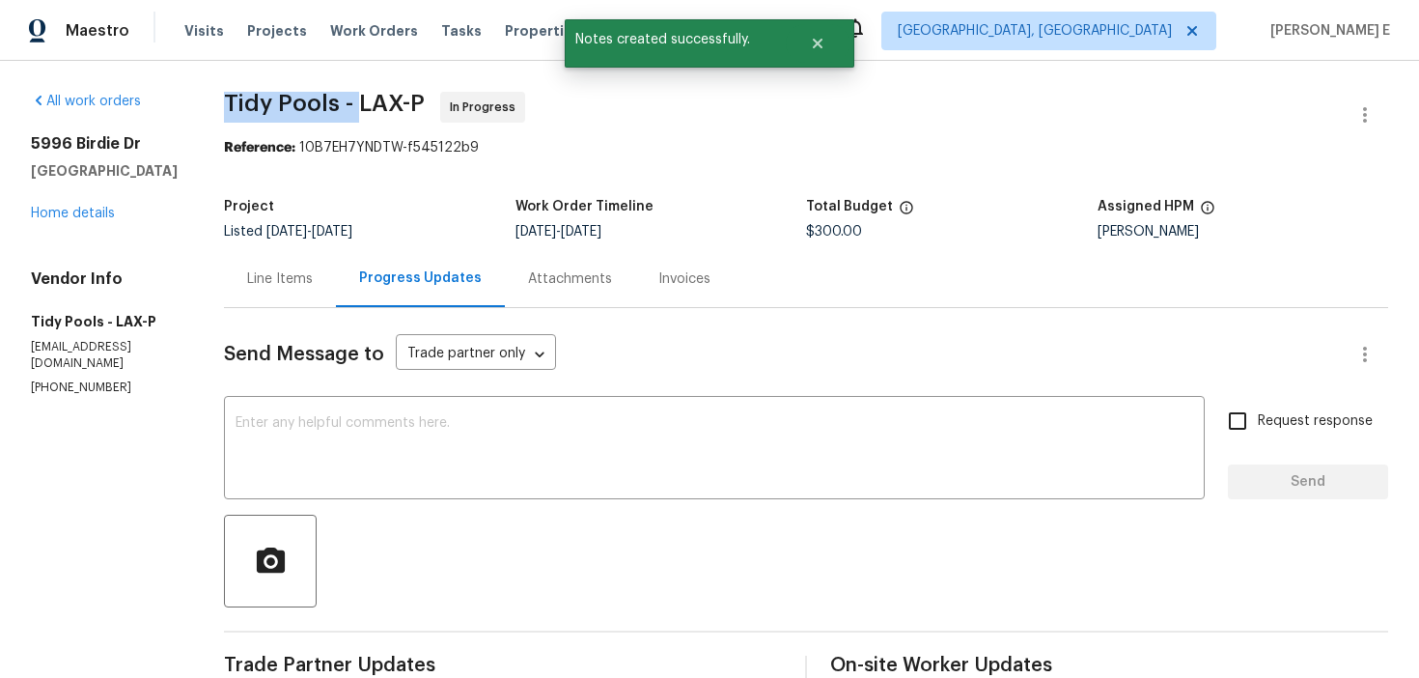
drag, startPoint x: 203, startPoint y: 106, endPoint x: 340, endPoint y: 111, distance: 137.2
copy span "Tidy Pools -"
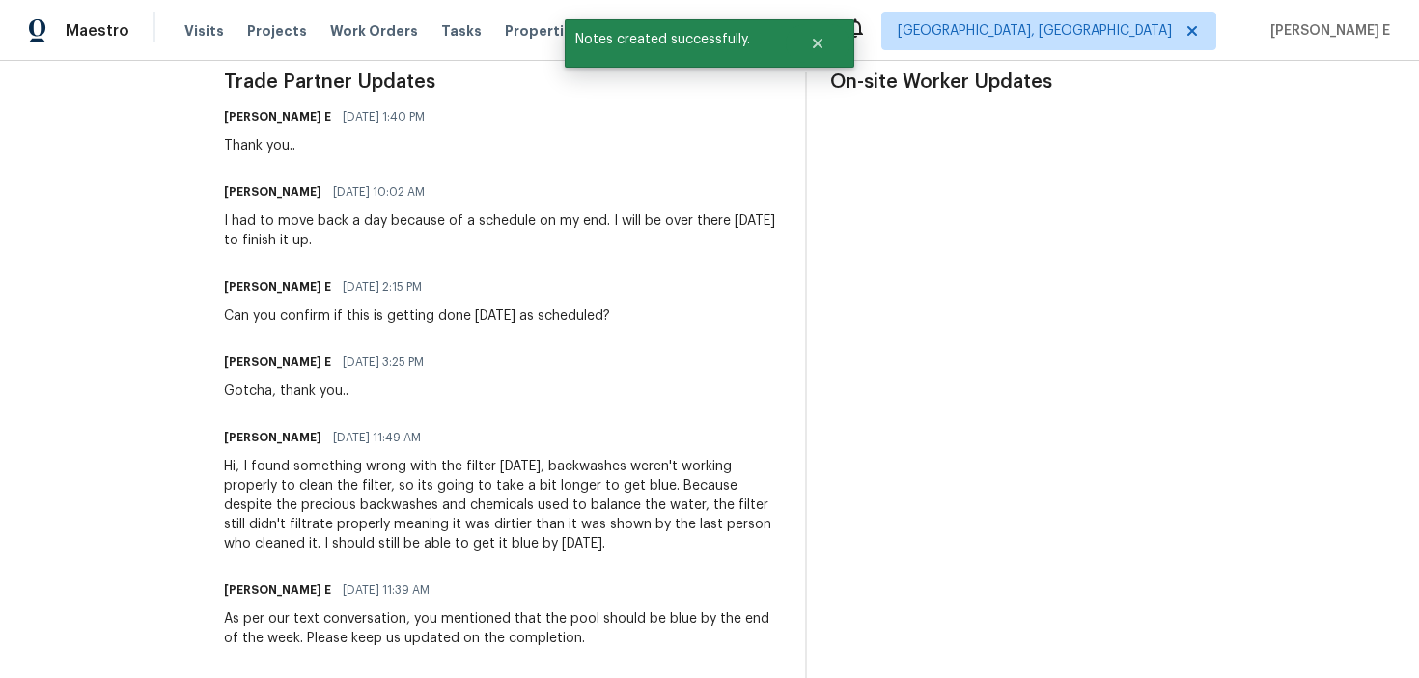
scroll to position [585, 0]
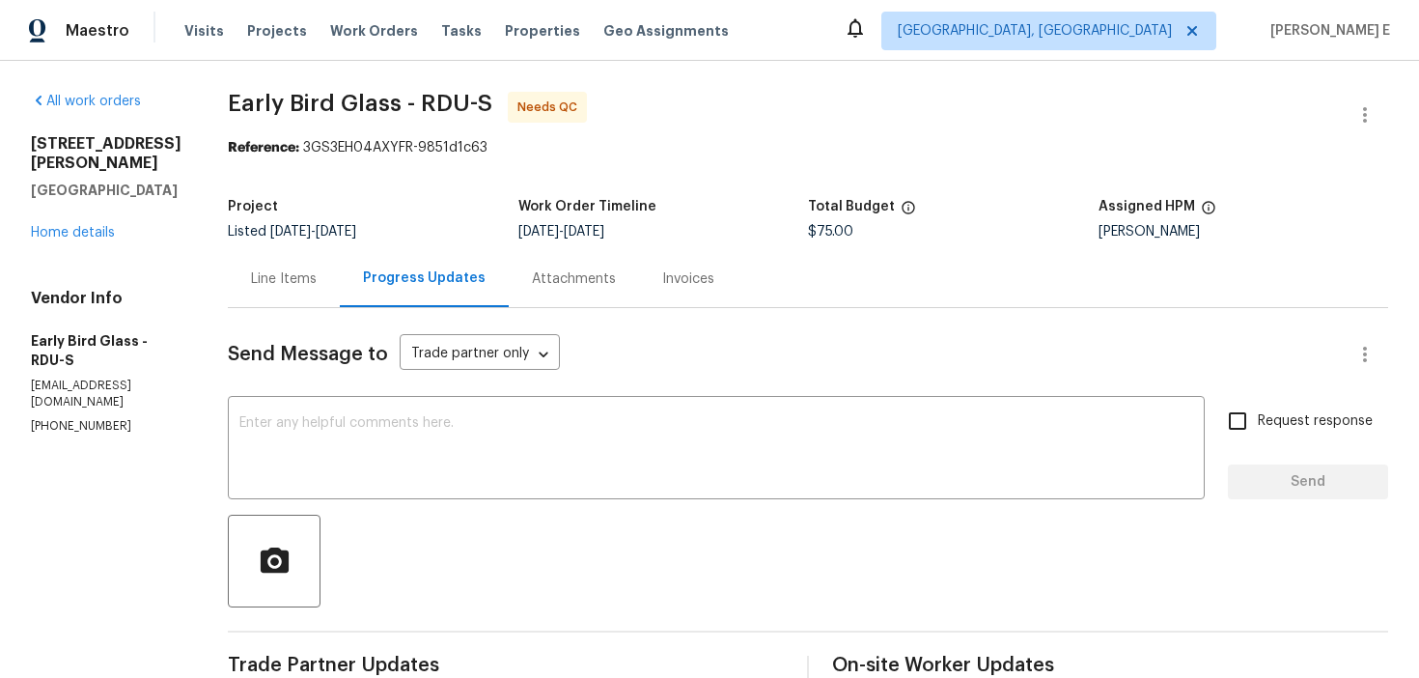
click at [291, 265] on div "Line Items" at bounding box center [284, 278] width 112 height 57
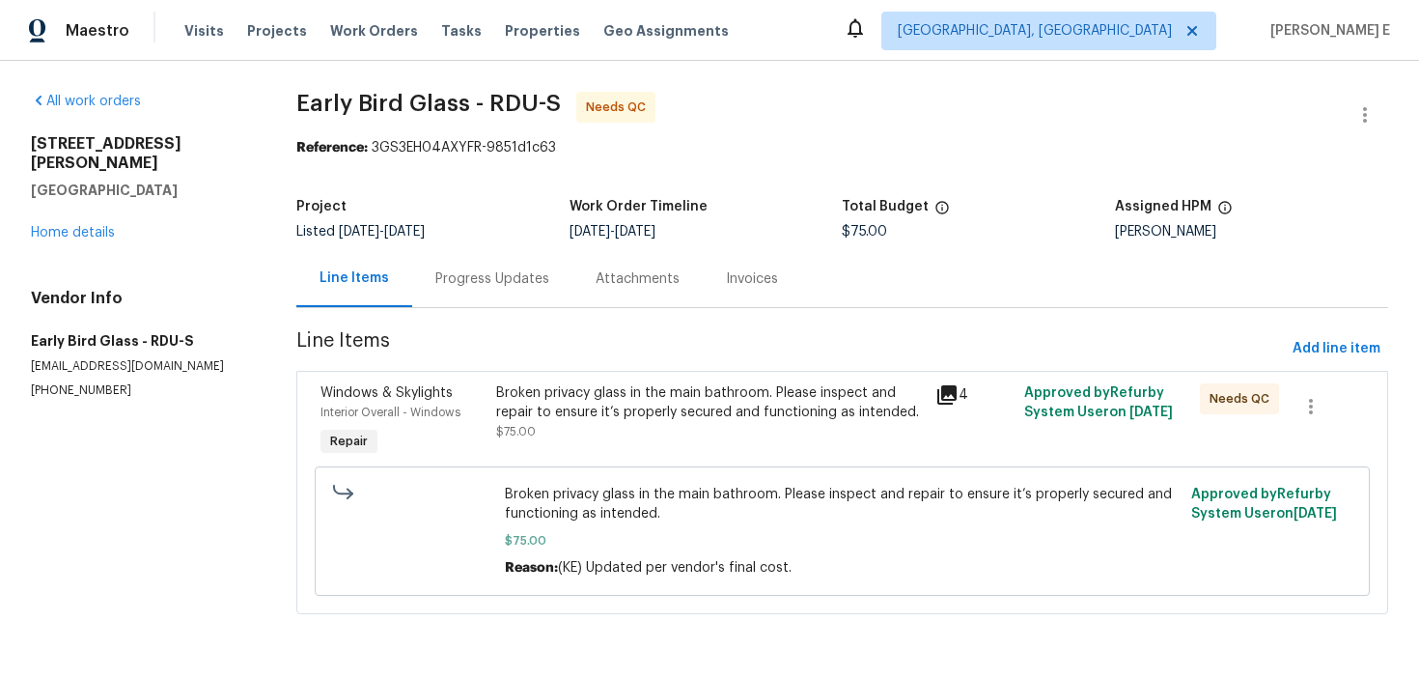
click at [608, 411] on div "Broken privacy glass in the main bathroom. Please inspect and repair to ensure …" at bounding box center [710, 402] width 429 height 39
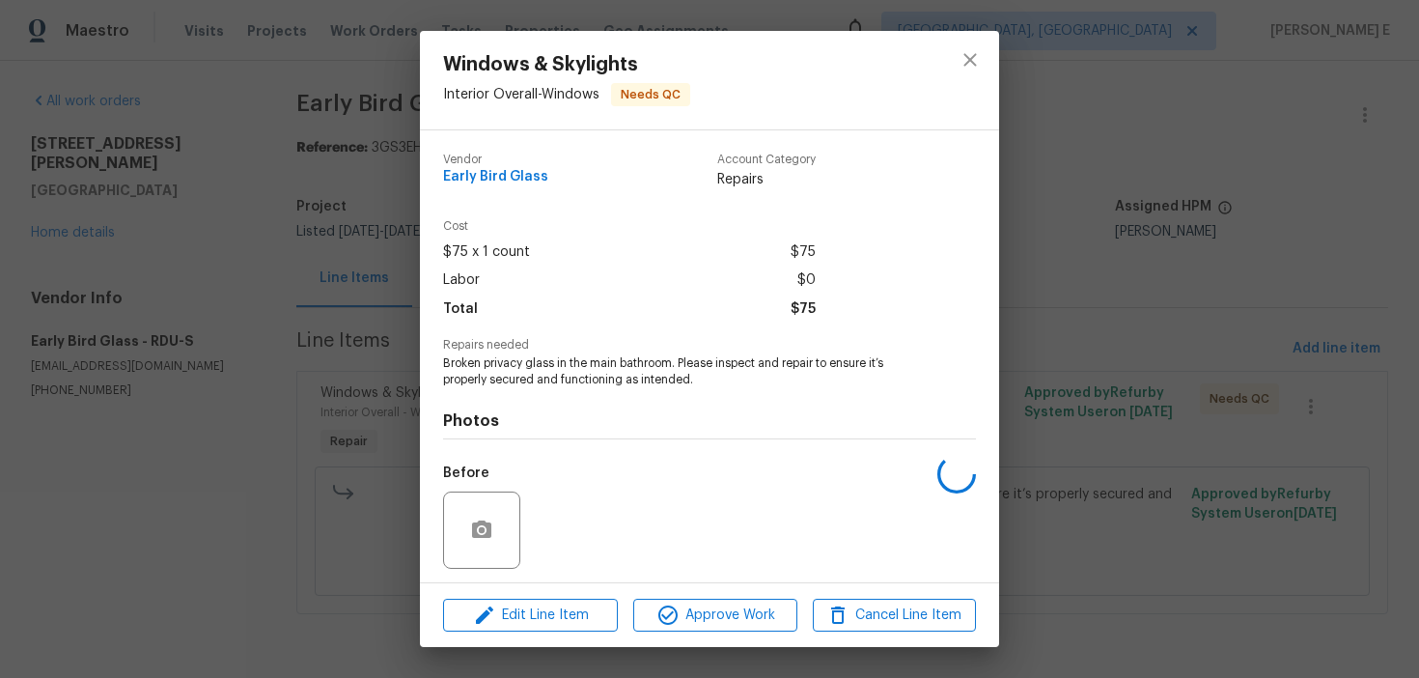
scroll to position [131, 0]
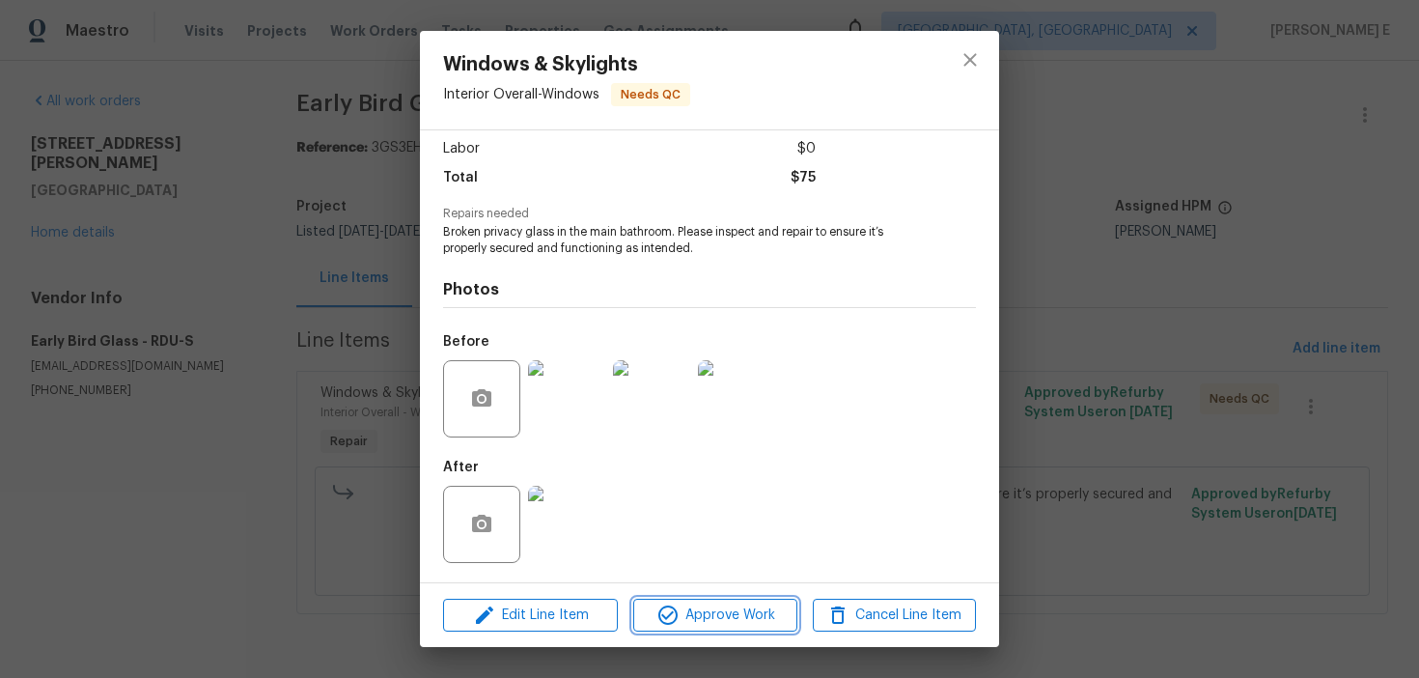
click at [679, 599] on button "Approve Work" at bounding box center [714, 616] width 163 height 34
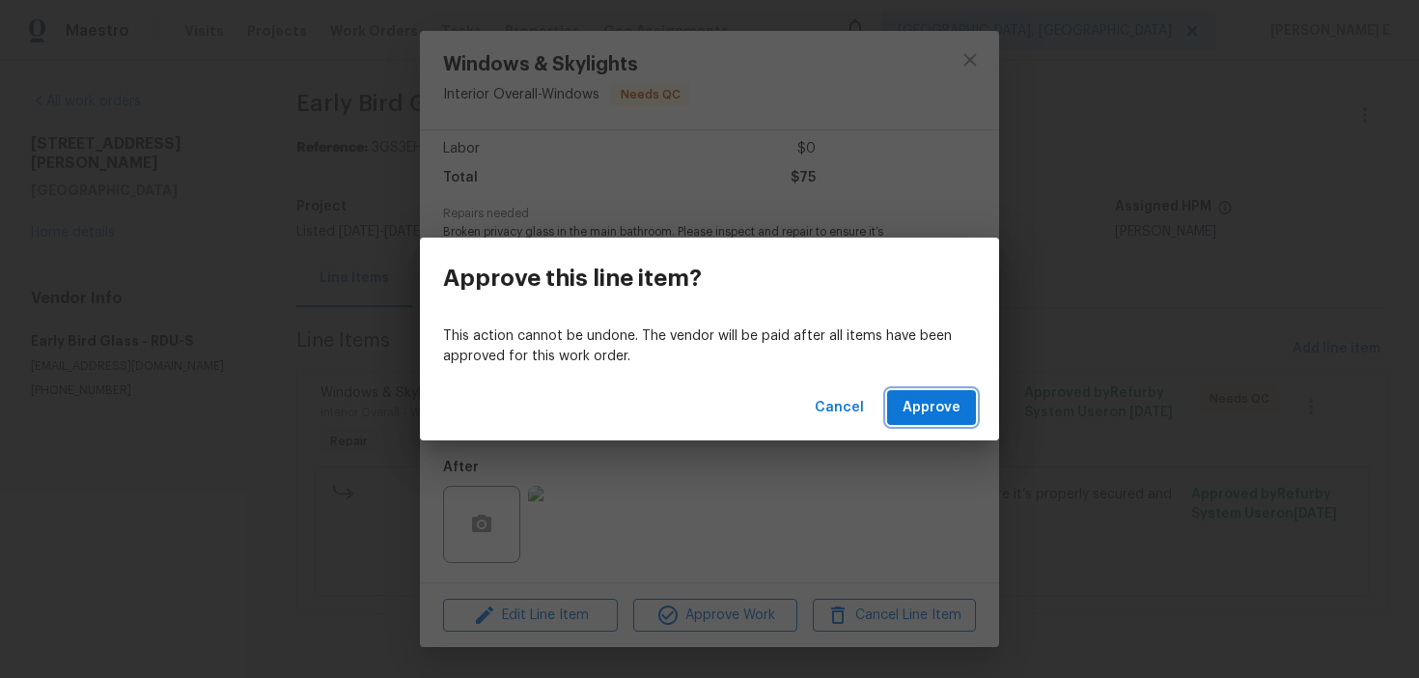
click at [947, 404] on span "Approve" at bounding box center [932, 408] width 58 height 24
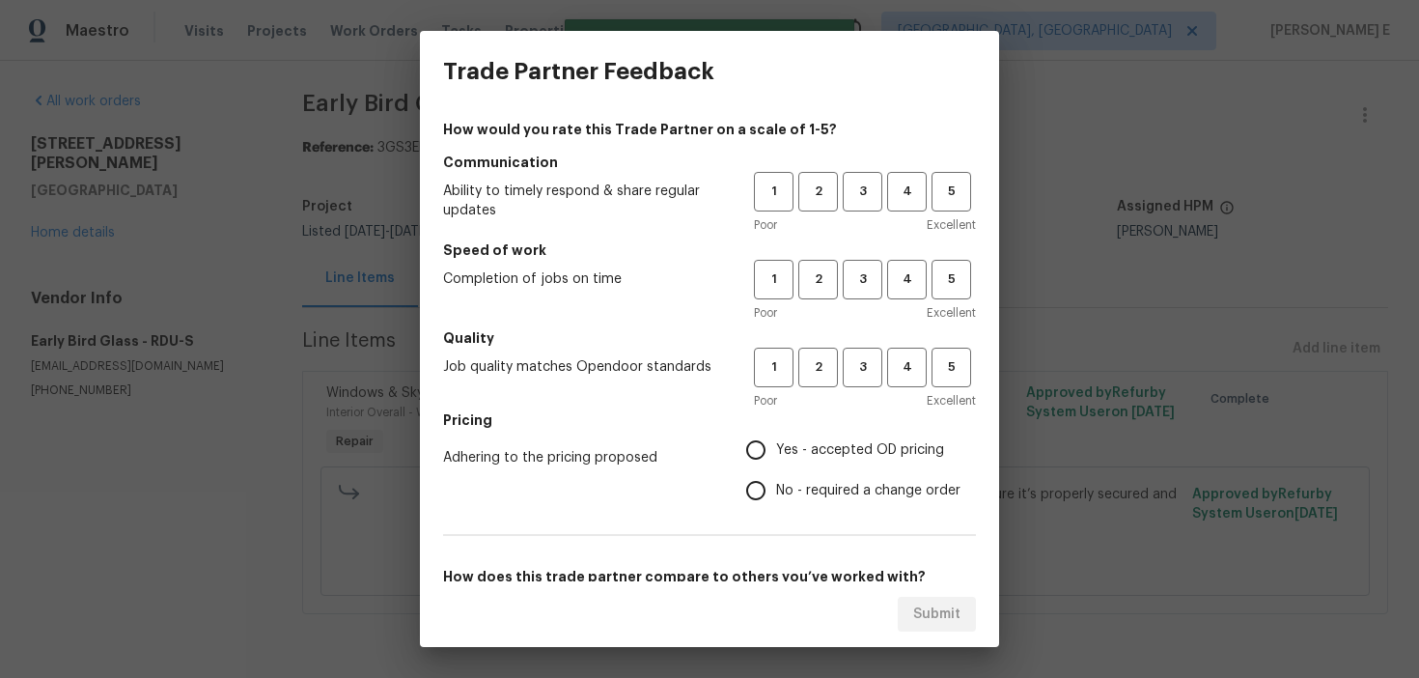
click at [853, 170] on h5 "Communication" at bounding box center [709, 162] width 533 height 19
click at [859, 206] on button "3" at bounding box center [863, 192] width 40 height 40
click at [859, 261] on button "3" at bounding box center [863, 280] width 40 height 40
click at [851, 368] on span "3" at bounding box center [863, 367] width 36 height 22
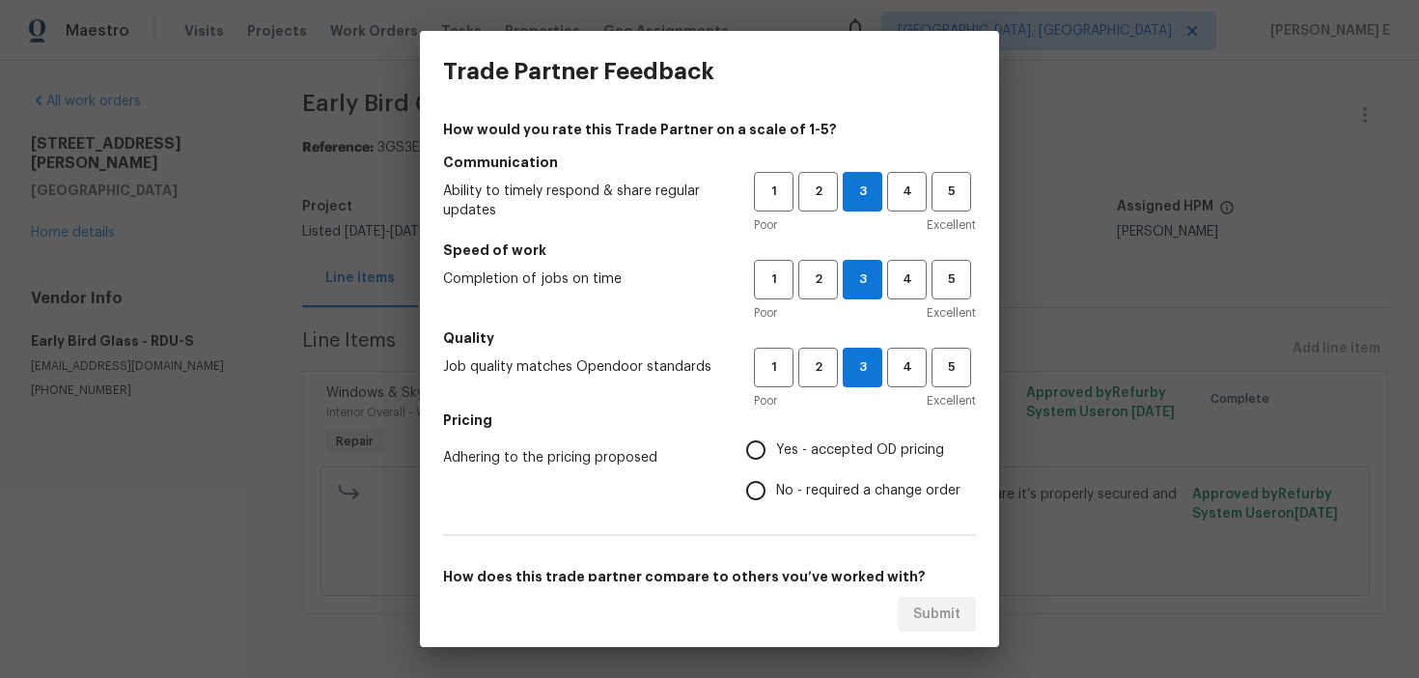
click at [761, 436] on input "Yes - accepted OD pricing" at bounding box center [756, 450] width 41 height 41
radio input "true"
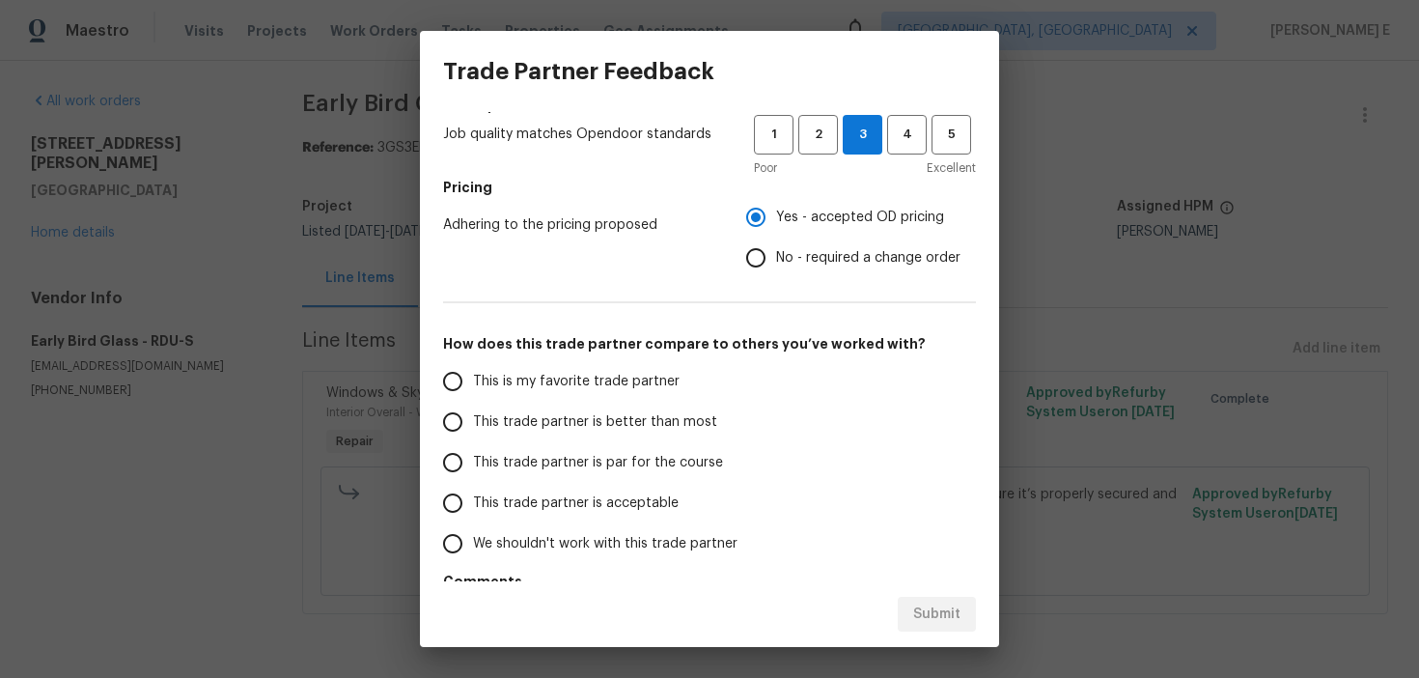
click at [578, 460] on span "This trade partner is par for the course" at bounding box center [598, 463] width 250 height 20
click at [473, 460] on input "This trade partner is par for the course" at bounding box center [452, 462] width 41 height 41
click at [926, 614] on span "Submit" at bounding box center [936, 614] width 47 height 24
radio input "true"
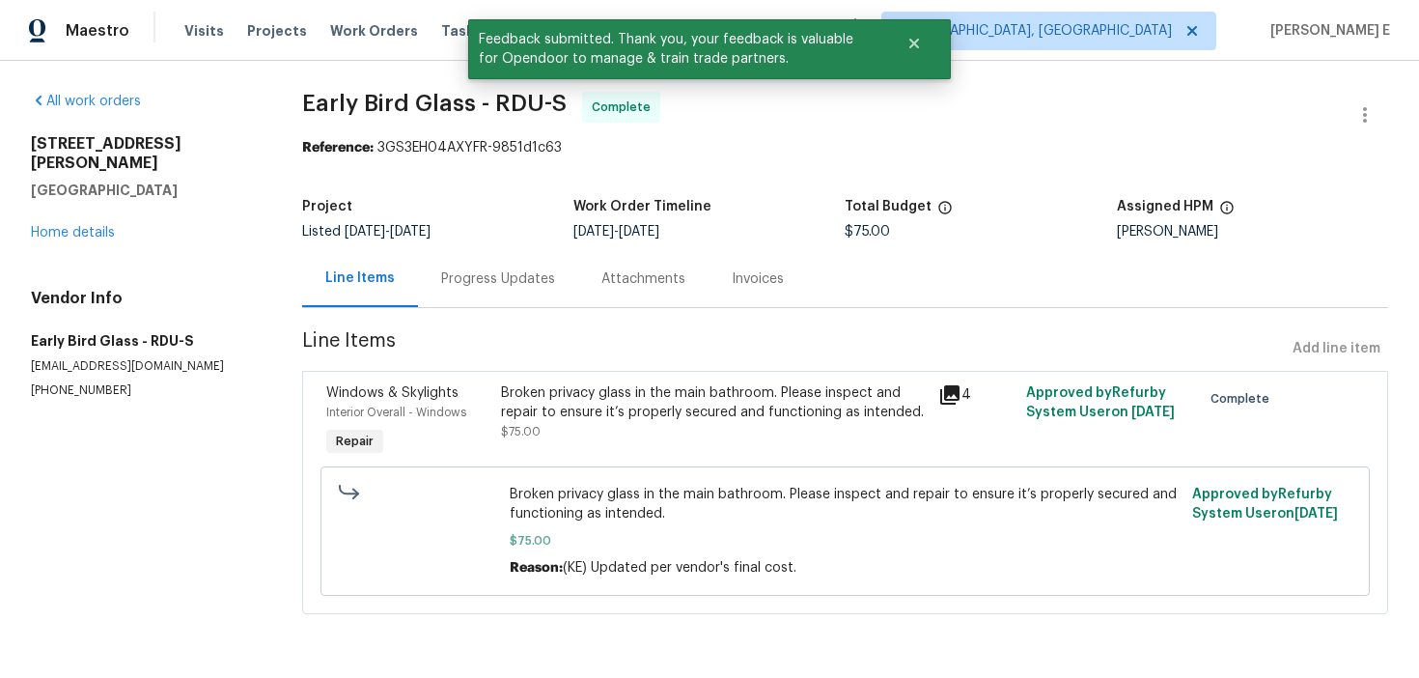
click at [434, 289] on div "Progress Updates" at bounding box center [498, 278] width 160 height 57
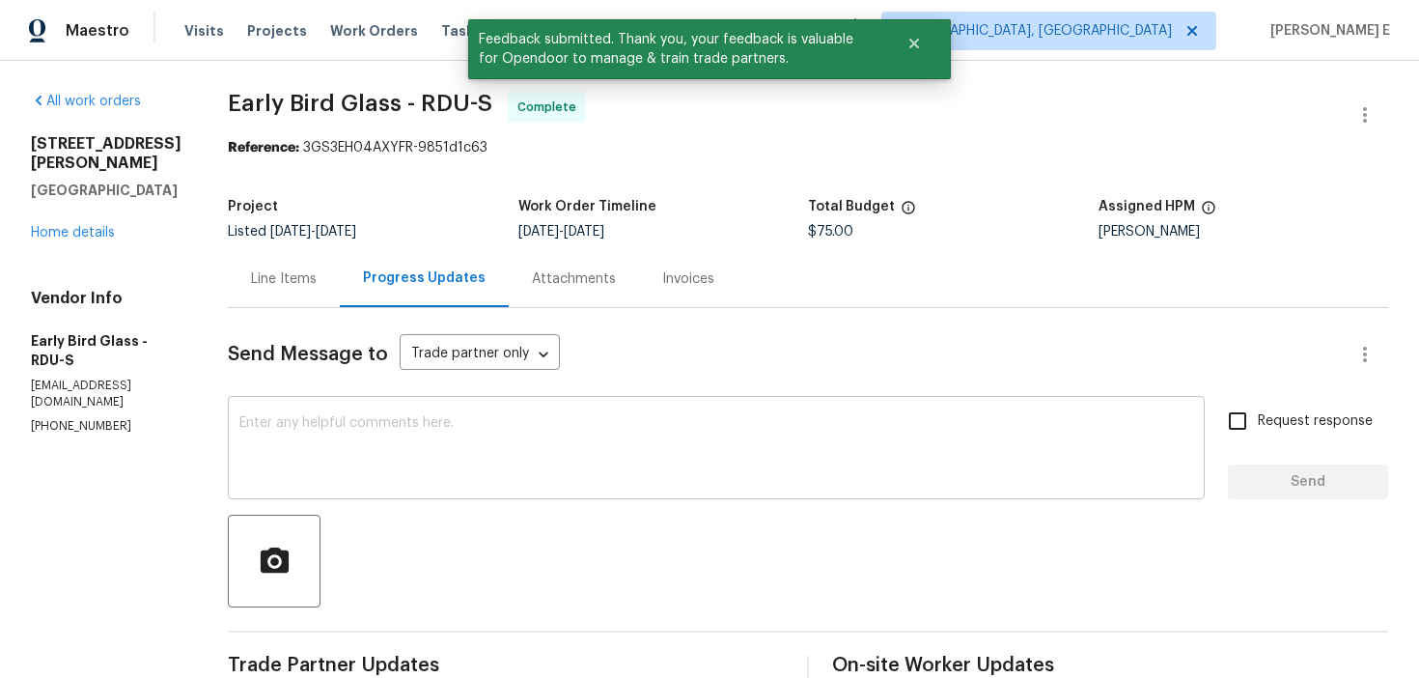
click at [463, 429] on textarea at bounding box center [716, 450] width 954 height 68
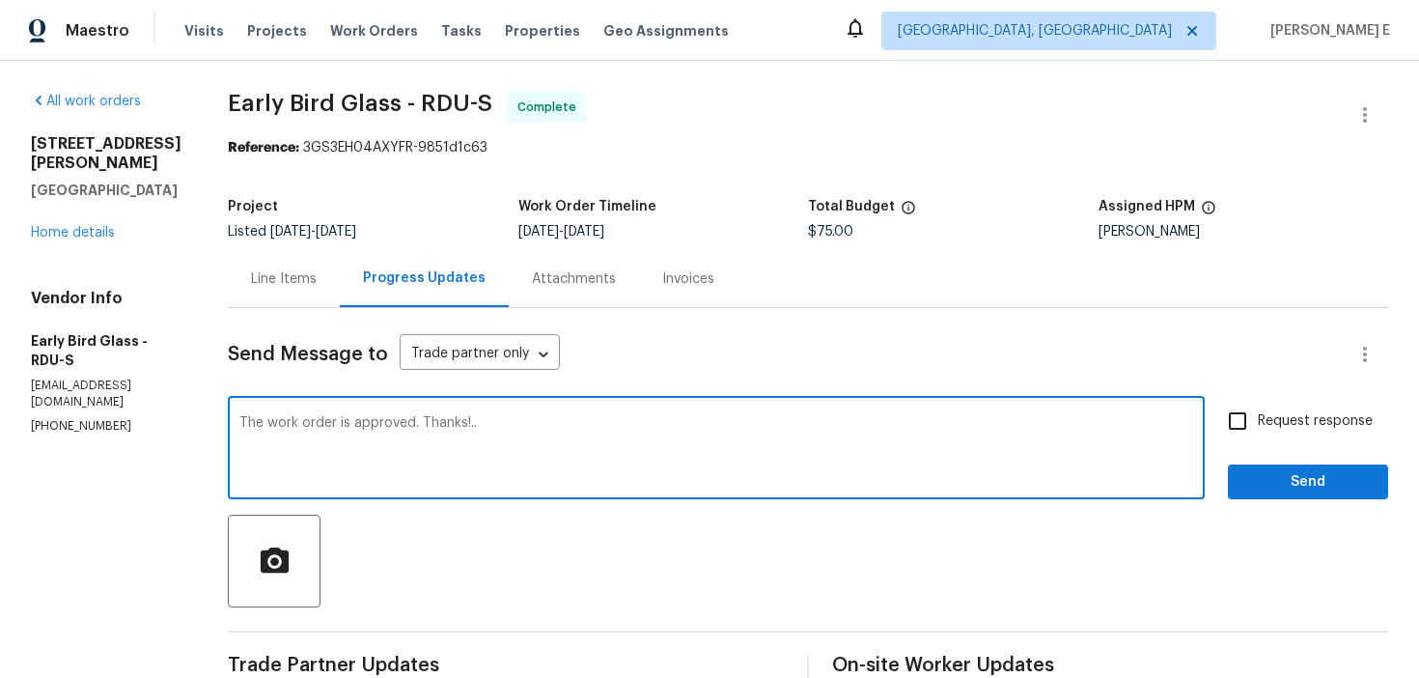
type textarea "The work order is approved. Thanks!.."
click at [1234, 421] on input "Request response" at bounding box center [1237, 421] width 41 height 41
checkbox input "true"
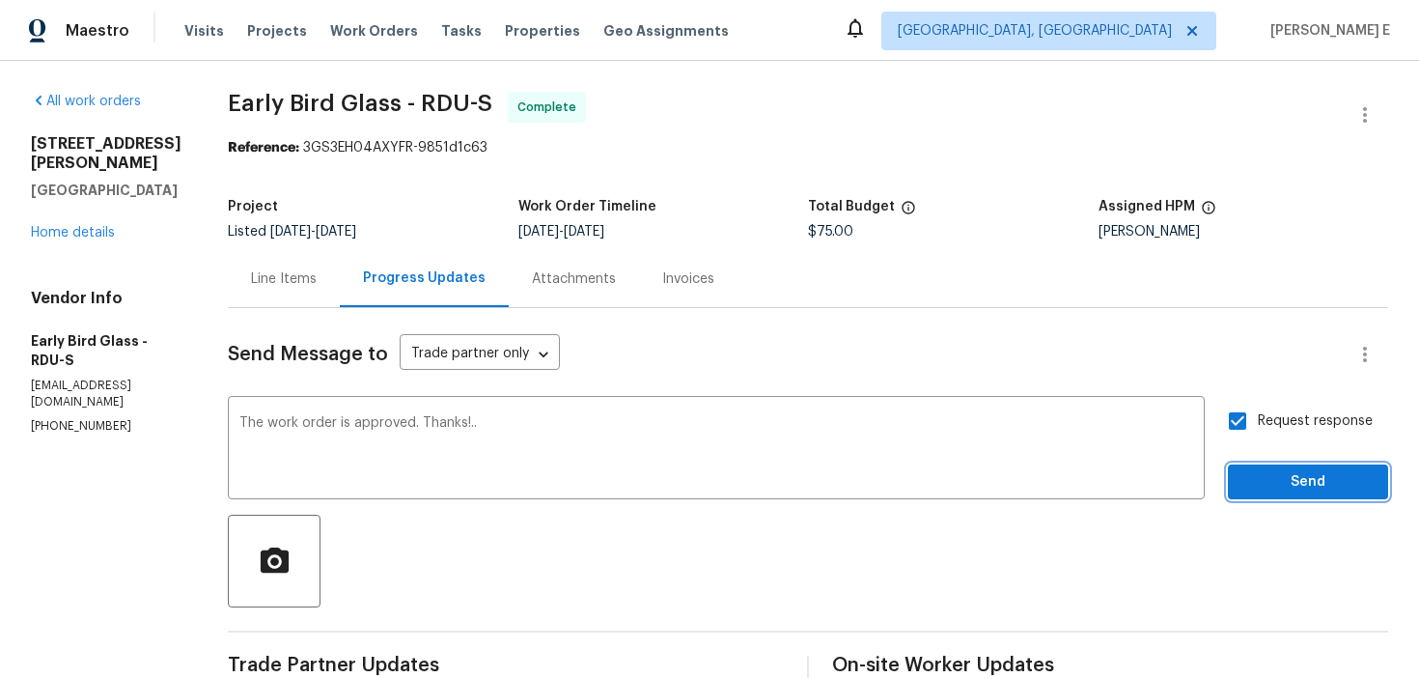
click at [1294, 488] on span "Send" at bounding box center [1307, 482] width 129 height 24
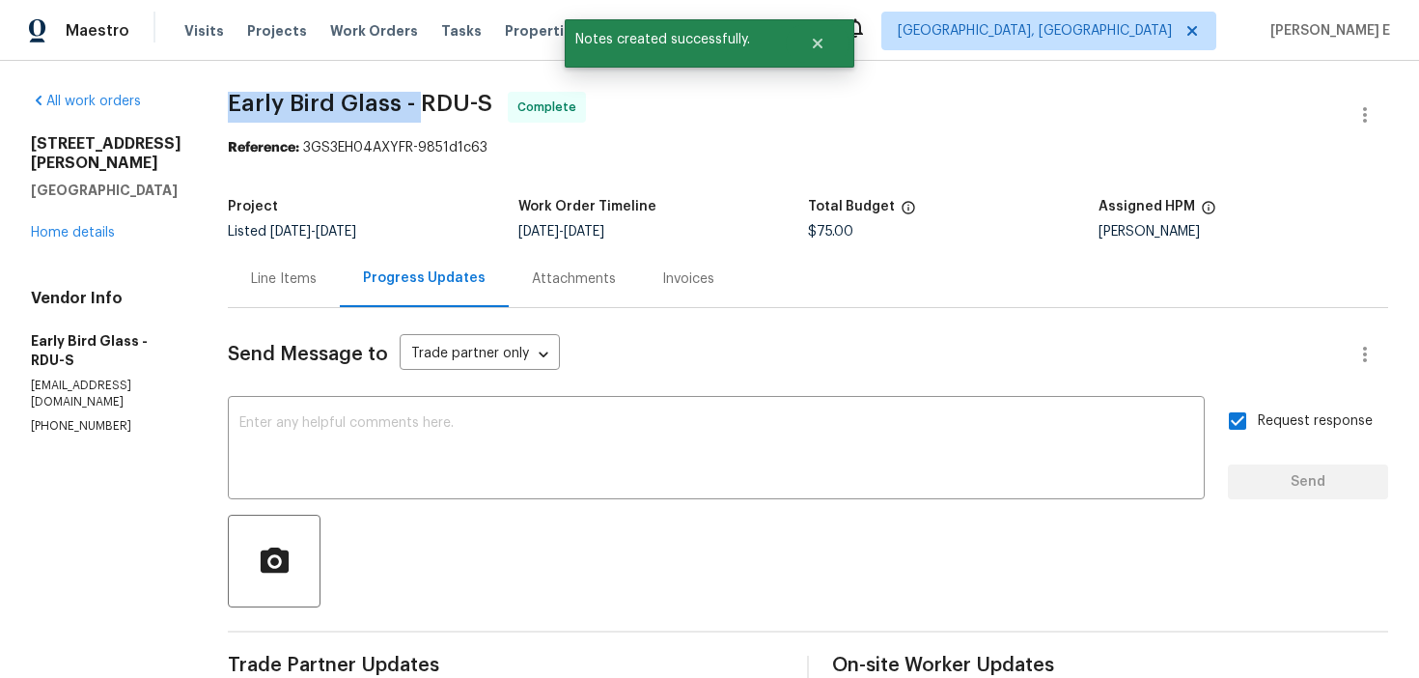
drag, startPoint x: 220, startPoint y: 101, endPoint x: 407, endPoint y: 113, distance: 187.6
click at [406, 112] on span "Early Bird Glass - RDU-S" at bounding box center [360, 103] width 265 height 23
copy span "Early Bird Glass -"
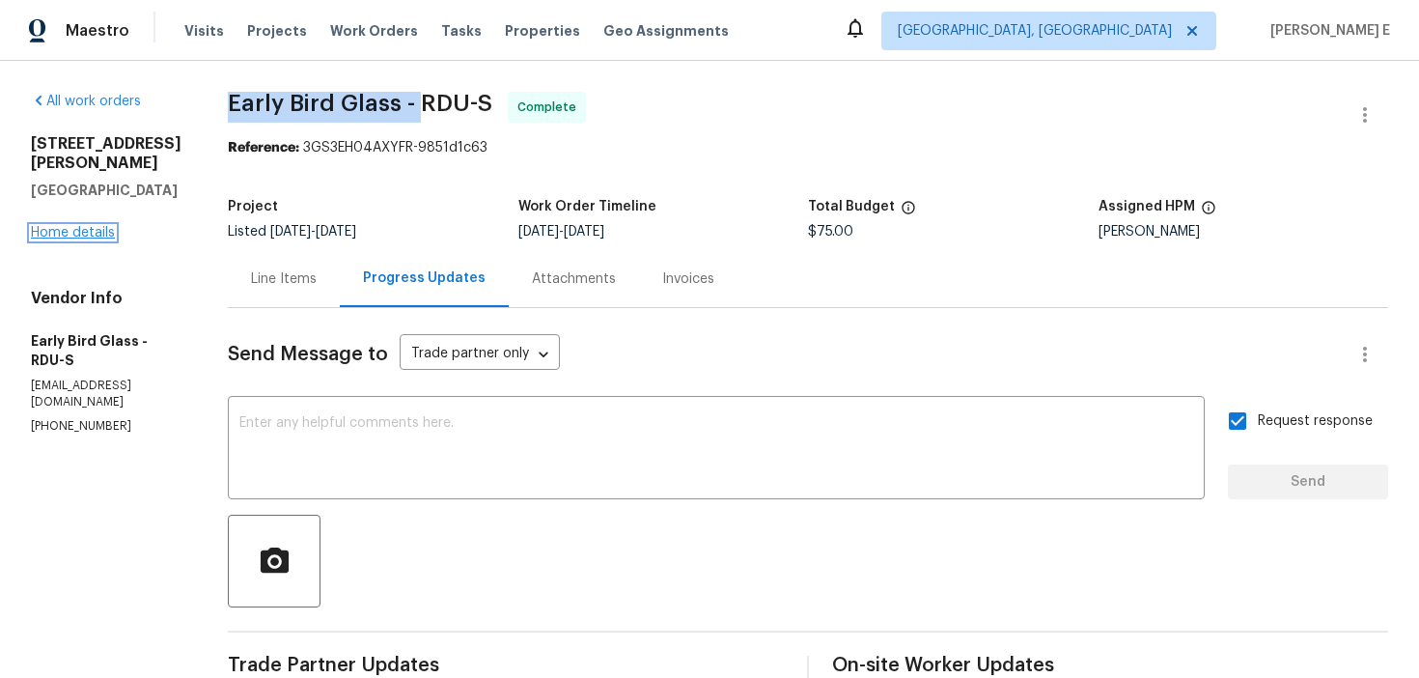
click at [65, 226] on link "Home details" at bounding box center [73, 233] width 84 height 14
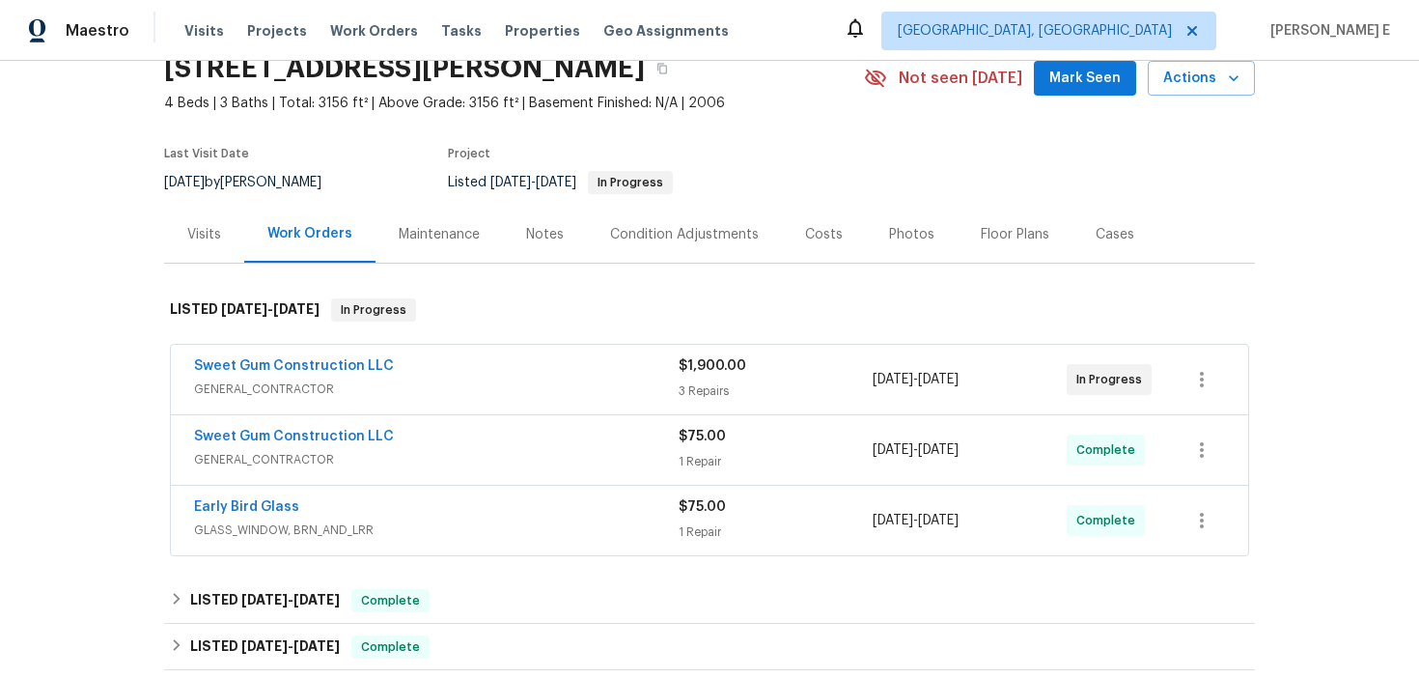
scroll to position [89, 0]
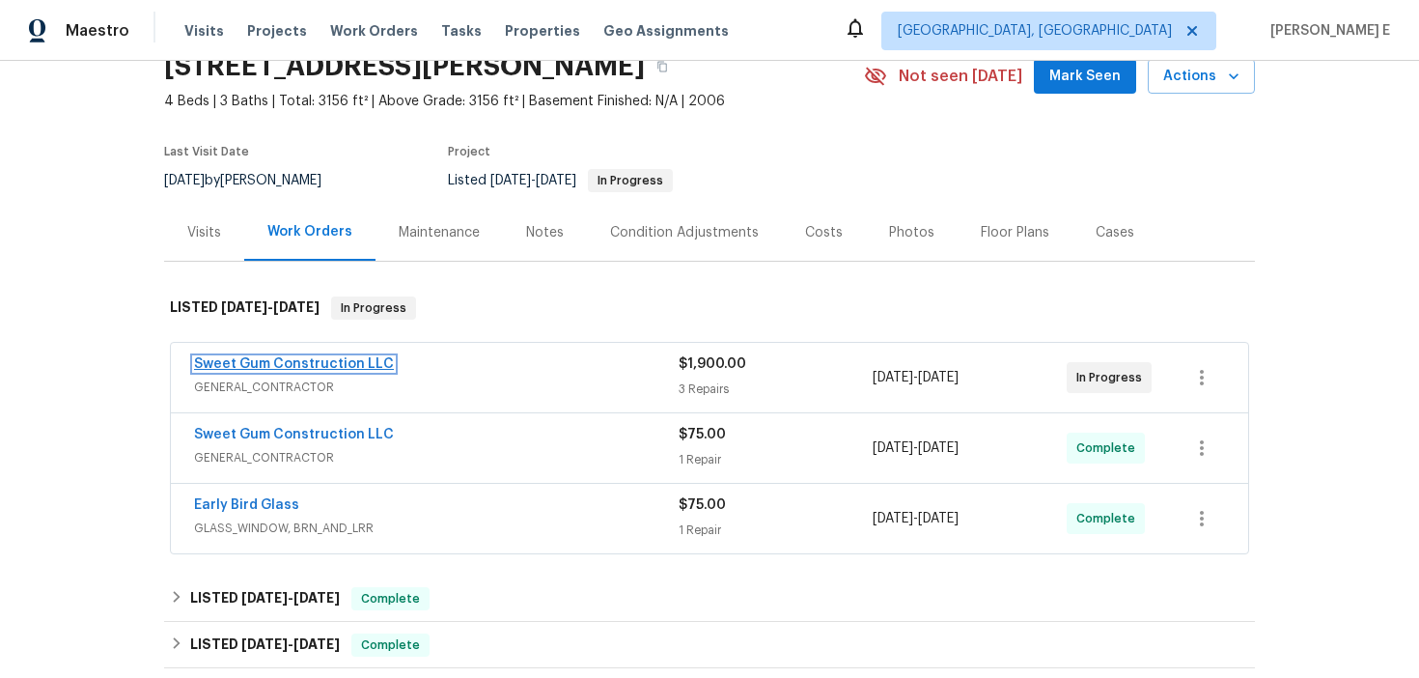
click at [360, 359] on link "Sweet Gum Construction LLC" at bounding box center [294, 364] width 200 height 14
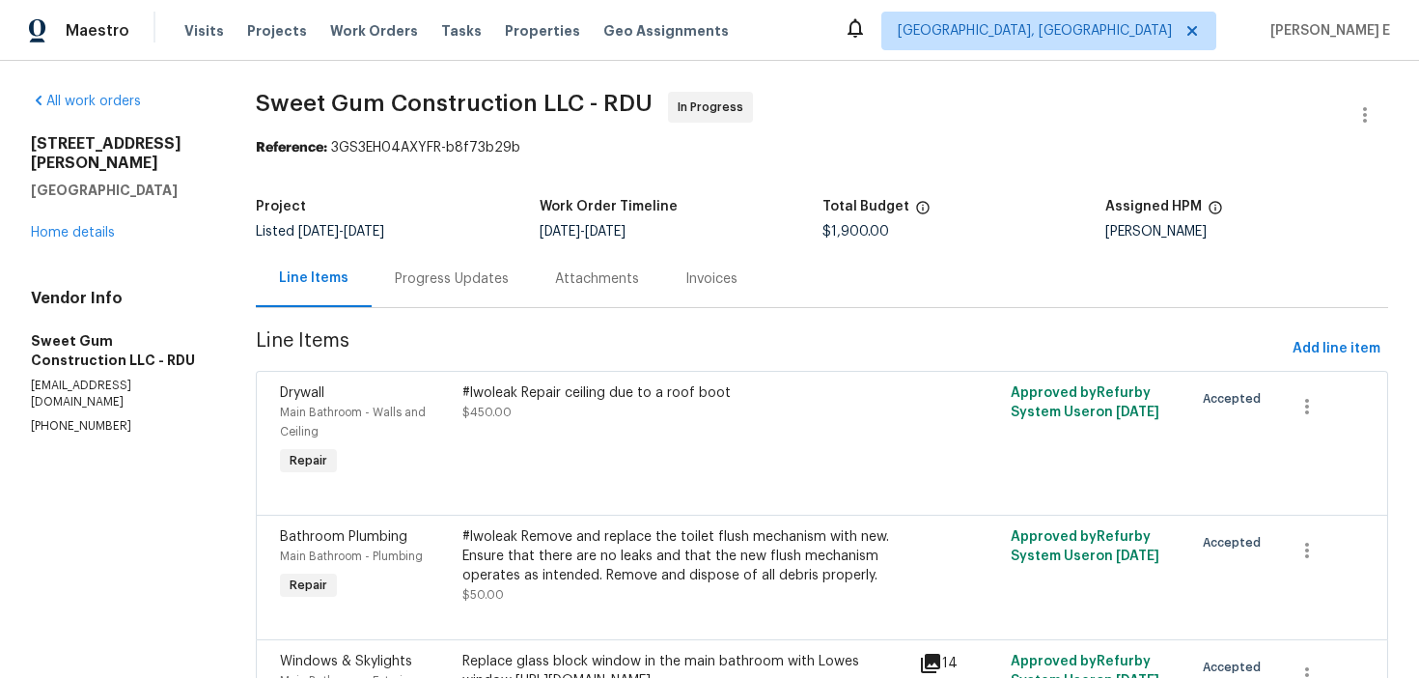
click at [497, 289] on div "Progress Updates" at bounding box center [452, 278] width 160 height 57
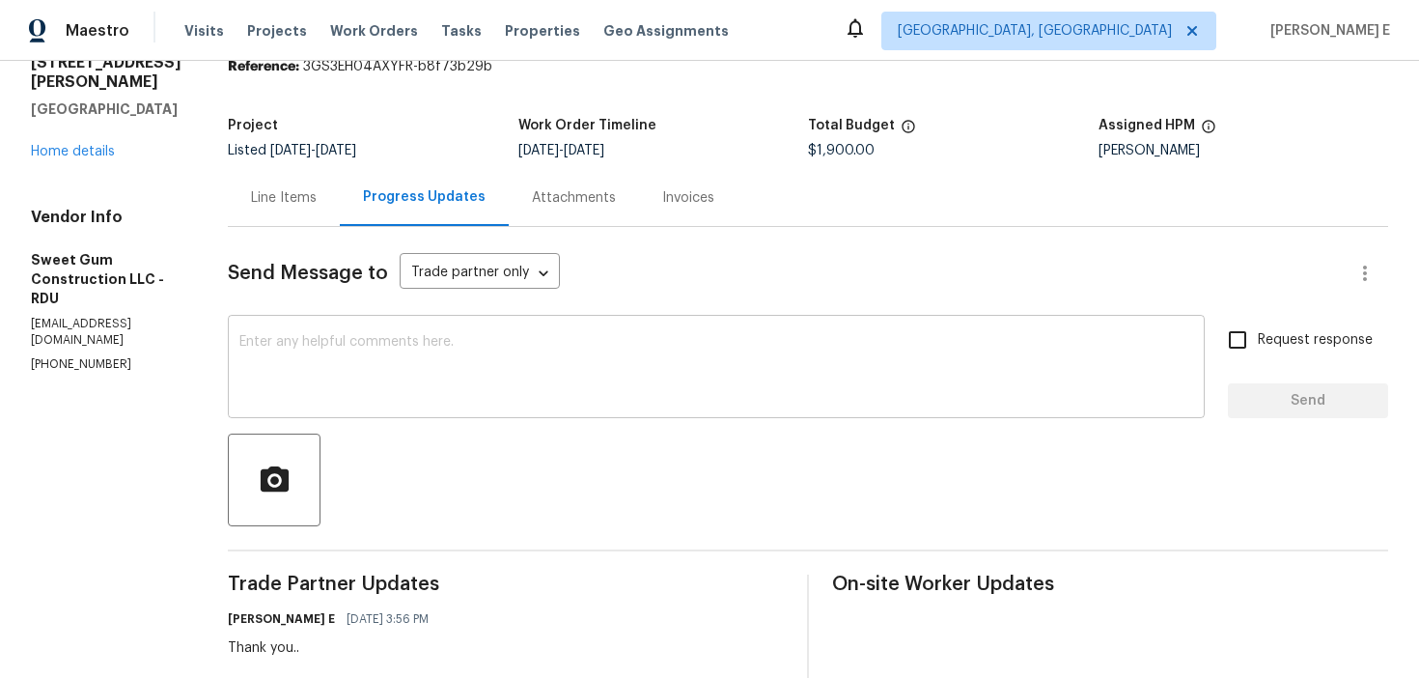
click at [491, 354] on textarea at bounding box center [716, 369] width 954 height 68
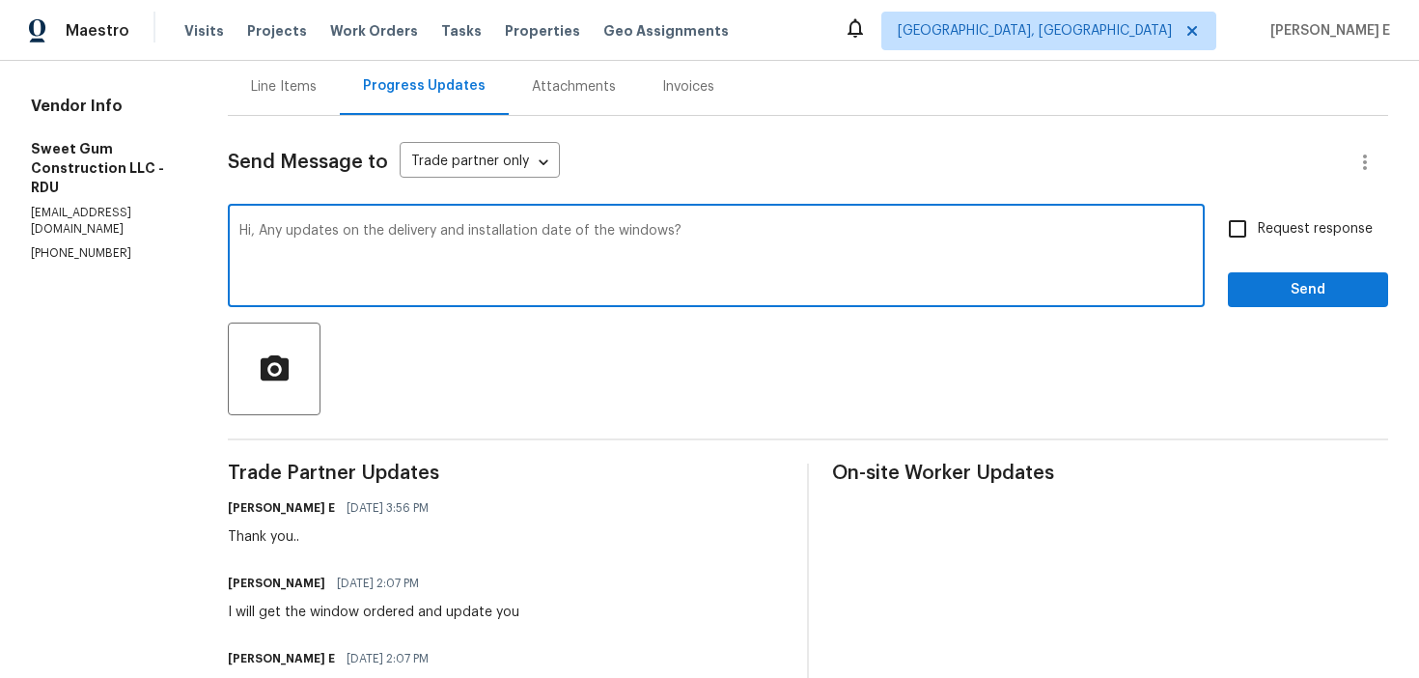
scroll to position [154, 0]
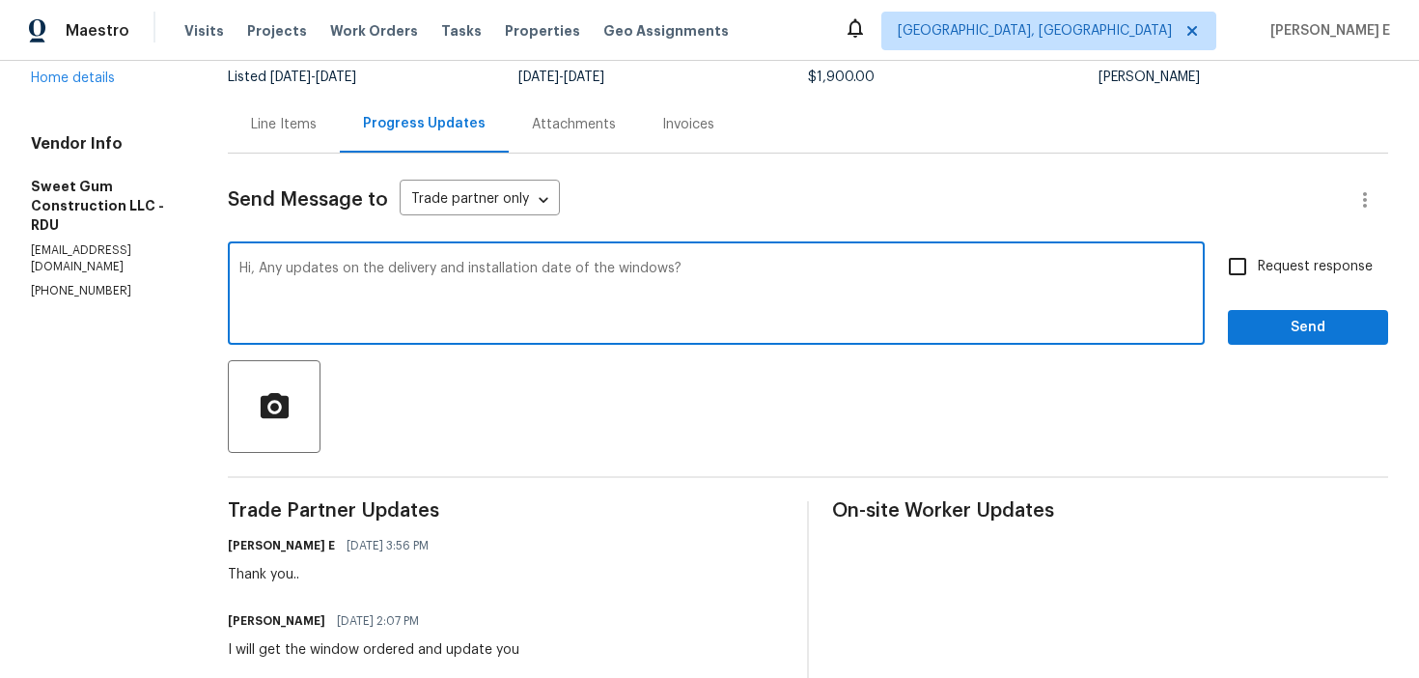
type textarea "Hi, Any updates on the delivery and installation date of the windows?"
click at [1248, 257] on input "Request response" at bounding box center [1237, 266] width 41 height 41
checkbox input "true"
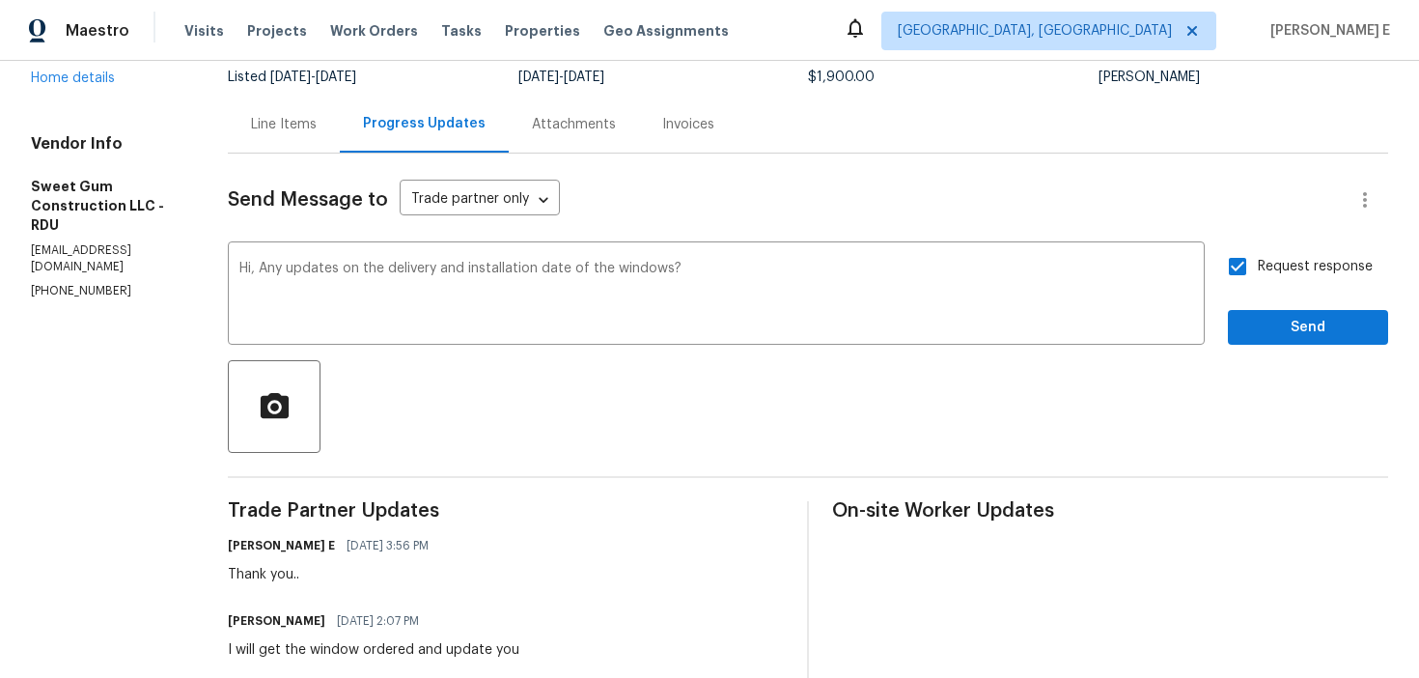
click at [1281, 341] on button "Send" at bounding box center [1308, 328] width 160 height 36
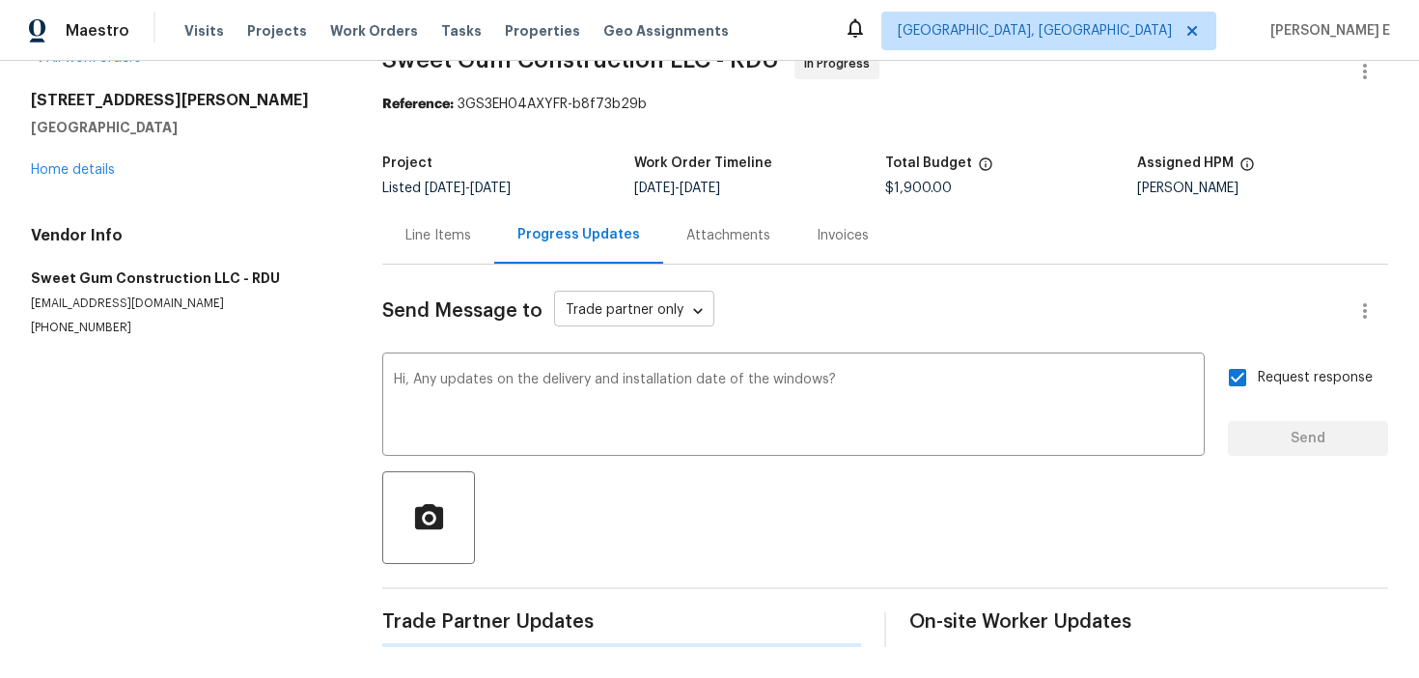
scroll to position [0, 0]
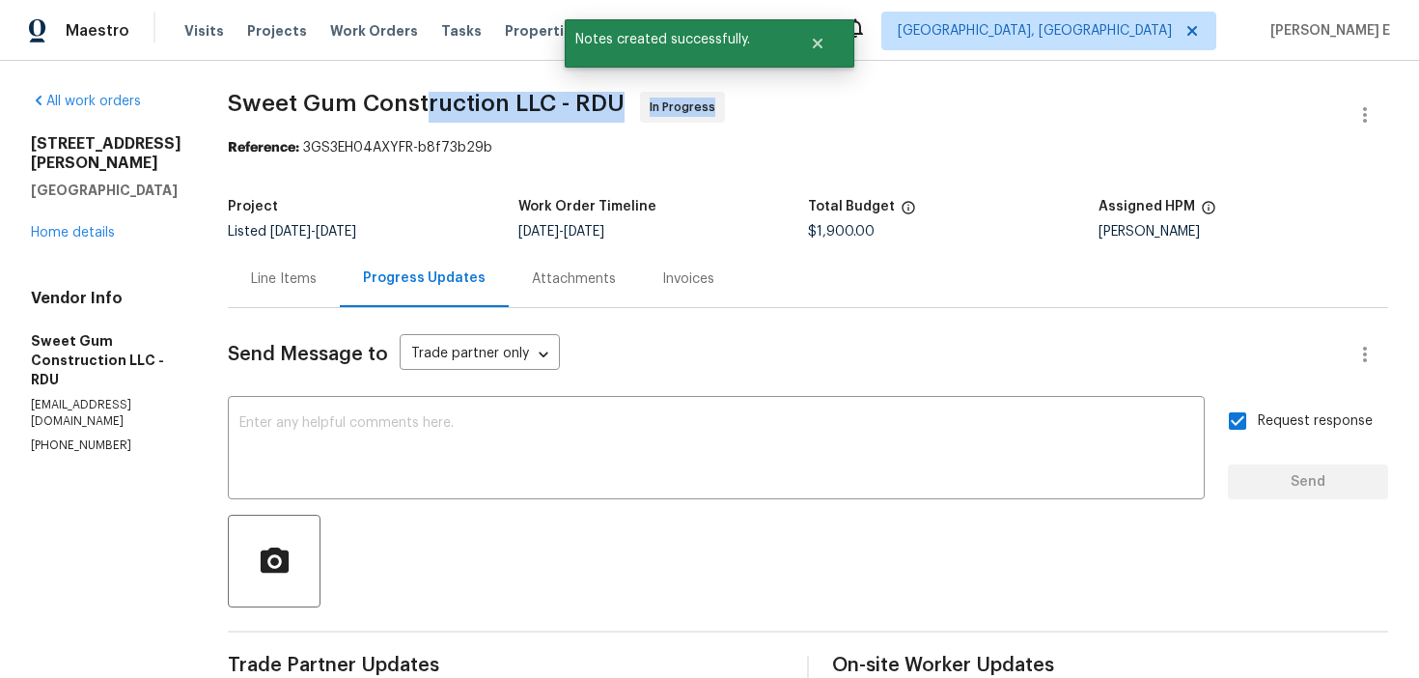
drag, startPoint x: 270, startPoint y: 122, endPoint x: 456, endPoint y: 109, distance: 185.8
click at [464, 107] on span "Sweet Gum Construction LLC - RDU In Progress" at bounding box center [785, 115] width 1114 height 46
click at [360, 129] on span "Sweet Gum Construction LLC - RDU In Progress" at bounding box center [785, 115] width 1114 height 46
drag, startPoint x: 270, startPoint y: 105, endPoint x: 618, endPoint y: 102, distance: 347.5
click at [618, 101] on span "Sweet Gum Construction LLC - RDU" at bounding box center [426, 103] width 397 height 23
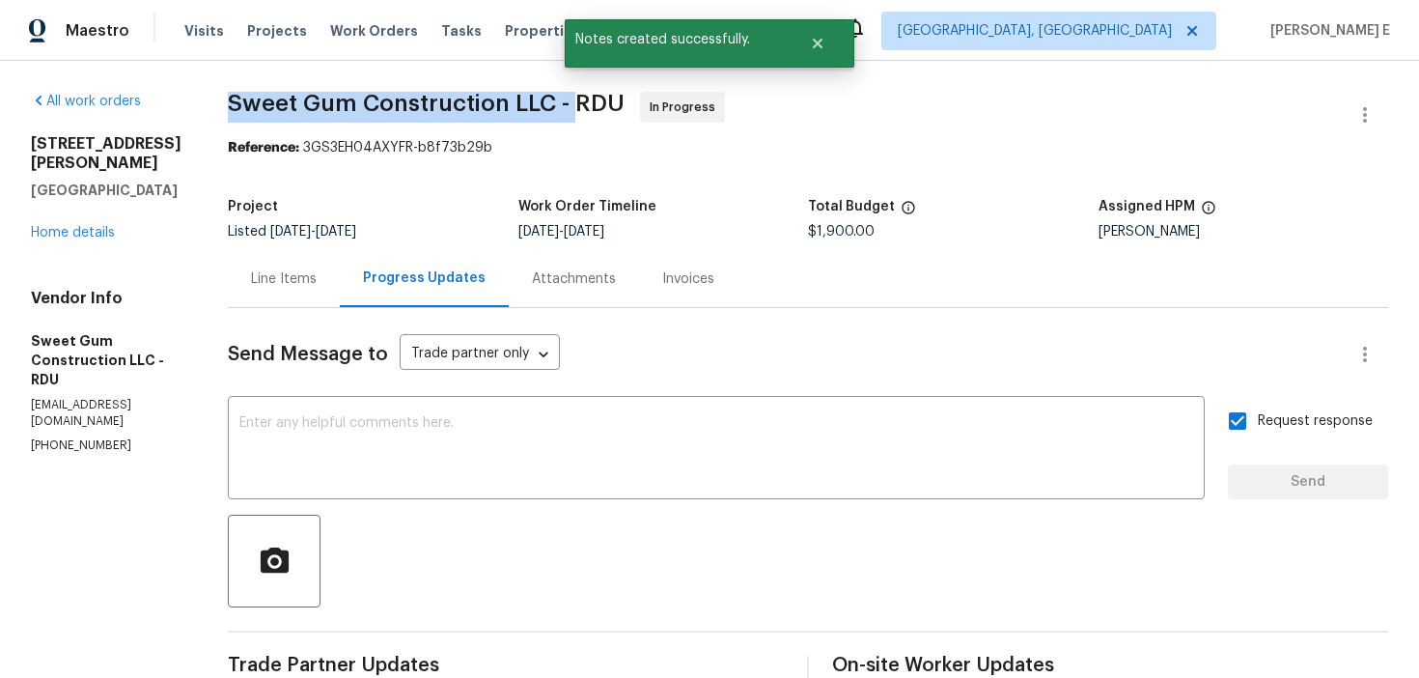
copy span "Sweet Gum Construction LLC -"
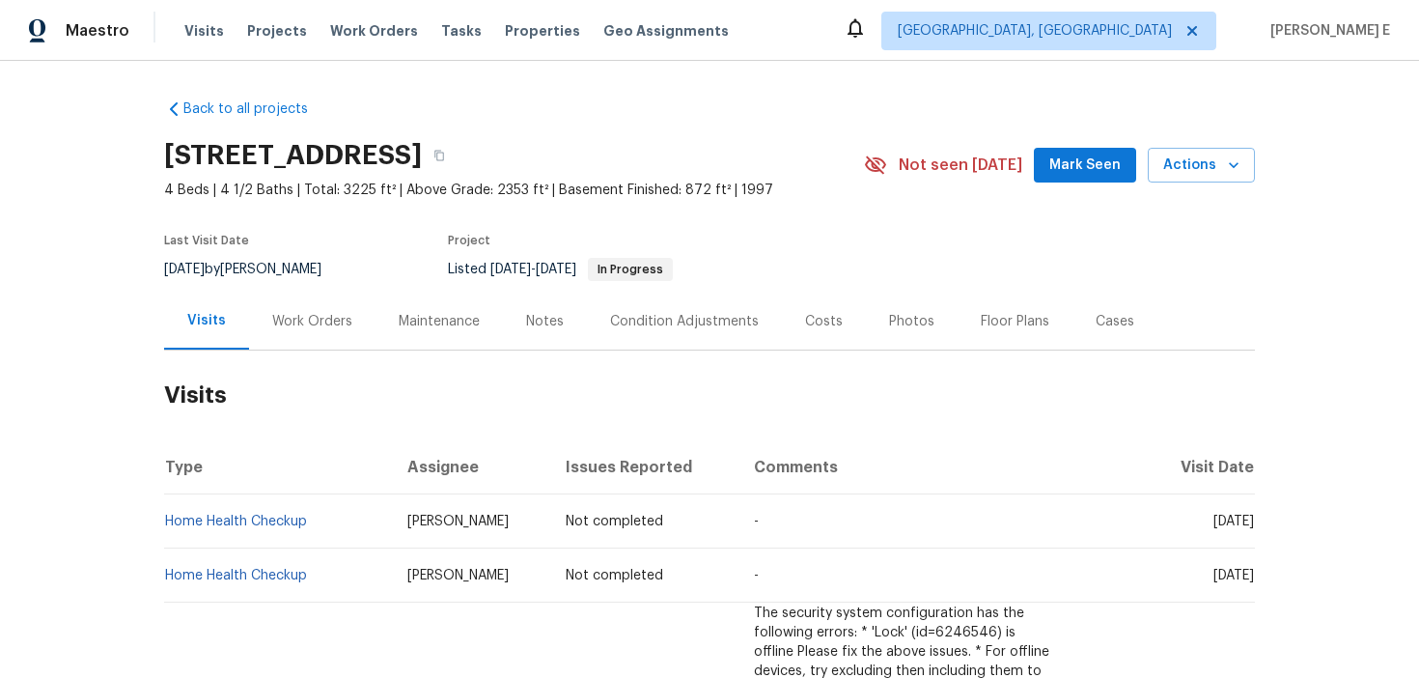
click at [299, 330] on div "Work Orders" at bounding box center [312, 321] width 126 height 57
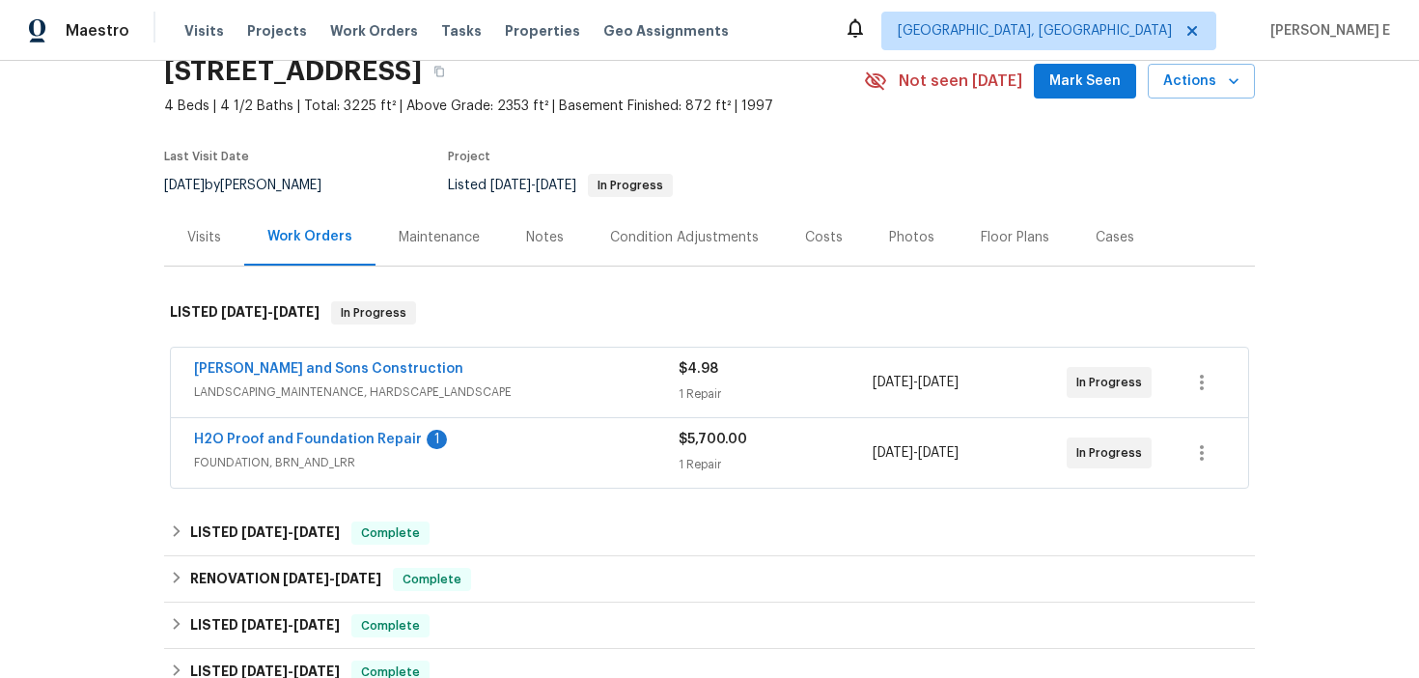
scroll to position [100, 0]
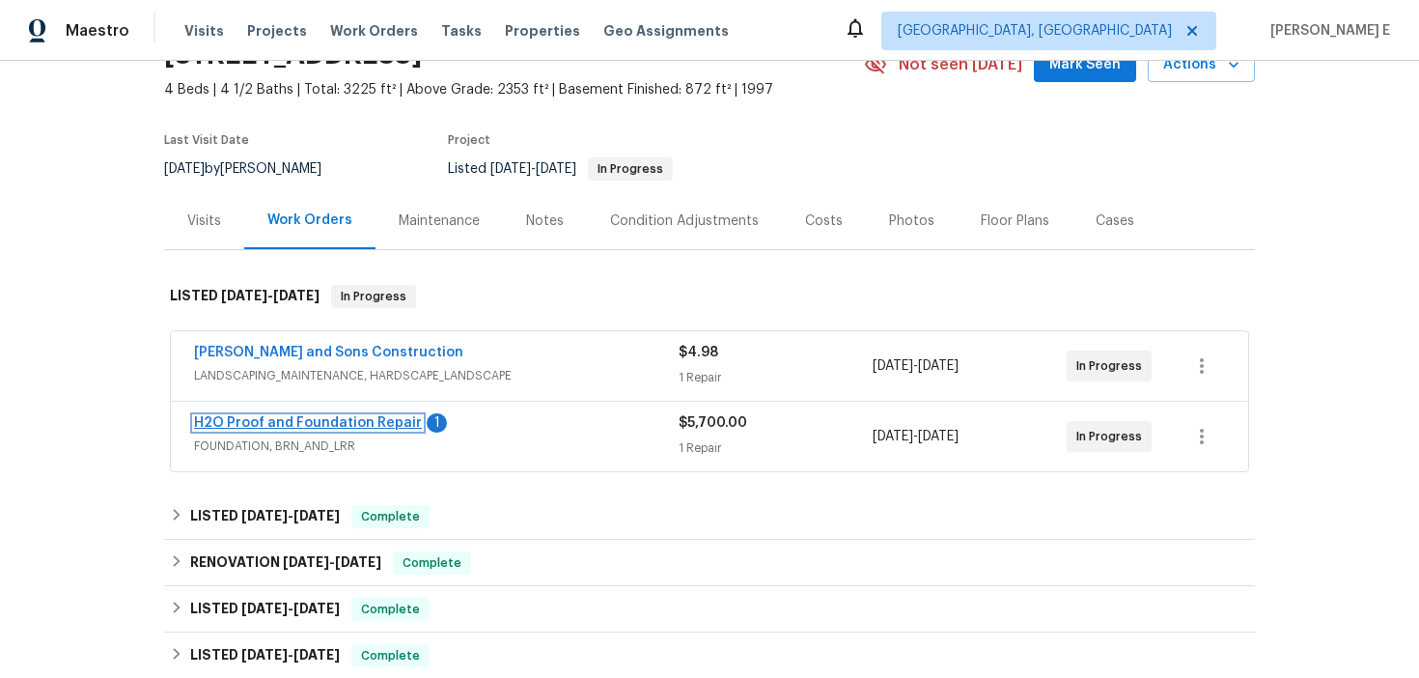
click at [370, 422] on link "H2O Proof and Foundation Repair" at bounding box center [308, 423] width 228 height 14
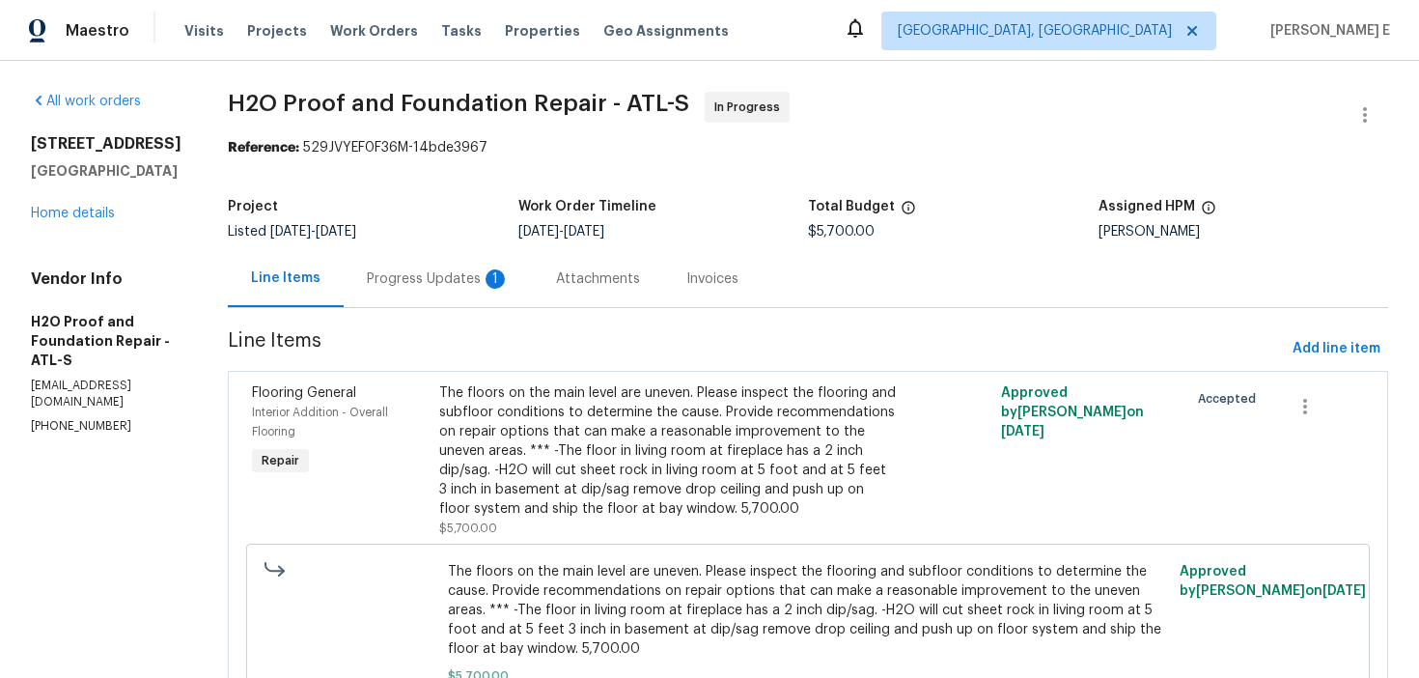
click at [405, 300] on div "Progress Updates 1" at bounding box center [438, 278] width 189 height 57
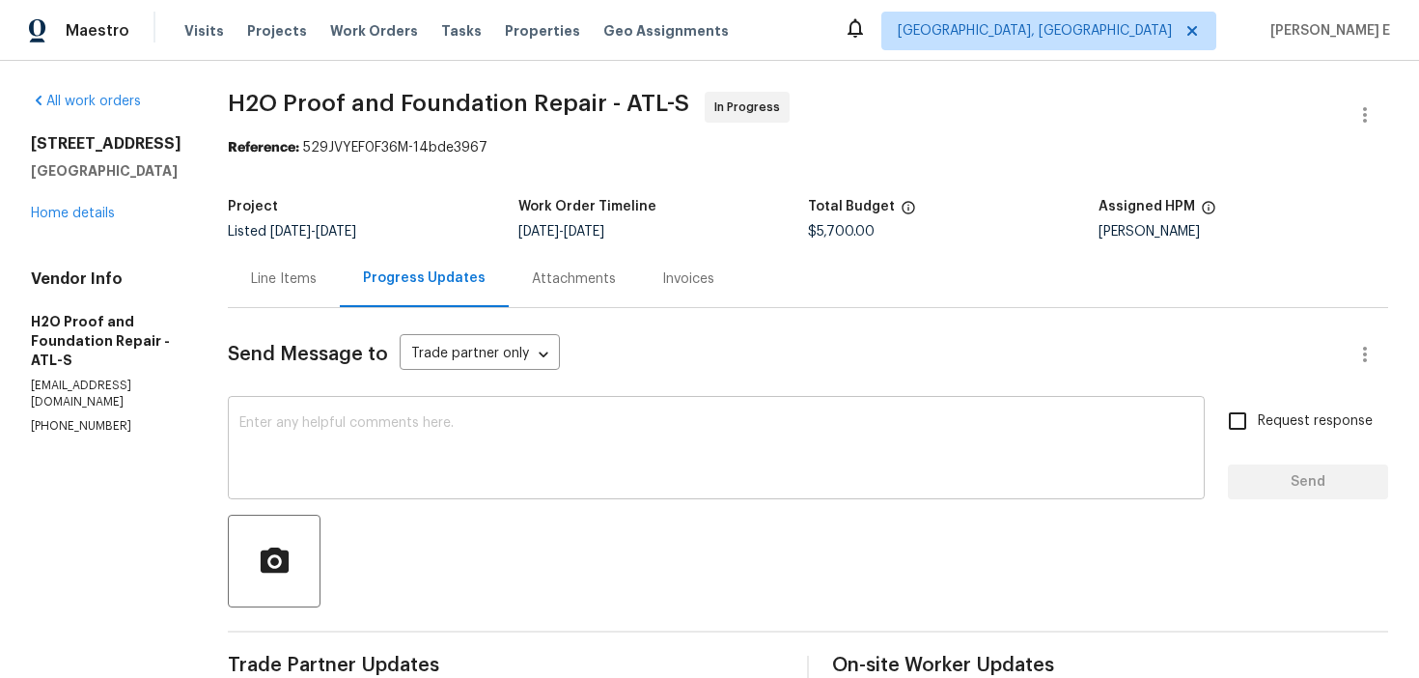
click at [473, 449] on textarea at bounding box center [716, 450] width 954 height 68
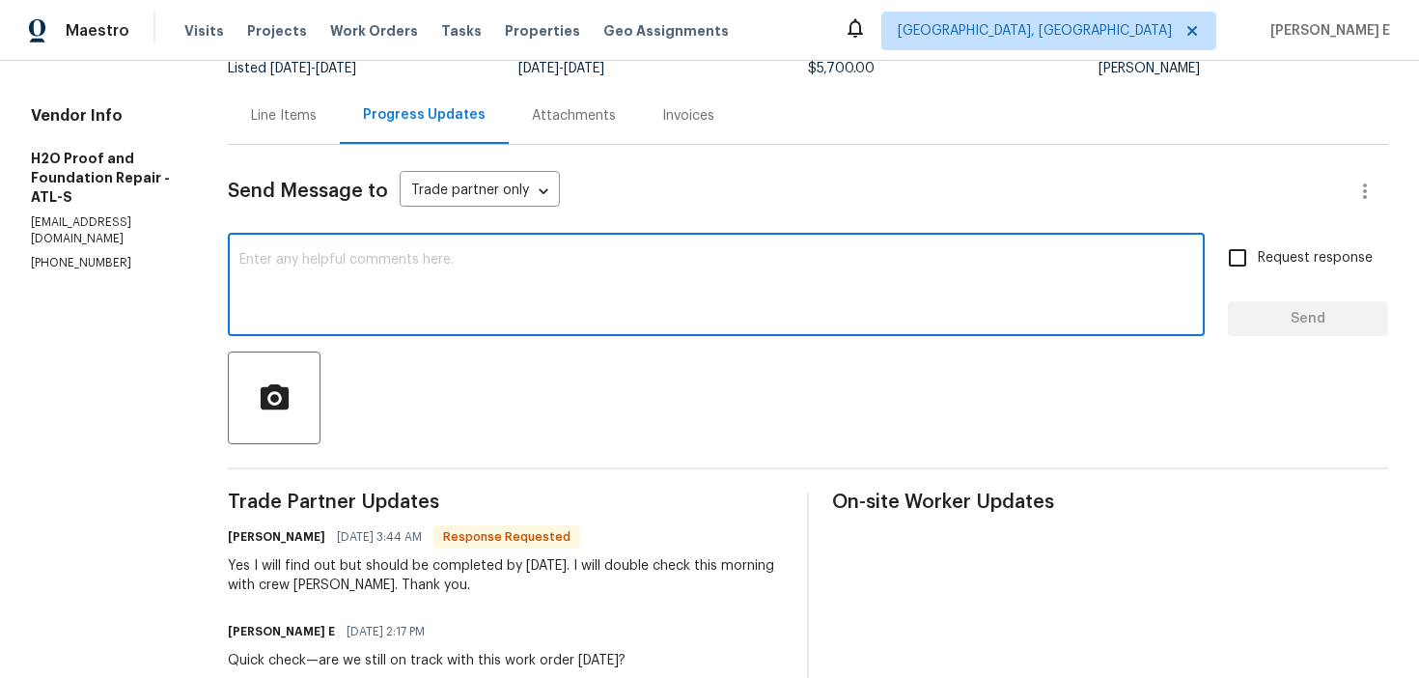
scroll to position [156, 0]
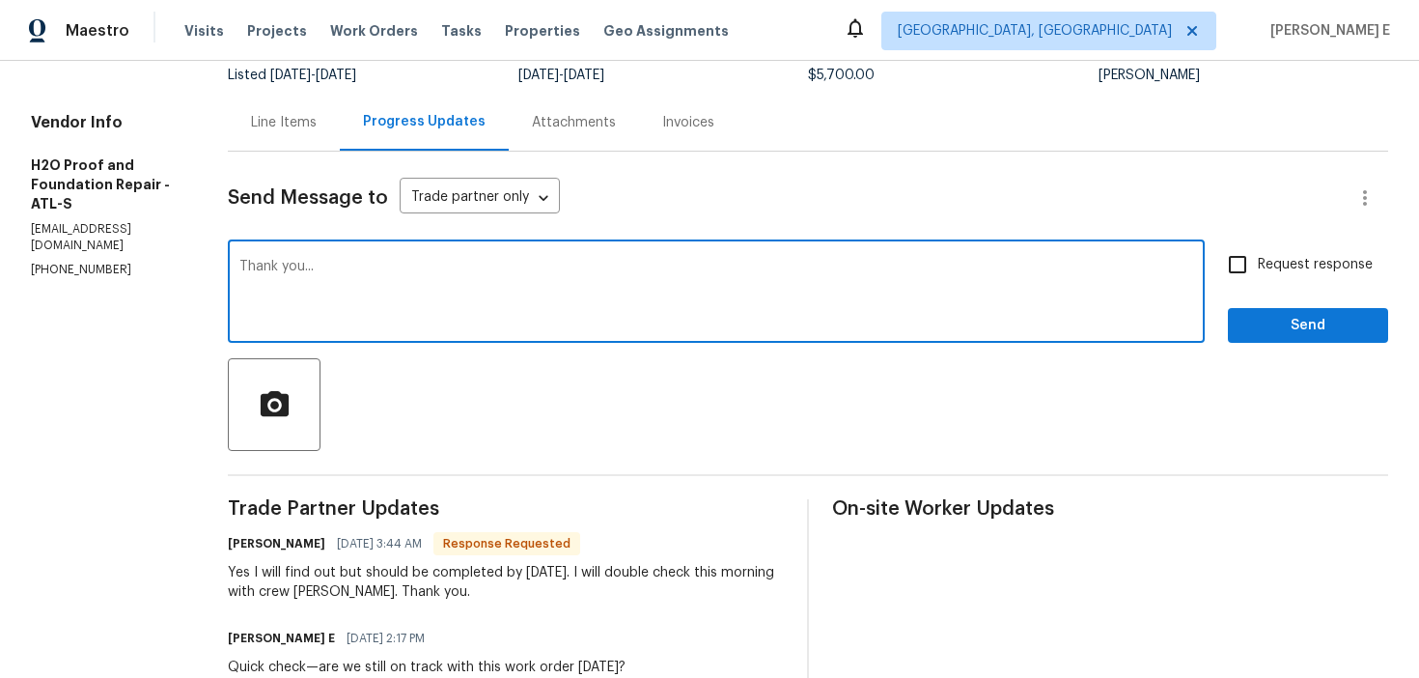
type textarea "Thank you..."
click at [1315, 320] on span "Send" at bounding box center [1307, 326] width 129 height 24
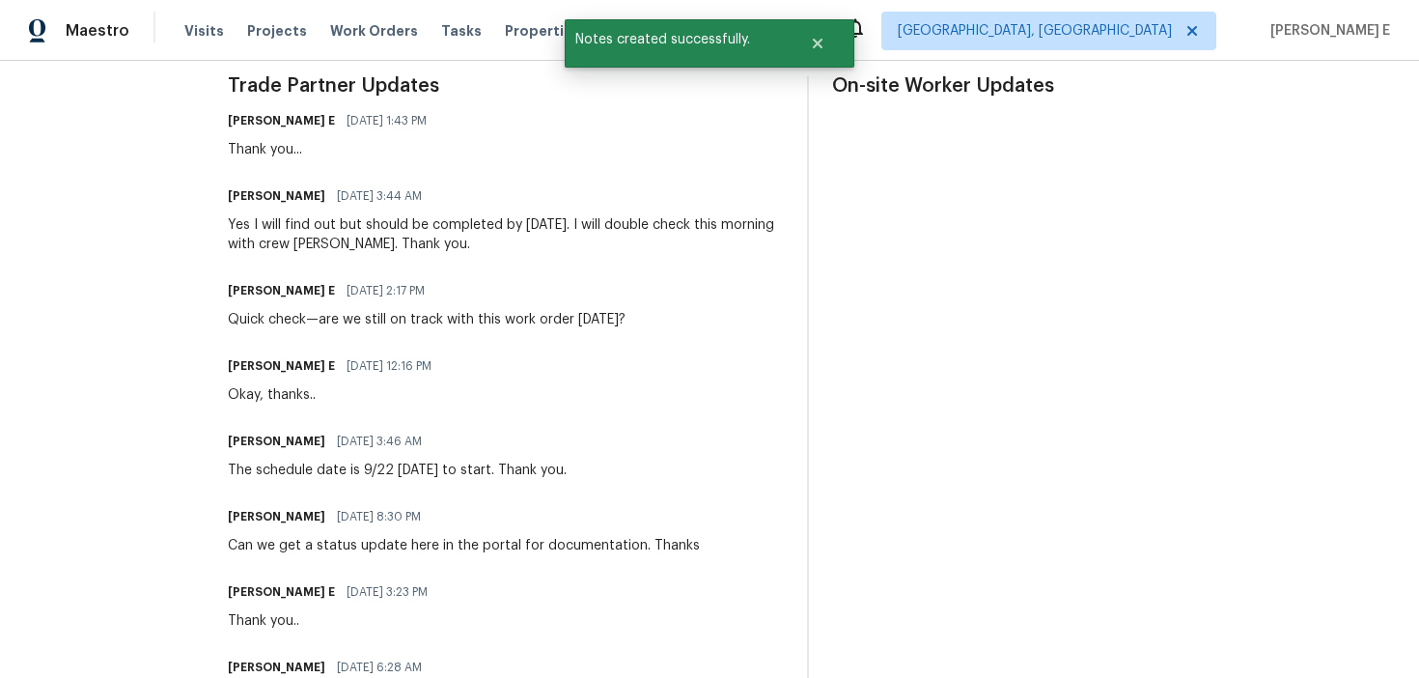
scroll to position [0, 0]
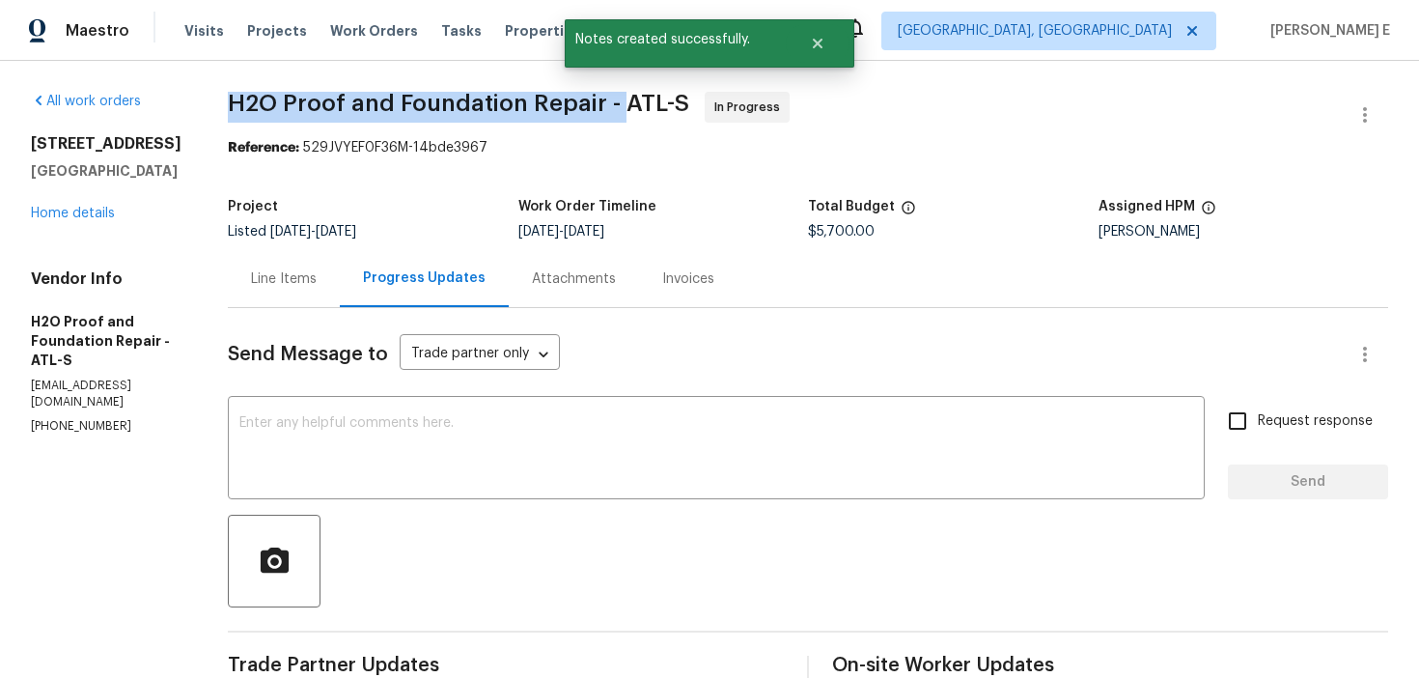
drag, startPoint x: 217, startPoint y: 106, endPoint x: 615, endPoint y: 108, distance: 397.7
copy span "H2O Proof and Foundation Repair -"
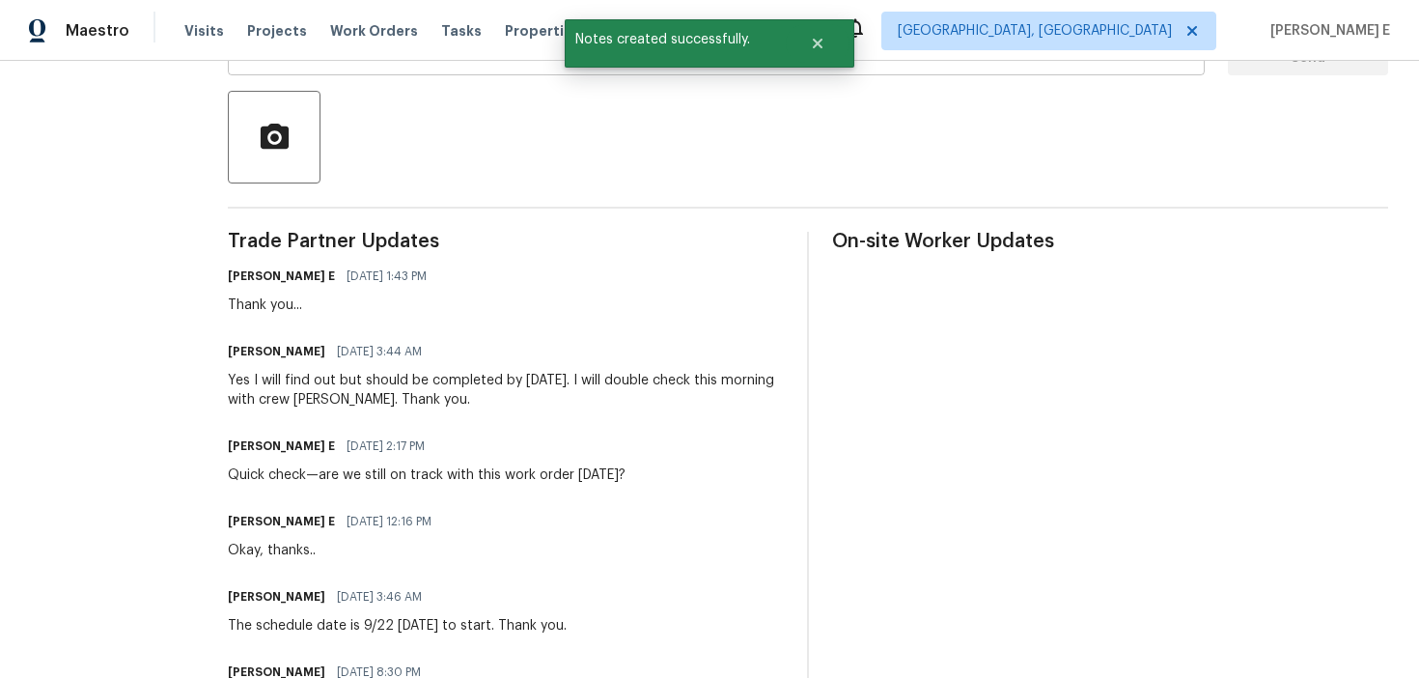
scroll to position [433, 0]
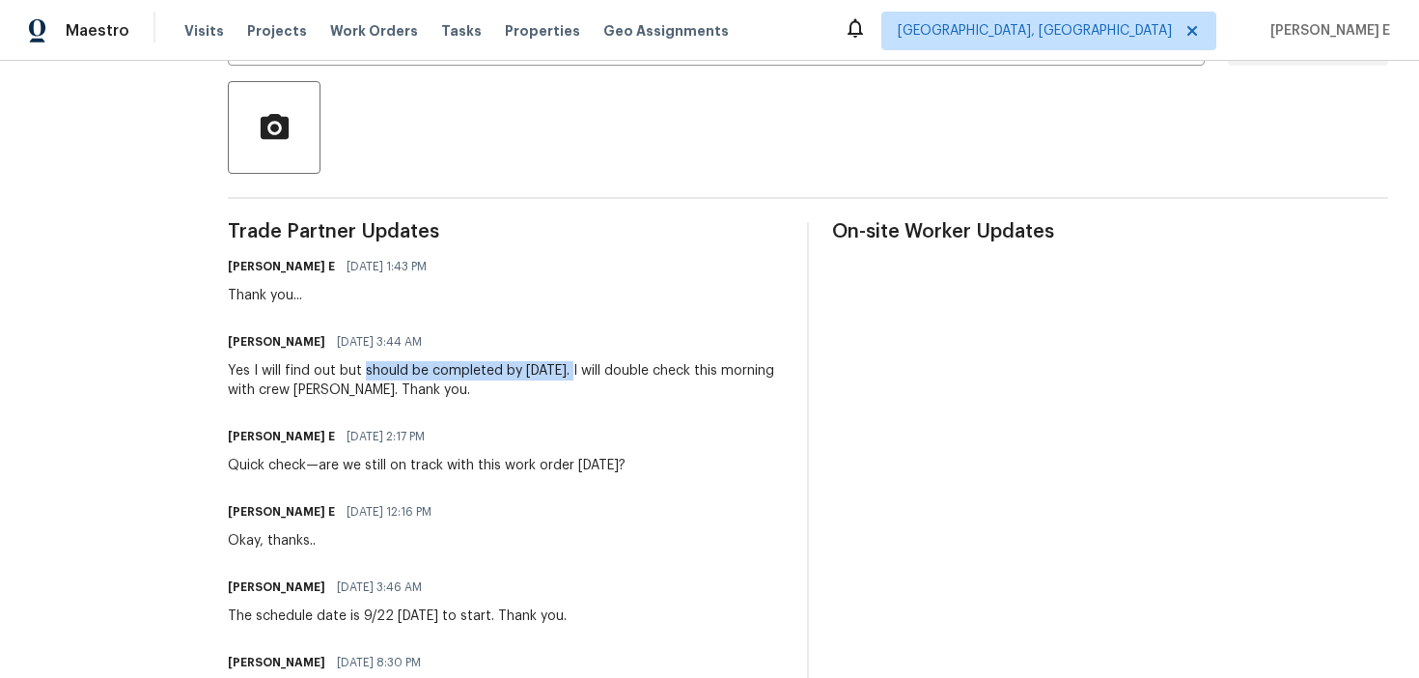
drag, startPoint x: 357, startPoint y: 370, endPoint x: 579, endPoint y: 374, distance: 222.1
click at [579, 374] on div "Yes I will find out but should be completed by [DATE]. I will double check this…" at bounding box center [506, 380] width 556 height 39
copy div "should be completed by [DATE]."
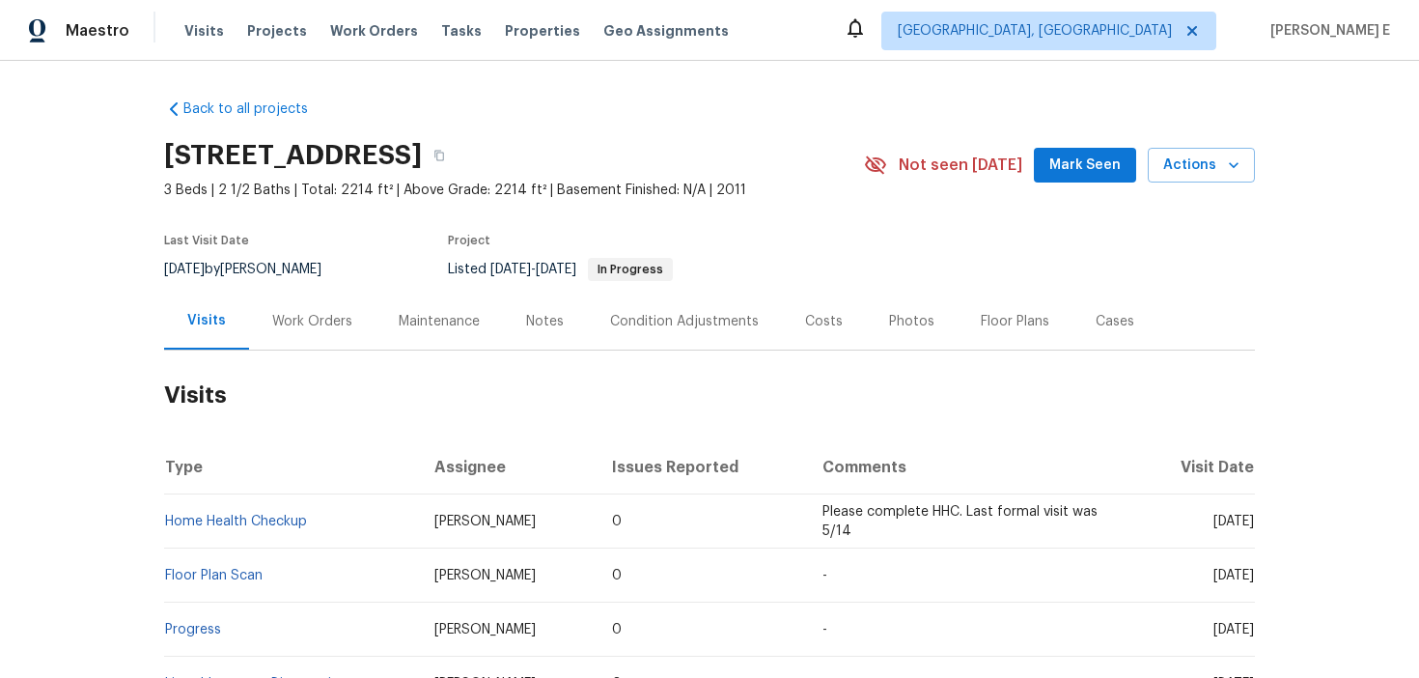
click at [304, 326] on div "Work Orders" at bounding box center [312, 321] width 80 height 19
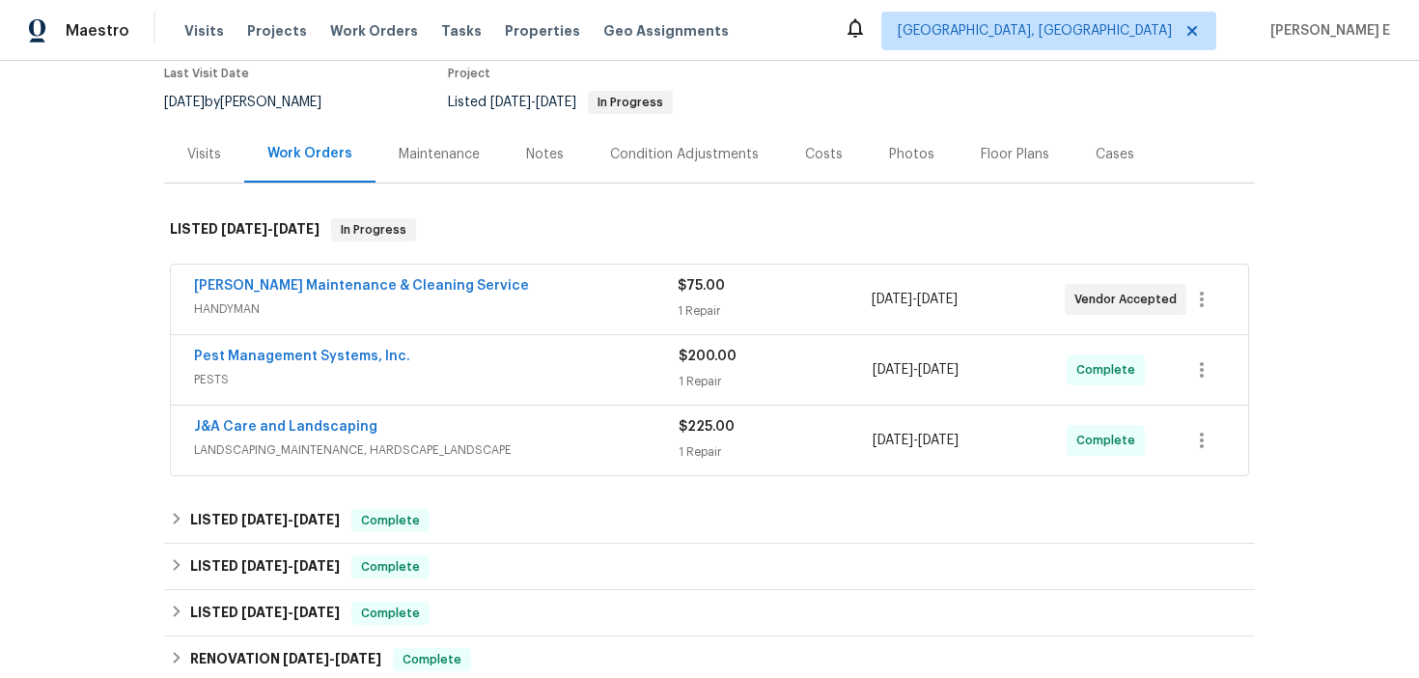
scroll to position [168, 0]
click at [365, 286] on link "[PERSON_NAME] Maintenance & Cleaning Service" at bounding box center [361, 285] width 335 height 14
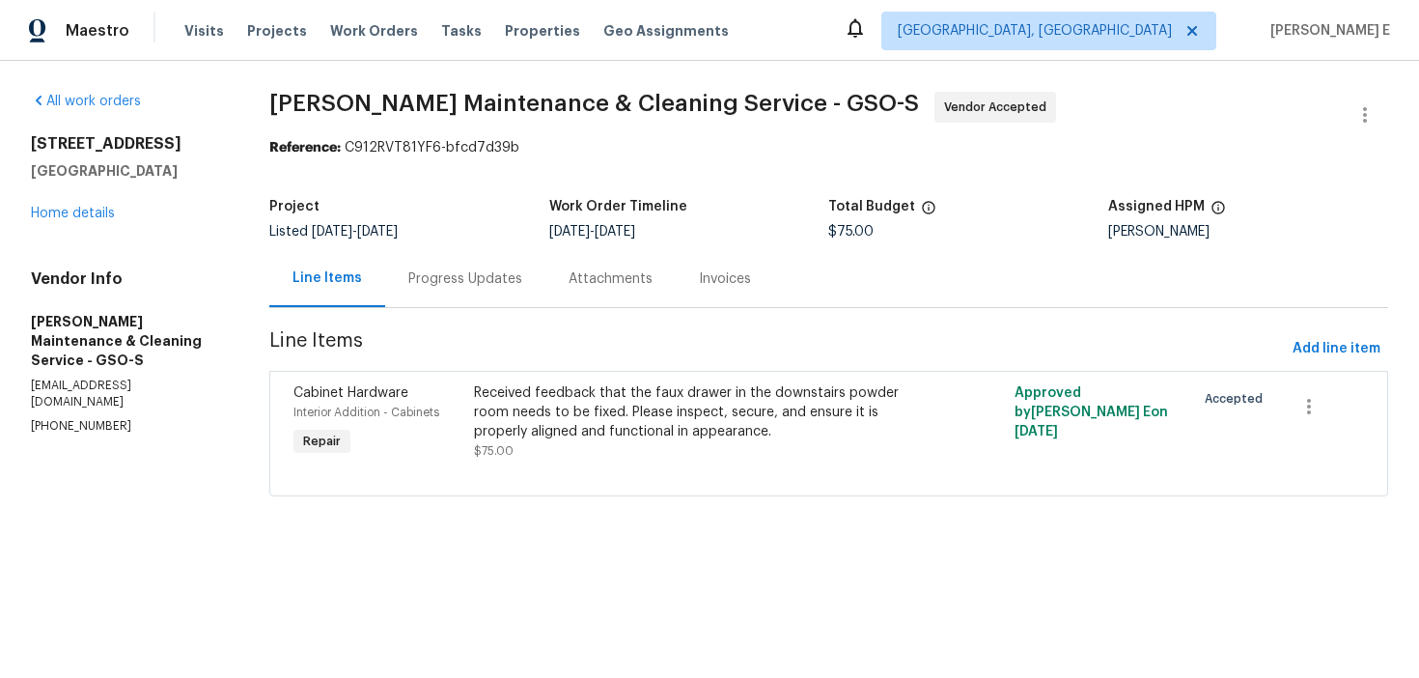
click at [496, 247] on div "Project Listed [DATE] - [DATE] Work Order Timeline [DATE] - [DATE] Total Budget…" at bounding box center [828, 219] width 1119 height 62
click at [485, 274] on div "Progress Updates" at bounding box center [465, 278] width 114 height 19
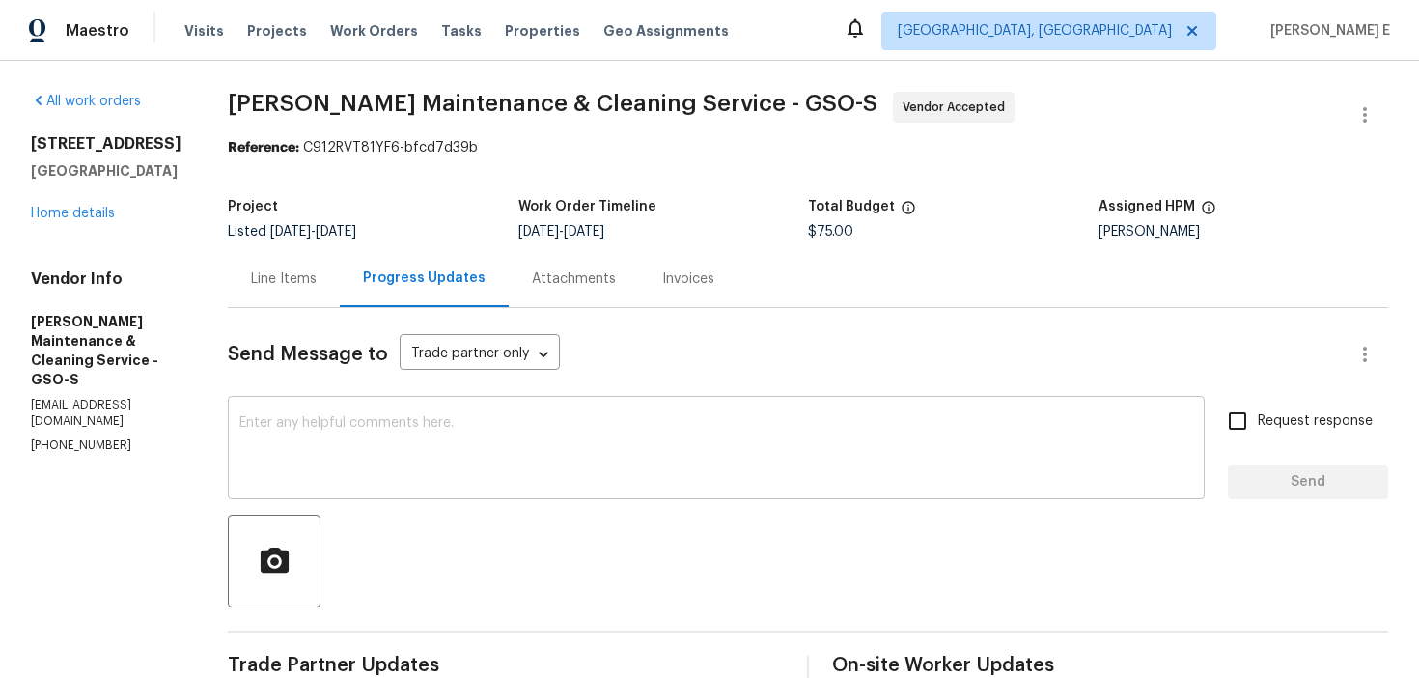
click at [806, 436] on textarea at bounding box center [716, 450] width 954 height 68
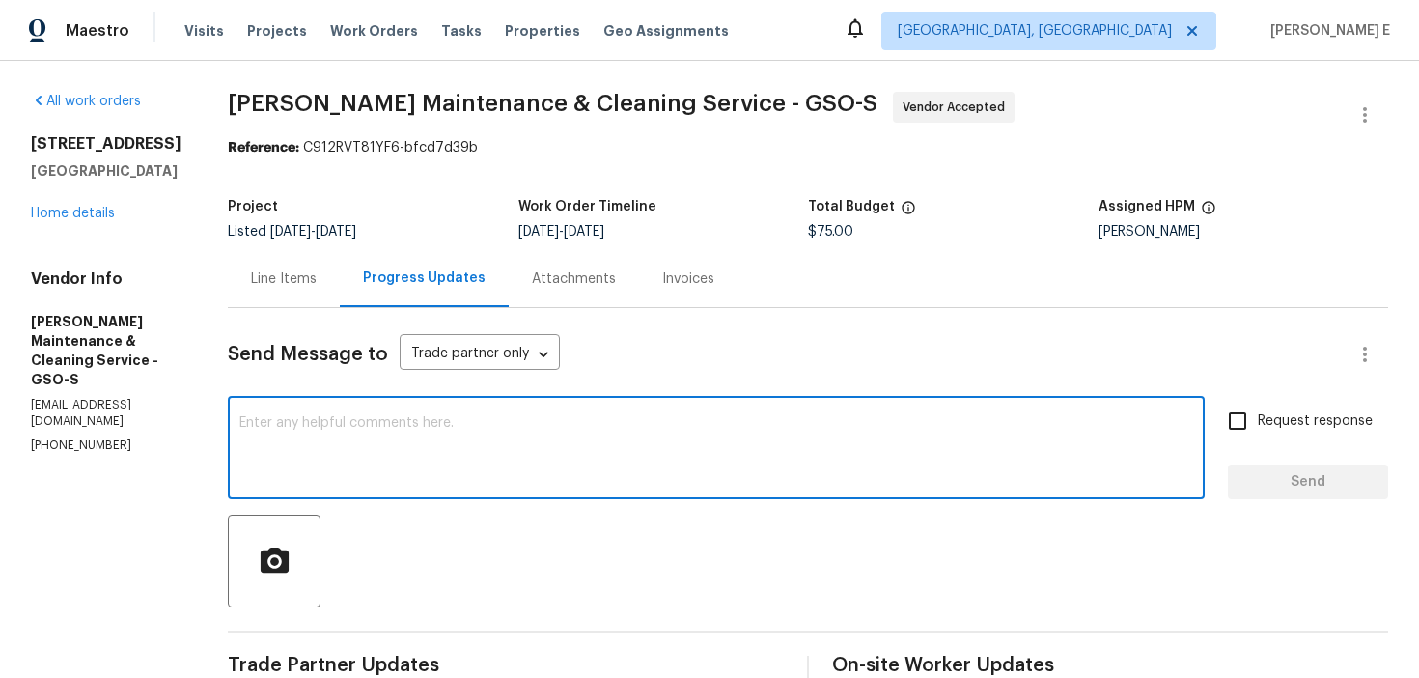
paste textarea "Just checking in—has this work order been wrapped up yet?"
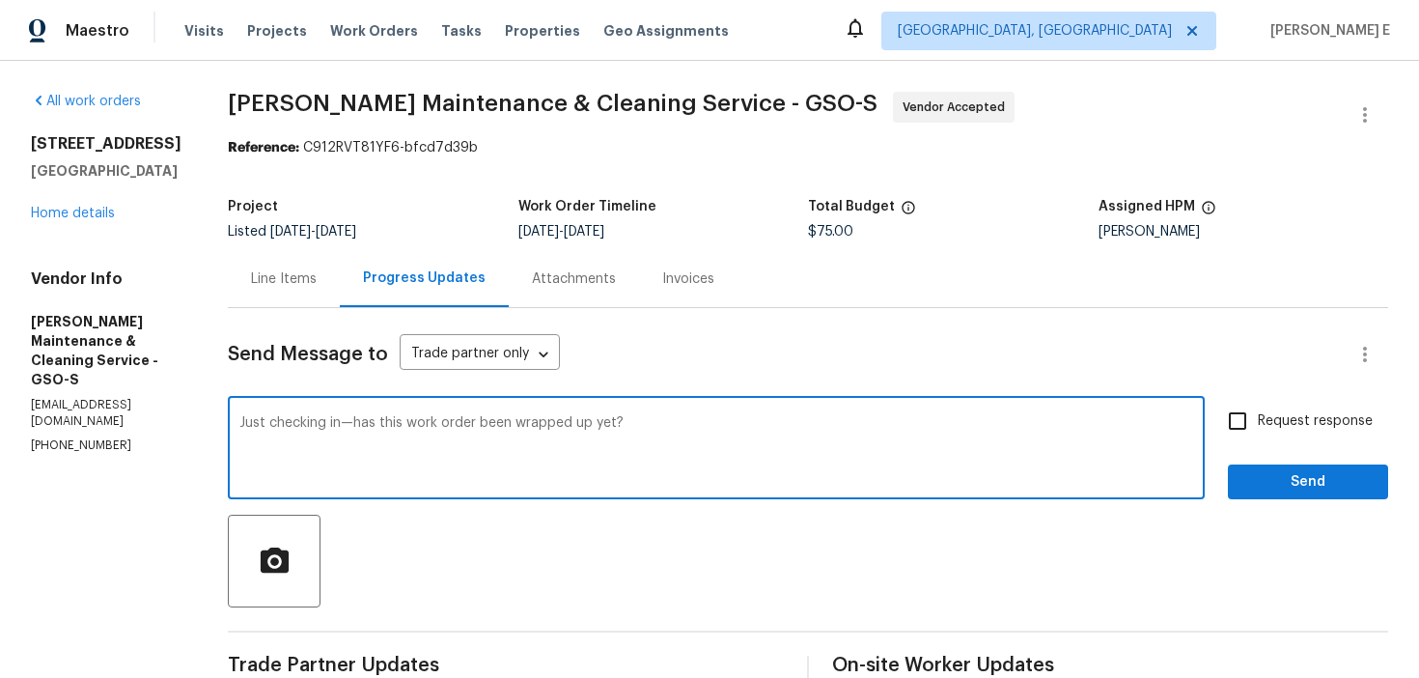
type textarea "Just checking in—has this work order been wrapped up yet?"
click at [1242, 421] on input "Request response" at bounding box center [1237, 421] width 41 height 41
checkbox input "true"
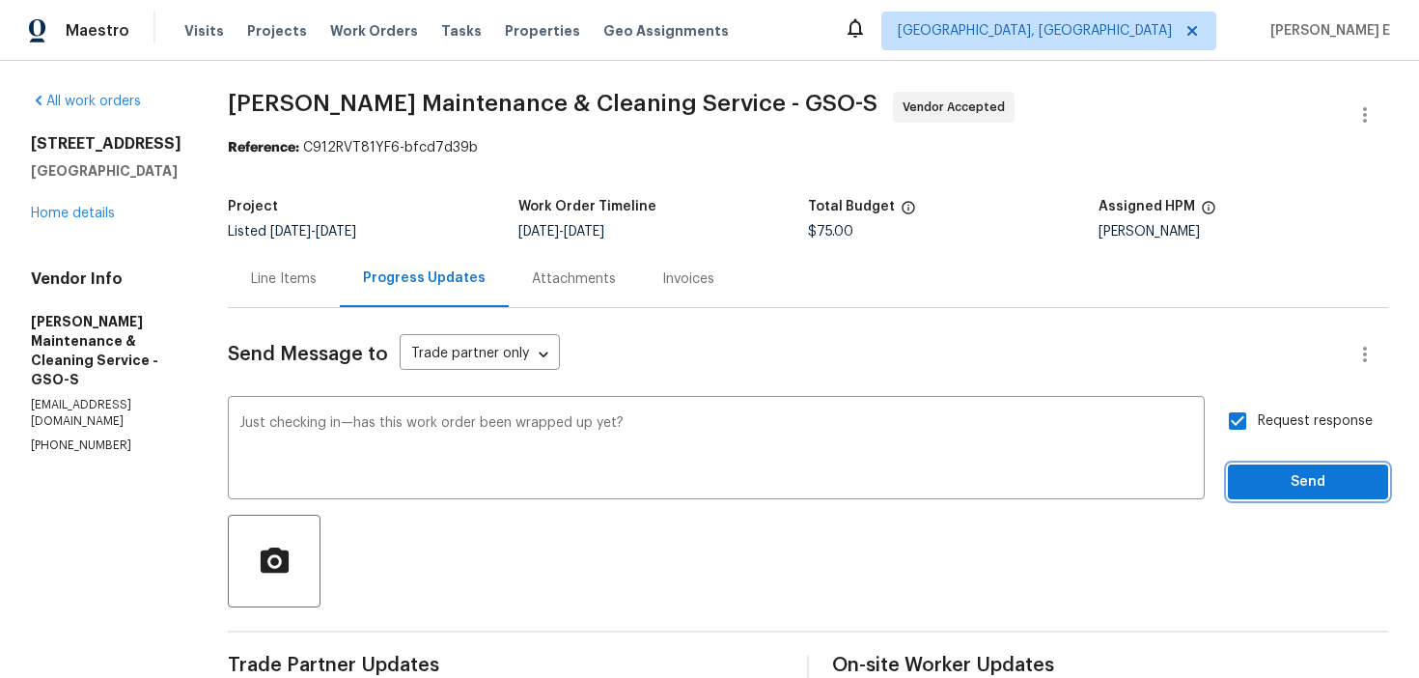
click at [1323, 490] on span "Send" at bounding box center [1307, 482] width 129 height 24
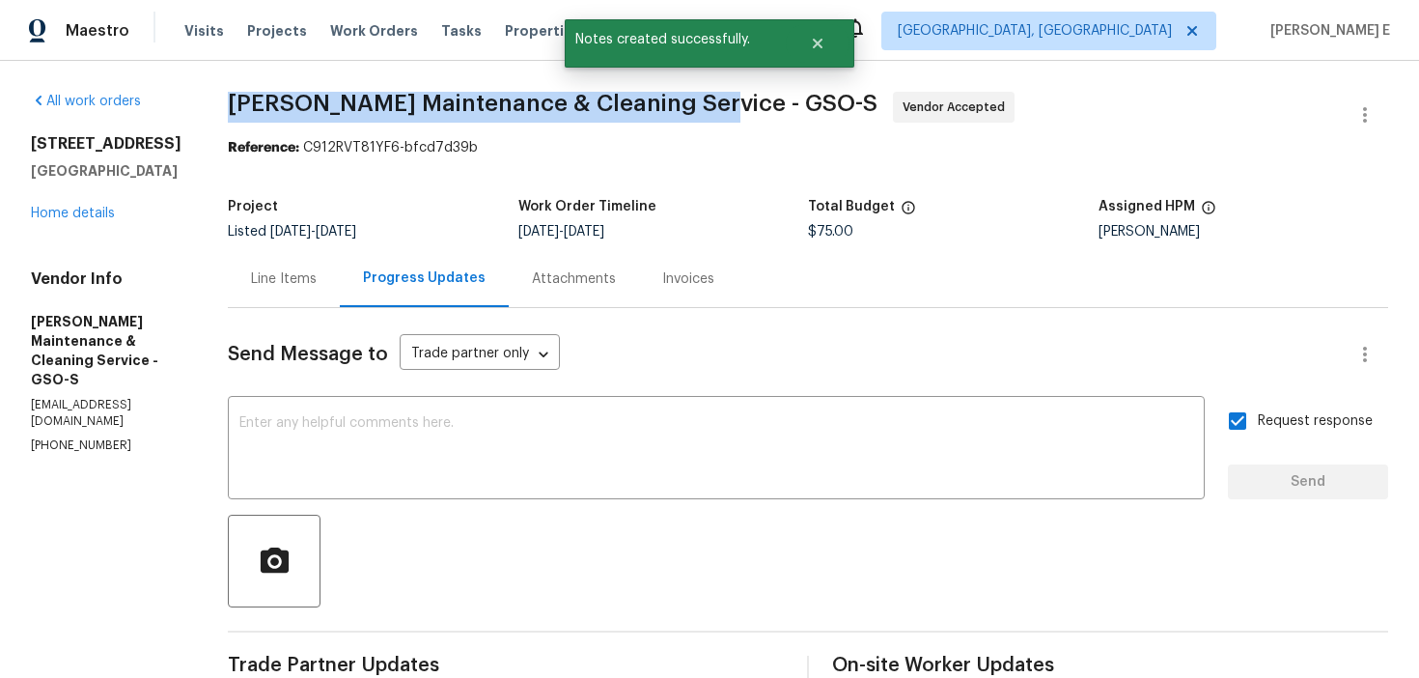
drag, startPoint x: 249, startPoint y: 98, endPoint x: 703, endPoint y: 121, distance: 454.3
click at [703, 121] on span "Baker's Maintenance & Cleaning Service - GSO-S Vendor Accepted" at bounding box center [785, 115] width 1114 height 46
copy span "Baker's Maintenance & Cleaning Service -"
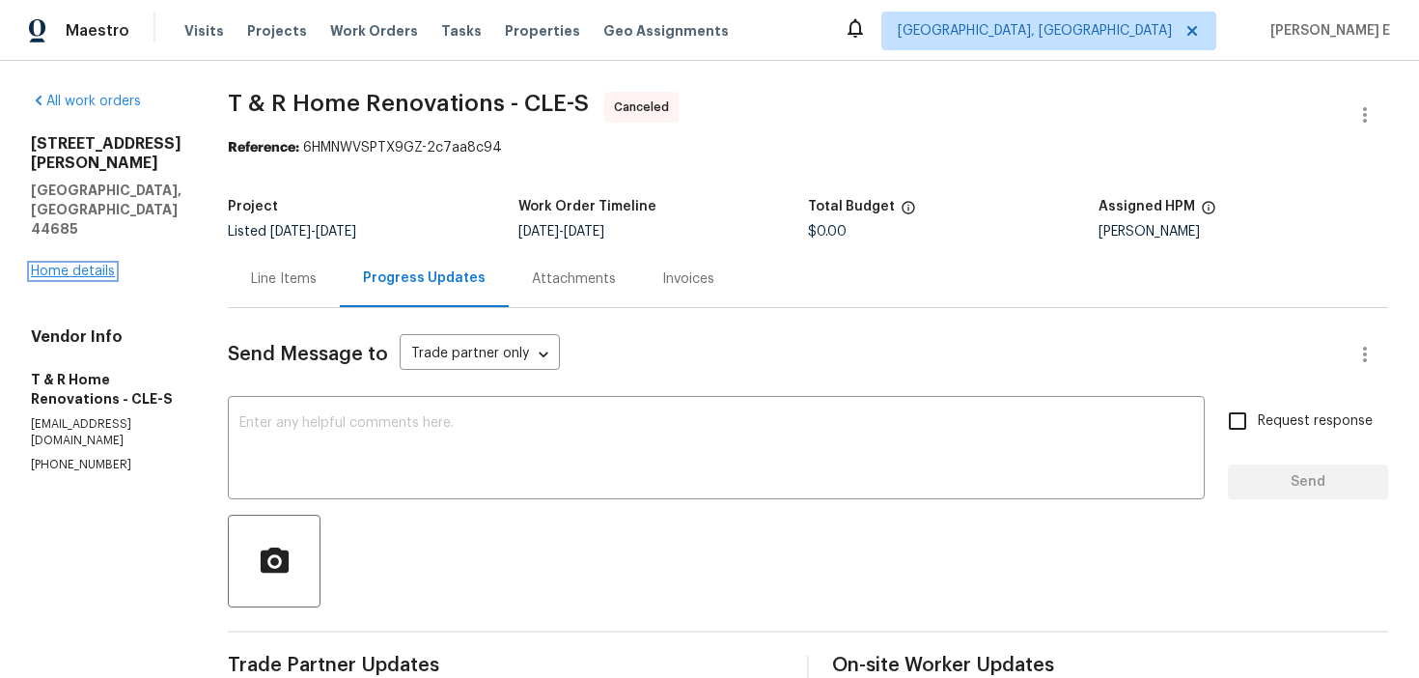
click at [45, 265] on link "Home details" at bounding box center [73, 272] width 84 height 14
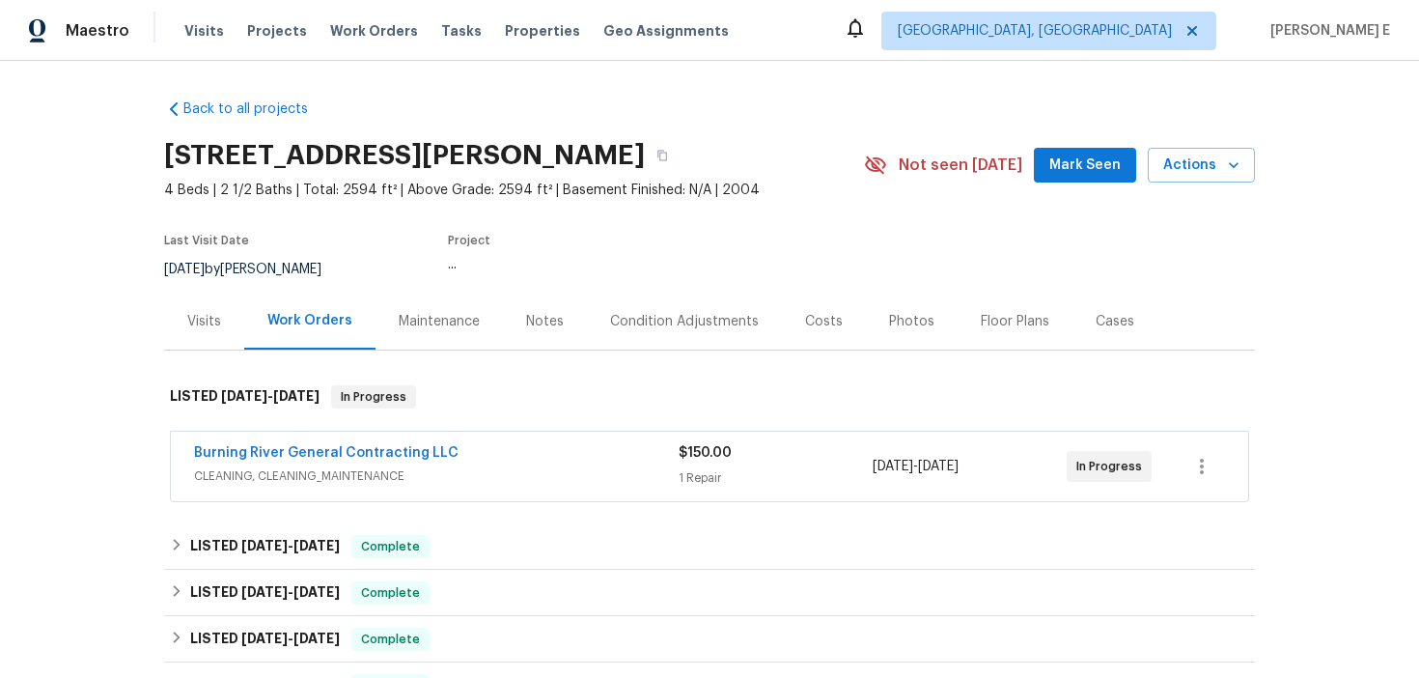
scroll to position [19, 0]
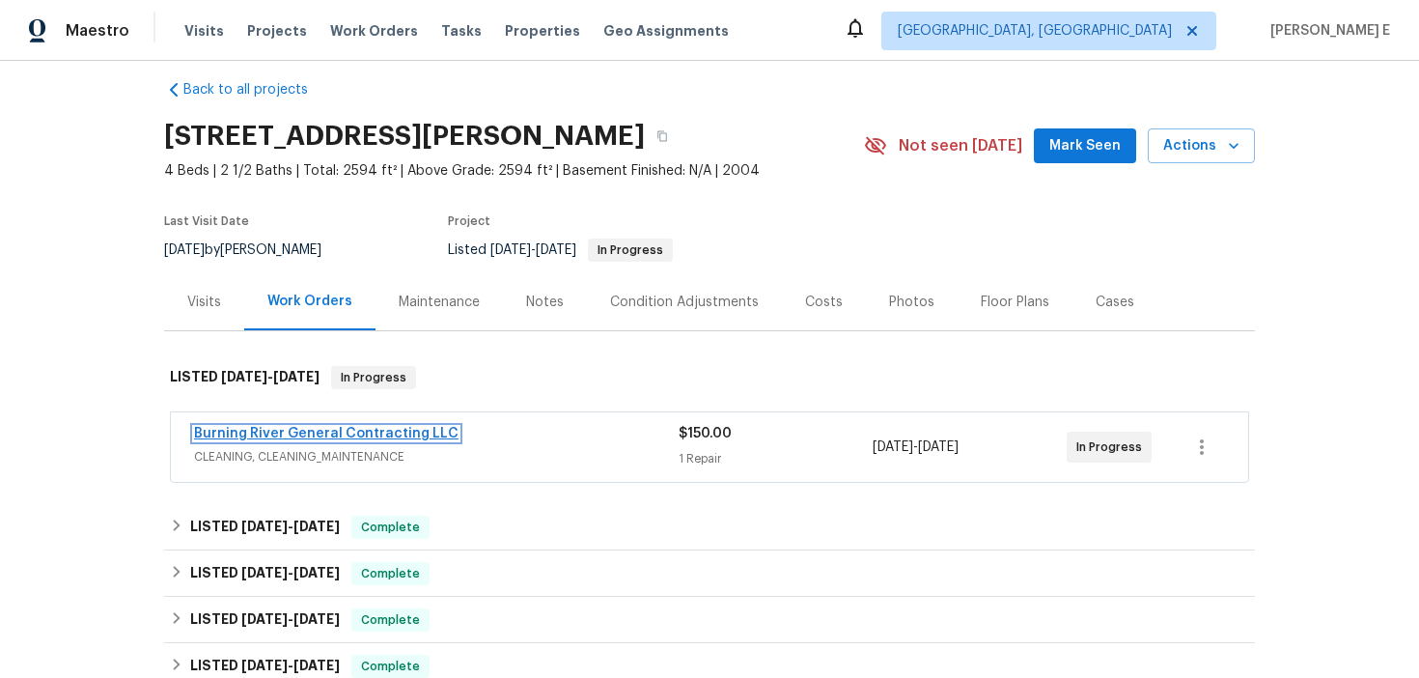
click at [320, 435] on link "Burning River General Contracting LLC" at bounding box center [326, 434] width 265 height 14
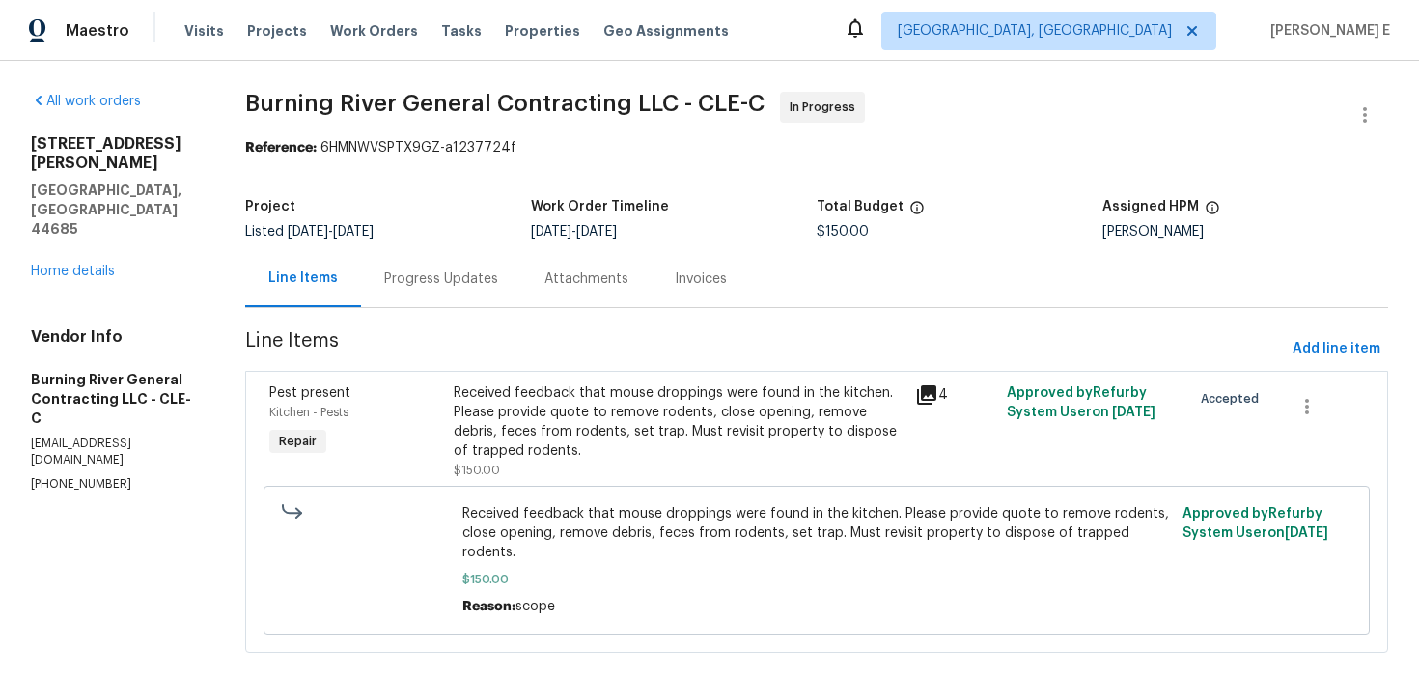
click at [475, 288] on div "Progress Updates" at bounding box center [441, 278] width 114 height 19
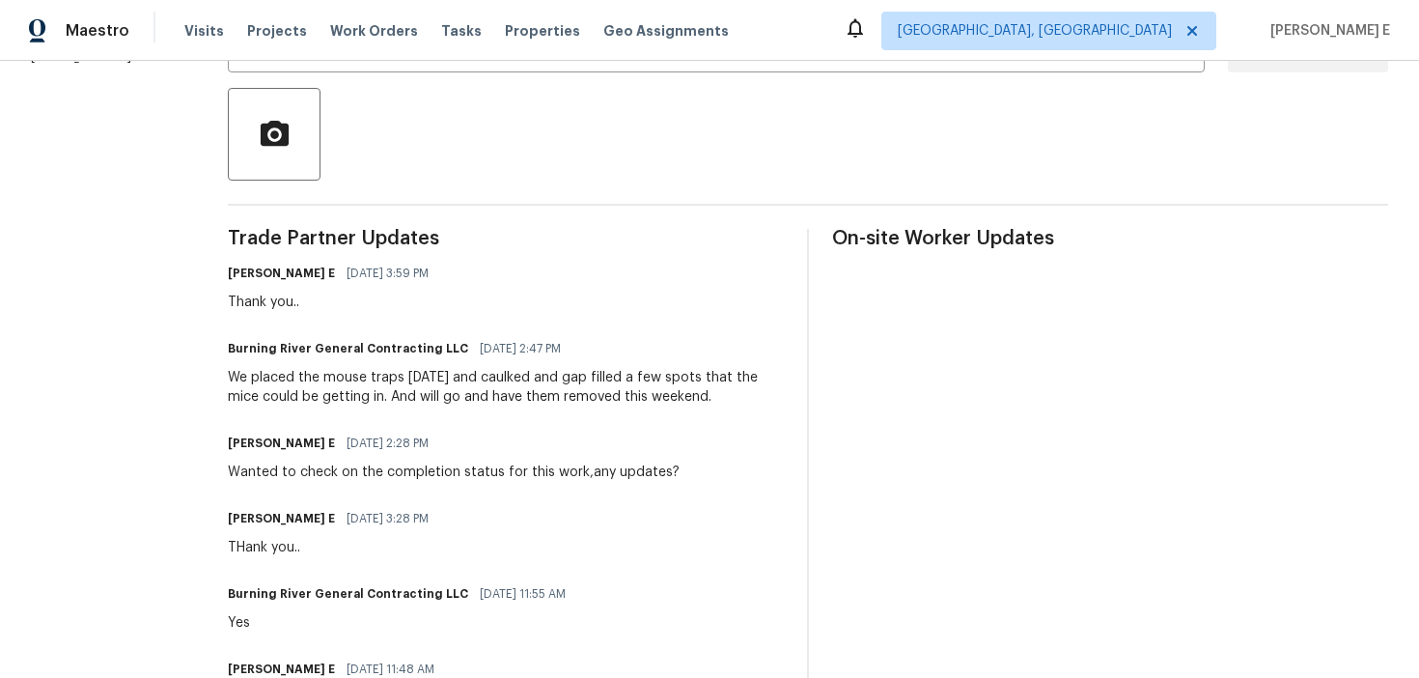
scroll to position [426, 0]
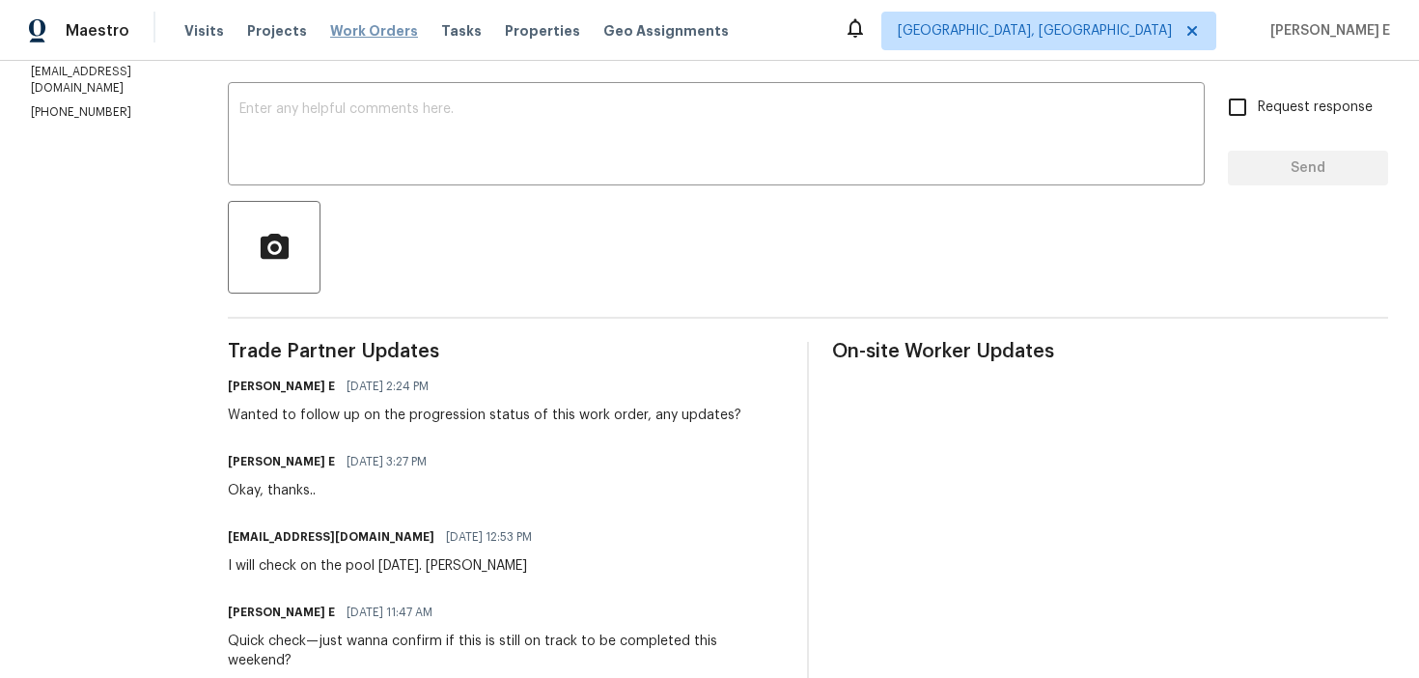
scroll to position [126, 0]
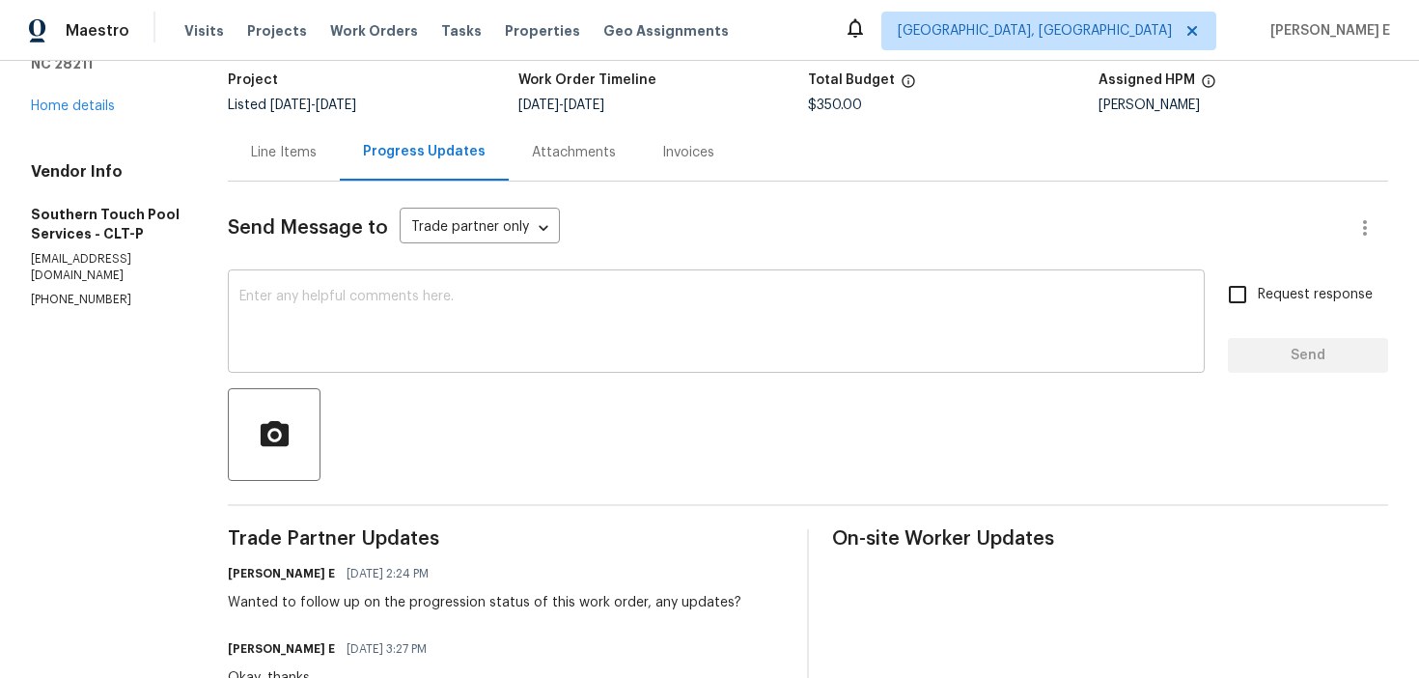
click at [788, 320] on textarea at bounding box center [716, 324] width 954 height 68
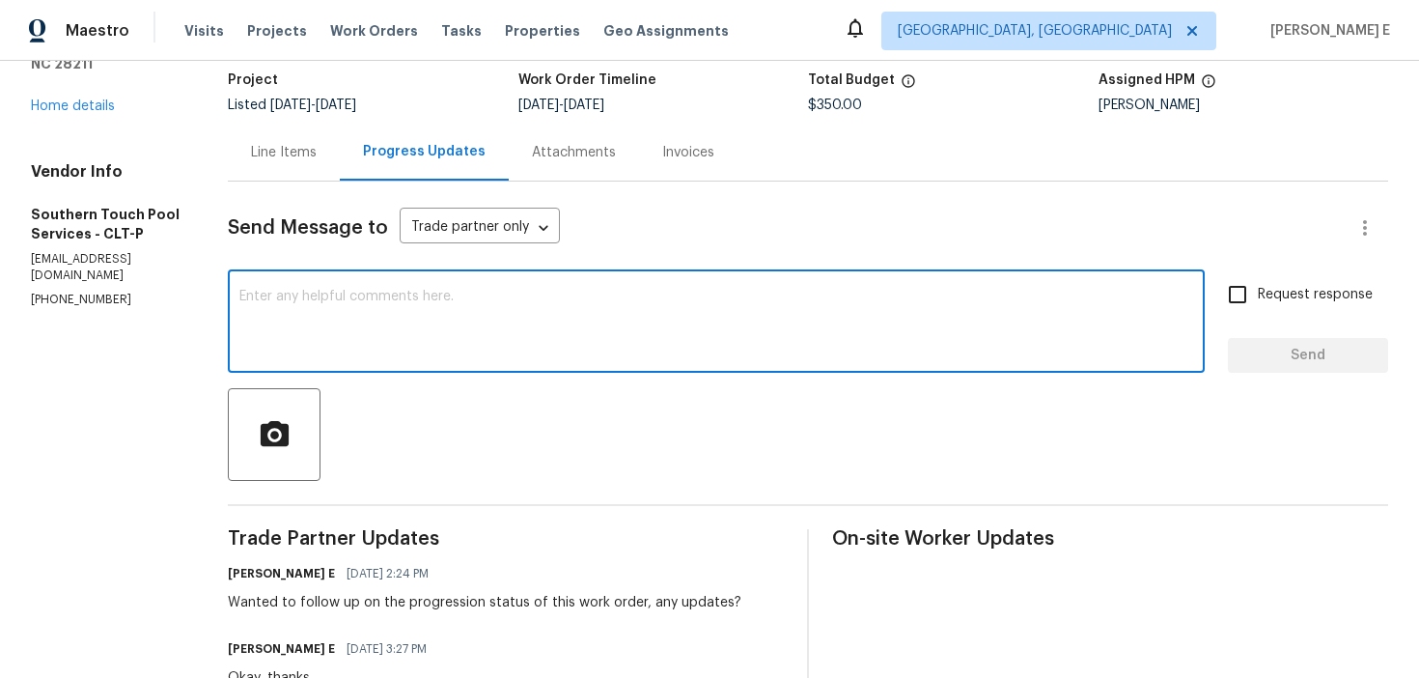
paste textarea "Just checking in—has this work order been wrapped up yet?"
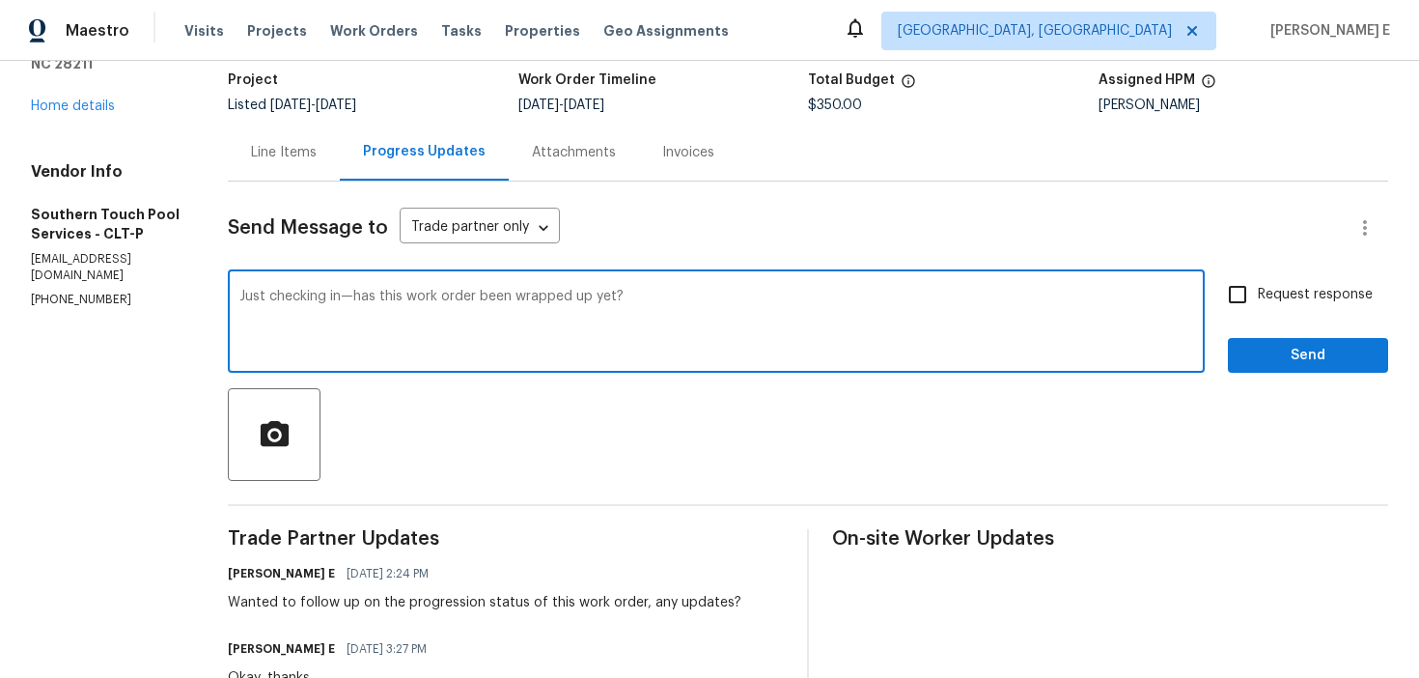
type textarea "Just checking in—has this work order been wrapped up yet?"
click at [1302, 296] on span "Request response" at bounding box center [1315, 295] width 115 height 20
click at [1258, 296] on input "Request response" at bounding box center [1237, 294] width 41 height 41
checkbox input "true"
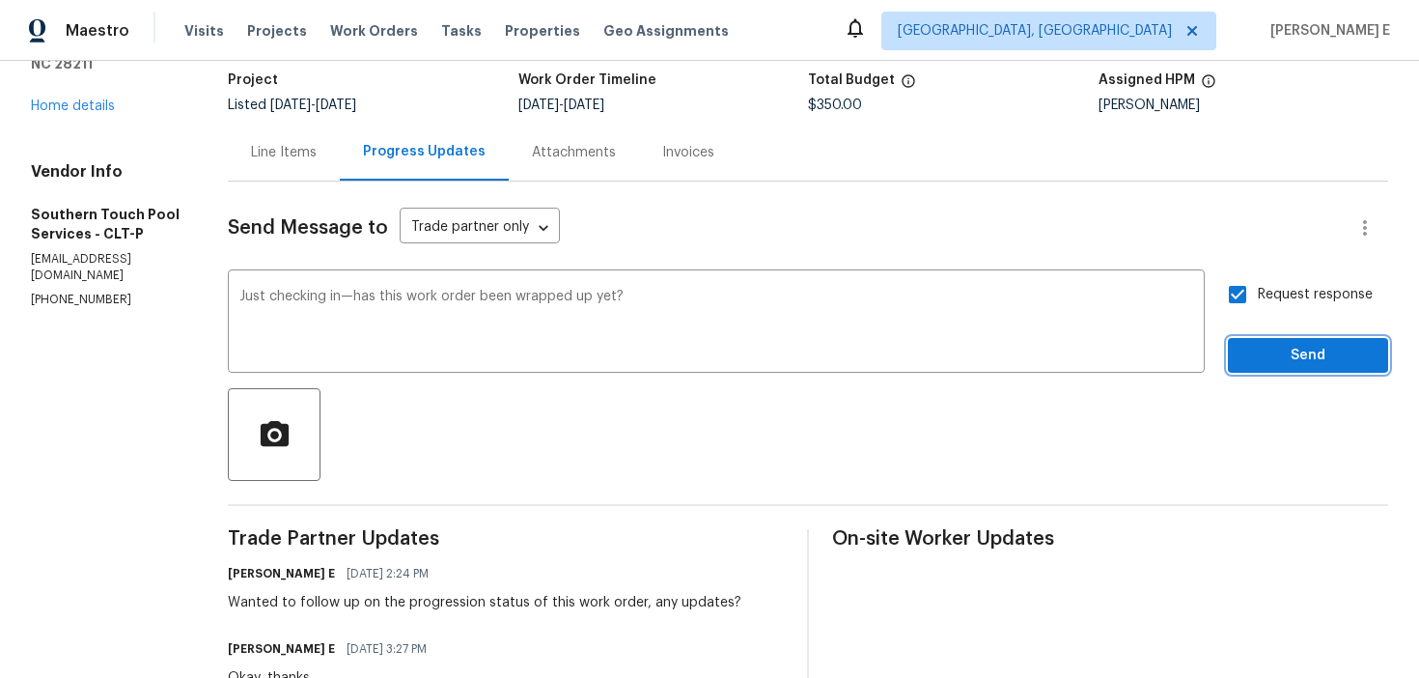
click at [1272, 371] on button "Send" at bounding box center [1308, 356] width 160 height 36
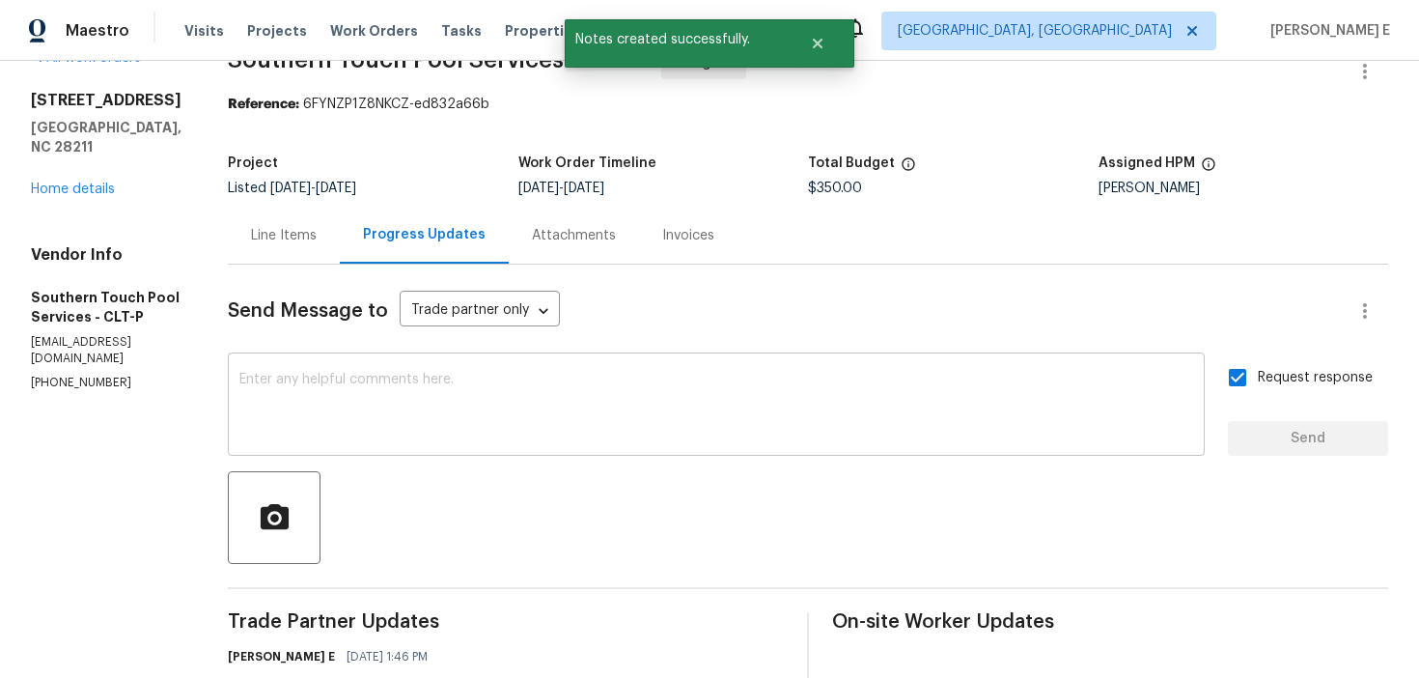
scroll to position [0, 0]
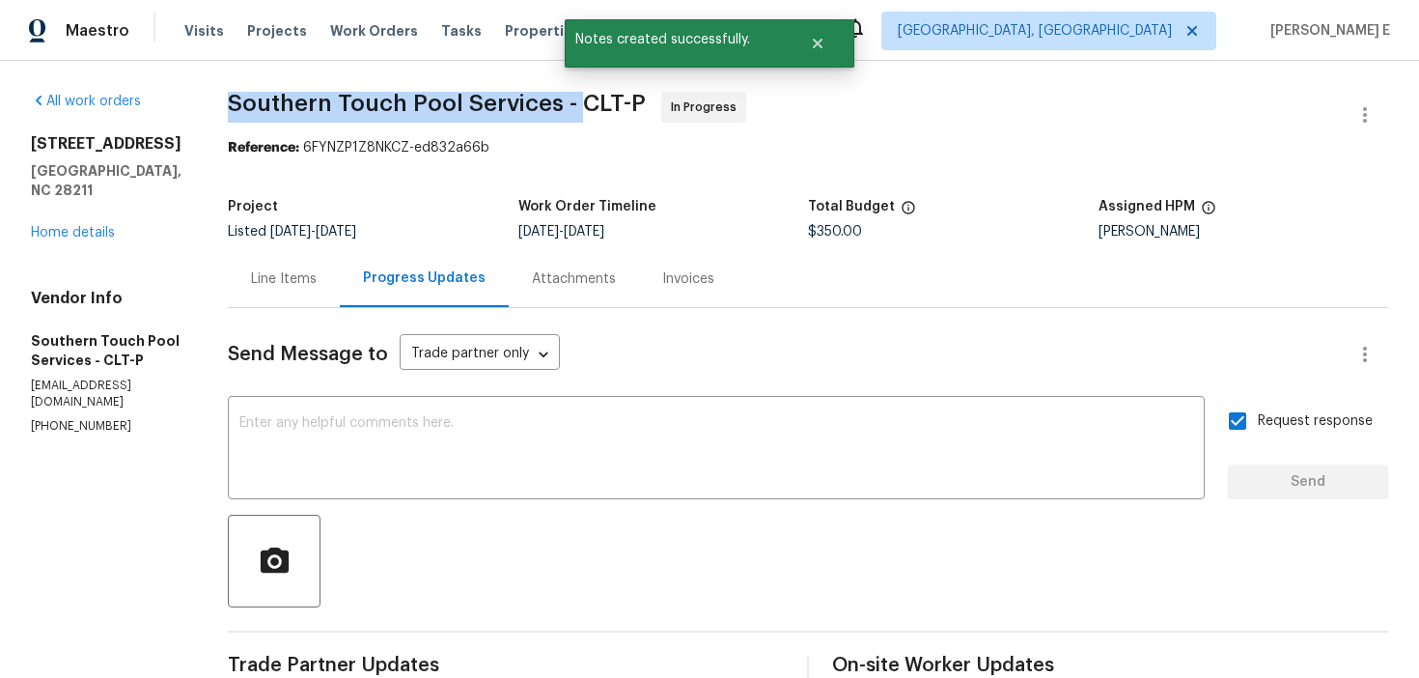
drag, startPoint x: 245, startPoint y: 103, endPoint x: 585, endPoint y: 94, distance: 339.9
copy span "Southern Touch Pool Services -"
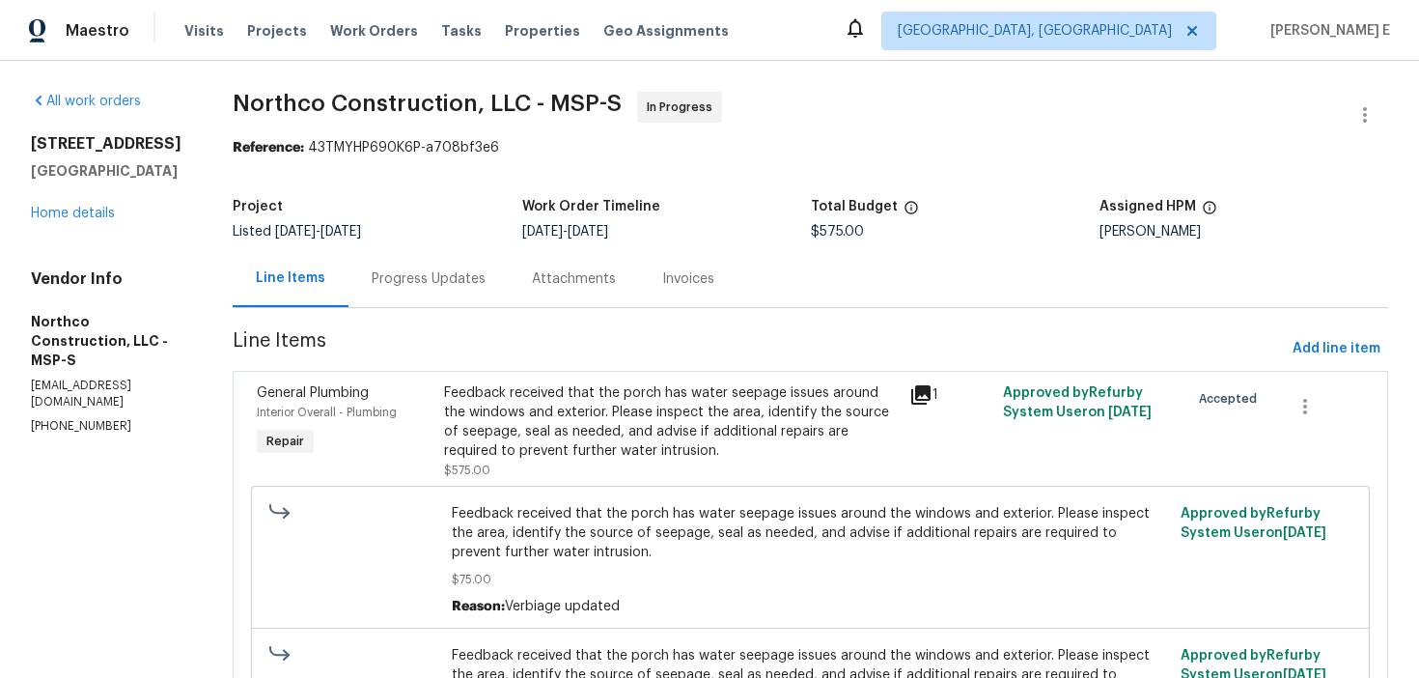
click at [416, 265] on div "Progress Updates" at bounding box center [428, 278] width 160 height 57
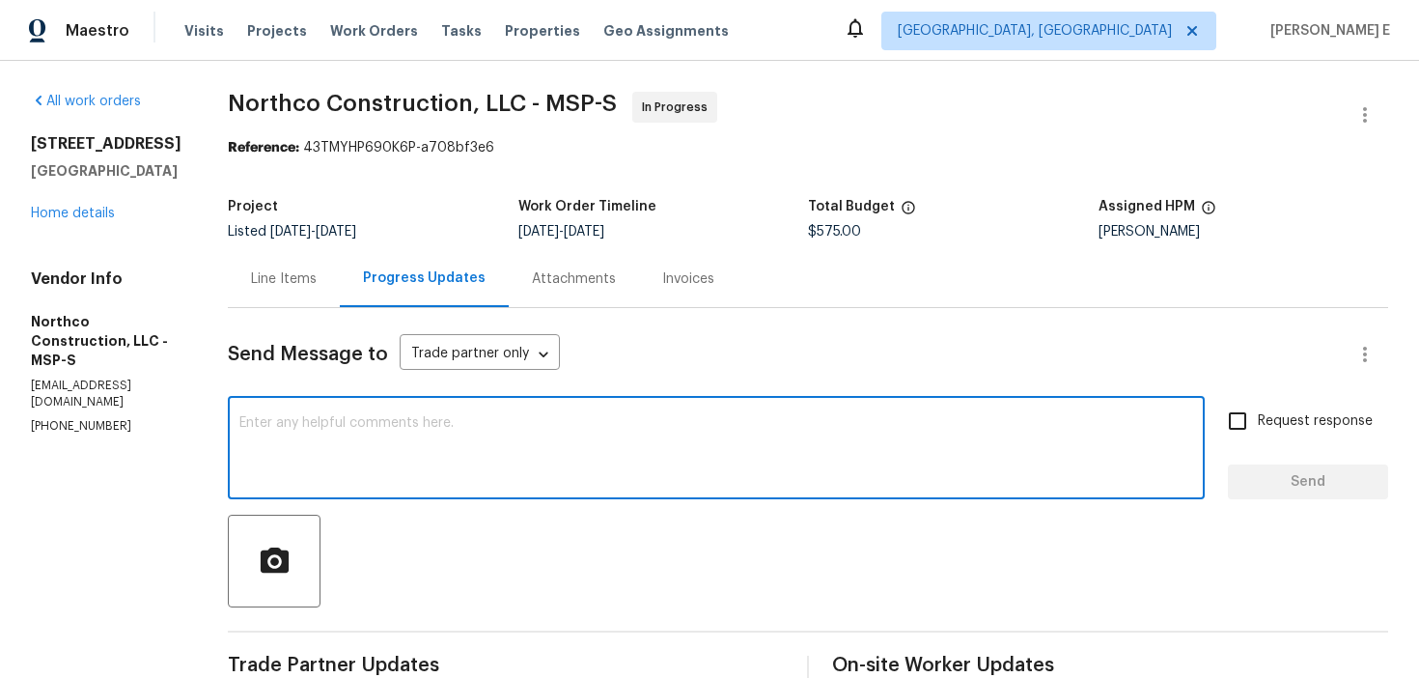
click at [772, 434] on textarea at bounding box center [716, 450] width 954 height 68
paste textarea "Just checking in—has this work order been wrapped up yet?"
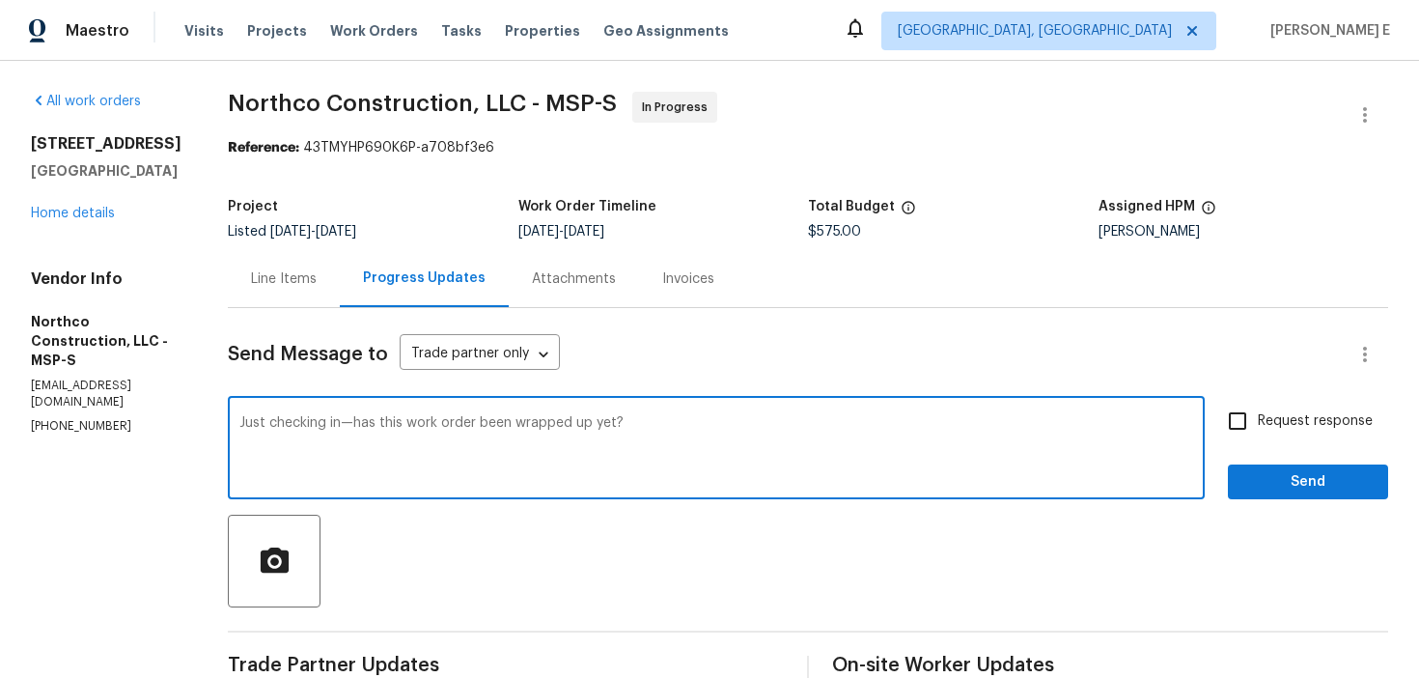
type textarea "Just checking in—has this work order been wrapped up yet?"
click at [1245, 435] on input "Request response" at bounding box center [1237, 421] width 41 height 41
checkbox input "true"
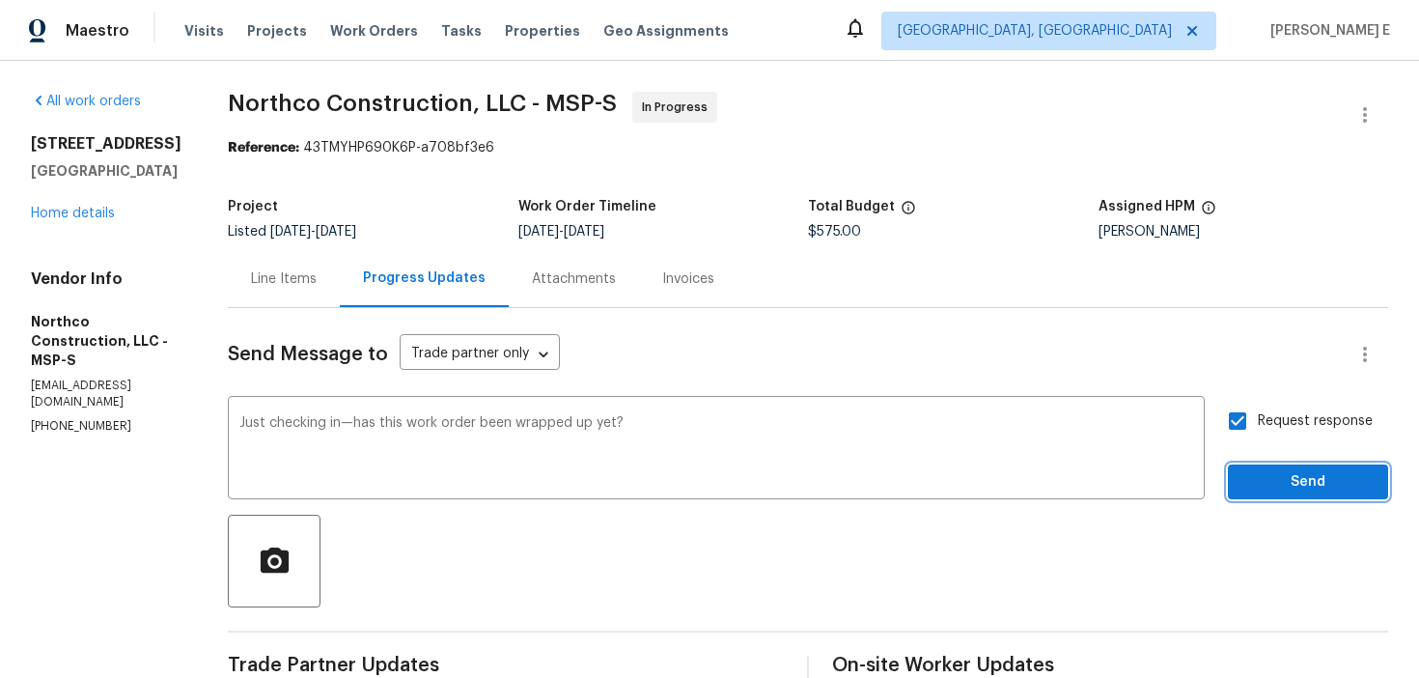
click at [1275, 476] on span "Send" at bounding box center [1307, 482] width 129 height 24
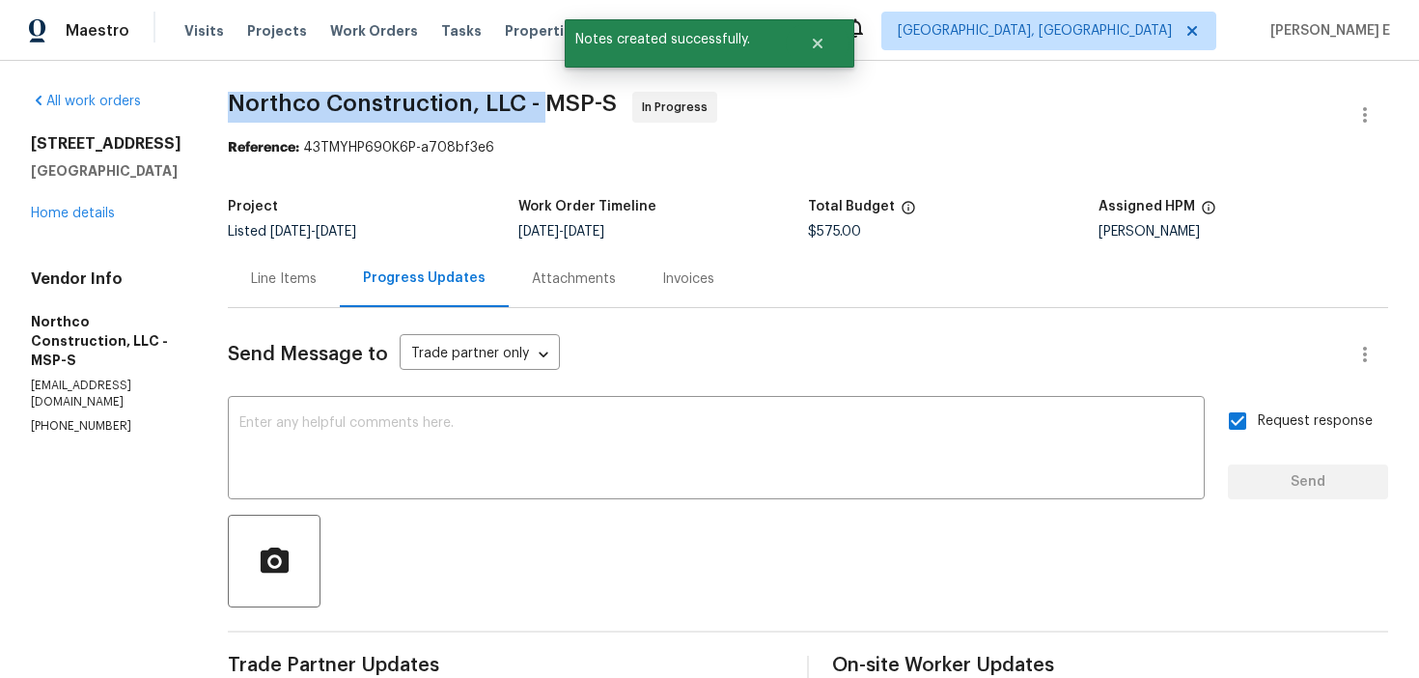
drag, startPoint x: 222, startPoint y: 109, endPoint x: 543, endPoint y: 117, distance: 321.6
copy span "Northco Construction, LLC -"
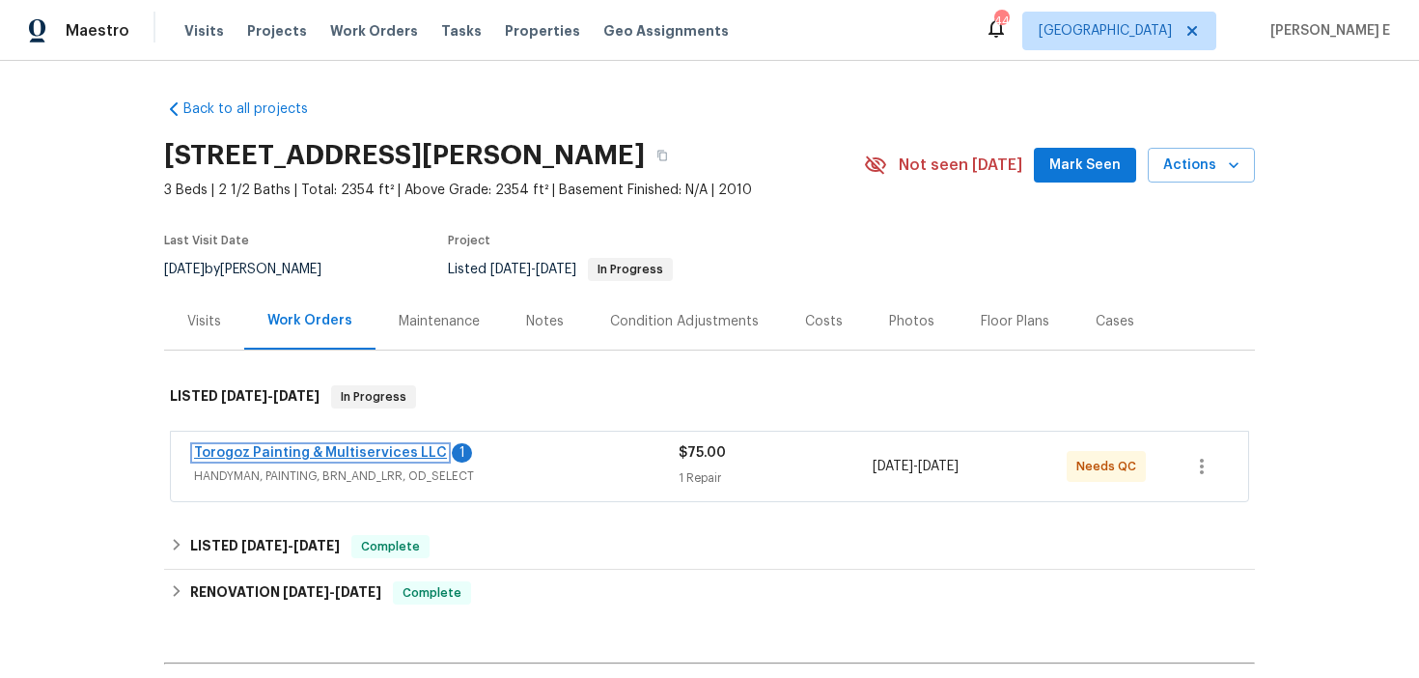
click at [331, 450] on link "Torogoz Painting & Multiservices LLC" at bounding box center [320, 453] width 253 height 14
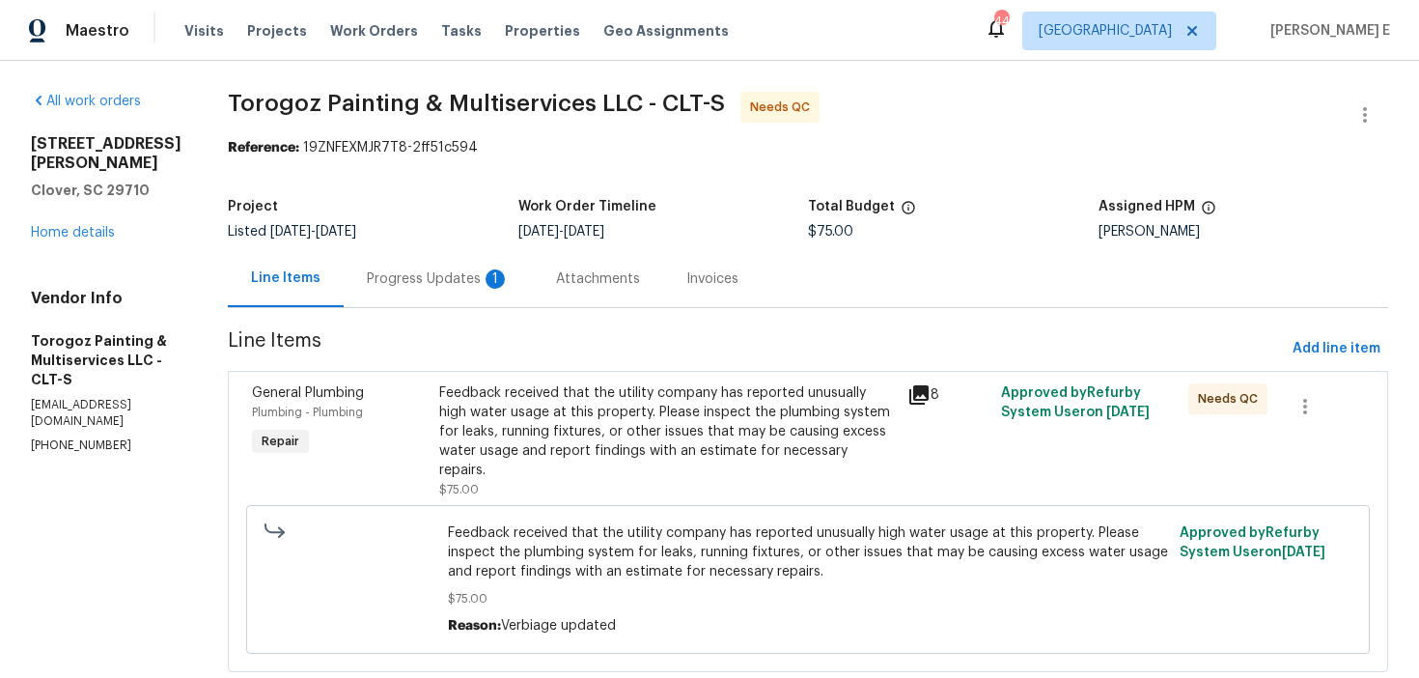
scroll to position [44, 0]
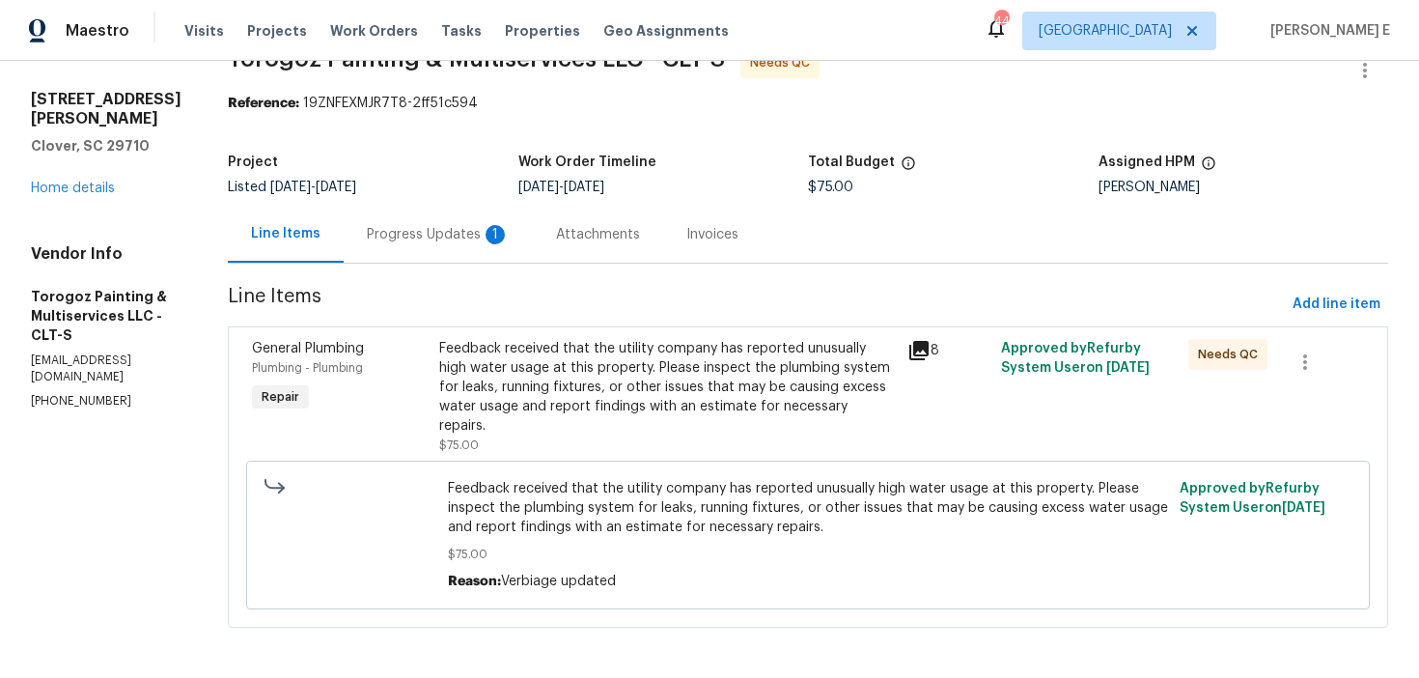
click at [471, 231] on div "Progress Updates 1" at bounding box center [438, 234] width 143 height 19
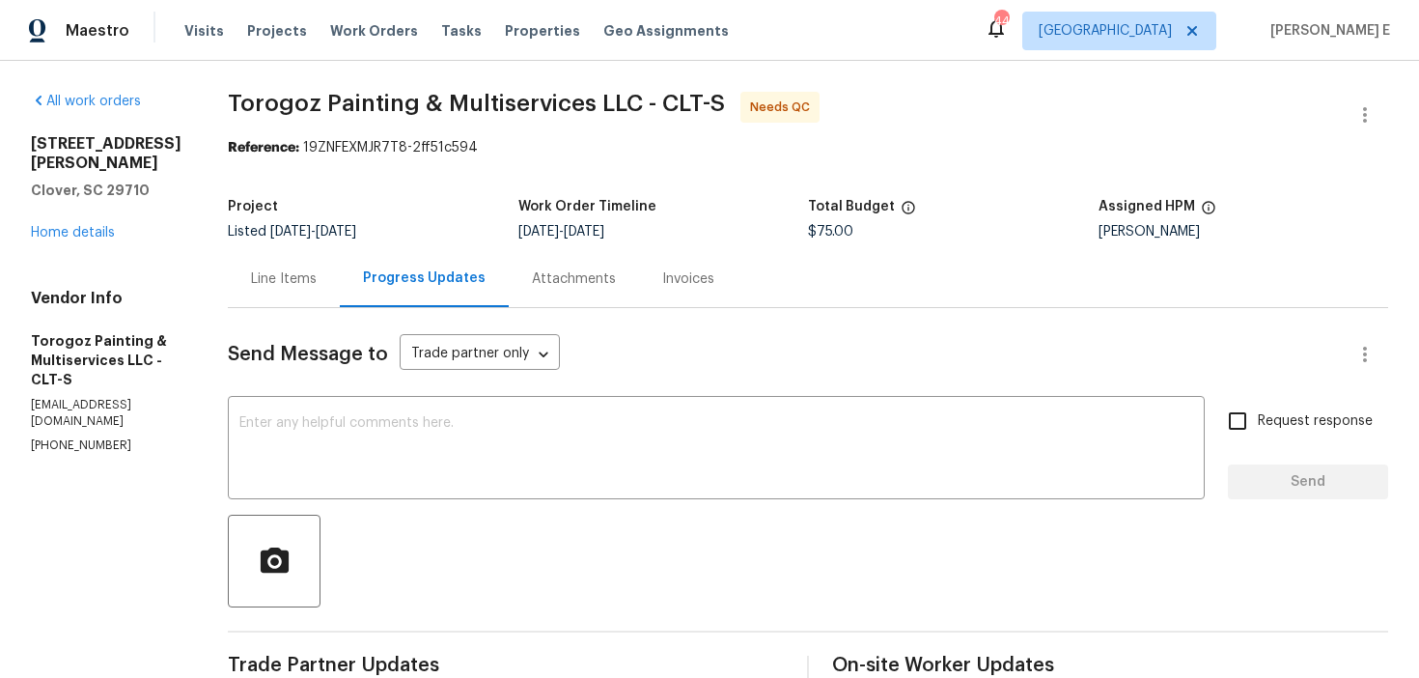
click at [326, 295] on div "Line Items" at bounding box center [284, 278] width 112 height 57
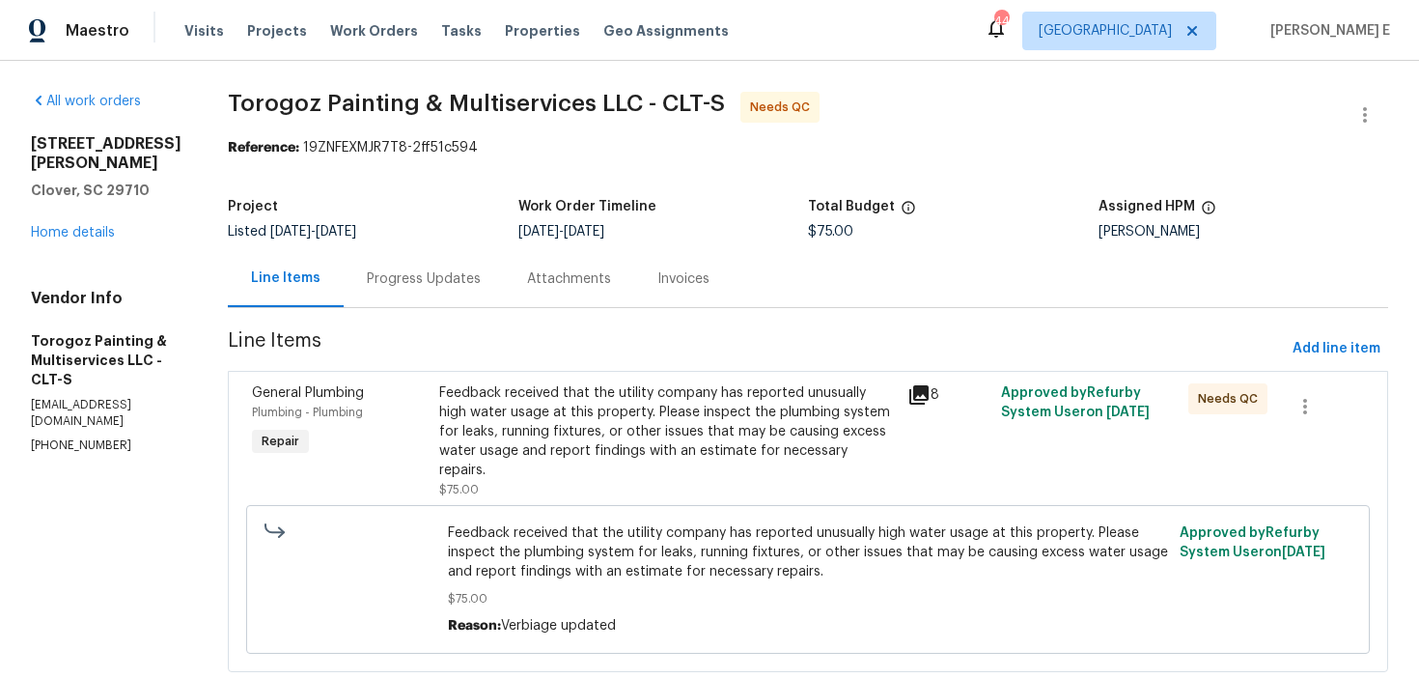
click at [522, 454] on div "Feedback received that the utility company has reported unusually high water us…" at bounding box center [667, 431] width 457 height 97
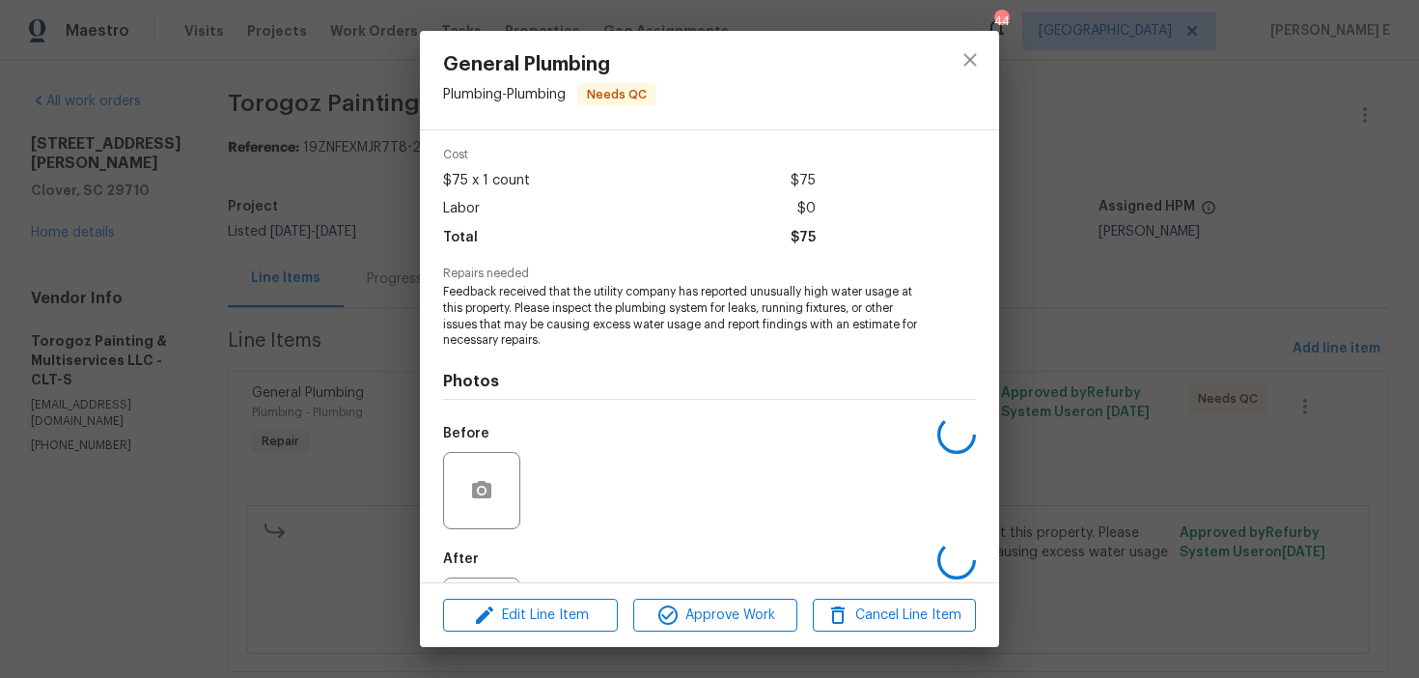
scroll to position [163, 0]
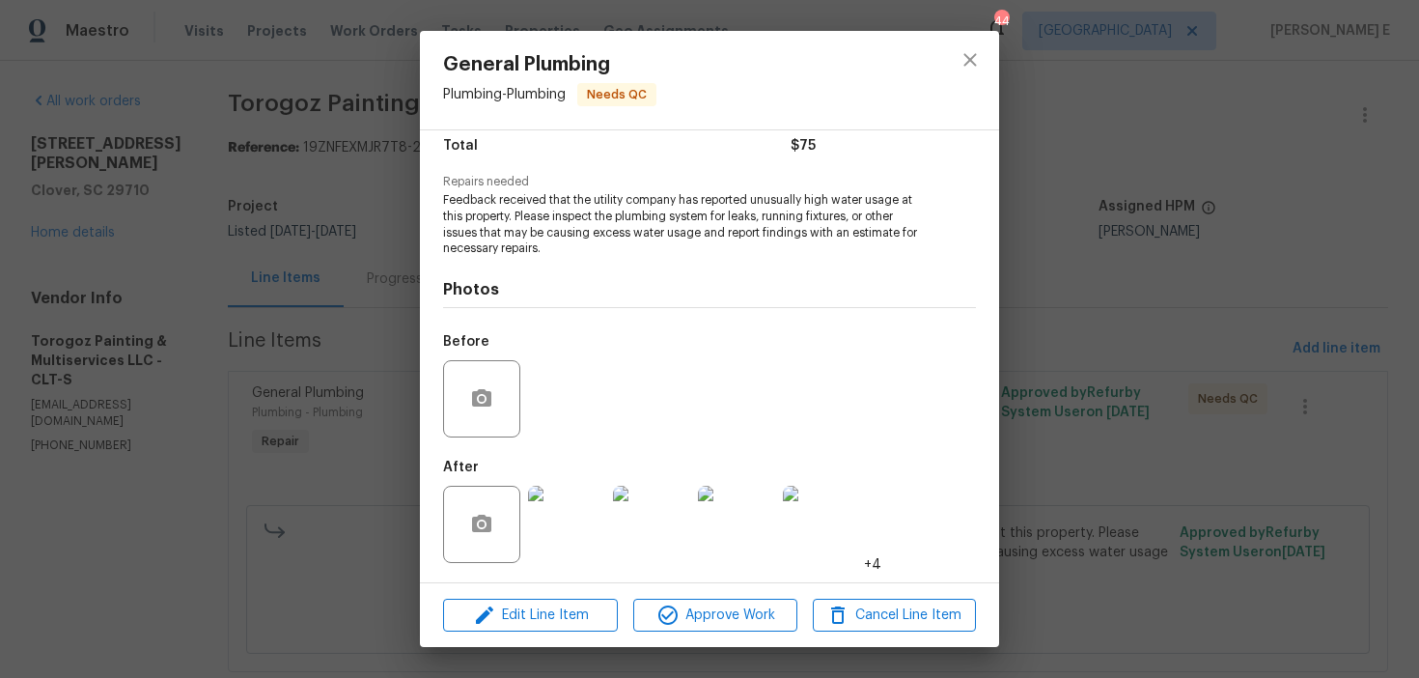
click at [581, 540] on img at bounding box center [566, 524] width 77 height 77
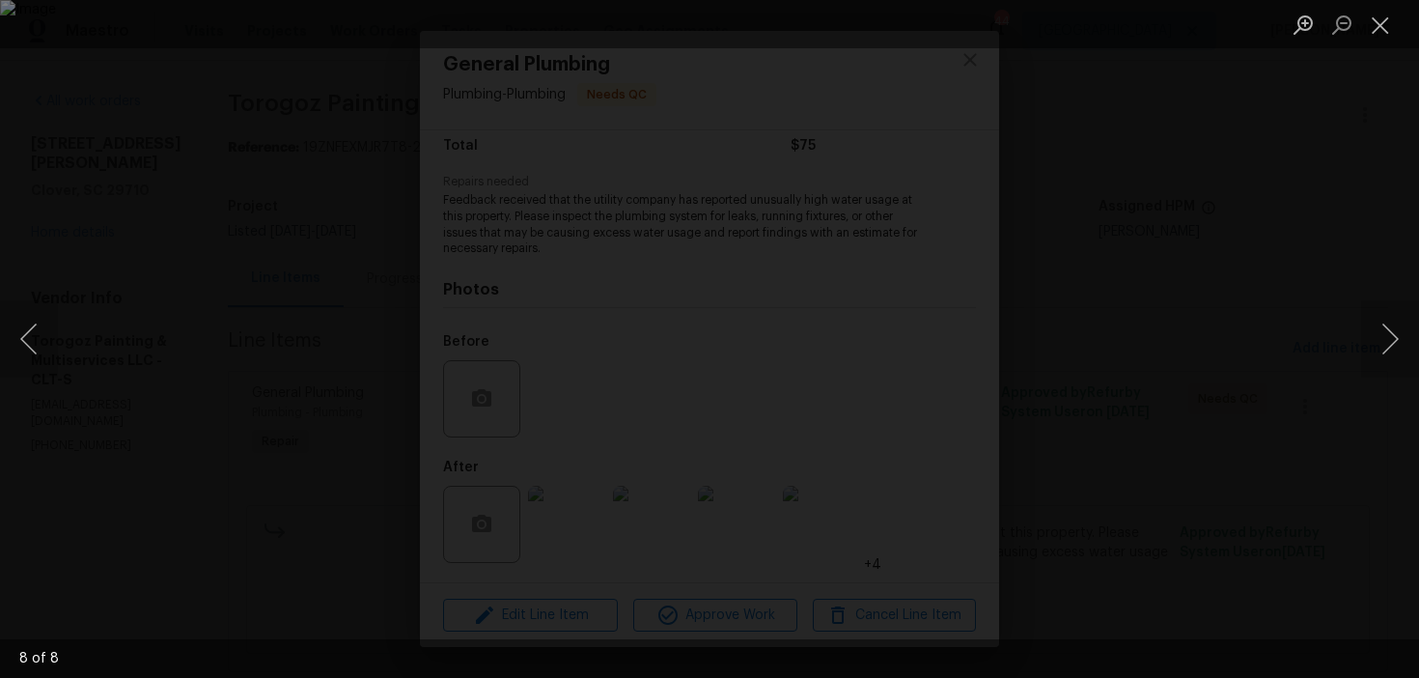
click at [1356, 317] on div "Lightbox" at bounding box center [709, 339] width 1419 height 678
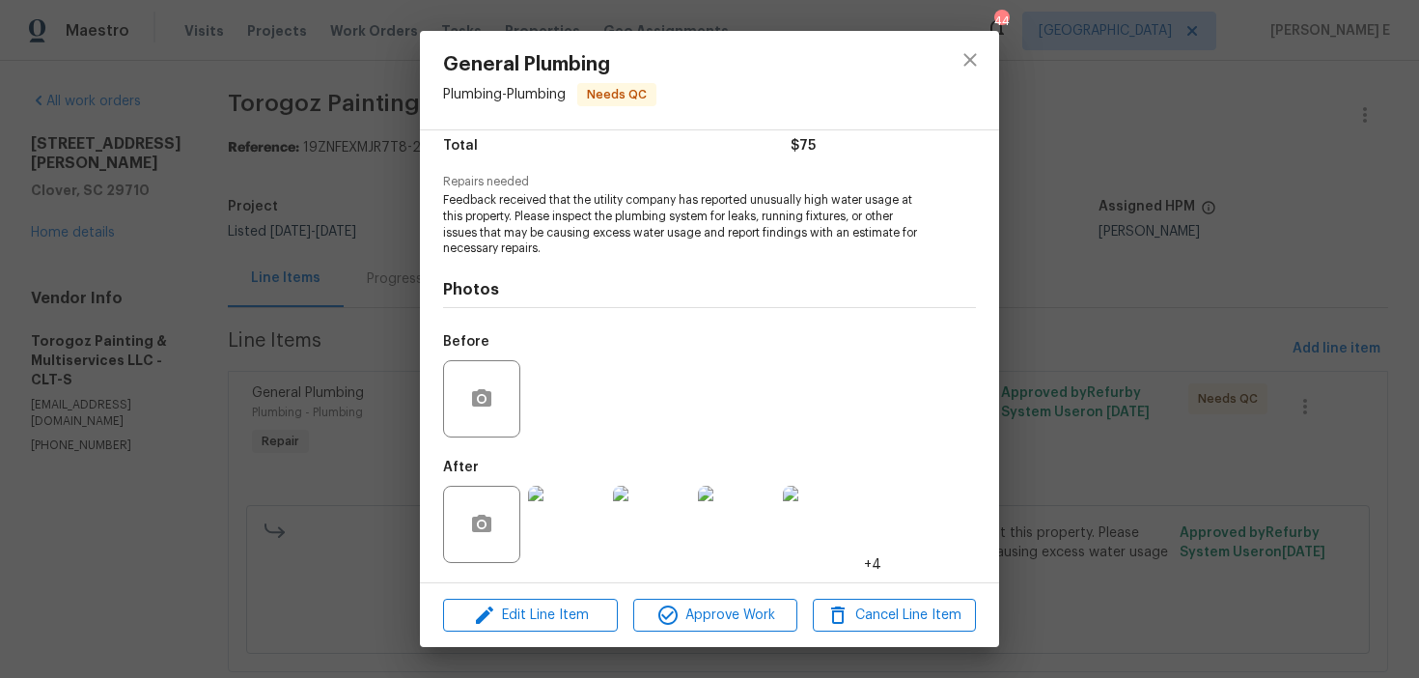
click at [1356, 317] on div "General Plumbing Plumbing - Plumbing Needs QC Vendor Torogoz Painting & Multise…" at bounding box center [709, 339] width 1419 height 678
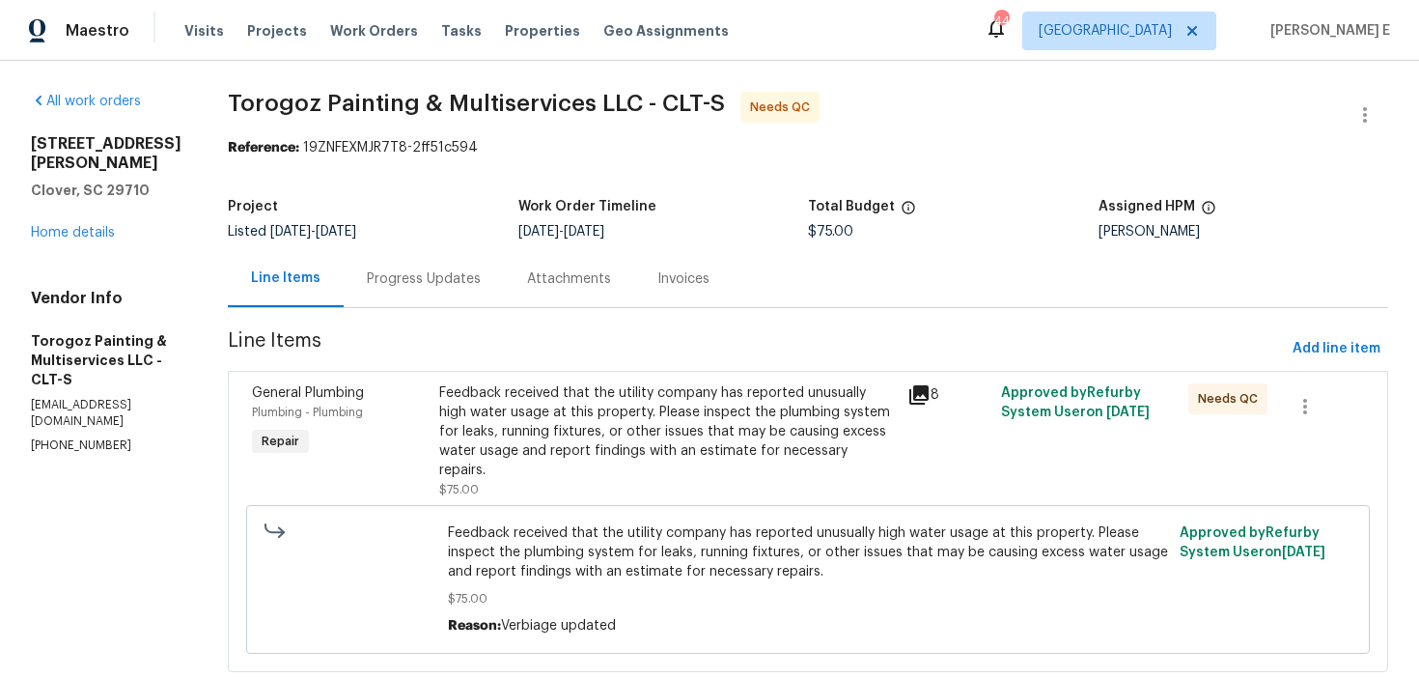
click at [421, 293] on div "Progress Updates" at bounding box center [424, 278] width 160 height 57
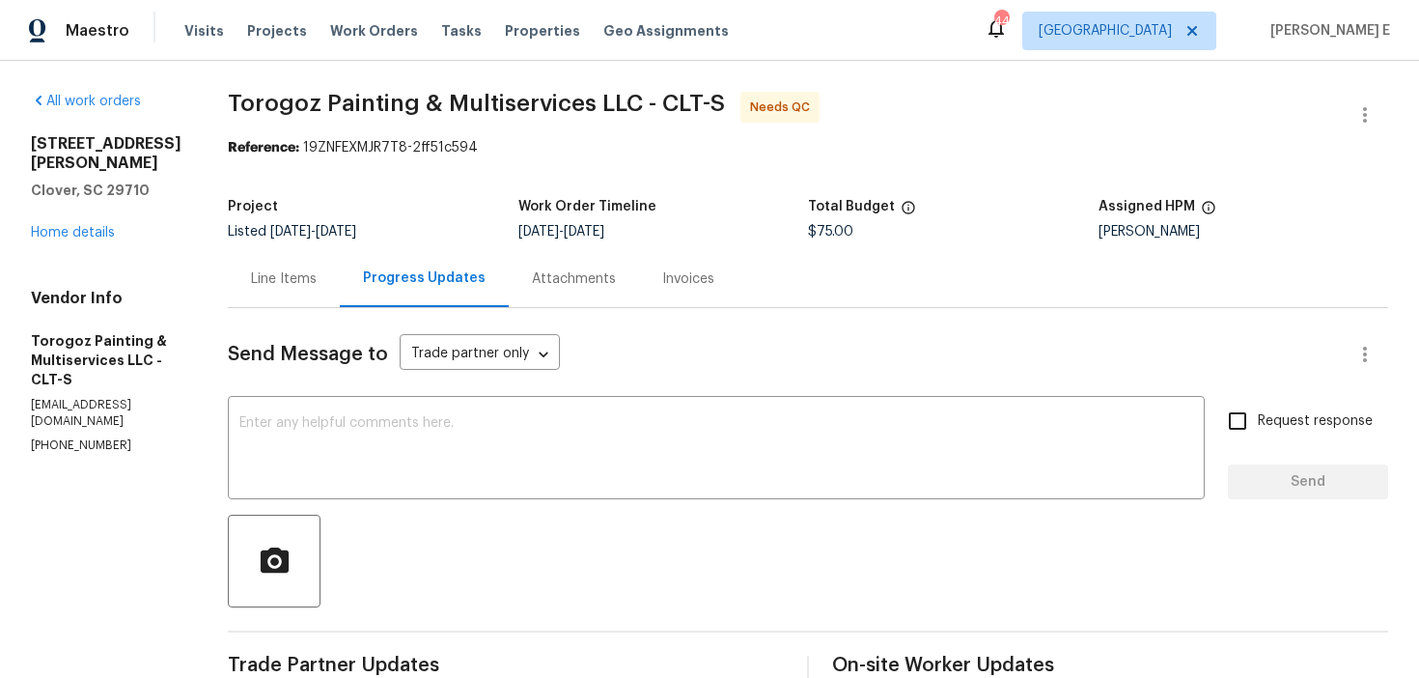
click at [313, 291] on div "Line Items" at bounding box center [284, 278] width 112 height 57
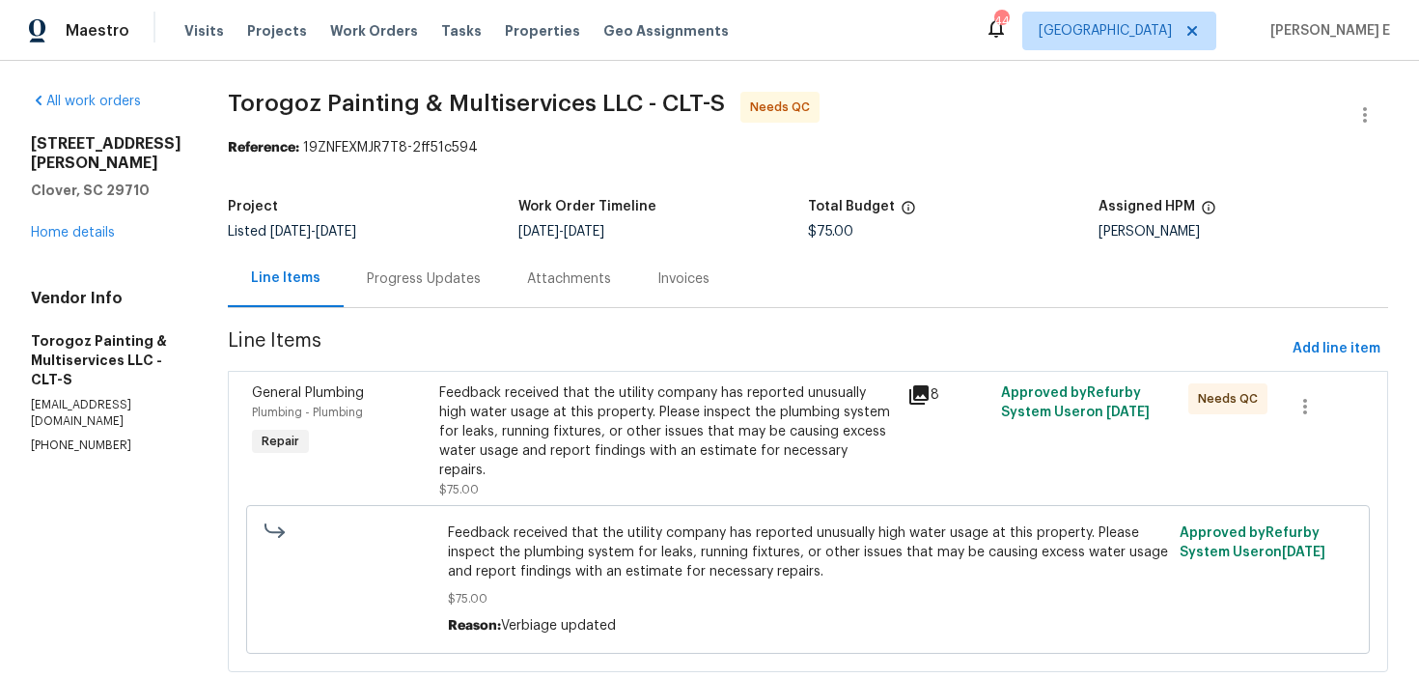
click at [609, 415] on div "Feedback received that the utility company has reported unusually high water us…" at bounding box center [667, 431] width 457 height 97
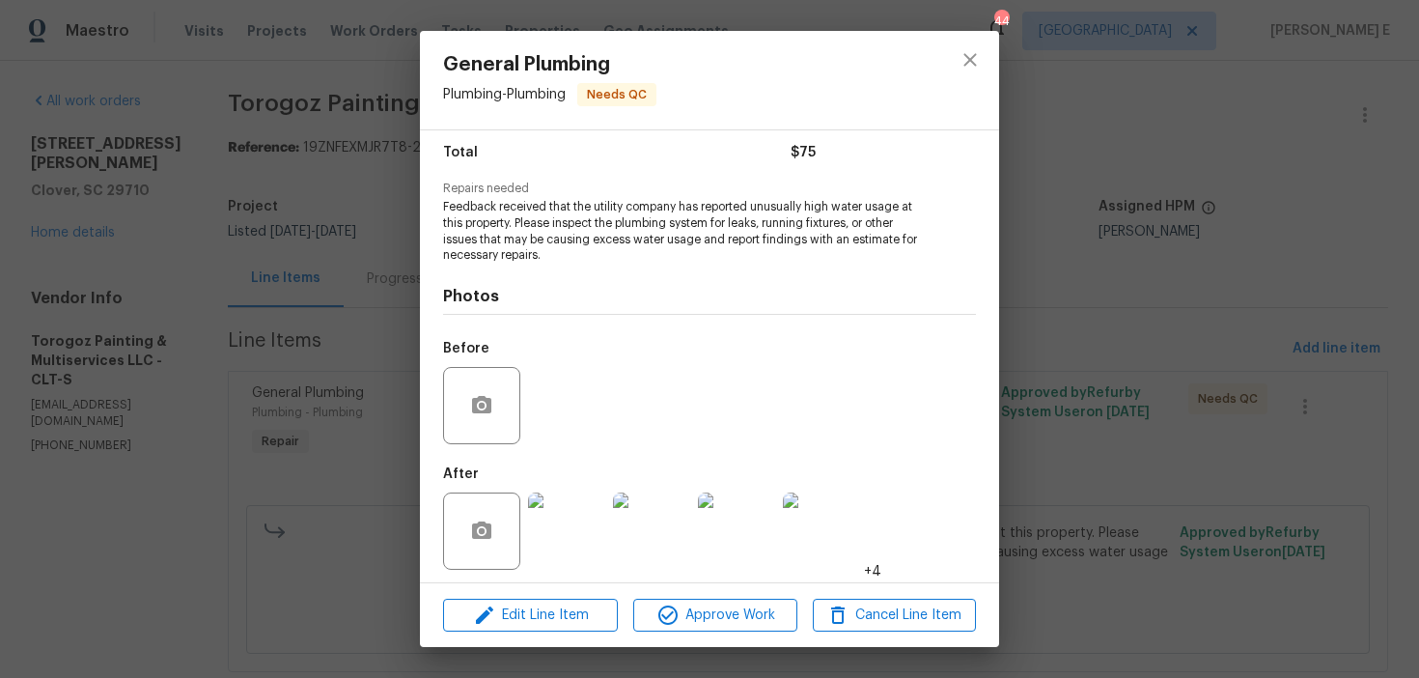
scroll to position [163, 0]
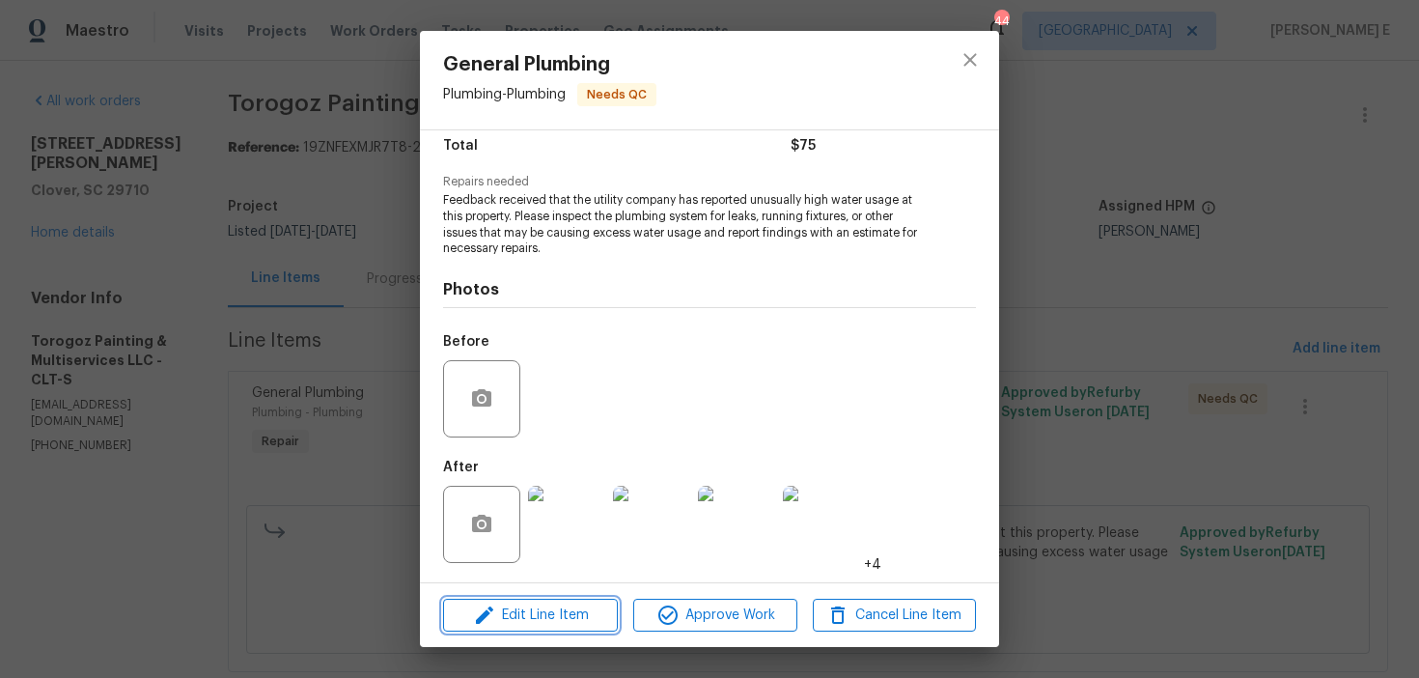
click at [515, 600] on button "Edit Line Item" at bounding box center [530, 616] width 175 height 34
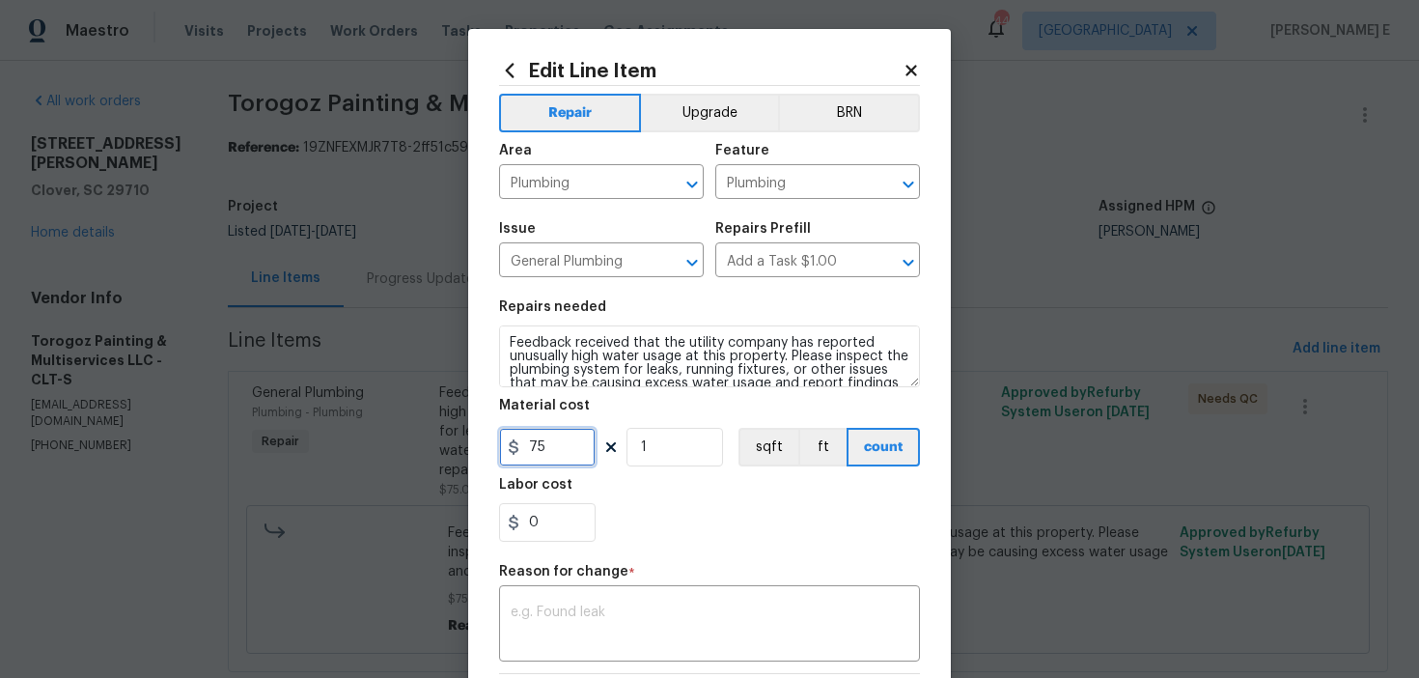
click at [529, 448] on input "75" at bounding box center [547, 447] width 97 height 39
type input "275"
click at [712, 632] on textarea at bounding box center [710, 625] width 398 height 41
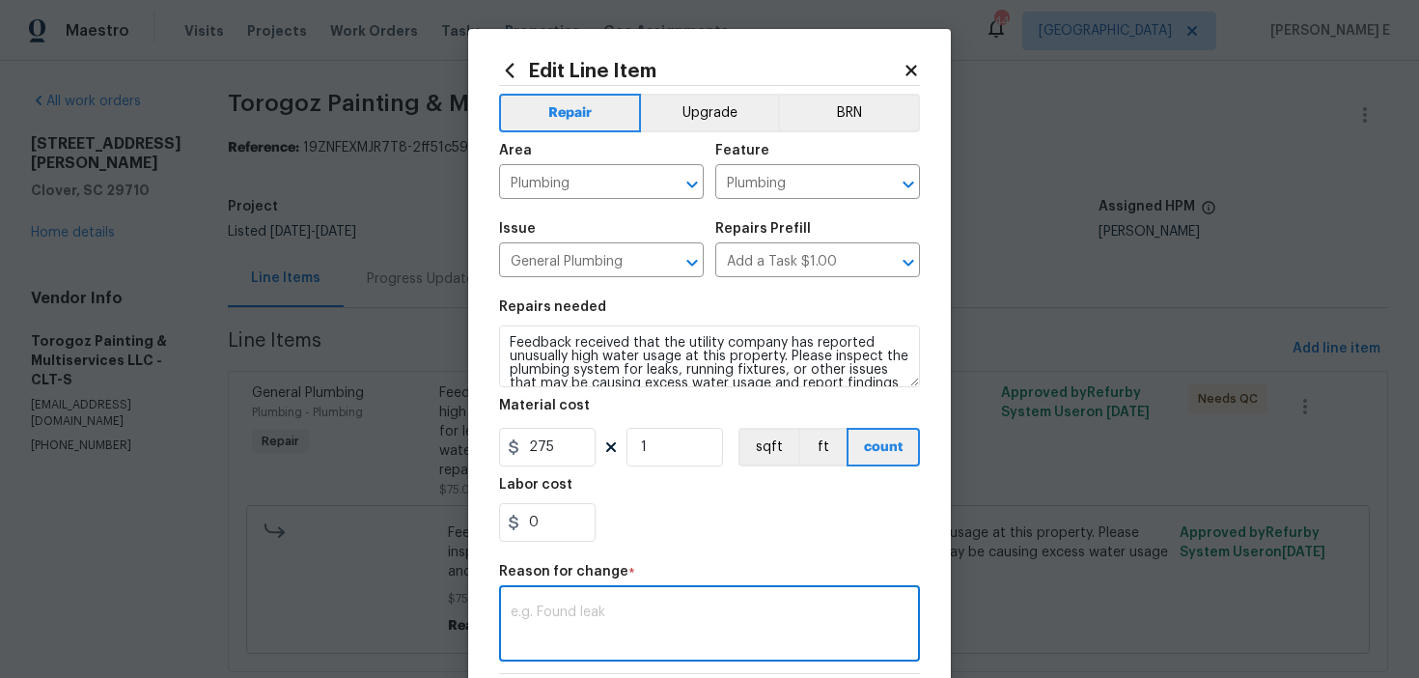
paste textarea "(KE) Updated per vendor's final cost."
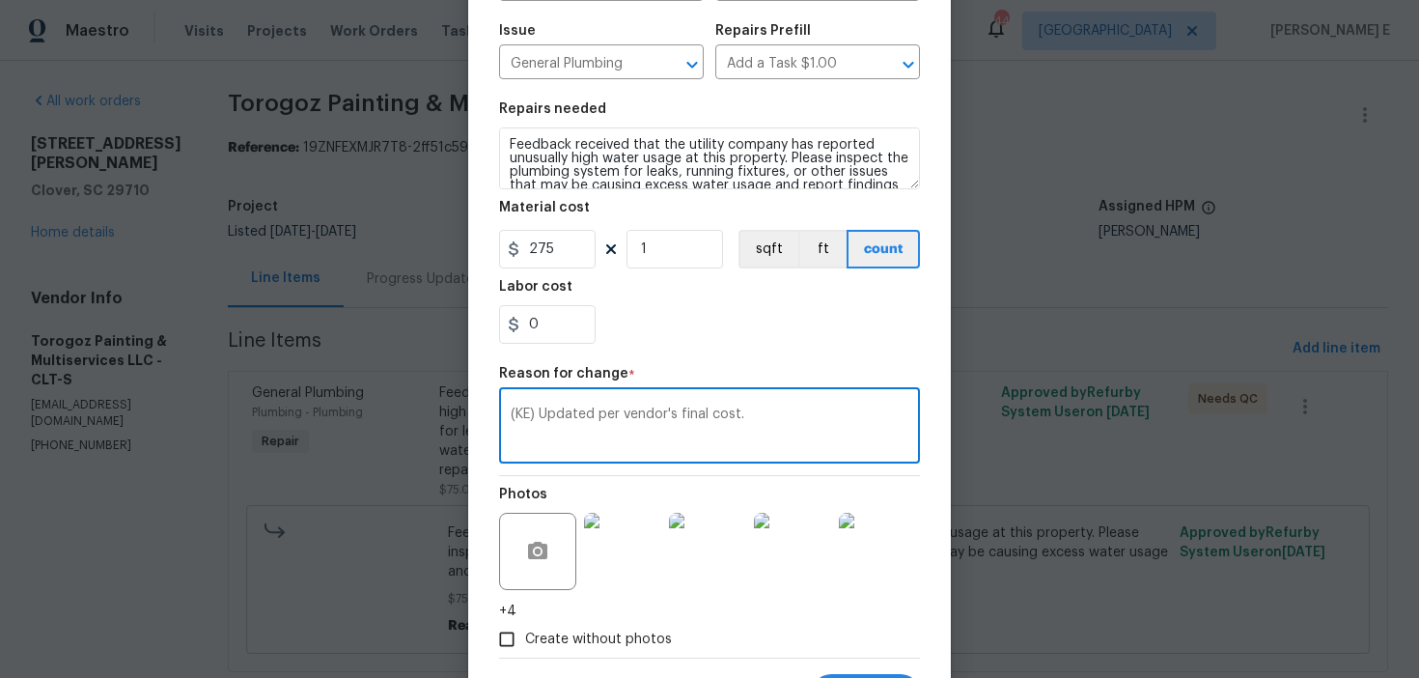
scroll to position [293, 0]
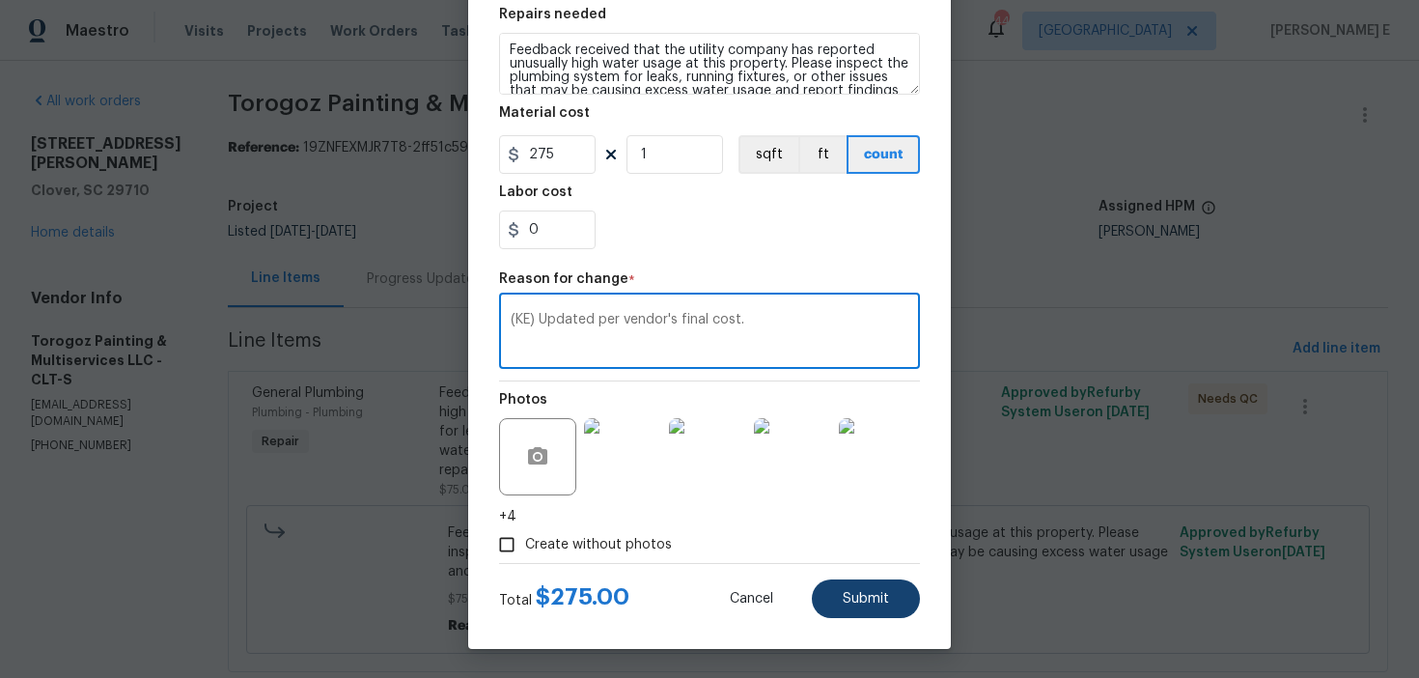
type textarea "(KE) Updated per vendor's final cost."
click at [879, 592] on span "Submit" at bounding box center [866, 599] width 46 height 14
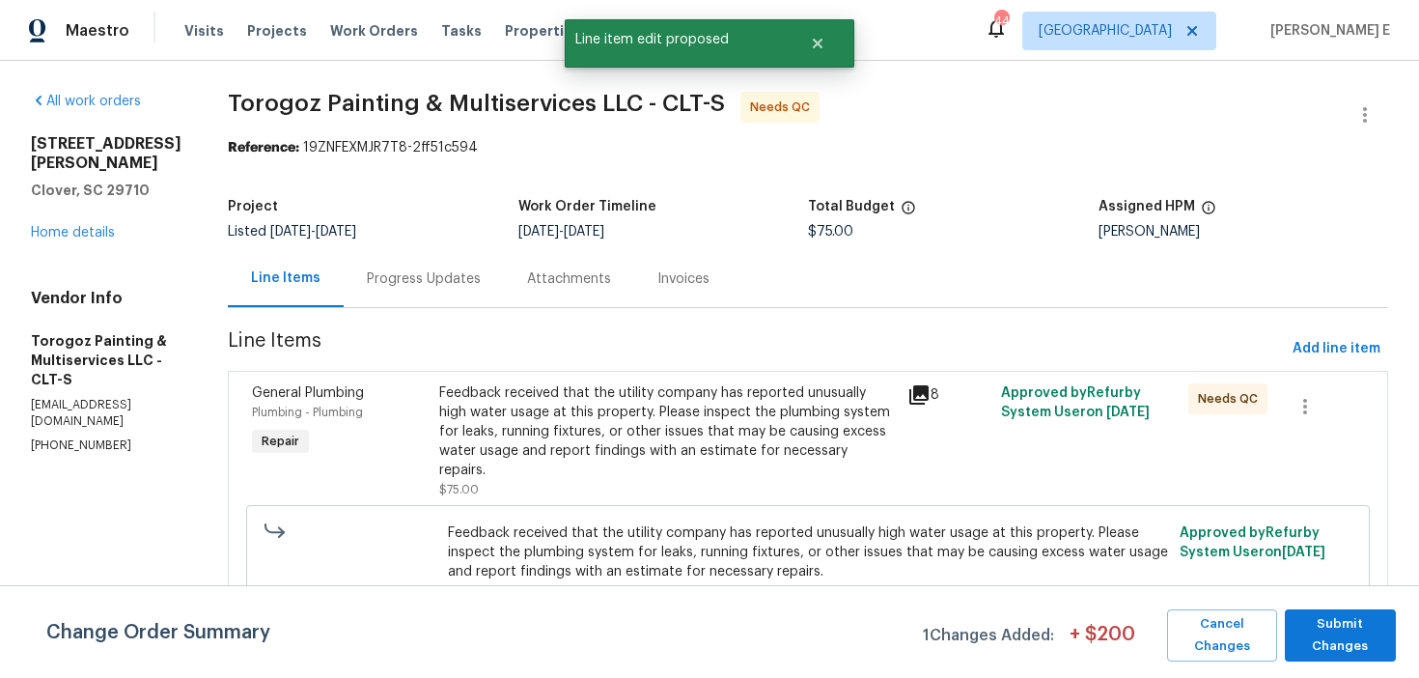
scroll to position [0, 0]
click at [1315, 643] on span "Submit Changes" at bounding box center [1341, 635] width 92 height 44
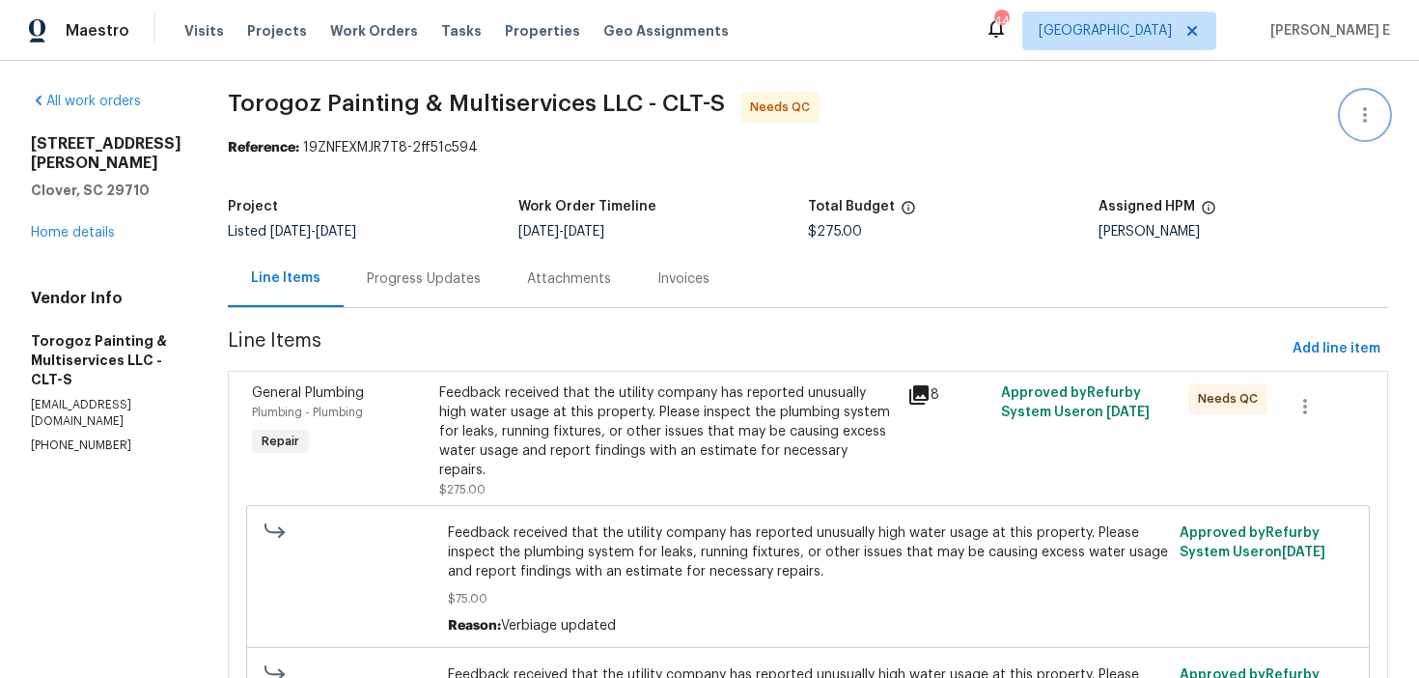
click at [1371, 117] on icon "button" at bounding box center [1364, 114] width 23 height 23
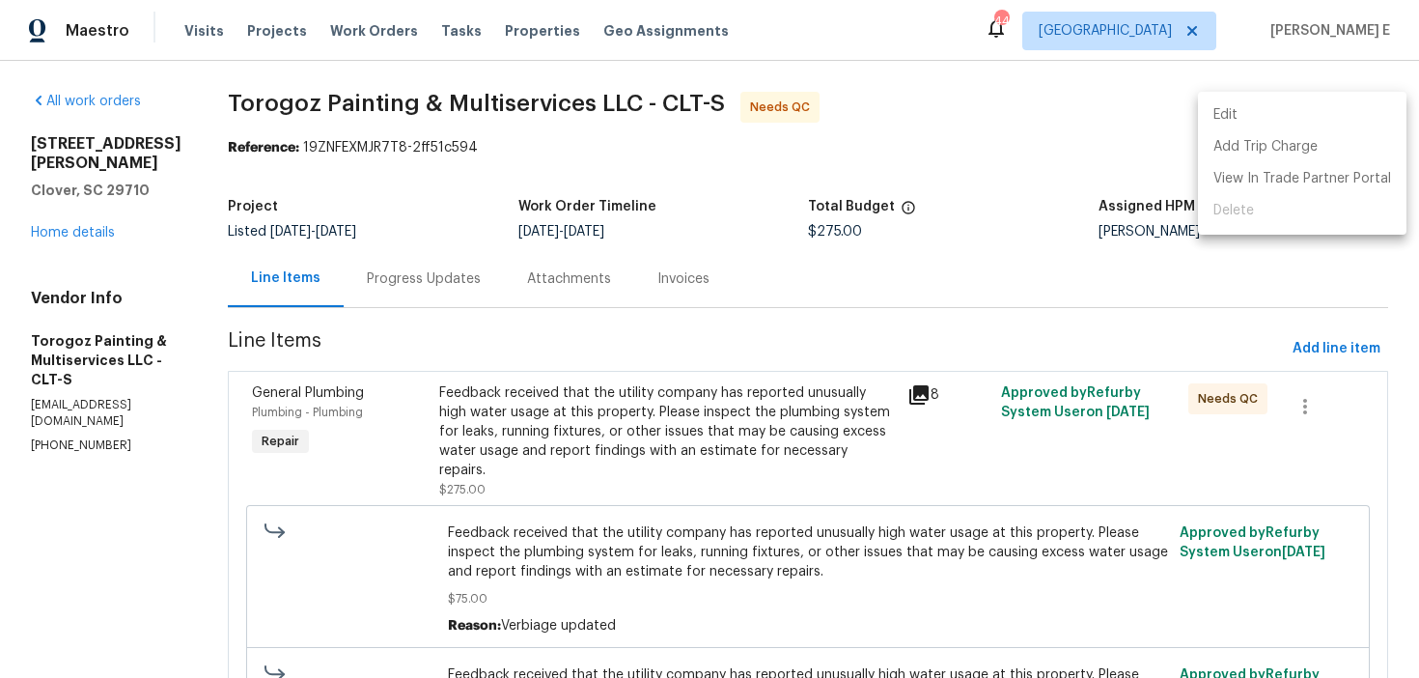
click at [1265, 107] on li "Edit" at bounding box center [1302, 115] width 209 height 32
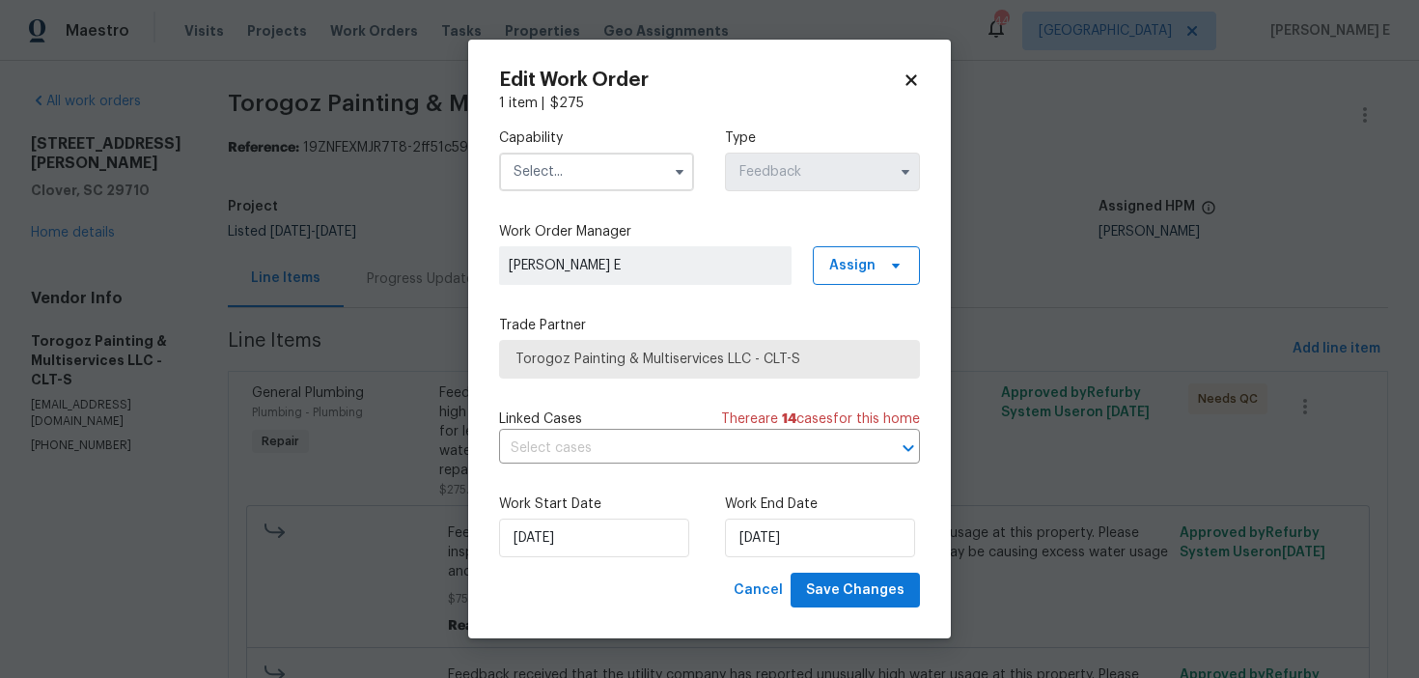
click at [630, 164] on input "text" at bounding box center [596, 172] width 195 height 39
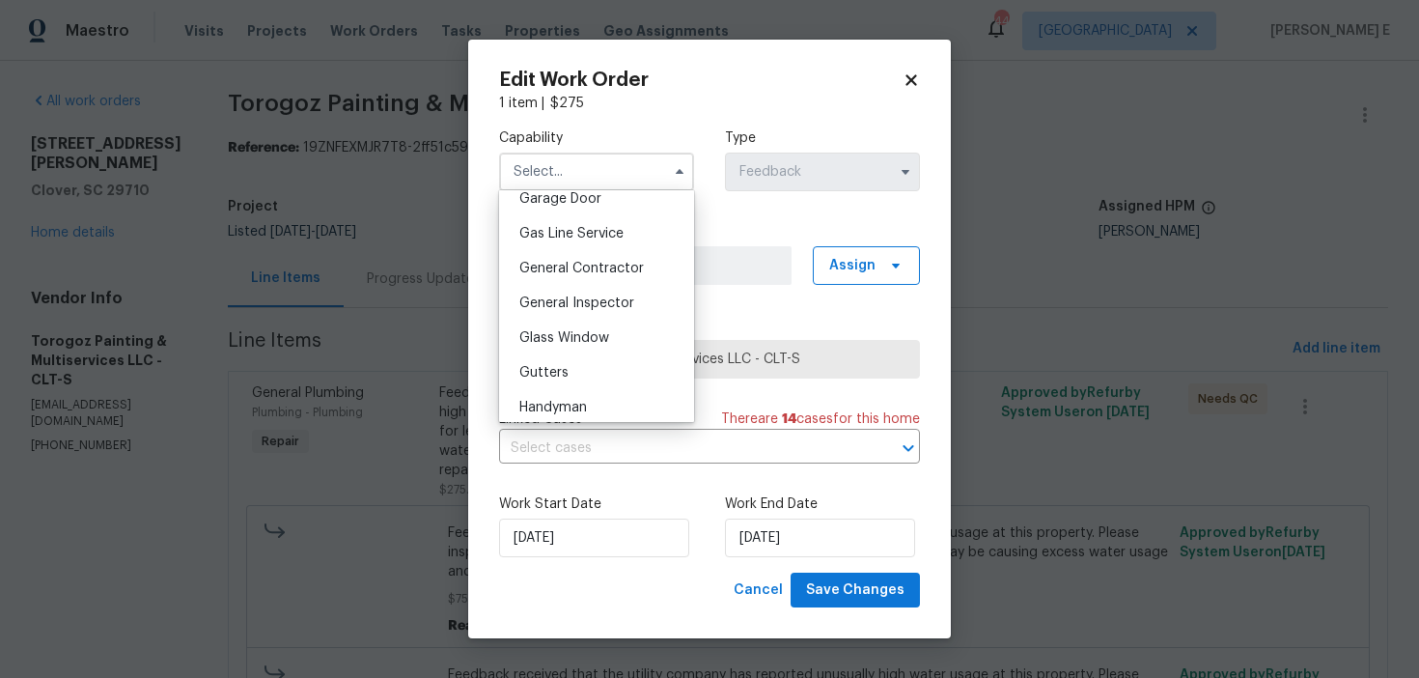
scroll to position [959, 0]
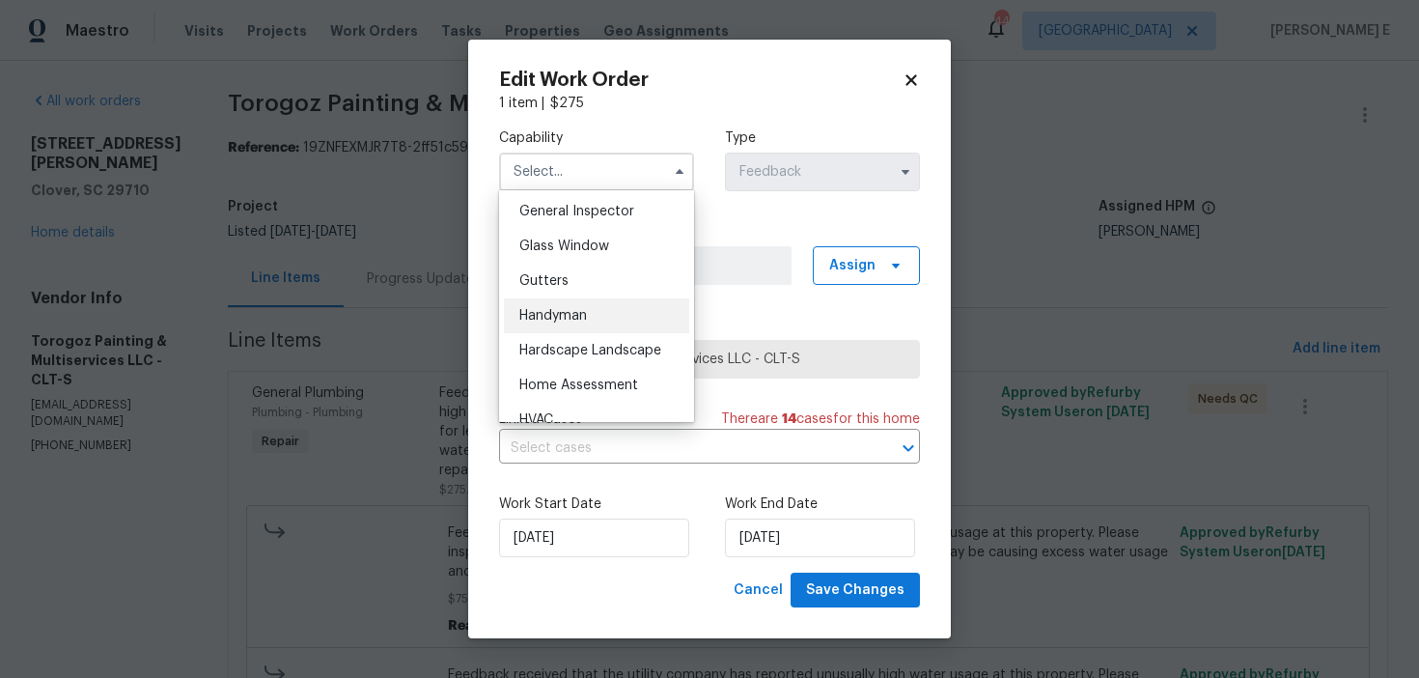
click at [623, 320] on div "Handyman" at bounding box center [596, 315] width 185 height 35
type input "Handyman"
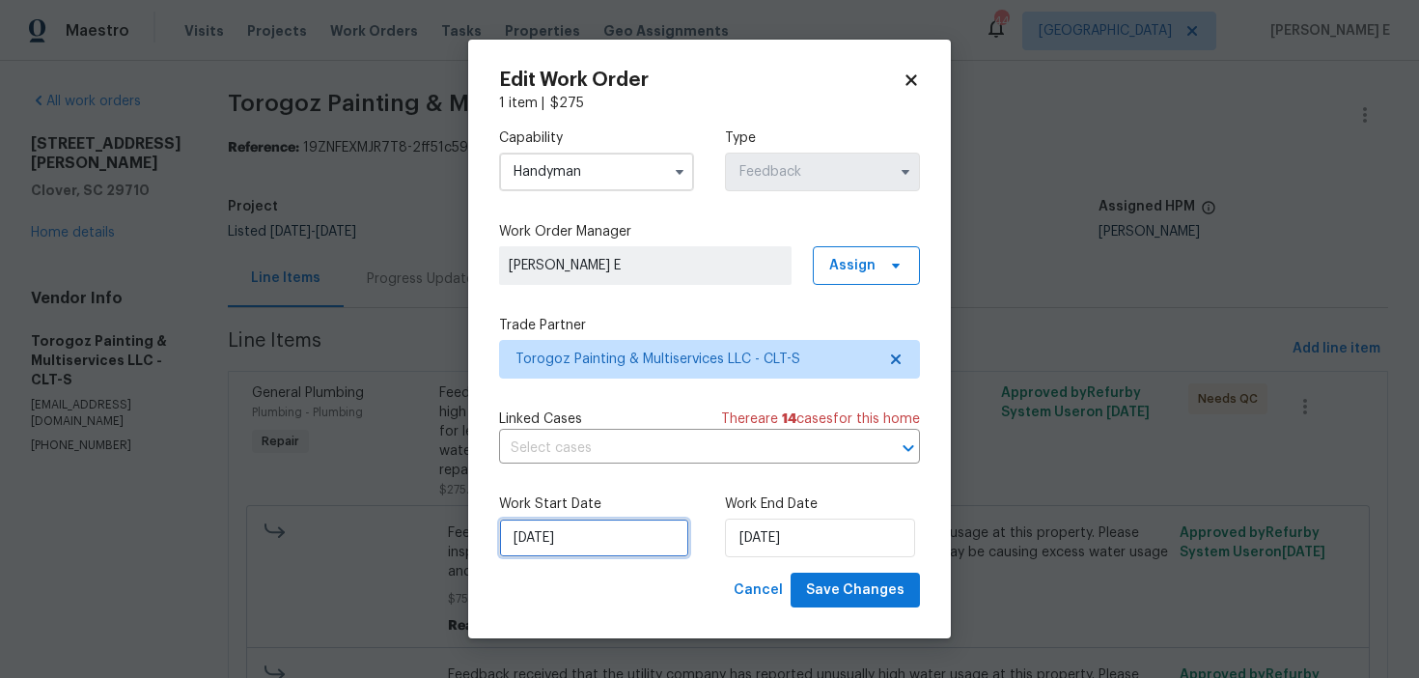
click at [595, 538] on input "22/09/2025" at bounding box center [594, 537] width 190 height 39
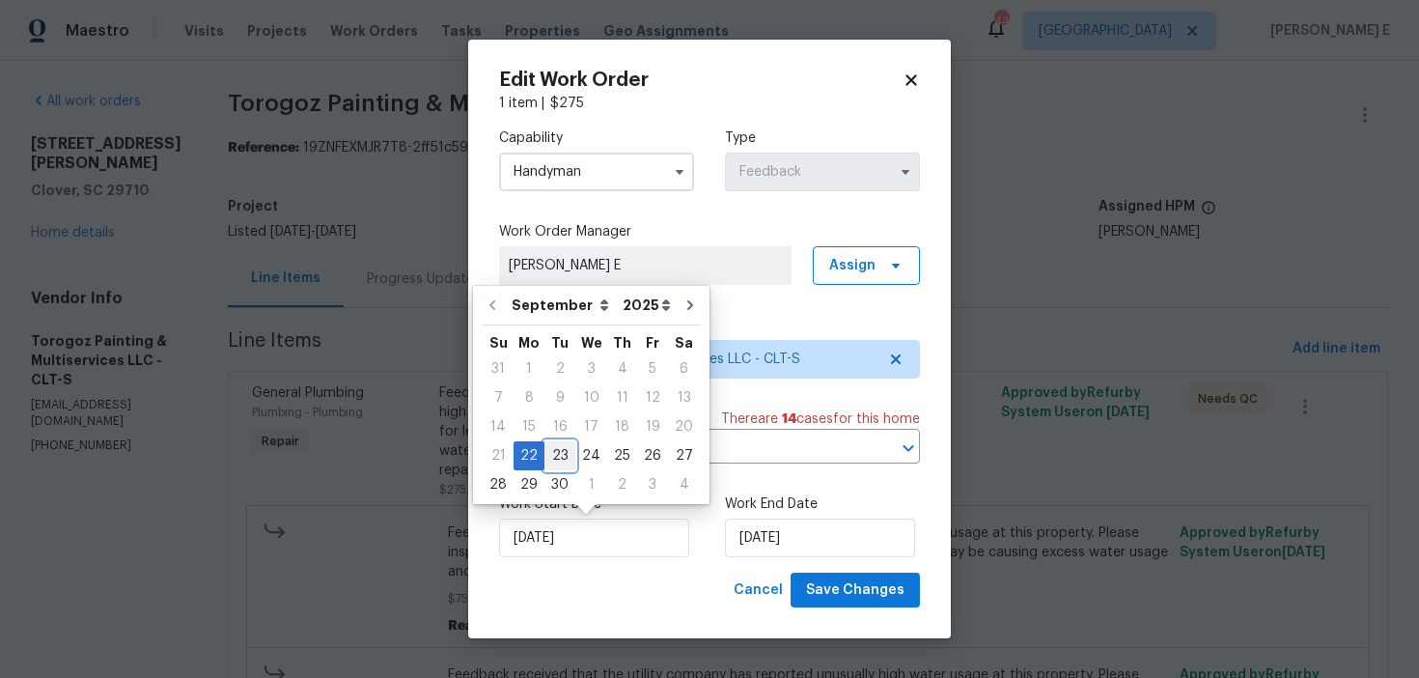
click at [562, 452] on div "23" at bounding box center [559, 455] width 31 height 27
type input "23/09/2025"
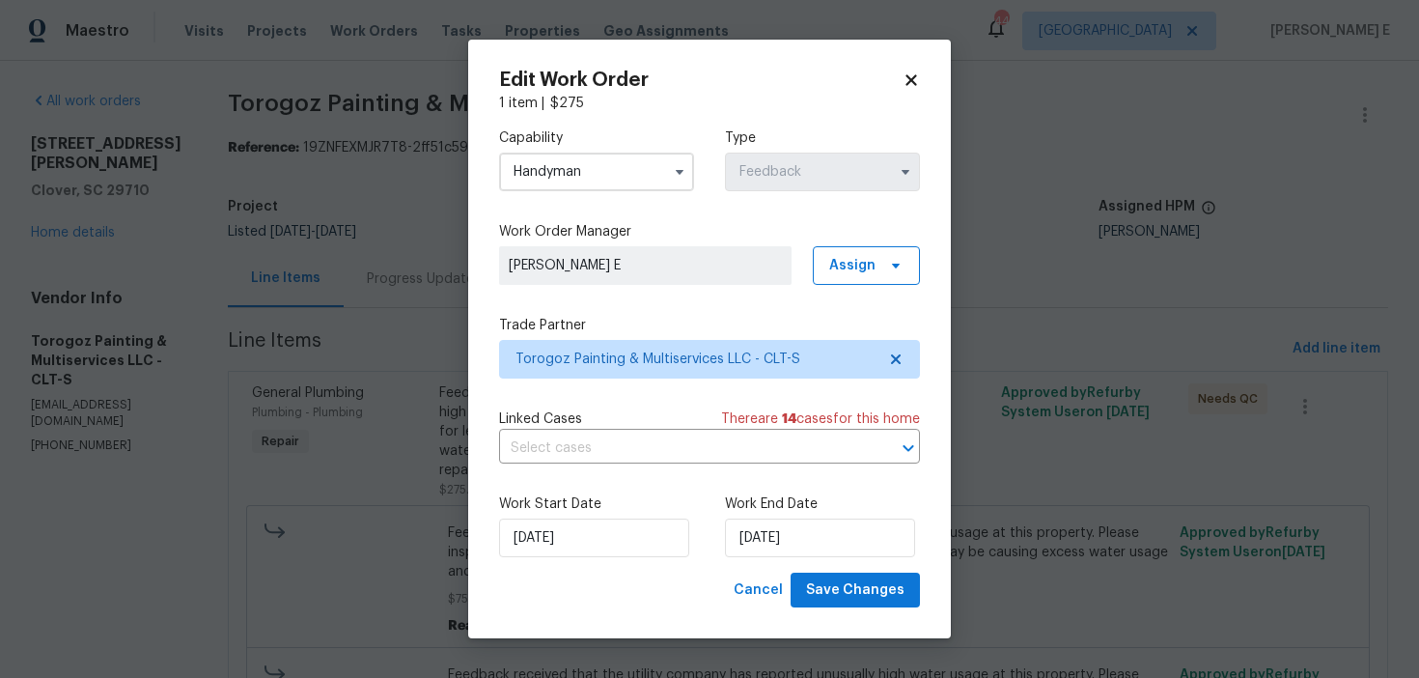
click at [762, 563] on div "Work Start Date 23/09/2025 Work End Date 24/09/2025" at bounding box center [709, 526] width 421 height 94
click at [773, 537] on input "24/09/2025" at bounding box center [820, 537] width 190 height 39
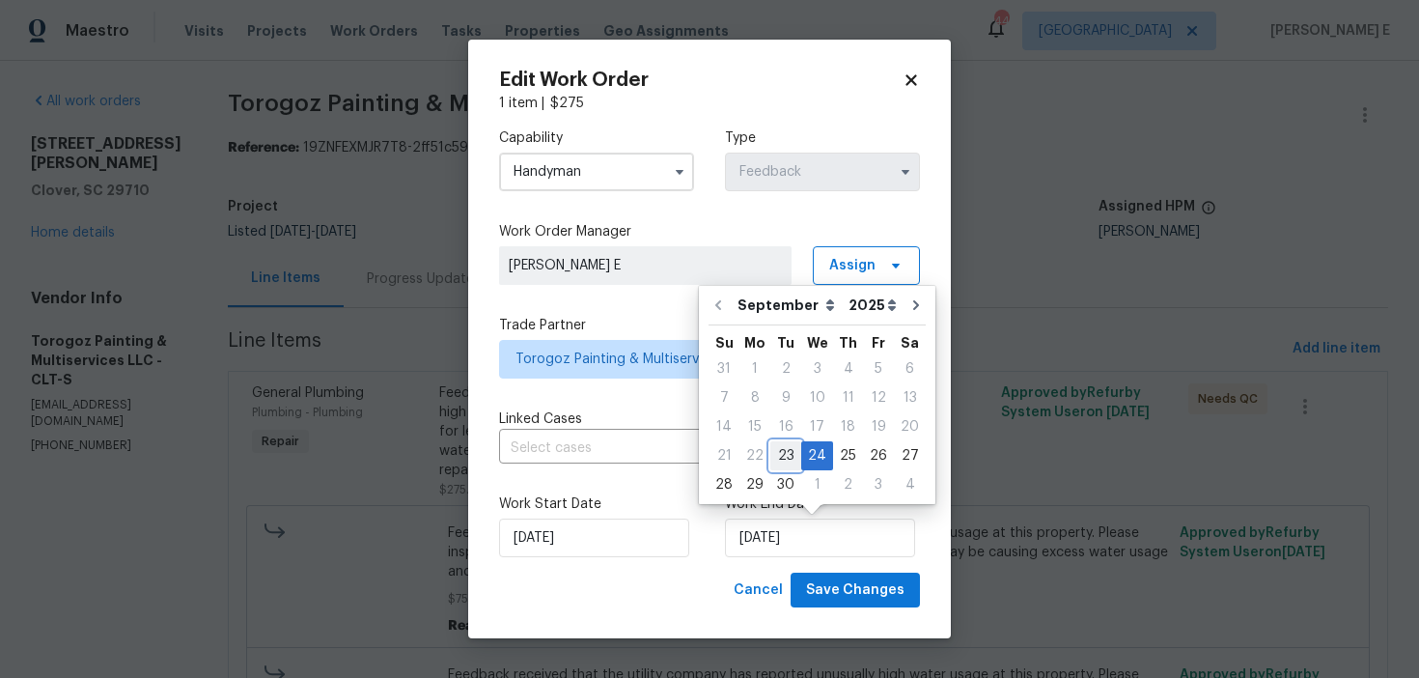
click at [781, 452] on div "23" at bounding box center [785, 455] width 31 height 27
type input "23/09/2025"
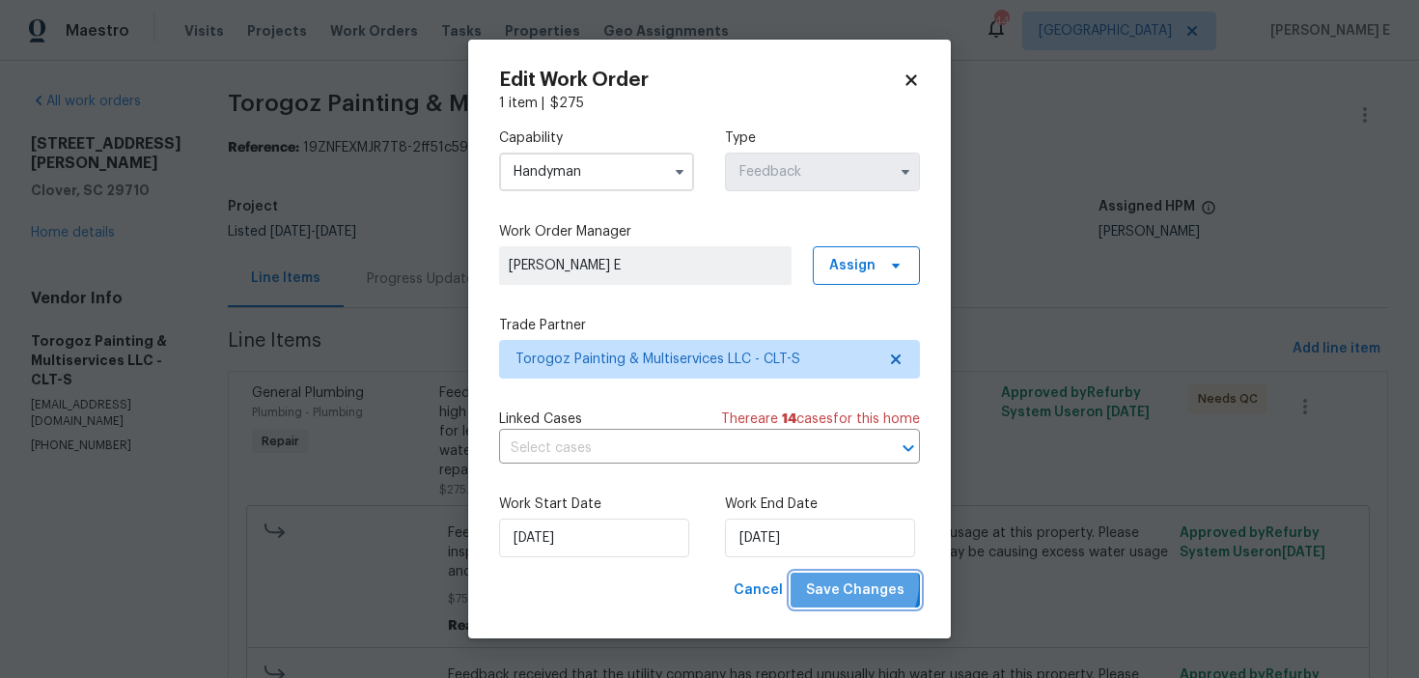
click at [852, 584] on span "Save Changes" at bounding box center [855, 590] width 98 height 24
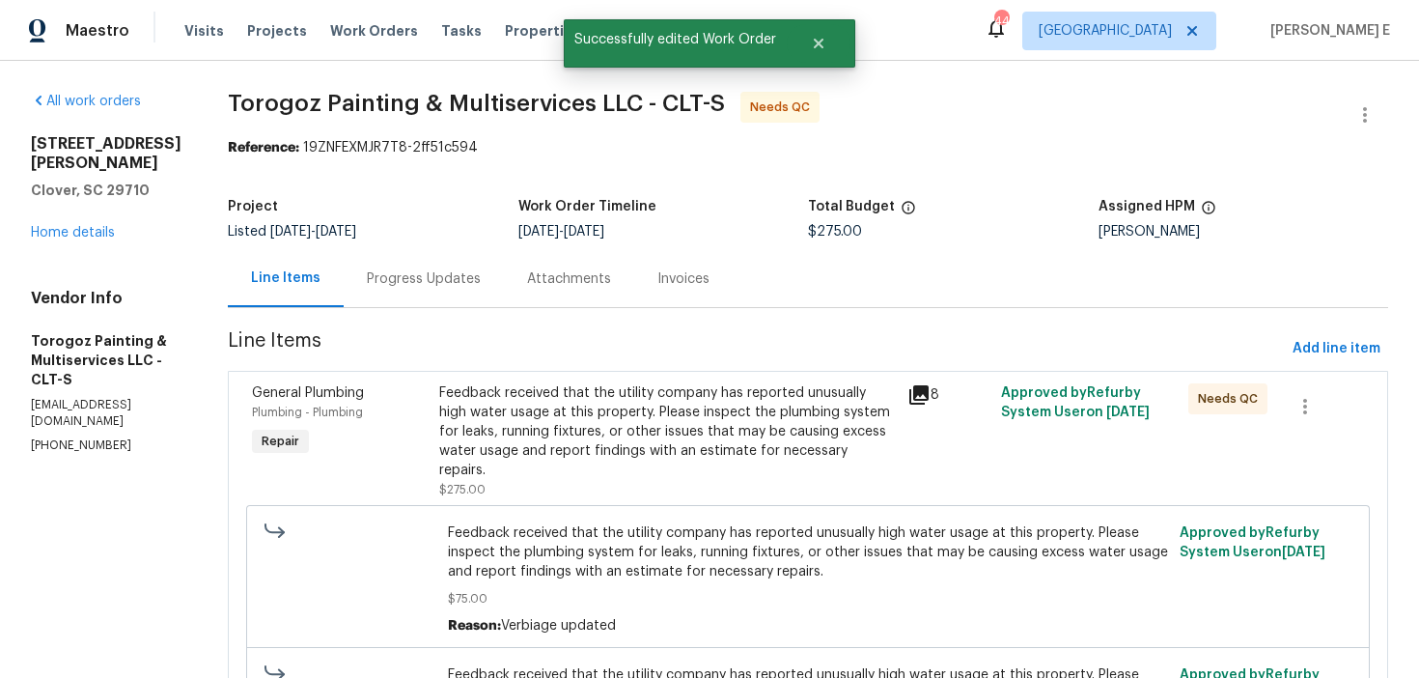
click at [635, 439] on div "Feedback received that the utility company has reported unusually high water us…" at bounding box center [667, 431] width 457 height 97
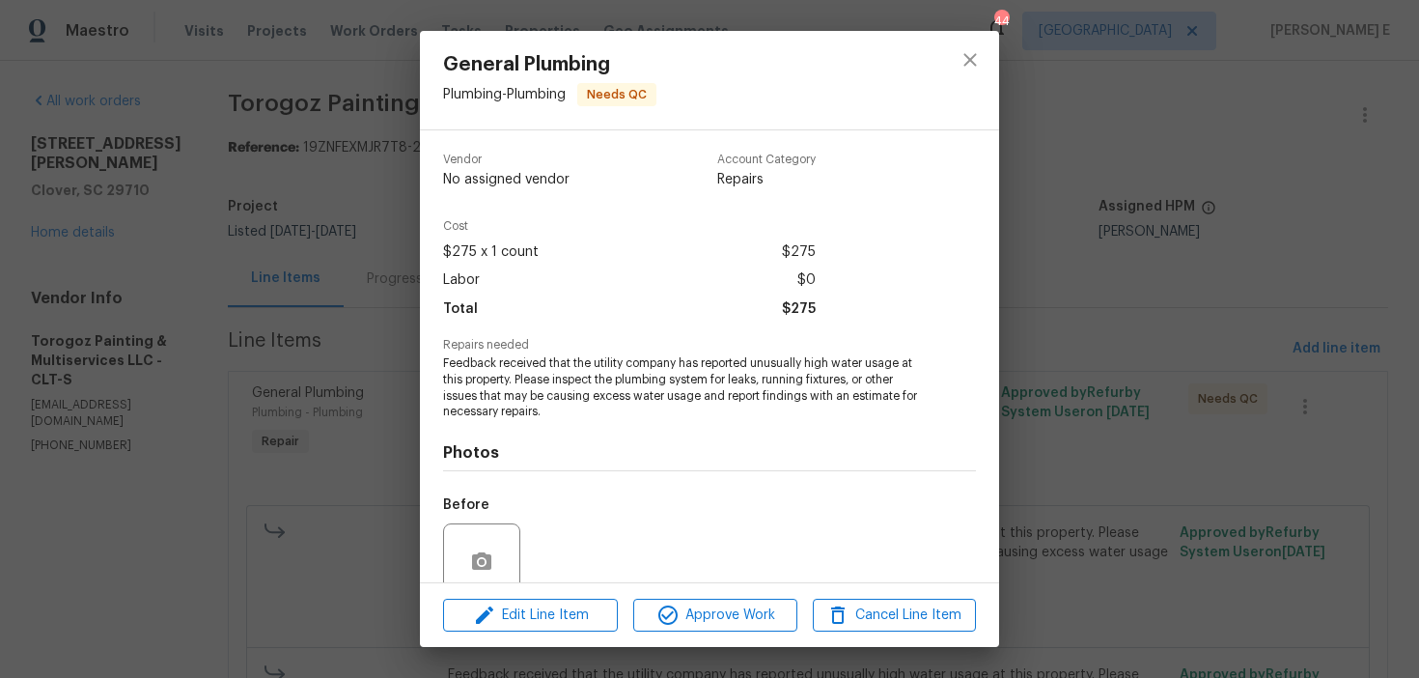
scroll to position [163, 0]
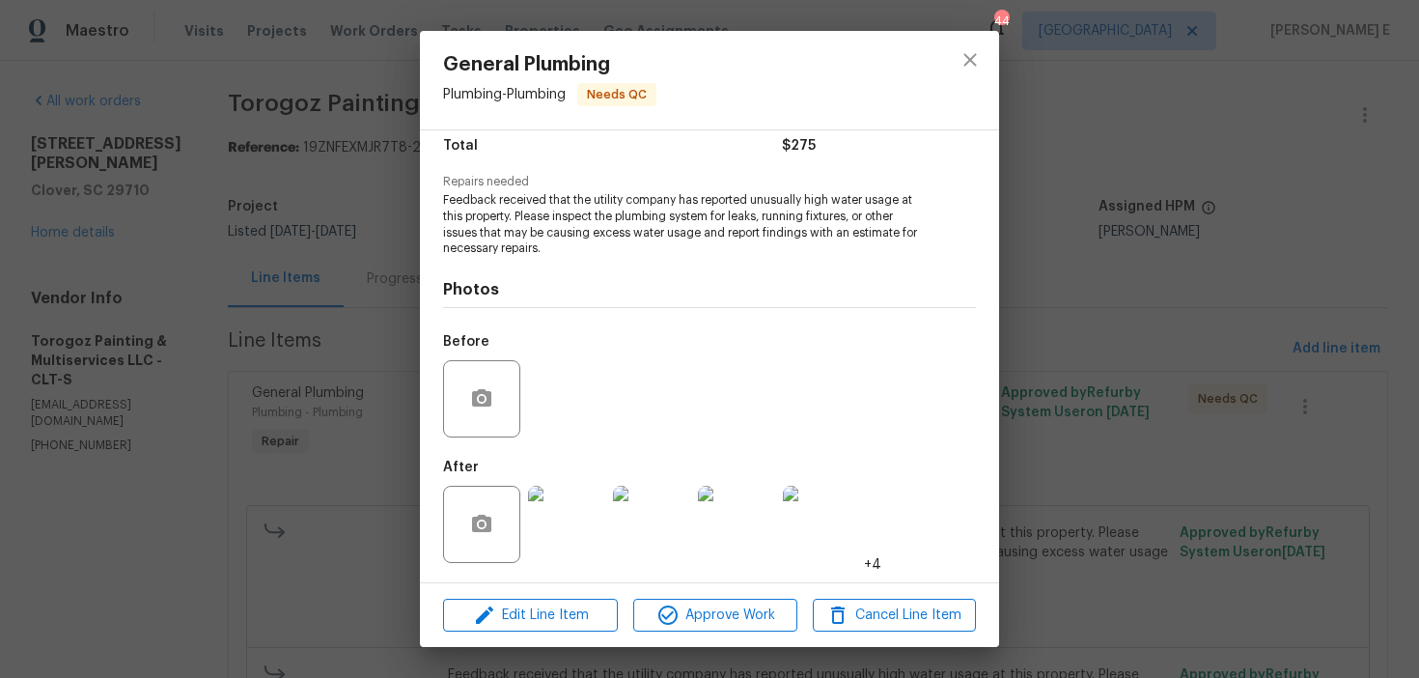
click at [656, 594] on div "Edit Line Item Approve Work Cancel Line Item" at bounding box center [709, 615] width 579 height 65
click at [670, 615] on icon "button" at bounding box center [667, 614] width 23 height 23
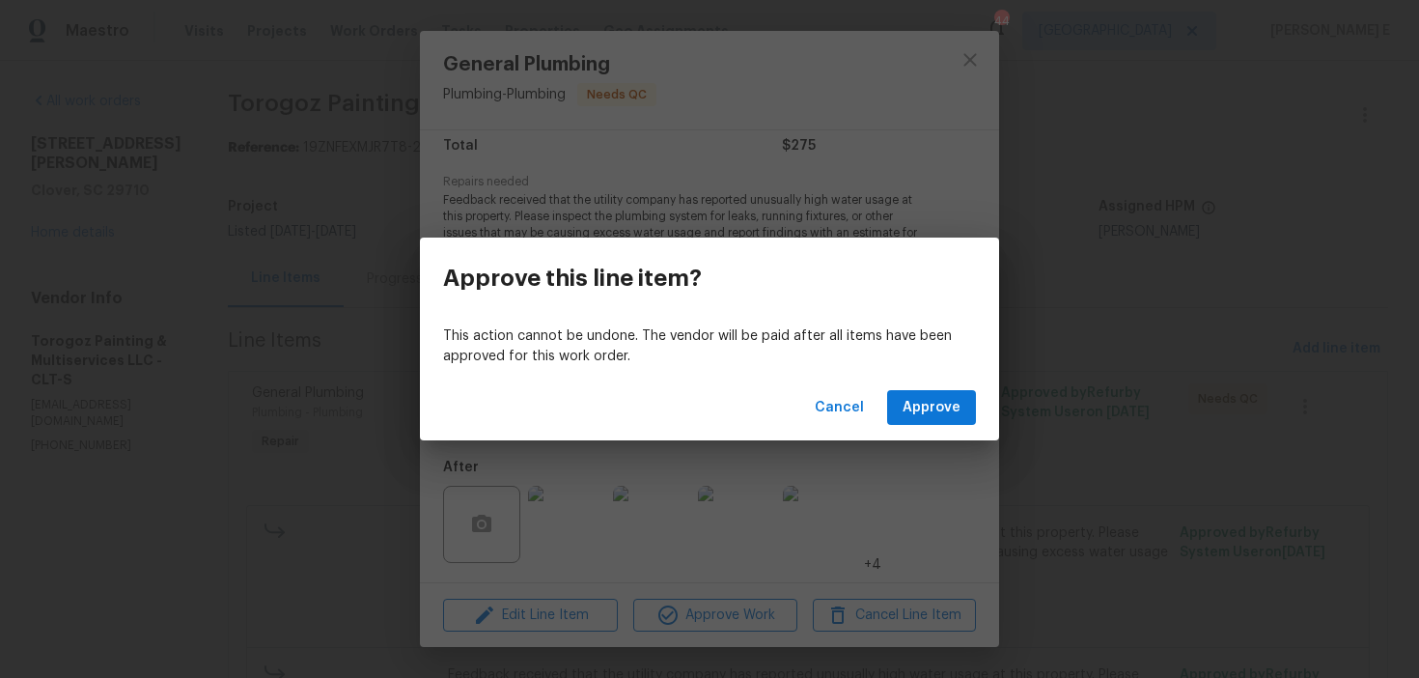
click at [922, 388] on div "Cancel Approve" at bounding box center [709, 408] width 579 height 67
click at [908, 410] on span "Approve" at bounding box center [932, 408] width 58 height 24
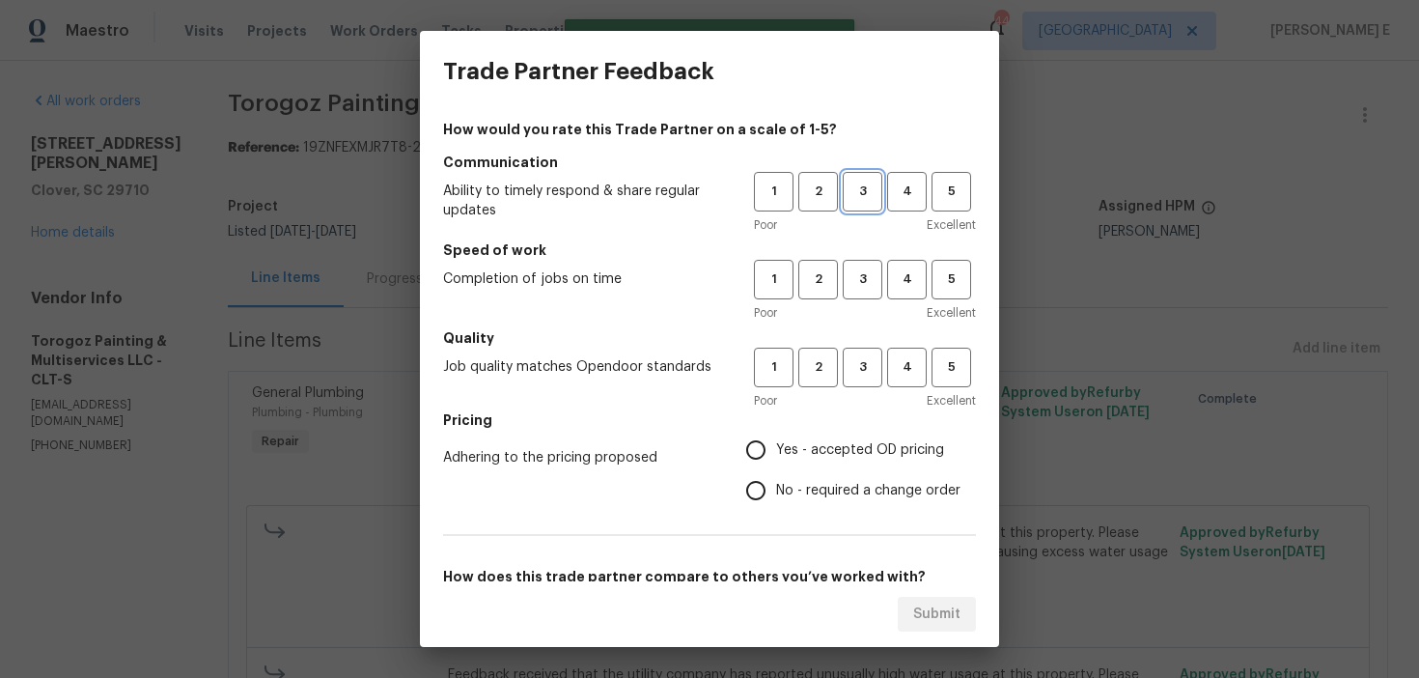
click at [851, 181] on span "3" at bounding box center [863, 192] width 36 height 22
click at [876, 295] on button "3" at bounding box center [863, 280] width 40 height 40
click at [868, 380] on button "3" at bounding box center [863, 368] width 40 height 40
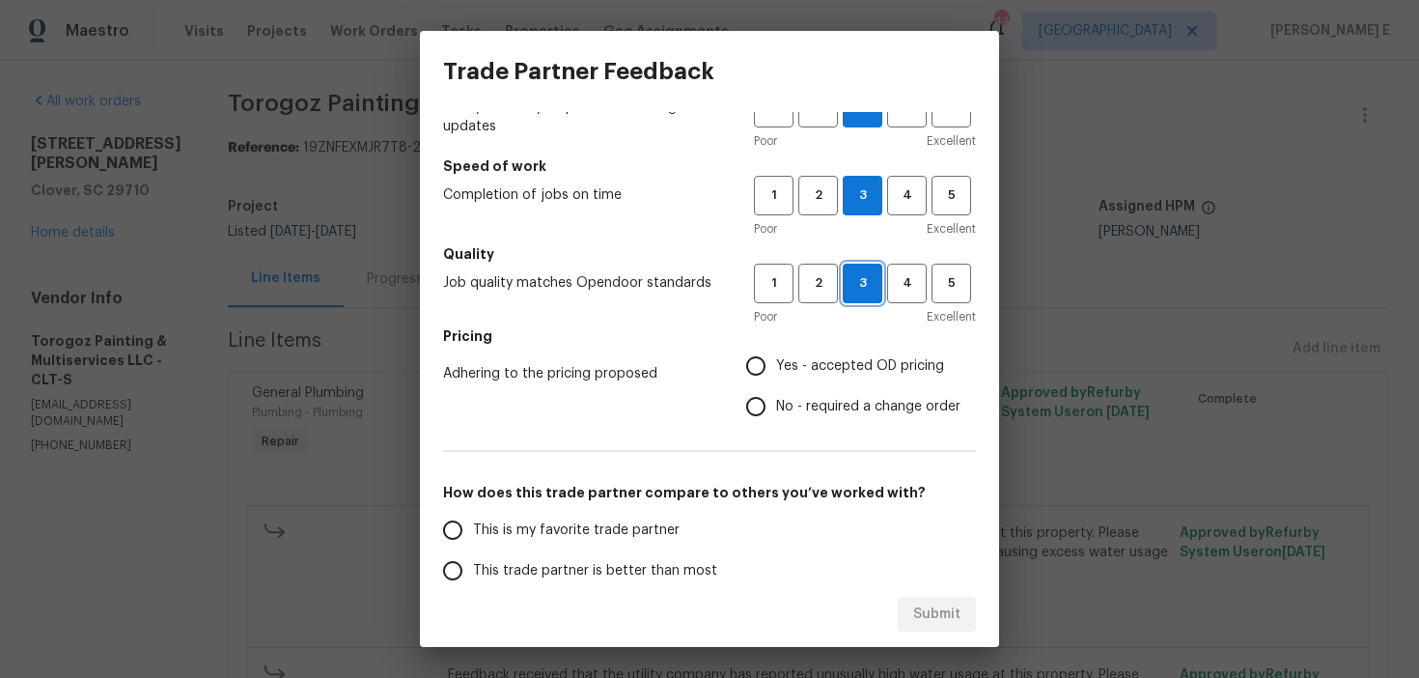
scroll to position [302, 0]
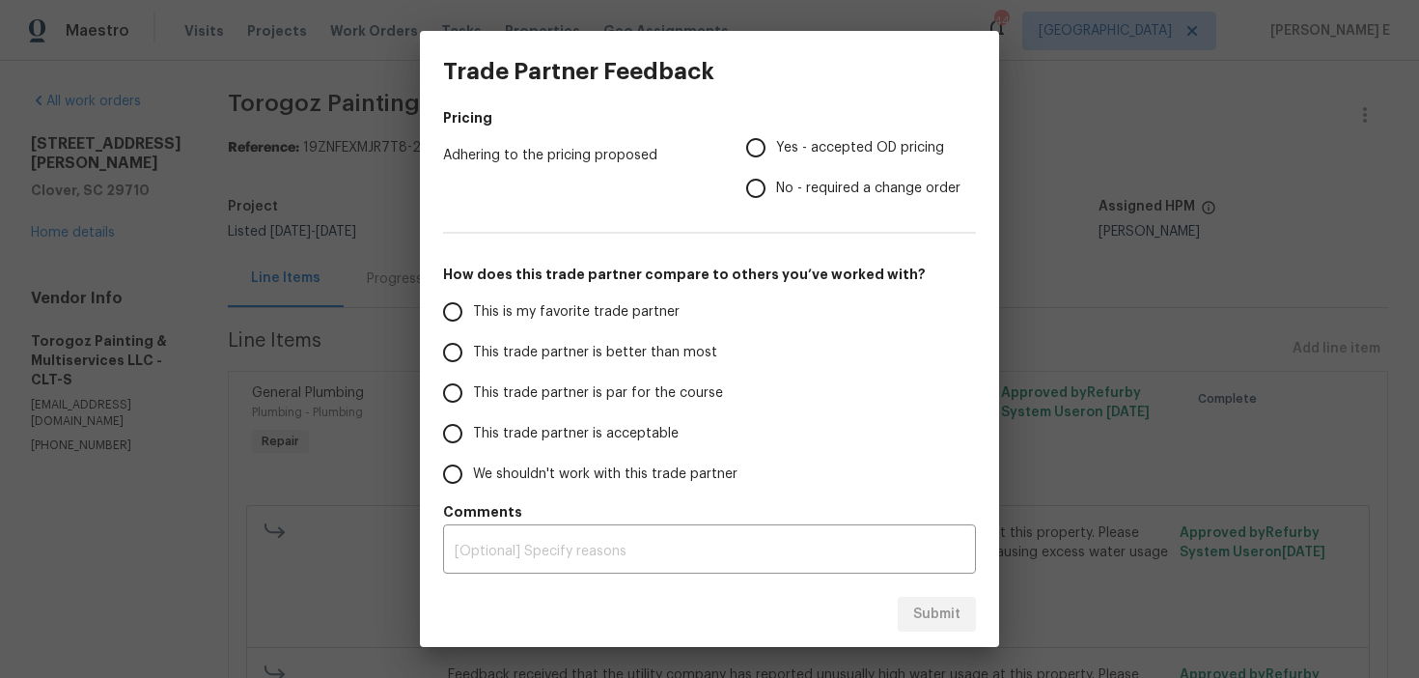
click at [766, 191] on input "No - required a change order" at bounding box center [756, 188] width 41 height 41
radio input "true"
click at [565, 398] on span "This trade partner is par for the course" at bounding box center [598, 393] width 250 height 20
click at [473, 398] on input "This trade partner is par for the course" at bounding box center [452, 393] width 41 height 41
click at [925, 599] on button "Submit" at bounding box center [937, 615] width 78 height 36
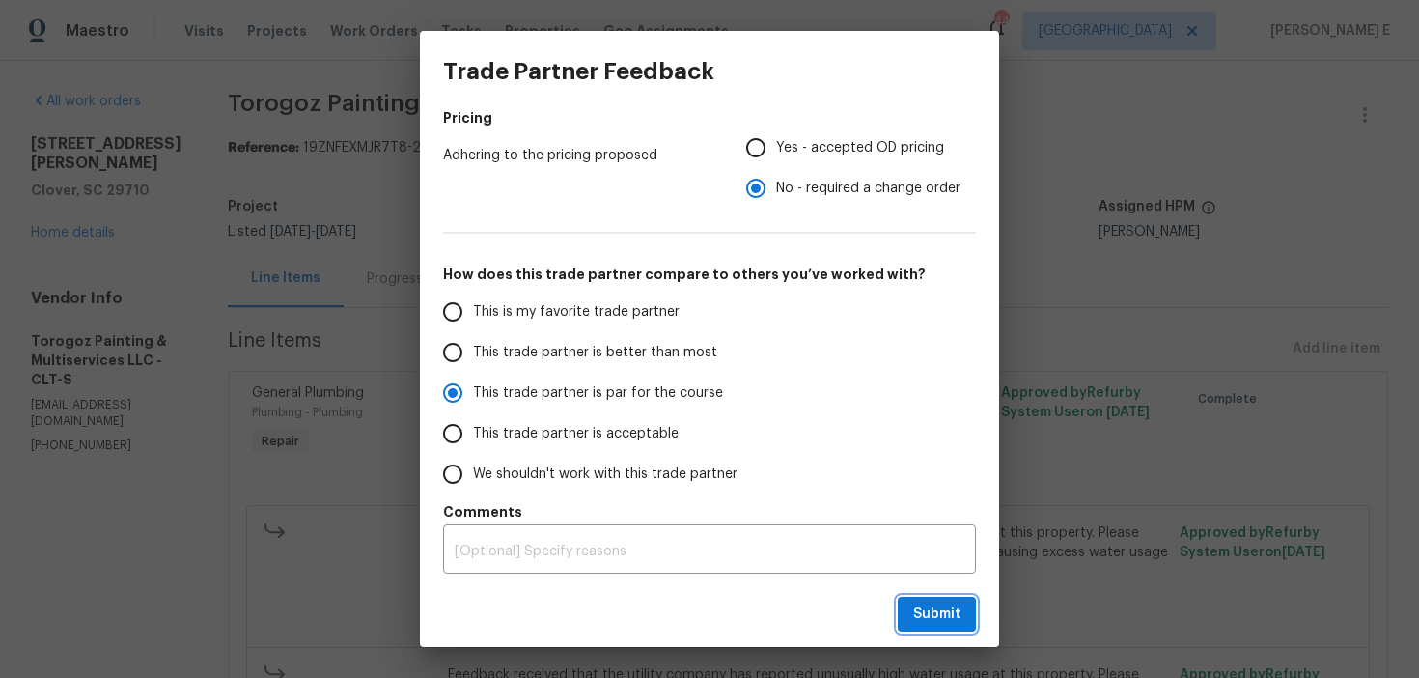
radio input "true"
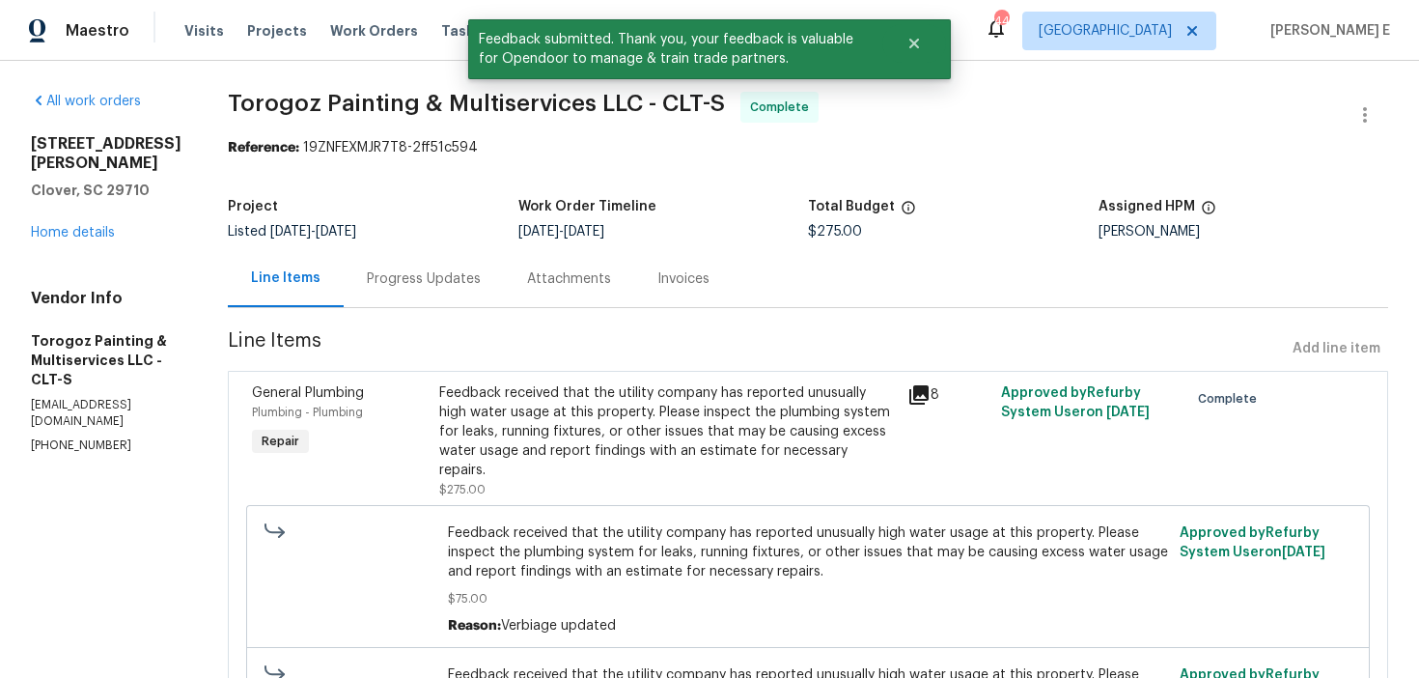
click at [481, 277] on div "Progress Updates" at bounding box center [424, 278] width 114 height 19
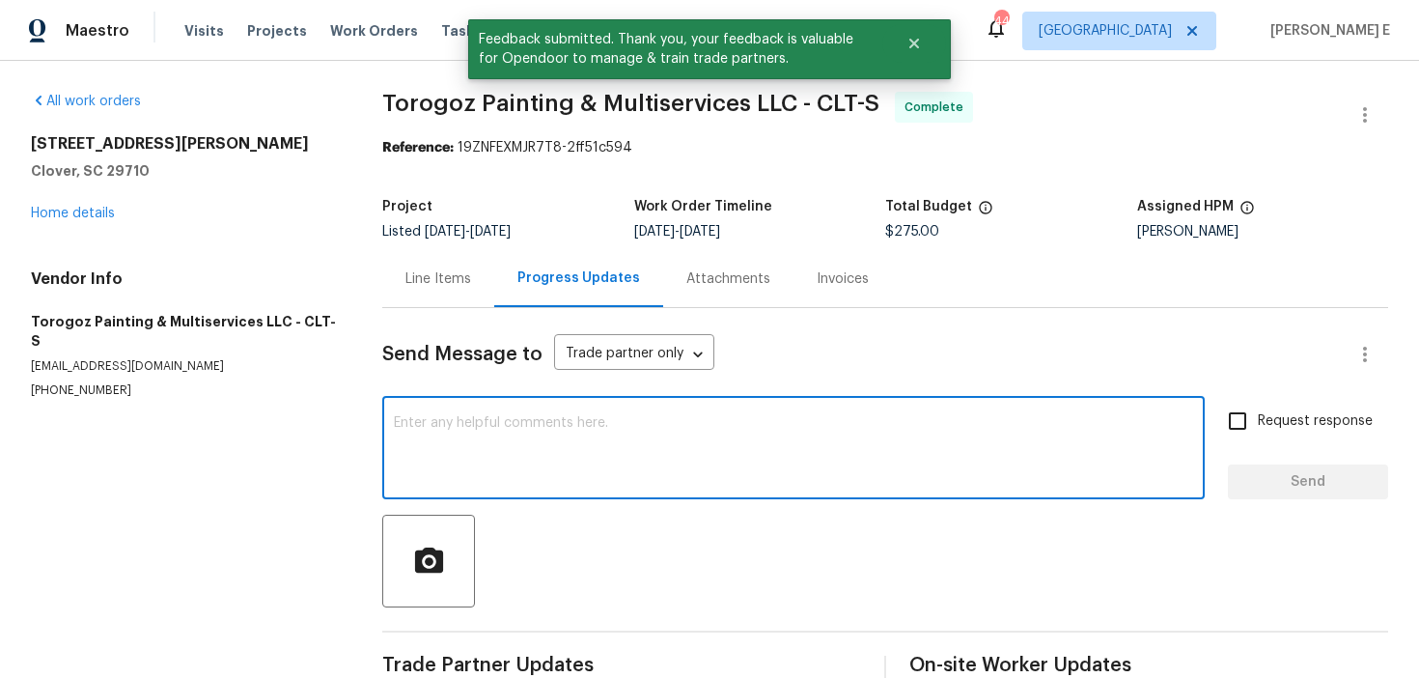
click at [479, 420] on textarea at bounding box center [793, 450] width 799 height 68
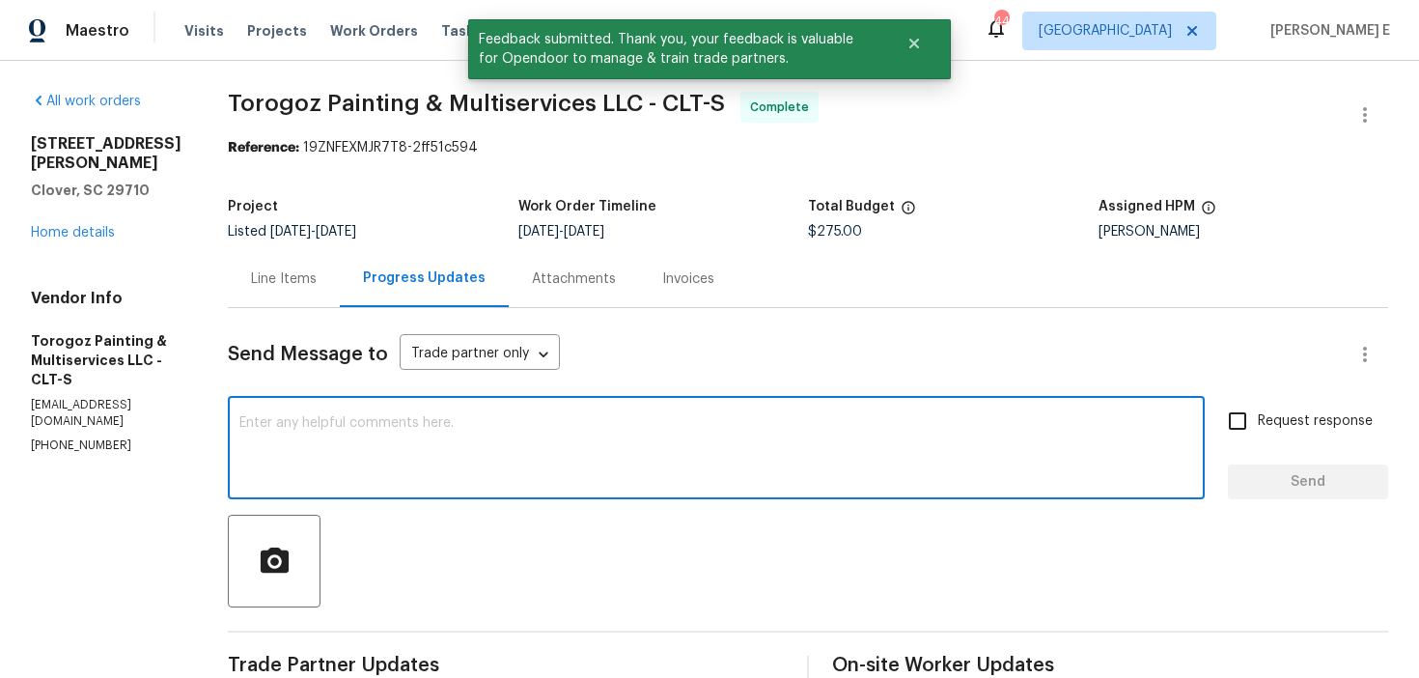
scroll to position [100, 0]
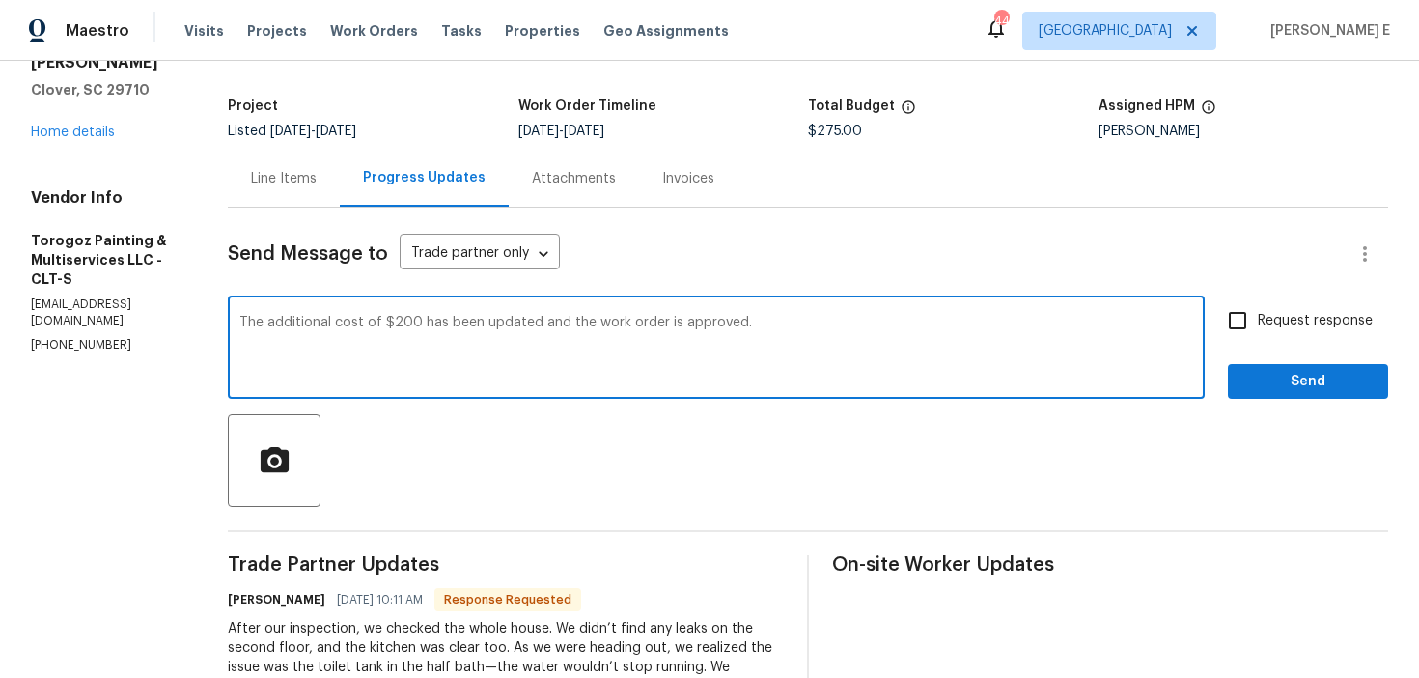
type textarea "The additional cost of $200 has been updated and the work order is approved."
click at [1248, 328] on input "Request response" at bounding box center [1237, 320] width 41 height 41
checkbox input "true"
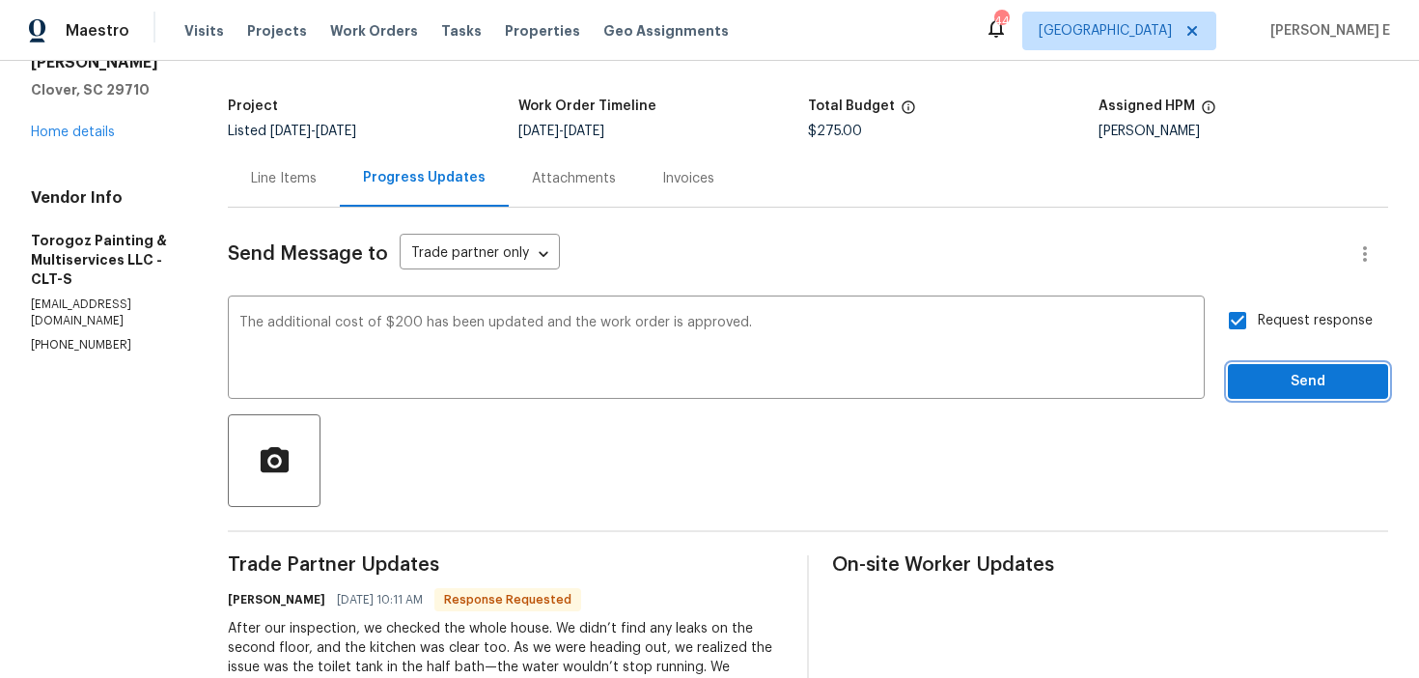
click at [1265, 375] on span "Send" at bounding box center [1307, 382] width 129 height 24
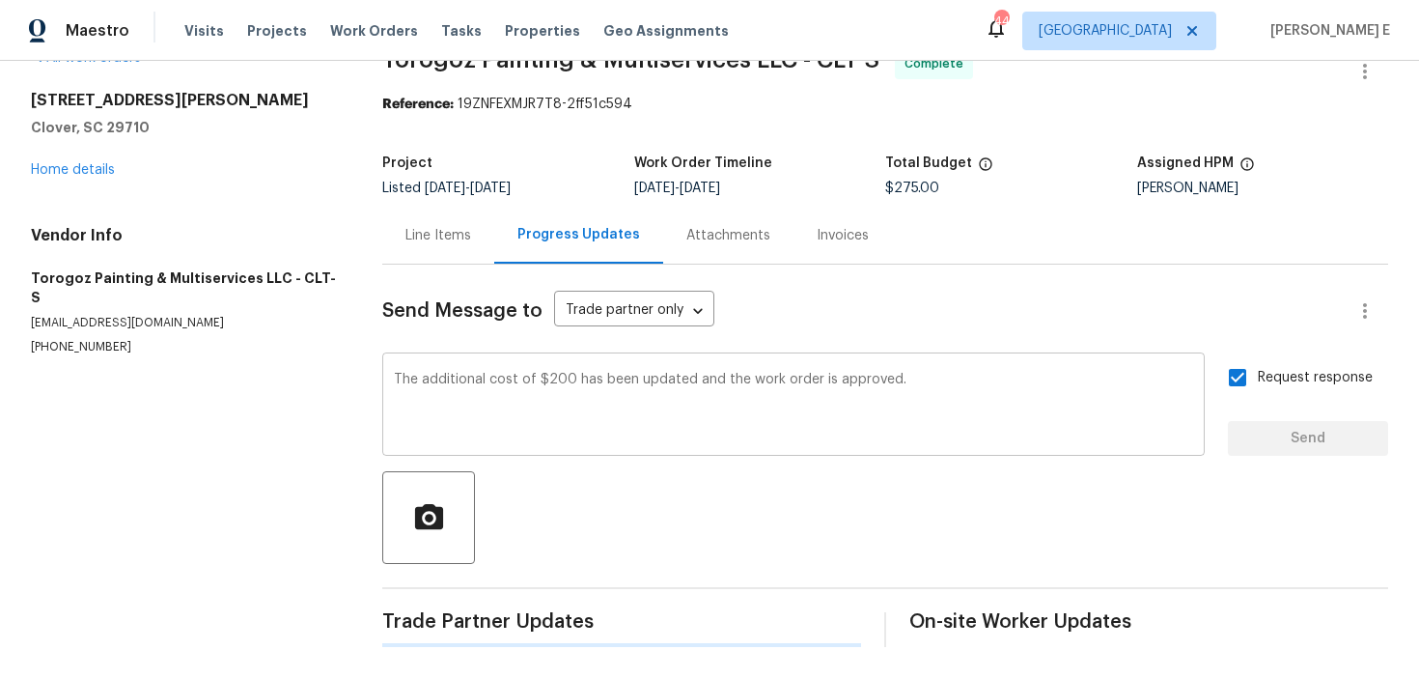
scroll to position [0, 0]
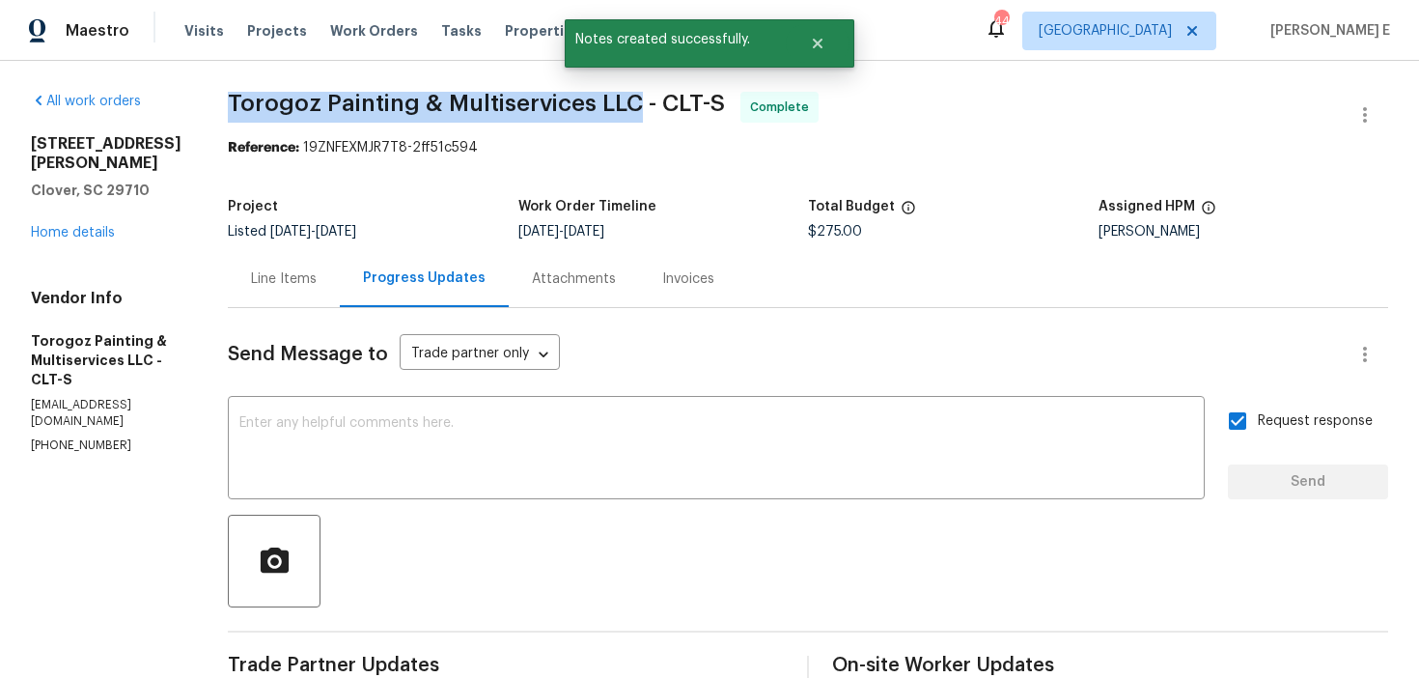
drag, startPoint x: 298, startPoint y: 112, endPoint x: 681, endPoint y: 102, distance: 382.4
click at [683, 102] on span "Torogoz Painting & Multiservices LLC - CLT-S" at bounding box center [476, 103] width 497 height 23
copy span "Torogoz Painting & Multiservices LLC"
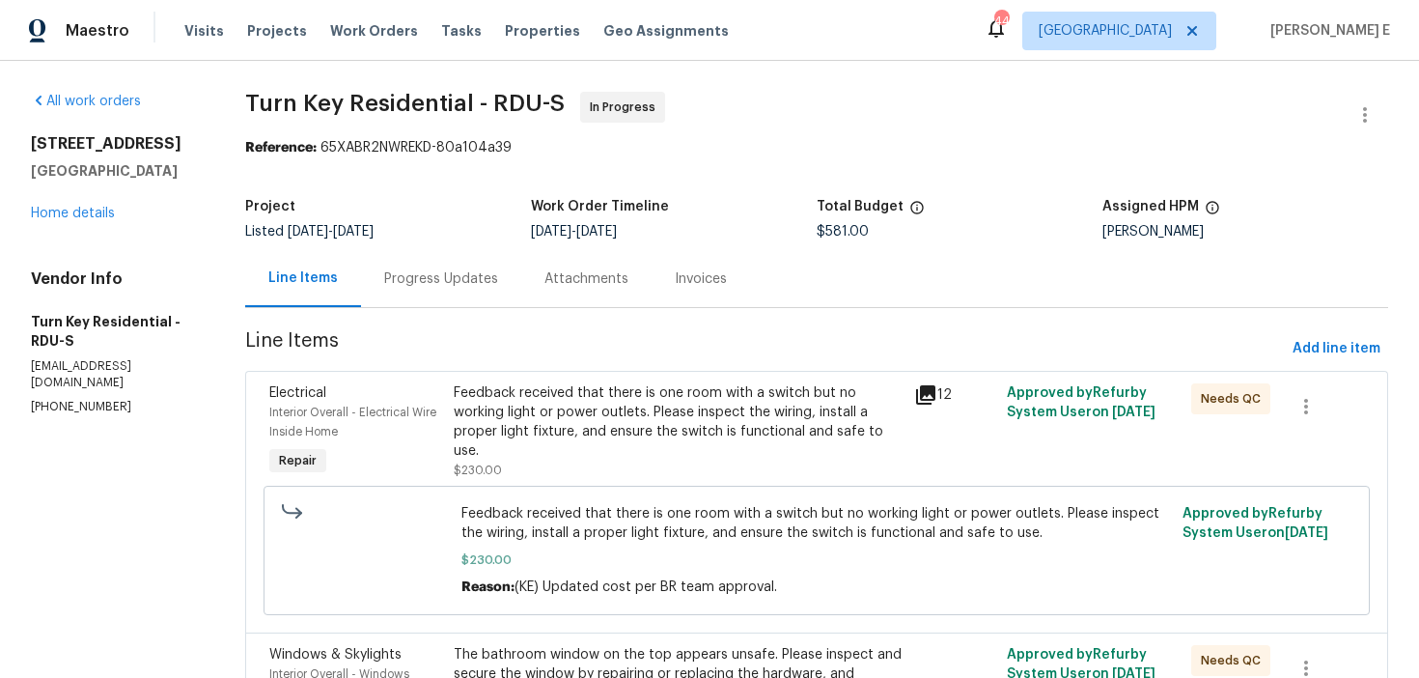
click at [477, 300] on div "Progress Updates" at bounding box center [441, 278] width 160 height 57
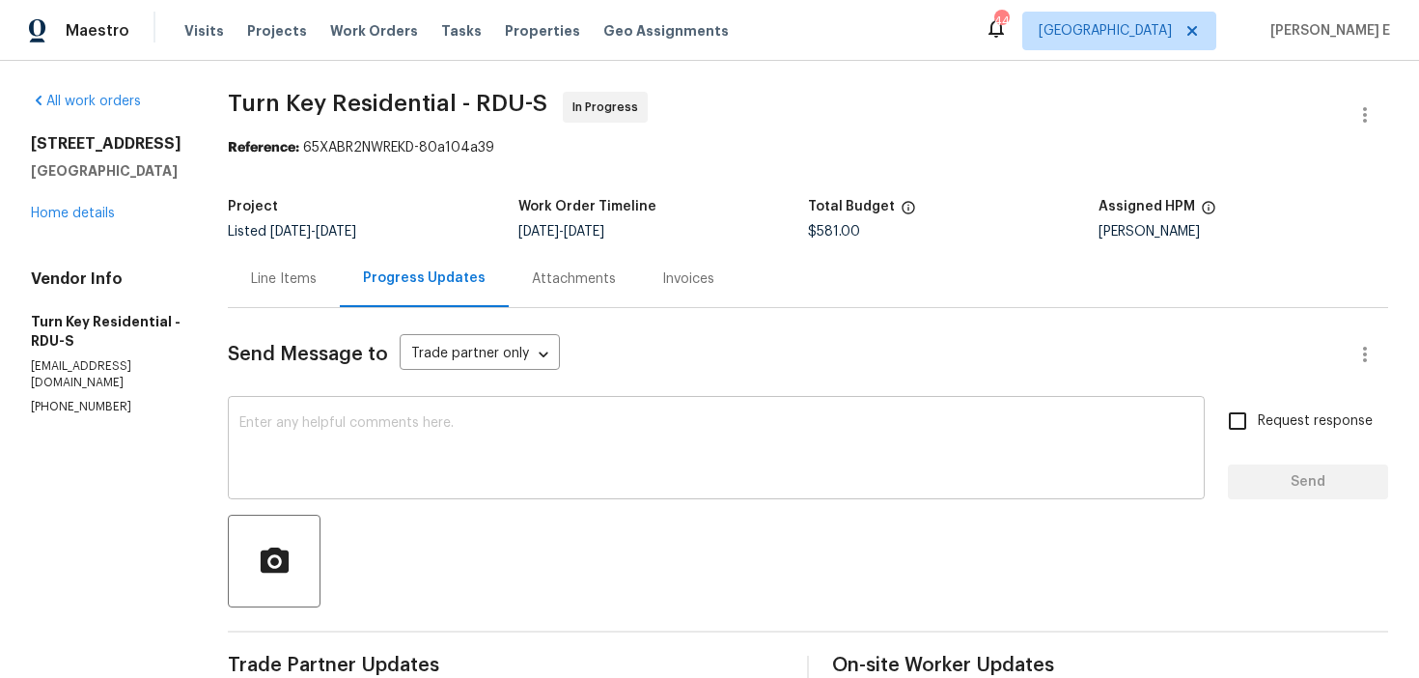
click at [412, 420] on textarea at bounding box center [716, 450] width 954 height 68
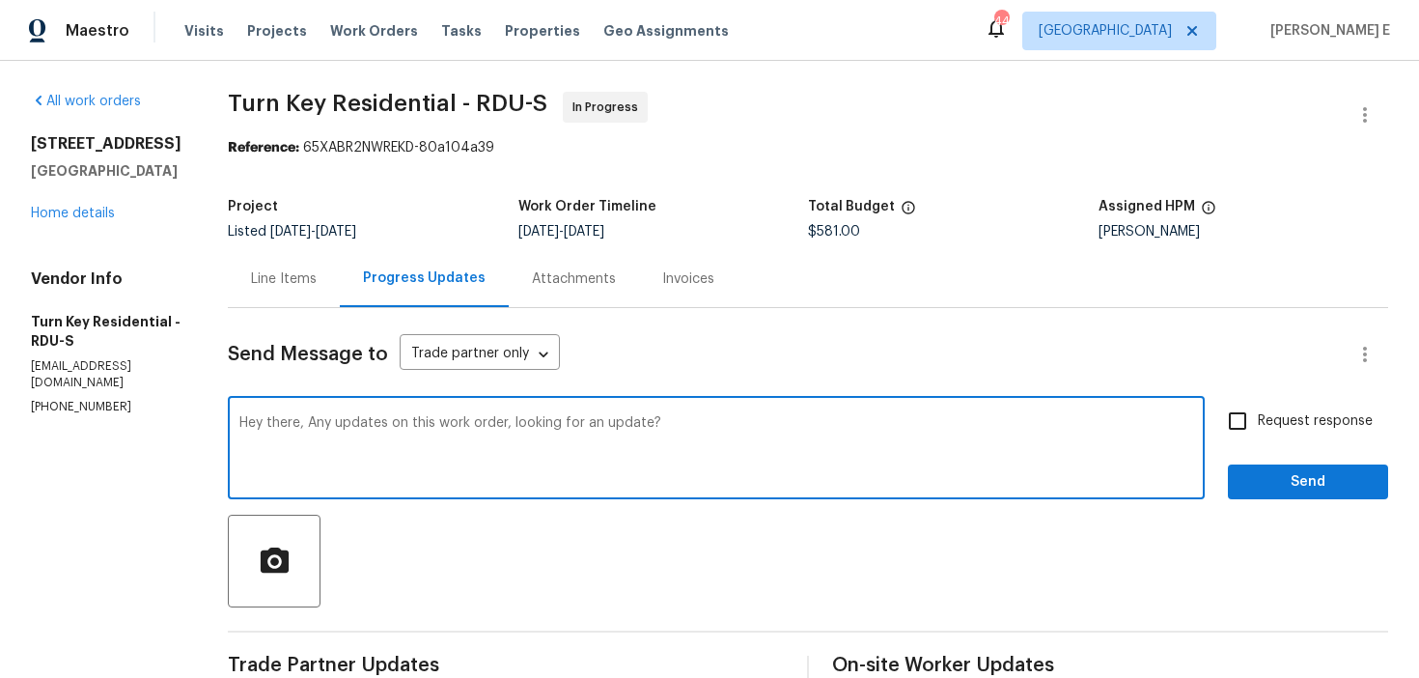
type textarea "Hey there, Any updates on this work order, looking for an update?"
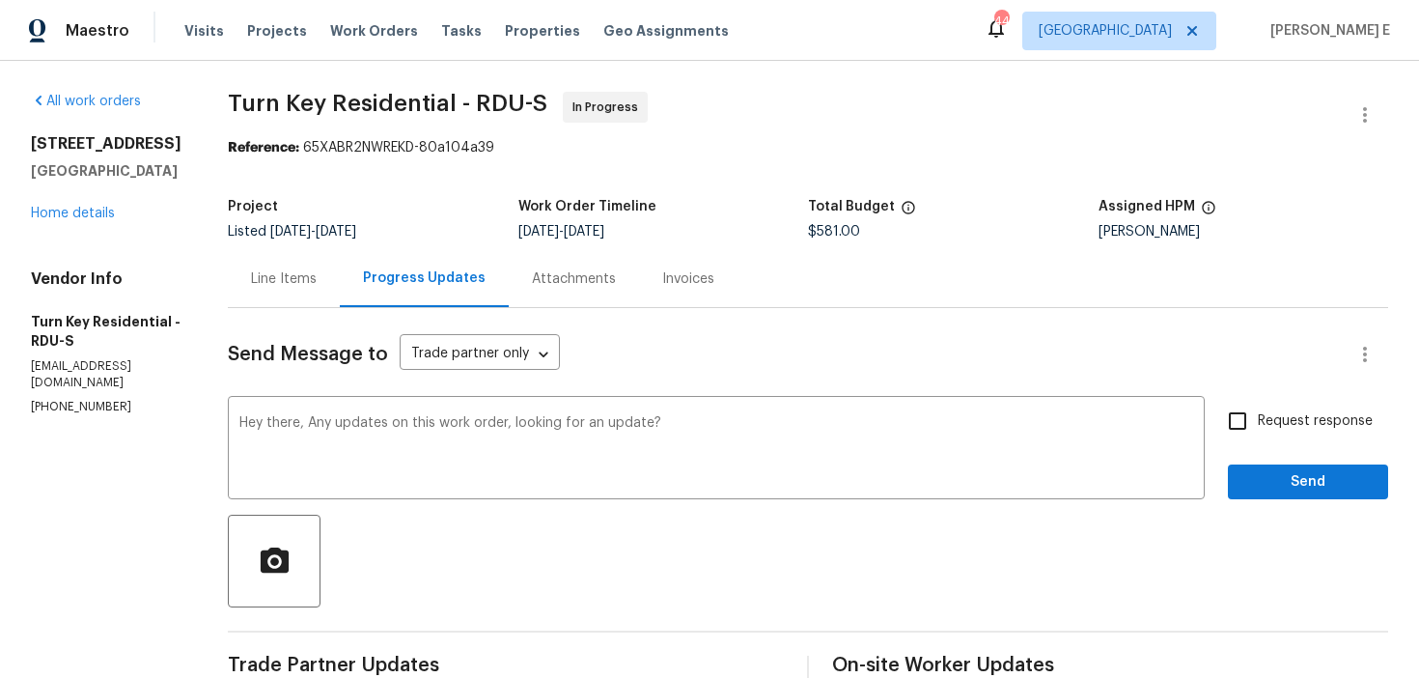
click at [1263, 426] on span "Request response" at bounding box center [1315, 421] width 115 height 20
click at [1258, 426] on input "Request response" at bounding box center [1237, 421] width 41 height 41
checkbox input "true"
click at [1264, 470] on span "Send" at bounding box center [1307, 482] width 129 height 24
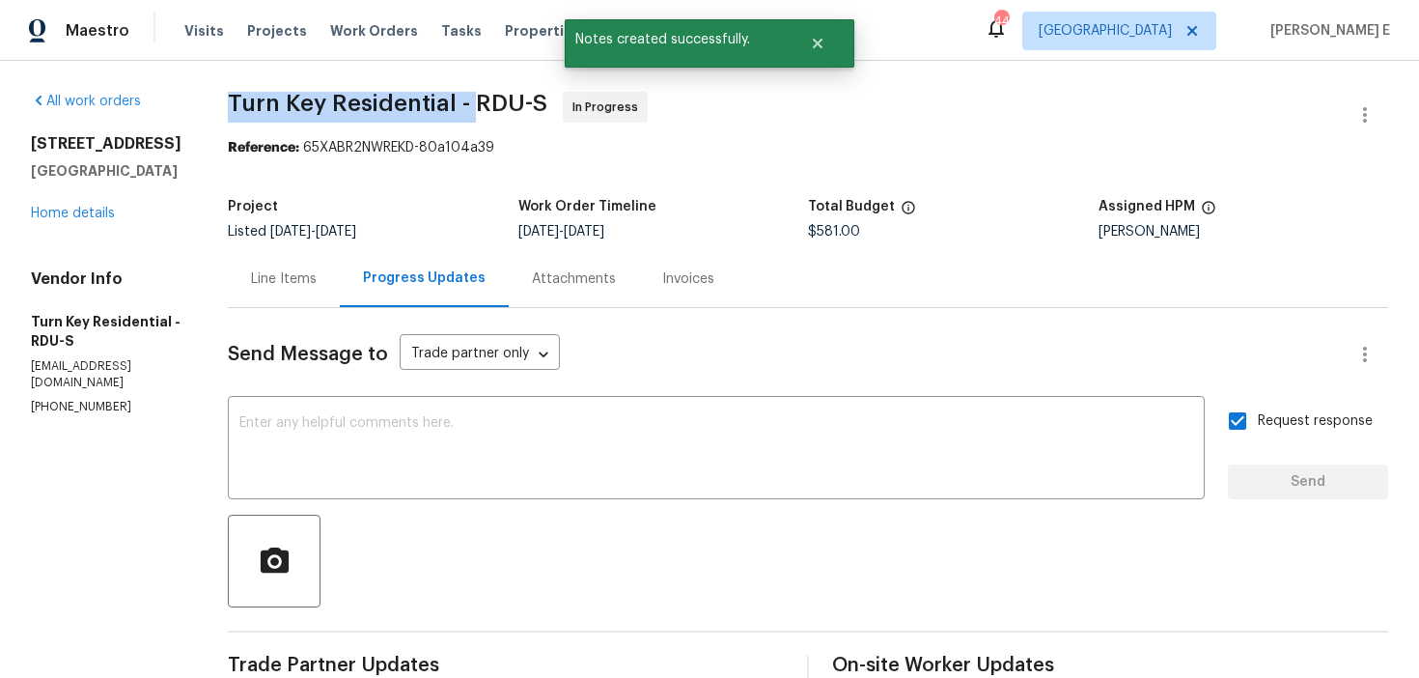
drag, startPoint x: 269, startPoint y: 106, endPoint x: 513, endPoint y: 115, distance: 243.4
copy span "Turn Key Residential -"
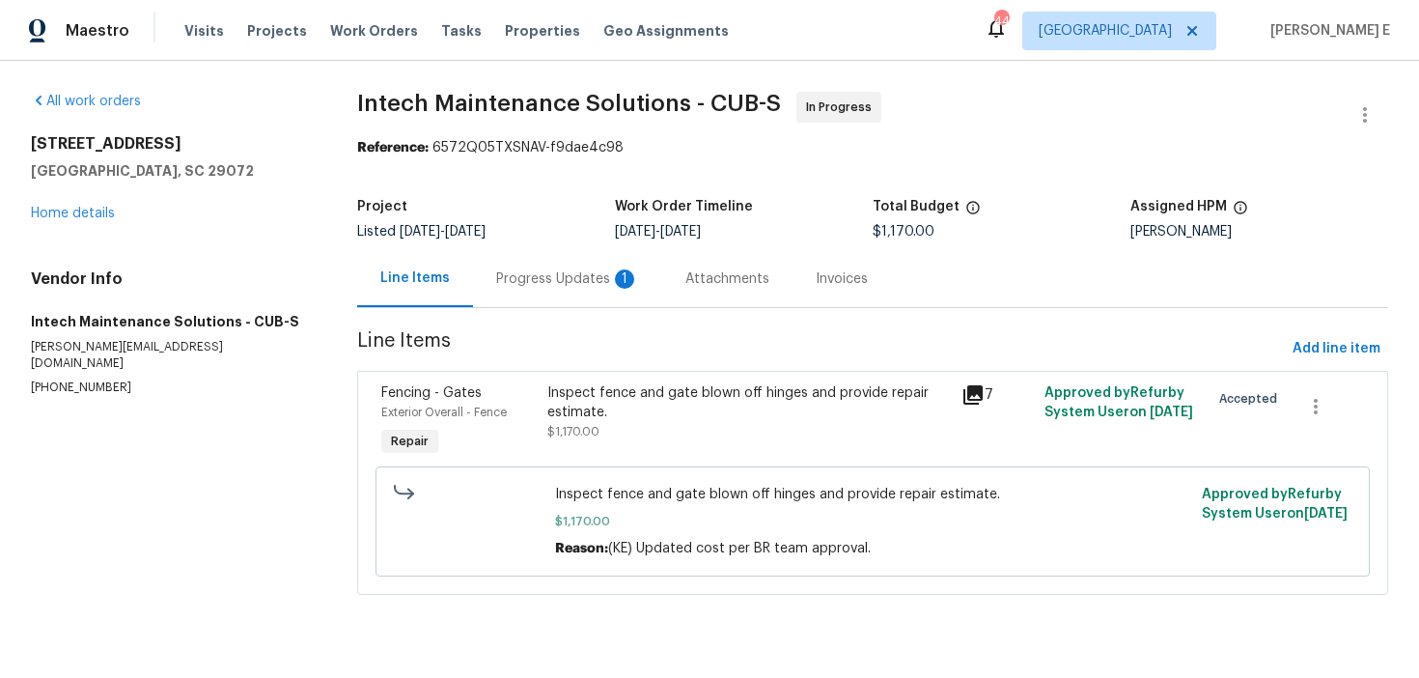
click at [575, 286] on div "Progress Updates 1" at bounding box center [567, 278] width 143 height 19
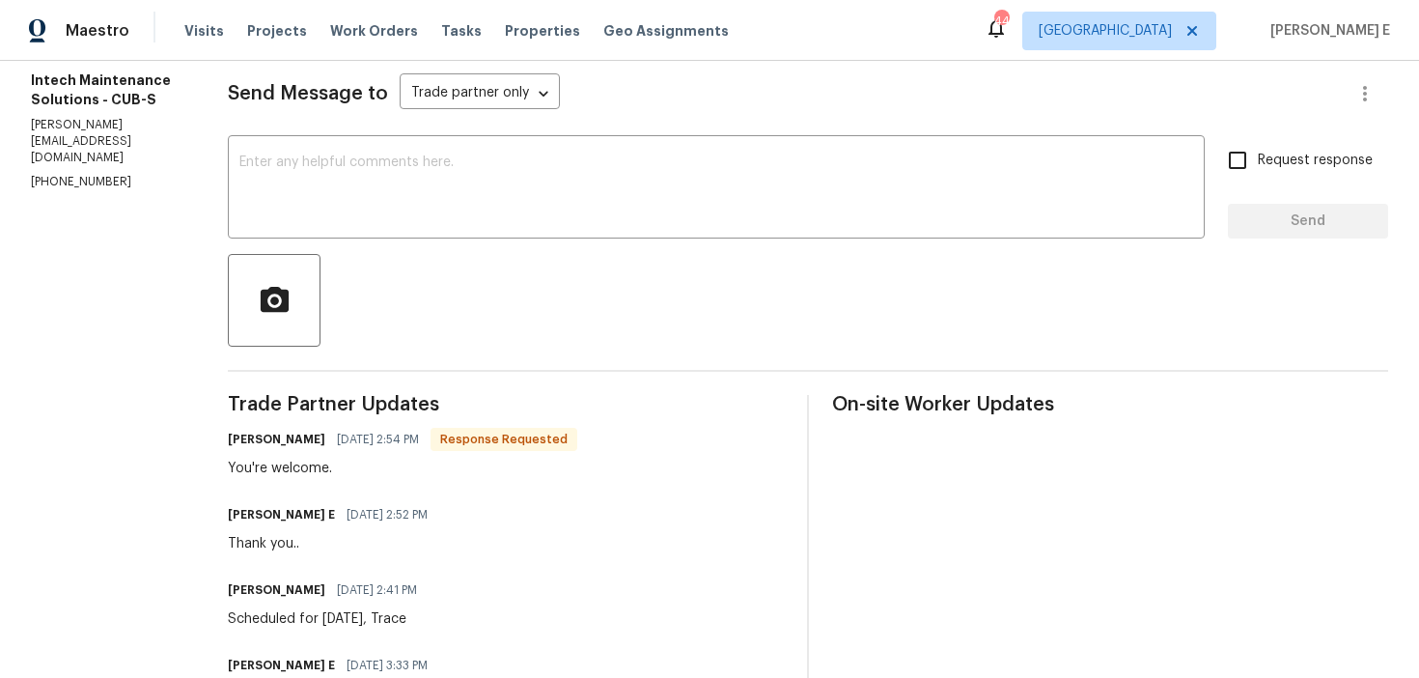
scroll to position [260, 0]
click at [655, 192] on textarea at bounding box center [716, 190] width 954 height 68
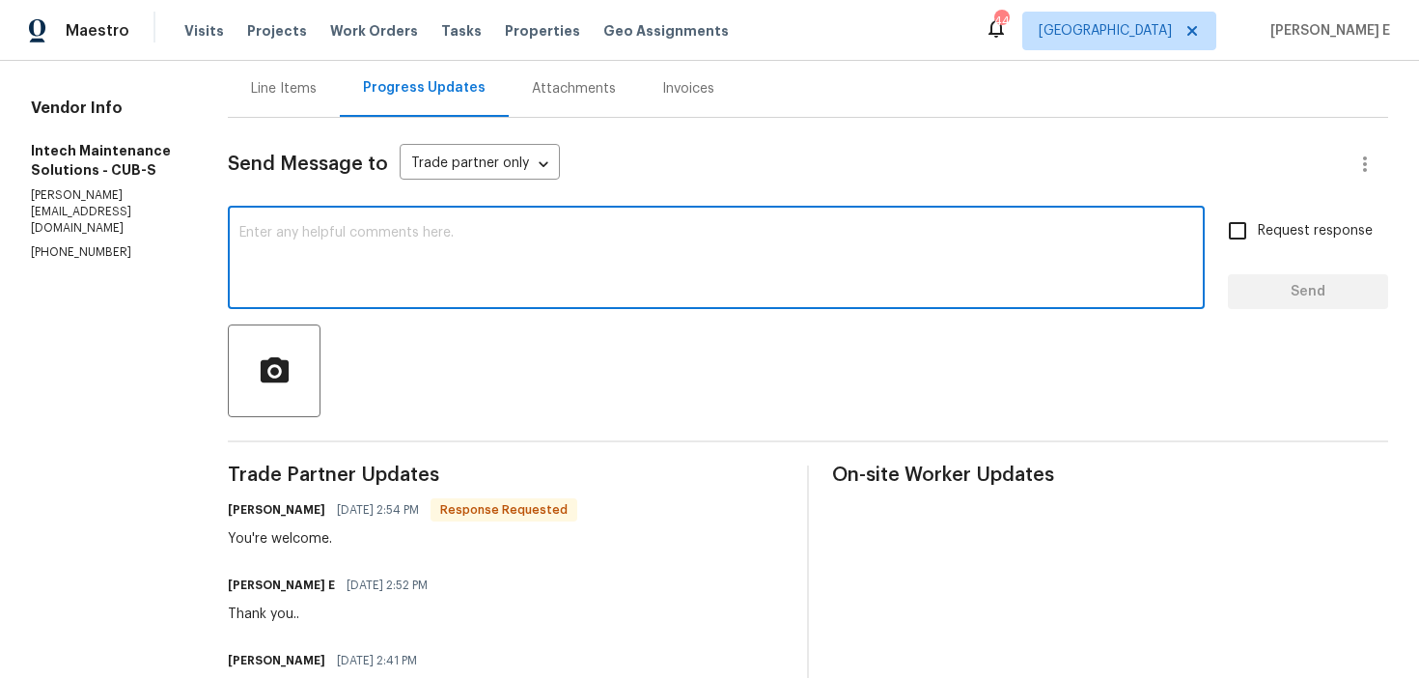
scroll to position [0, 0]
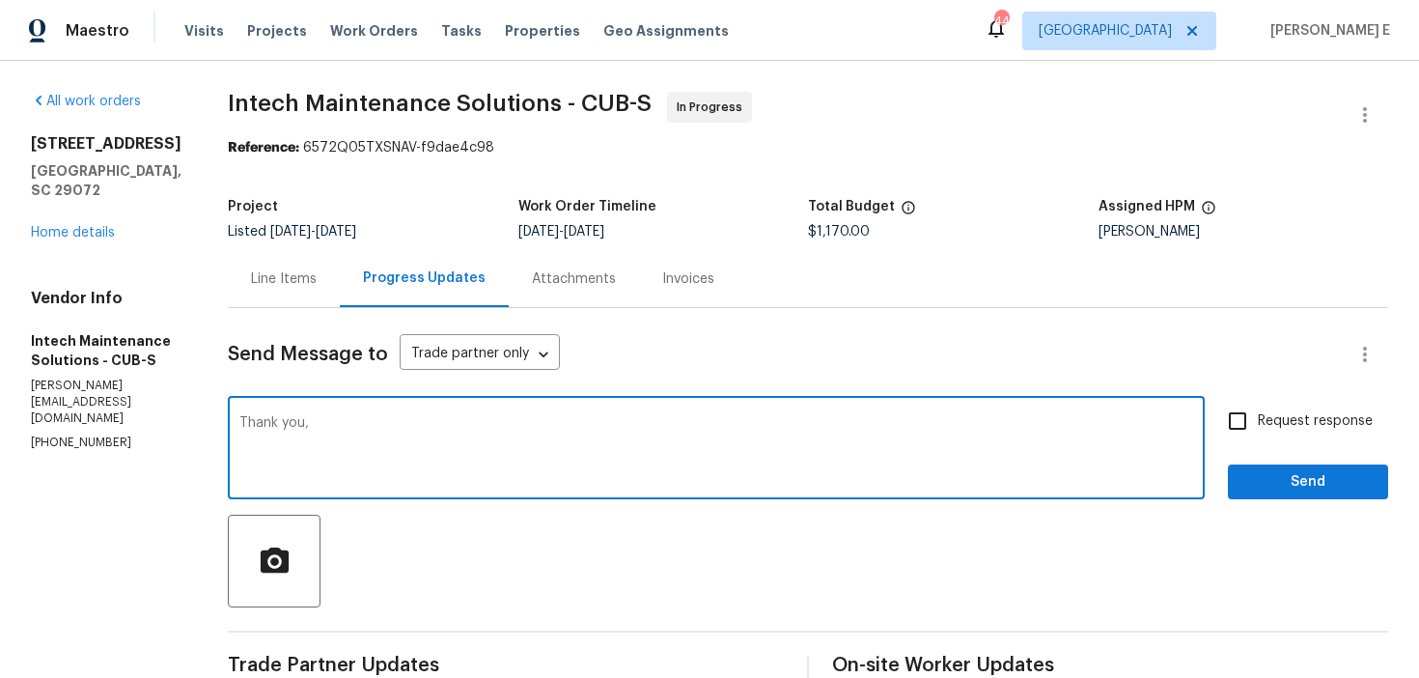
type textarea "Thank you"
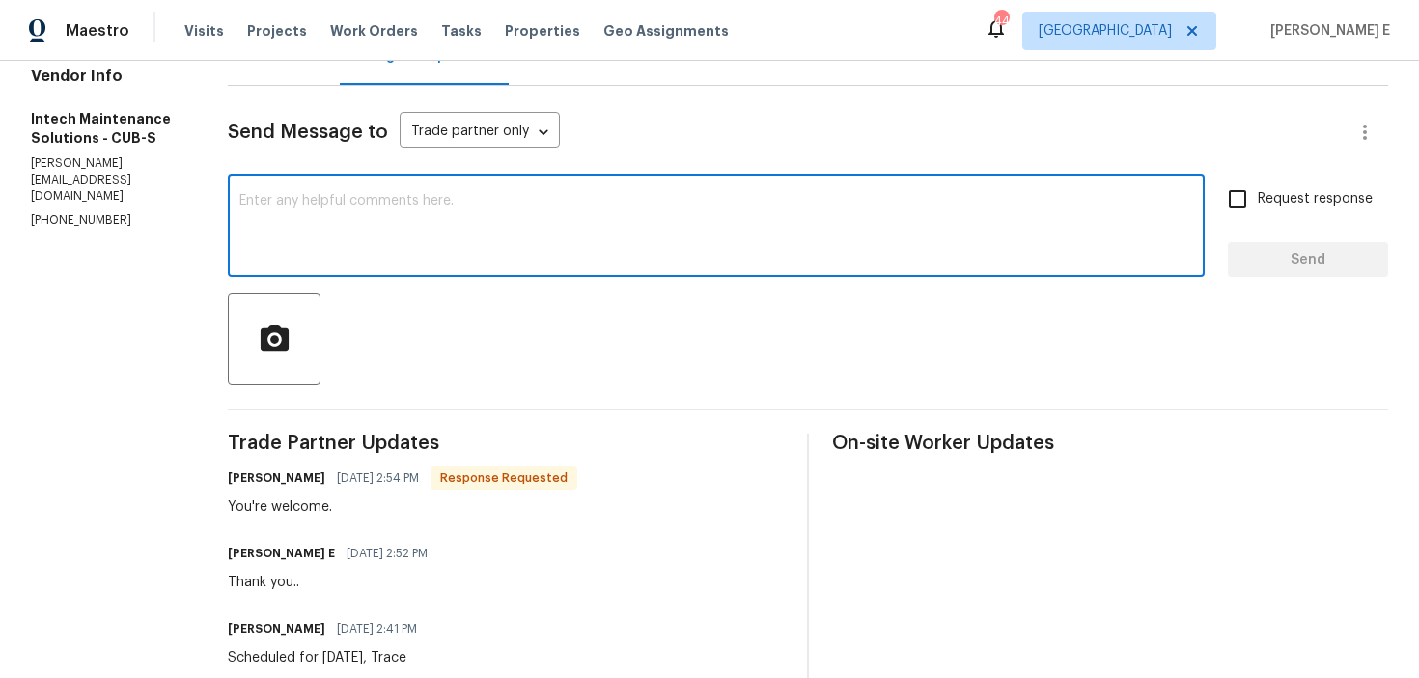
scroll to position [244, 0]
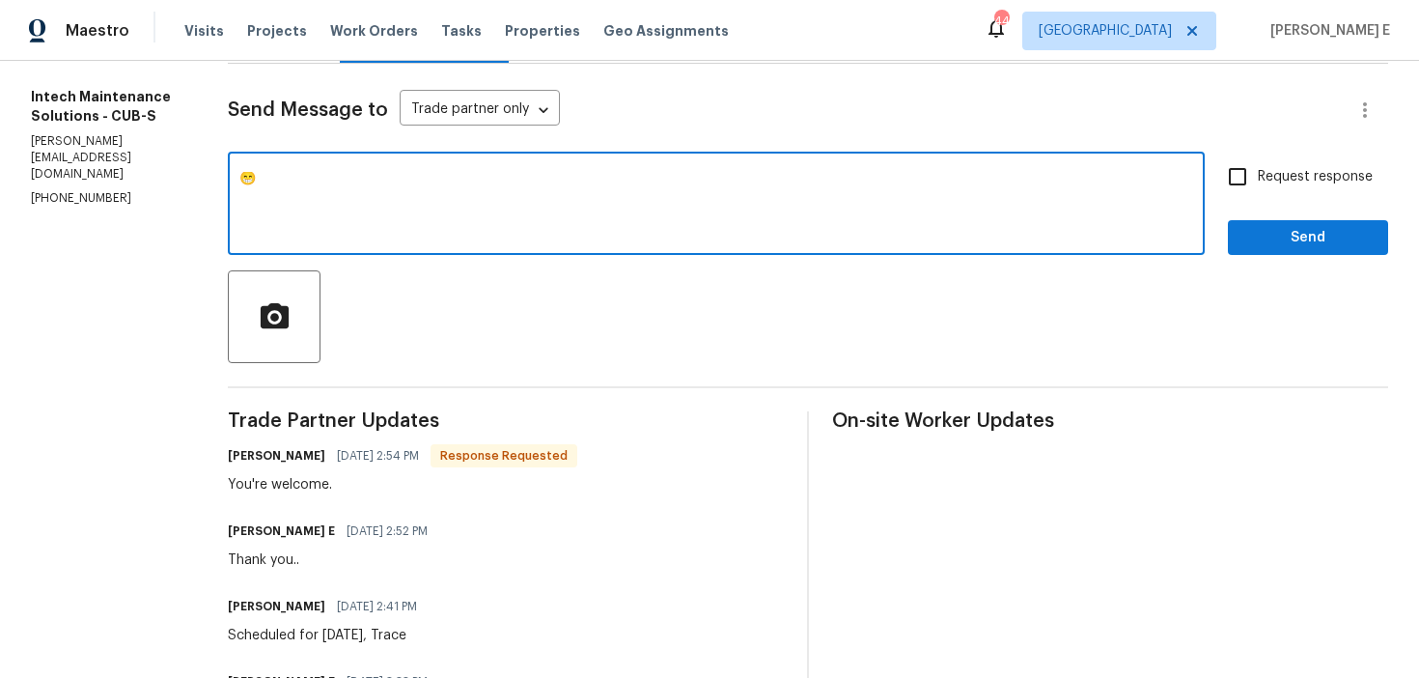
type textarea "😁"
click at [1268, 235] on span "Send" at bounding box center [1307, 238] width 129 height 24
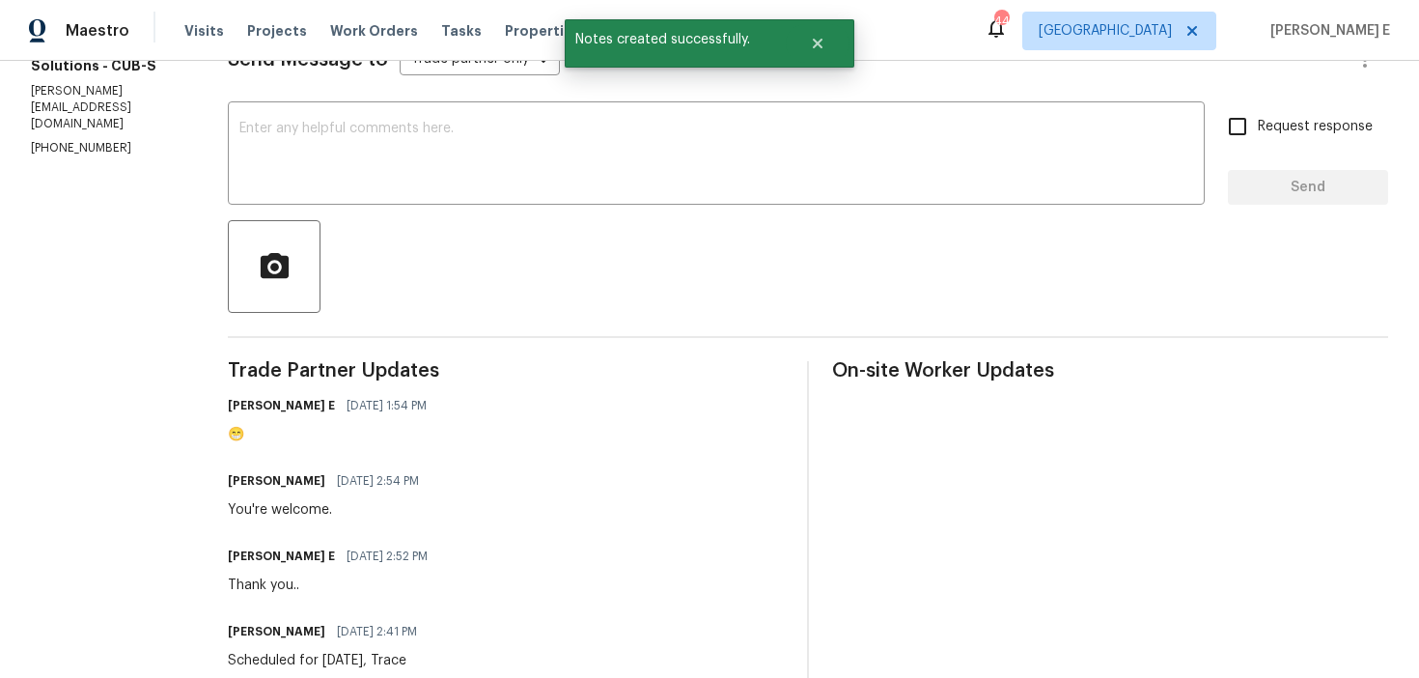
scroll to position [0, 0]
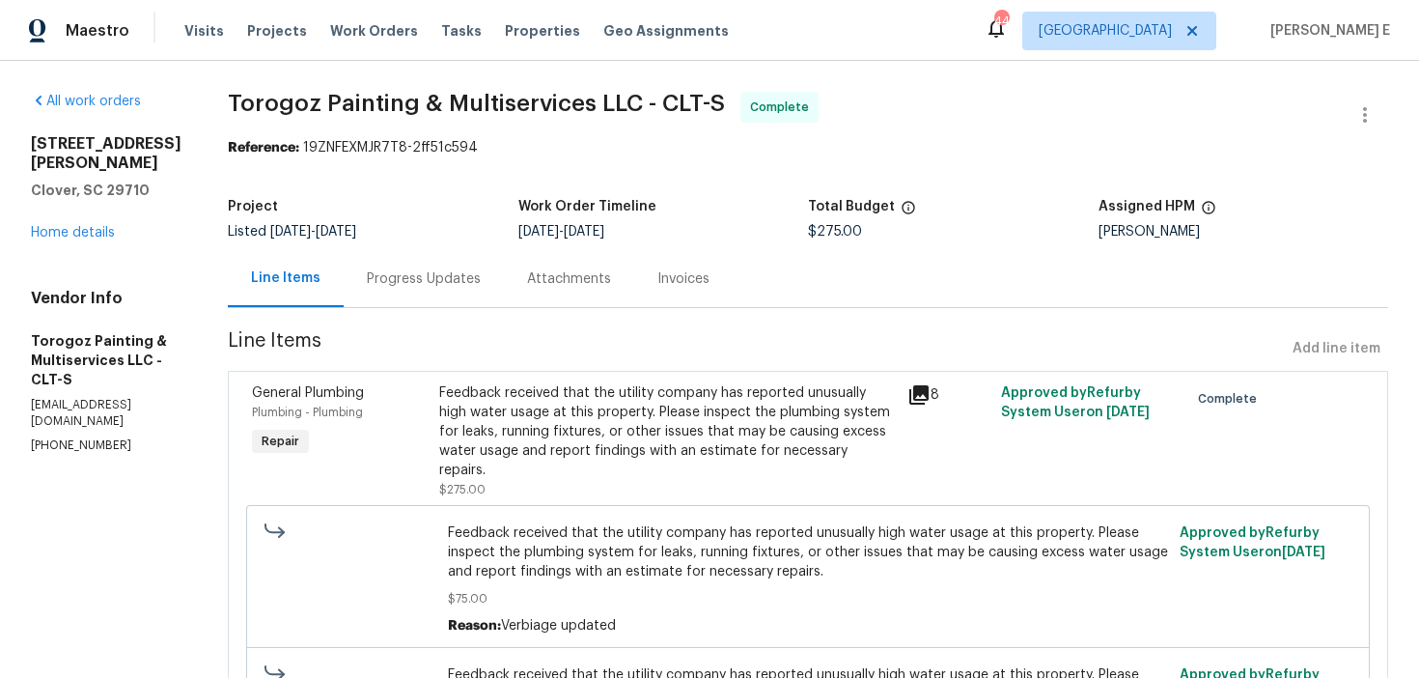
click at [494, 293] on div "Progress Updates" at bounding box center [424, 278] width 160 height 57
